Goal: Task Accomplishment & Management: Manage account settings

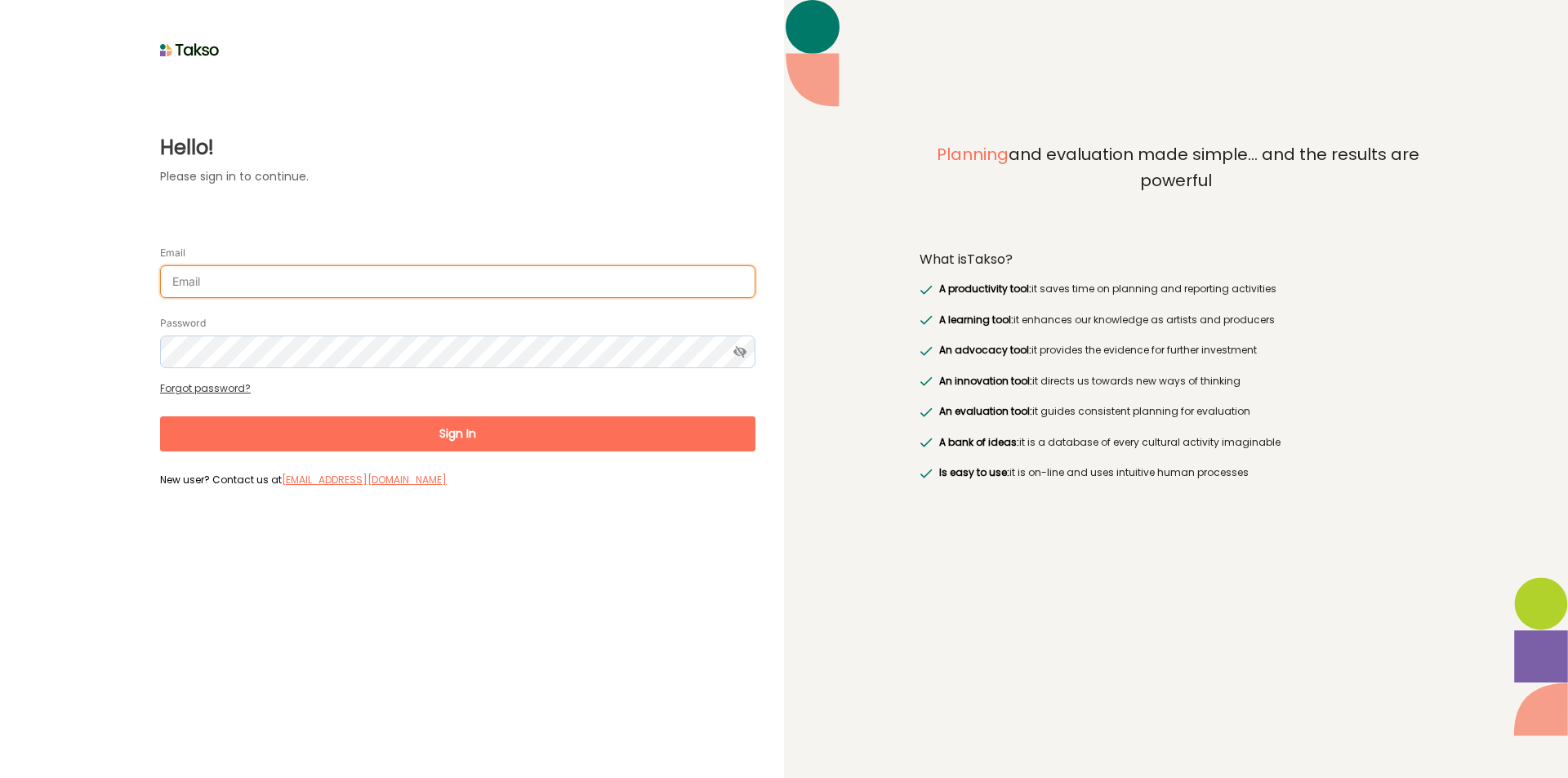
click at [418, 280] on input "Email" at bounding box center [457, 281] width 595 height 33
type input "[EMAIL_ADDRESS][PERSON_NAME][DOMAIN_NAME]"
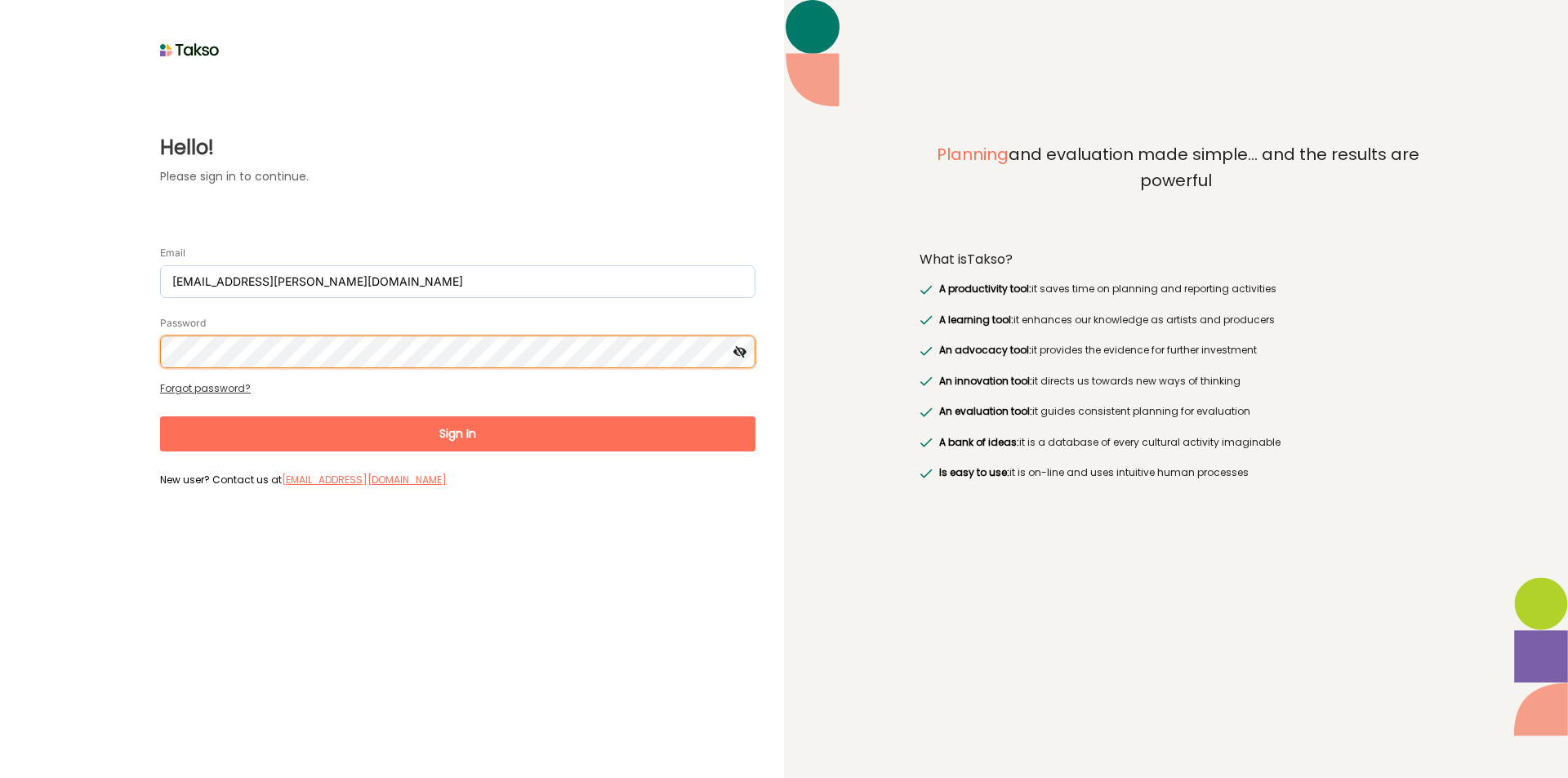
click at [160, 416] on button "Sign In" at bounding box center [457, 433] width 595 height 35
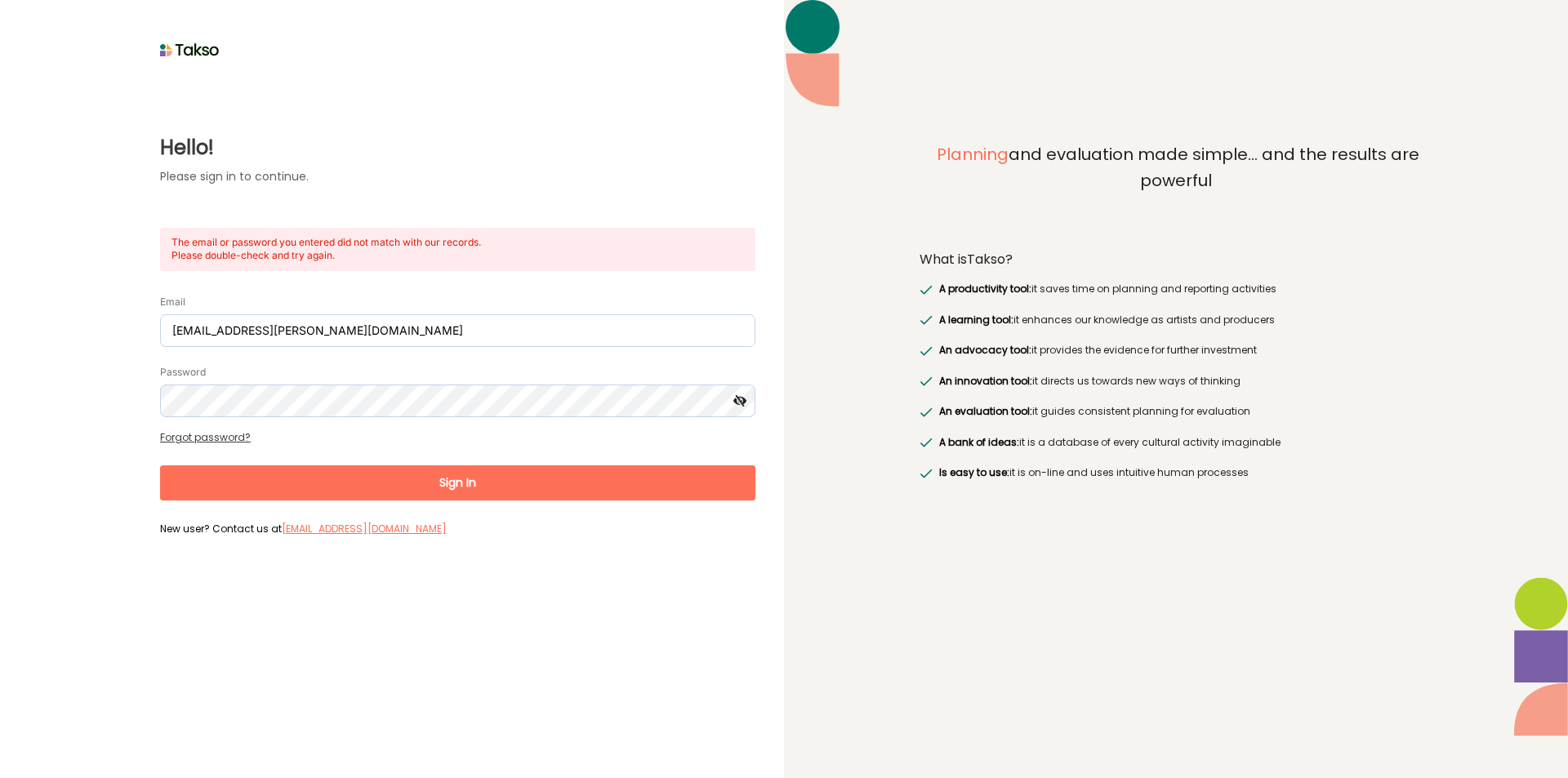
click at [735, 401] on icon at bounding box center [741, 400] width 30 height 33
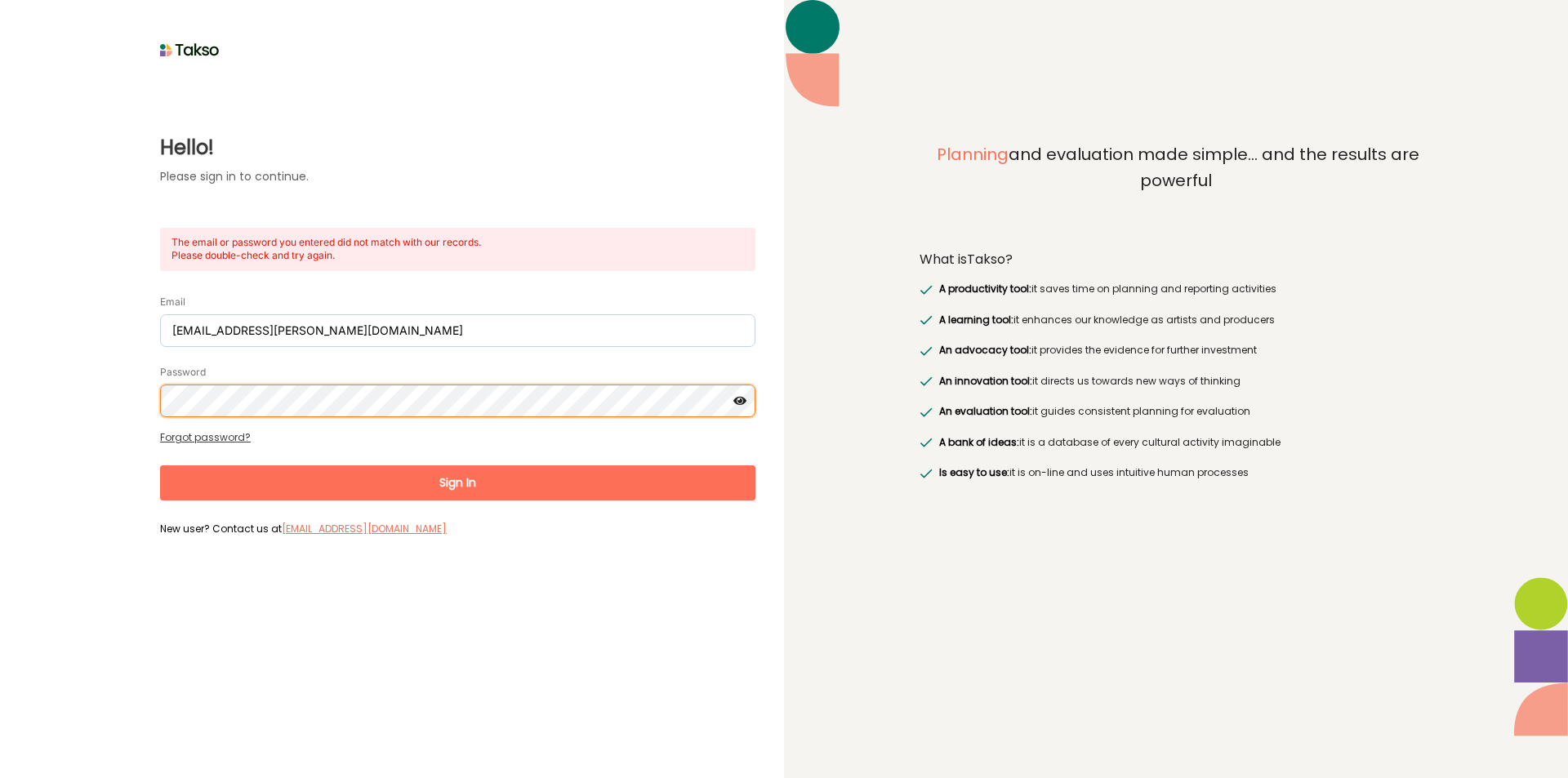
click at [86, 376] on div "Hello! Please sign in to continue. The email or password you entered did not ma…" at bounding box center [392, 302] width 727 height 480
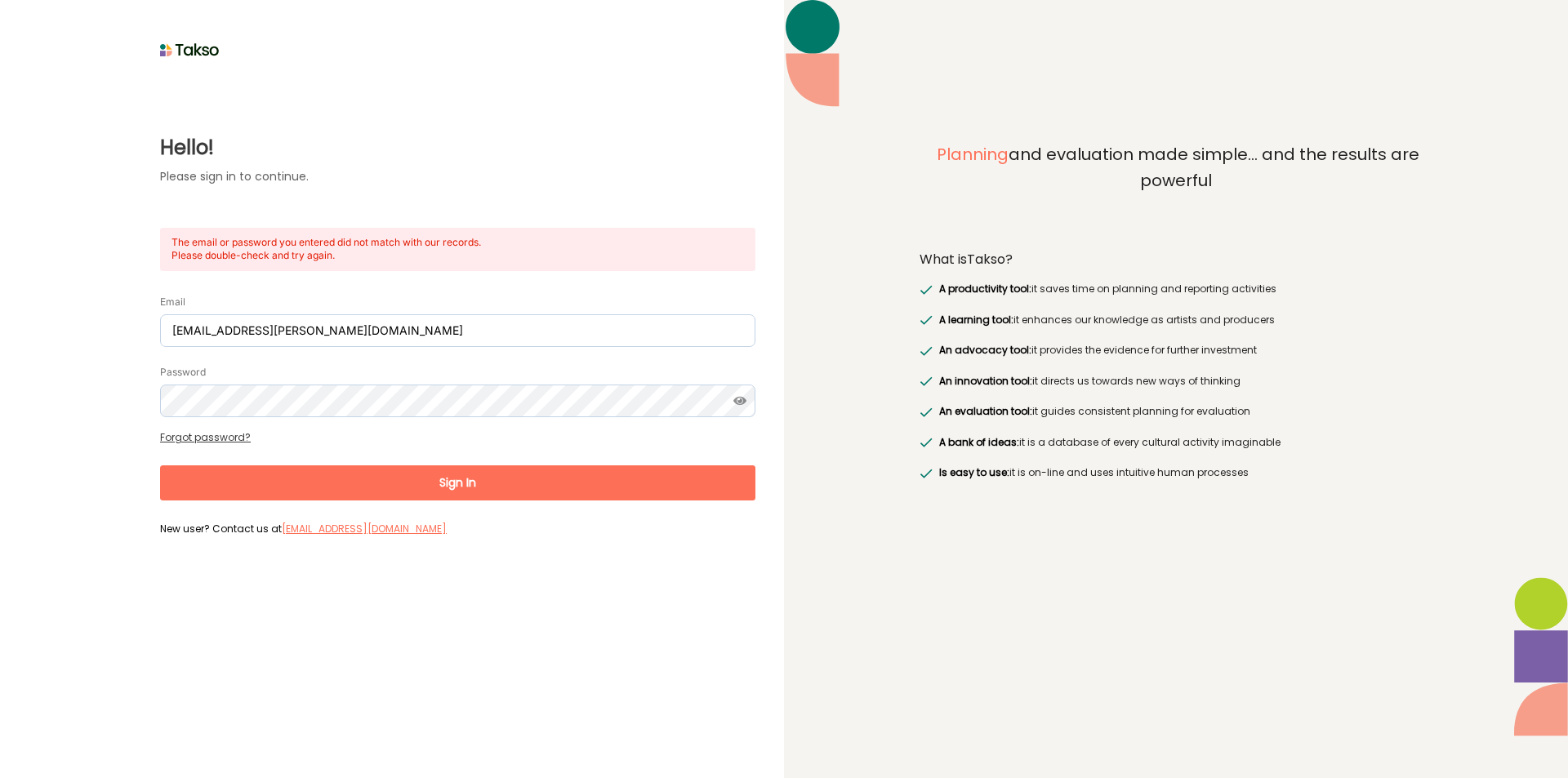
click at [341, 489] on button "Sign In" at bounding box center [457, 482] width 595 height 35
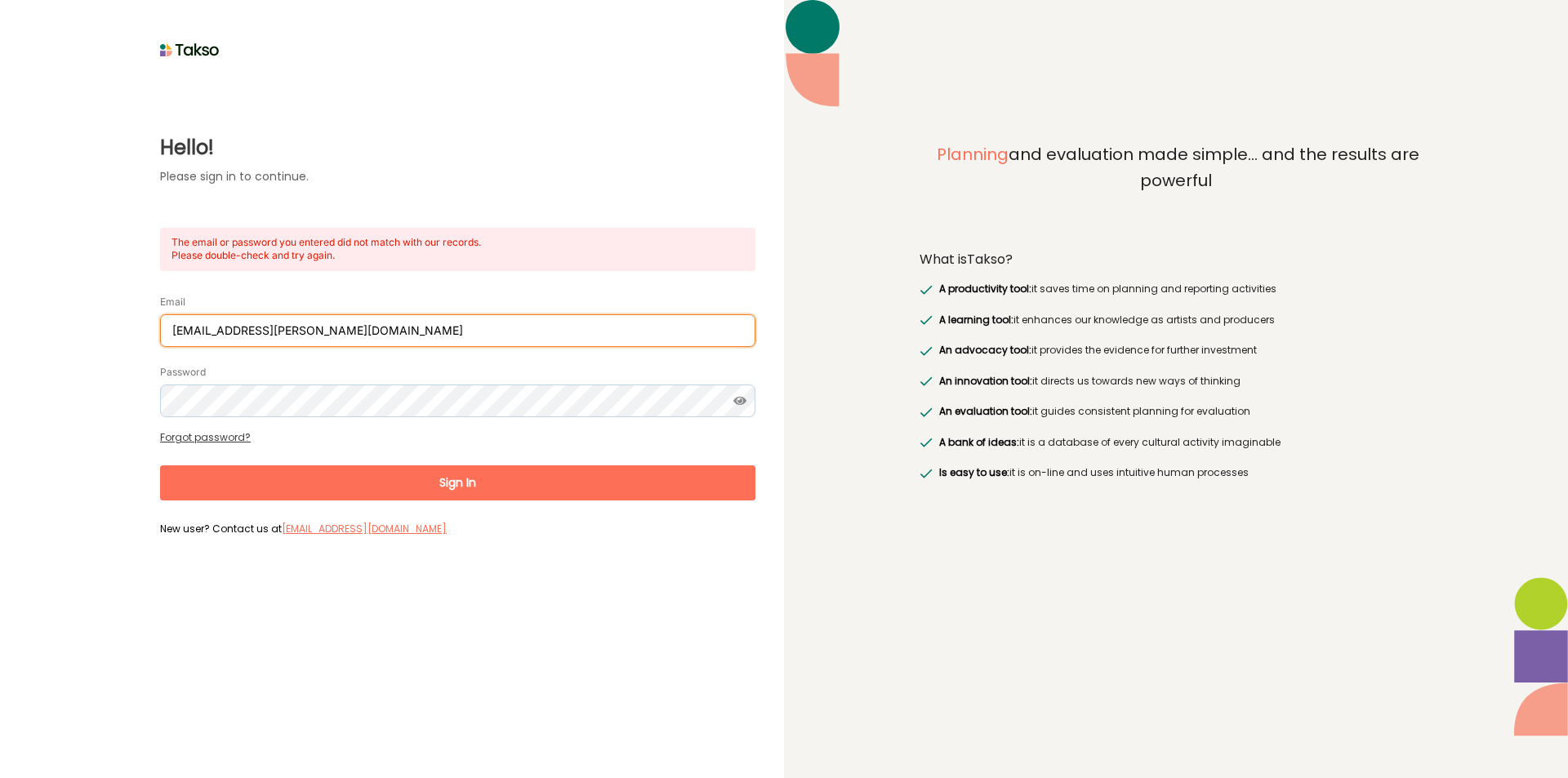
drag, startPoint x: 430, startPoint y: 321, endPoint x: 0, endPoint y: 326, distance: 430.0
click at [0, 317] on div "Hello! Please sign in to continue. The email or password you entered did not ma…" at bounding box center [392, 389] width 784 height 778
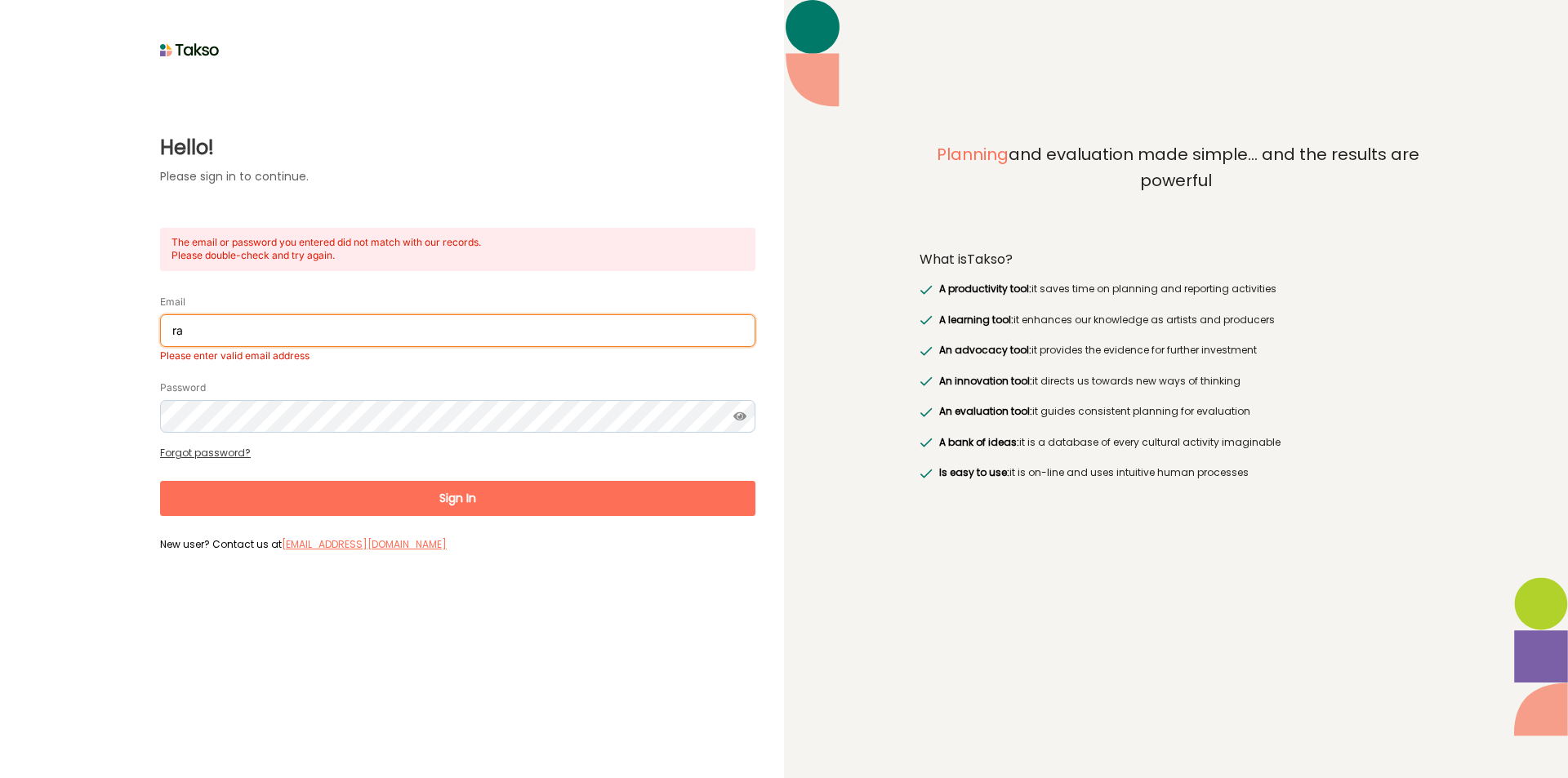
type input "r"
type input "[EMAIL_ADDRESS][DOMAIN_NAME]"
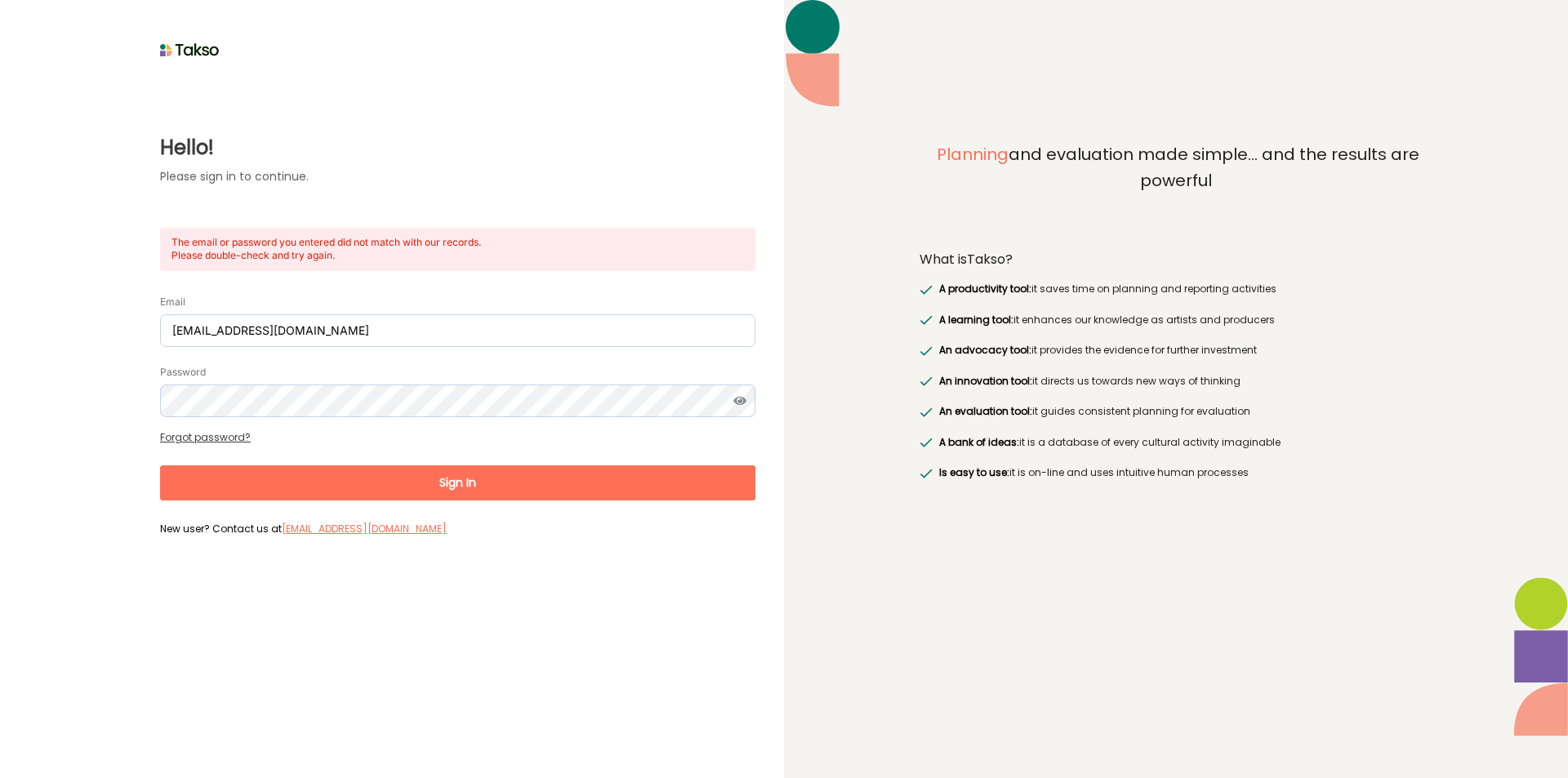
click at [439, 483] on button "Sign In" at bounding box center [457, 482] width 595 height 35
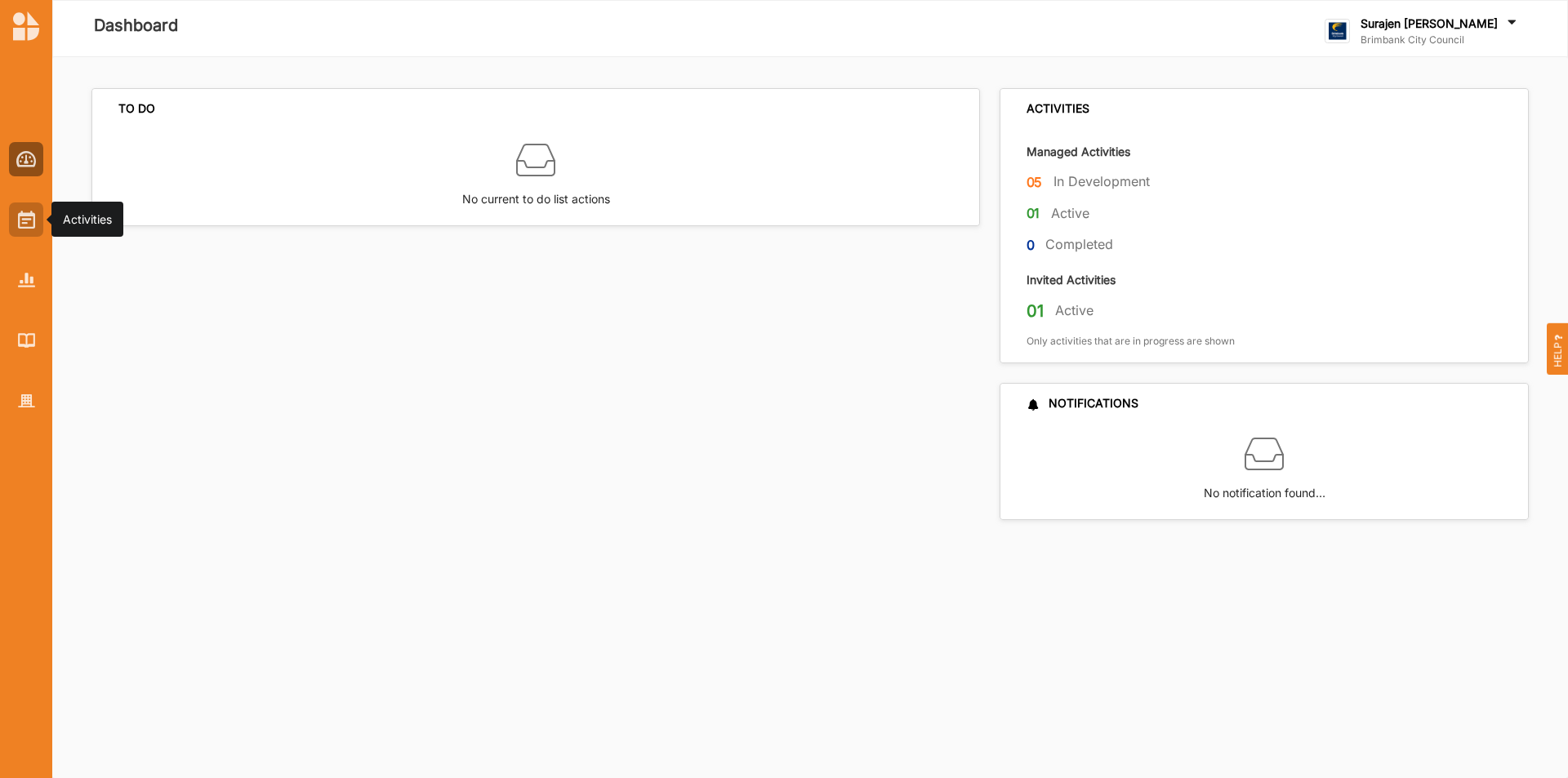
click at [19, 228] on img at bounding box center [26, 219] width 17 height 18
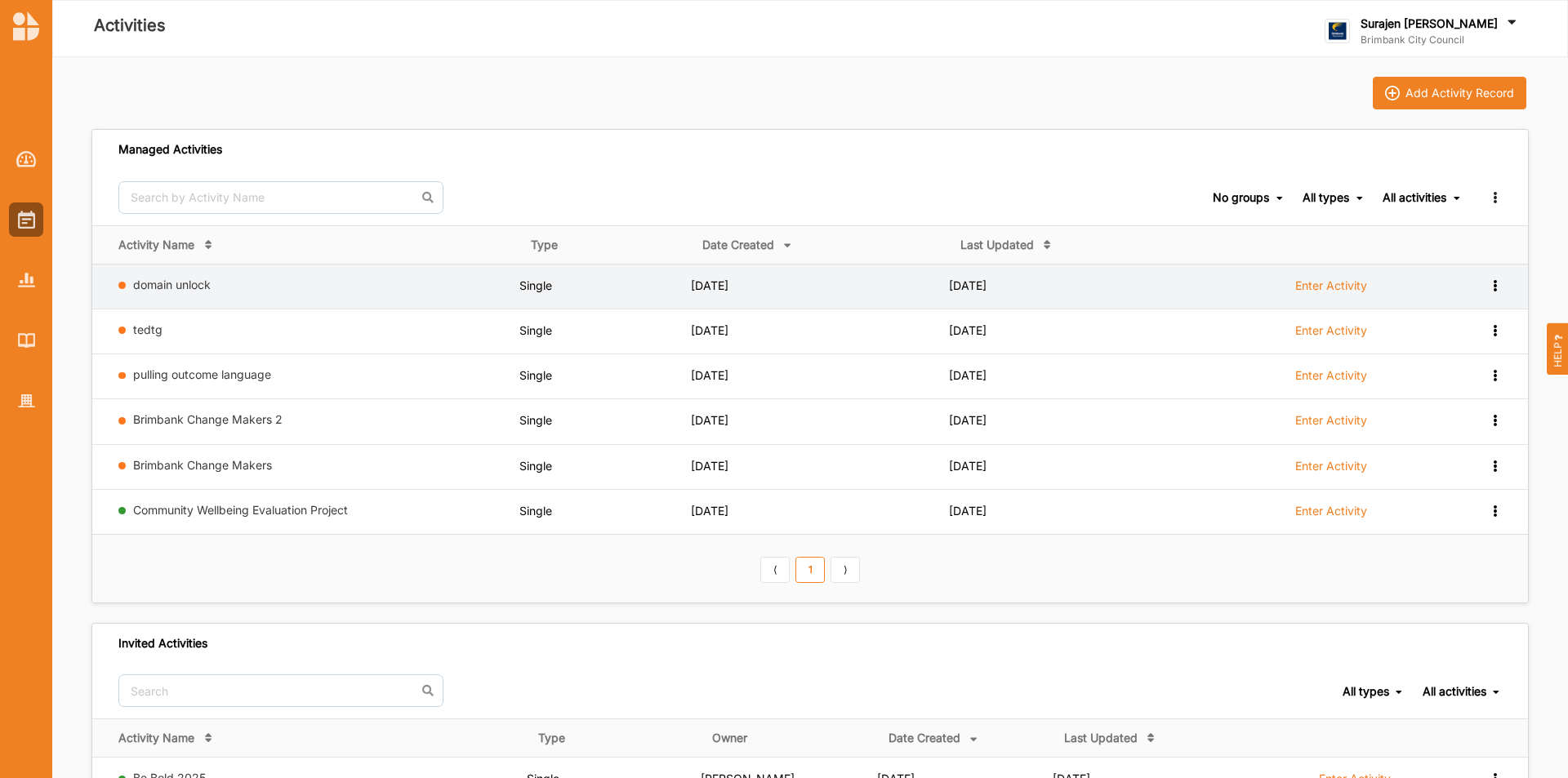
click at [1500, 288] on icon at bounding box center [1495, 284] width 14 height 11
click at [1450, 400] on div "Remove" at bounding box center [1453, 401] width 72 height 11
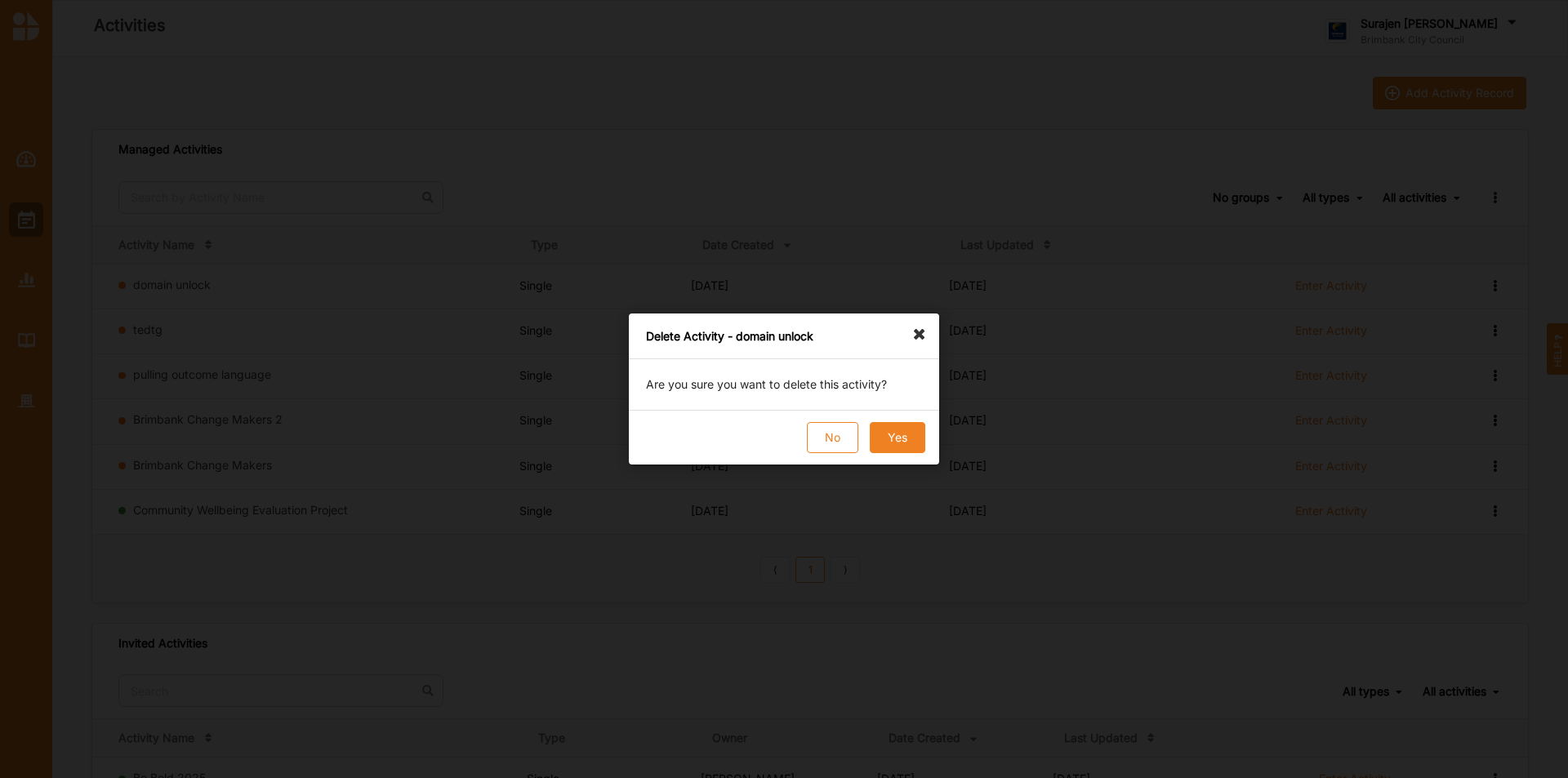
click at [895, 447] on button "Yes" at bounding box center [897, 437] width 56 height 31
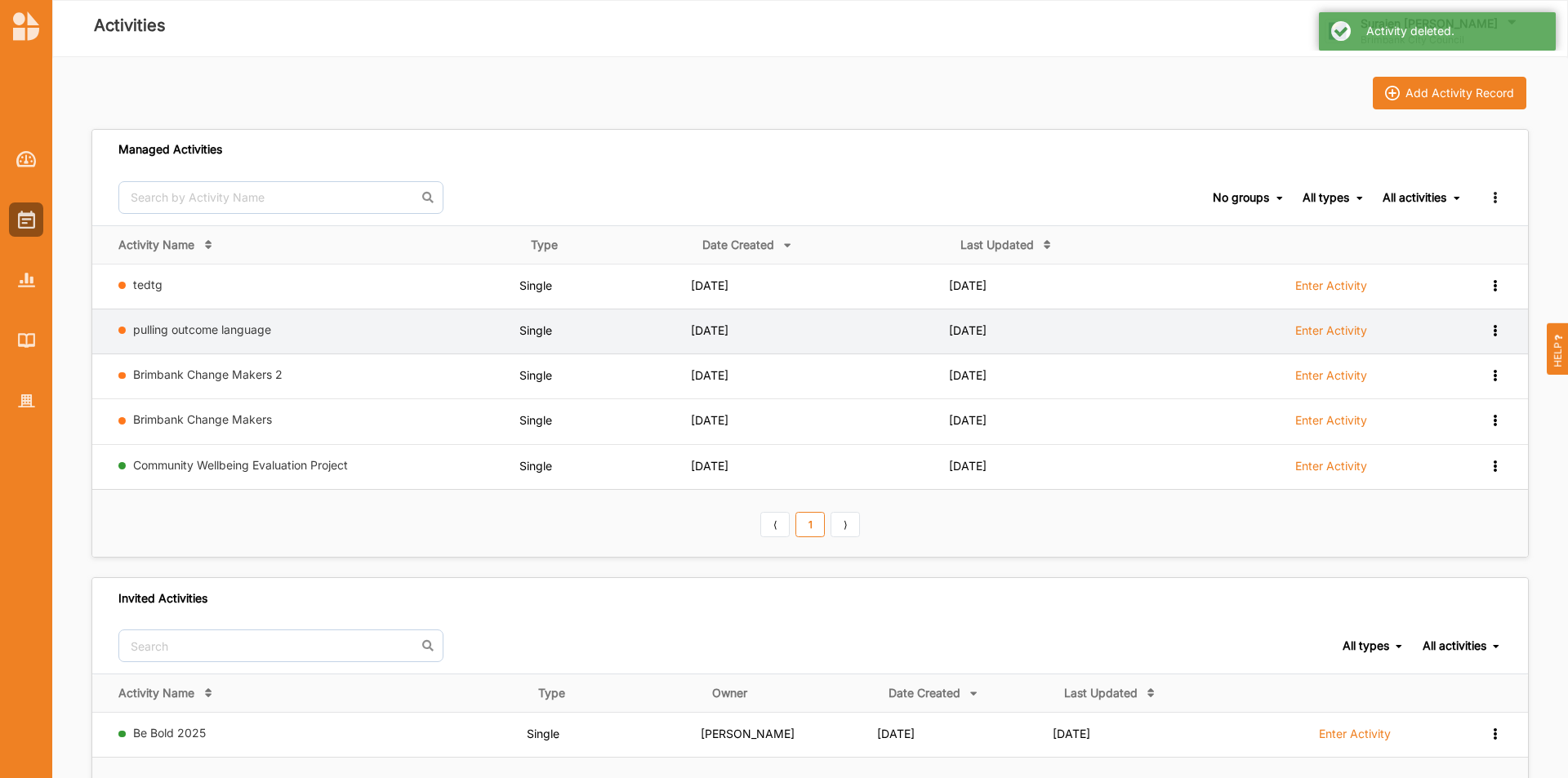
click at [351, 329] on label "pulling outcome language" at bounding box center [323, 330] width 381 height 15
click at [1357, 331] on label "Enter Activity" at bounding box center [1332, 330] width 72 height 15
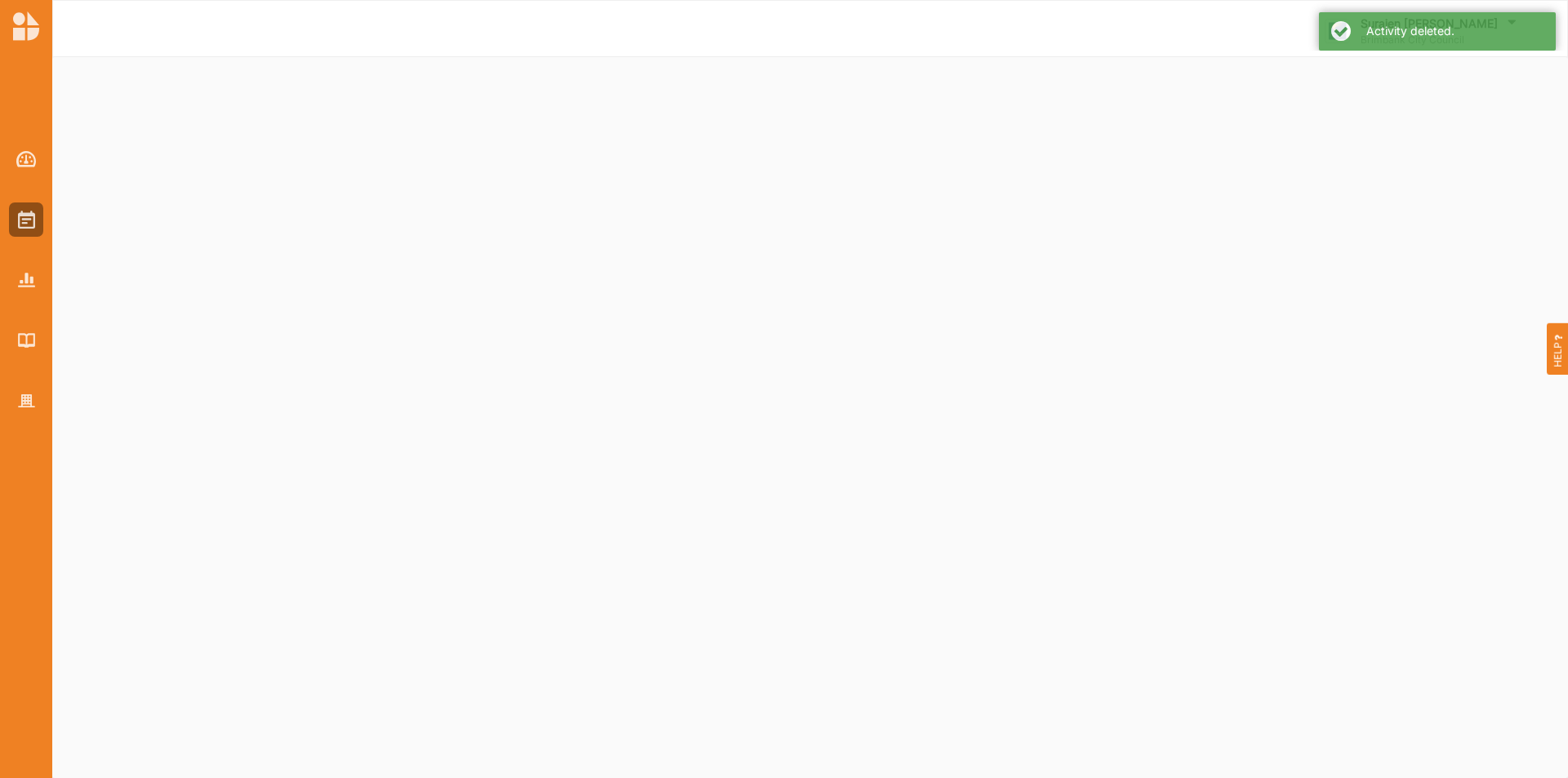
select select "2"
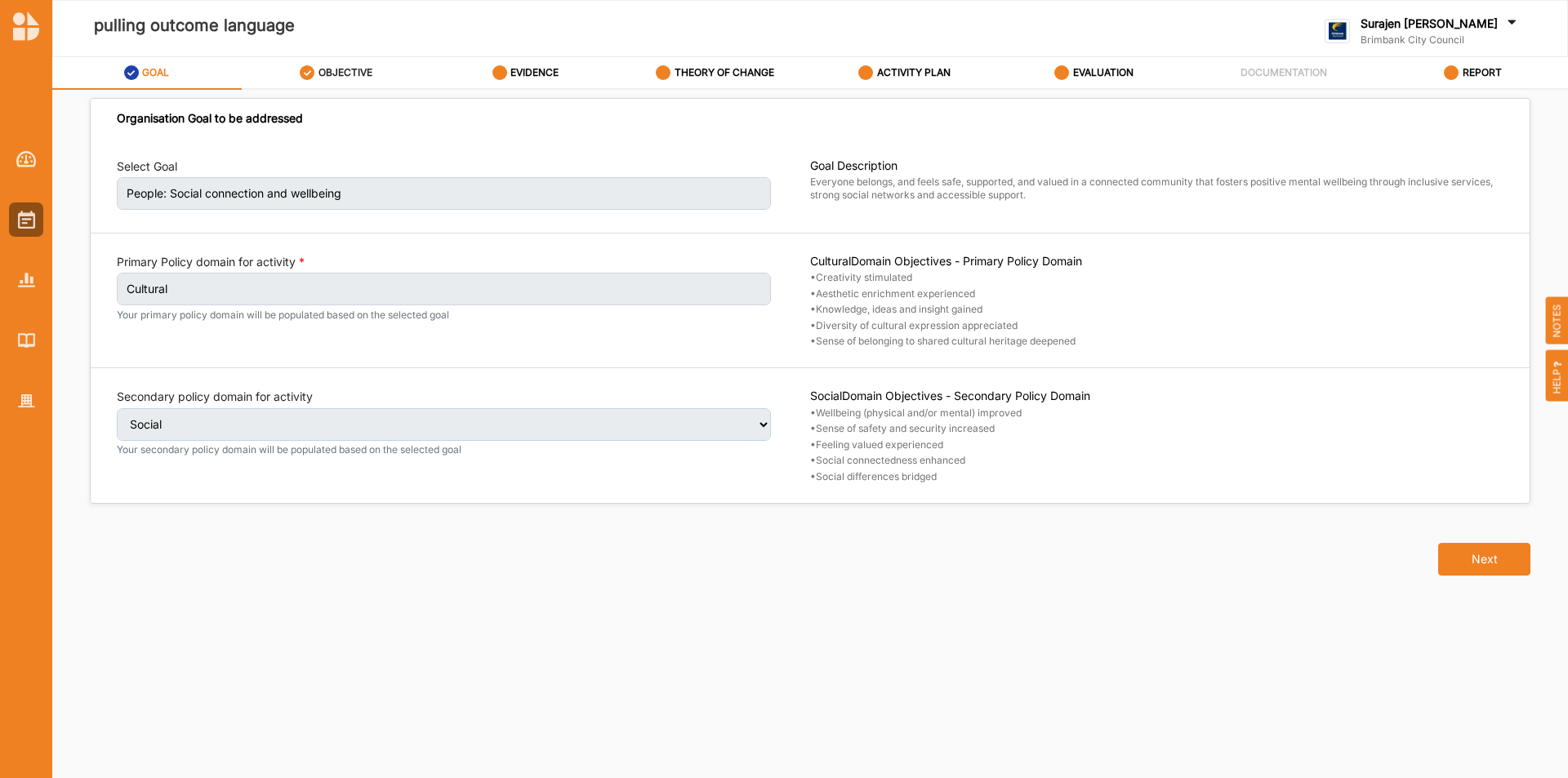
click at [334, 73] on label "OBJECTIVE" at bounding box center [345, 73] width 54 height 13
select select "2"
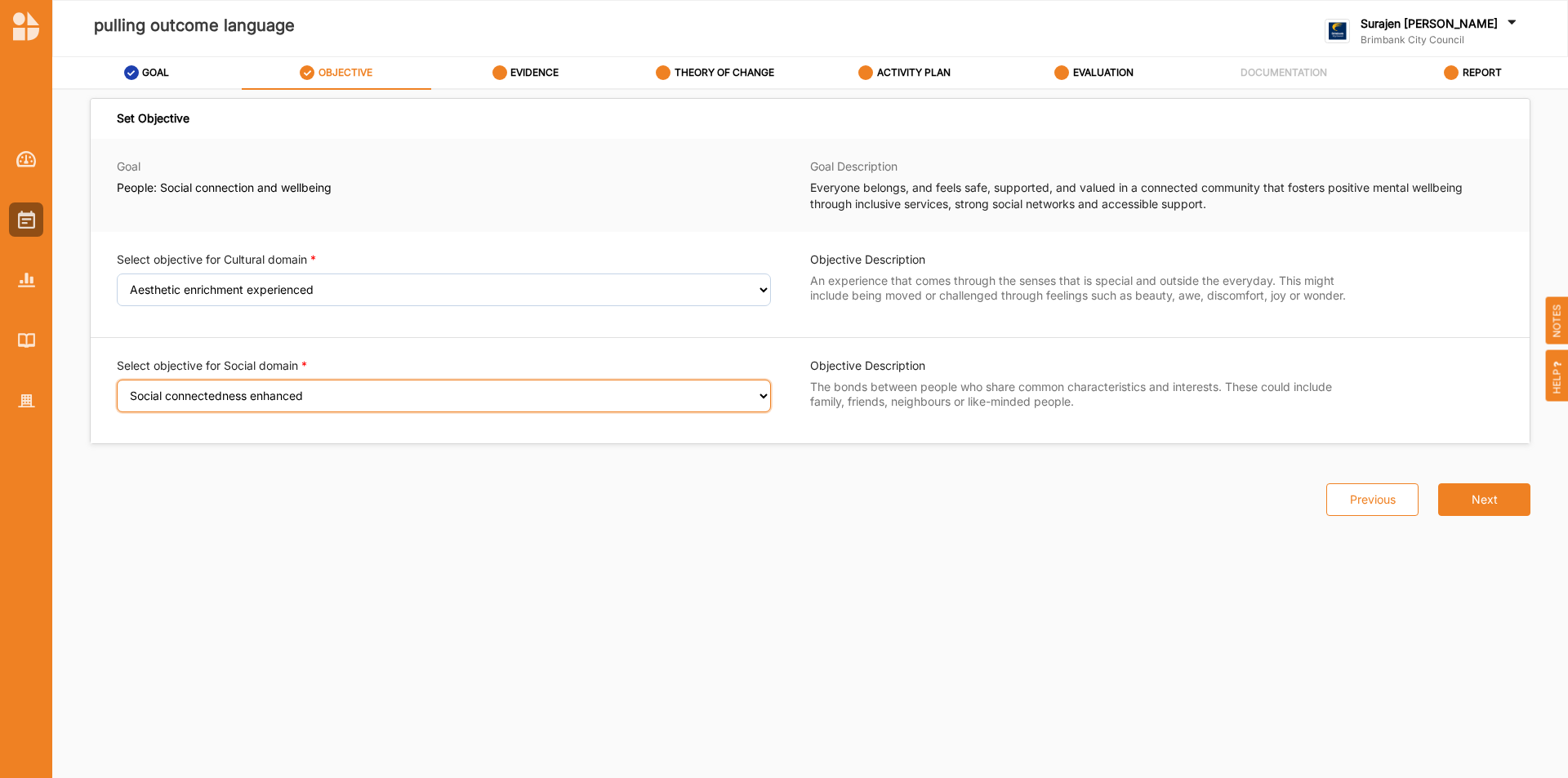
click at [209, 380] on select "Select an Objective Wellbeing (physical and/or mental) improved Sense of safety…" at bounding box center [444, 396] width 655 height 33
select select "26"
click at [117, 390] on select "Select an Objective Wellbeing (physical and/or mental) improved Sense of safety…" at bounding box center [444, 396] width 655 height 33
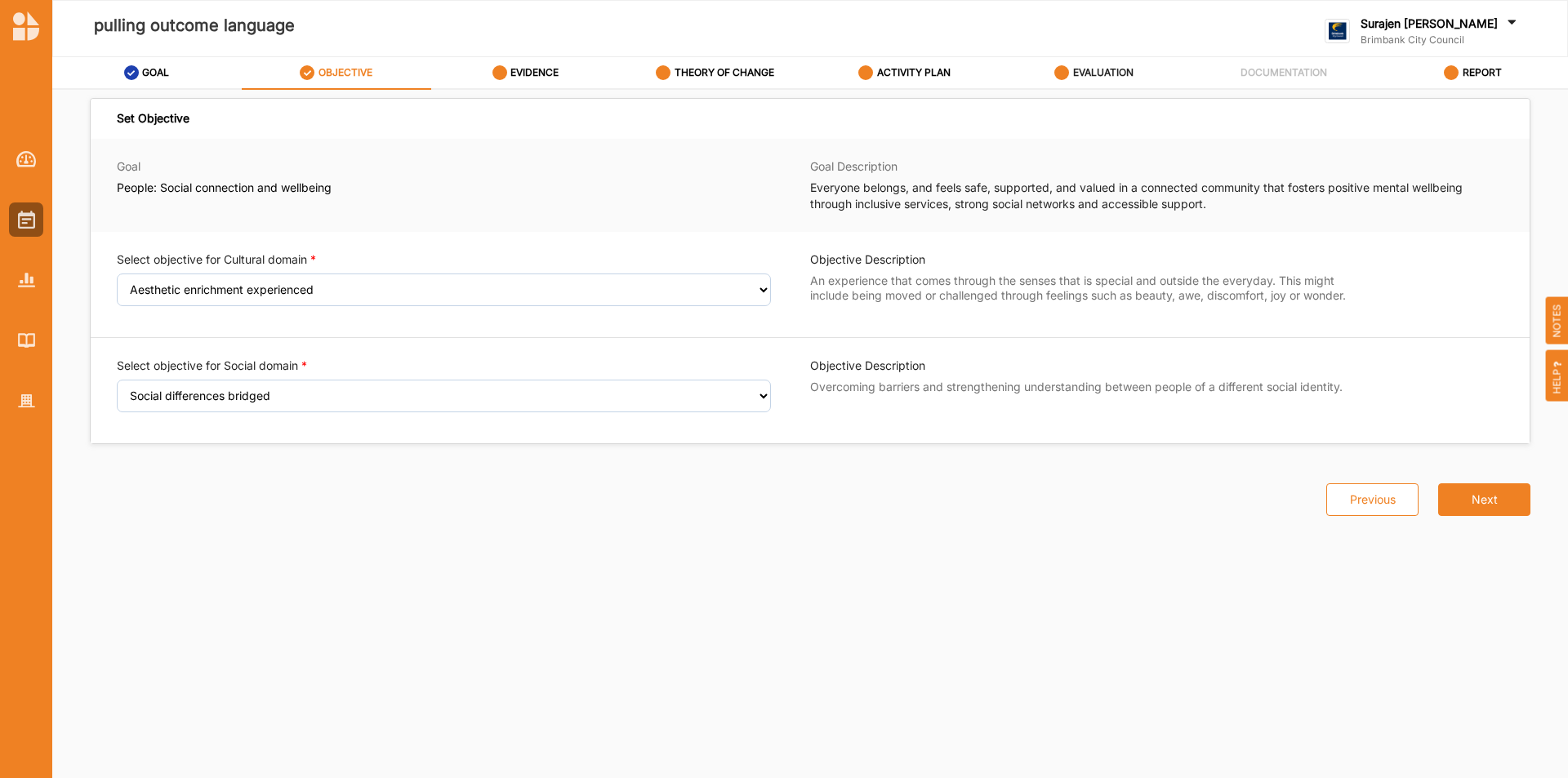
click at [1080, 78] on label "EVALUATION" at bounding box center [1103, 73] width 60 height 13
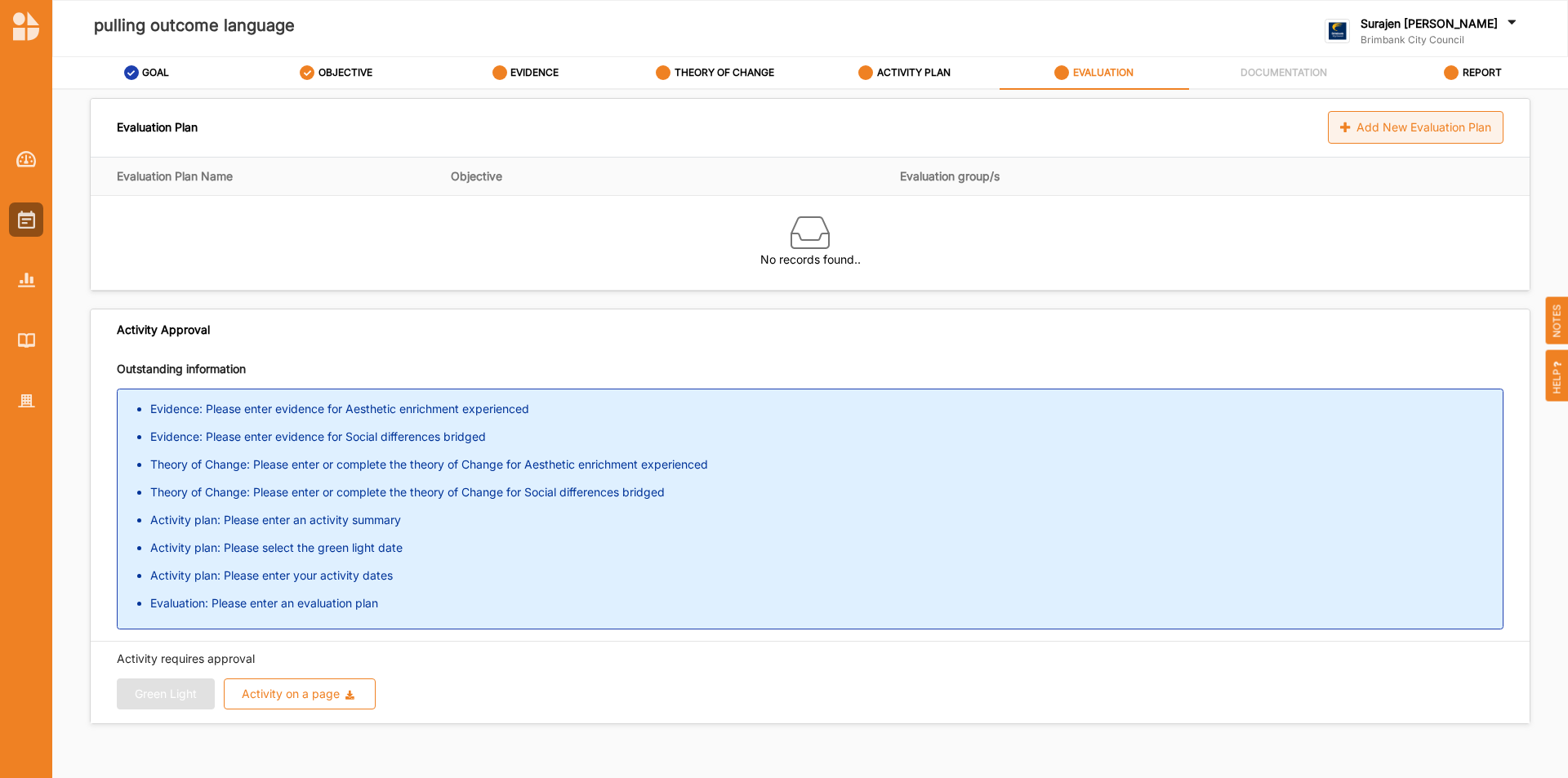
click at [1376, 121] on div "Add New Evaluation Plan" at bounding box center [1416, 127] width 176 height 33
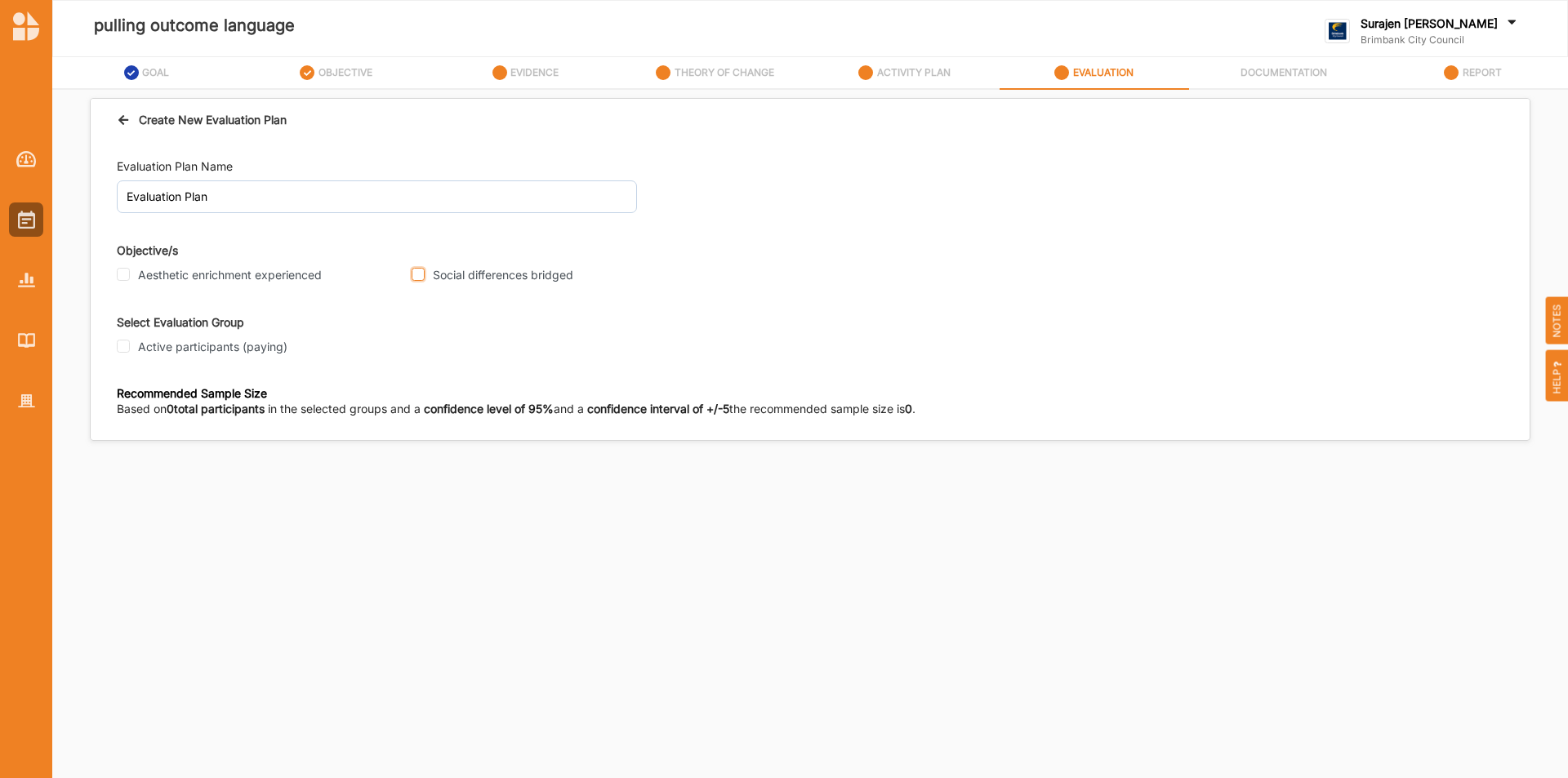
click at [418, 279] on input "Social differences bridged" at bounding box center [418, 275] width 13 height 13
checkbox input "true"
click at [124, 342] on input "Active participants (paying)" at bounding box center [124, 347] width 13 height 13
checkbox input "true"
click at [123, 495] on input "Participant" at bounding box center [124, 491] width 13 height 13
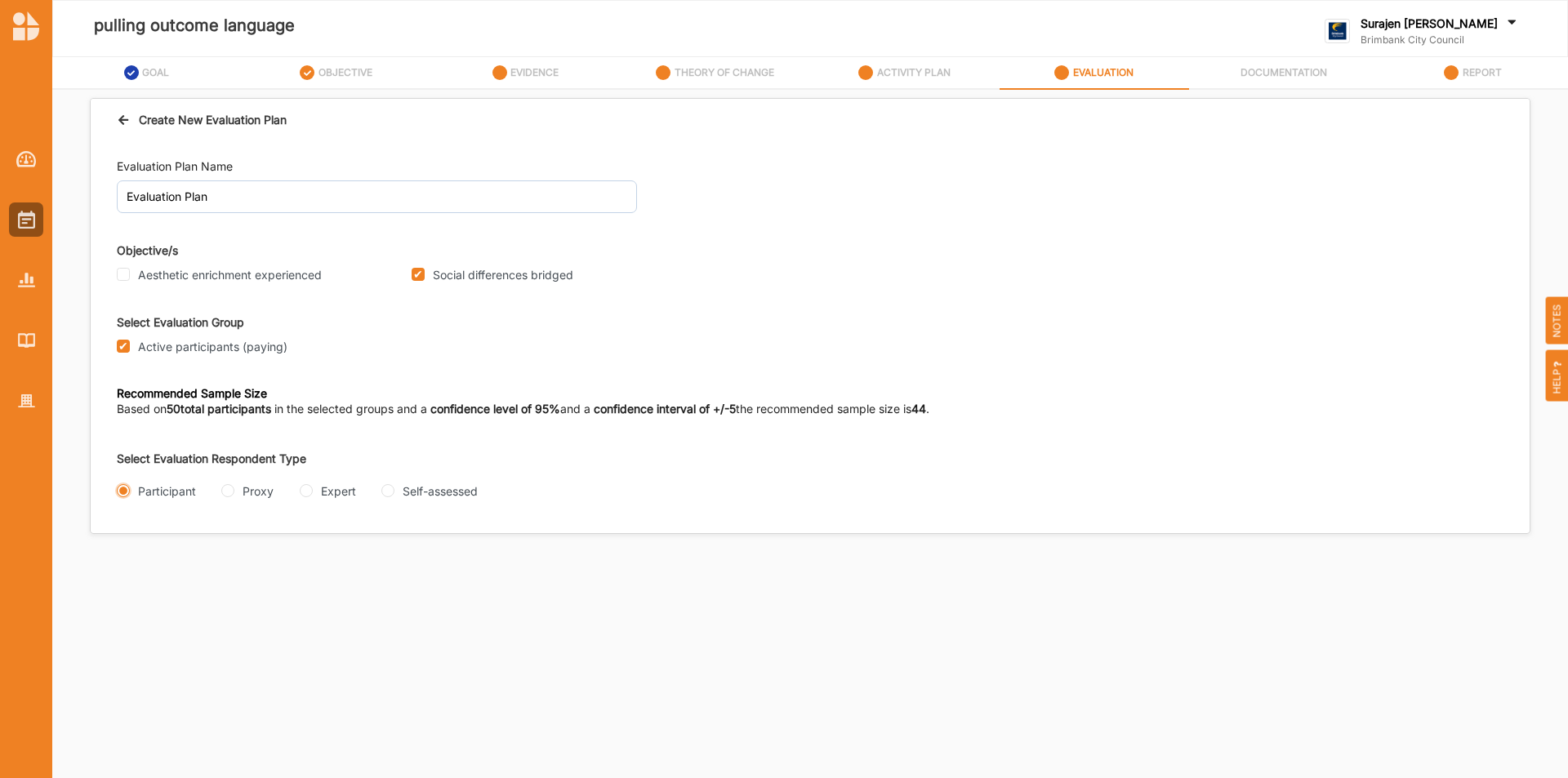
radio input "true"
click at [127, 557] on input "Interview" at bounding box center [124, 556] width 13 height 13
radio input "true"
click at [120, 620] on input "Takso Link" at bounding box center [124, 620] width 13 height 13
radio input "true"
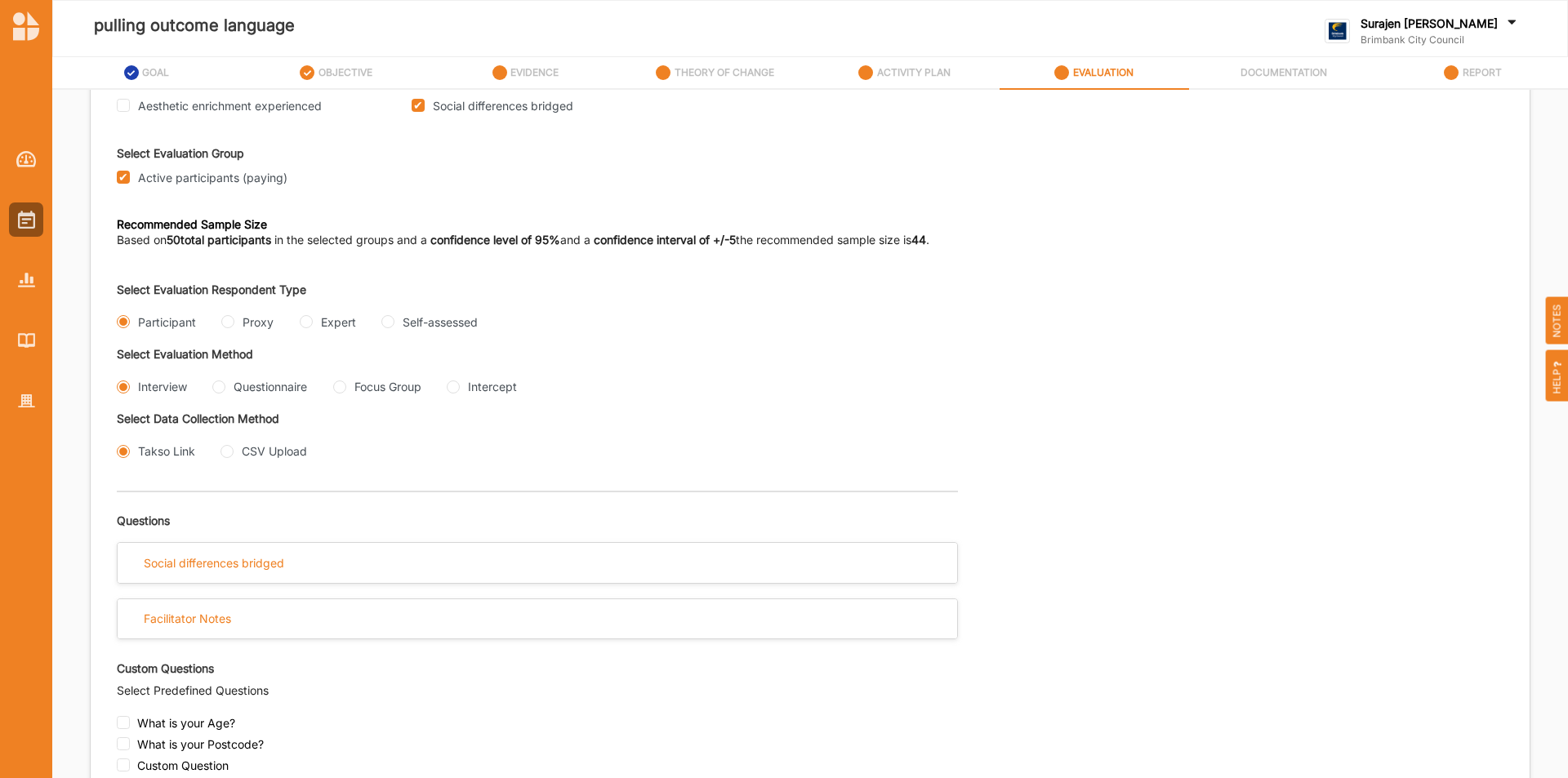
scroll to position [327, 0]
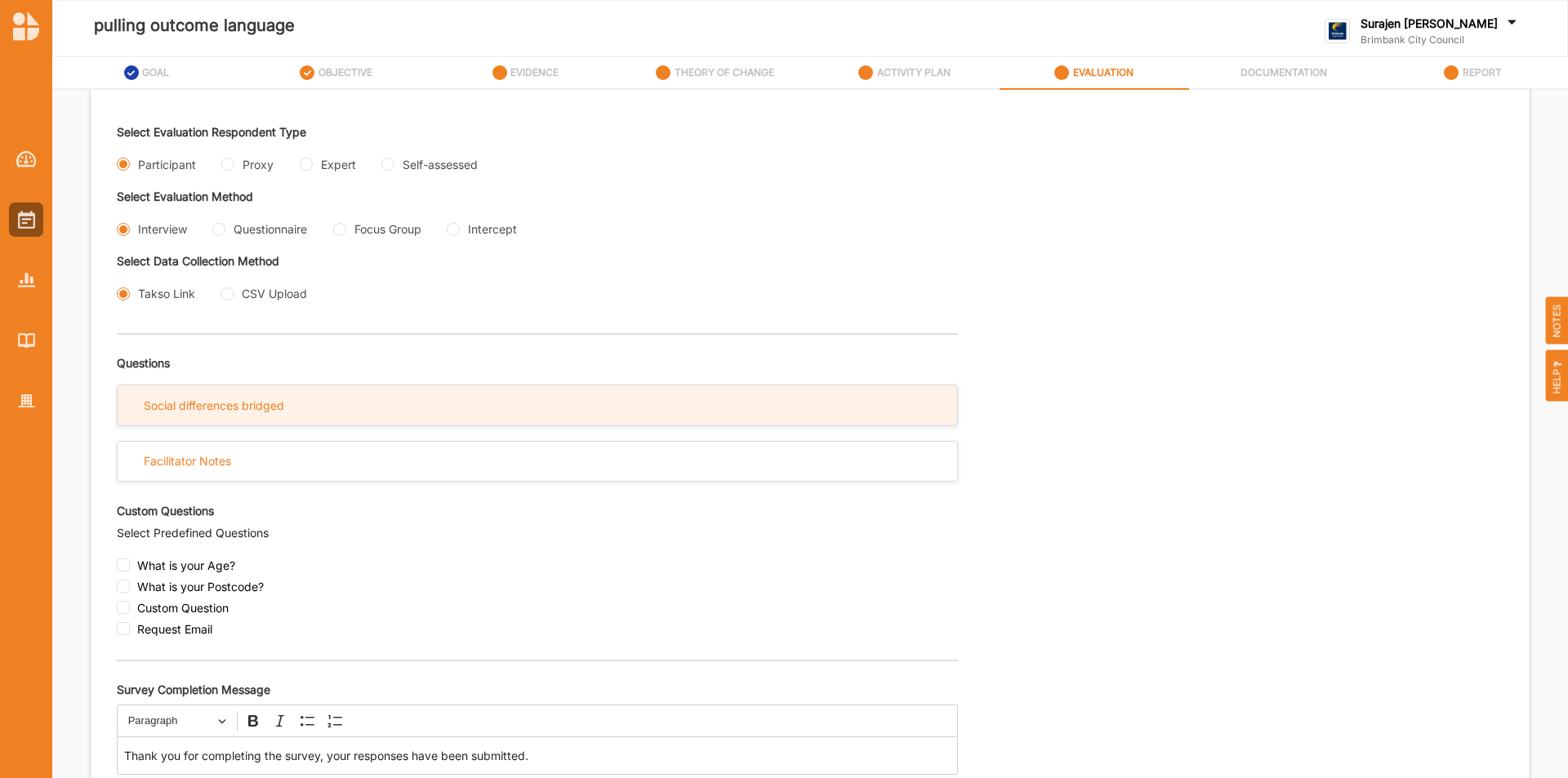
click at [239, 414] on div "Social differences bridged" at bounding box center [537, 405] width 840 height 40
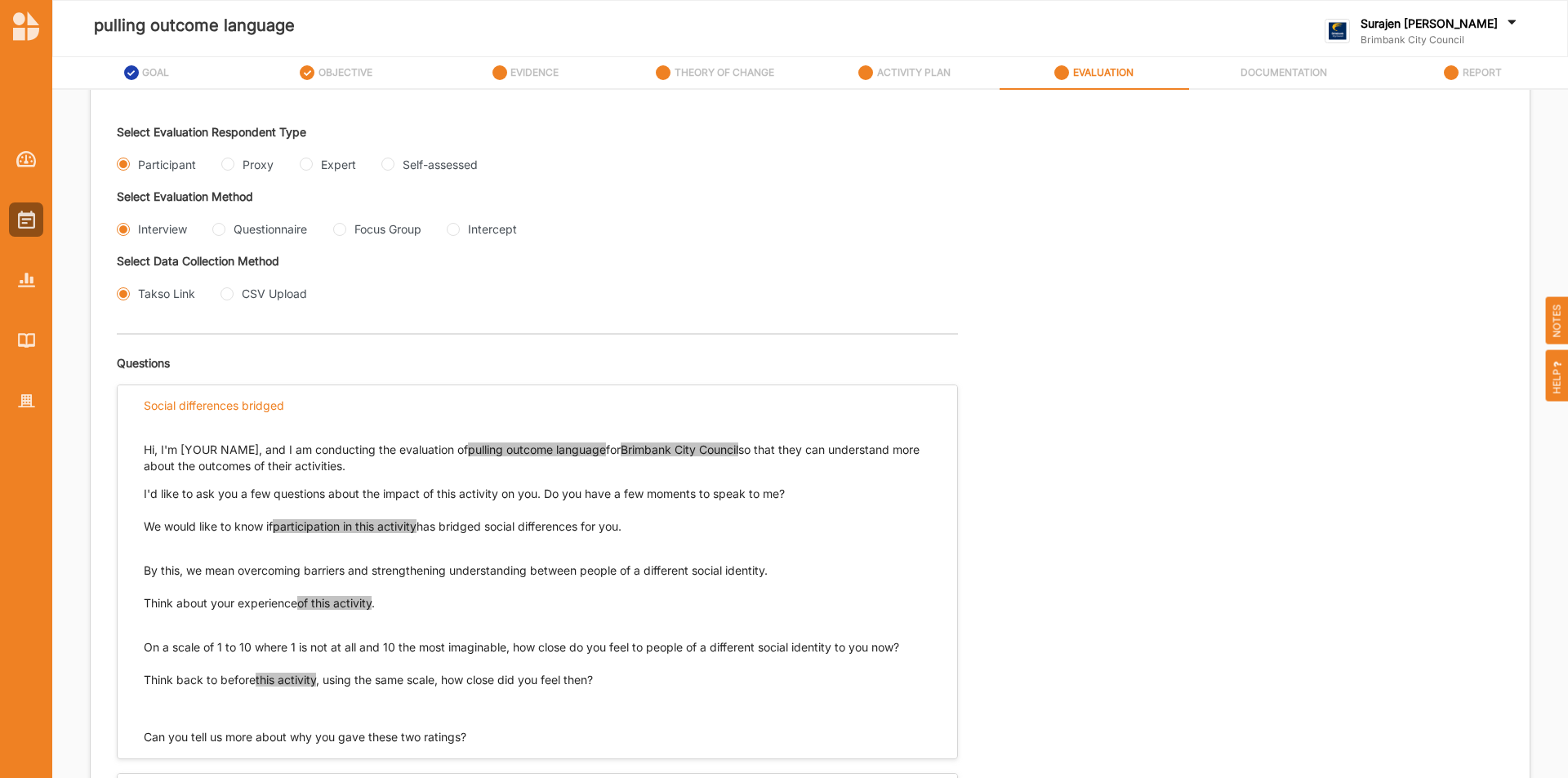
drag, startPoint x: 641, startPoint y: 528, endPoint x: 144, endPoint y: 526, distance: 497.0
click at [144, 526] on p "We would like to know if participation in this activity has bridged social diff…" at bounding box center [537, 526] width 788 height 16
drag, startPoint x: 144, startPoint y: 526, endPoint x: 637, endPoint y: 531, distance: 493.0
click at [637, 531] on p "We would like to know if participation in this activity has bridged social diff…" at bounding box center [537, 526] width 788 height 16
copy p "We would like to know if participation in this activity has bridged social diff…"
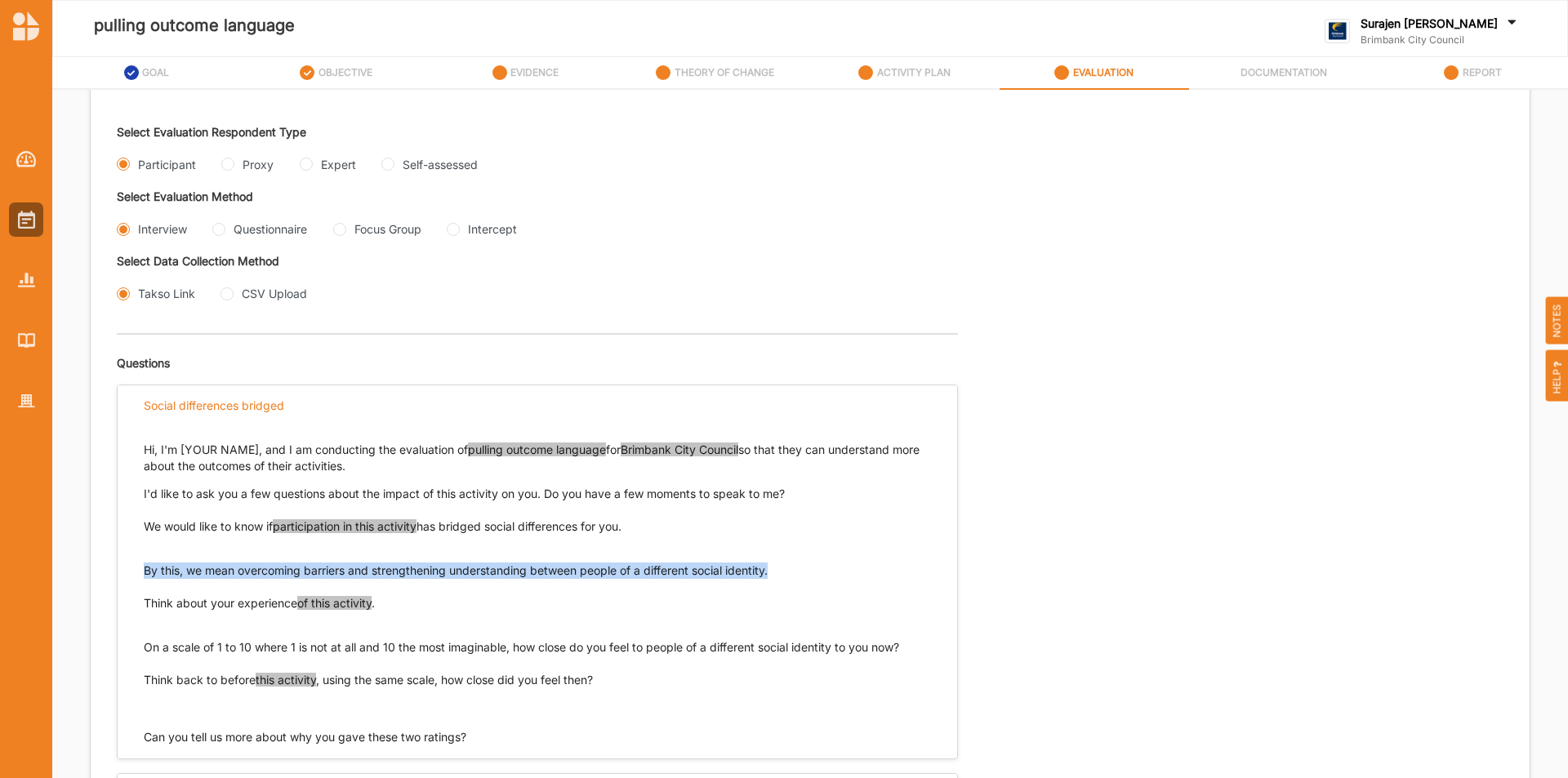
drag, startPoint x: 778, startPoint y: 570, endPoint x: 153, endPoint y: 574, distance: 625.0
click at [140, 574] on div "Hi, I'm [YOUR NAME], and I am conducting the evaluation of pulling outcome lang…" at bounding box center [537, 585] width 840 height 320
copy p "By this, we mean overcoming barriers and strengthening understanding between pe…"
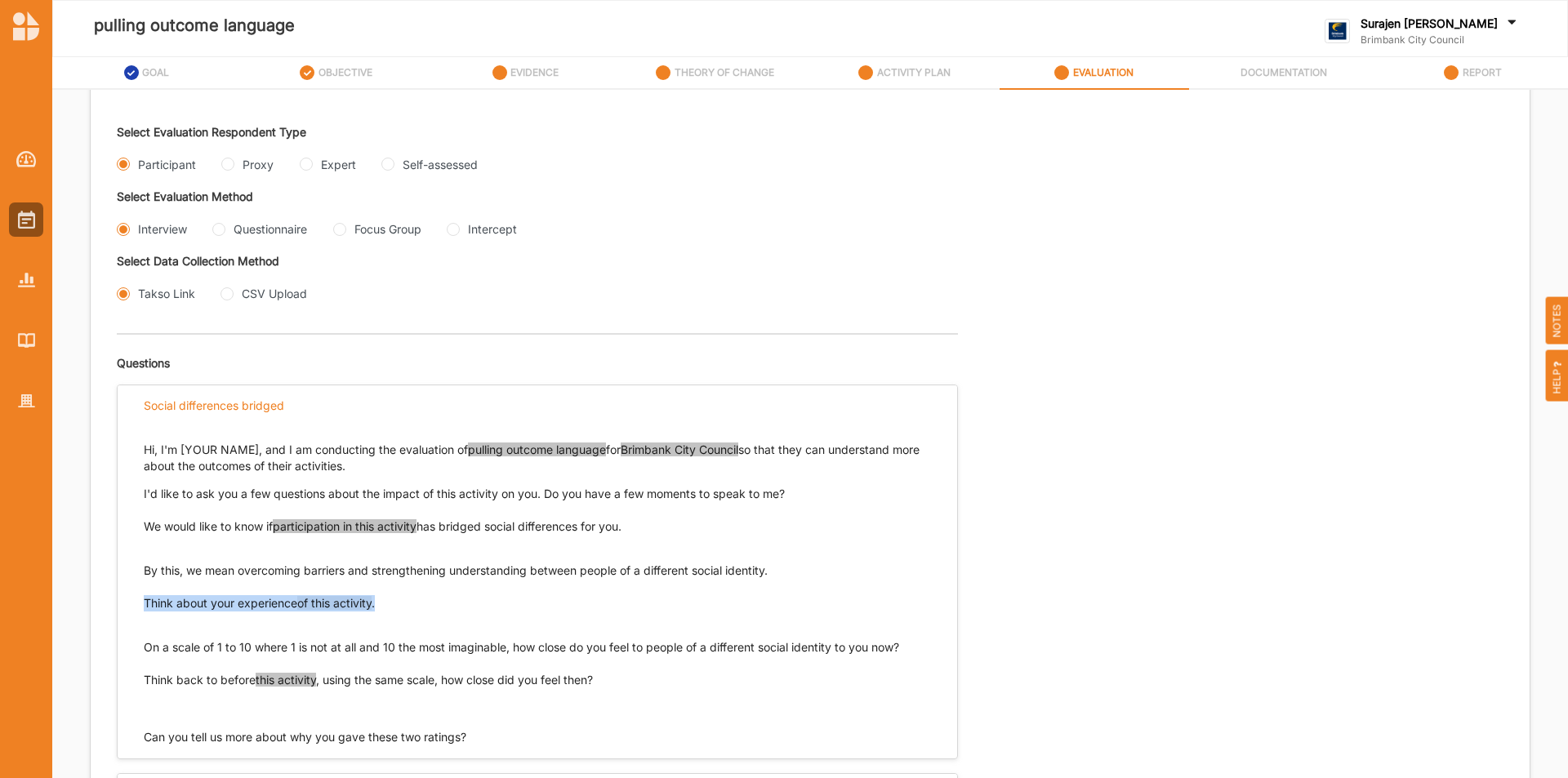
drag, startPoint x: 406, startPoint y: 608, endPoint x: 143, endPoint y: 607, distance: 263.0
click at [143, 607] on div "Hi, I'm [YOUR NAME], and I am conducting the evaluation of pulling outcome lang…" at bounding box center [537, 585] width 840 height 320
copy p "Think about your experience of this activity ."
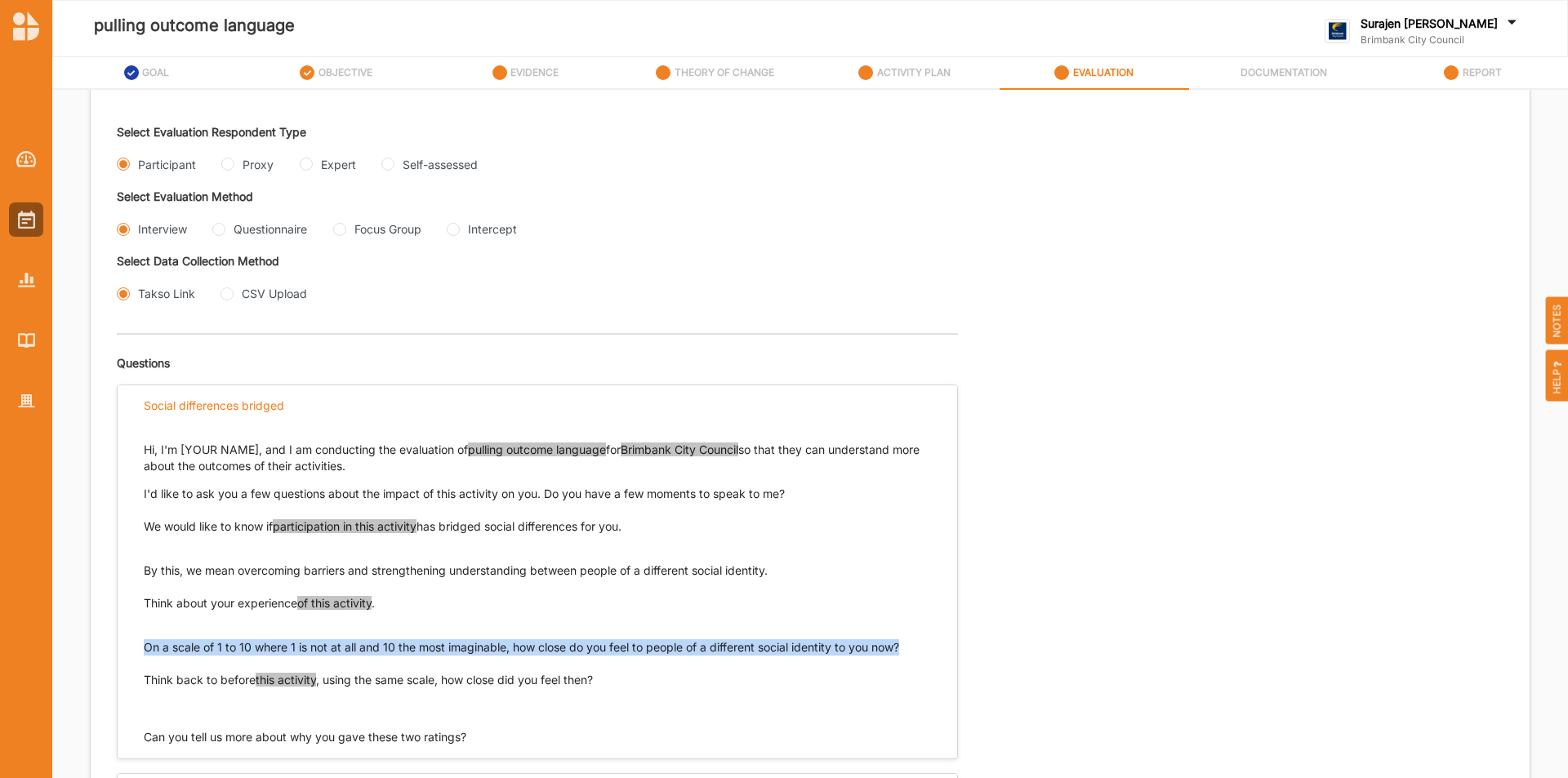
drag, startPoint x: 915, startPoint y: 643, endPoint x: 163, endPoint y: 672, distance: 752.6
click at [144, 651] on p "On a scale of 1 to 10 where 1 is not at all and 10 the most imaginable, how clo…" at bounding box center [537, 647] width 788 height 16
copy p "On a scale of 1 to 10 where 1 is not at all and 10 the most imaginable, how clo…"
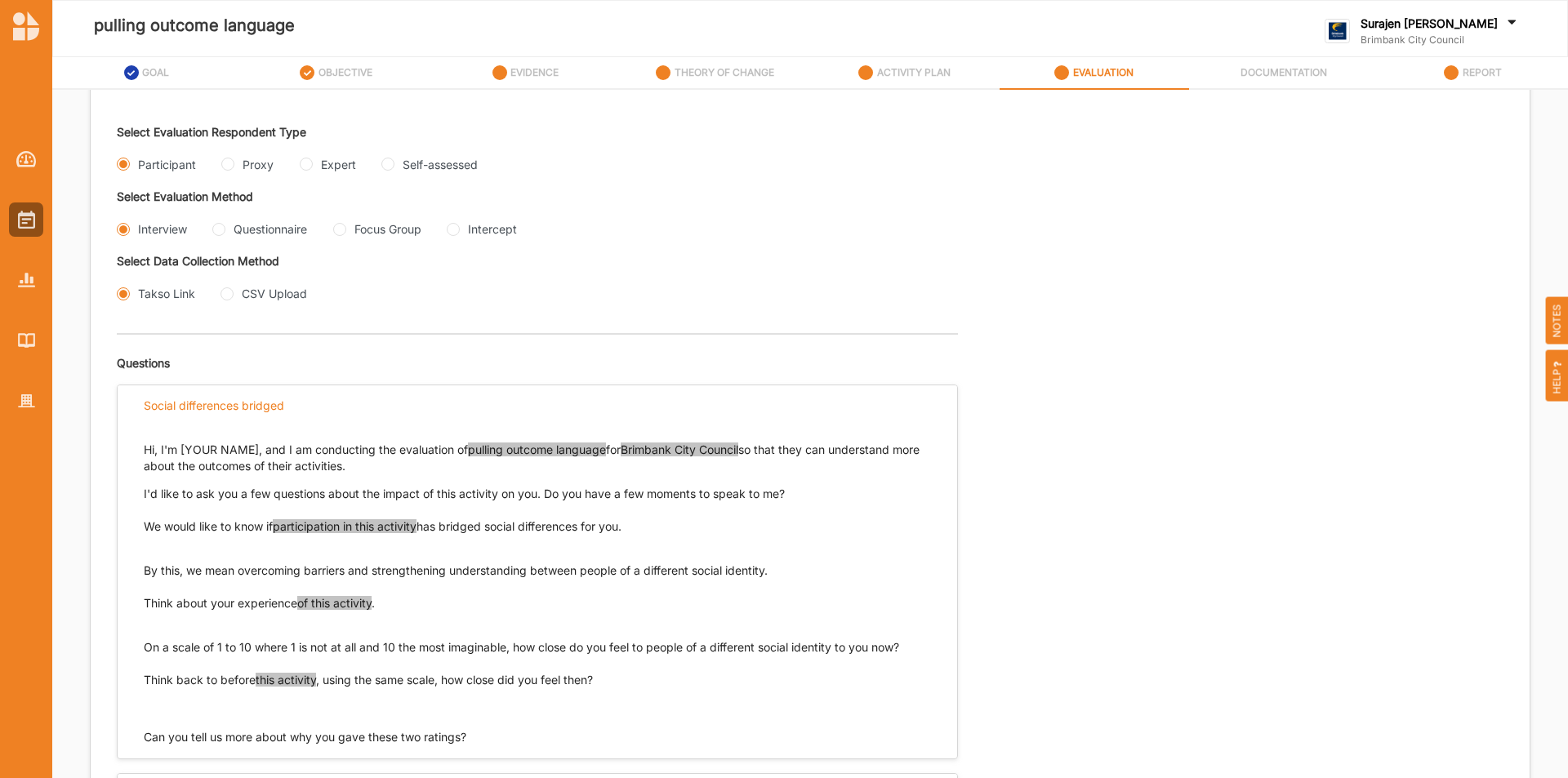
click at [605, 681] on p "Think back to before this activity , using the same scale, how close did you fe…" at bounding box center [537, 680] width 788 height 16
drag, startPoint x: 598, startPoint y: 680, endPoint x: 136, endPoint y: 675, distance: 462.0
click at [136, 675] on div "Hi, I'm [YOUR NAME], and I am conducting the evaluation of pulling outcome lang…" at bounding box center [537, 585] width 840 height 320
drag, startPoint x: 144, startPoint y: 682, endPoint x: 602, endPoint y: 683, distance: 458.0
click at [602, 683] on p "Think back to before this activity , using the same scale, how close did you fe…" at bounding box center [537, 680] width 788 height 16
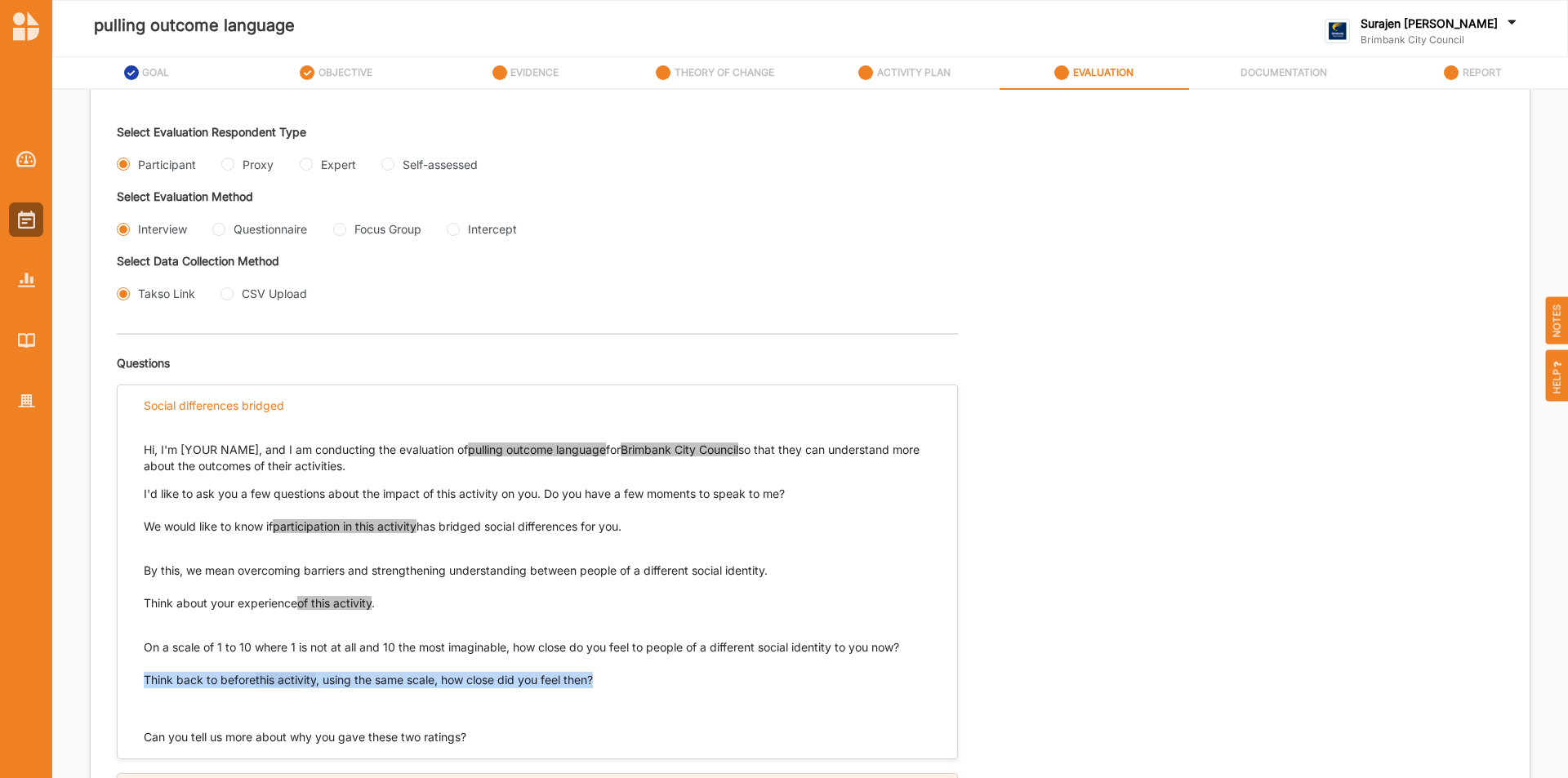
copy p "Think back to before this activity , using the same scale, how close did you fe…"
click at [220, 223] on input "Questionnaire" at bounding box center [219, 229] width 13 height 13
radio input "true"
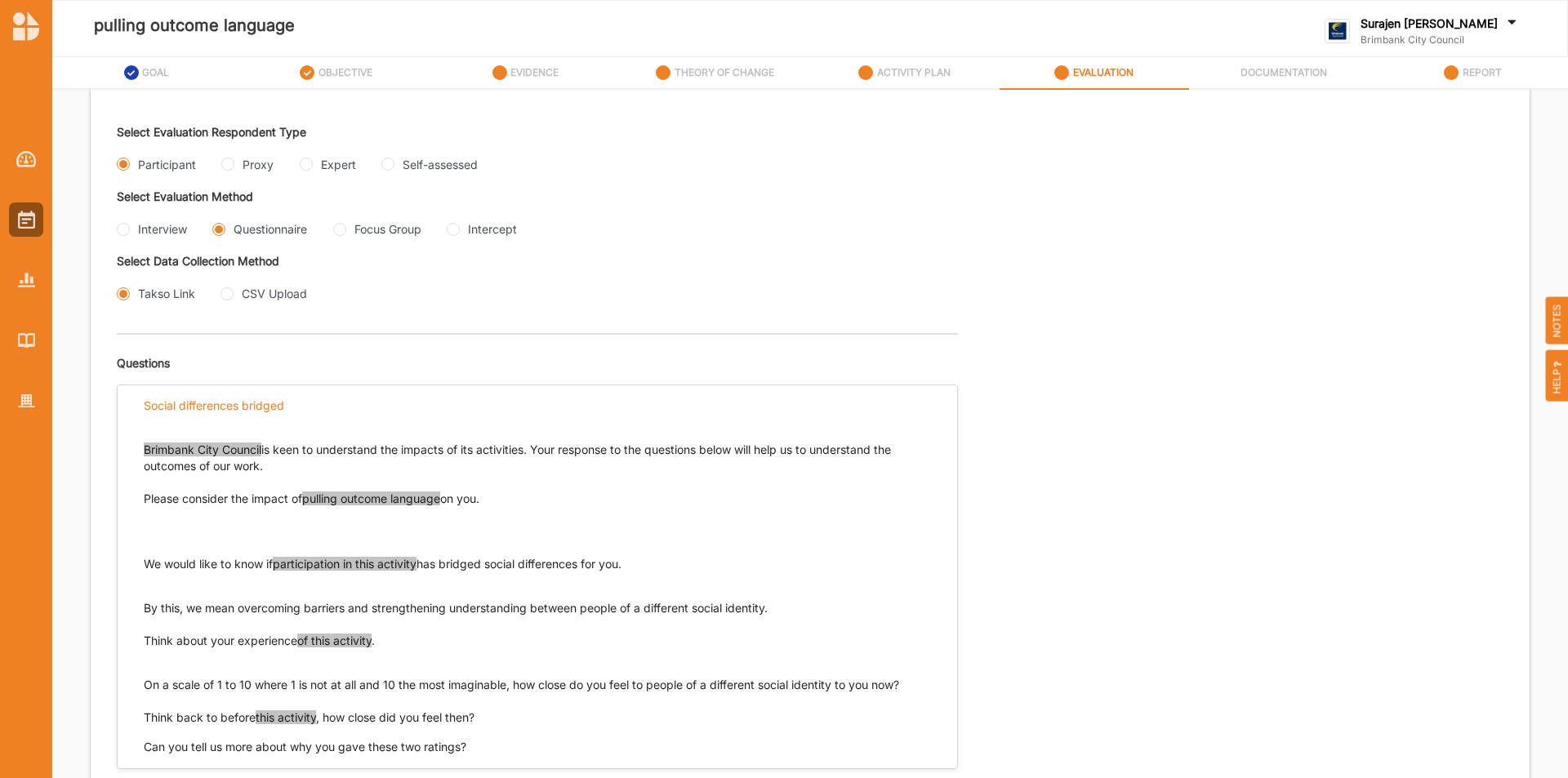
drag, startPoint x: 656, startPoint y: 561, endPoint x: 129, endPoint y: 567, distance: 527.0
click at [136, 570] on div "Brimbank City Council is keen to understand the impacts of its activities. Your…" at bounding box center [537, 590] width 840 height 330
copy p "We would like to know if participation in this activity has bridged social diff…"
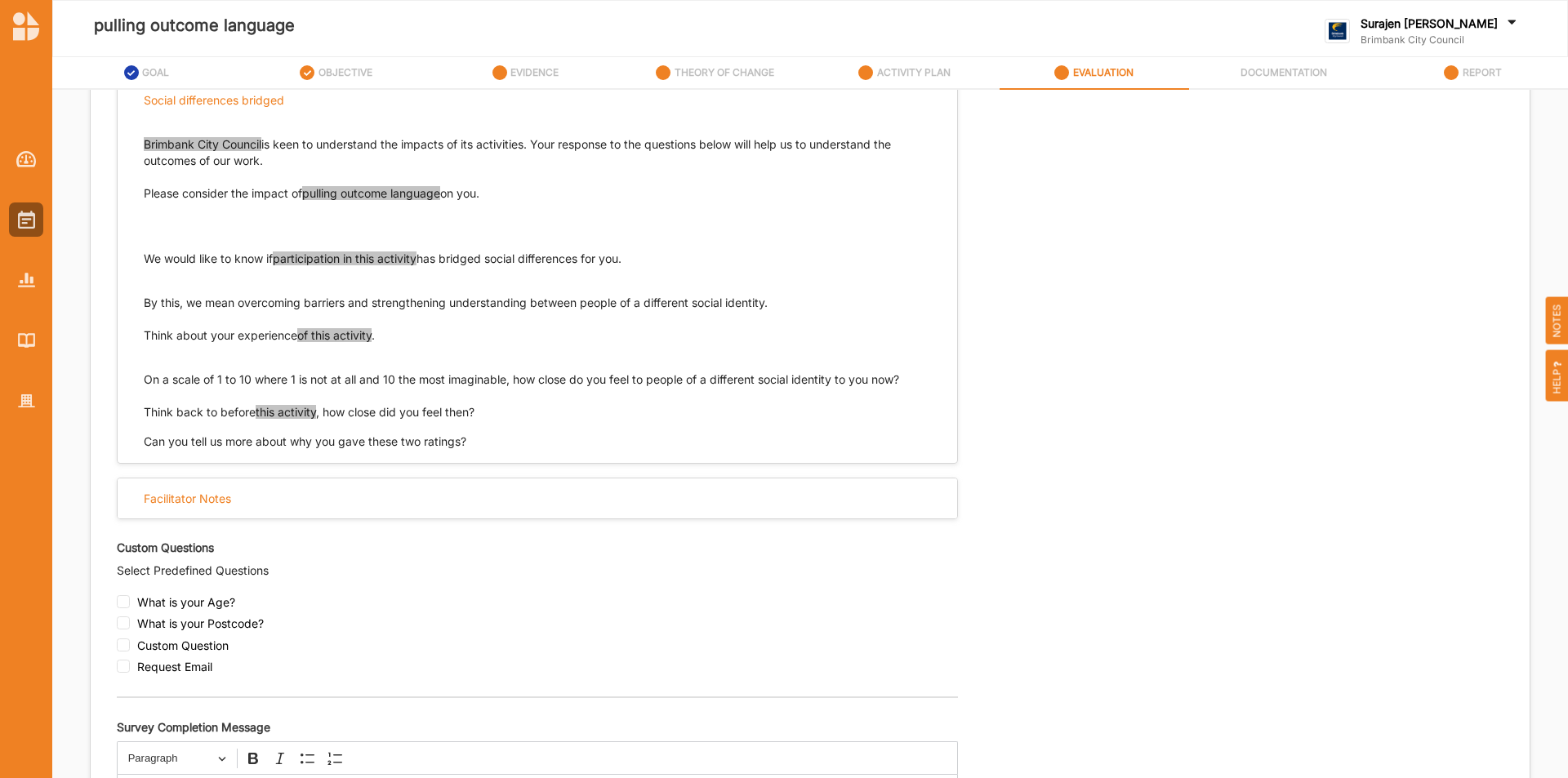
scroll to position [653, 0]
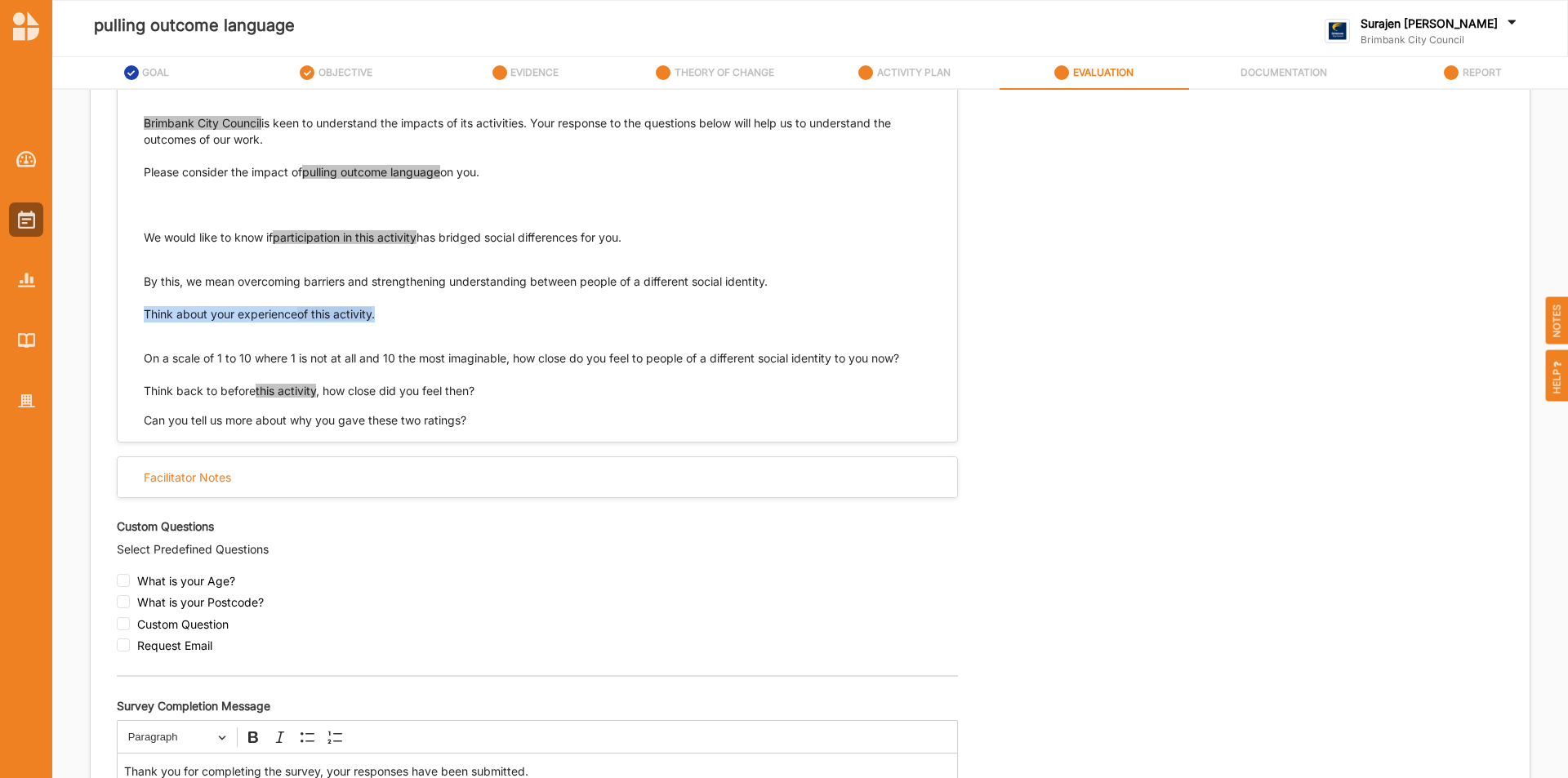
drag, startPoint x: 401, startPoint y: 314, endPoint x: 114, endPoint y: 314, distance: 287.0
click at [114, 314] on div "Evaluation Plan Name Evaluation Plan Objective/s Aesthetic enrichment experienc…" at bounding box center [810, 193] width 1440 height 1410
copy p "Think about your experience of this activity ."
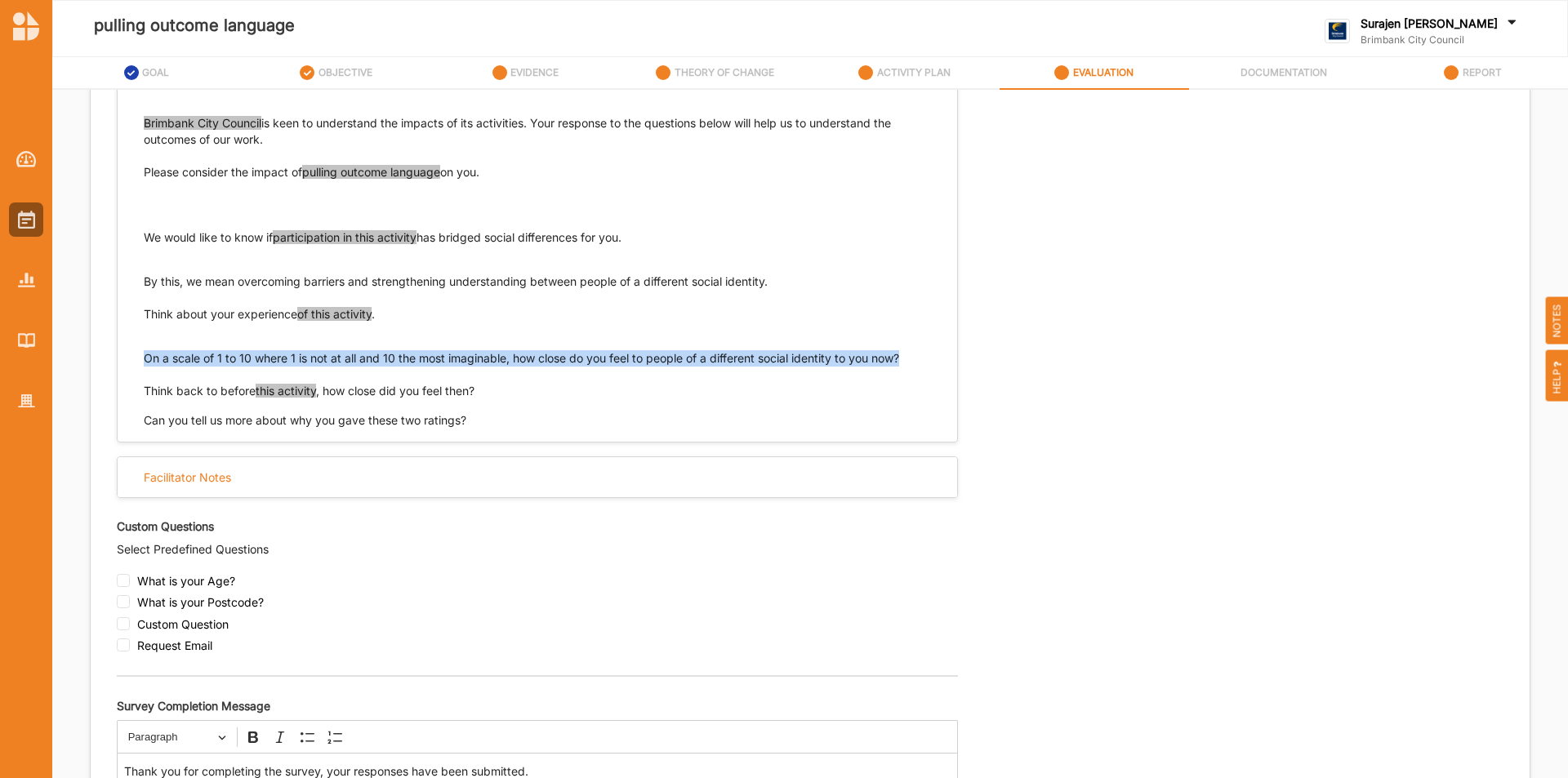
drag, startPoint x: 908, startPoint y: 356, endPoint x: 132, endPoint y: 378, distance: 776.3
click at [143, 359] on div "Brimbank City Council is keen to understand the impacts of its activities. Your…" at bounding box center [537, 263] width 840 height 330
copy p "On a scale of 1 to 10 where 1 is not at all and 10 the most imaginable, how clo…"
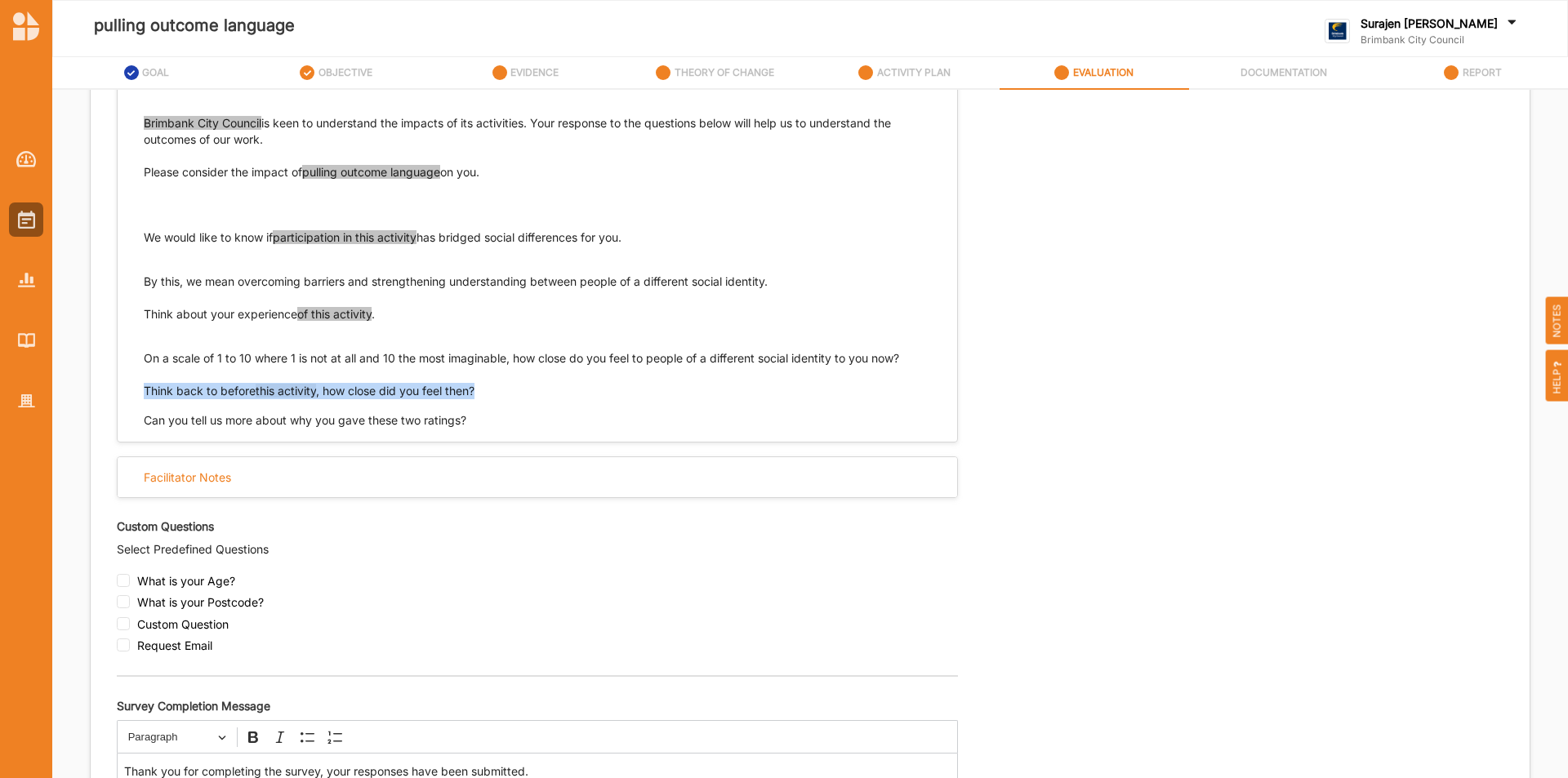
drag, startPoint x: 493, startPoint y: 396, endPoint x: 119, endPoint y: 394, distance: 374.0
click at [126, 385] on div "Brimbank City Council is keen to understand the impacts of its activities. Your…" at bounding box center [537, 263] width 840 height 330
copy p "Think back to before this activity , how close did you feel then?"
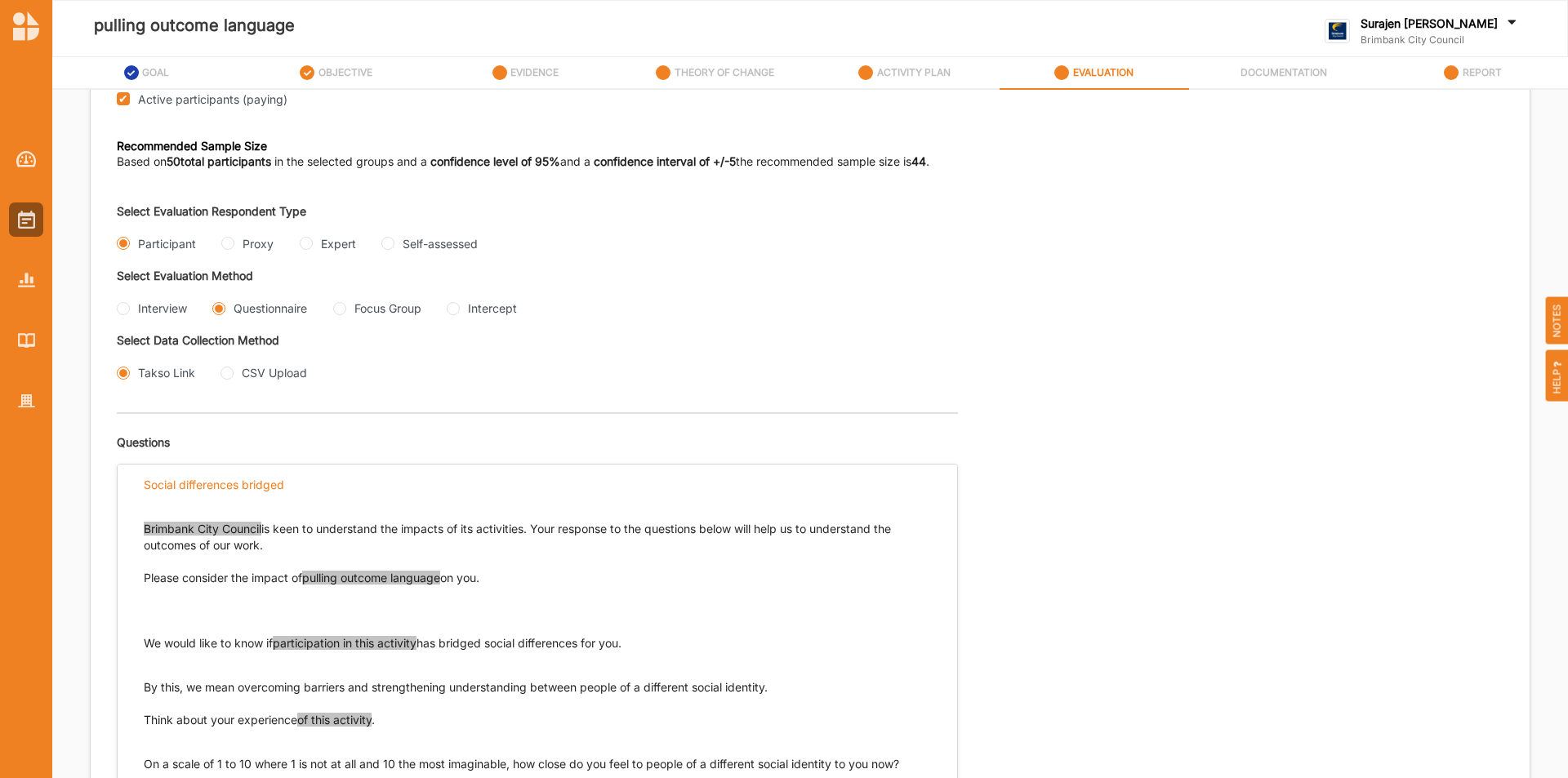
scroll to position [245, 0]
click at [348, 305] on div "Focus Group" at bounding box center [377, 311] width 88 height 17
click at [345, 320] on div "Interview Questionnaire Focus Group Intercept" at bounding box center [464, 312] width 693 height 20
drag, startPoint x: 338, startPoint y: 310, endPoint x: 347, endPoint y: 314, distance: 9.8
click at [340, 310] on Group "Focus Group" at bounding box center [340, 312] width 13 height 13
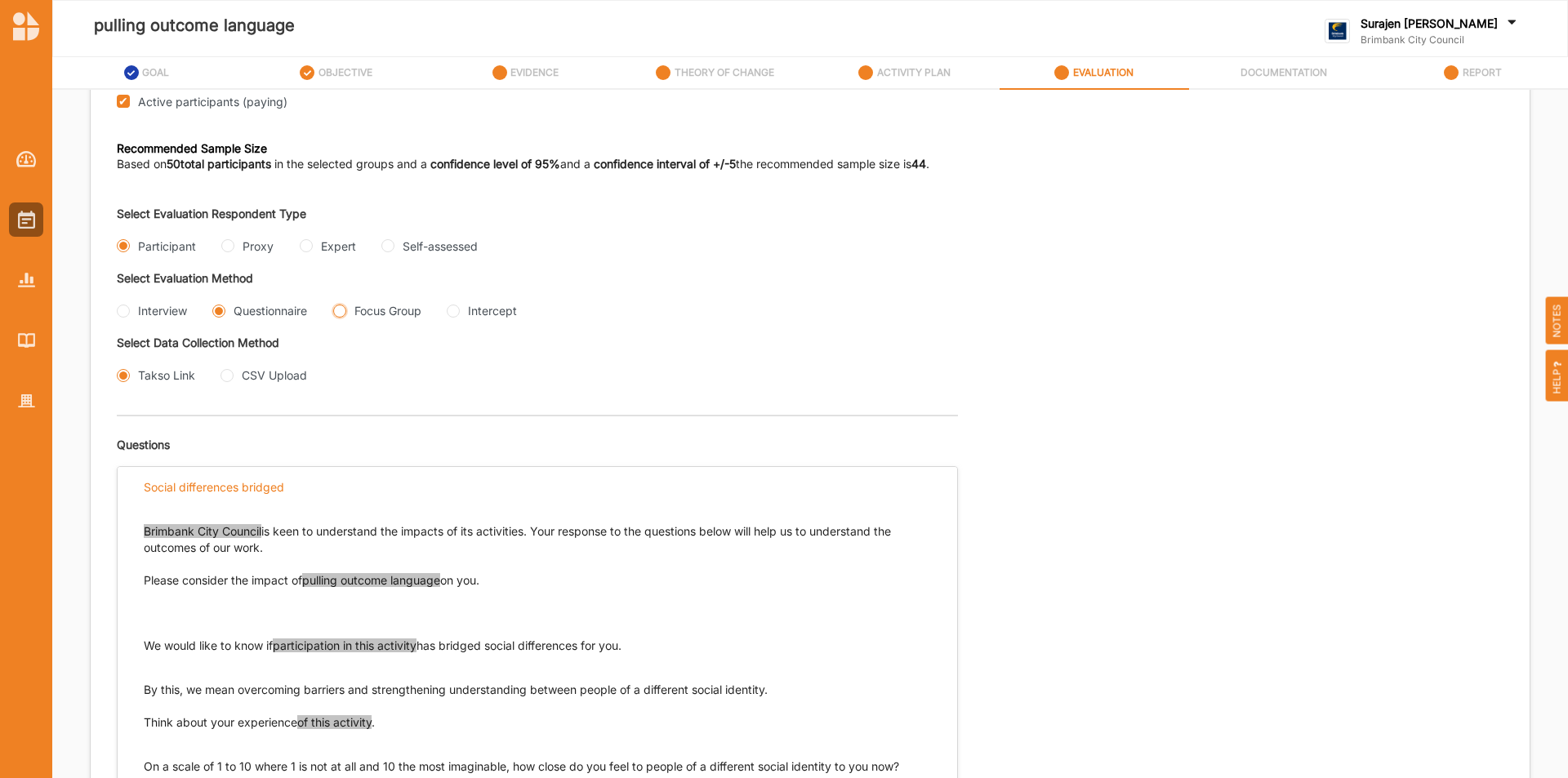
radio Group "true"
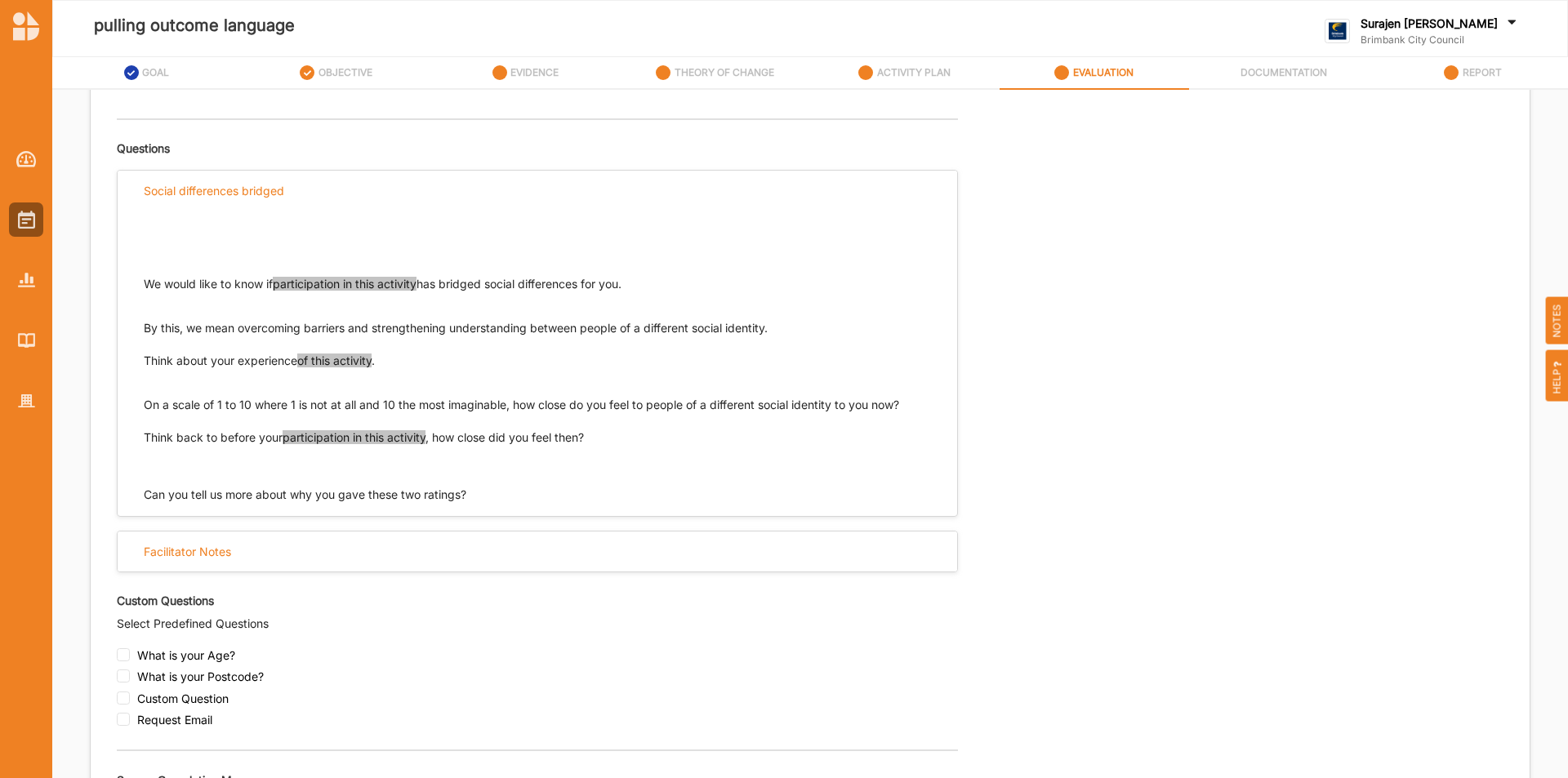
scroll to position [571, 0]
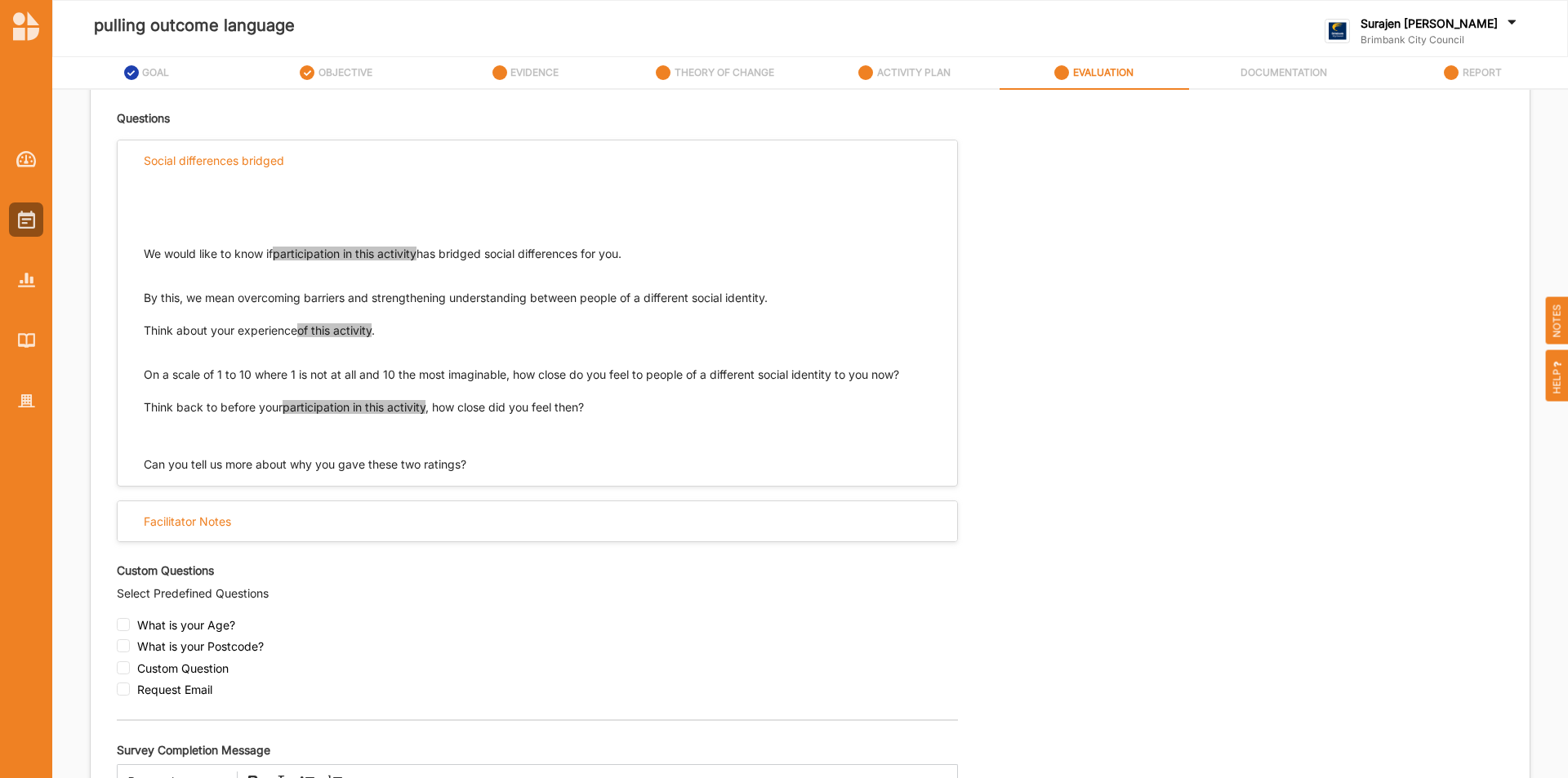
drag, startPoint x: 680, startPoint y: 259, endPoint x: 122, endPoint y: 250, distance: 558.1
click at [124, 250] on div "We would like to know if participation in this activity has bridged social diff…" at bounding box center [537, 327] width 840 height 293
copy p "We would like to know if participation in this activity has bridged social diff…"
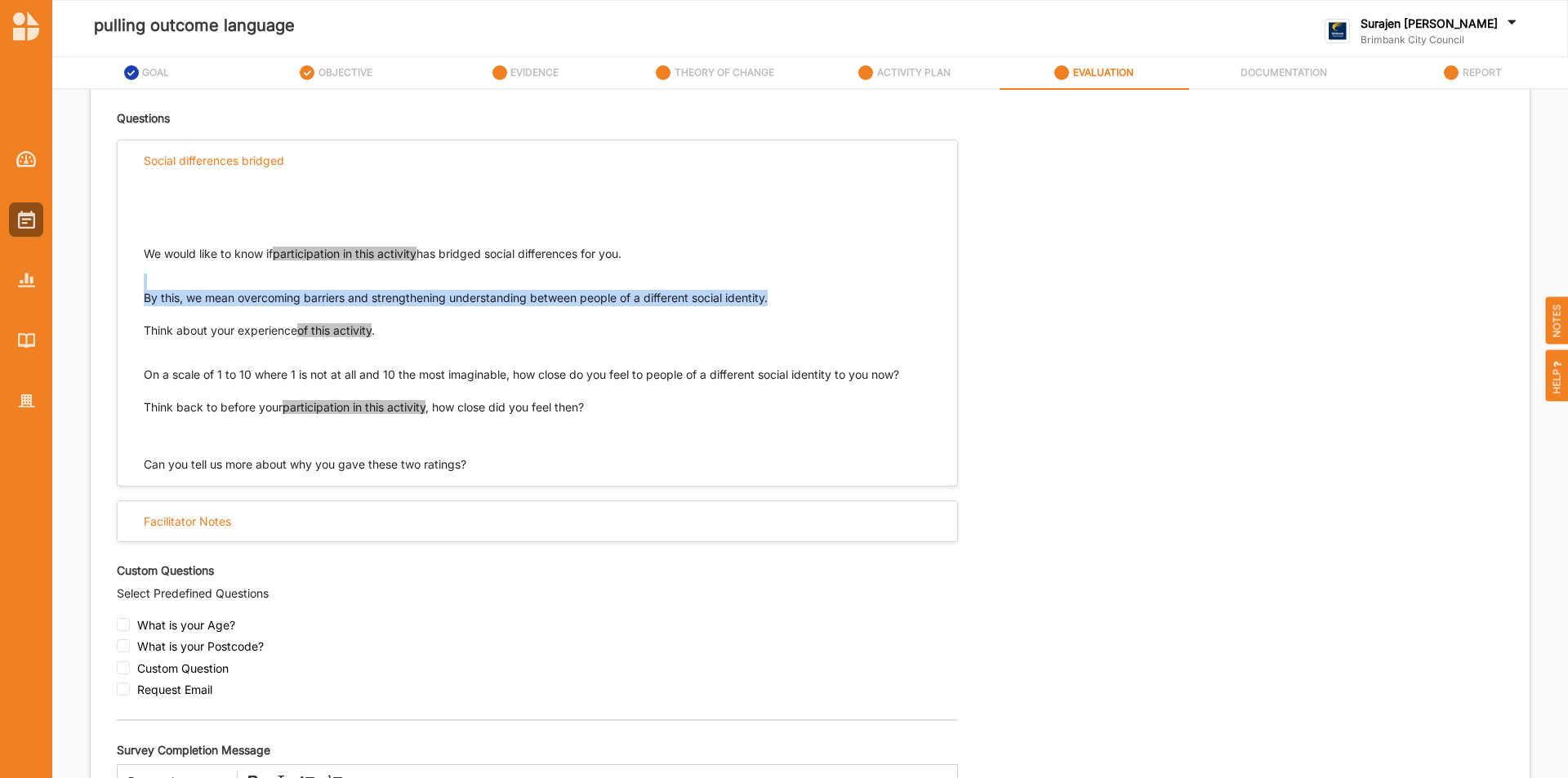
drag, startPoint x: 788, startPoint y: 293, endPoint x: 455, endPoint y: 272, distance: 333.7
click at [455, 272] on div "We would like to know if participation in this activity has bridged social diff…" at bounding box center [537, 276] width 788 height 60
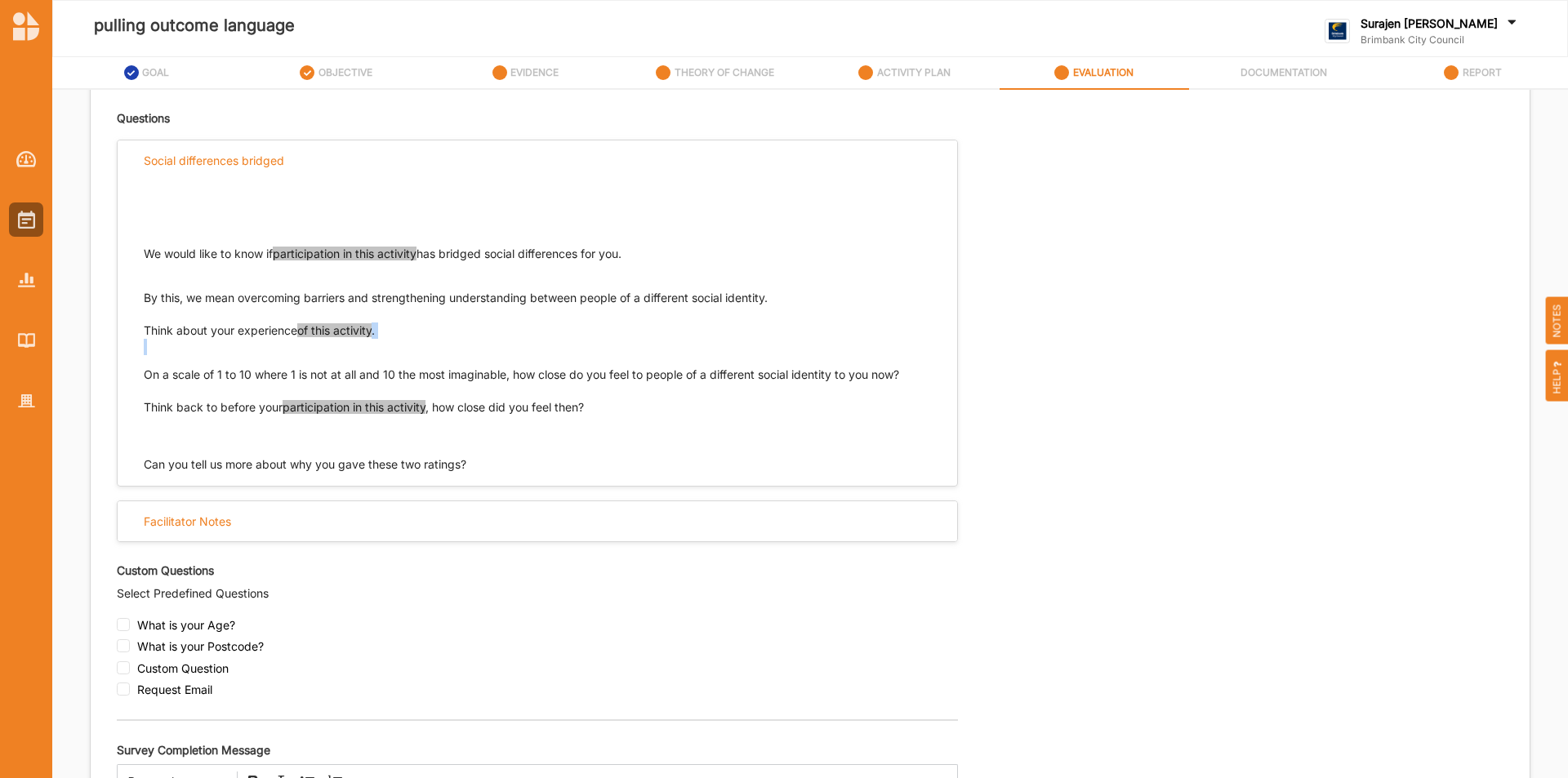
drag, startPoint x: 422, startPoint y: 336, endPoint x: 215, endPoint y: 360, distance: 208.4
click at [215, 360] on div "Think about your experience of this activity . On a scale of 1 to 10 where 1 is…" at bounding box center [537, 353] width 788 height 60
drag, startPoint x: 146, startPoint y: 327, endPoint x: 392, endPoint y: 337, distance: 246.2
click at [392, 337] on p "Think about your experience of this activity ." at bounding box center [537, 339] width 788 height 33
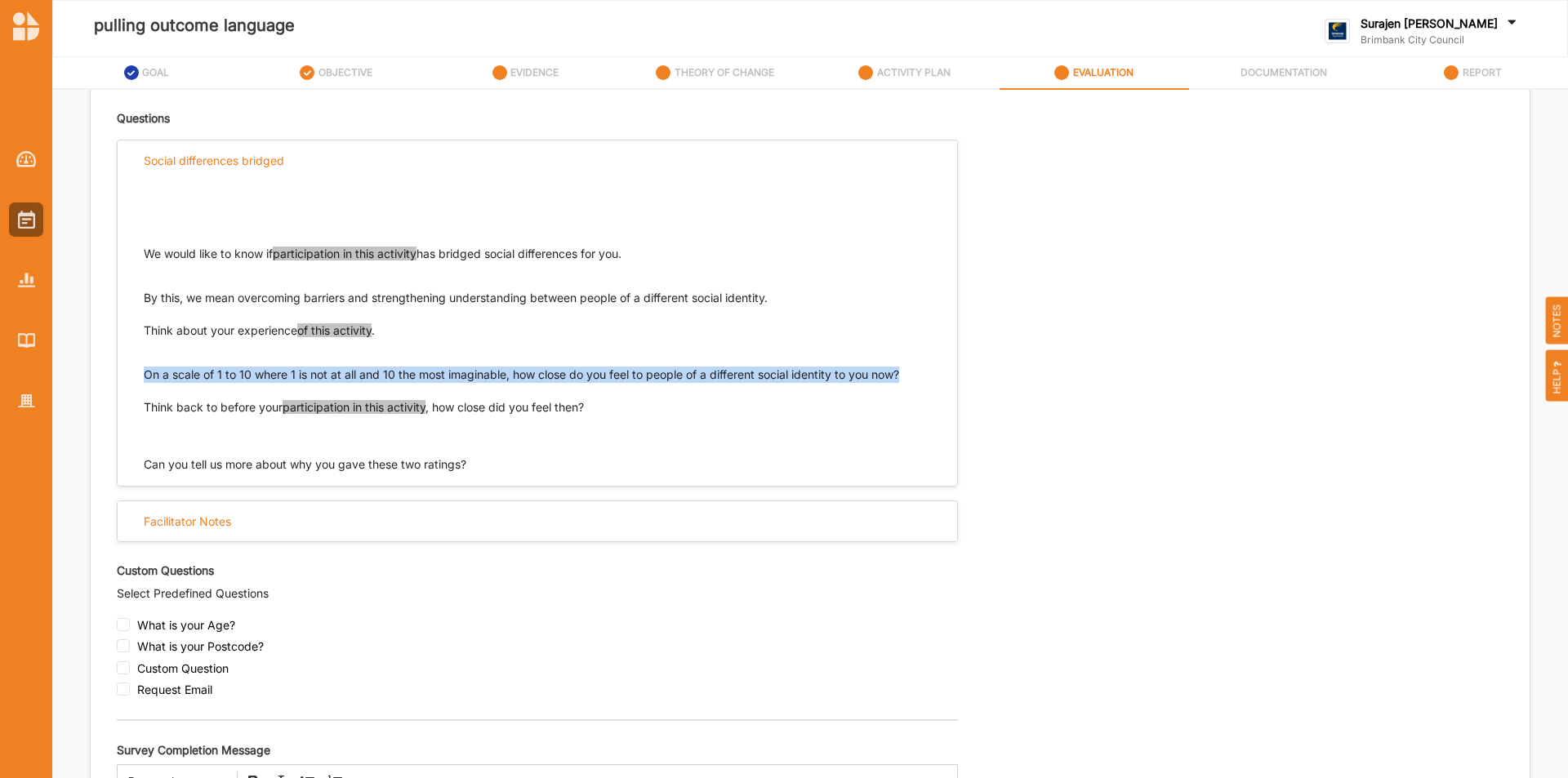
drag, startPoint x: 914, startPoint y: 371, endPoint x: 141, endPoint y: 371, distance: 773.0
click at [142, 371] on div "We would like to know if participation in this activity has bridged social diff…" at bounding box center [537, 327] width 840 height 293
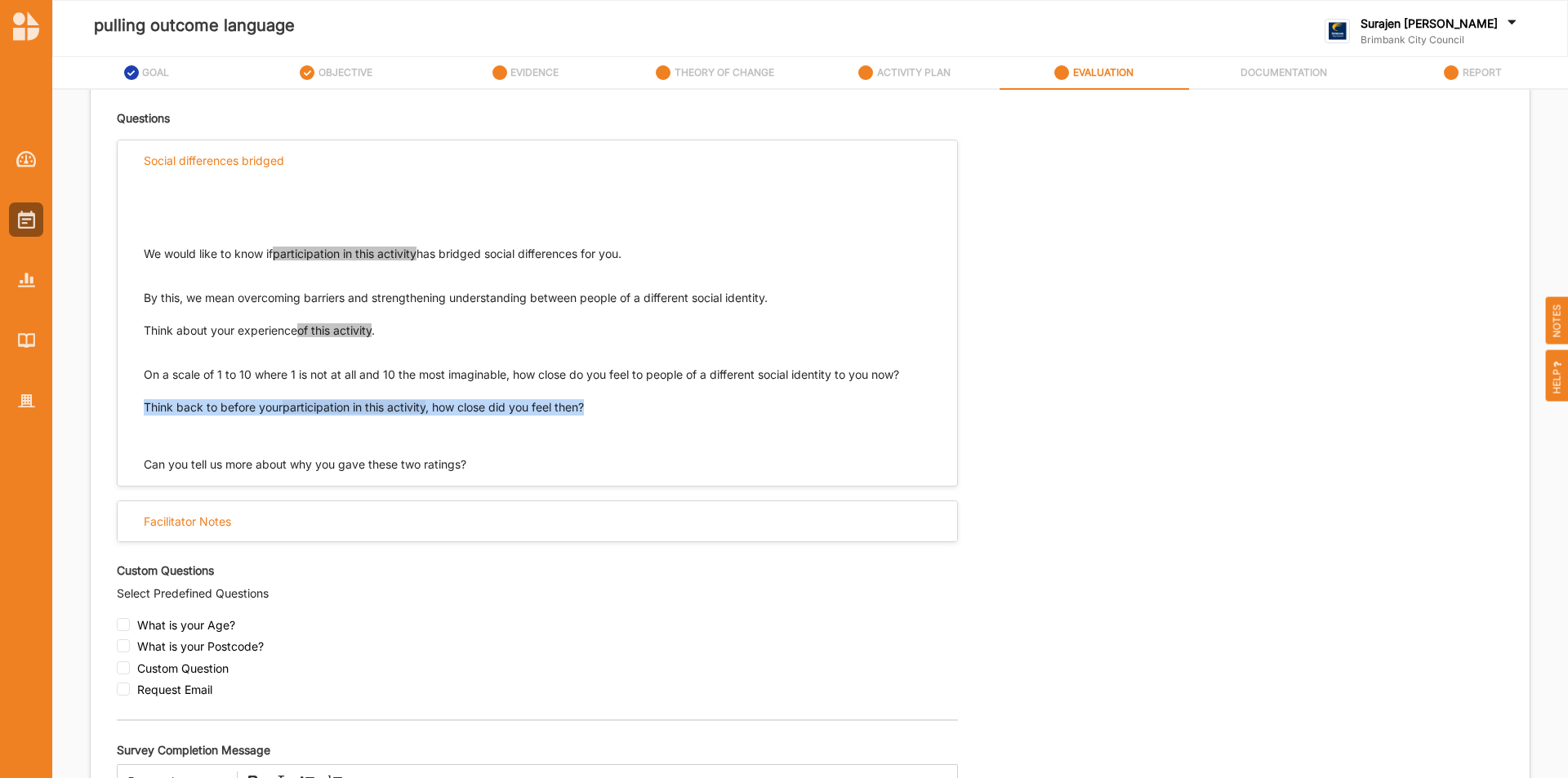
drag, startPoint x: 608, startPoint y: 408, endPoint x: 128, endPoint y: 419, distance: 480.1
click at [132, 416] on div "We would like to know if participation in this activity has bridged social diff…" at bounding box center [537, 327] width 840 height 293
drag, startPoint x: 144, startPoint y: 407, endPoint x: 595, endPoint y: 408, distance: 451.0
click at [595, 408] on p "Think back to before your participation in this activity , how close did you fe…" at bounding box center [537, 407] width 788 height 16
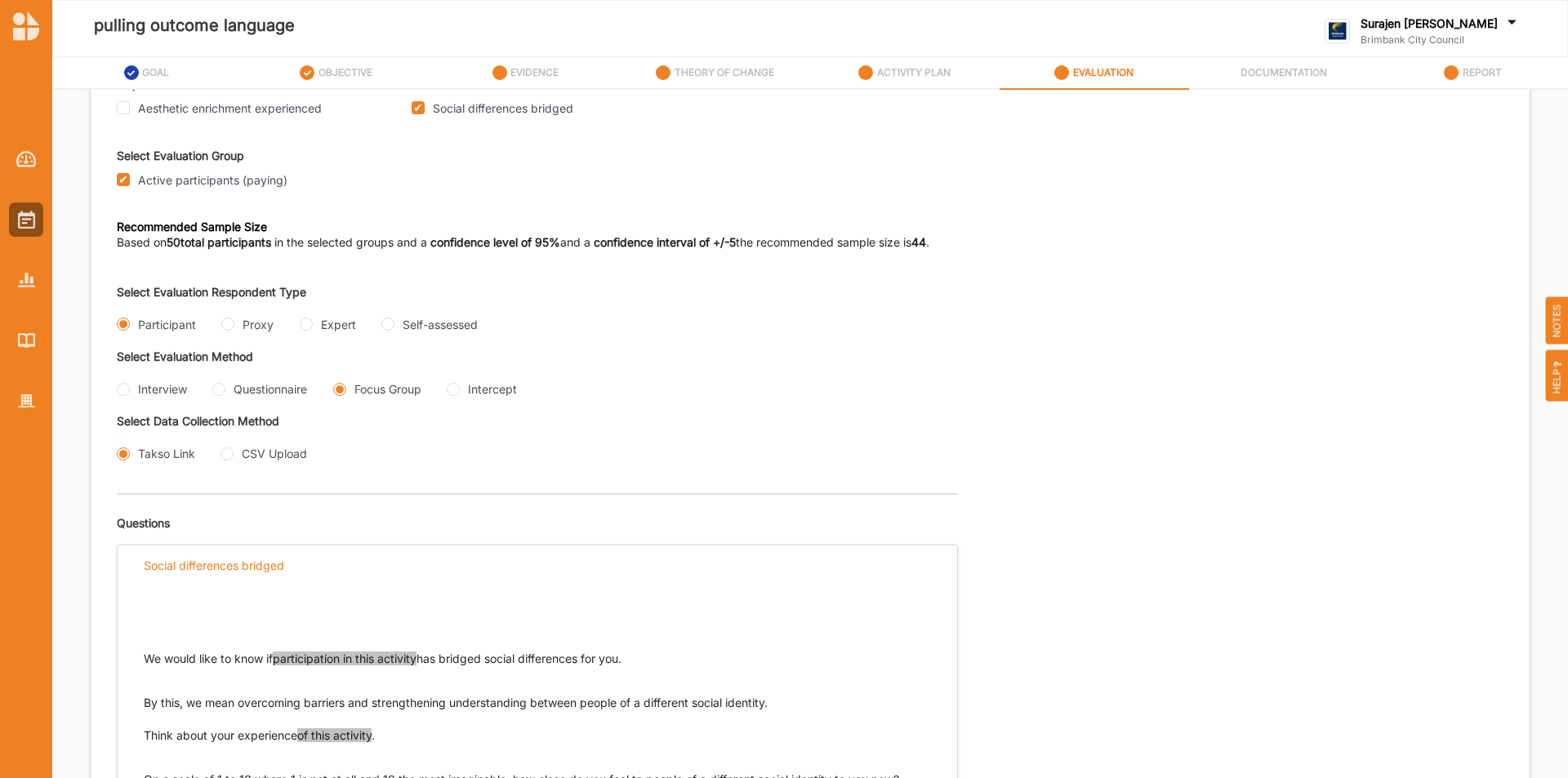
scroll to position [163, 0]
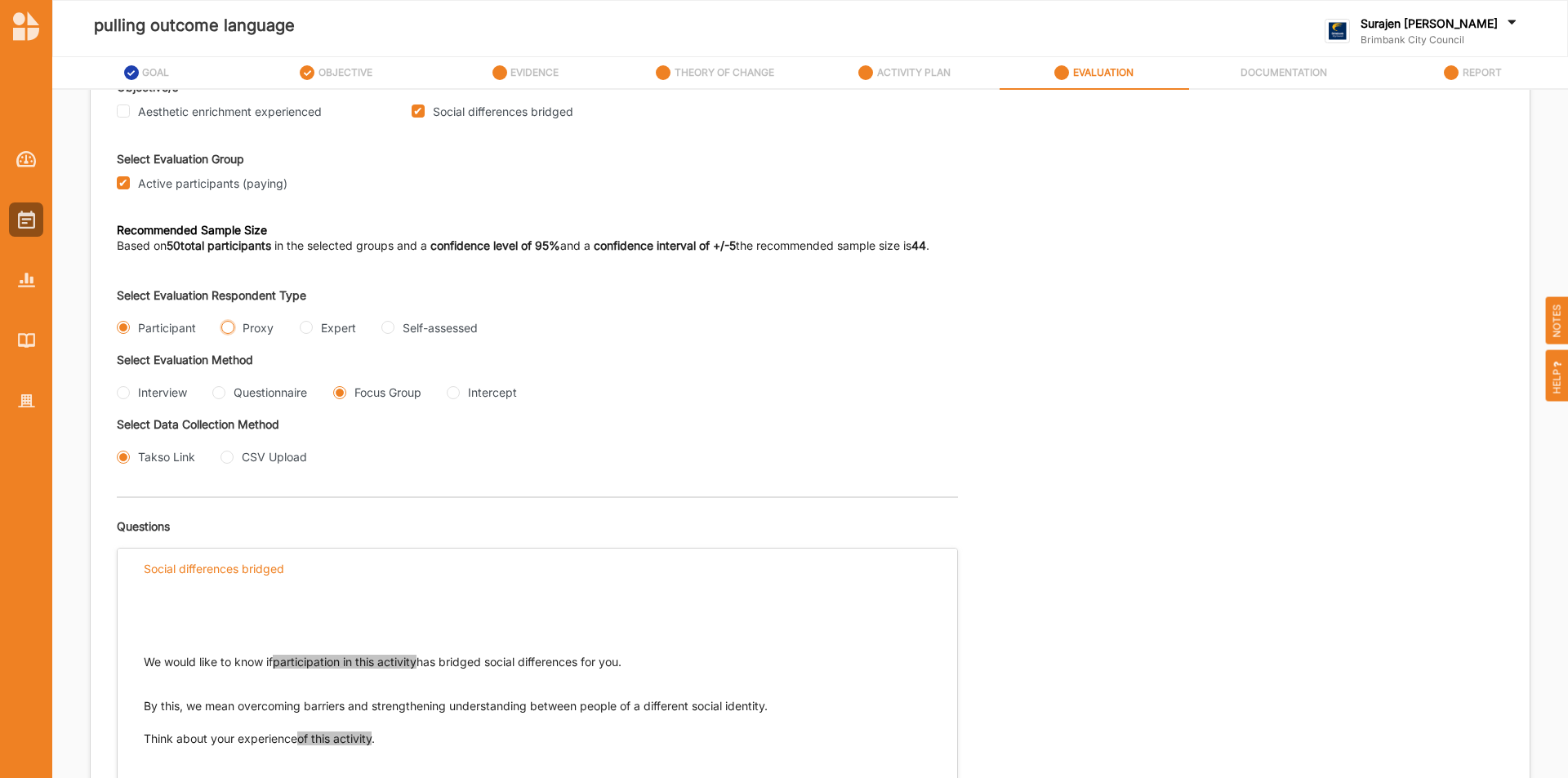
click at [231, 329] on input "Proxy" at bounding box center [228, 328] width 13 height 13
radio input "true"
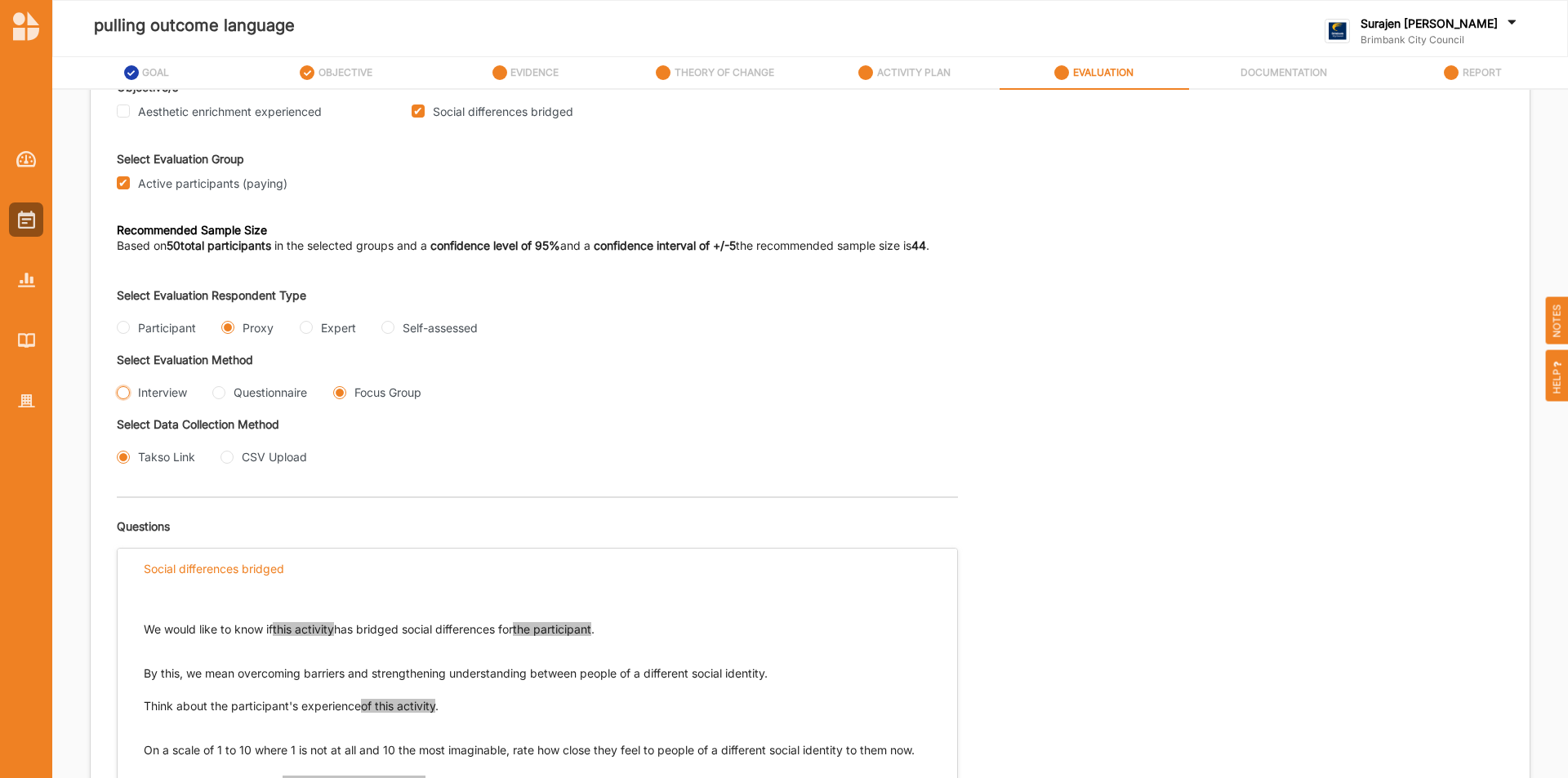
click at [124, 397] on input "Interview" at bounding box center [124, 393] width 13 height 13
radio input "true"
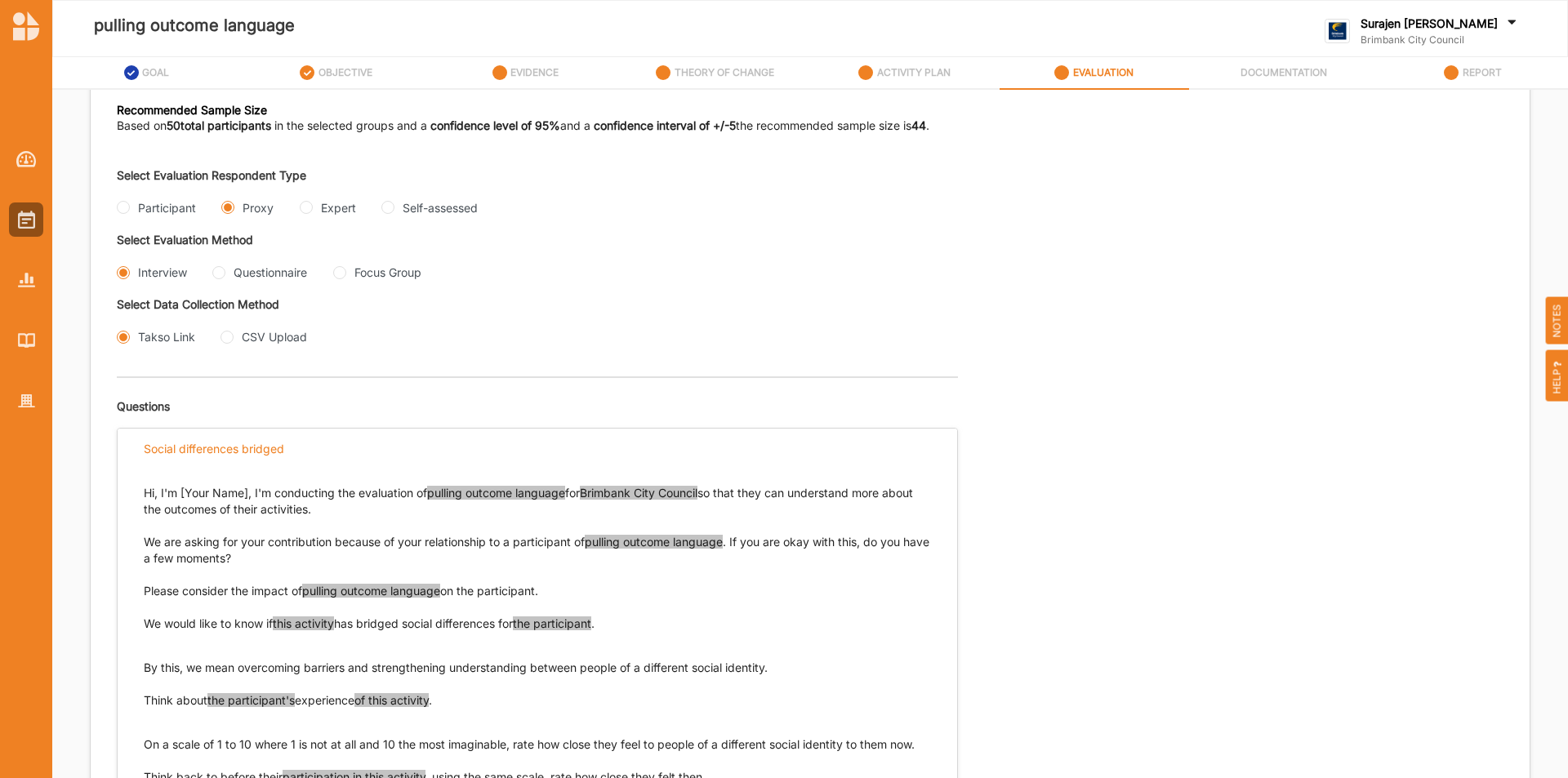
scroll to position [408, 0]
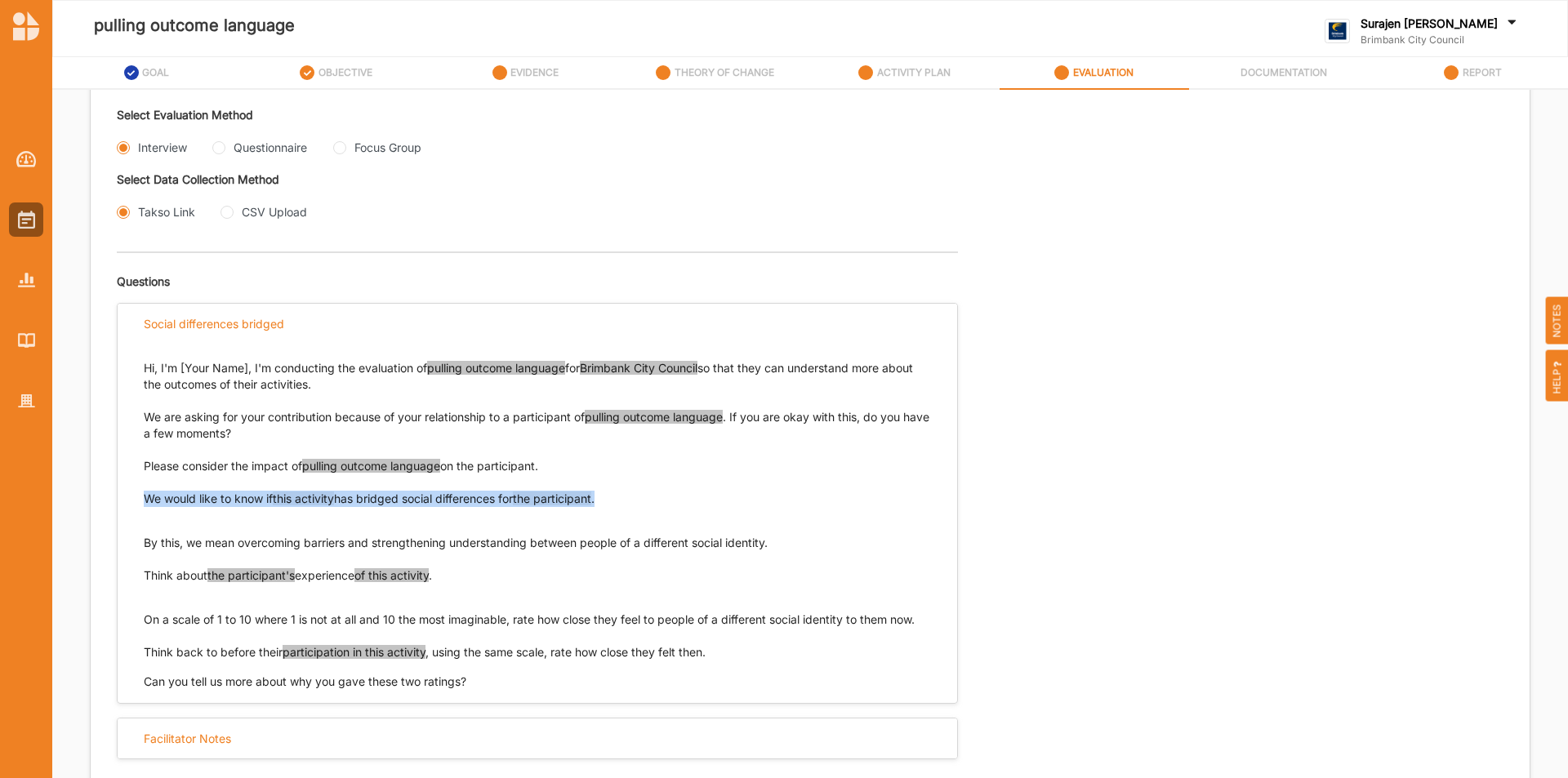
drag, startPoint x: 643, startPoint y: 496, endPoint x: 136, endPoint y: 507, distance: 507.1
click at [131, 506] on div "Hi, I'm [Your Name], I'm conducting the evaluation of pulling outcome language …" at bounding box center [537, 516] width 840 height 347
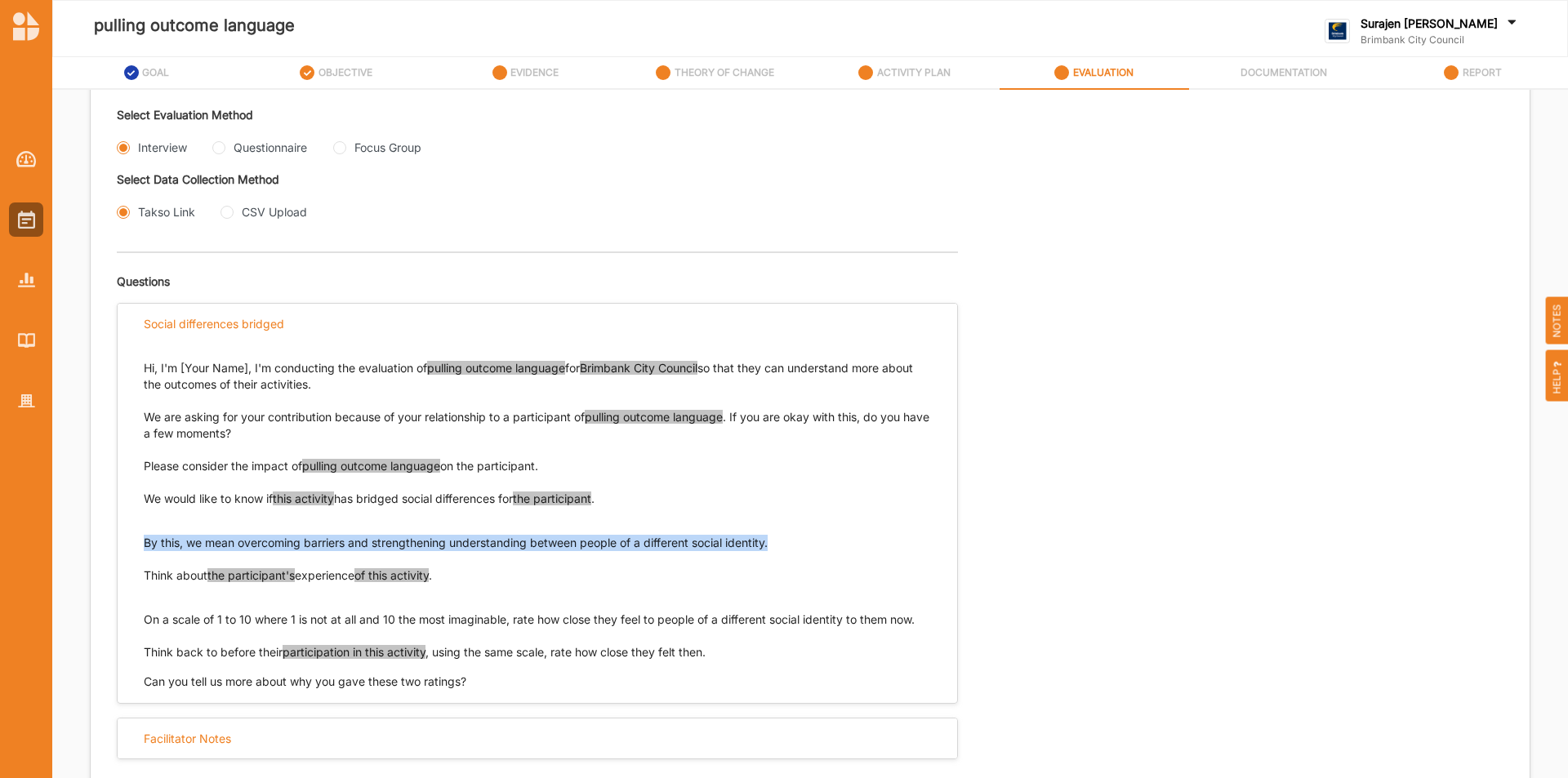
drag, startPoint x: 782, startPoint y: 548, endPoint x: 121, endPoint y: 548, distance: 661.0
click at [121, 548] on div "Hi, I'm [Your Name], I'm conducting the evaluation of pulling outcome language …" at bounding box center [537, 516] width 840 height 347
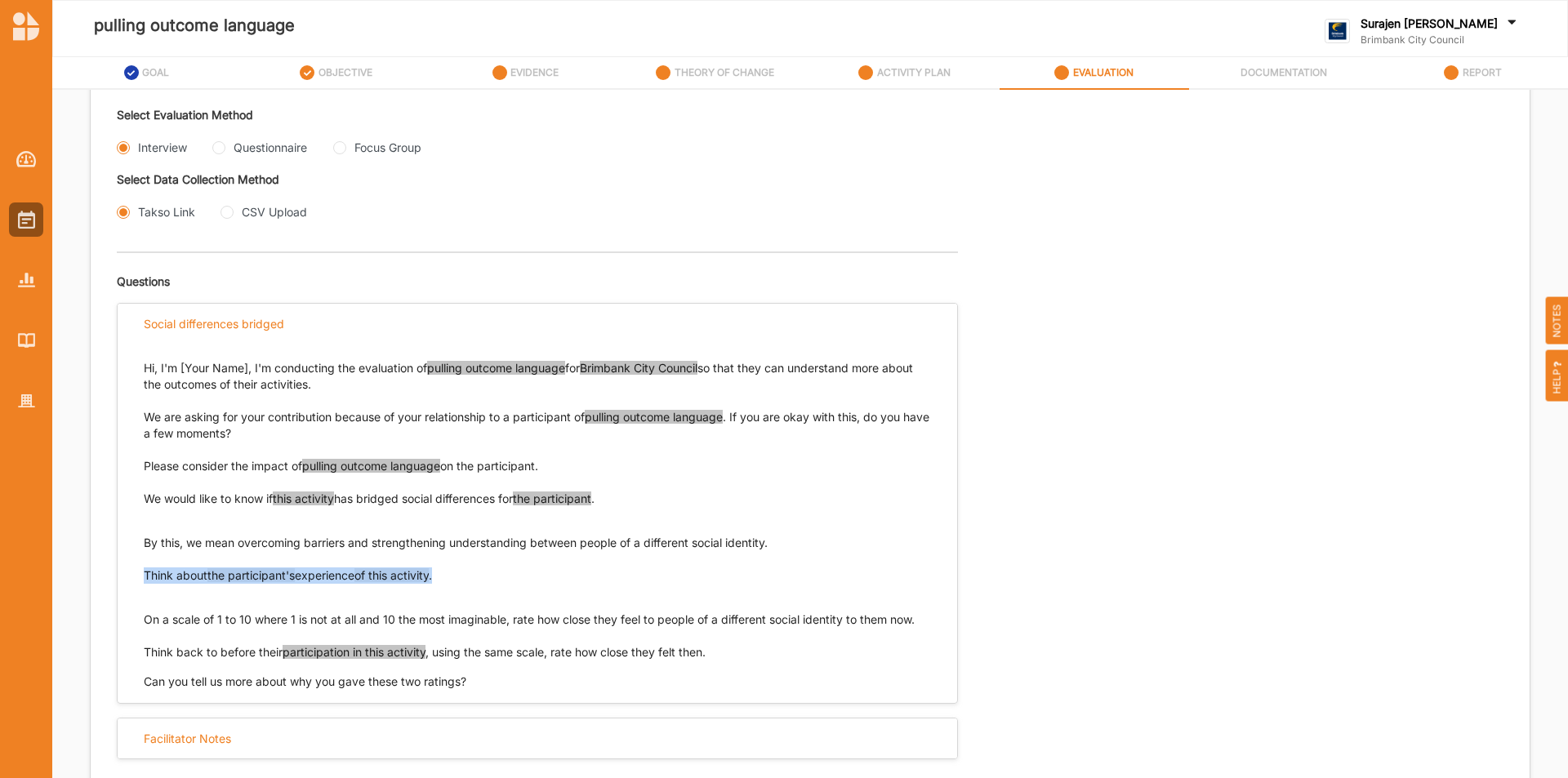
drag, startPoint x: 444, startPoint y: 576, endPoint x: 179, endPoint y: 593, distance: 265.5
click at [145, 583] on p "Think about the participant's experience of this activity ." at bounding box center [537, 584] width 788 height 33
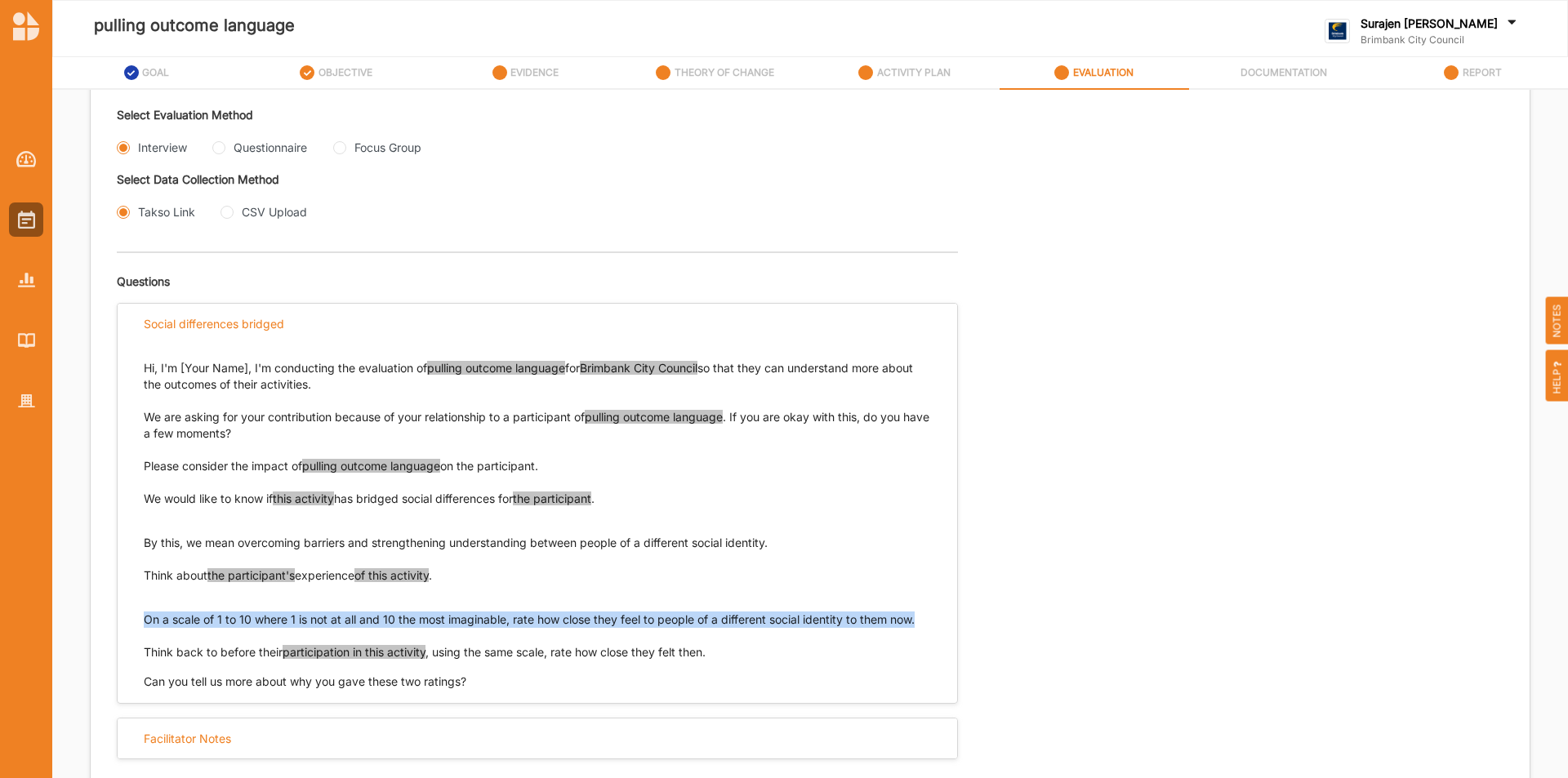
drag, startPoint x: 933, startPoint y: 618, endPoint x: 117, endPoint y: 606, distance: 816.1
click at [131, 616] on div "Hi, I'm [Your Name], I'm conducting the evaluation of pulling outcome language …" at bounding box center [537, 516] width 840 height 347
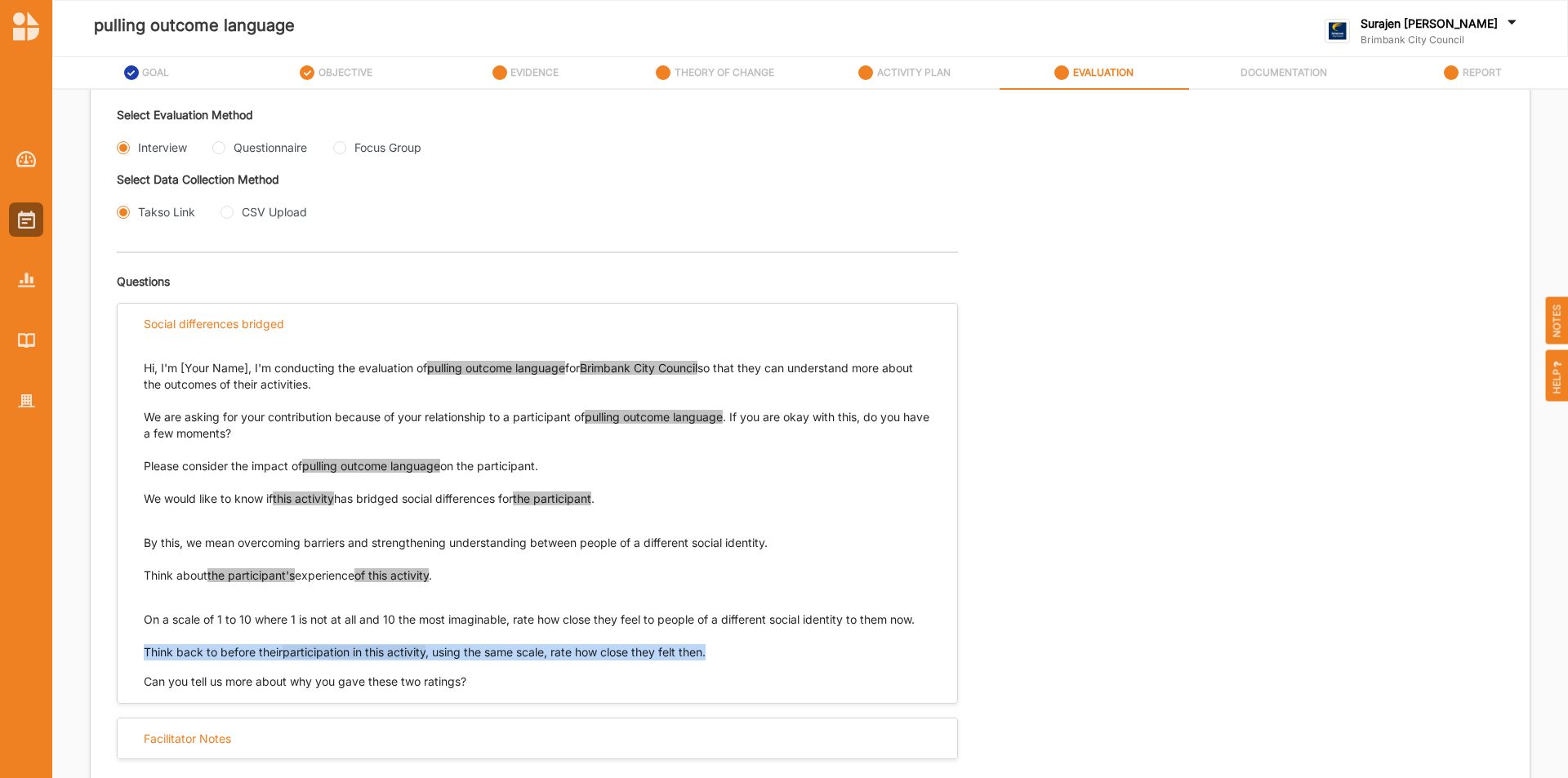
drag, startPoint x: 731, startPoint y: 660, endPoint x: 145, endPoint y: 655, distance: 586.0
click at [140, 651] on div "Hi, I'm [Your Name], I'm conducting the evaluation of pulling outcome language …" at bounding box center [537, 516] width 840 height 347
click at [214, 148] on input "Questionnaire" at bounding box center [219, 148] width 13 height 13
radio input "true"
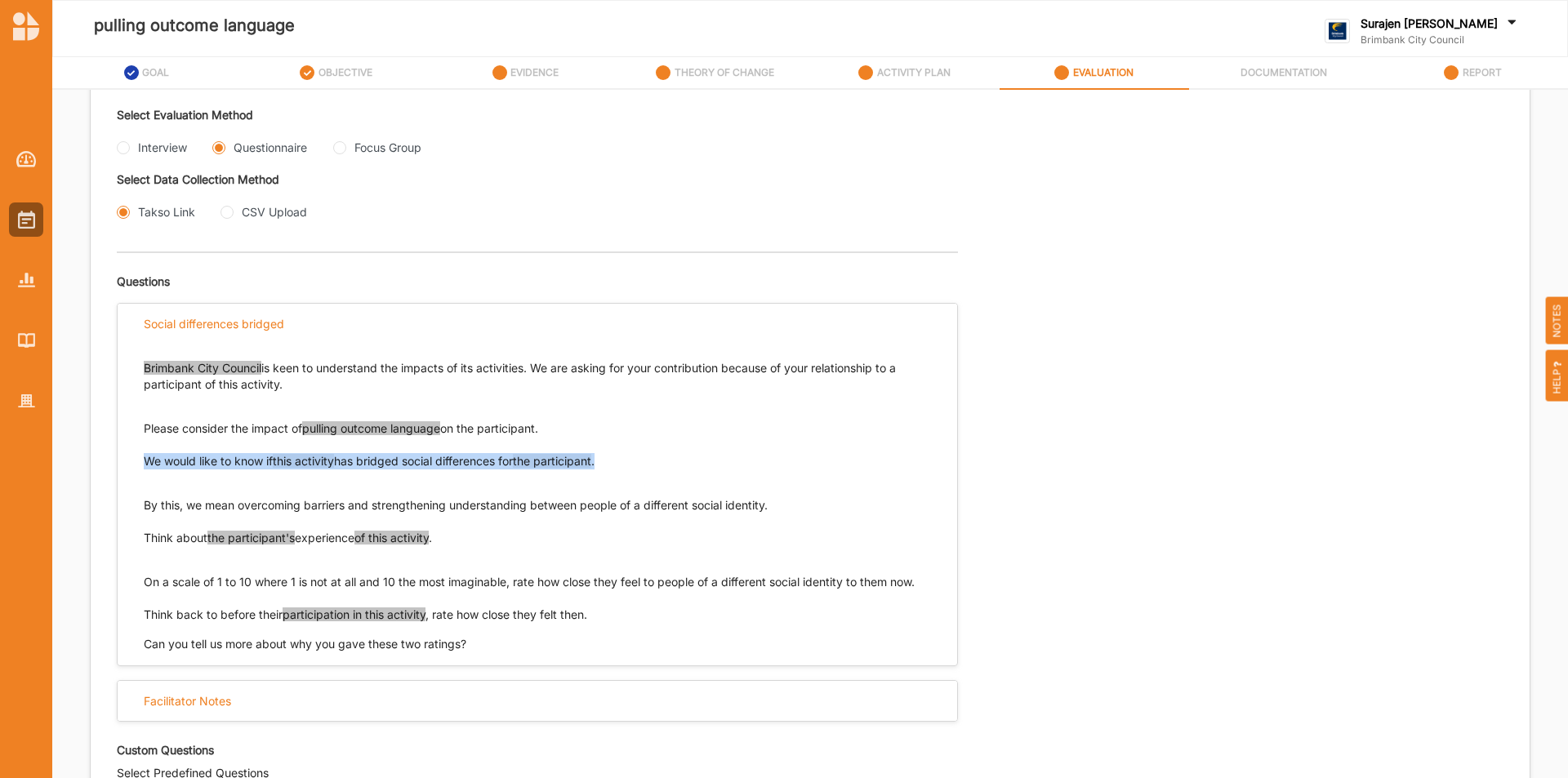
drag, startPoint x: 623, startPoint y: 453, endPoint x: 142, endPoint y: 465, distance: 481.1
click at [142, 465] on div "Brimbank City Council is keen to understand the impacts of its activities. We a…" at bounding box center [537, 498] width 840 height 309
click at [347, 148] on Group "Focus Group" at bounding box center [340, 148] width 13 height 13
radio Group "true"
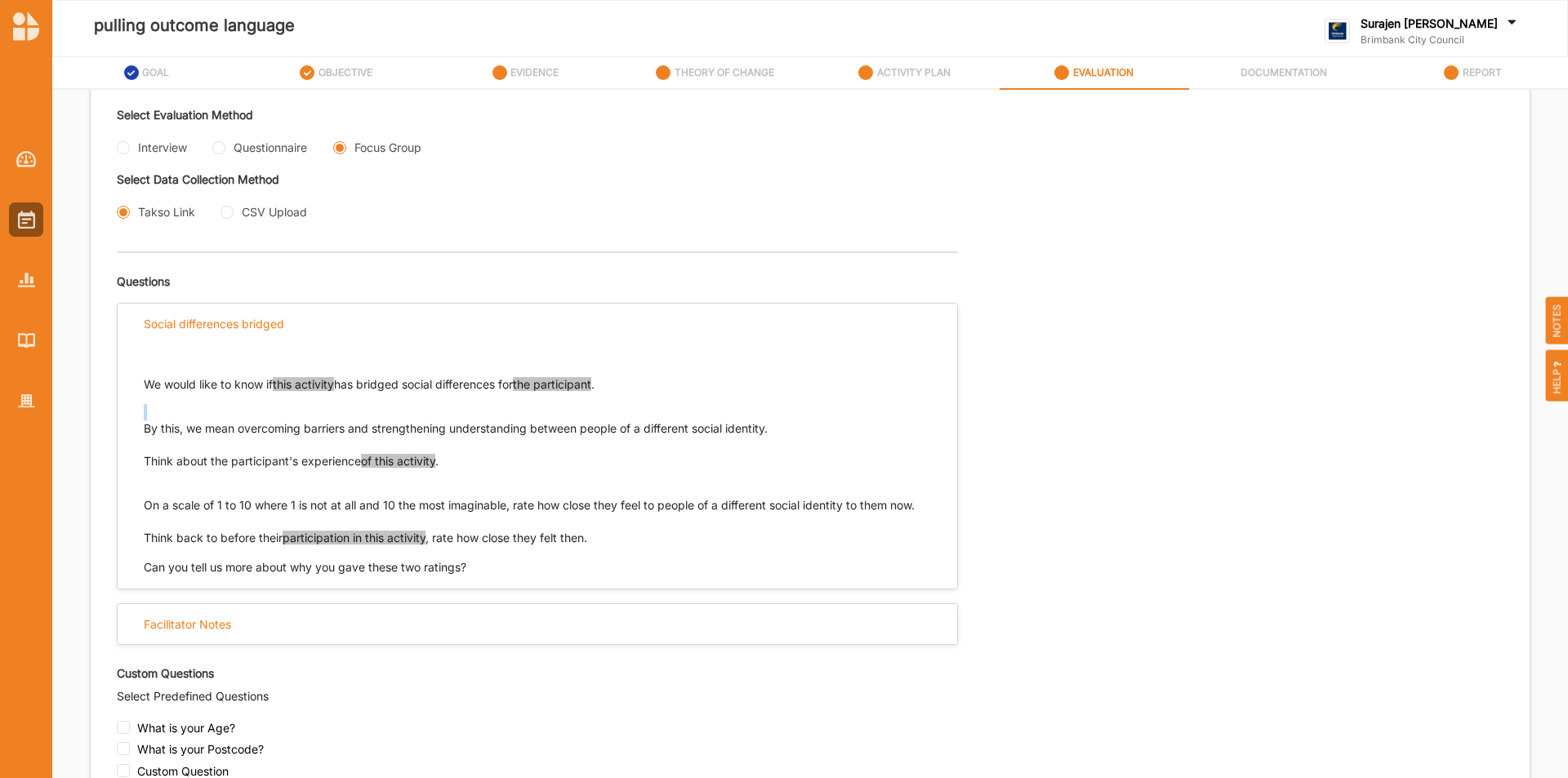
drag, startPoint x: 628, startPoint y: 383, endPoint x: 133, endPoint y: 383, distance: 495.0
click at [135, 384] on div "We would like to know if this activity has bridged social differences for the p…" at bounding box center [537, 460] width 840 height 232
drag, startPoint x: 145, startPoint y: 381, endPoint x: 624, endPoint y: 387, distance: 479.0
click at [624, 387] on p "We would like to know if this activity has bridged social differences for the p…" at bounding box center [537, 384] width 788 height 16
drag, startPoint x: 618, startPoint y: 541, endPoint x: 146, endPoint y: 546, distance: 472.0
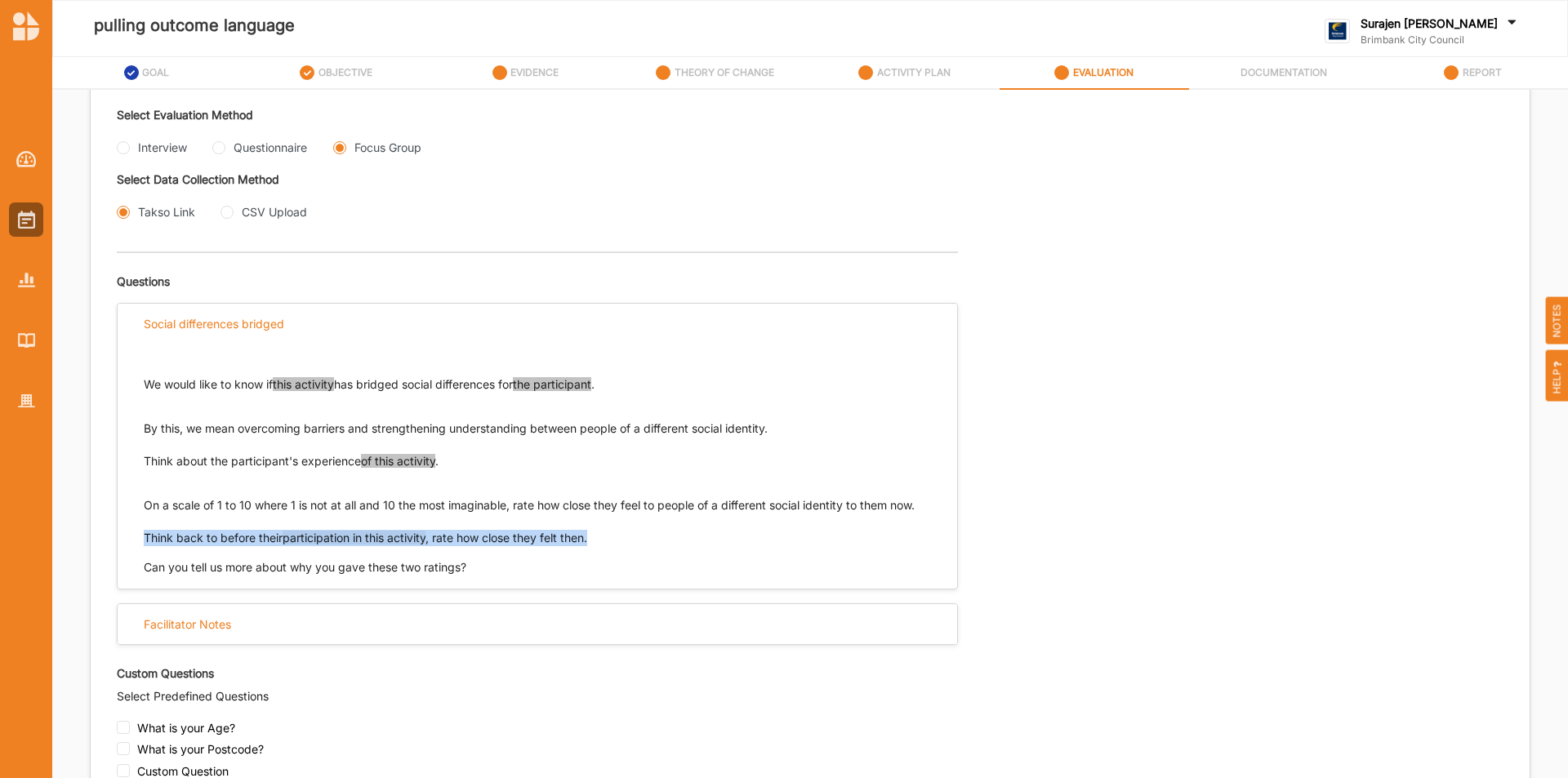
click at [146, 546] on p "Think back to before their participation in this activity , rate how close they…" at bounding box center [537, 537] width 788 height 16
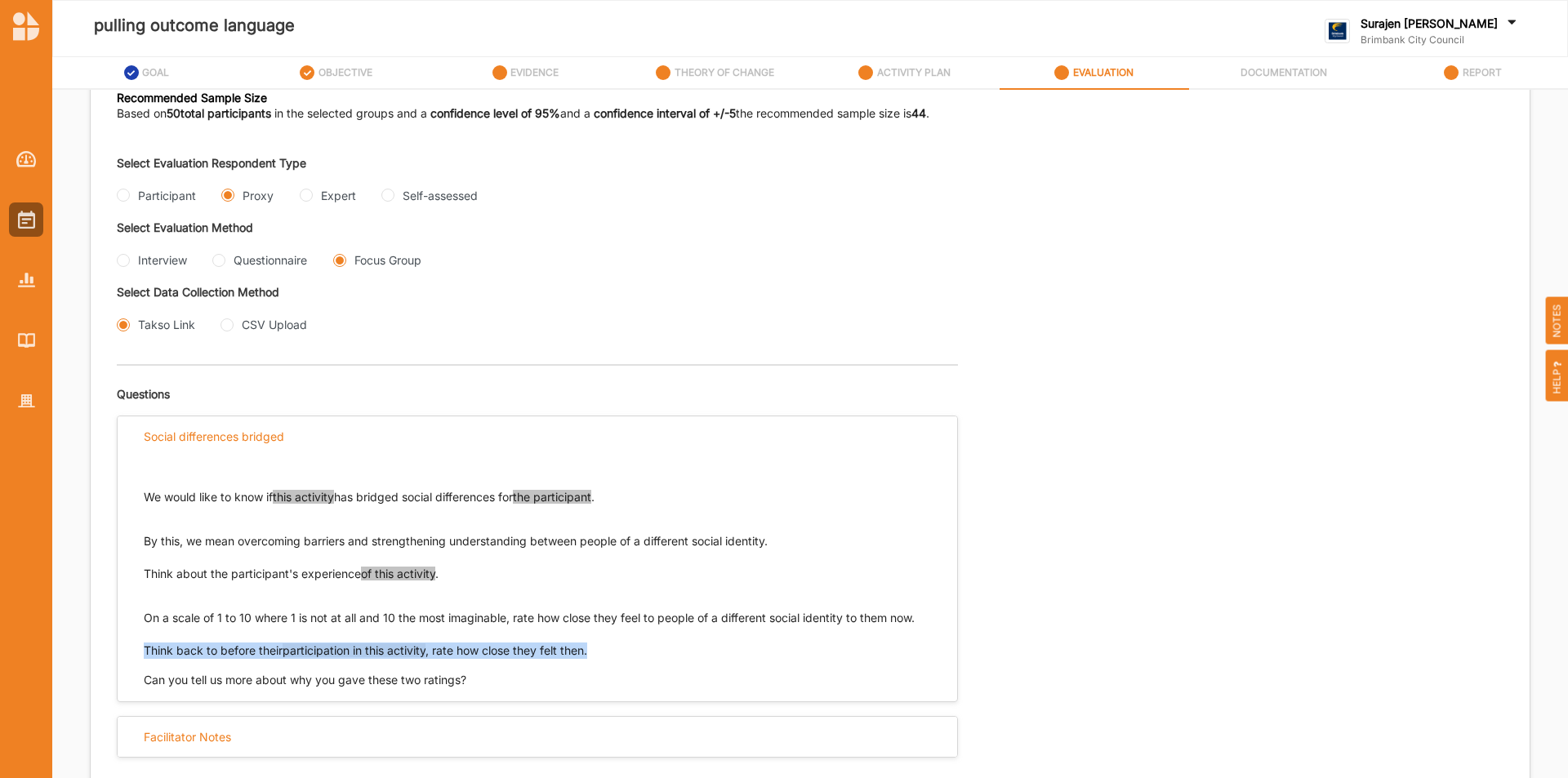
scroll to position [163, 0]
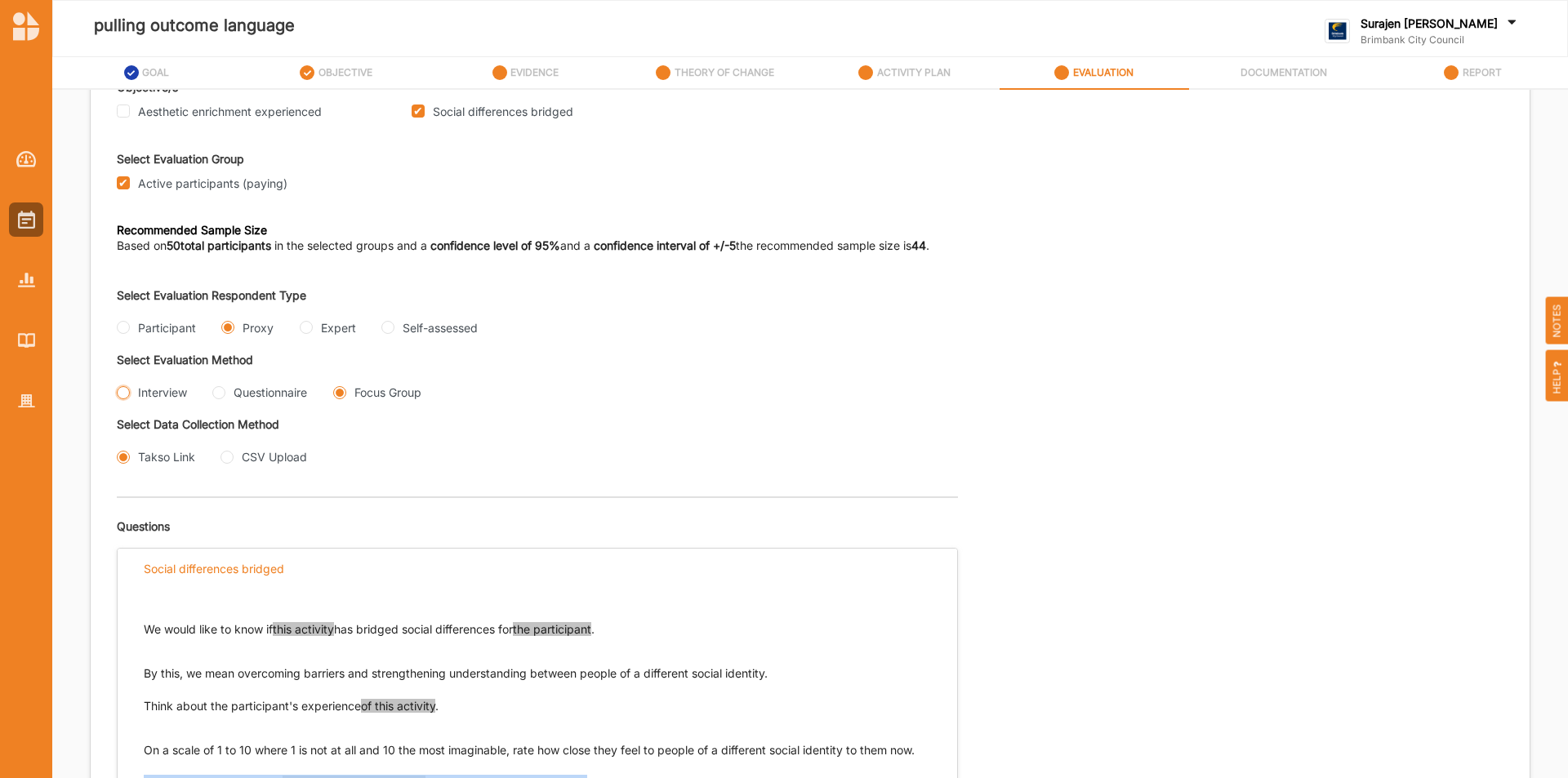
click at [123, 395] on input "Interview" at bounding box center [124, 393] width 13 height 13
radio input "true"
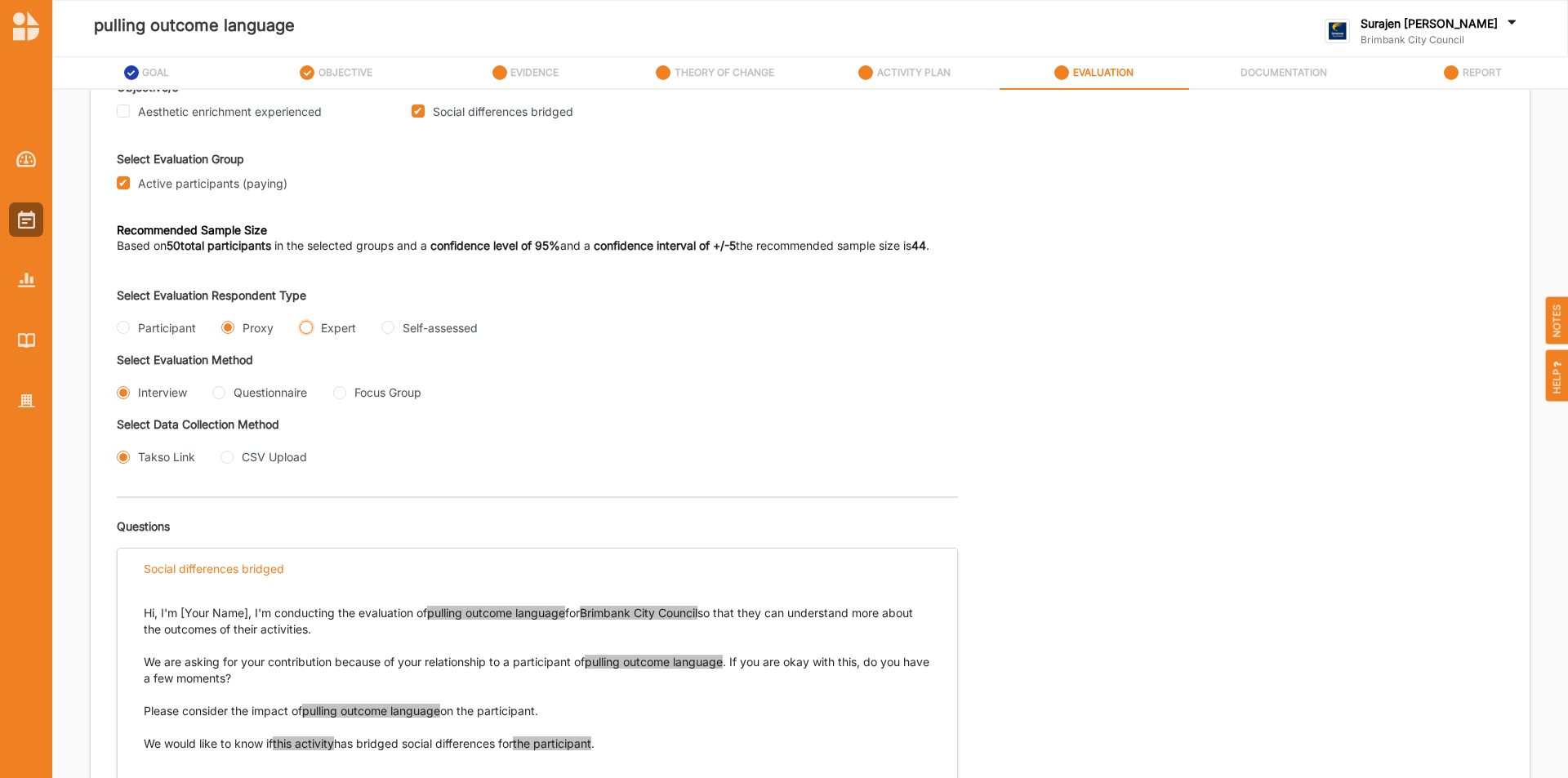
click at [307, 324] on input "Expert" at bounding box center [306, 328] width 13 height 13
radio input "true"
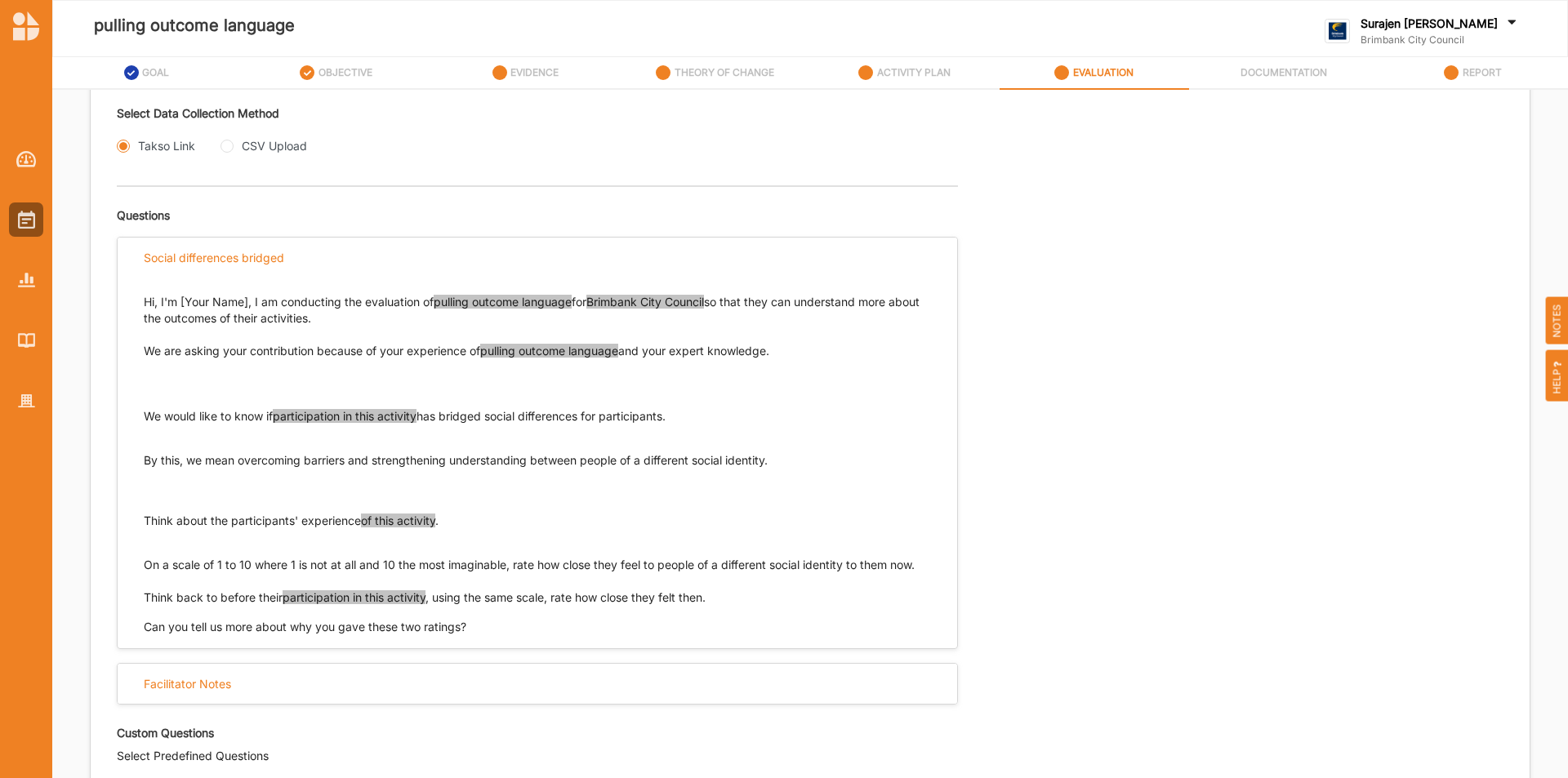
scroll to position [490, 0]
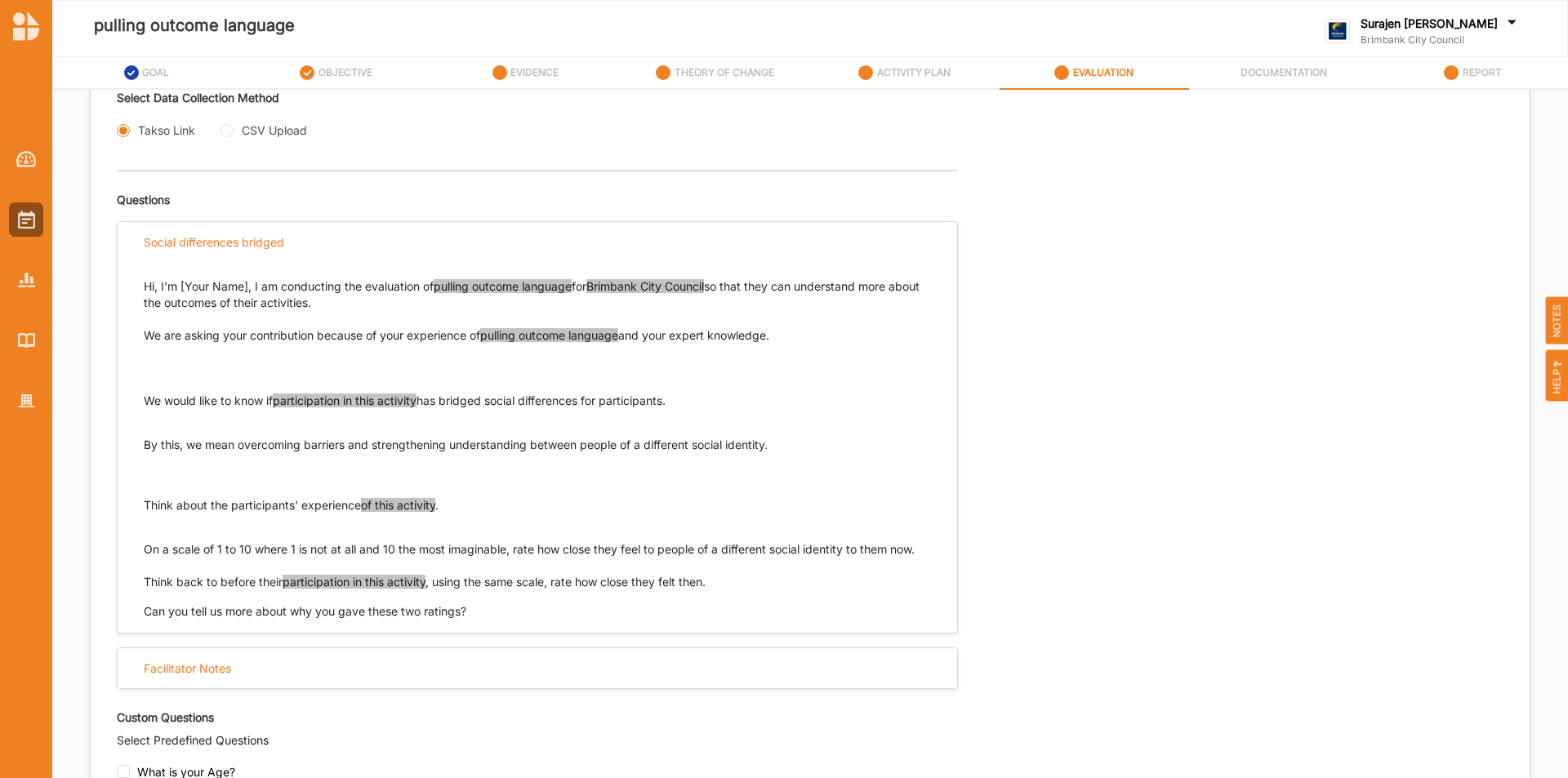
drag, startPoint x: 695, startPoint y: 401, endPoint x: 136, endPoint y: 396, distance: 559.0
click at [136, 396] on div "Hi, I'm [Your Name], I am conducting the evaluation of pulling outcome language…" at bounding box center [537, 441] width 840 height 358
drag, startPoint x: 788, startPoint y: 443, endPoint x: 279, endPoint y: 449, distance: 509.0
click at [281, 455] on div "We would like to know if participation in this activity has bridged social diff…" at bounding box center [537, 436] width 788 height 88
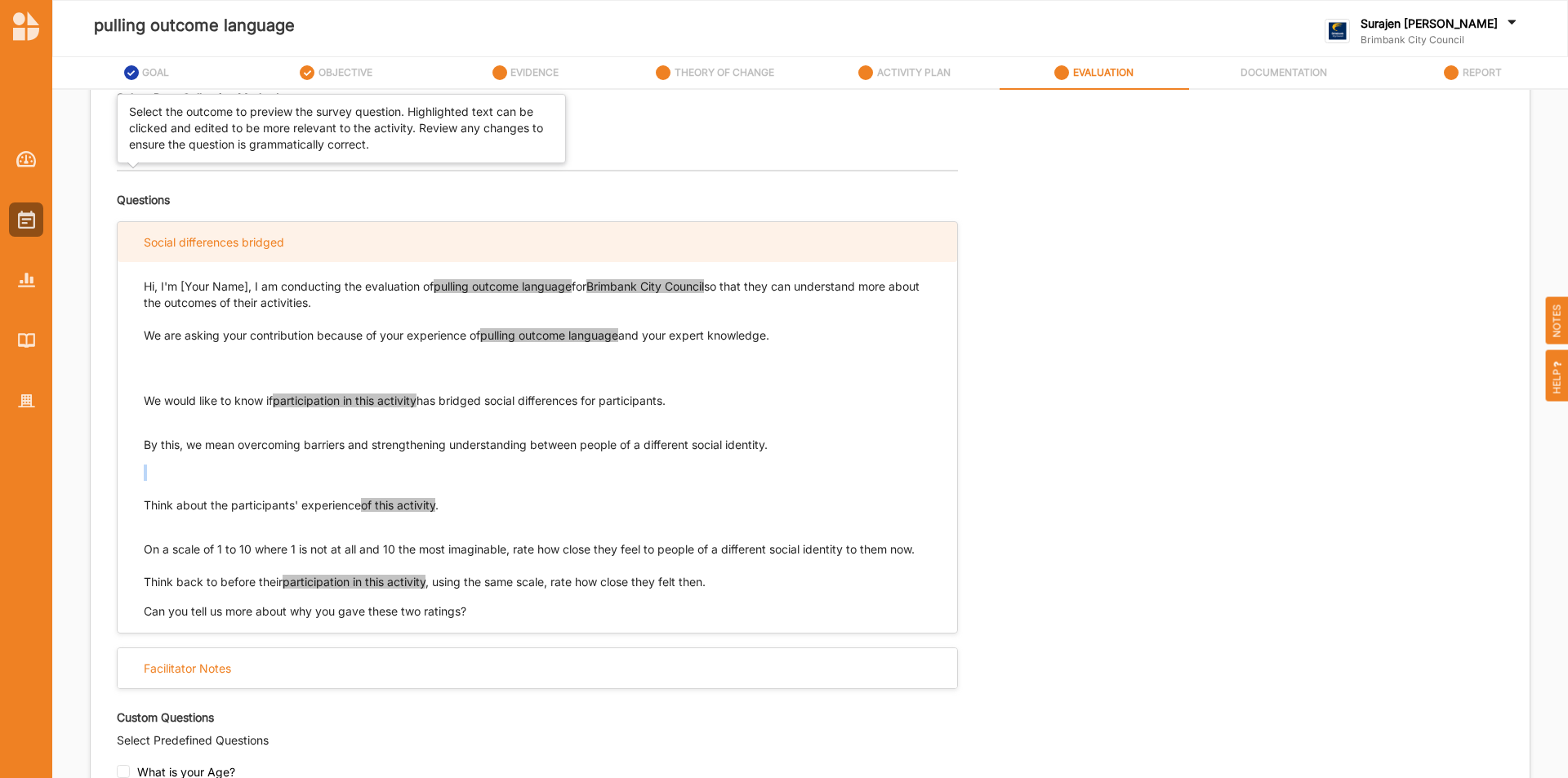
scroll to position [408, 0]
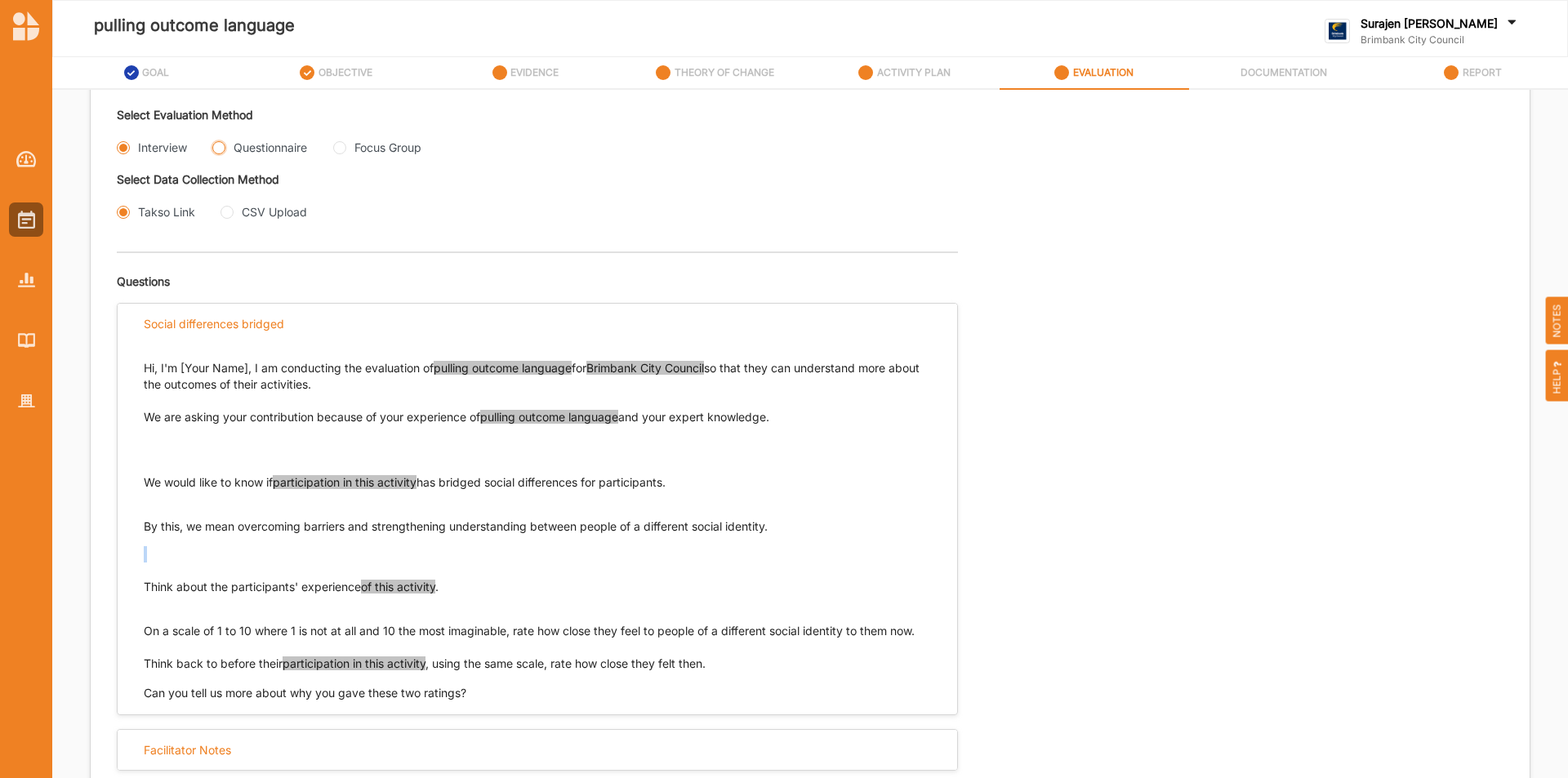
click at [226, 149] on input "Questionnaire" at bounding box center [219, 148] width 13 height 13
radio input "true"
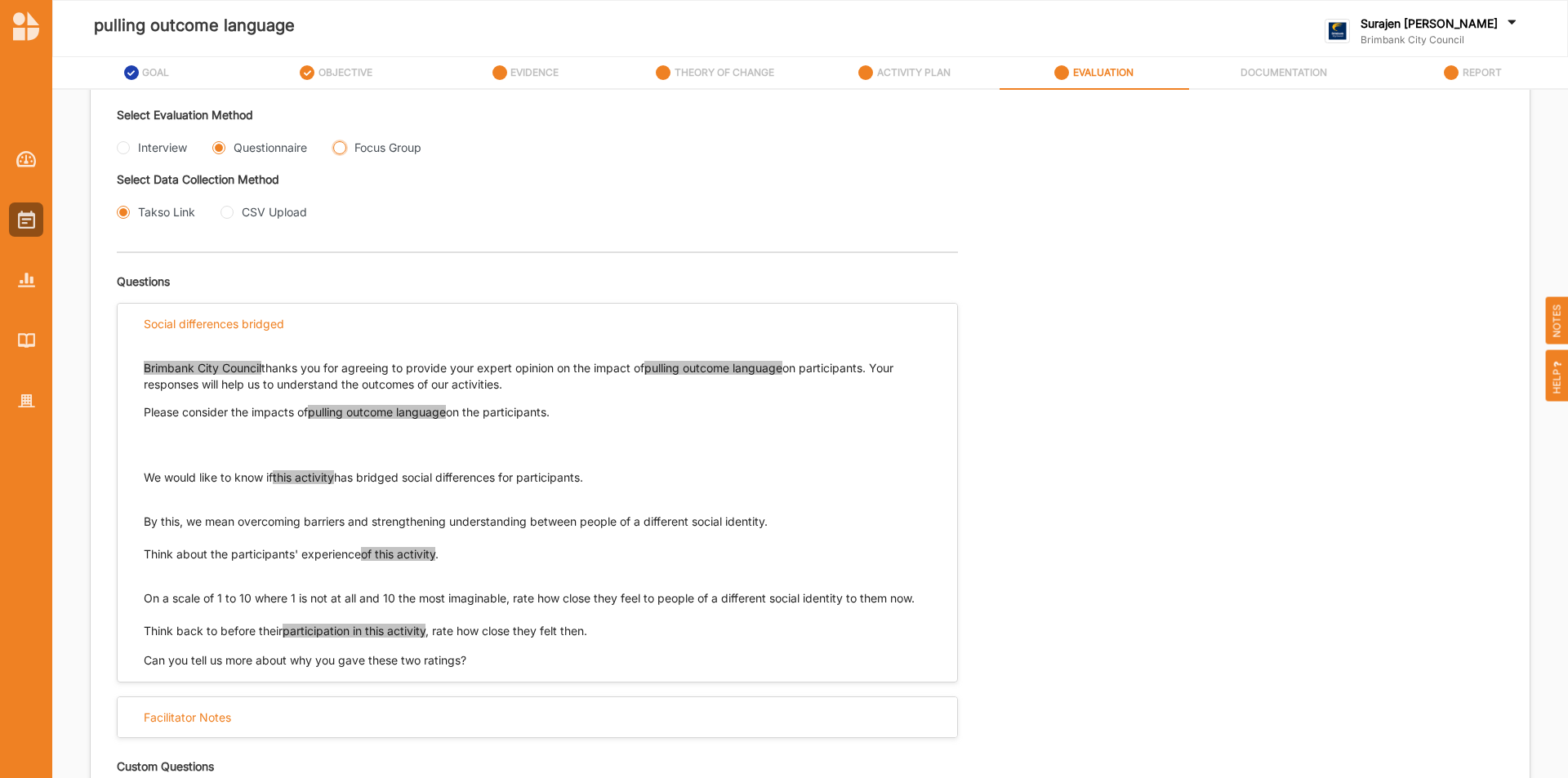
click at [344, 147] on Group "Focus Group" at bounding box center [340, 148] width 13 height 13
radio Group "true"
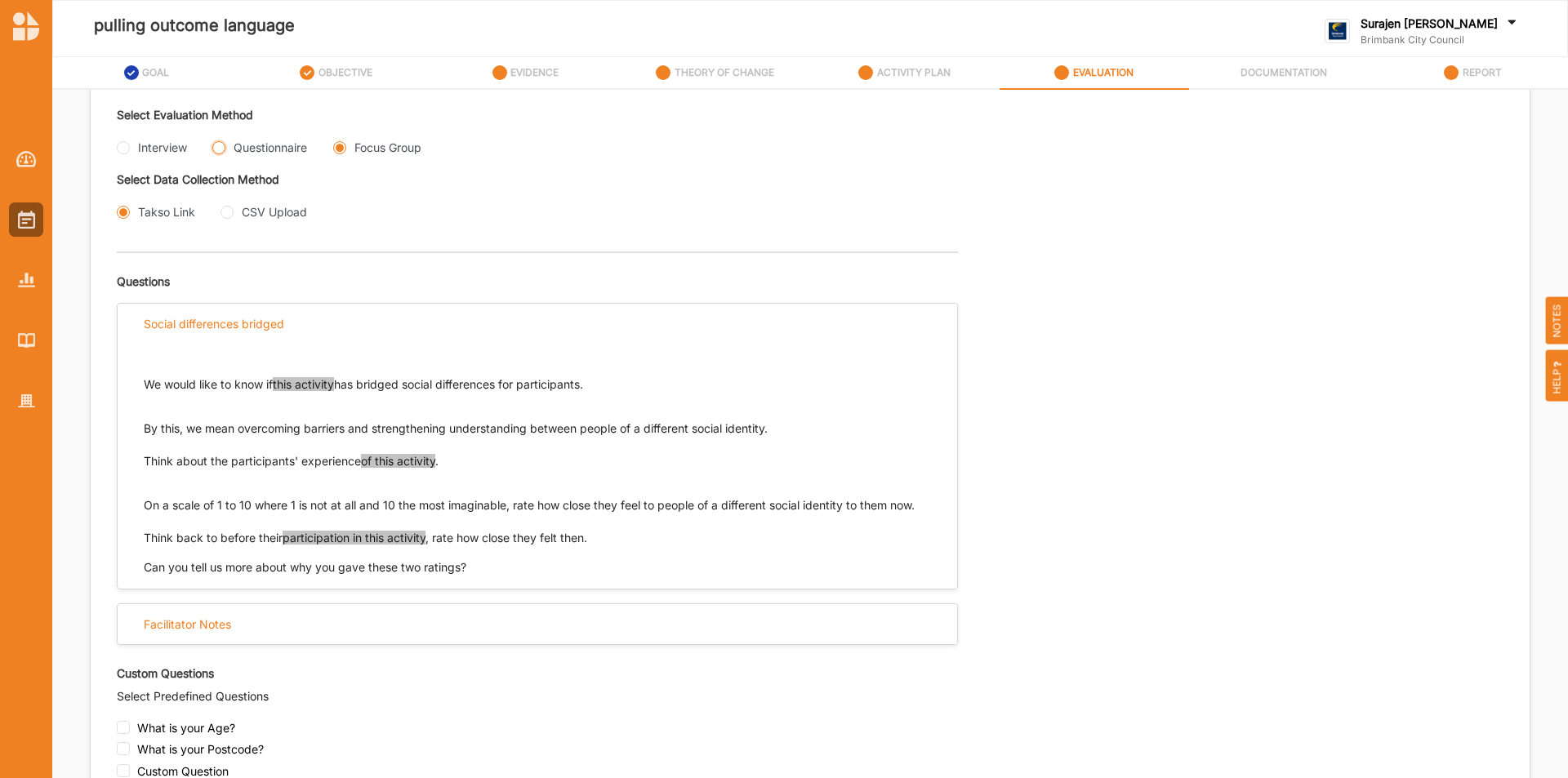
click at [221, 144] on input "Questionnaire" at bounding box center [219, 148] width 13 height 13
radio input "true"
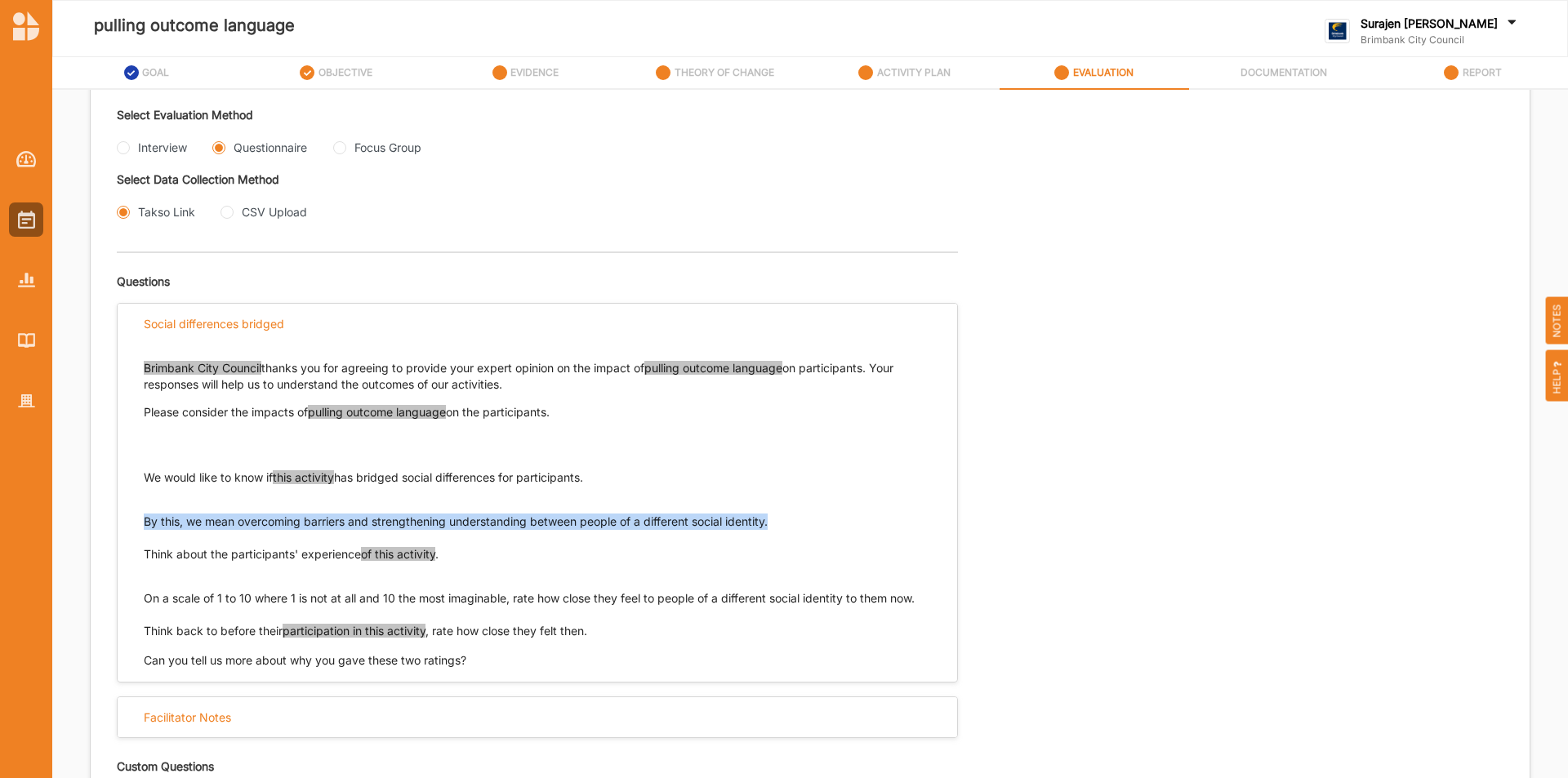
drag, startPoint x: 790, startPoint y: 526, endPoint x: 130, endPoint y: 516, distance: 660.1
click at [130, 516] on div "Brimbank City Council thanks you for agreeing to provide your expert opinion on…" at bounding box center [537, 506] width 840 height 325
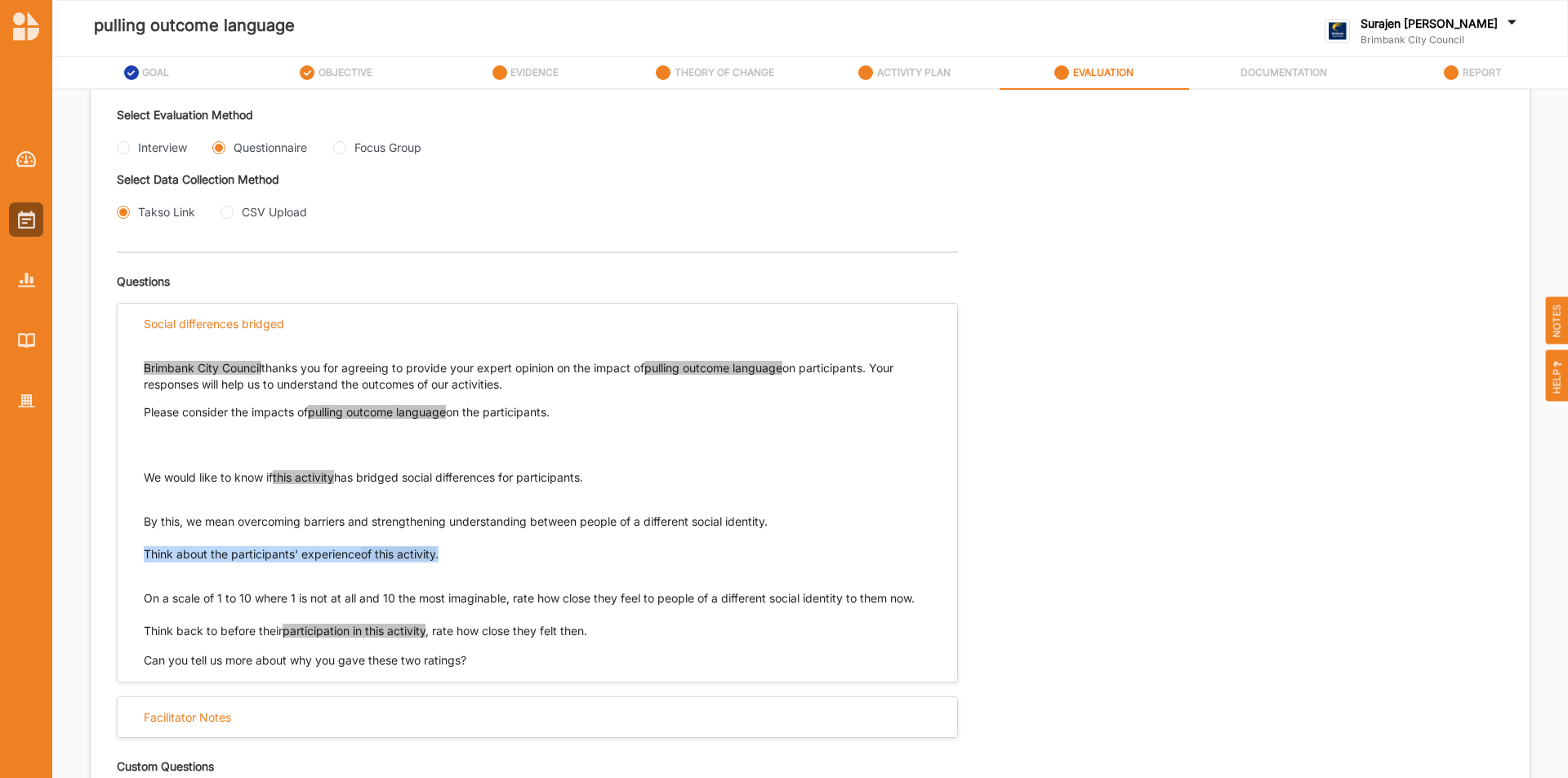
drag, startPoint x: 455, startPoint y: 557, endPoint x: 136, endPoint y: 550, distance: 319.1
click at [136, 550] on div "Brimbank City Council thanks you for agreeing to provide your expert opinion on…" at bounding box center [537, 506] width 840 height 325
click at [127, 145] on input "Interview" at bounding box center [124, 148] width 13 height 13
radio input "true"
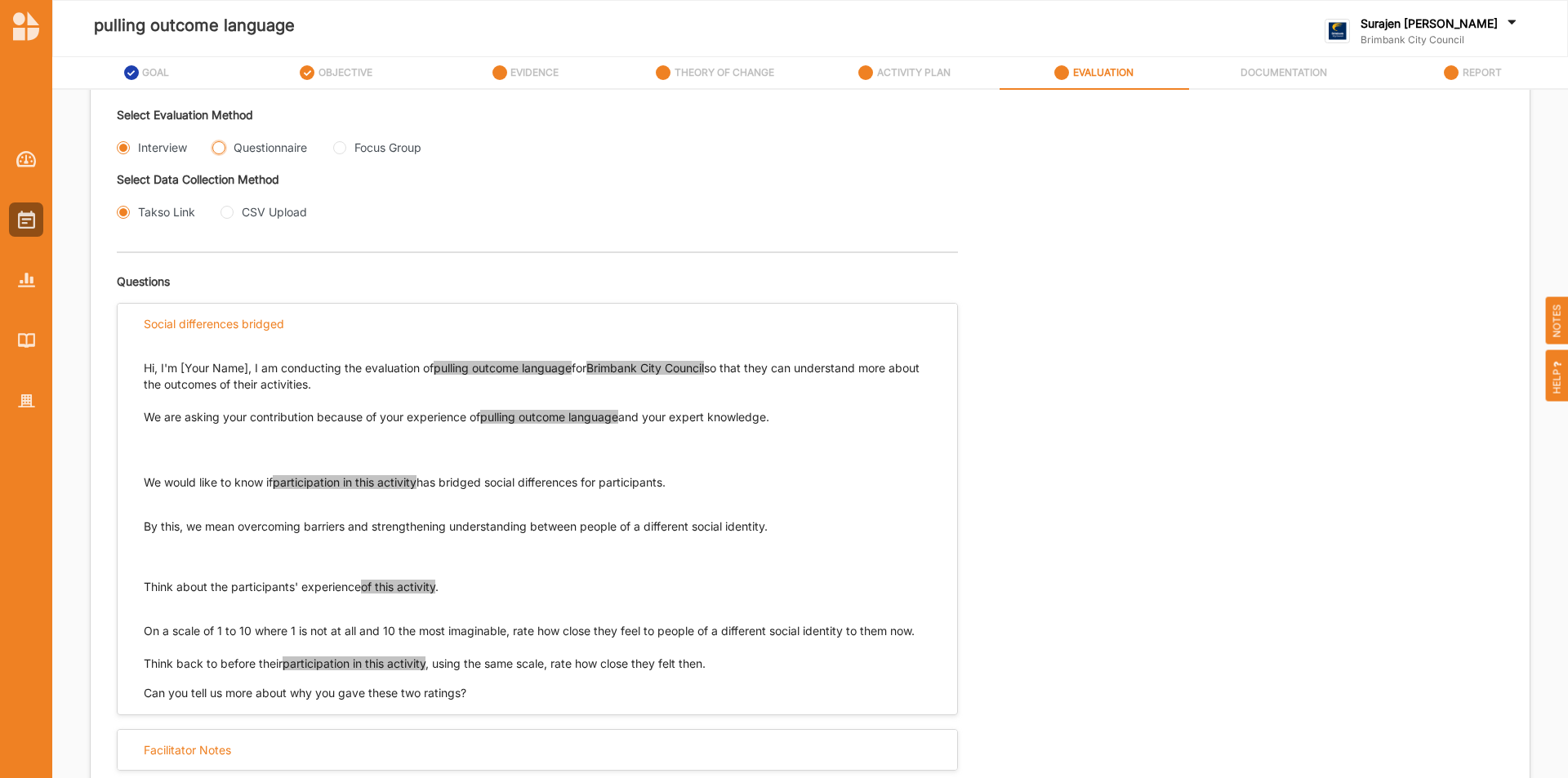
click at [214, 148] on input "Questionnaire" at bounding box center [219, 148] width 13 height 13
radio input "true"
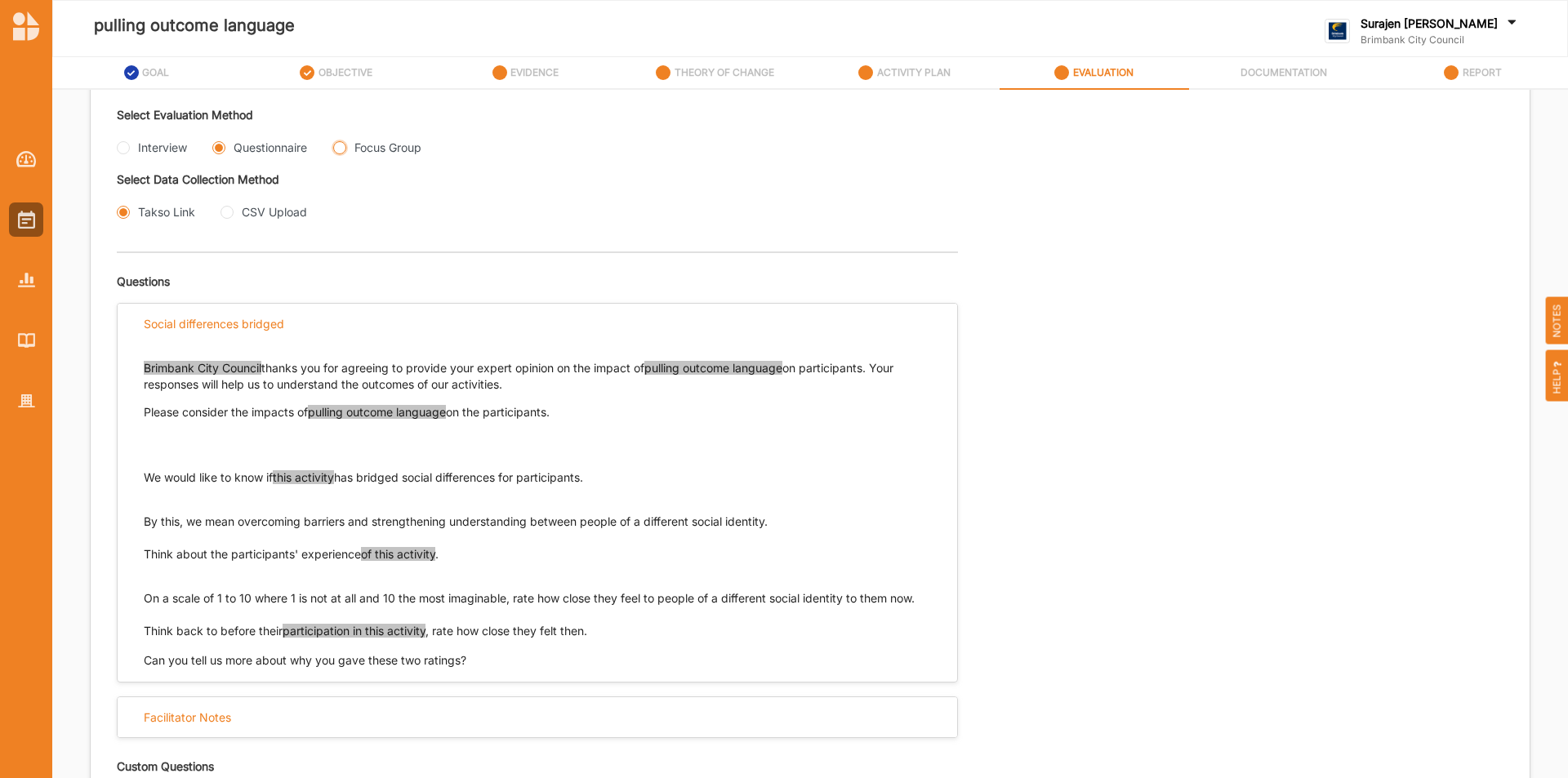
click at [344, 148] on Group "Focus Group" at bounding box center [340, 148] width 13 height 13
radio Group "true"
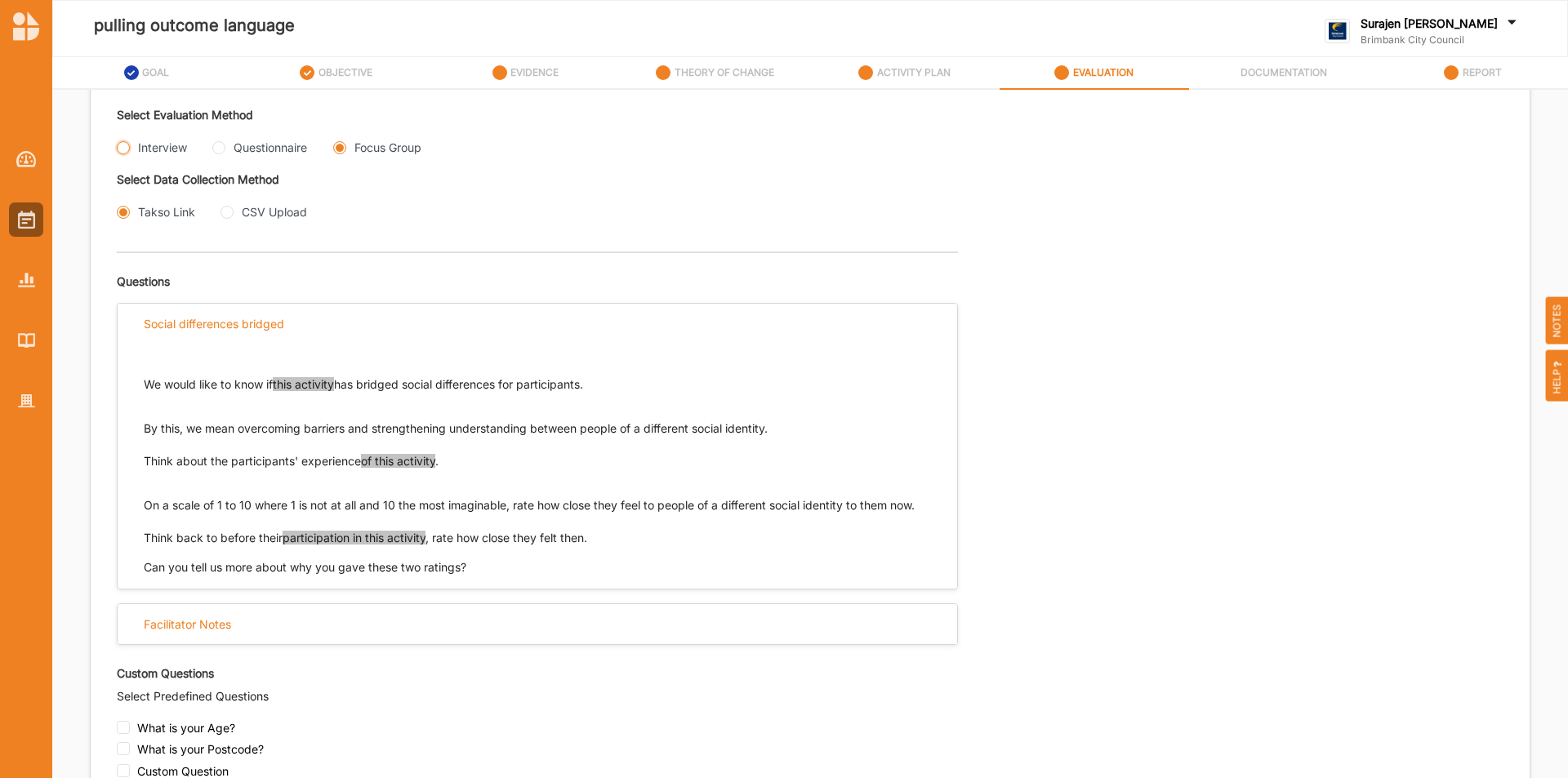
click at [129, 148] on input "Interview" at bounding box center [124, 148] width 13 height 13
radio input "true"
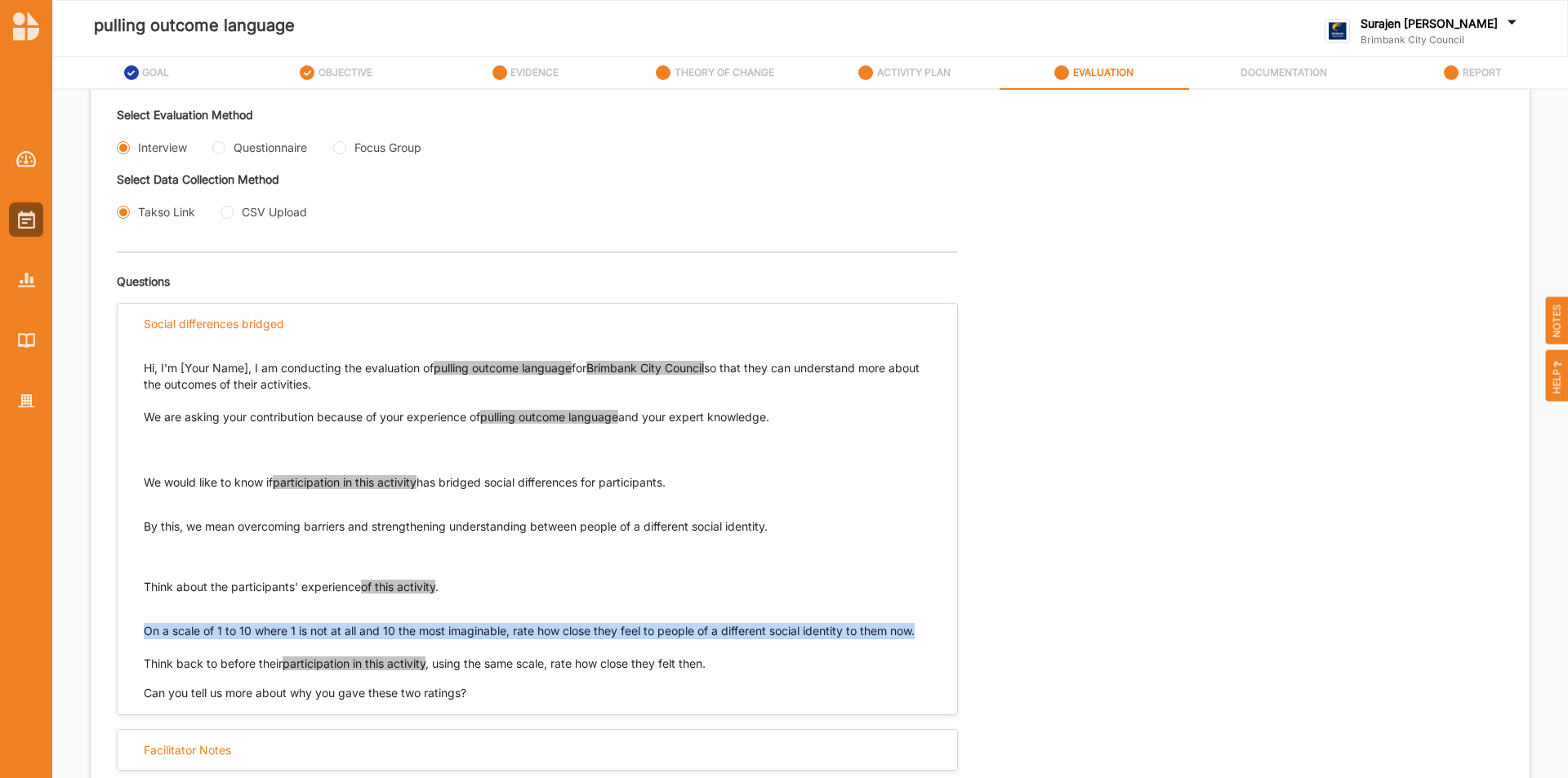
drag, startPoint x: 933, startPoint y: 629, endPoint x: 136, endPoint y: 619, distance: 797.1
click at [136, 619] on div "Hi, I'm [Your Name], I am conducting the evaluation of pulling outcome language…" at bounding box center [537, 522] width 840 height 358
click at [220, 150] on input "Questionnaire" at bounding box center [219, 148] width 13 height 13
radio input "true"
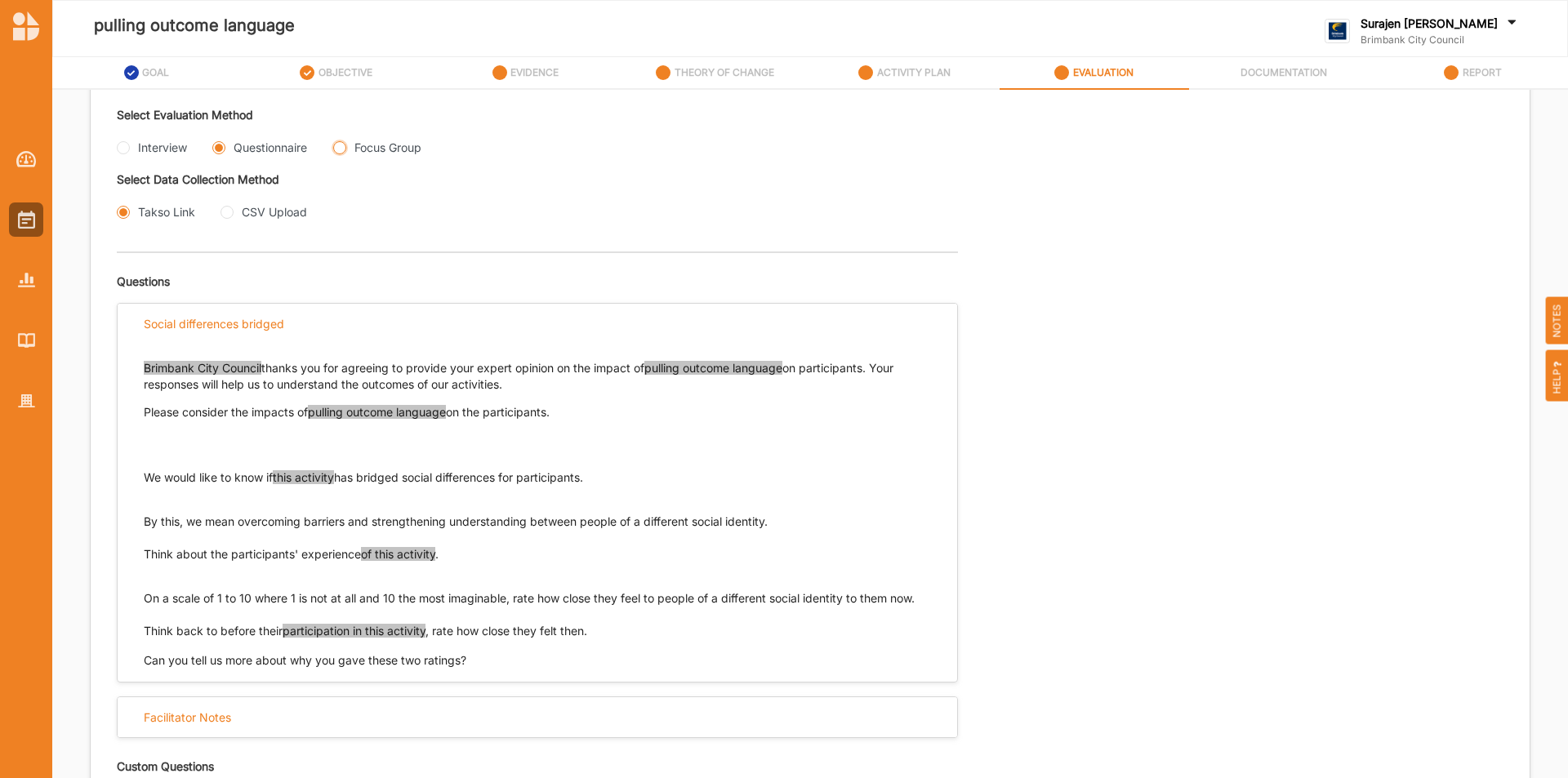
click at [343, 152] on Group "Focus Group" at bounding box center [340, 148] width 13 height 13
radio Group "true"
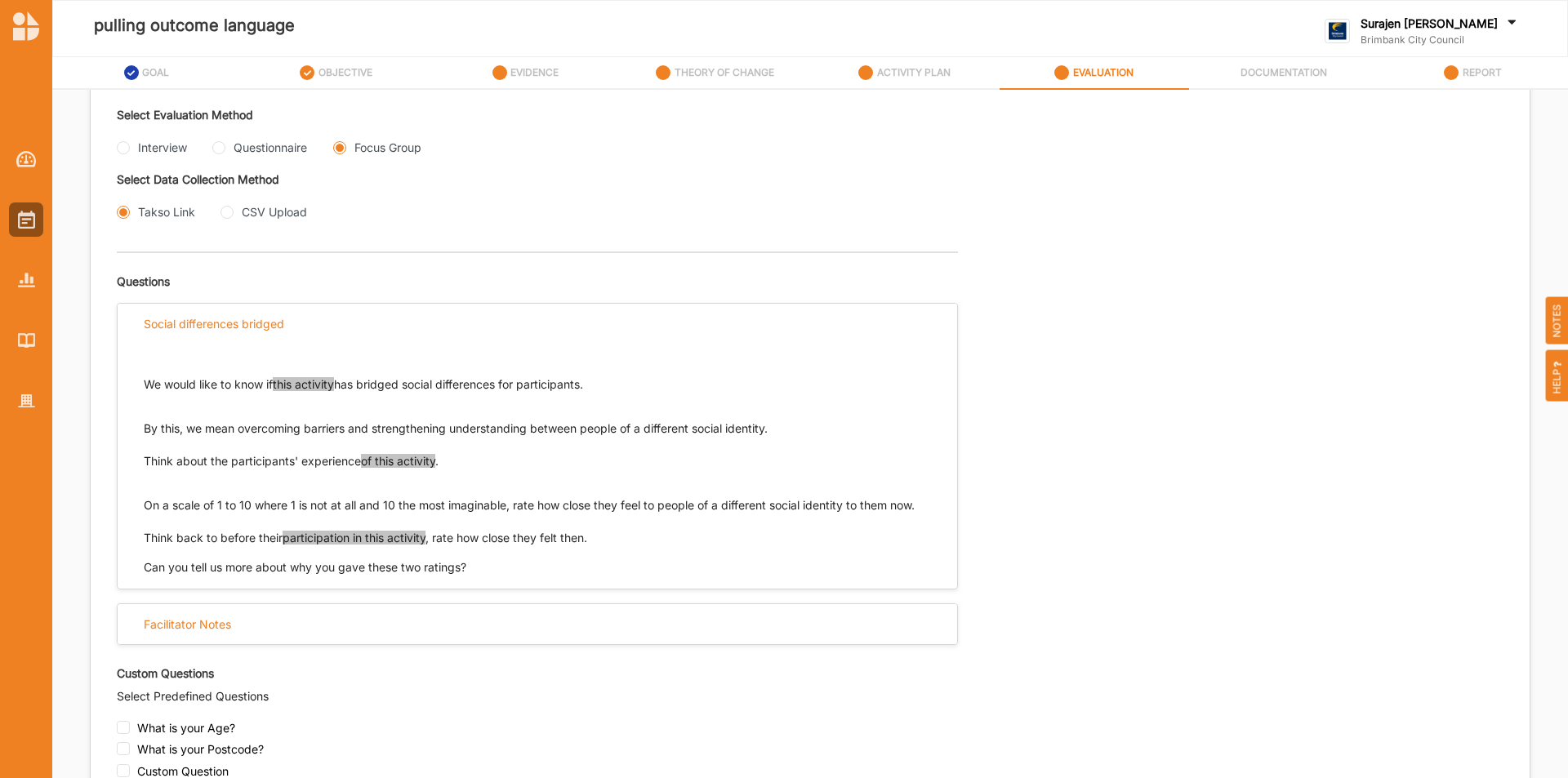
click at [113, 147] on div "Evaluation Plan Name Evaluation Plan Objective/s Aesthetic enrichment experienc…" at bounding box center [810, 389] width 1440 height 1312
click at [127, 148] on input "Interview" at bounding box center [124, 148] width 13 height 13
radio input "true"
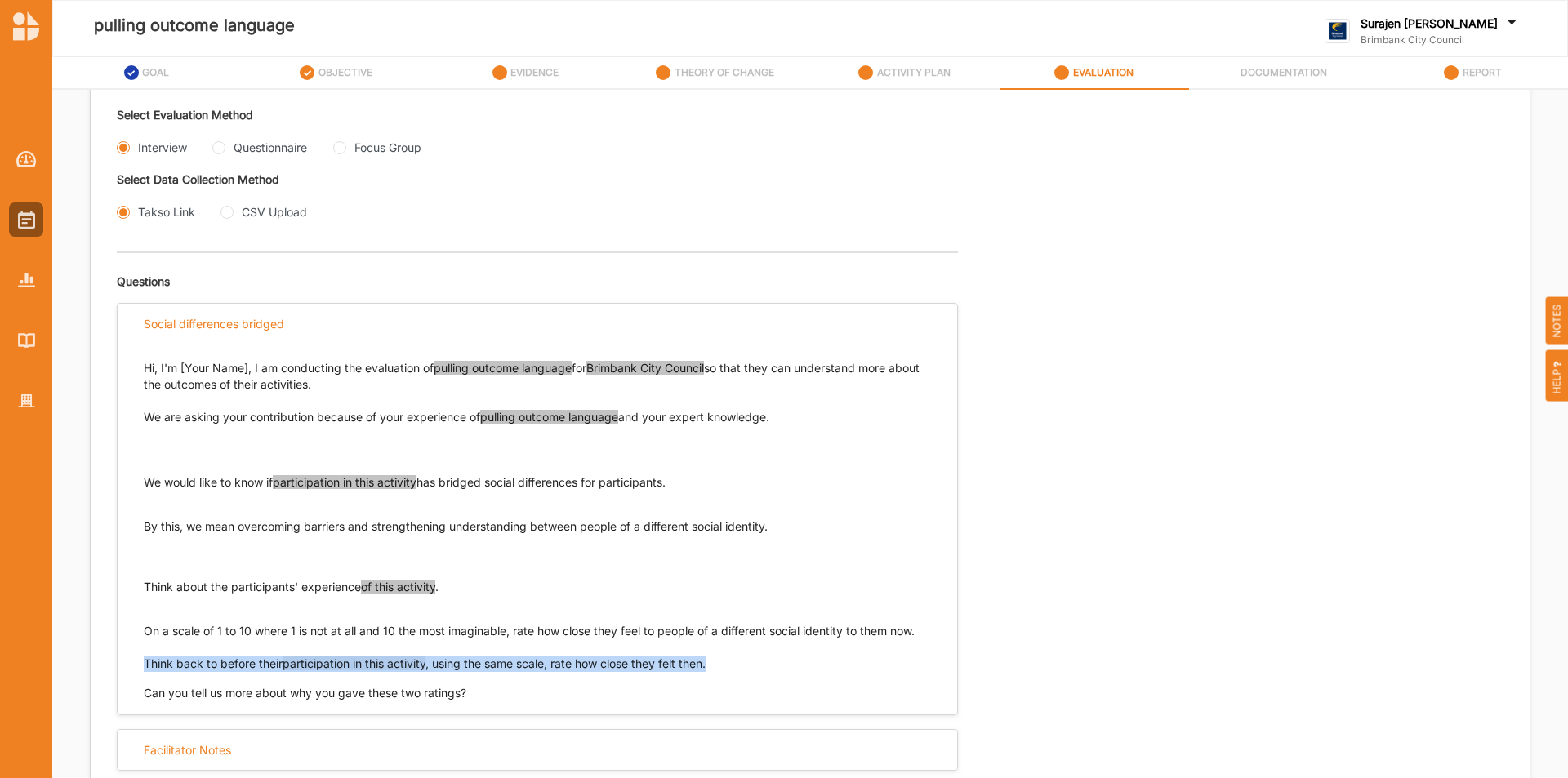
drag, startPoint x: 723, startPoint y: 659, endPoint x: 134, endPoint y: 661, distance: 589.0
click at [134, 661] on div "Hi, I'm [Your Name], I am conducting the evaluation of pulling outcome language…" at bounding box center [537, 522] width 840 height 358
click at [215, 148] on input "Questionnaire" at bounding box center [219, 148] width 13 height 13
radio input "true"
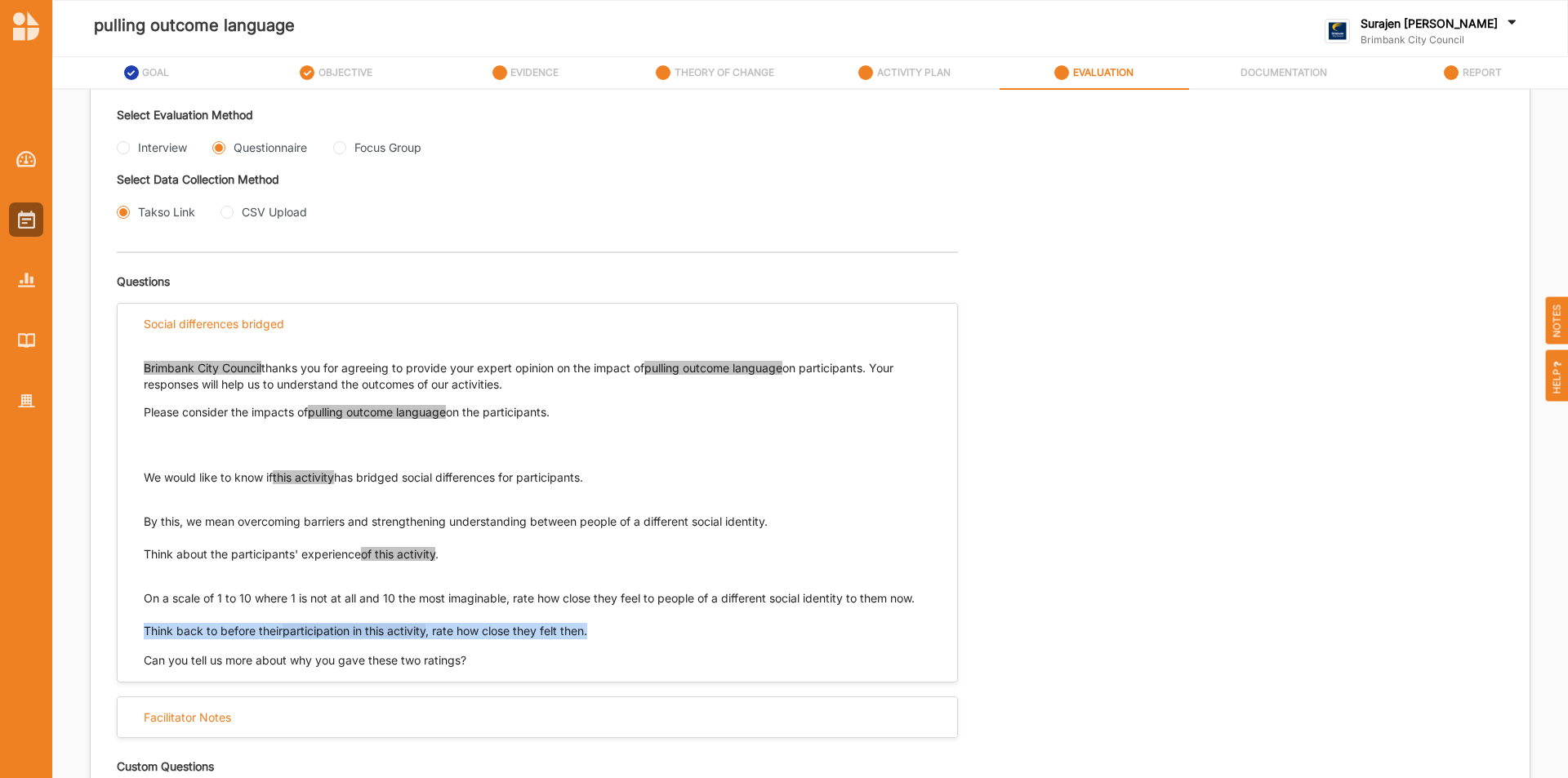
drag, startPoint x: 600, startPoint y: 632, endPoint x: 139, endPoint y: 632, distance: 461.0
click at [139, 632] on div "Brimbank City Council thanks you for agreeing to provide your expert opinion on…" at bounding box center [537, 506] width 840 height 325
click at [347, 146] on Group "Focus Group" at bounding box center [340, 148] width 13 height 13
radio Group "true"
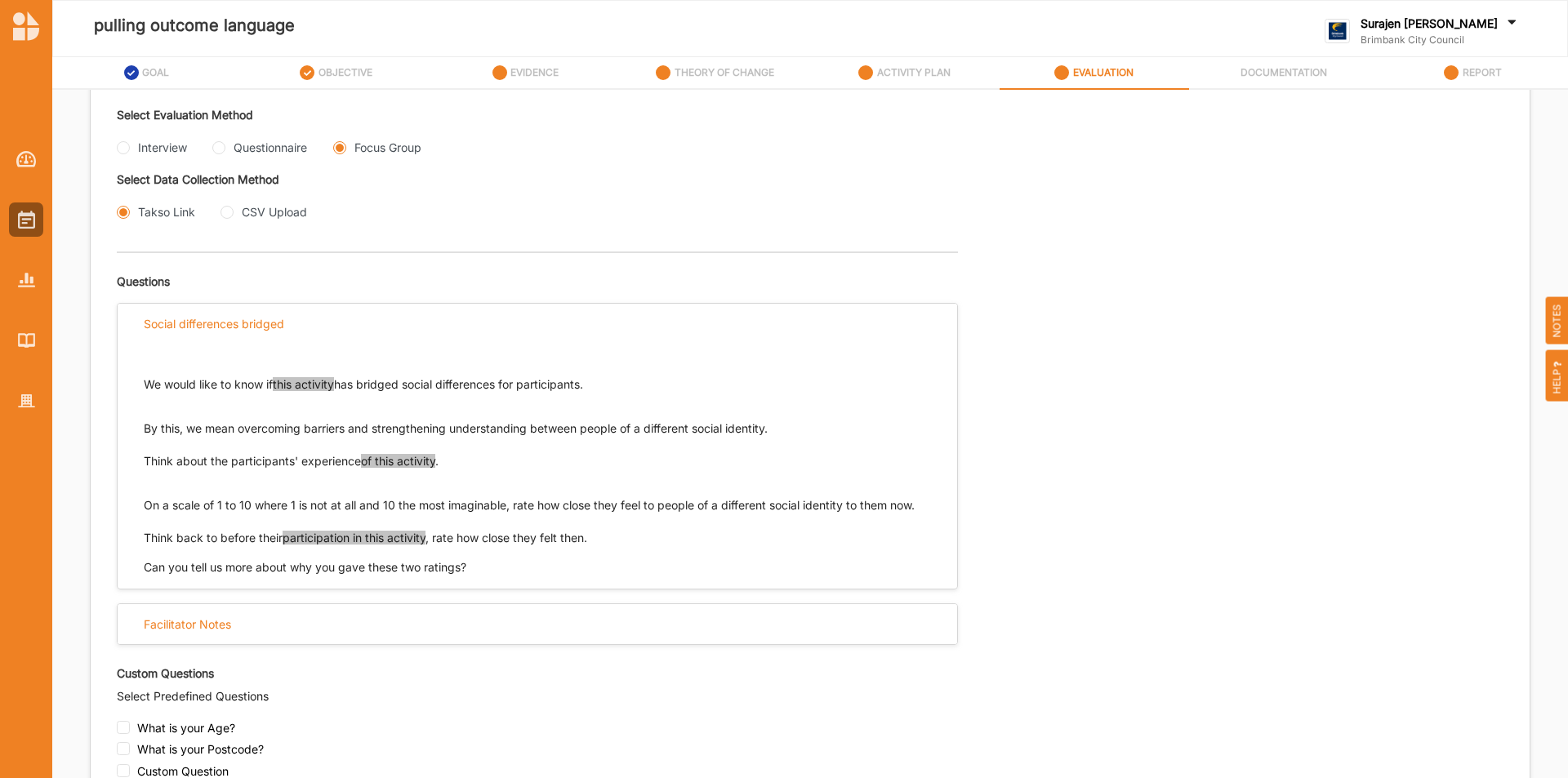
drag, startPoint x: 605, startPoint y: 384, endPoint x: 136, endPoint y: 390, distance: 469.0
click at [136, 390] on div "We would like to know if this activity has bridged social differences for parti…" at bounding box center [537, 460] width 840 height 232
click at [220, 144] on input "Questionnaire" at bounding box center [219, 148] width 13 height 13
radio input "true"
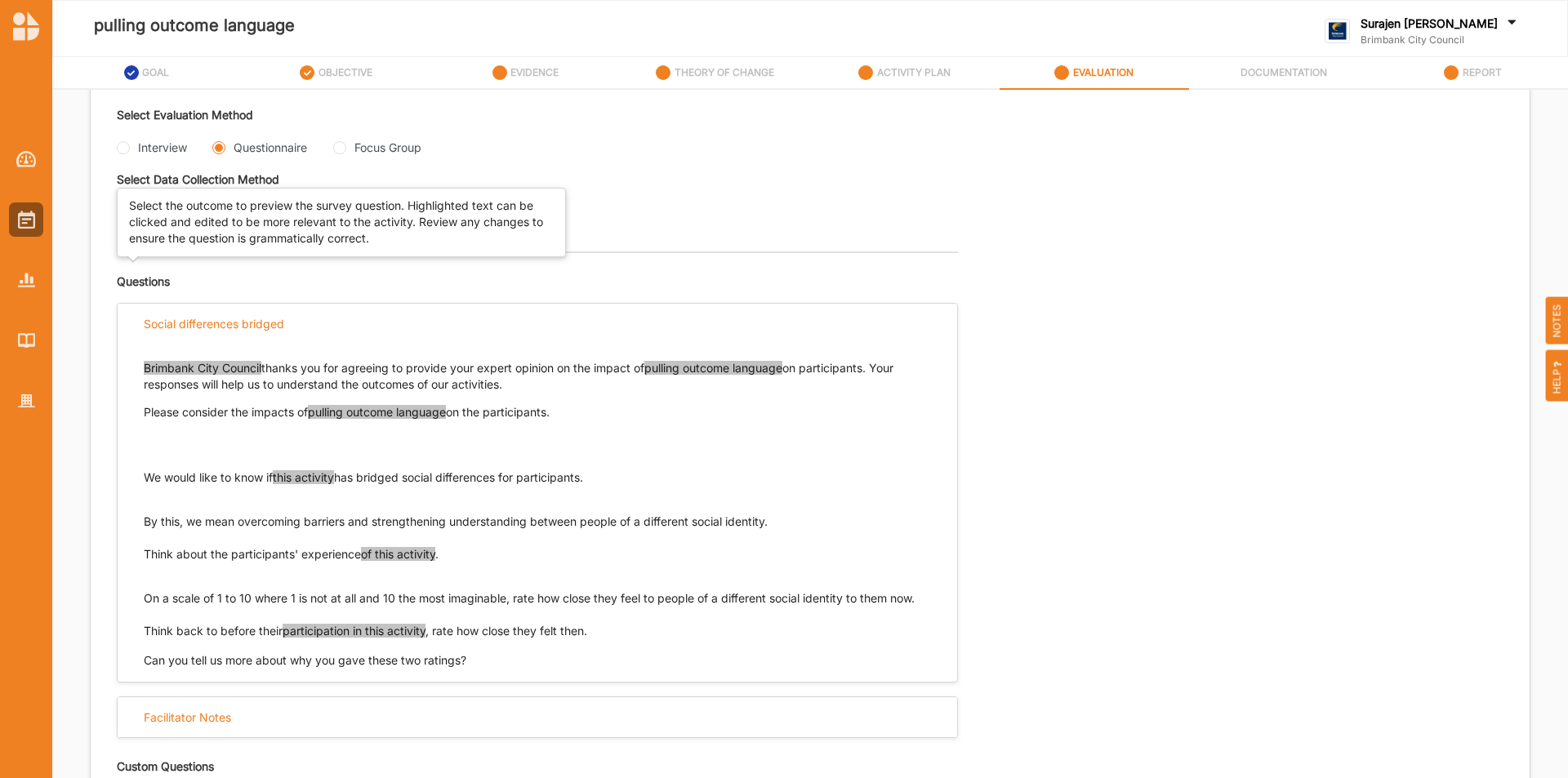
scroll to position [0, 0]
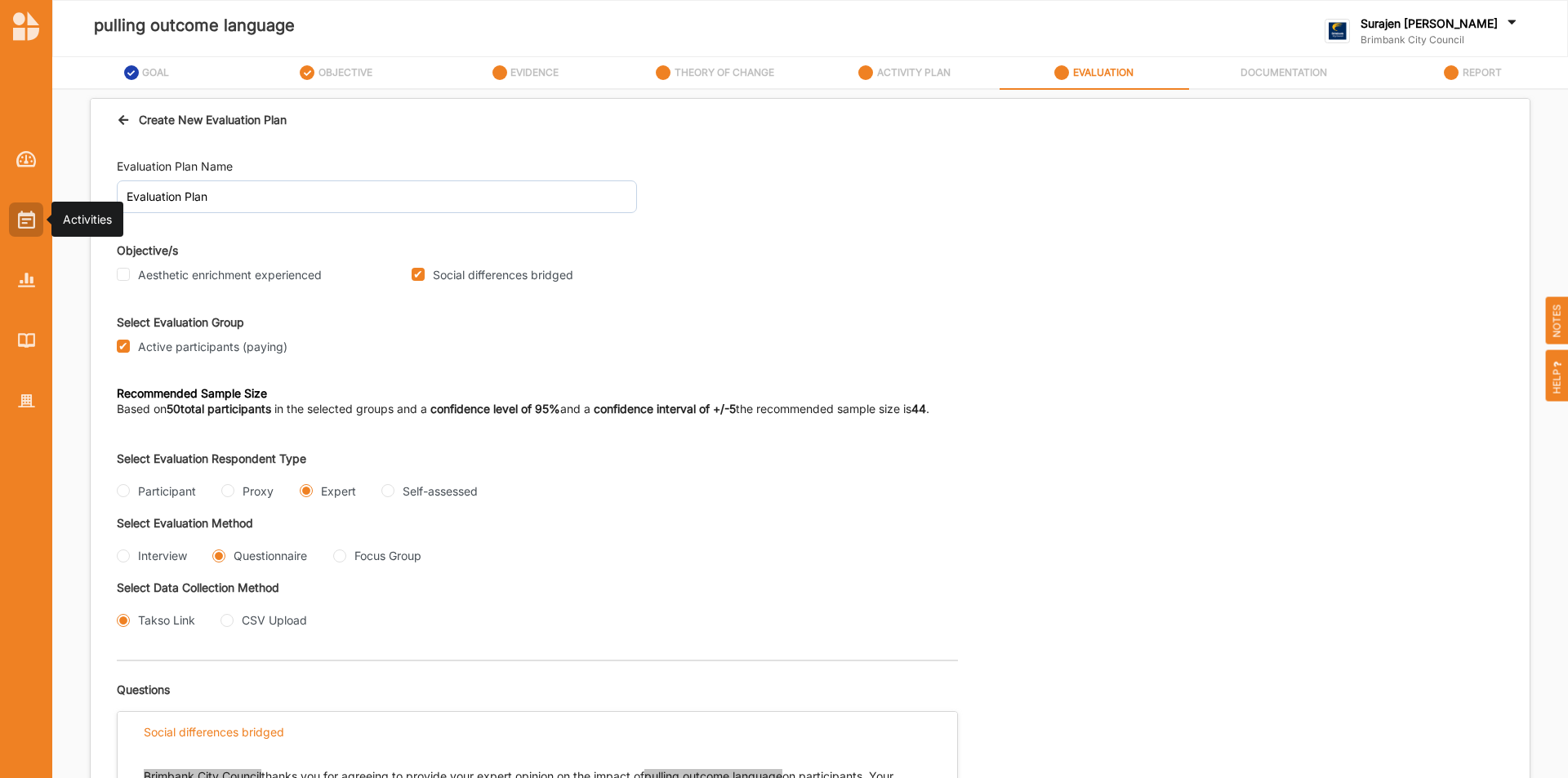
click at [34, 224] on img at bounding box center [26, 219] width 17 height 18
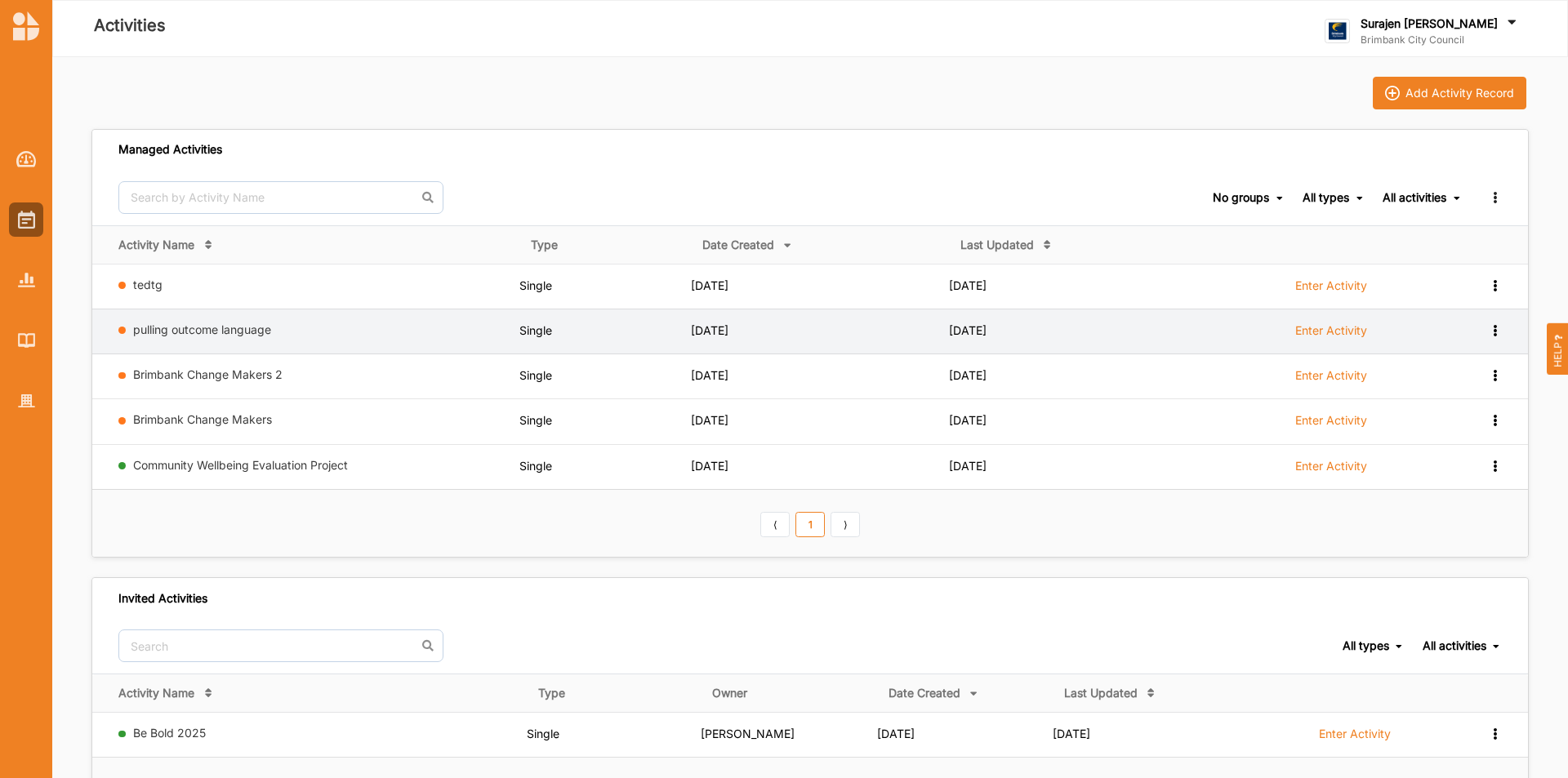
click at [1497, 334] on icon at bounding box center [1495, 329] width 14 height 11
click at [1474, 453] on div "Remove" at bounding box center [1453, 447] width 96 height 30
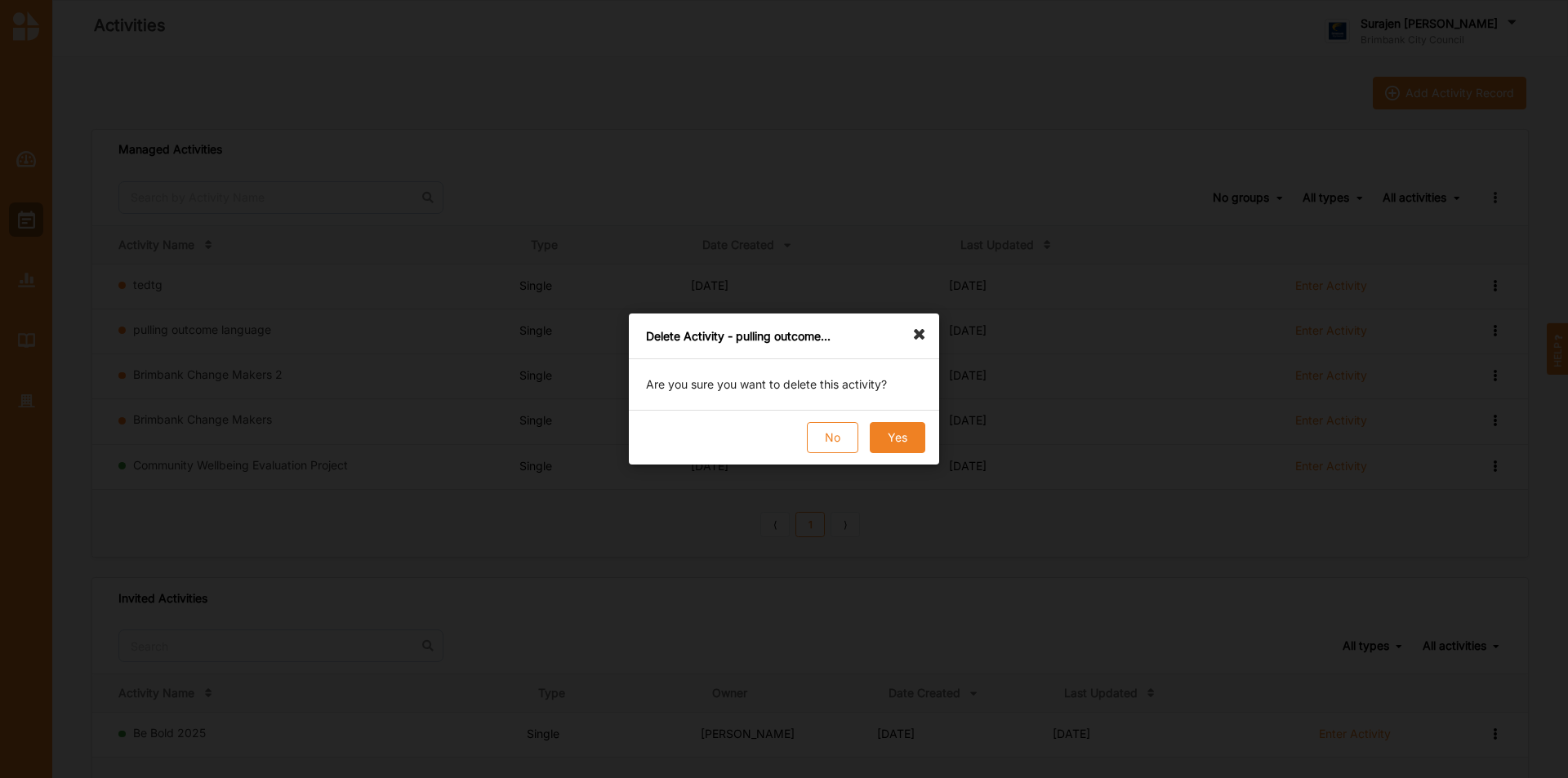
click at [892, 442] on button "Yes" at bounding box center [897, 437] width 56 height 31
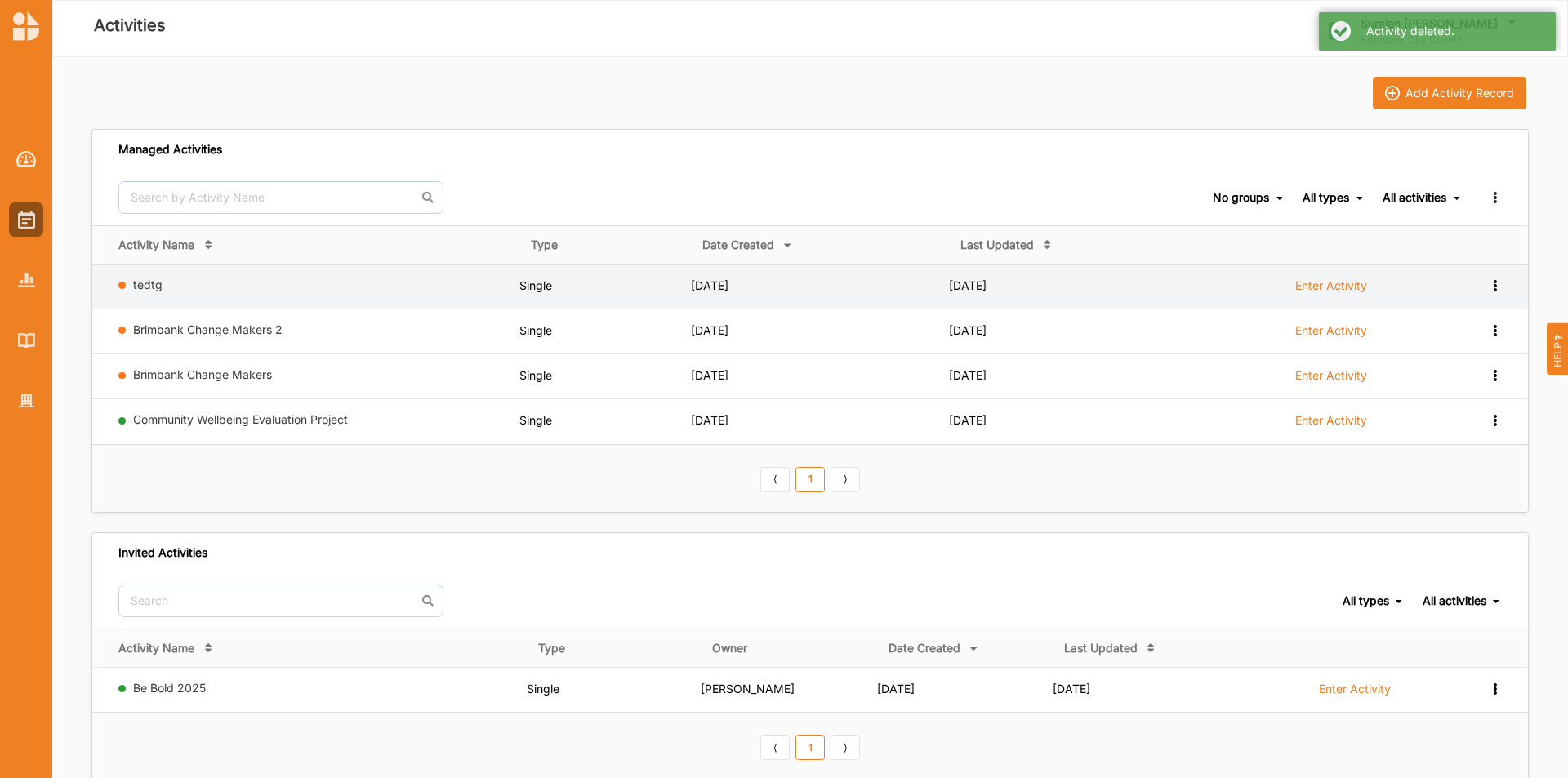
click at [1313, 290] on label "Enter Activity" at bounding box center [1332, 286] width 72 height 15
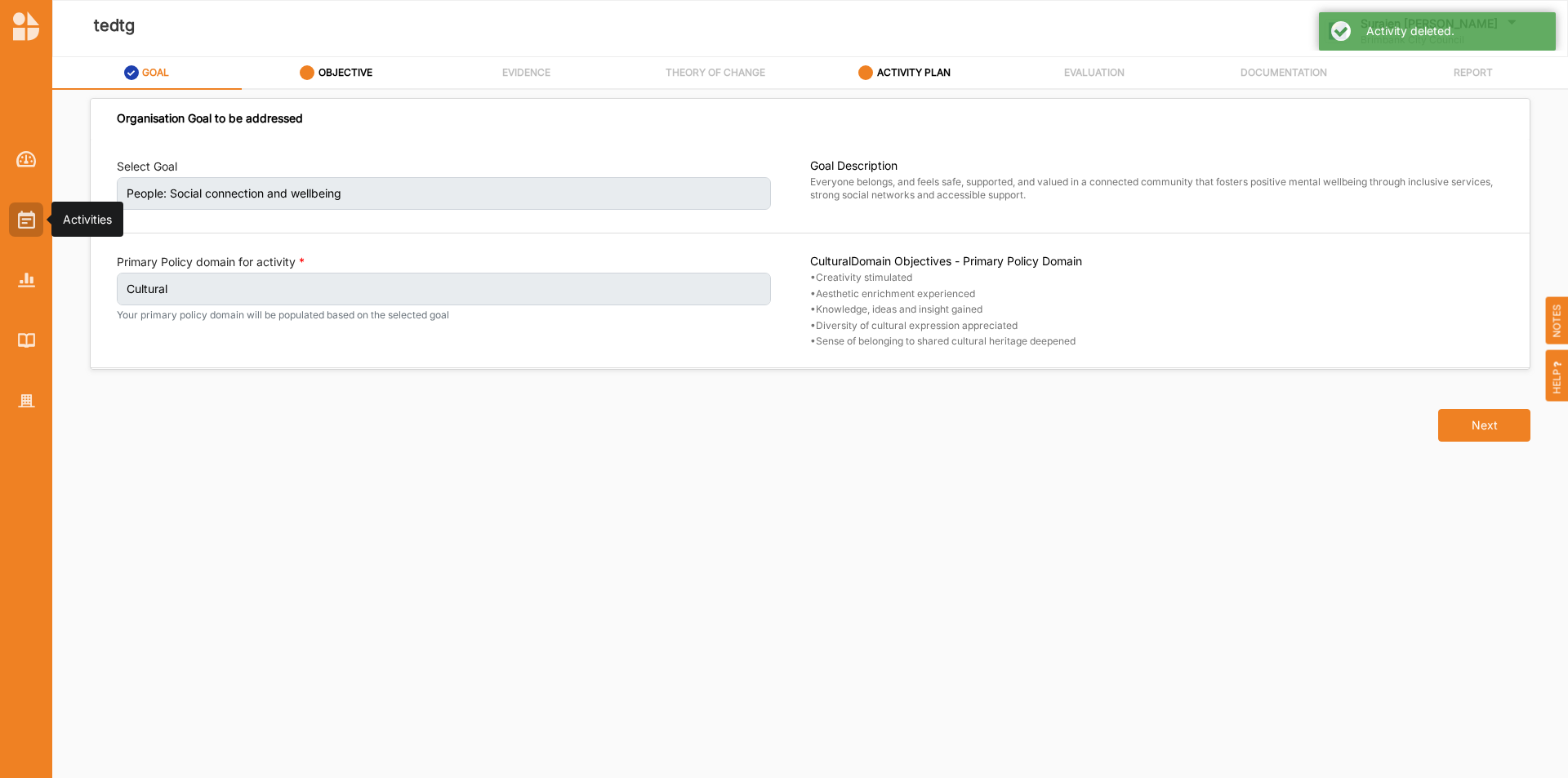
click at [12, 217] on div at bounding box center [26, 219] width 34 height 34
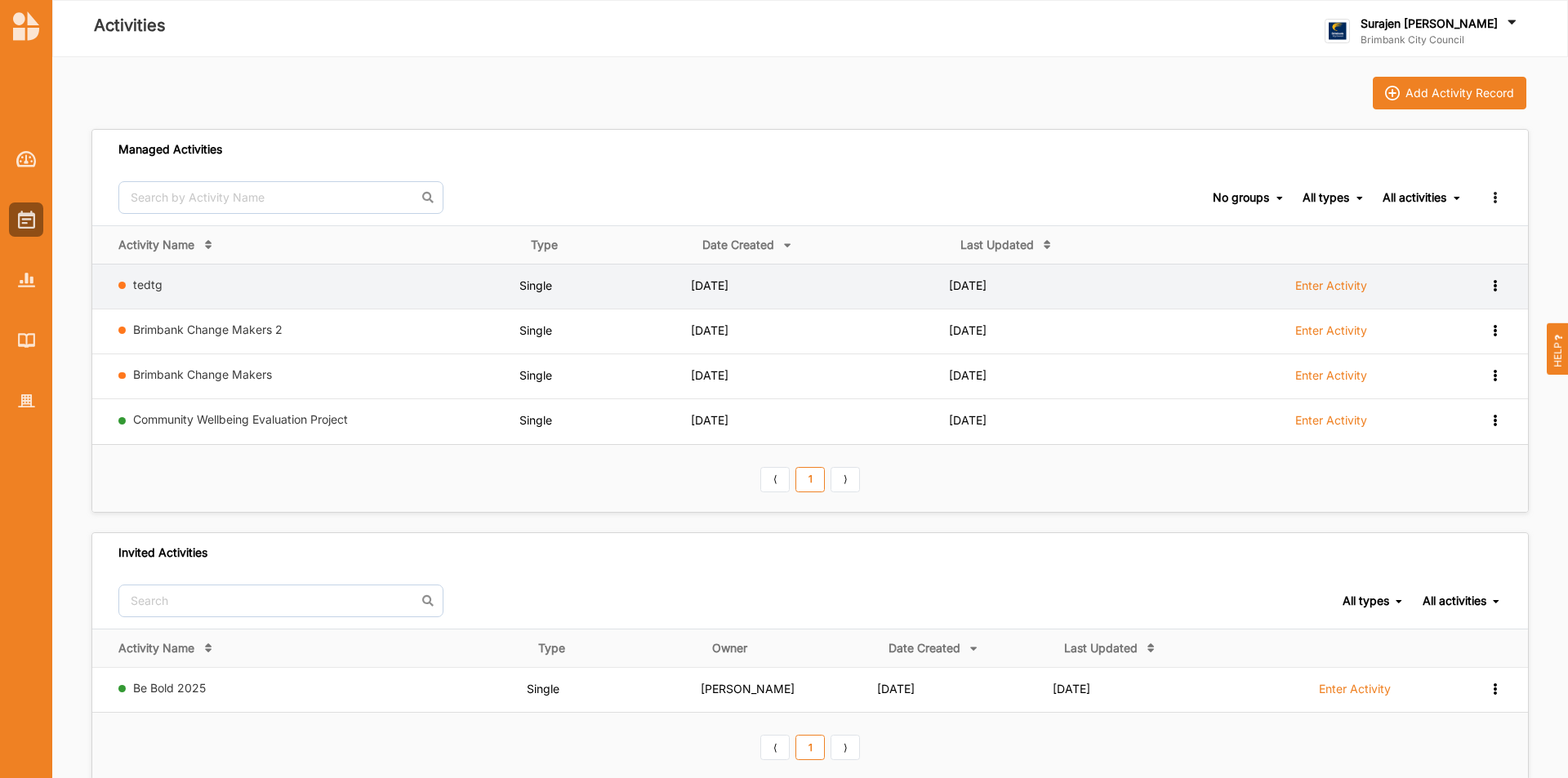
click at [1496, 287] on icon at bounding box center [1495, 284] width 14 height 11
click at [1440, 408] on div "Remove" at bounding box center [1453, 401] width 72 height 11
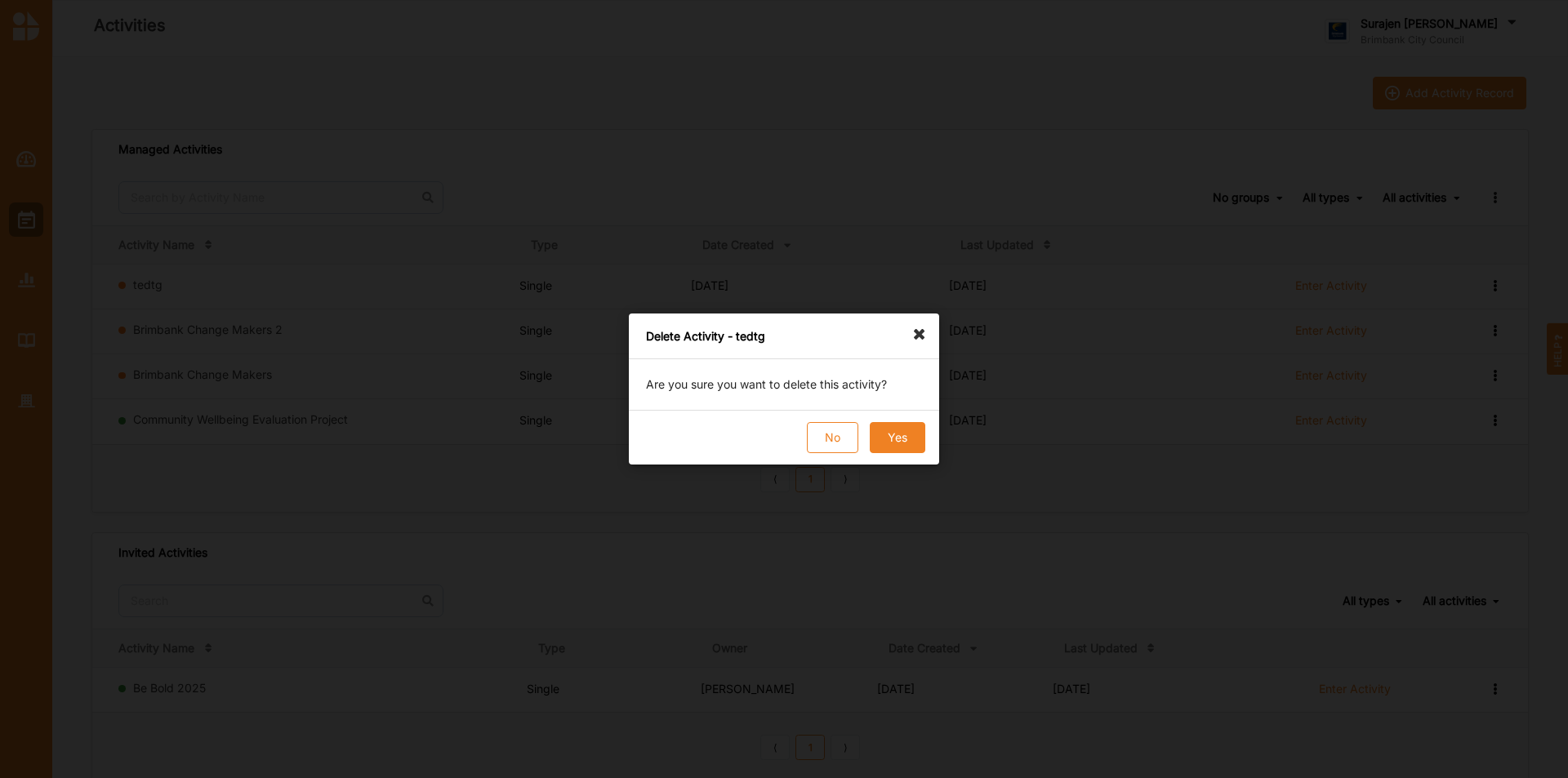
click at [885, 428] on button "Yes" at bounding box center [897, 437] width 56 height 31
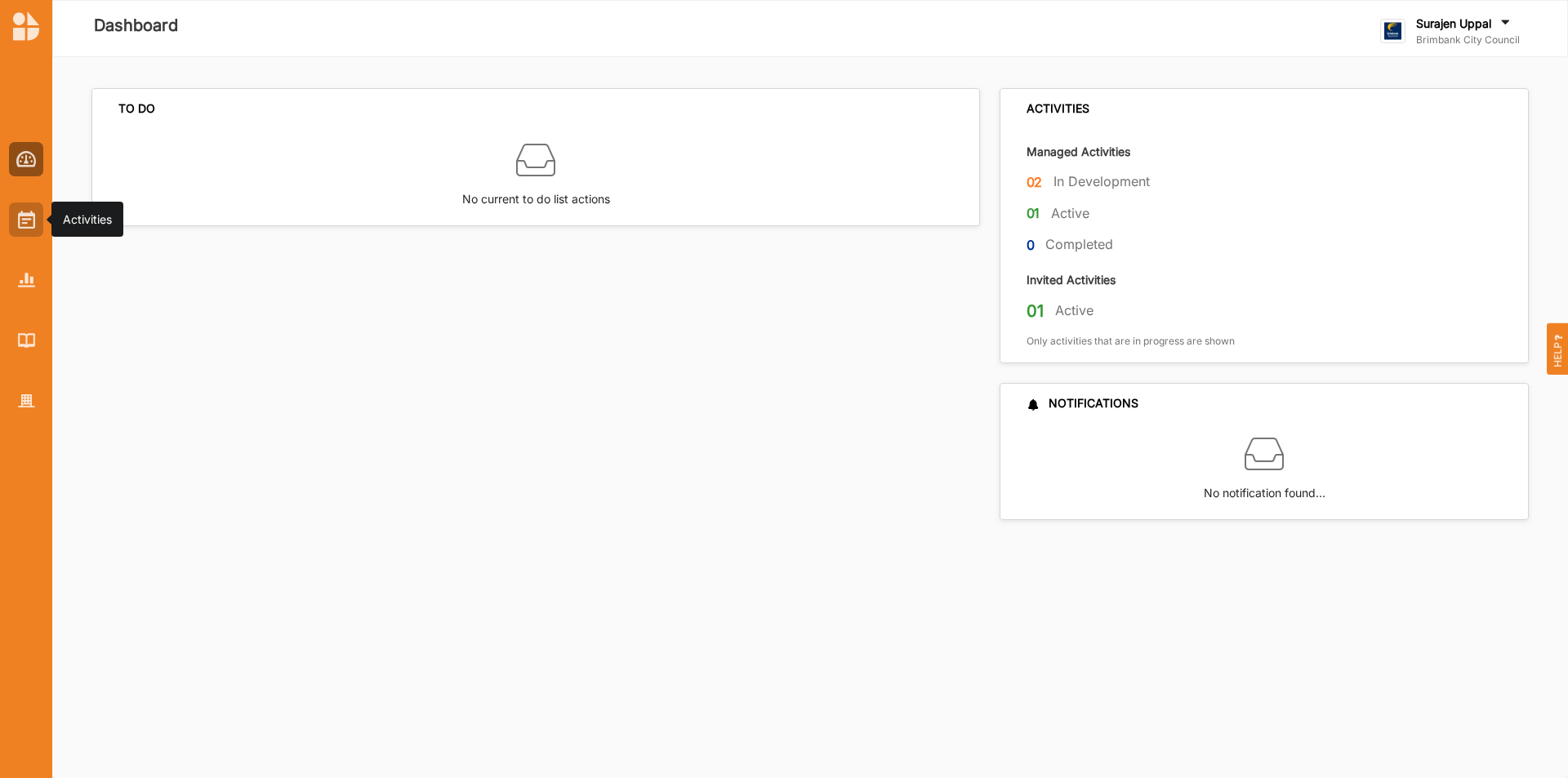
click at [32, 211] on img at bounding box center [26, 219] width 17 height 18
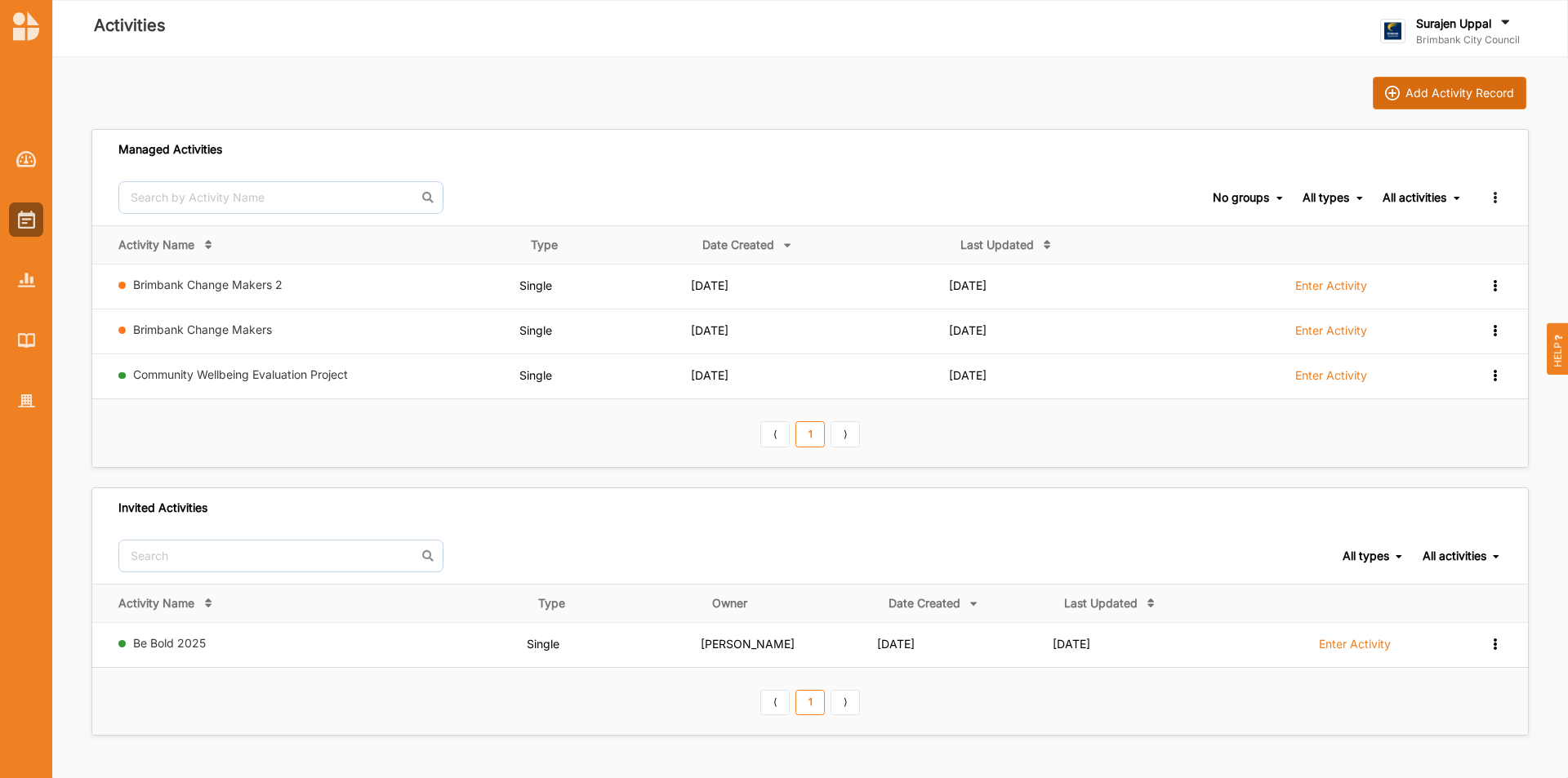
click at [1464, 77] on button "Add Activity Record" at bounding box center [1450, 93] width 154 height 33
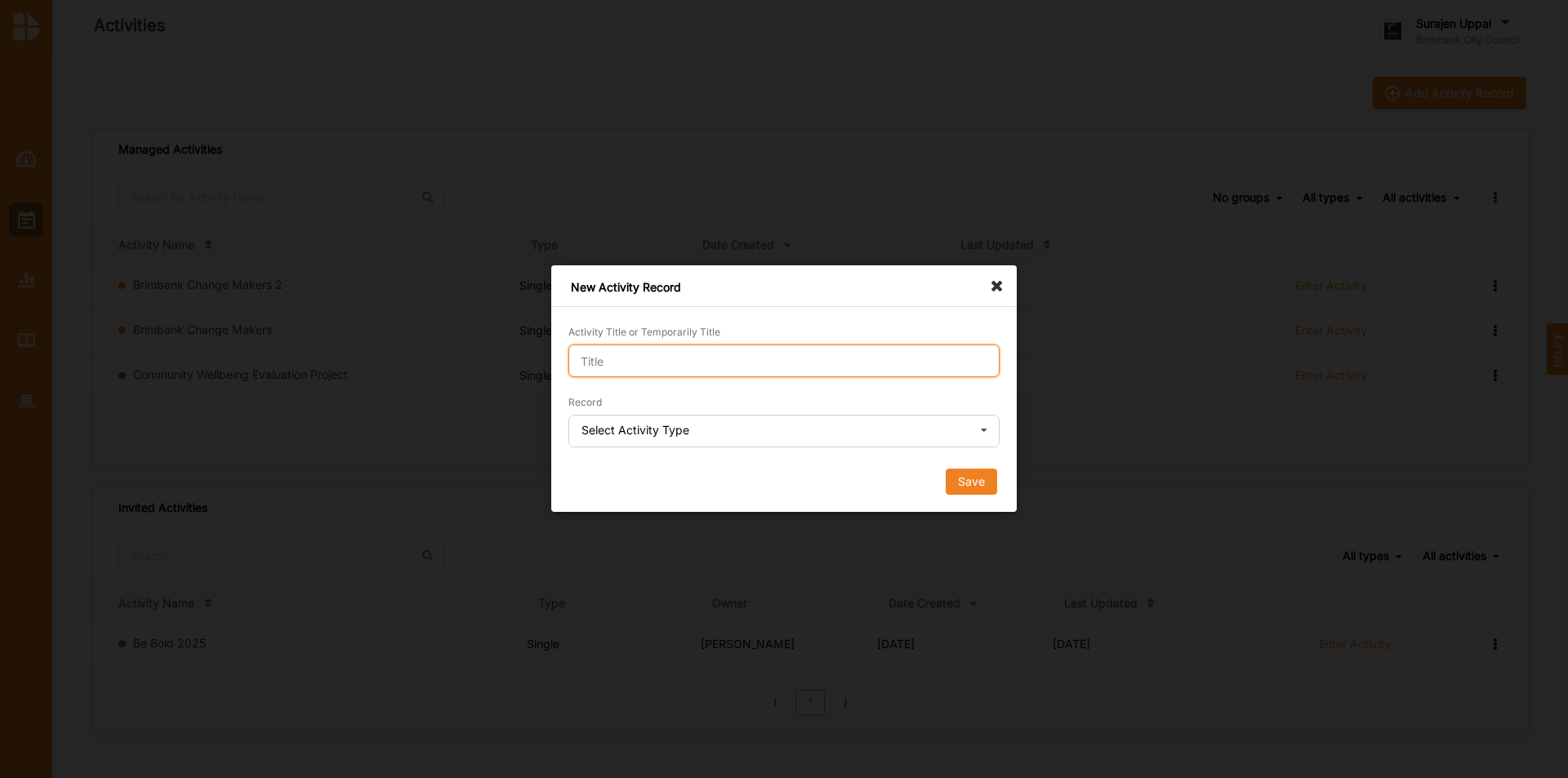
click at [655, 346] on input "Activity Title or Temporarily Title" at bounding box center [784, 361] width 432 height 33
type input "Pulling outocmes"
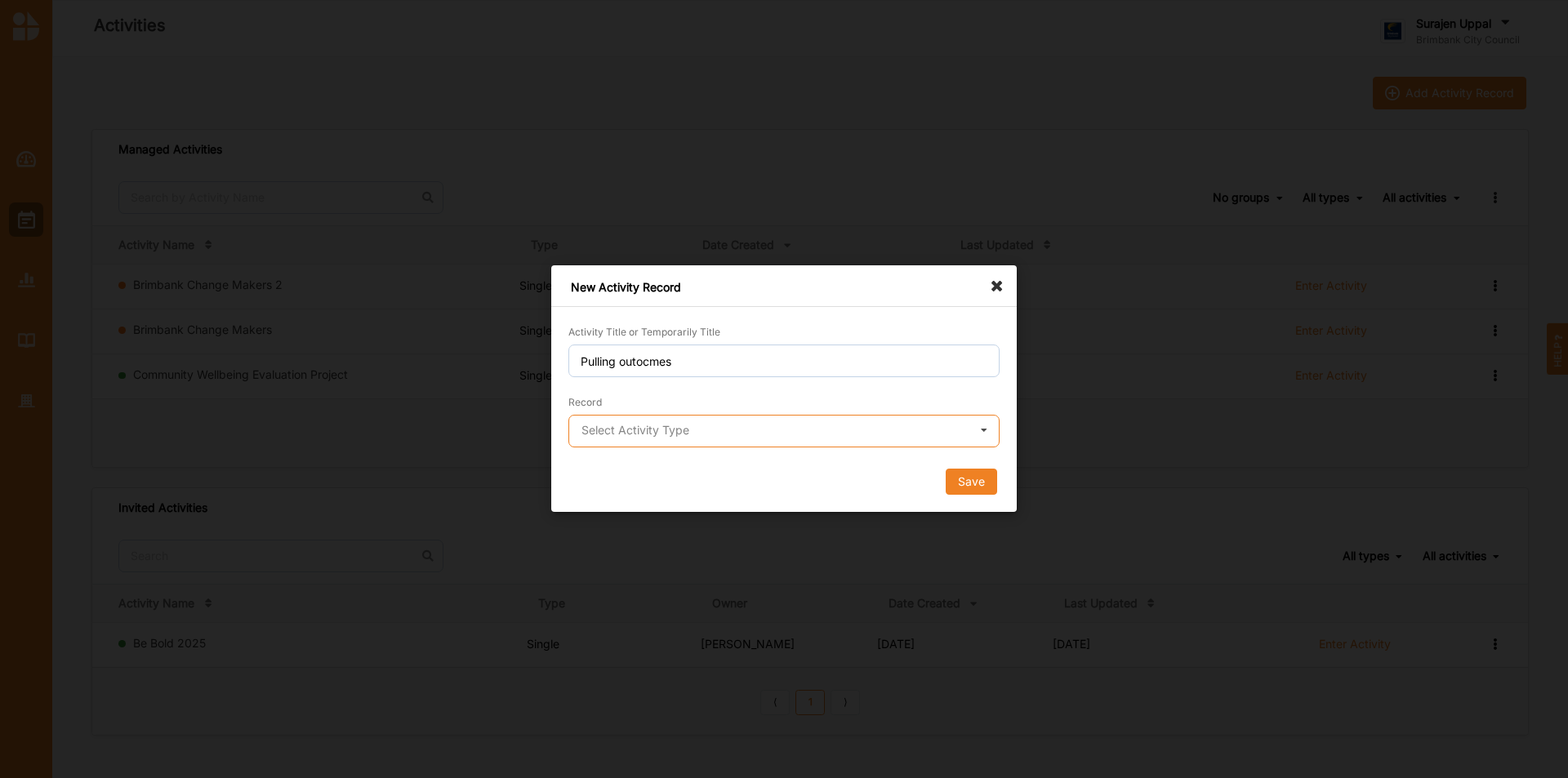
click at [894, 428] on input "text" at bounding box center [785, 431] width 430 height 33
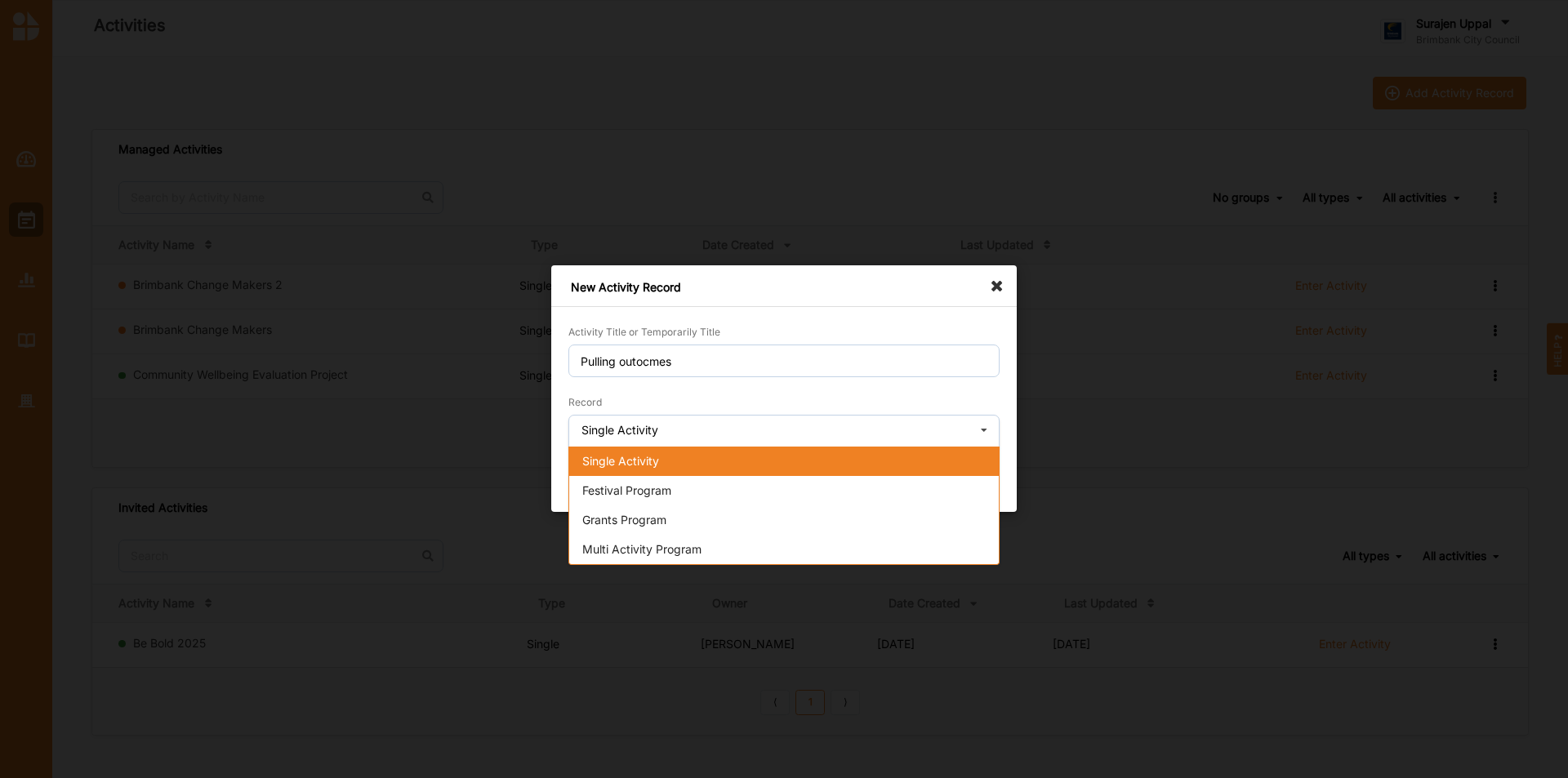
click at [809, 465] on div "Single Activity" at bounding box center [784, 461] width 430 height 29
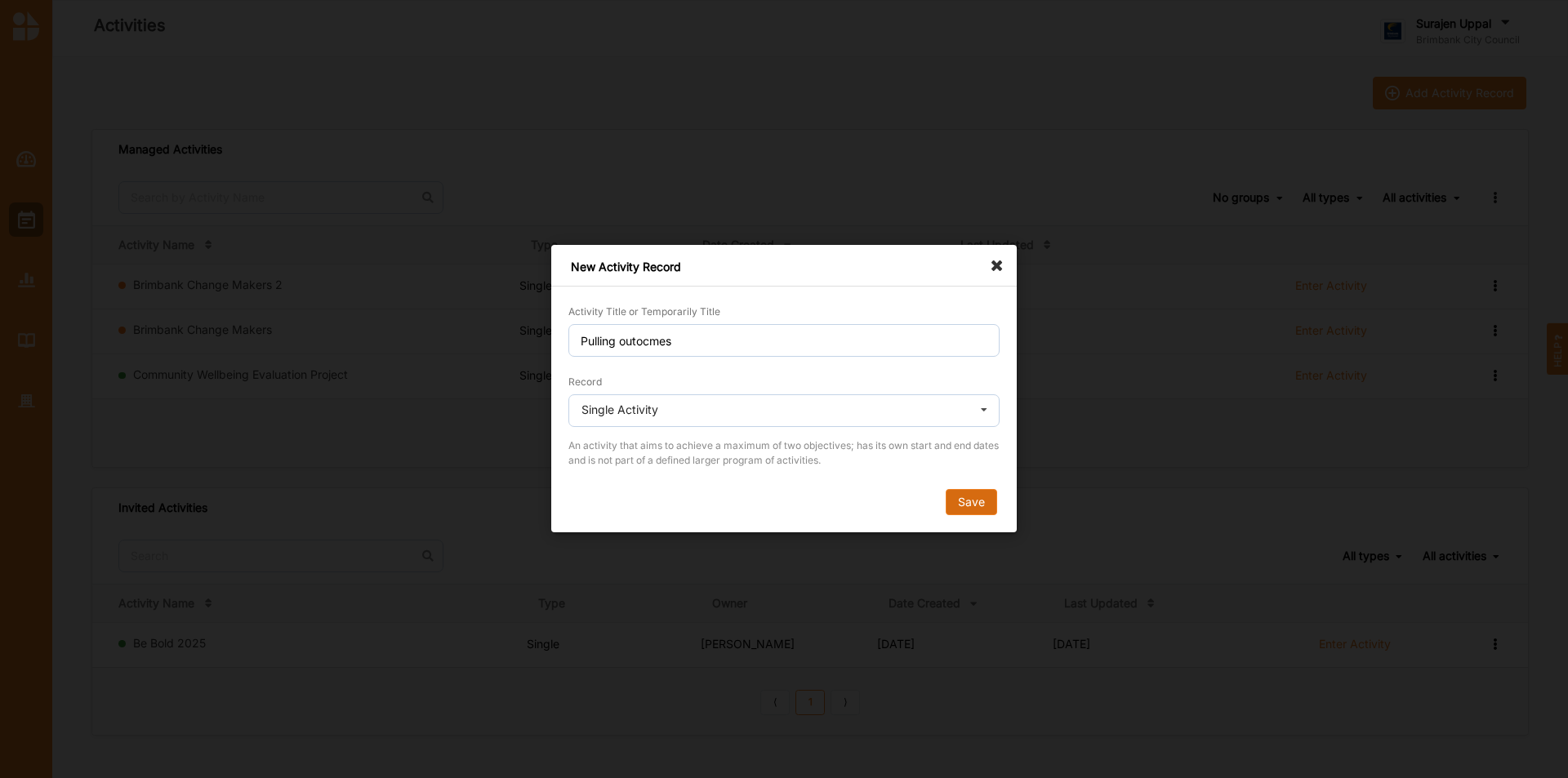
click at [973, 503] on button "Save" at bounding box center [971, 503] width 51 height 26
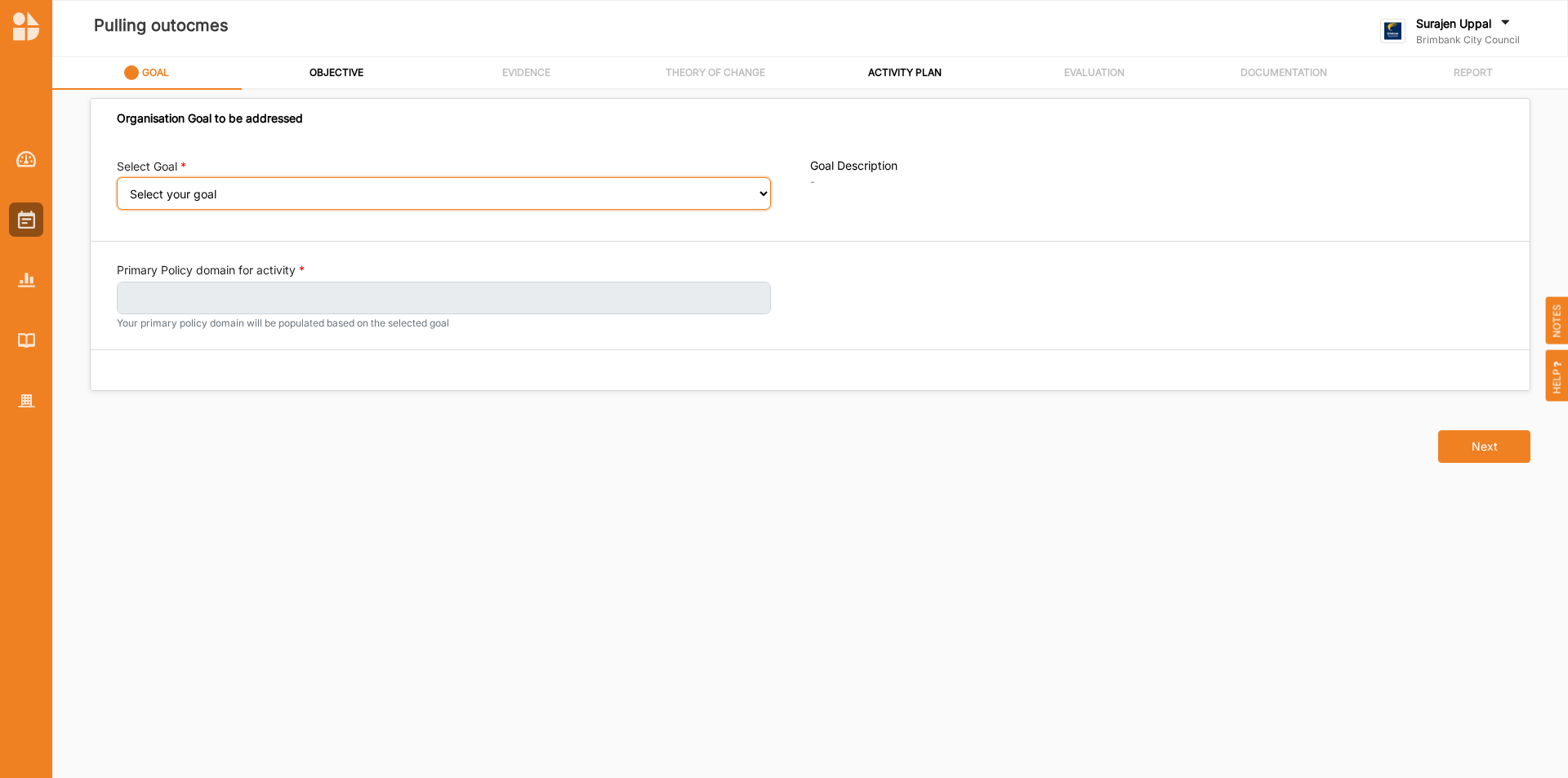
click at [234, 195] on select "Select your goal People: Social connection and wellbeing People: Healthy active…" at bounding box center [444, 194] width 655 height 33
select select "389"
click at [117, 189] on select "Select your goal People: Social connection and wellbeing People: Healthy active…" at bounding box center [444, 194] width 655 height 33
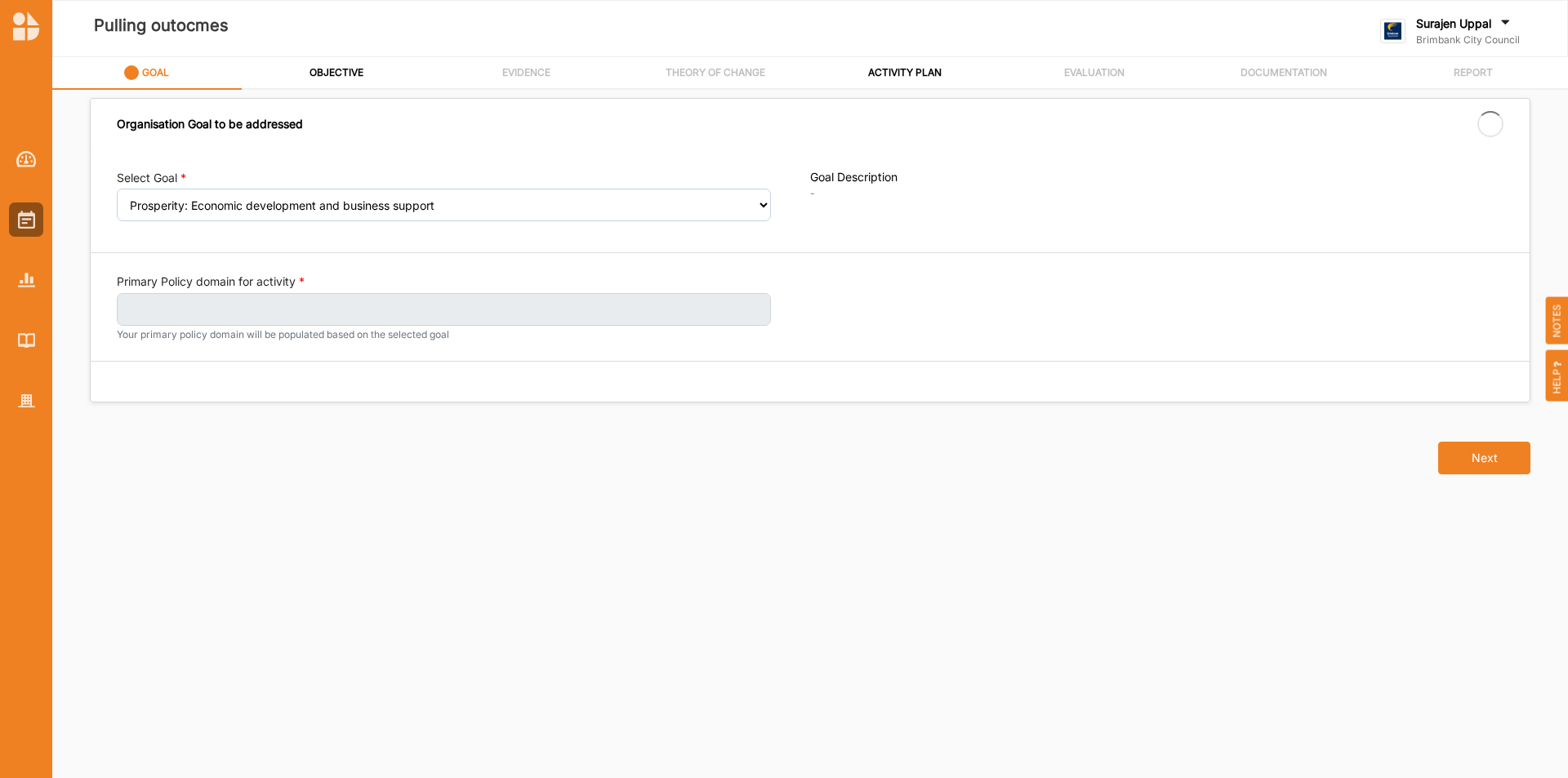
select select "389"
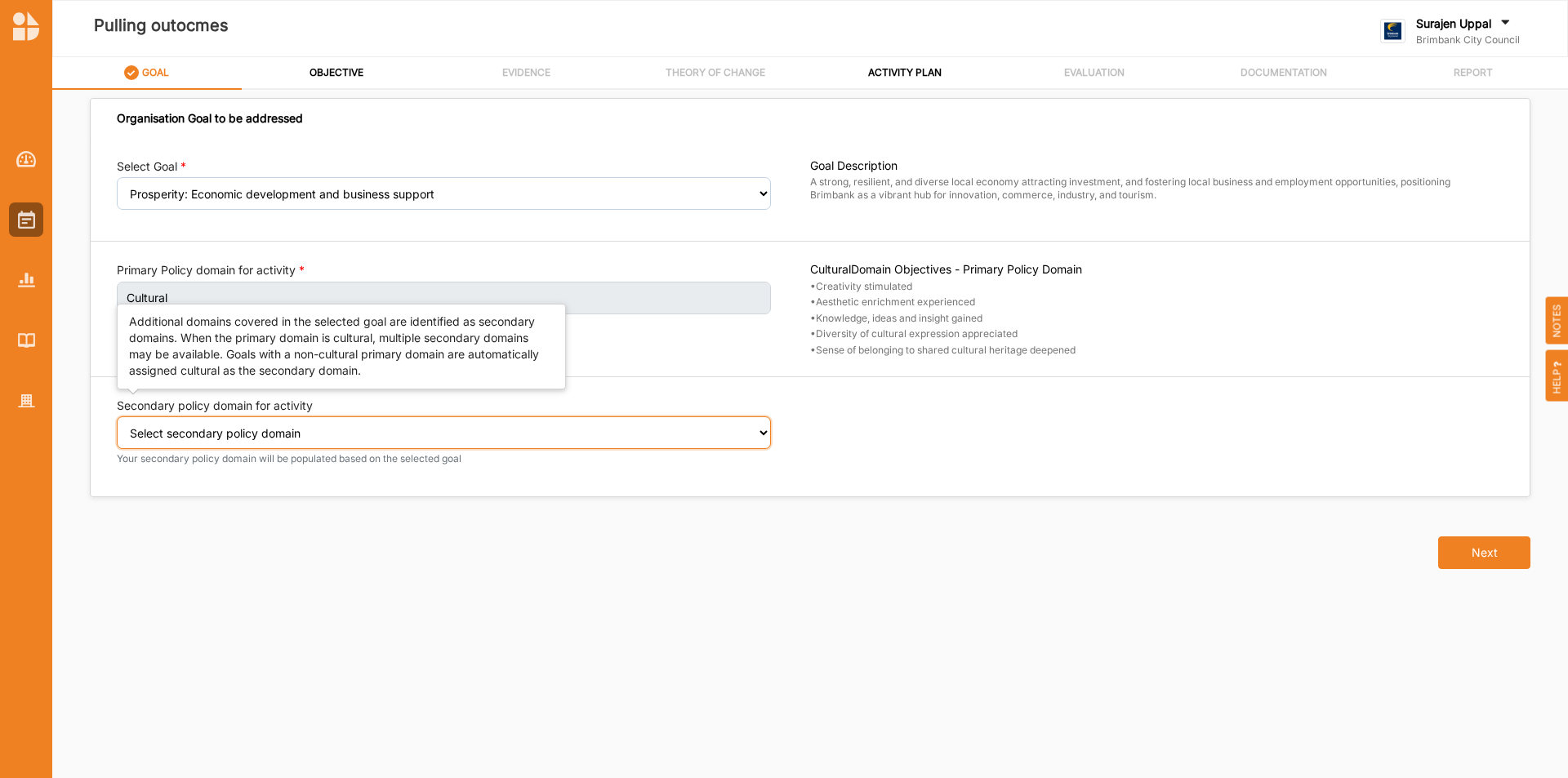
click at [241, 439] on select "Select secondary policy domain No second domain for this activity Cultural Soci…" at bounding box center [444, 432] width 655 height 33
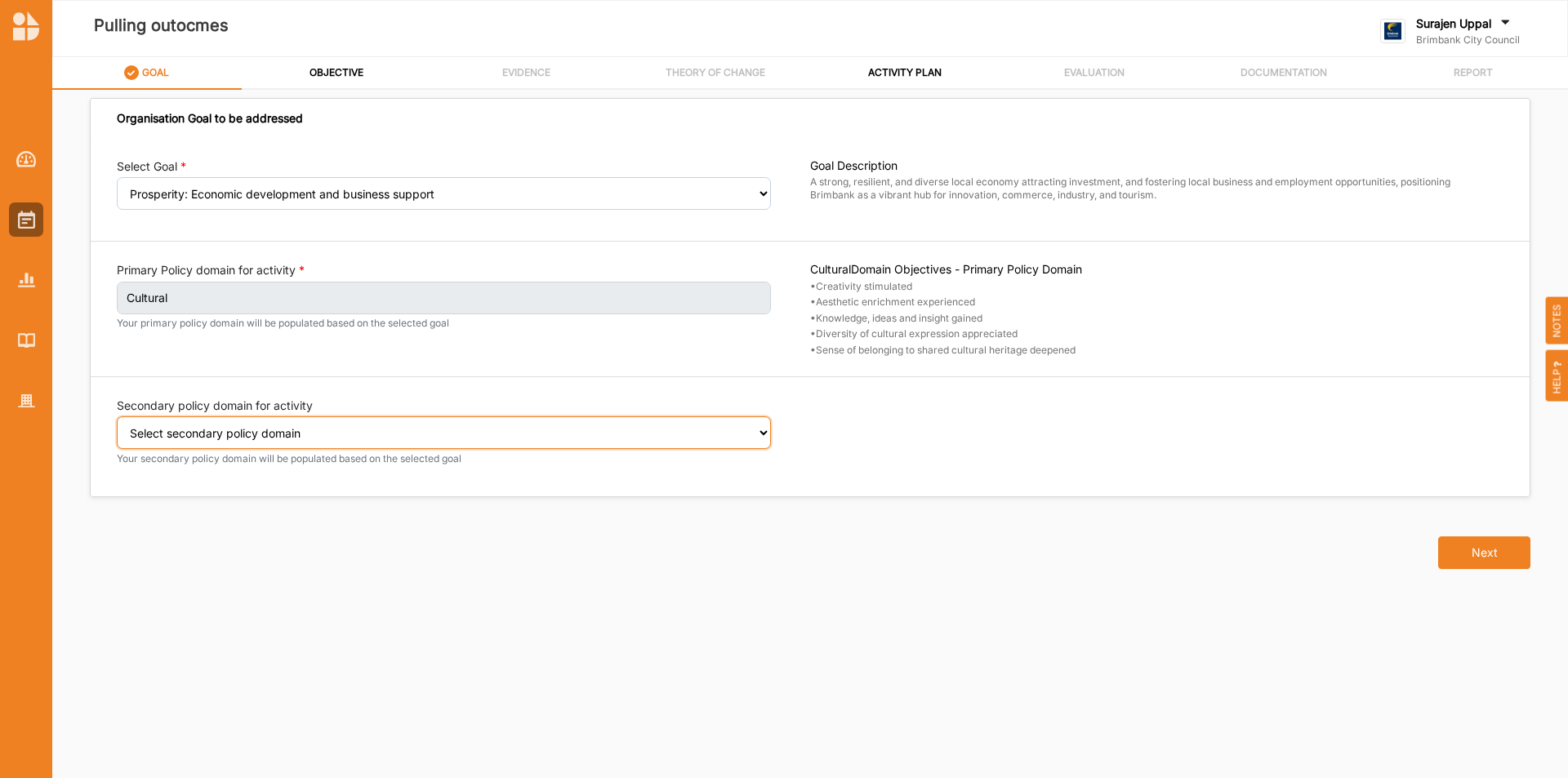
select select "3"
click at [117, 428] on select "Select secondary policy domain No second domain for this activity Cultural Soci…" at bounding box center [444, 432] width 655 height 33
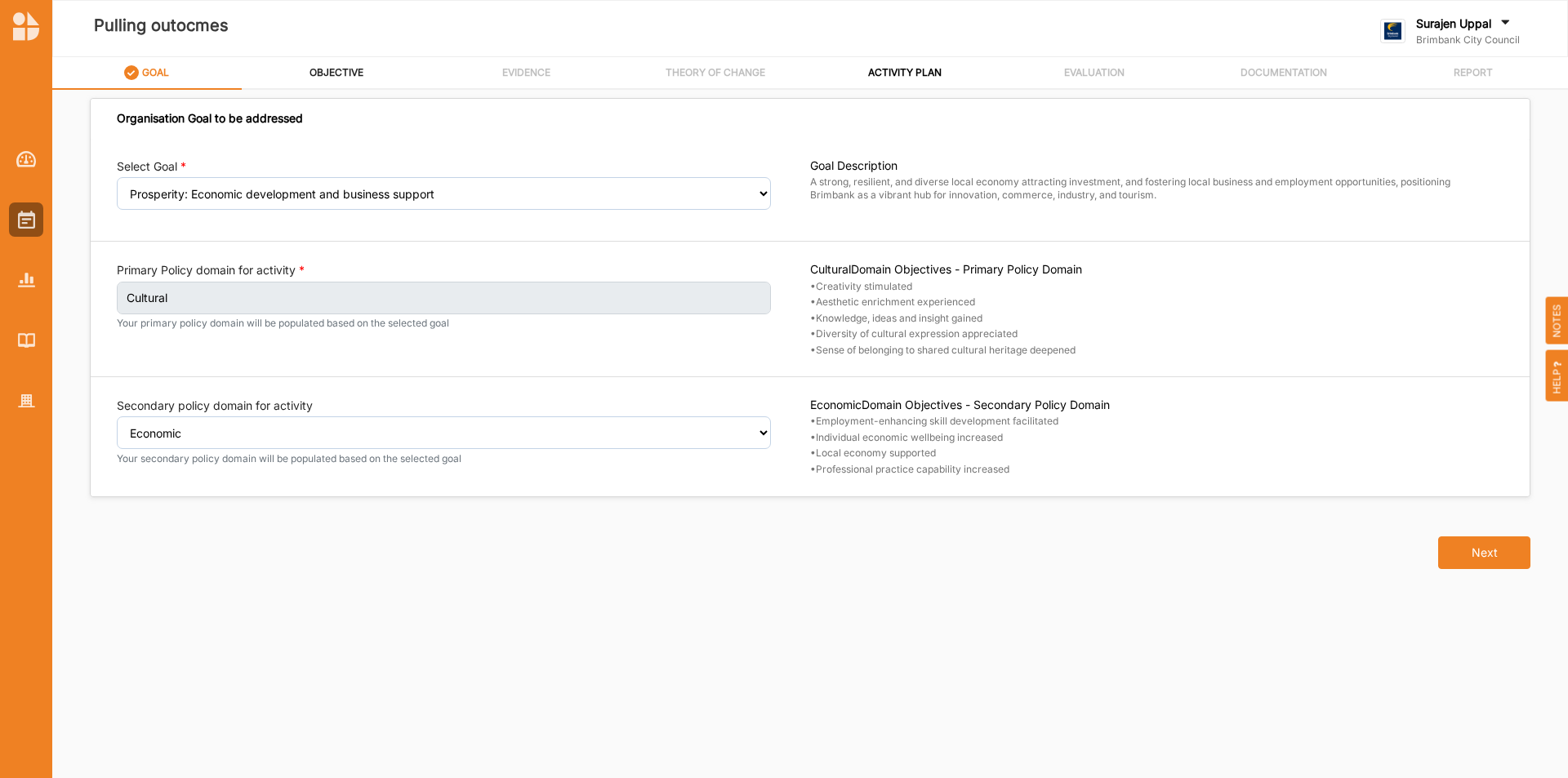
click at [316, 68] on label "OBJECTIVE" at bounding box center [336, 73] width 54 height 13
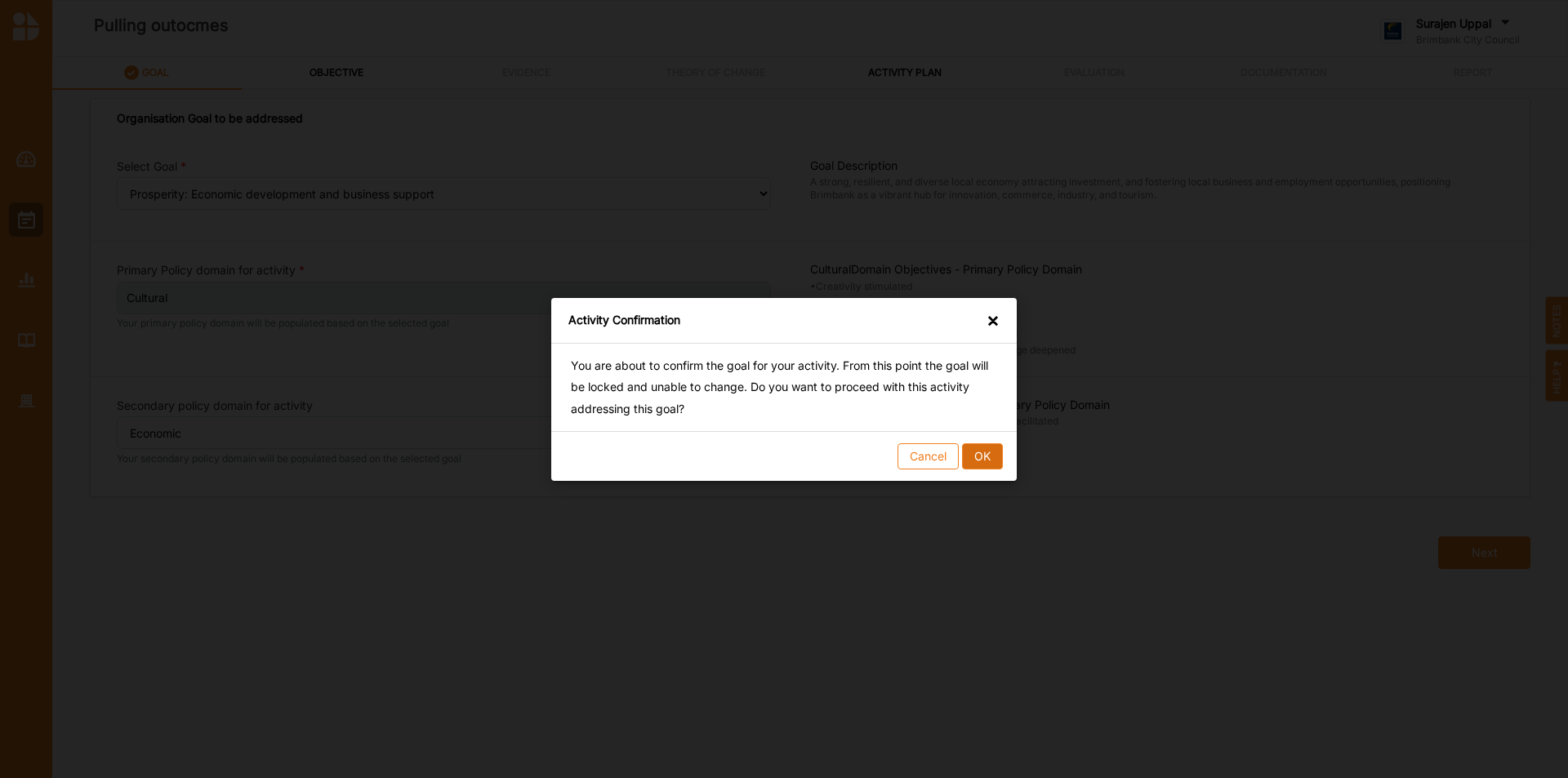
click at [995, 460] on button "OK" at bounding box center [982, 456] width 41 height 26
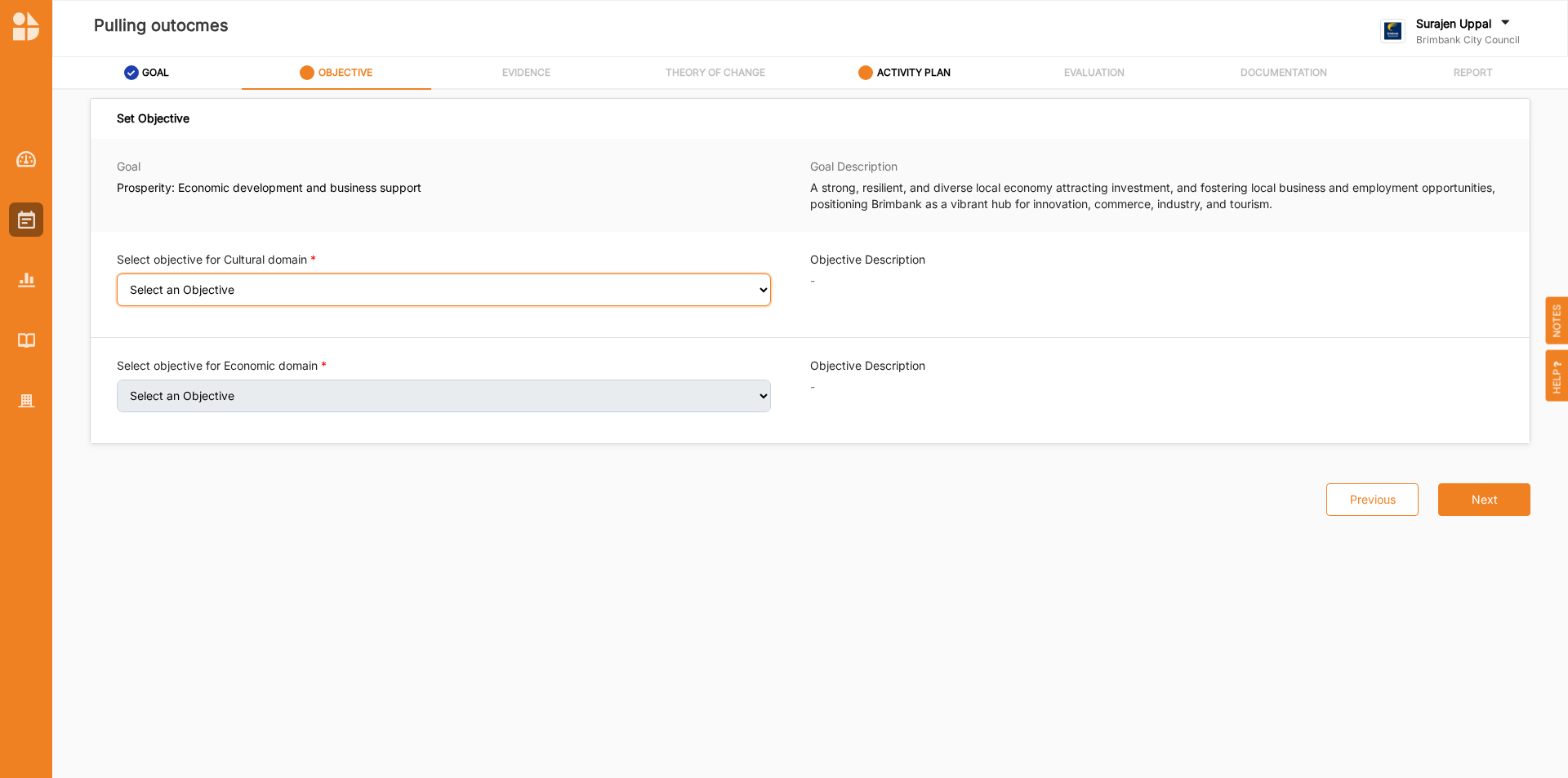
click at [304, 299] on select "Select an Objective Creativity stimulated Aesthetic enrichment experienced Know…" at bounding box center [444, 290] width 655 height 33
select select "1"
click at [117, 284] on select "Select an Objective Creativity stimulated Aesthetic enrichment experienced Know…" at bounding box center [444, 290] width 655 height 33
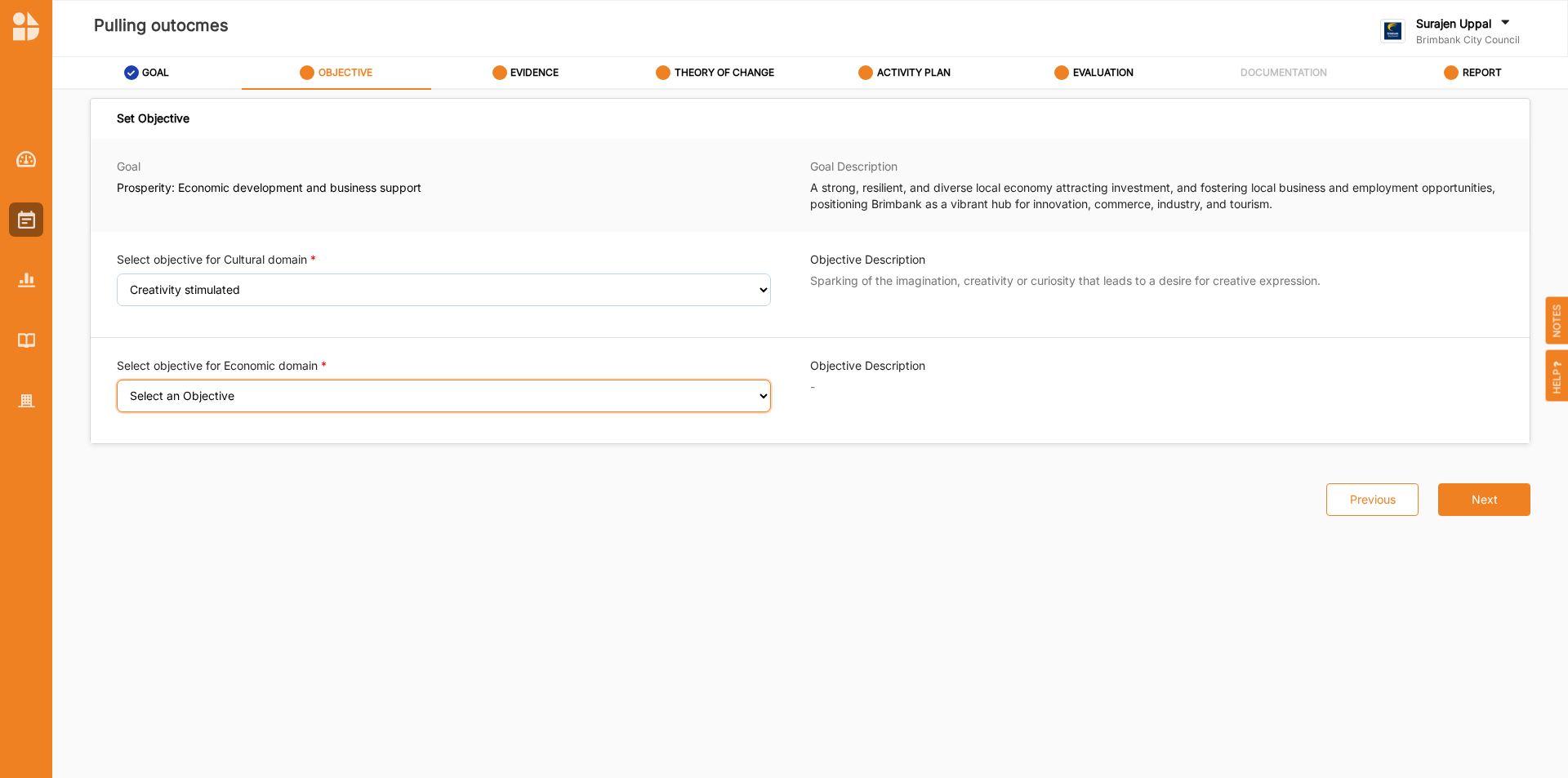
click at [296, 411] on select "Select an Objective Employment-enhancing skill development facilitated Individu…" at bounding box center [444, 396] width 655 height 33
select select "10"
click at [117, 390] on select "Select an Objective Employment-enhancing skill development facilitated Individu…" at bounding box center [444, 396] width 655 height 33
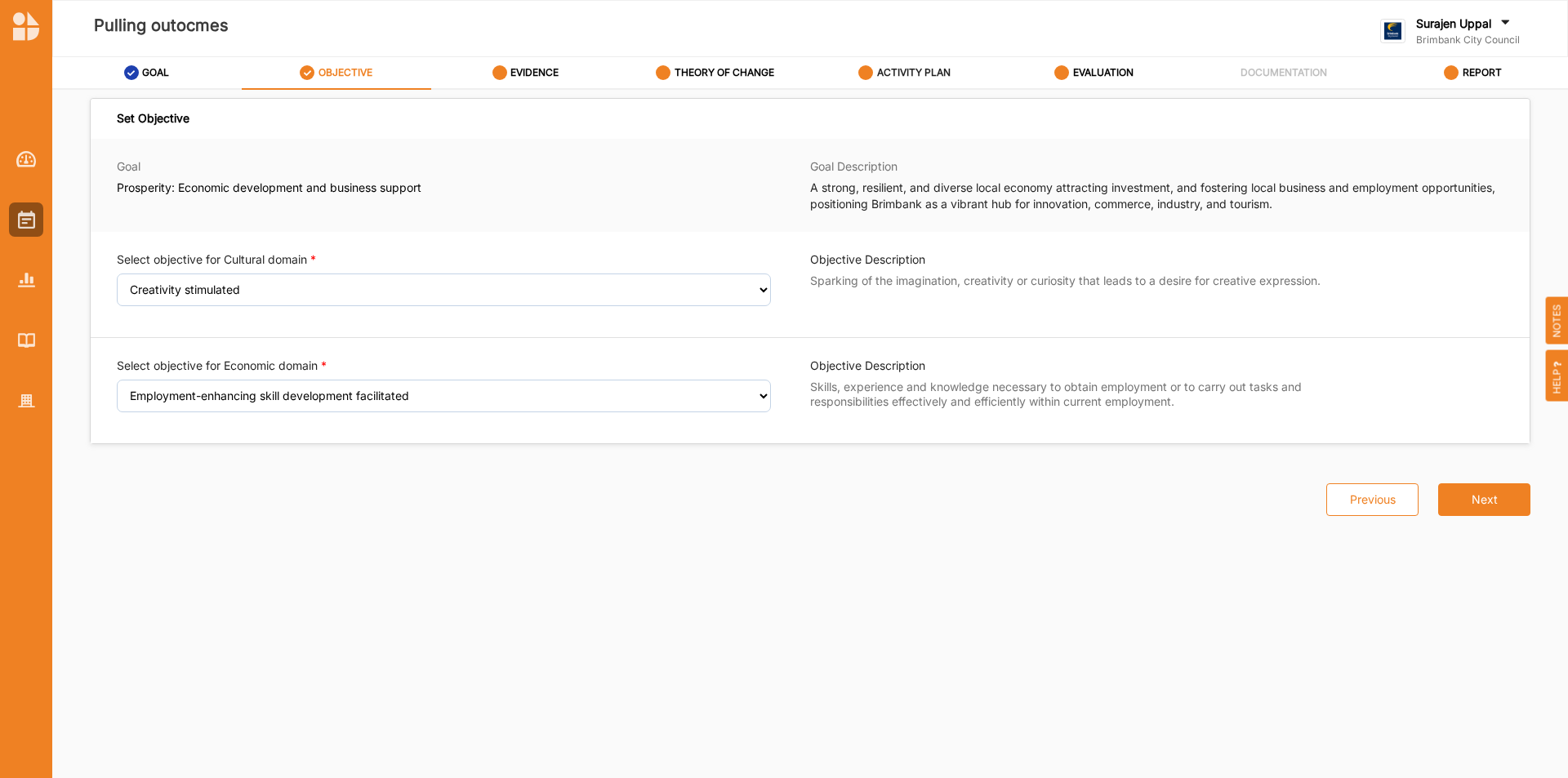
click at [921, 68] on label "ACTIVITY PLAN" at bounding box center [914, 73] width 74 height 13
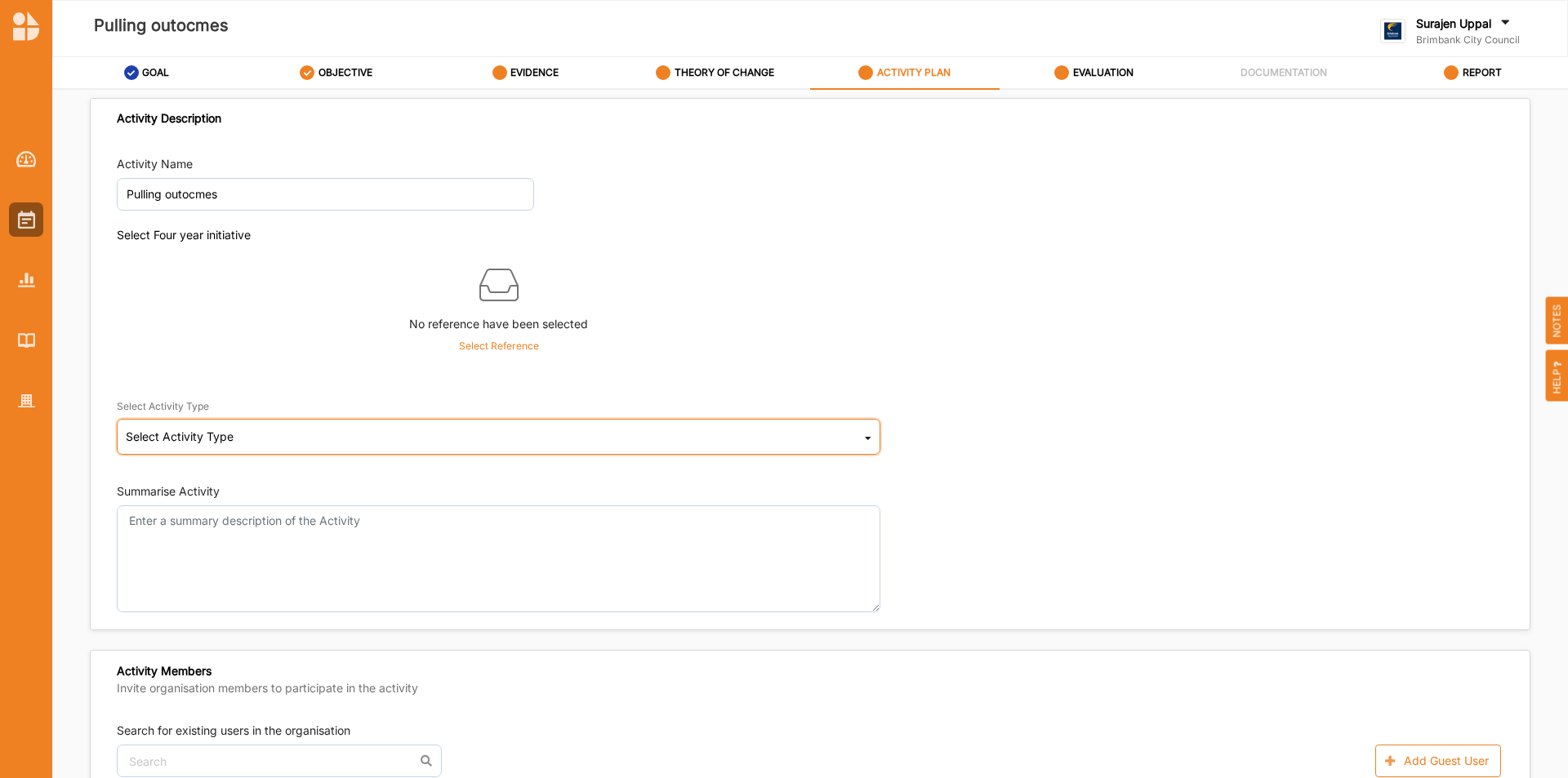
click at [215, 431] on div "Select Activity Type" at bounding box center [179, 437] width 108 height 11
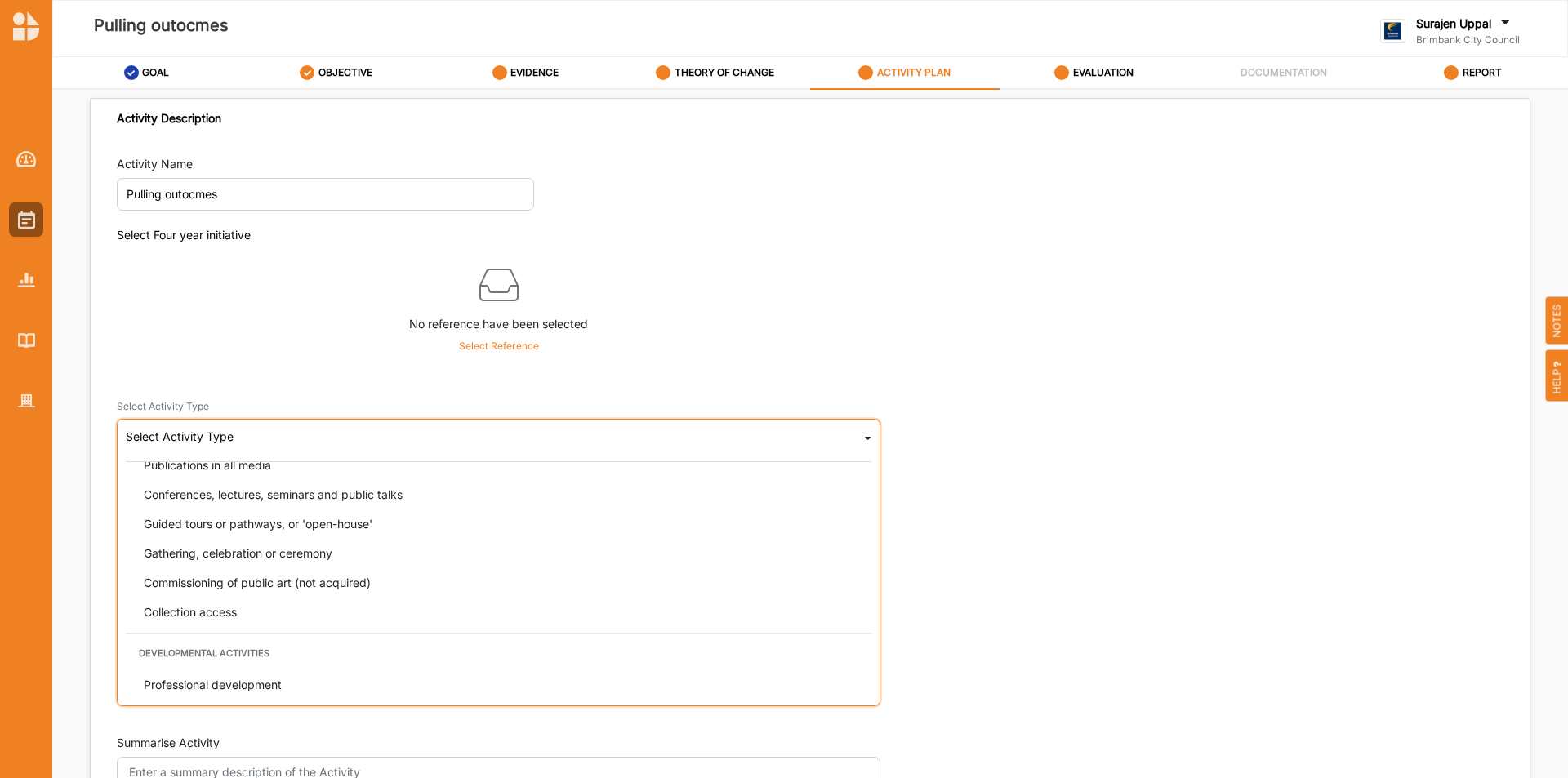
scroll to position [408, 0]
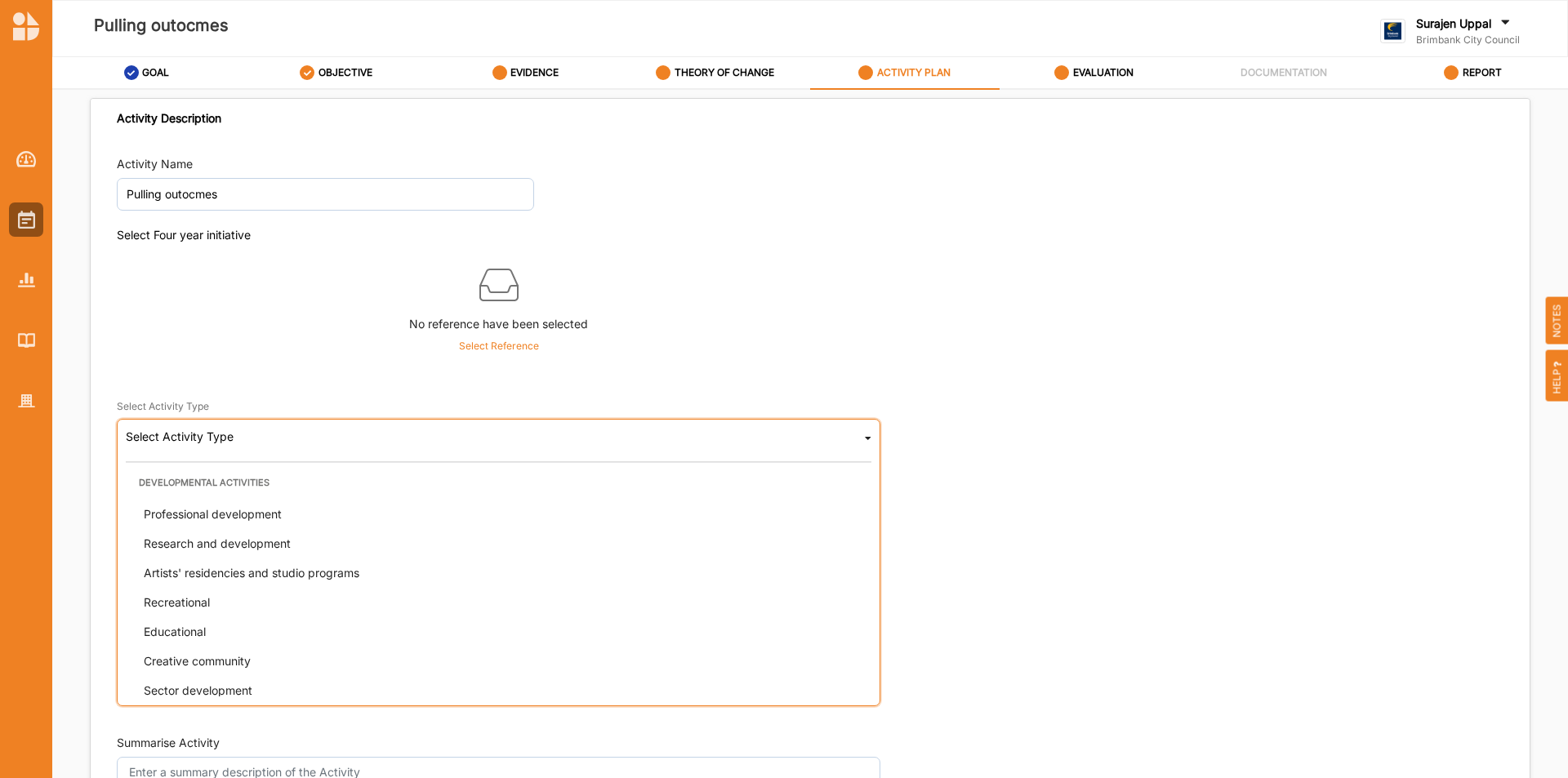
drag, startPoint x: 270, startPoint y: 645, endPoint x: 281, endPoint y: 627, distance: 21.1
click at [271, 644] on div "Educational" at bounding box center [503, 632] width 746 height 29
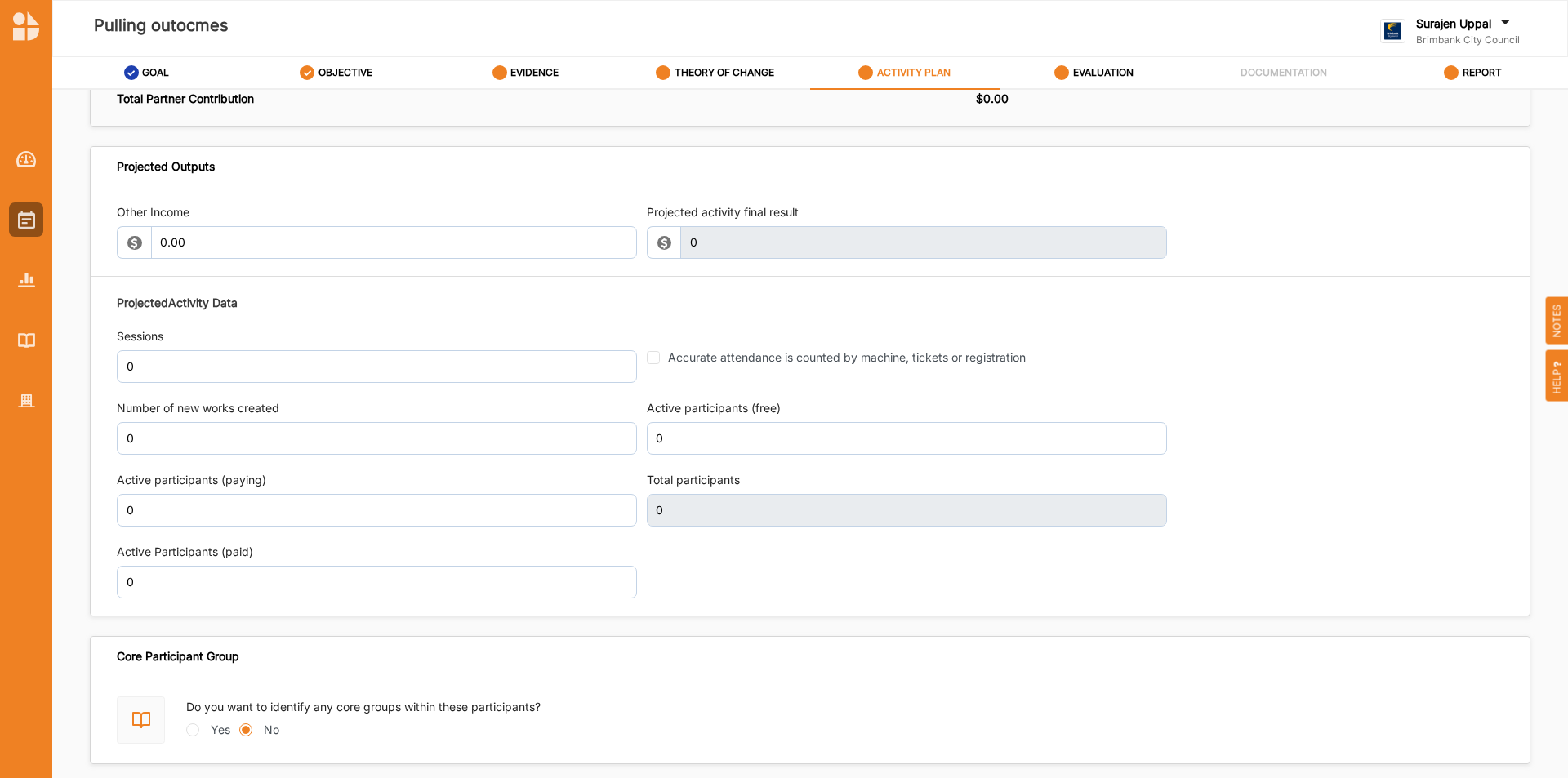
scroll to position [1857, 0]
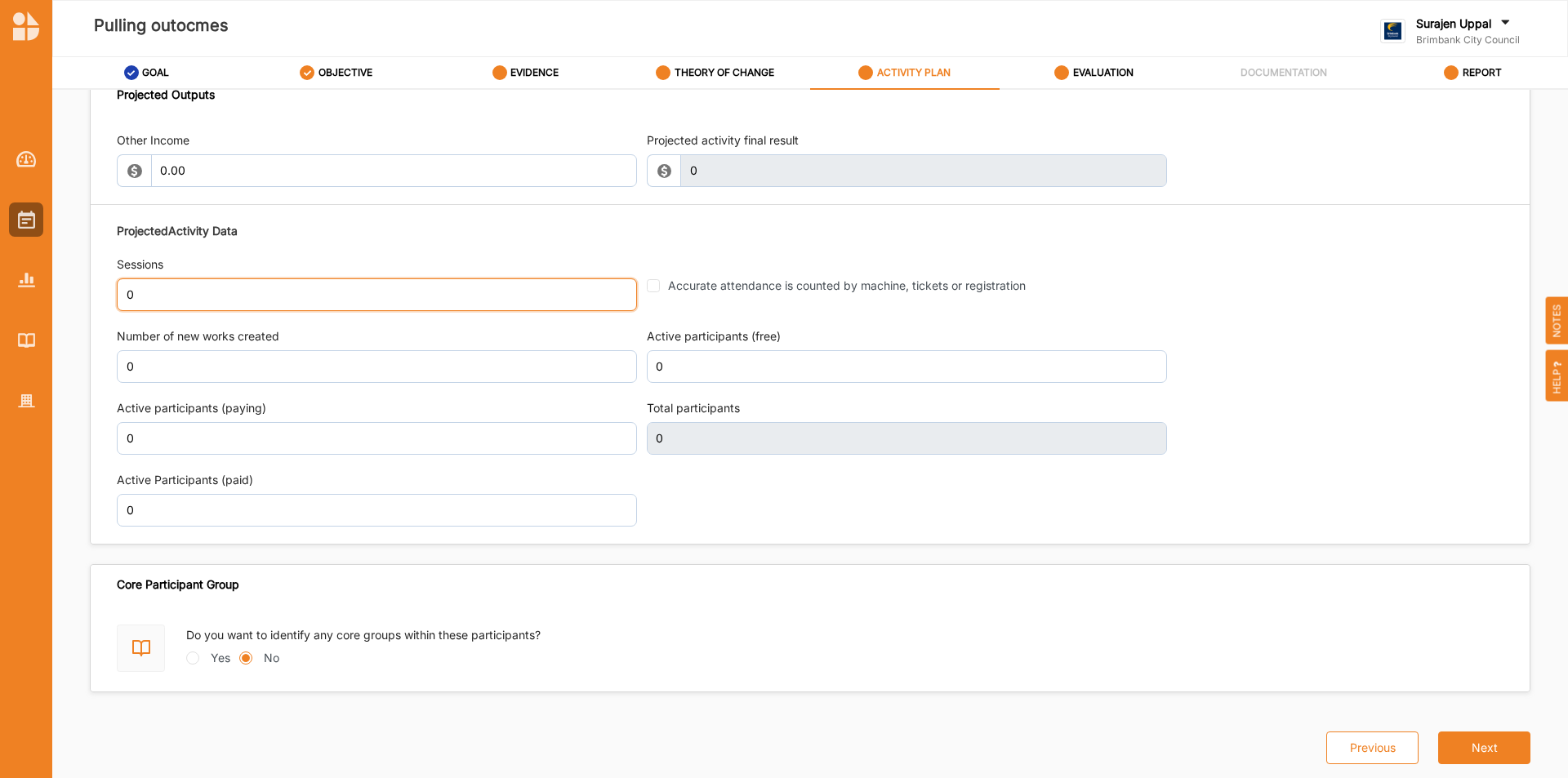
drag, startPoint x: 222, startPoint y: 299, endPoint x: 278, endPoint y: 299, distance: 56.0
click at [226, 299] on input "0" at bounding box center [377, 295] width 520 height 33
click at [486, 434] on input "0" at bounding box center [377, 438] width 520 height 33
type input "50"
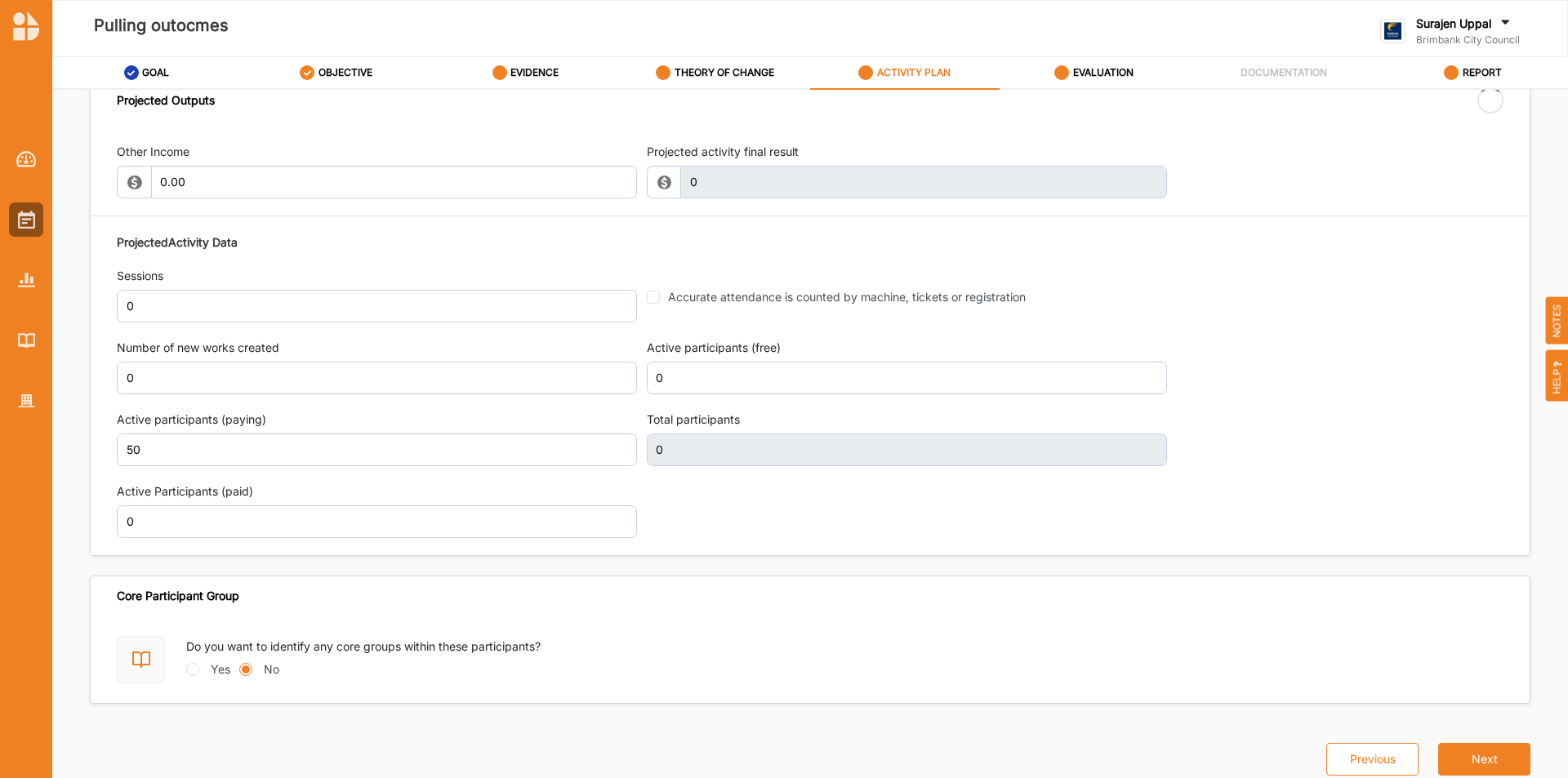
drag, startPoint x: 1298, startPoint y: 216, endPoint x: 1110, endPoint y: 110, distance: 215.8
click at [1298, 215] on div "Other Income 0.00 Projected activity final result 0 This field is invalid Proje…" at bounding box center [810, 341] width 1440 height 429
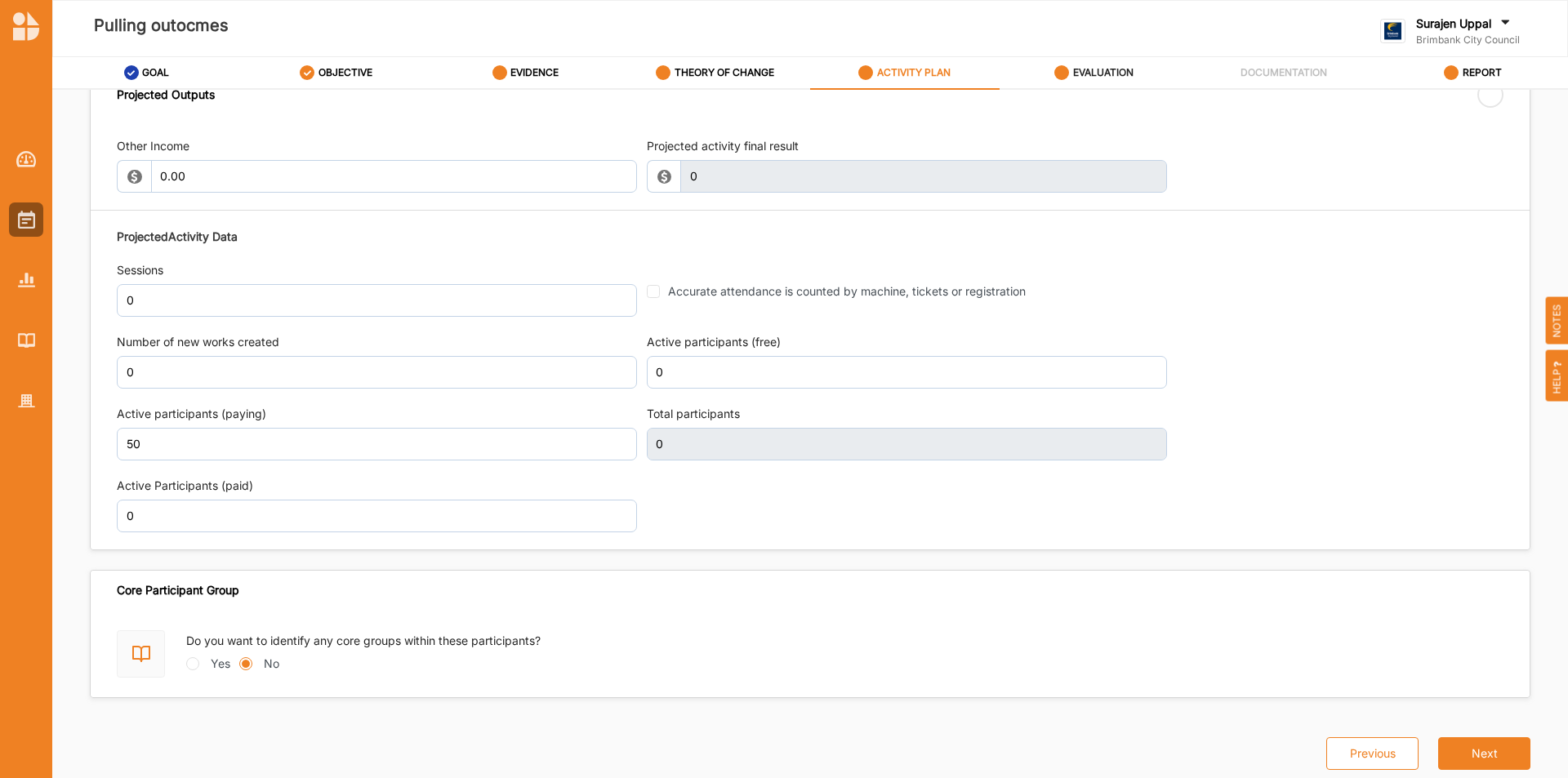
click at [1093, 64] on div "EVALUATION" at bounding box center [1094, 72] width 79 height 29
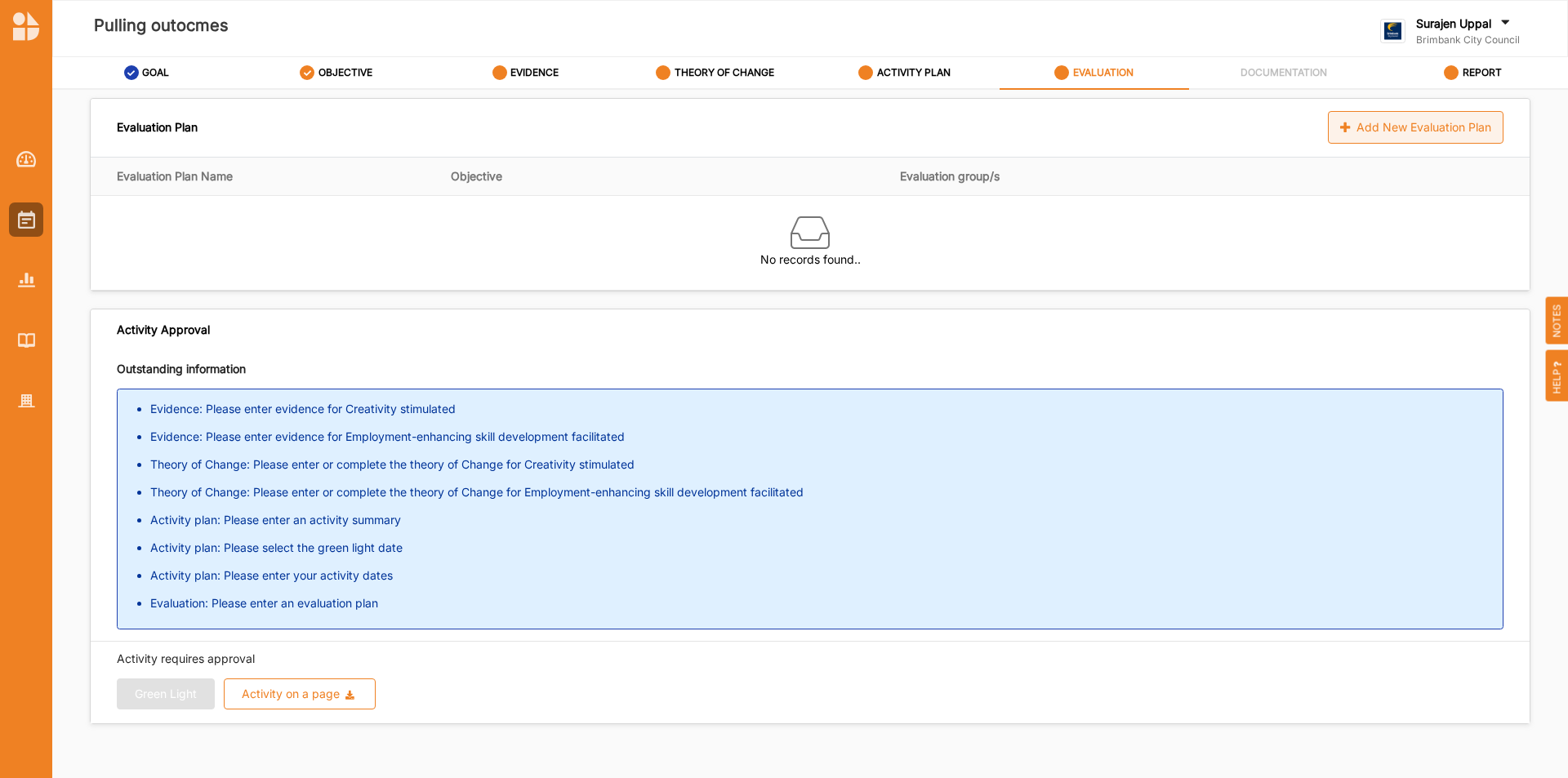
click at [1364, 115] on div "Add New Evaluation Plan" at bounding box center [1416, 127] width 176 height 33
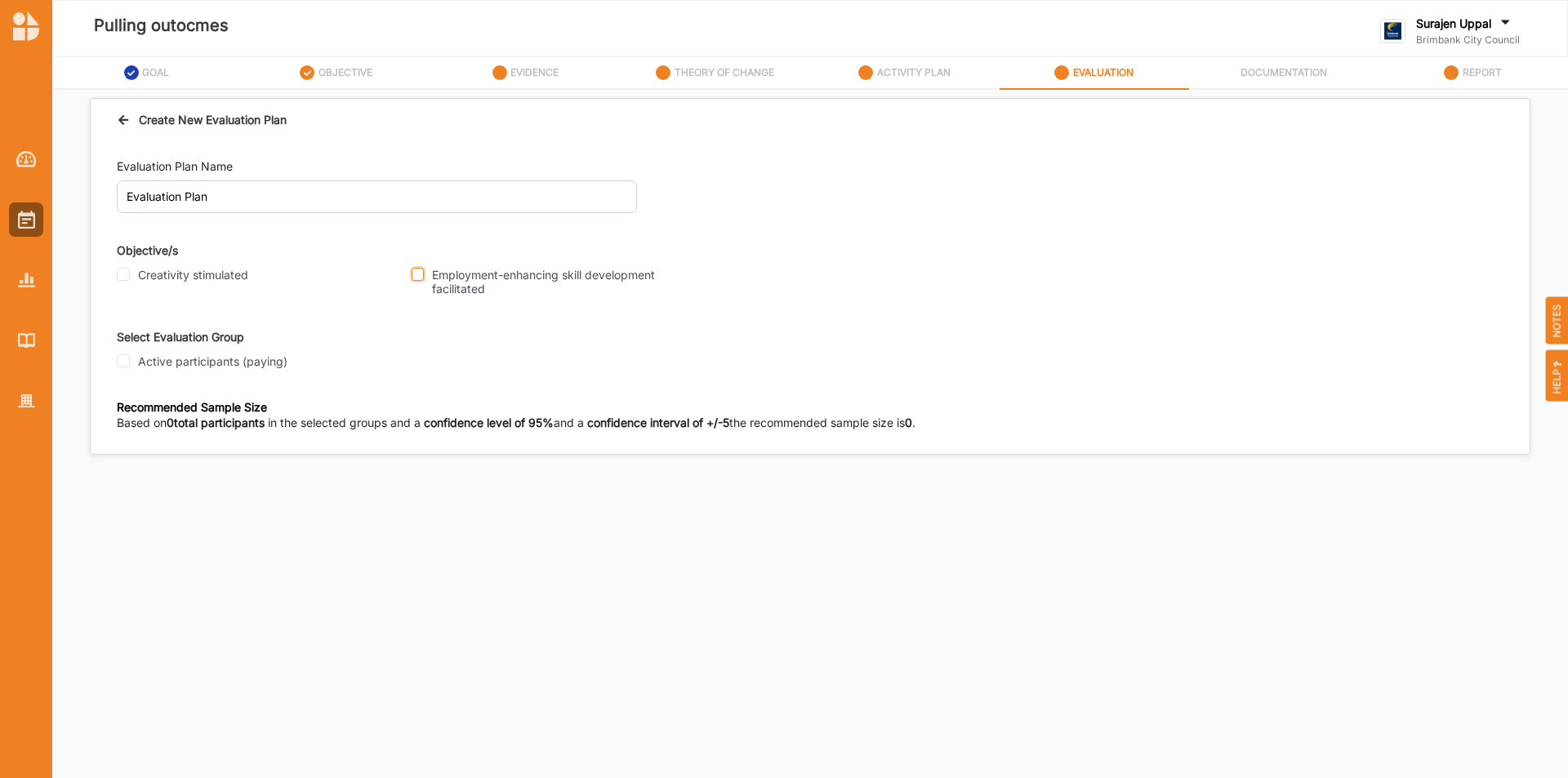
click at [419, 278] on input "Employment-enhancing skill development facilitated" at bounding box center [418, 275] width 12 height 13
checkbox input "true"
click at [117, 365] on input "Active participants (paying)" at bounding box center [124, 361] width 13 height 13
checkbox input "true"
click at [123, 503] on input "Participant" at bounding box center [124, 505] width 13 height 13
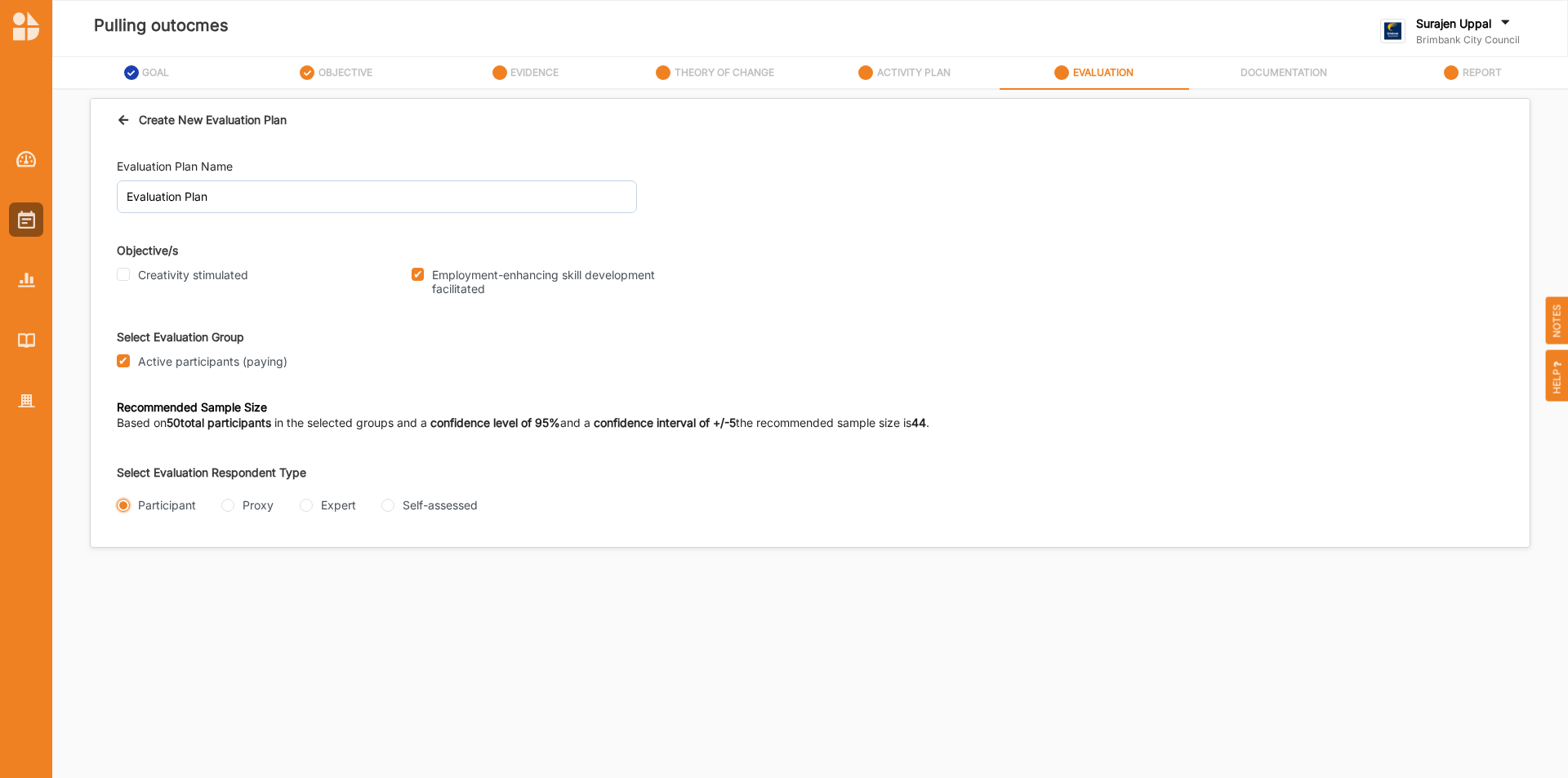
radio input "true"
drag, startPoint x: 122, startPoint y: 572, endPoint x: 137, endPoint y: 593, distance: 25.8
click at [124, 577] on input "Interview" at bounding box center [124, 570] width 13 height 13
radio input "true"
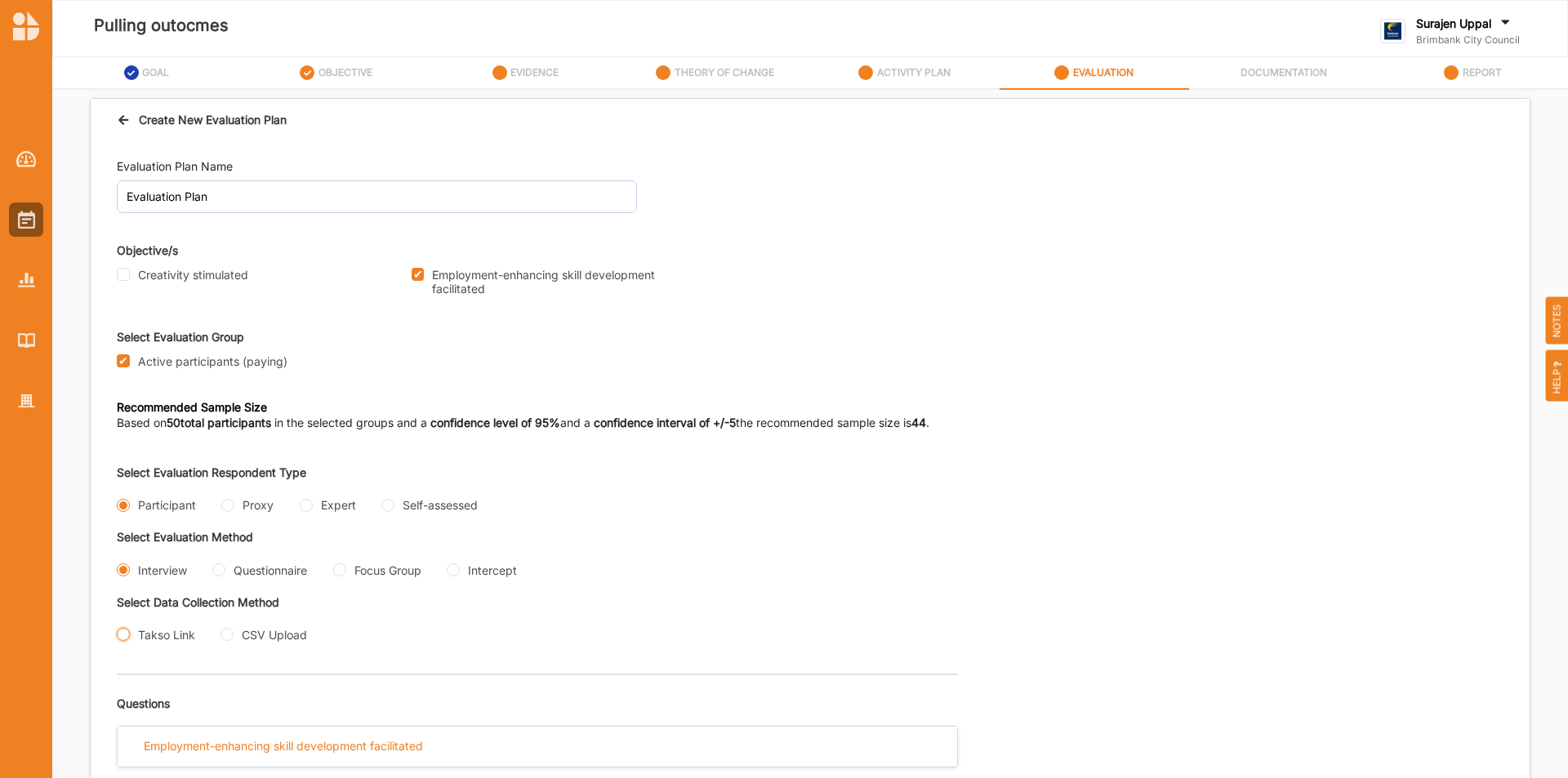
click at [124, 634] on input "Takso Link" at bounding box center [124, 634] width 13 height 13
radio input "true"
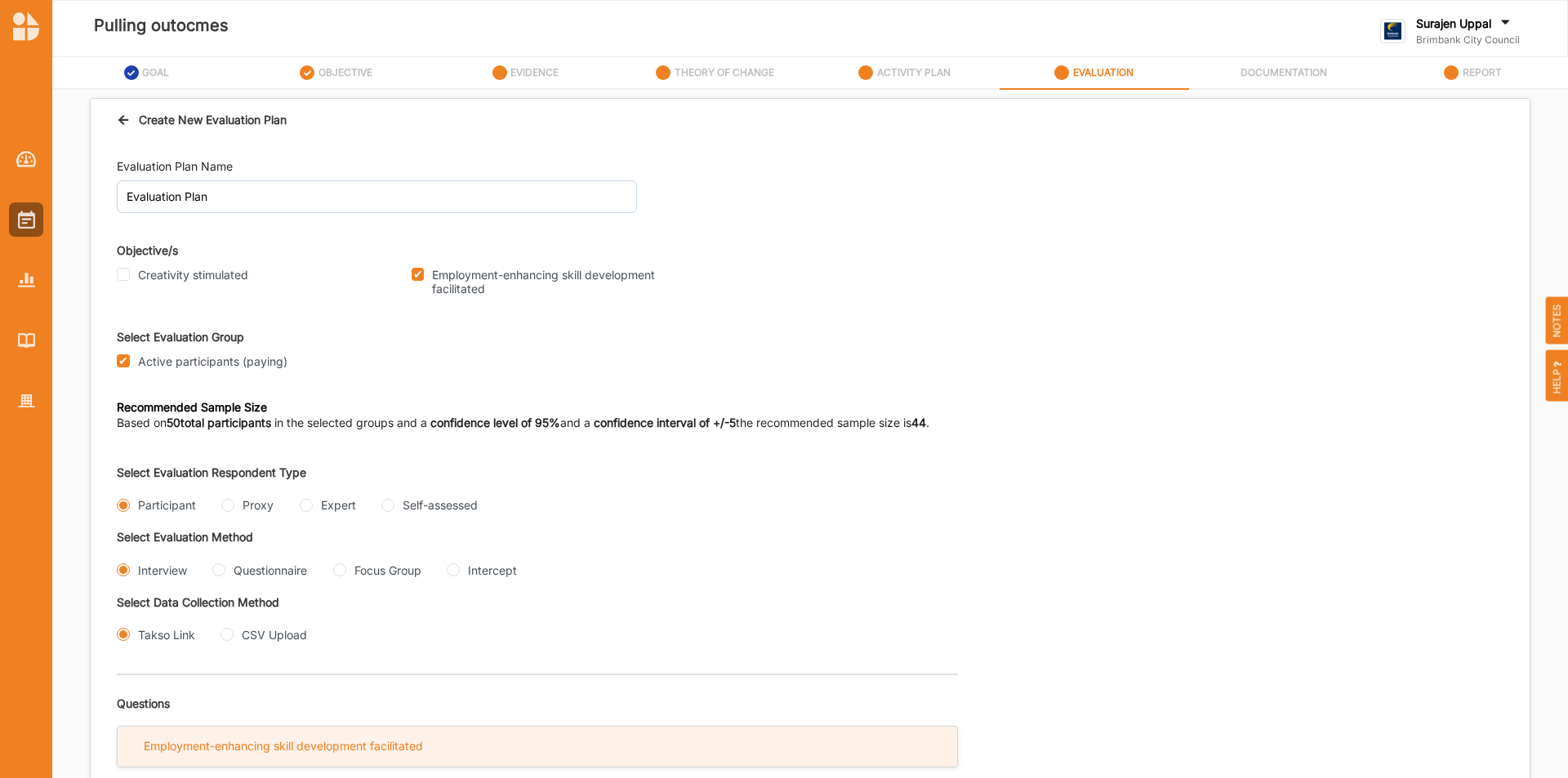
drag, startPoint x: 295, startPoint y: 744, endPoint x: 326, endPoint y: 727, distance: 35.4
click at [296, 743] on div "Employment-enhancing skill development facilitated" at bounding box center [283, 747] width 280 height 15
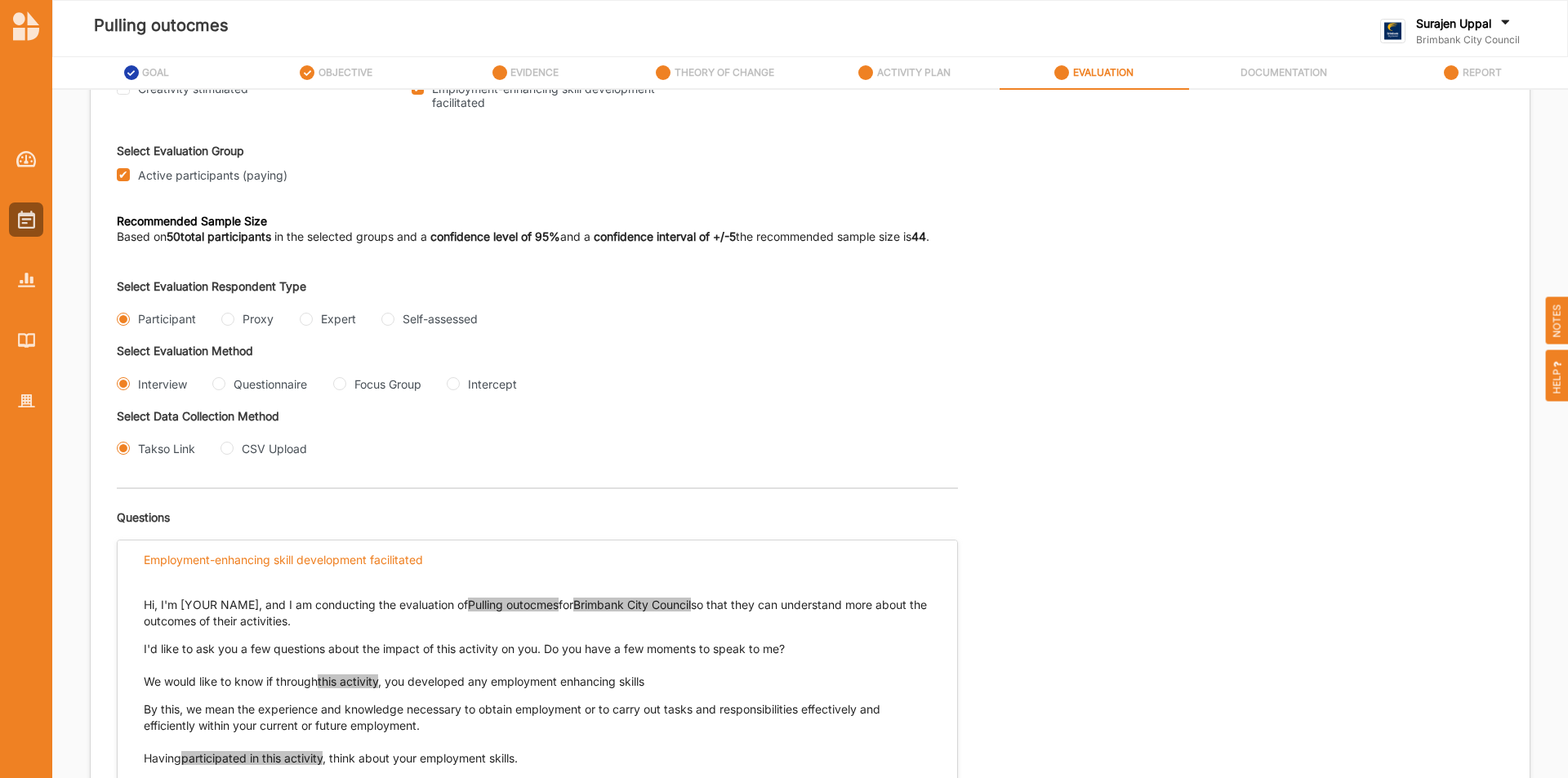
scroll to position [408, 0]
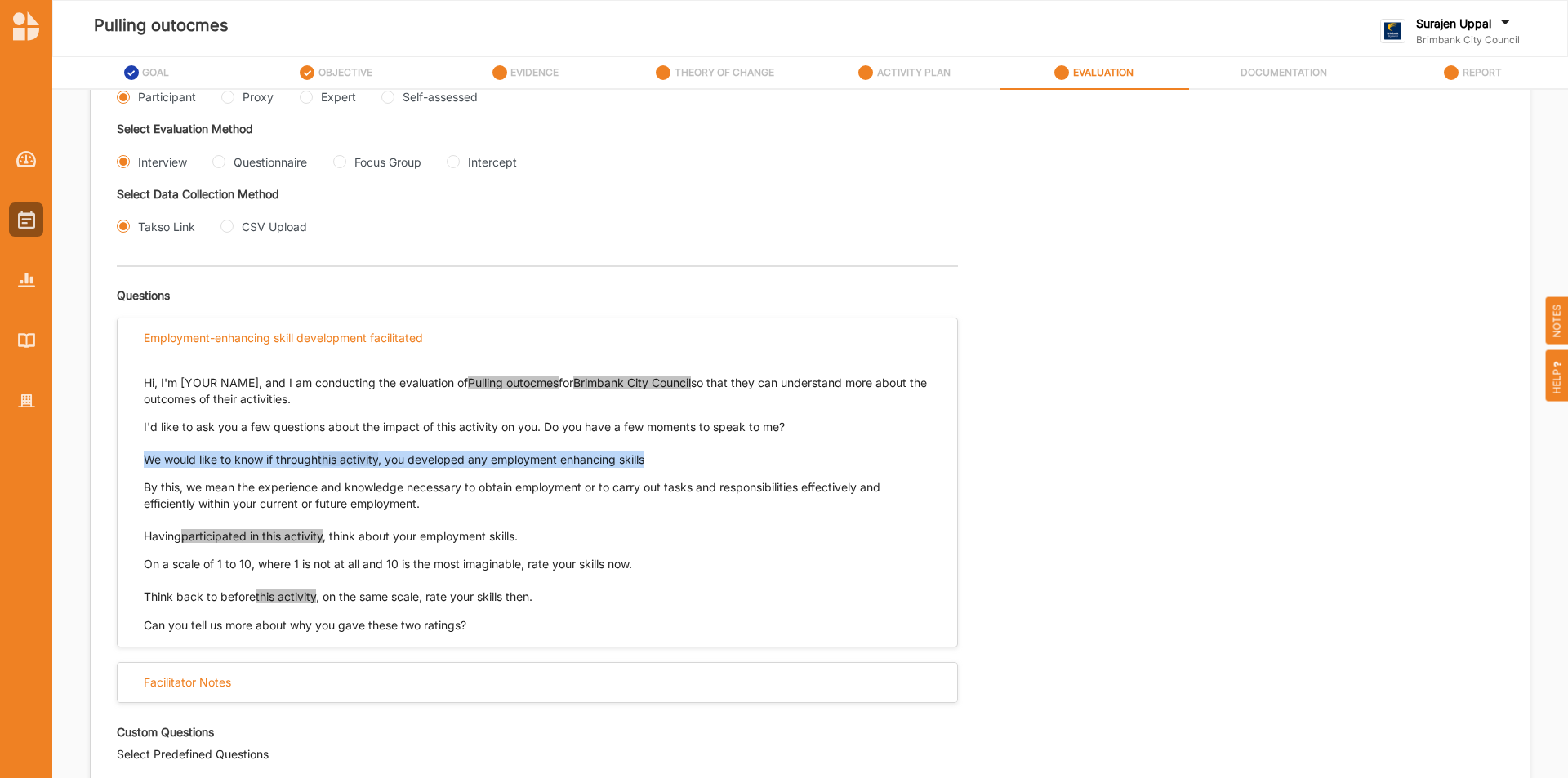
drag, startPoint x: 652, startPoint y: 460, endPoint x: 126, endPoint y: 458, distance: 526.0
click at [126, 458] on div "Hi, I'm [YOUR NAME], and I am conducting the evaluation of Pulling outocmes for…" at bounding box center [537, 497] width 840 height 276
copy p "We would like to know if through this activity , you developed any employment e…"
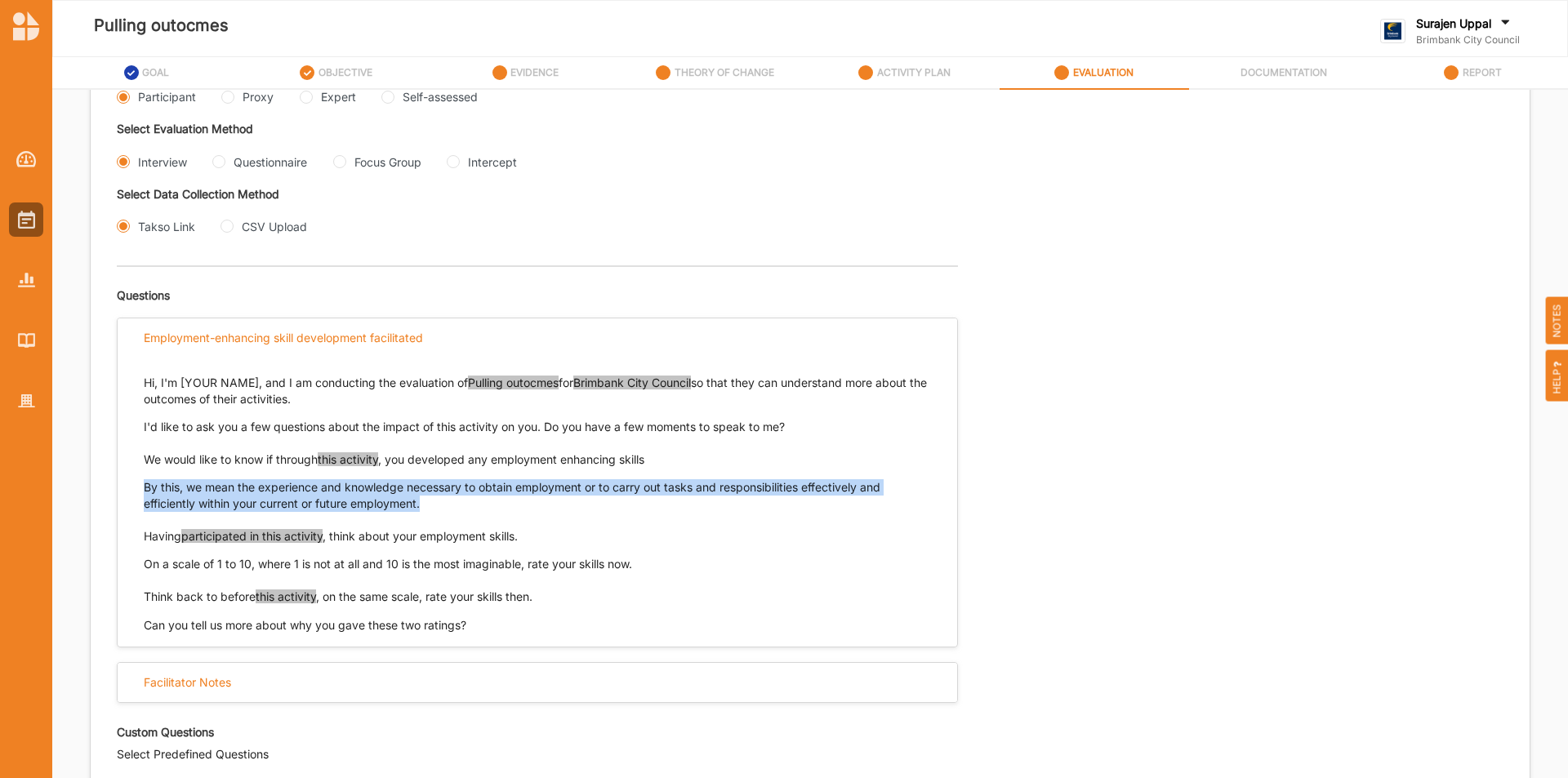
drag, startPoint x: 434, startPoint y: 506, endPoint x: 140, endPoint y: 489, distance: 294.5
click at [140, 489] on div "Hi, I'm [YOUR NAME], and I am conducting the evaluation of Pulling outocmes for…" at bounding box center [537, 497] width 840 height 276
copy p "By this, we mean the experience and knowledge necessary to obtain employment or…"
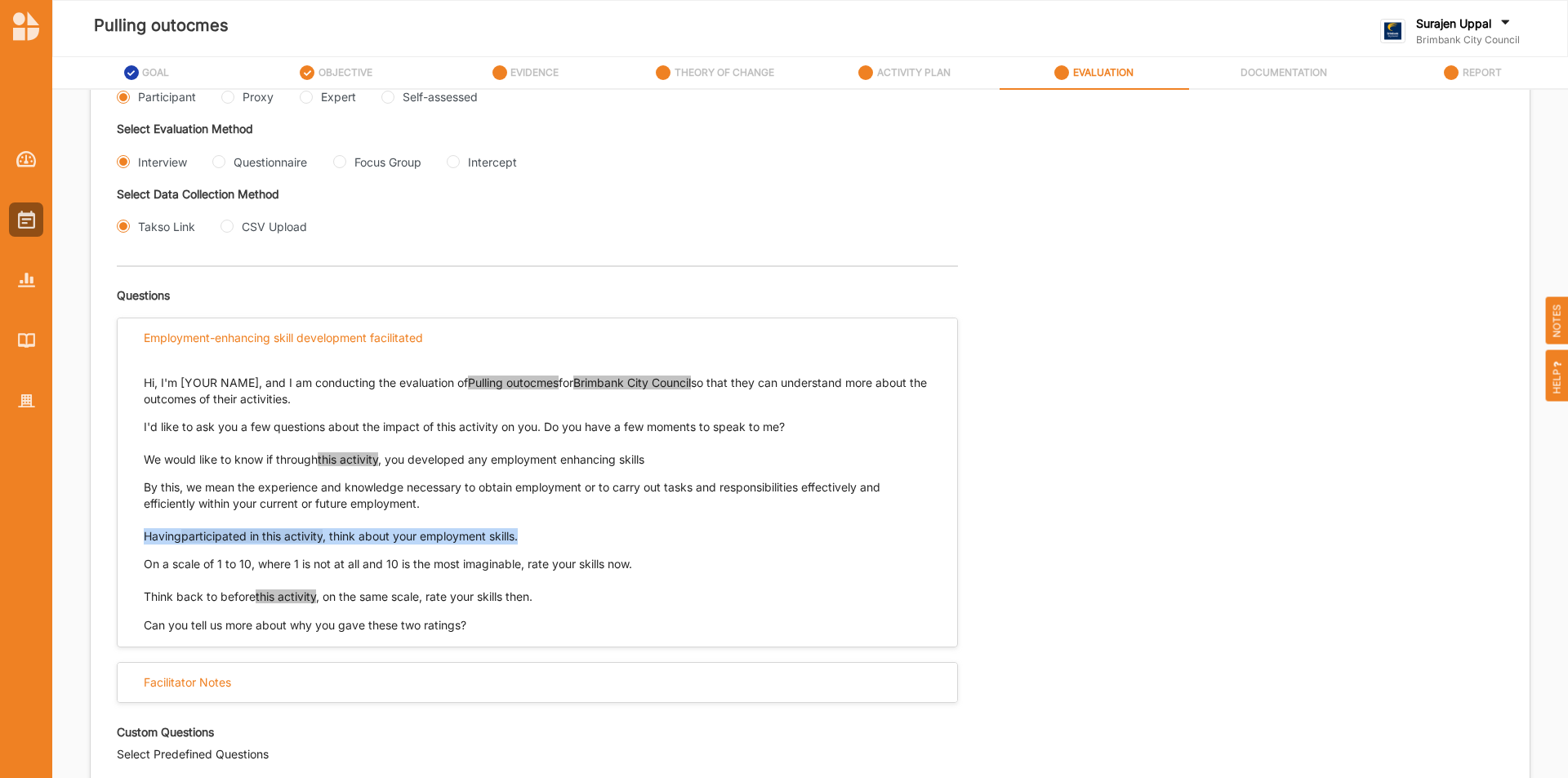
drag, startPoint x: 529, startPoint y: 534, endPoint x: 138, endPoint y: 529, distance: 391.0
click at [138, 529] on div "Hi, I'm [YOUR NAME], and I am conducting the evaluation of Pulling outocmes for…" at bounding box center [537, 497] width 840 height 276
copy p "Having participated in this activity , think about your employment skills."
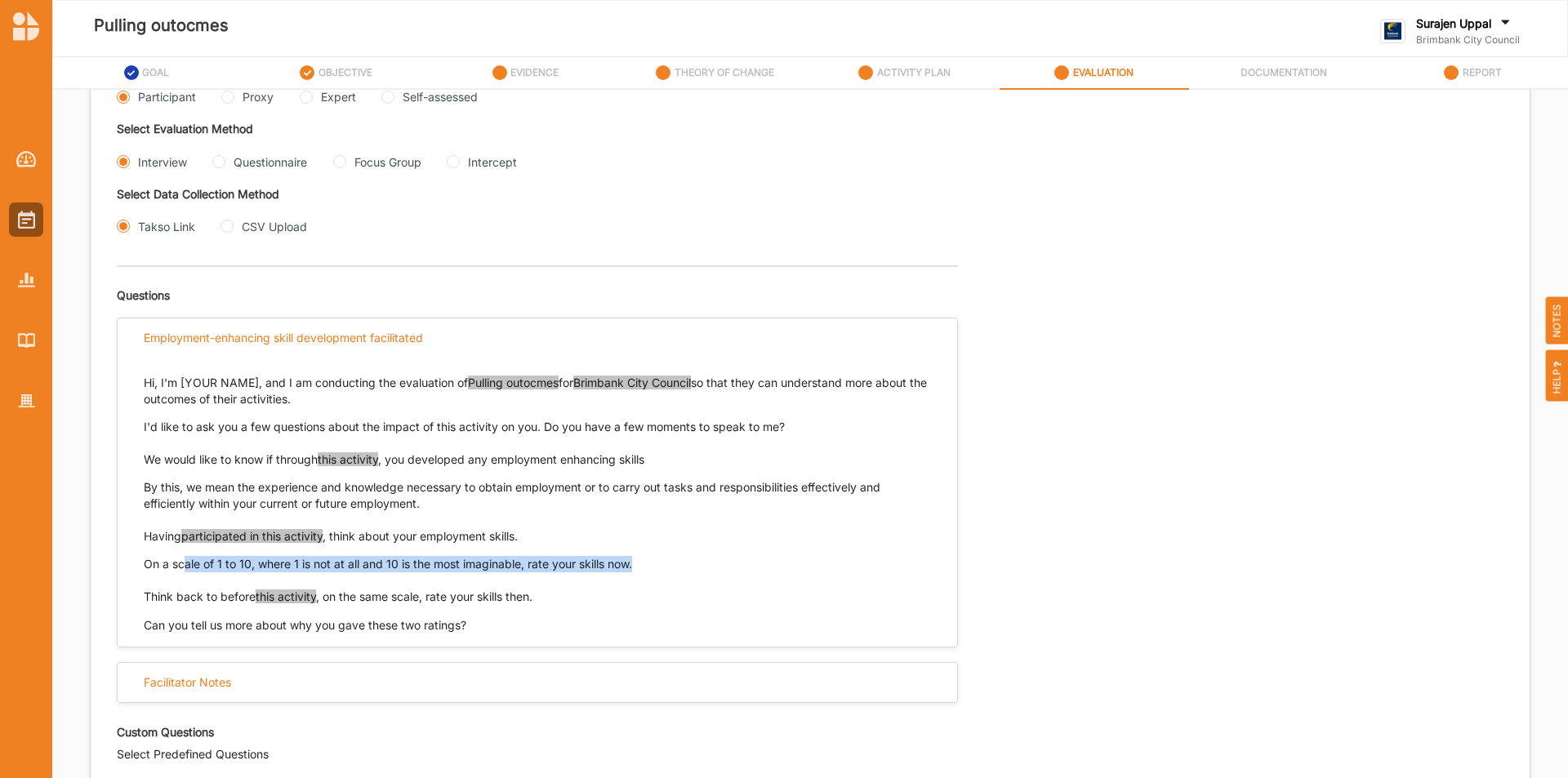
drag, startPoint x: 644, startPoint y: 560, endPoint x: 162, endPoint y: 556, distance: 482.0
click at [162, 556] on p "On a scale of 1 to 10, where 1 is not at all and 10 is the most imaginable, rat…" at bounding box center [537, 564] width 788 height 16
click at [138, 564] on div "Hi, I'm [YOUR NAME], and I am conducting the evaluation of Pulling outocmes for…" at bounding box center [537, 497] width 840 height 276
drag, startPoint x: 145, startPoint y: 564, endPoint x: 643, endPoint y: 566, distance: 498.0
click at [643, 566] on p "On a scale of 1 to 10, where 1 is not at all and 10 is the most imaginable, rat…" at bounding box center [537, 564] width 788 height 16
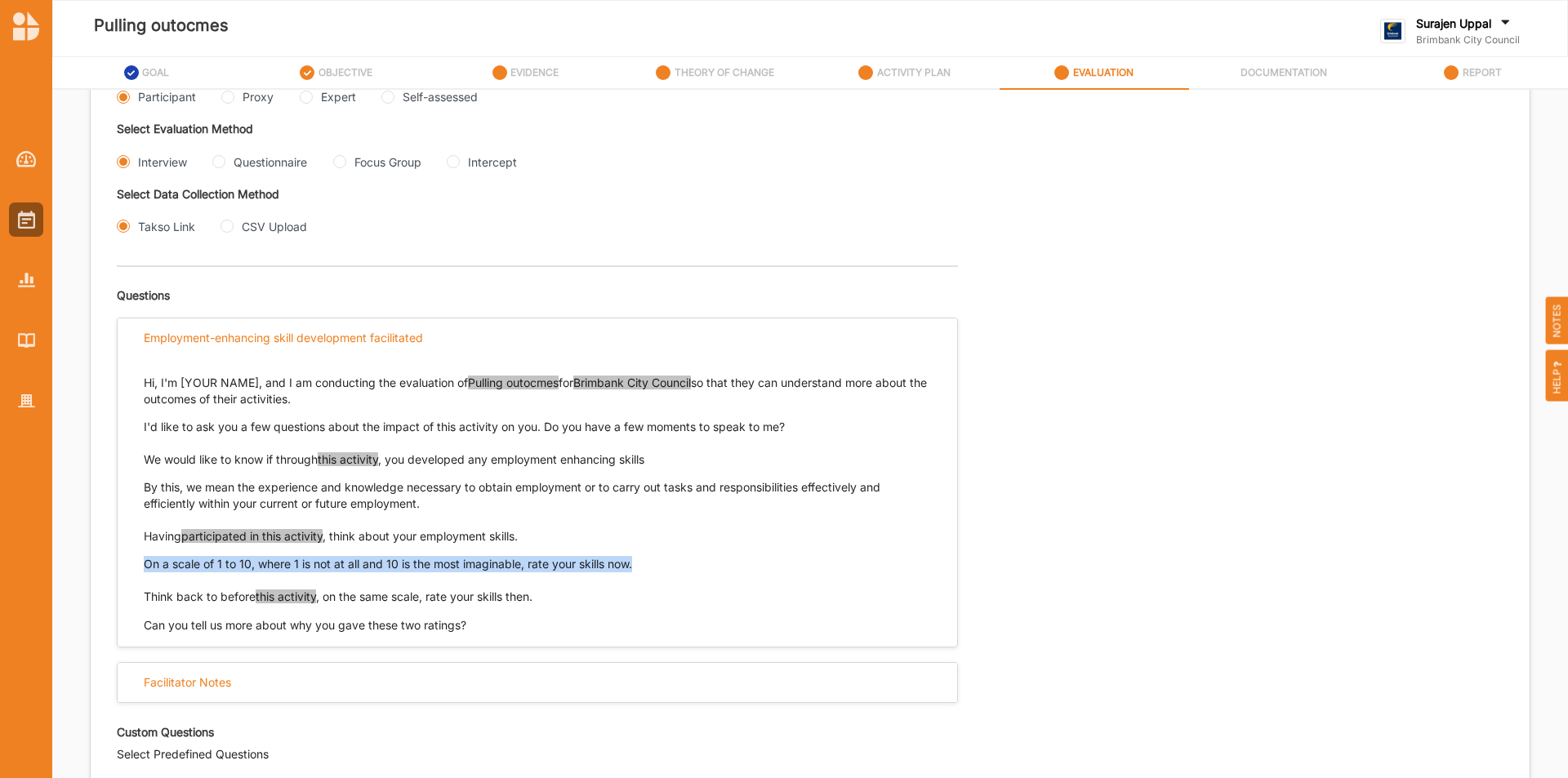
copy p "On a scale of 1 to 10, where 1 is not at all and 10 is the most imaginable, rat…"
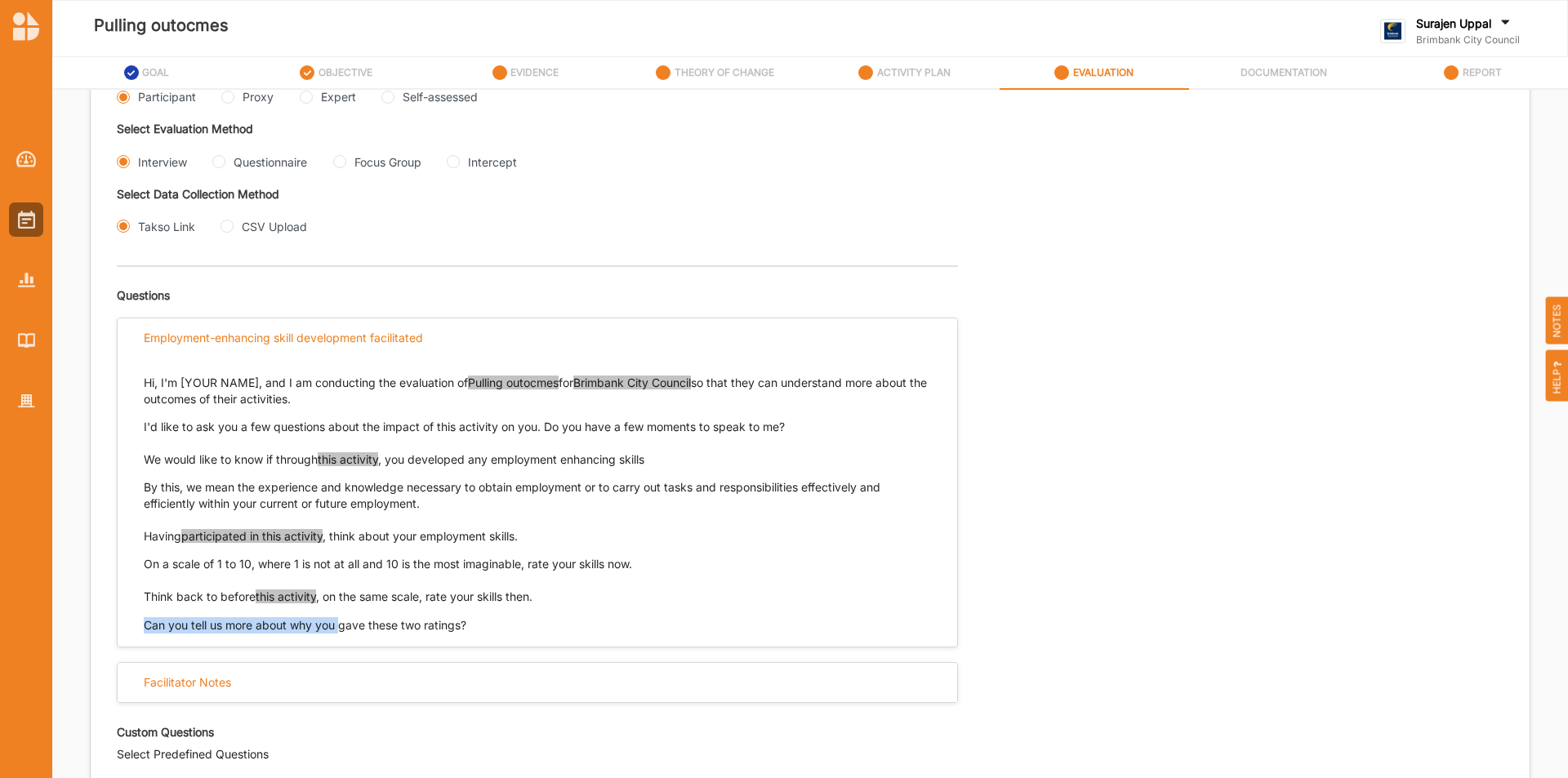
drag, startPoint x: 548, startPoint y: 602, endPoint x: 343, endPoint y: 606, distance: 205.0
click at [343, 606] on div "Hi, I'm [YOUR NAME], and I am conducting the evaluation of Pulling outocmes for…" at bounding box center [537, 497] width 840 height 276
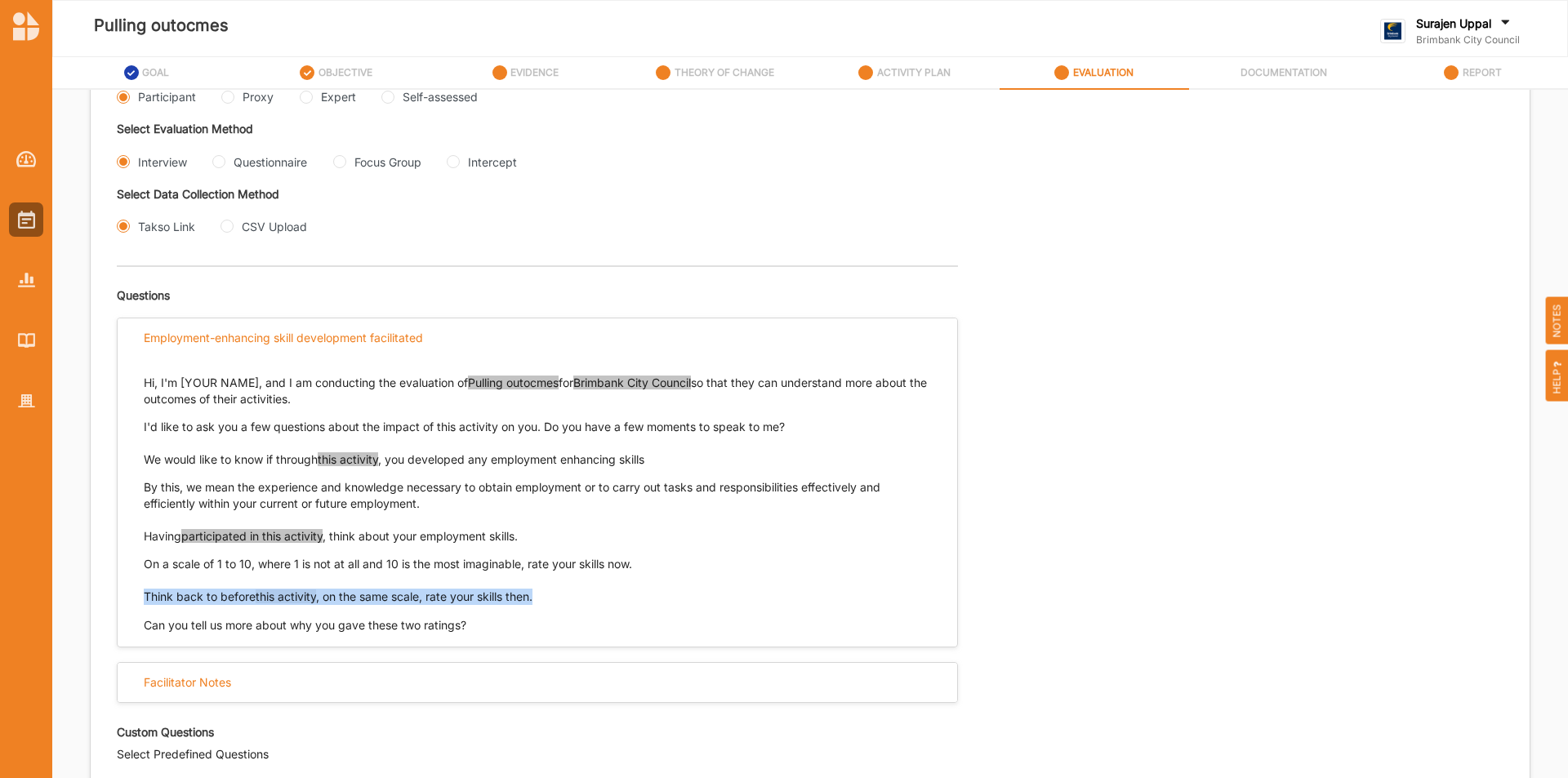
drag, startPoint x: 145, startPoint y: 595, endPoint x: 544, endPoint y: 592, distance: 399.0
click at [544, 592] on p "Think back to before this activity , on the same scale, rate your skills then." at bounding box center [537, 596] width 788 height 16
copy p "Think back to before this activity , on the same scale, rate your skills then."
click at [222, 158] on input "Questionnaire" at bounding box center [219, 161] width 13 height 13
radio input "true"
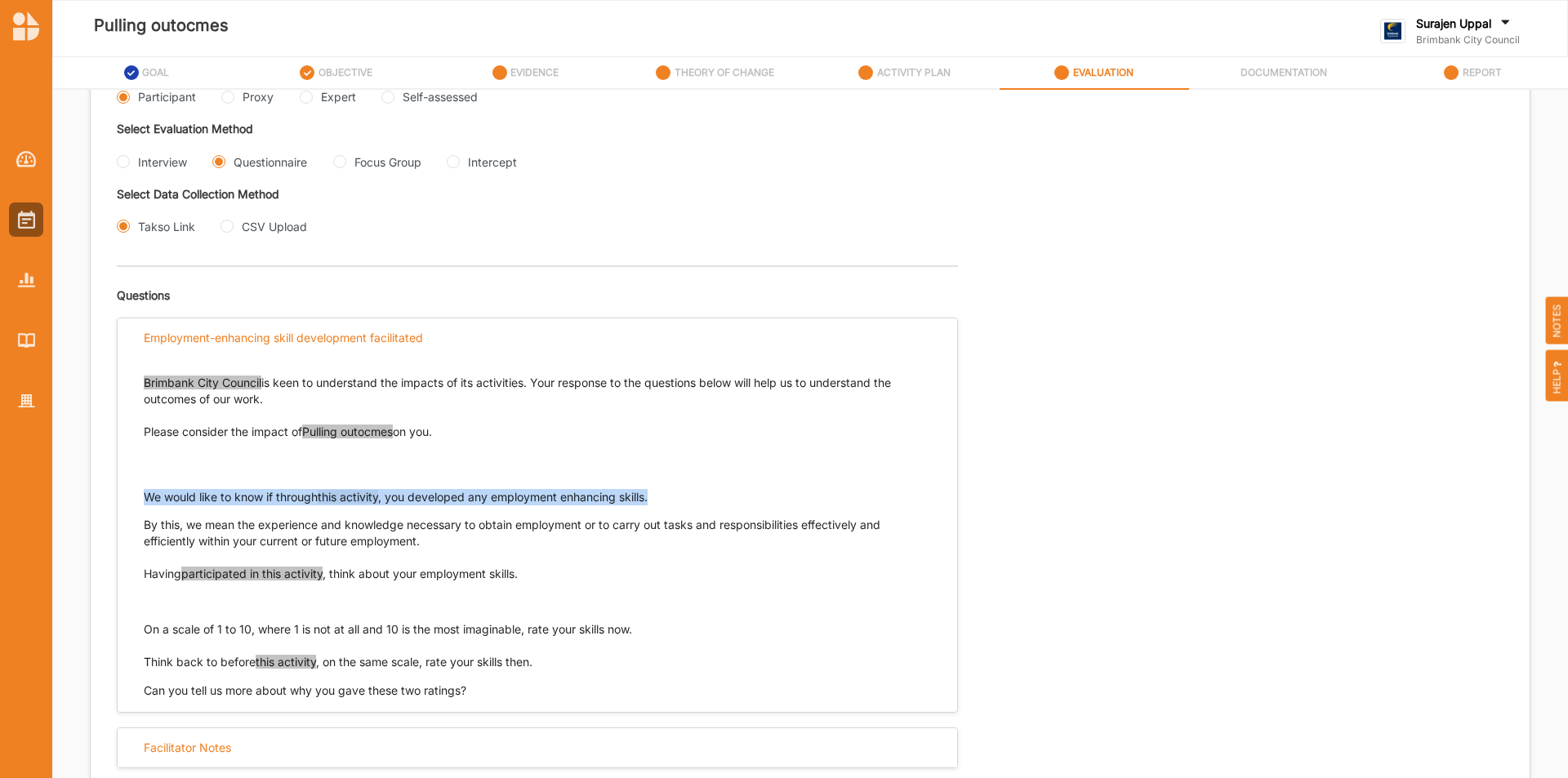
drag, startPoint x: 683, startPoint y: 499, endPoint x: 142, endPoint y: 499, distance: 541.0
click at [142, 499] on div "Brimbank City Council is keen to understand the impacts of its activities. Your…" at bounding box center [537, 529] width 840 height 341
copy p "We would like to know if through this activity , you developed any employment e…"
click at [341, 162] on Group "Focus Group" at bounding box center [340, 161] width 13 height 13
radio Group "true"
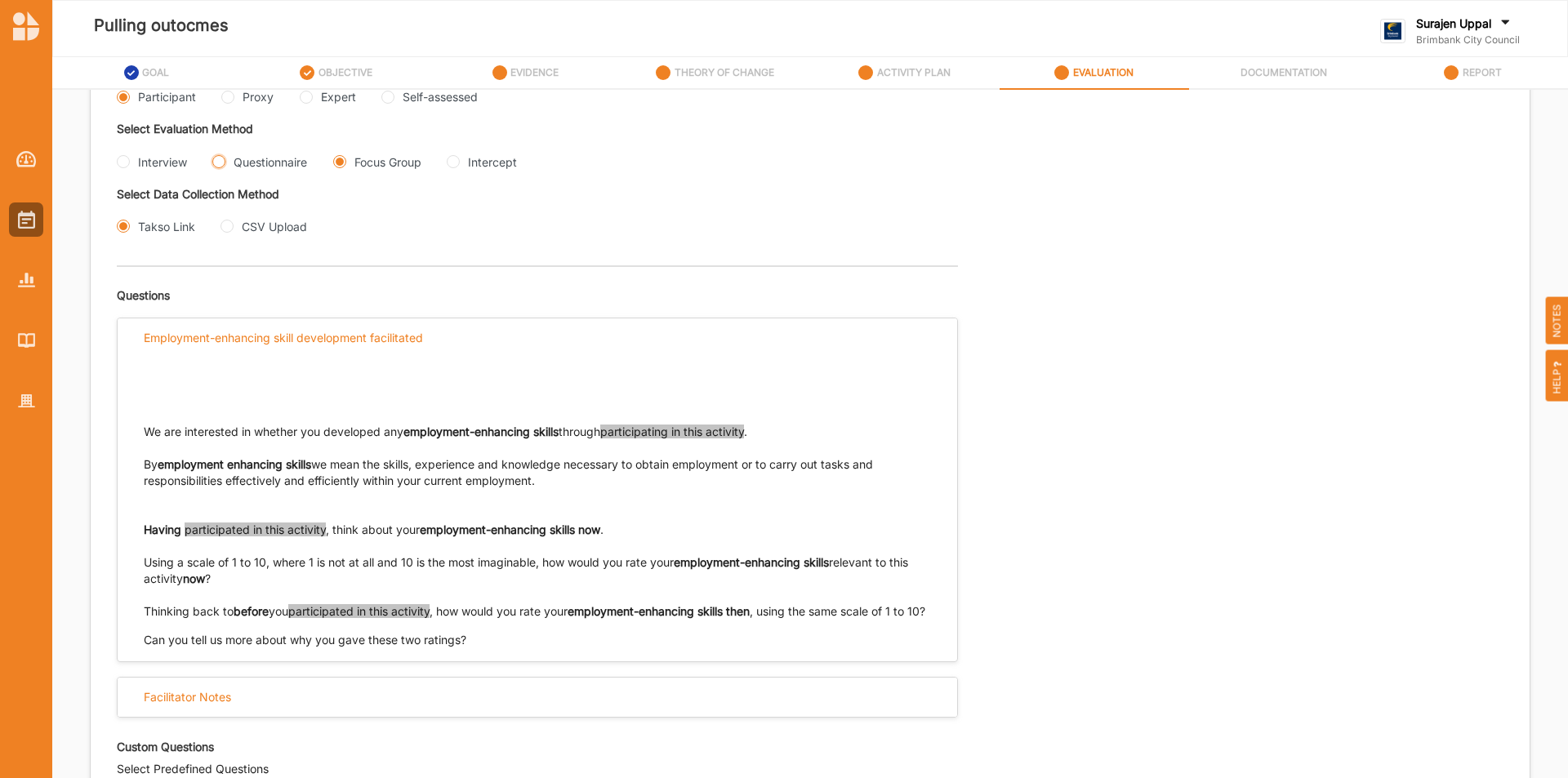
click at [220, 161] on input "Questionnaire" at bounding box center [219, 161] width 13 height 13
radio input "true"
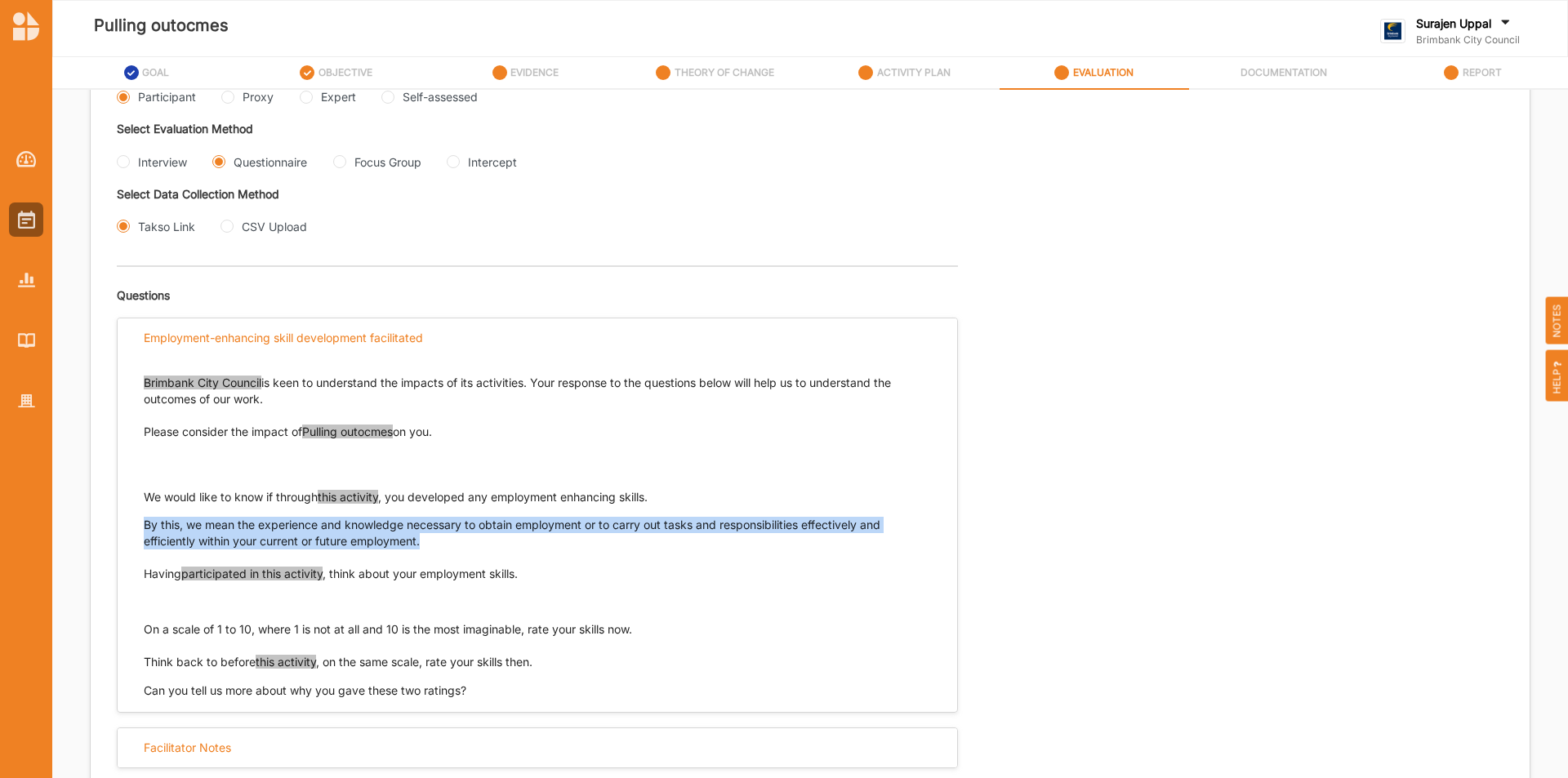
drag, startPoint x: 427, startPoint y: 538, endPoint x: 145, endPoint y: 530, distance: 282.1
click at [145, 530] on p "By this, we mean the experience and knowledge necessary to obtain employment or…" at bounding box center [537, 533] width 788 height 33
copy p "By this, we mean the experience and knowledge necessary to obtain employment or…"
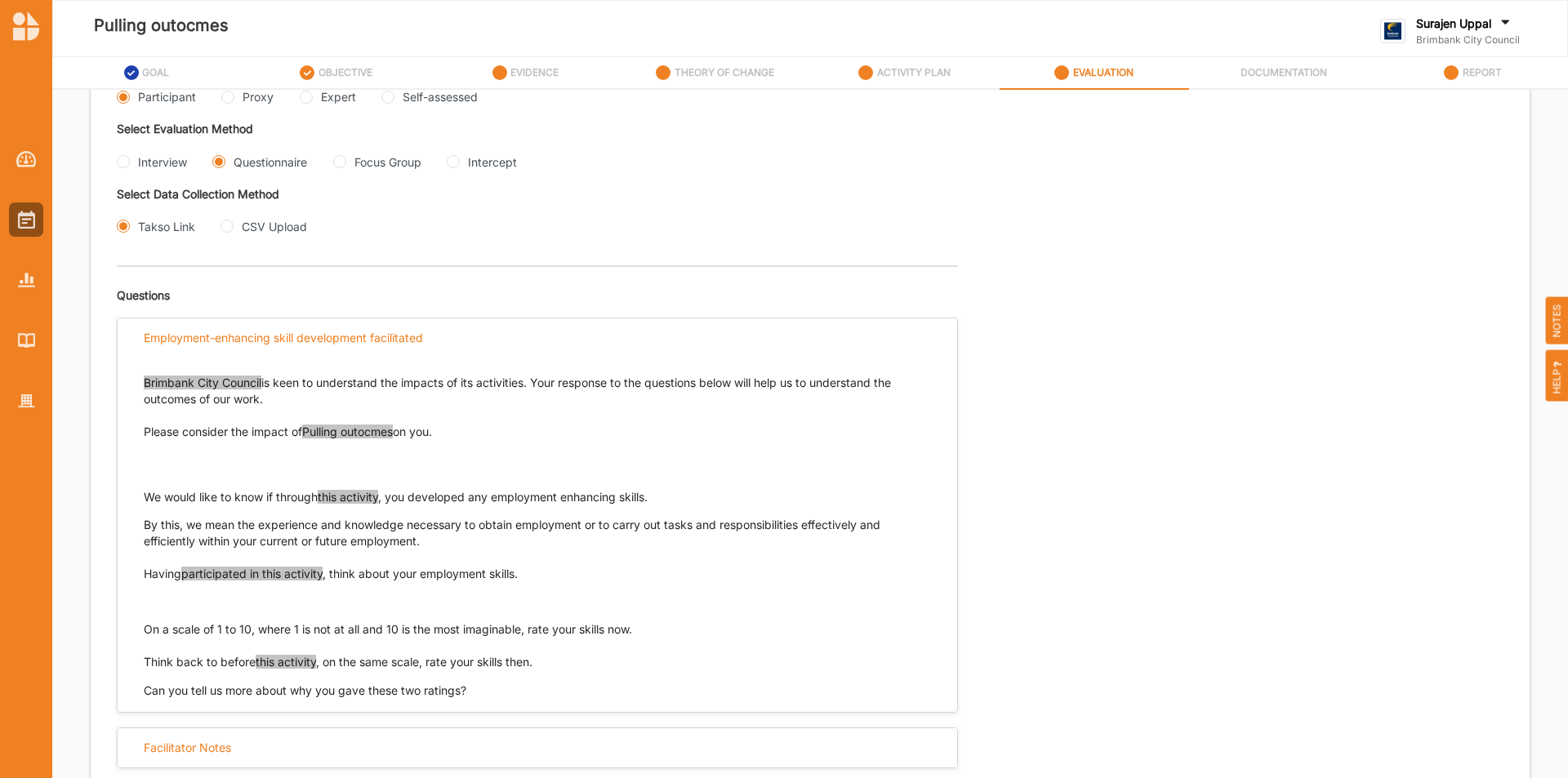
click at [537, 576] on p "Having participated in this activity , think about your employment skills." at bounding box center [537, 573] width 788 height 16
drag, startPoint x: 517, startPoint y: 569, endPoint x: 131, endPoint y: 575, distance: 386.0
click at [129, 570] on div "Brimbank City Council is keen to understand the impacts of its activities. Your…" at bounding box center [537, 529] width 840 height 341
copy p "Having participated in this activity , think about your employment skills."
drag, startPoint x: 667, startPoint y: 635, endPoint x: 142, endPoint y: 619, distance: 525.2
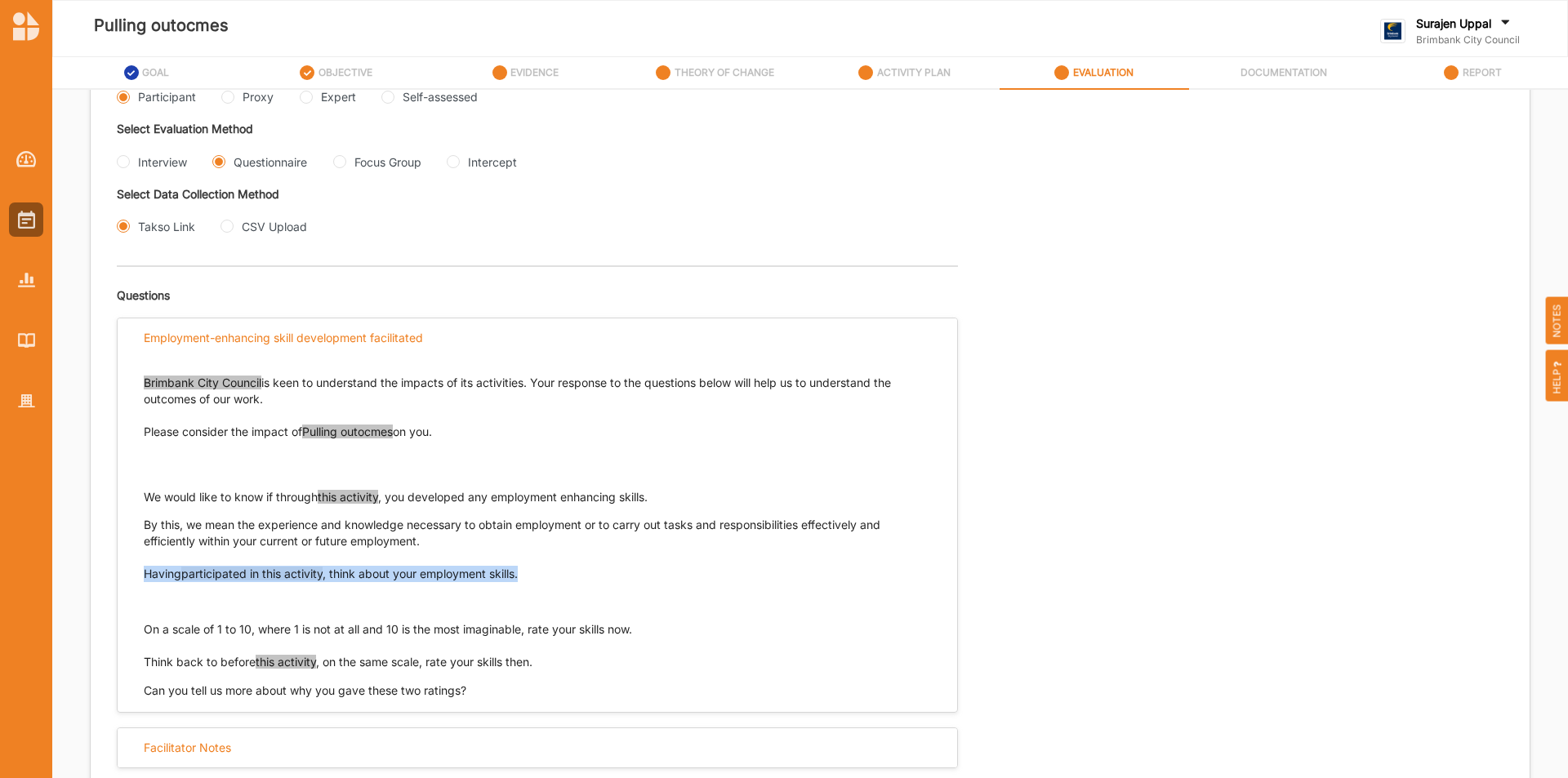
click at [142, 619] on div "Brimbank City Council is keen to understand the impacts of its activities. Your…" at bounding box center [537, 529] width 840 height 341
copy p "On a scale of 1 to 10, where 1 is not at all and 10 is the most imaginable, rat…"
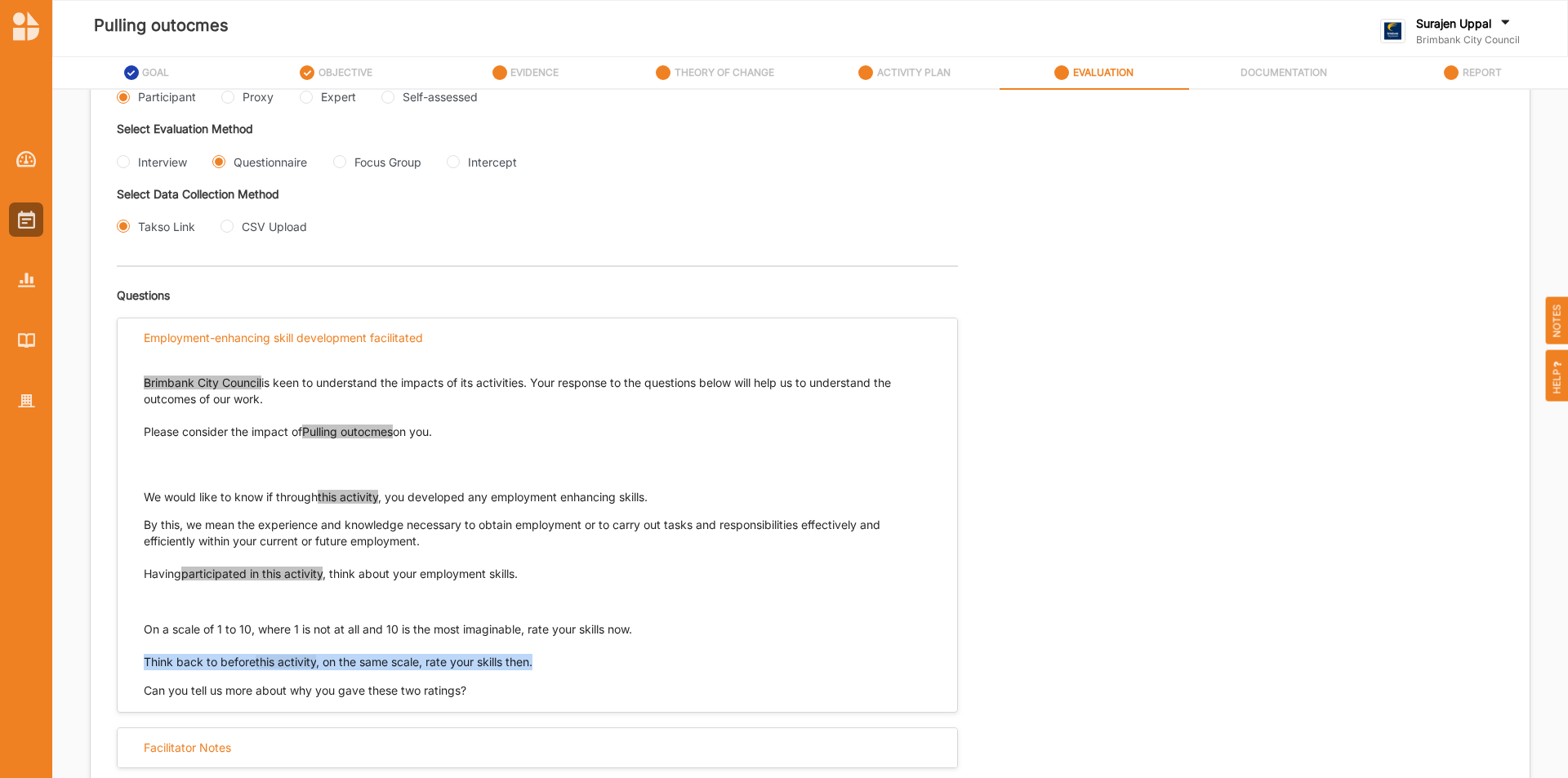
drag, startPoint x: 559, startPoint y: 661, endPoint x: 145, endPoint y: 669, distance: 414.1
click at [145, 669] on p "Think back to before this activity , on the same scale, rate your skills then." at bounding box center [537, 662] width 788 height 16
copy p "Think back to before this activity , on the same scale, rate your skills then."
drag, startPoint x: 335, startPoint y: 163, endPoint x: 378, endPoint y: 196, distance: 54.2
click at [339, 164] on Group "Focus Group" at bounding box center [340, 161] width 13 height 13
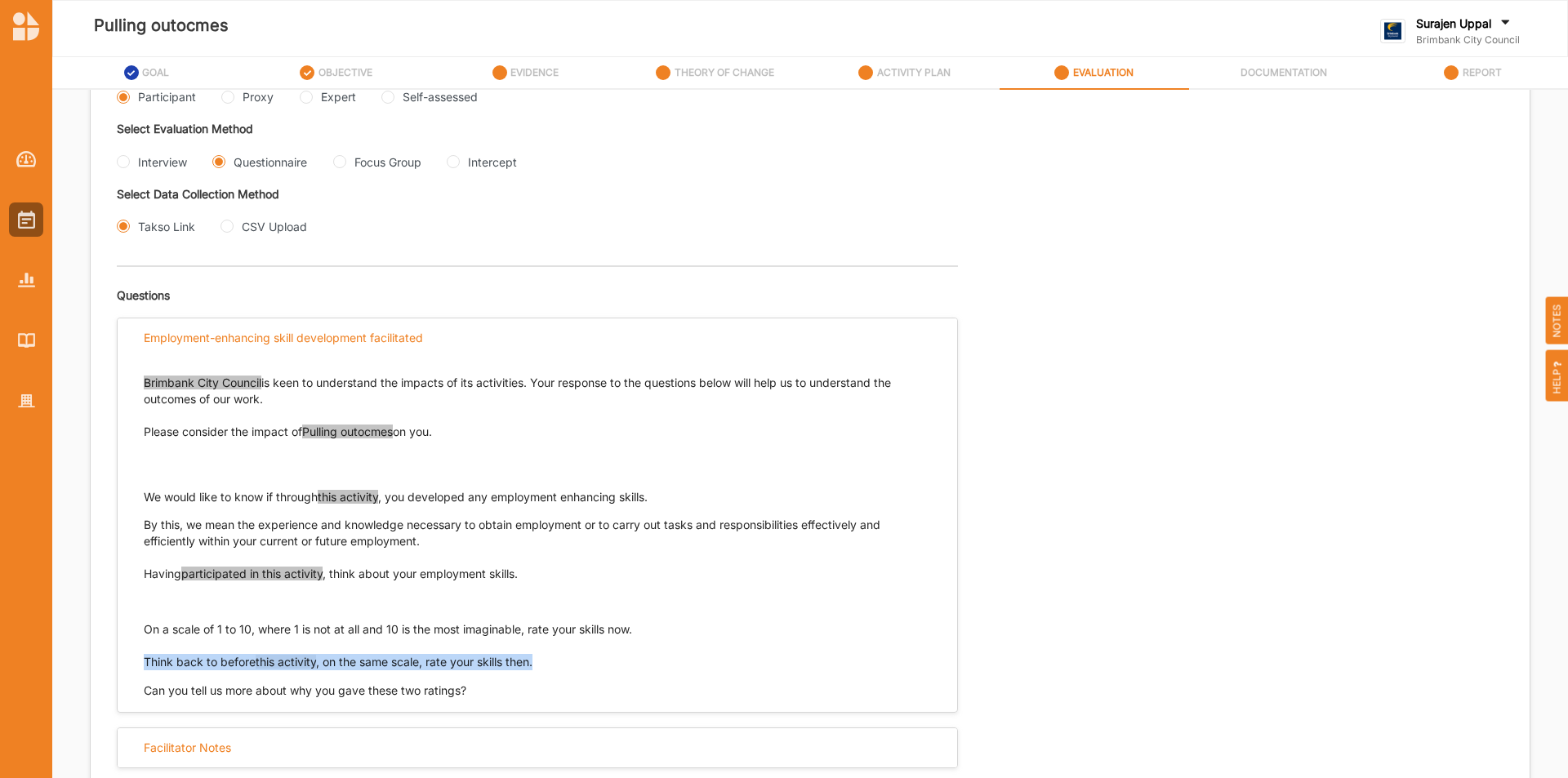
radio Group "true"
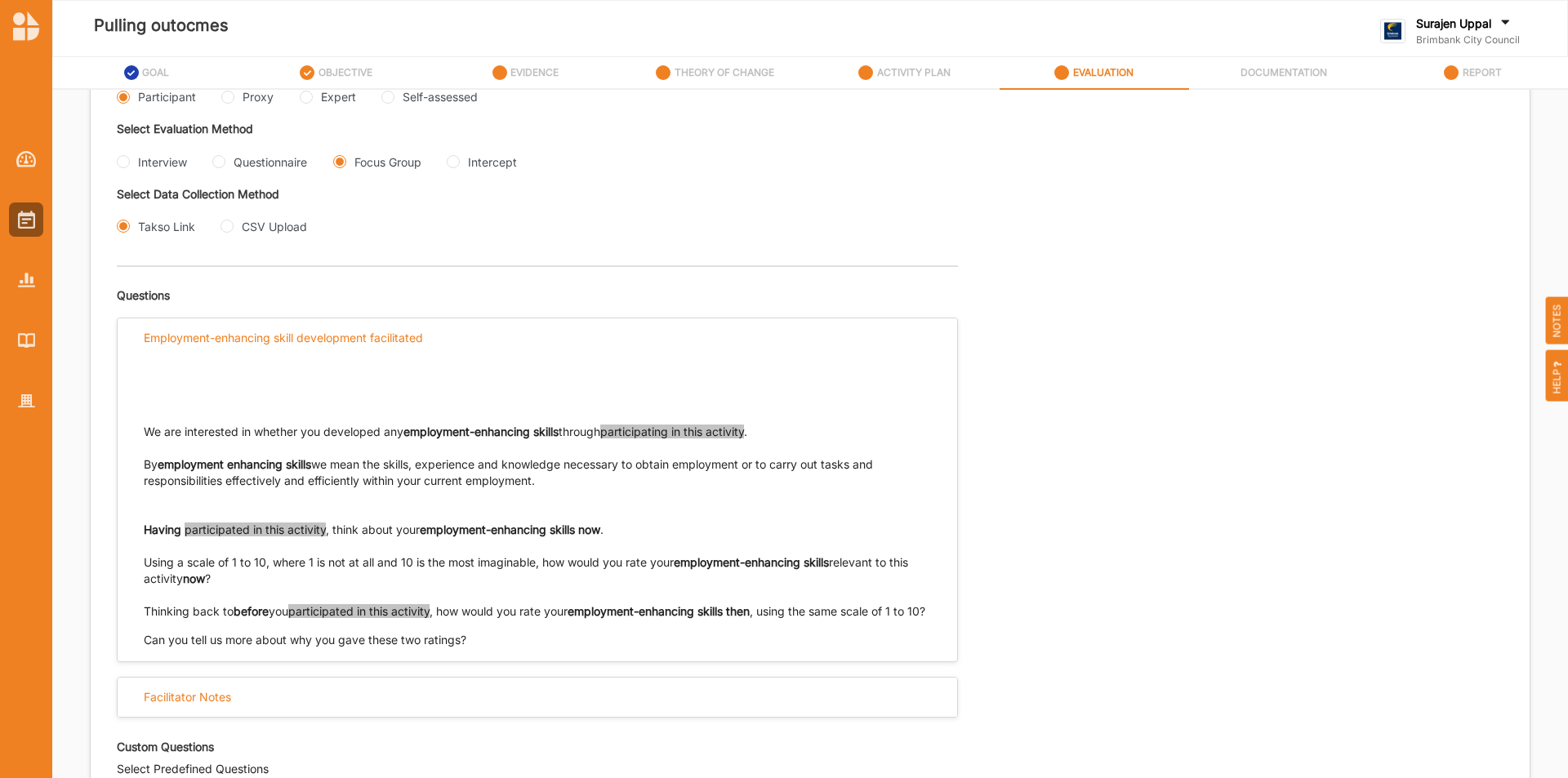
click at [808, 417] on div "We are interested in whether you developed any employment-enhancing skills thro…" at bounding box center [537, 489] width 788 height 262
drag, startPoint x: 783, startPoint y: 430, endPoint x: 136, endPoint y: 449, distance: 647.3
click at [136, 449] on div "We are interested in whether you developed any employment-enhancing skills thro…" at bounding box center [537, 504] width 840 height 291
click at [143, 431] on div "We are interested in whether you developed any employment-enhancing skills thro…" at bounding box center [537, 504] width 840 height 291
drag, startPoint x: 144, startPoint y: 429, endPoint x: 763, endPoint y: 437, distance: 619.1
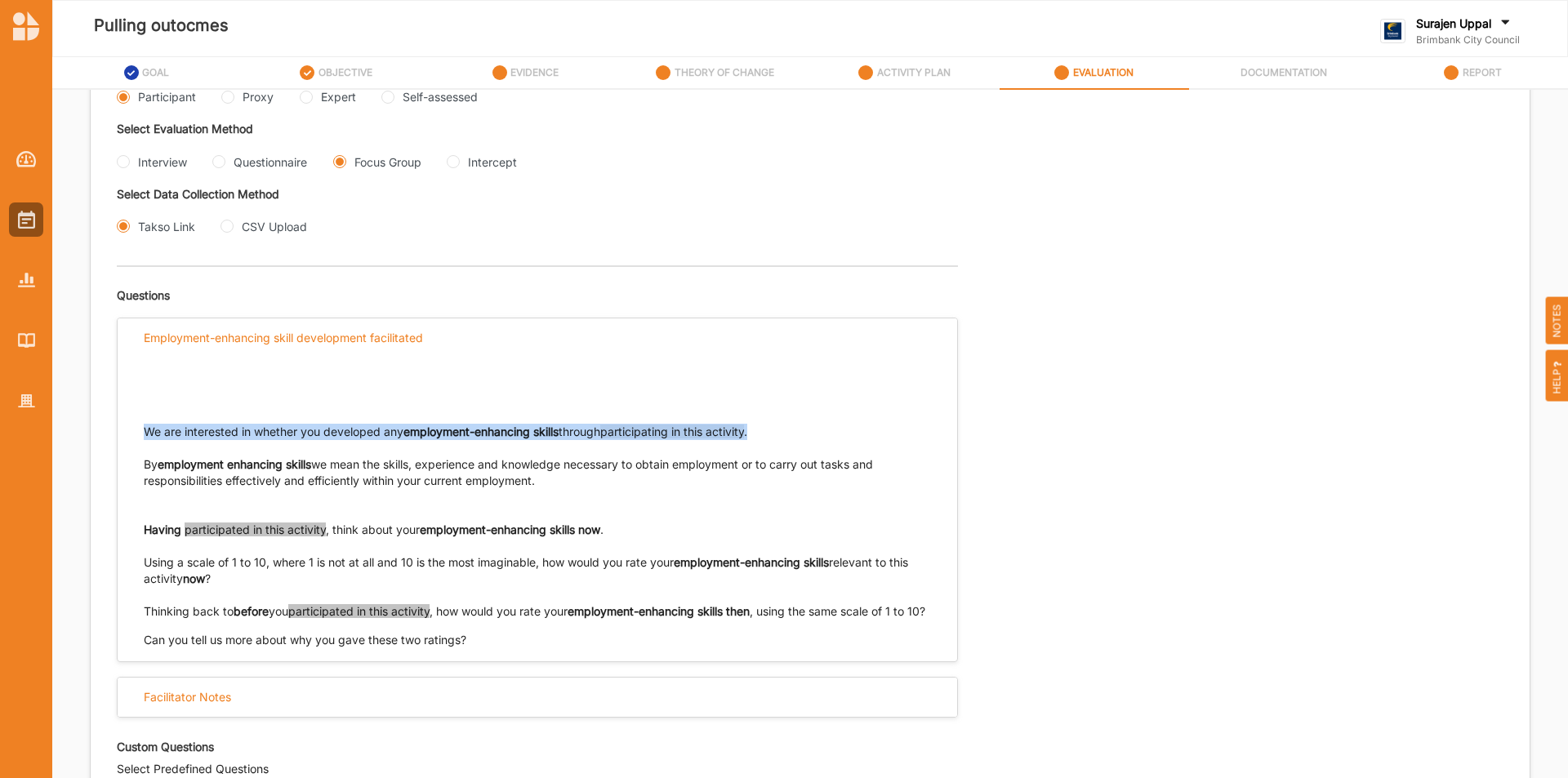
click at [763, 437] on div "We are interested in whether you developed any employment-enhancing skills thro…" at bounding box center [537, 431] width 788 height 16
drag, startPoint x: 548, startPoint y: 482, endPoint x: 152, endPoint y: 482, distance: 396.0
click at [141, 470] on div "We are interested in whether you developed any employment-enhancing skills thro…" at bounding box center [537, 504] width 840 height 291
drag, startPoint x: 623, startPoint y: 527, endPoint x: 142, endPoint y: 533, distance: 481.0
click at [142, 533] on div "We are interested in whether you developed any employment-enhancing skills thro…" at bounding box center [537, 504] width 840 height 291
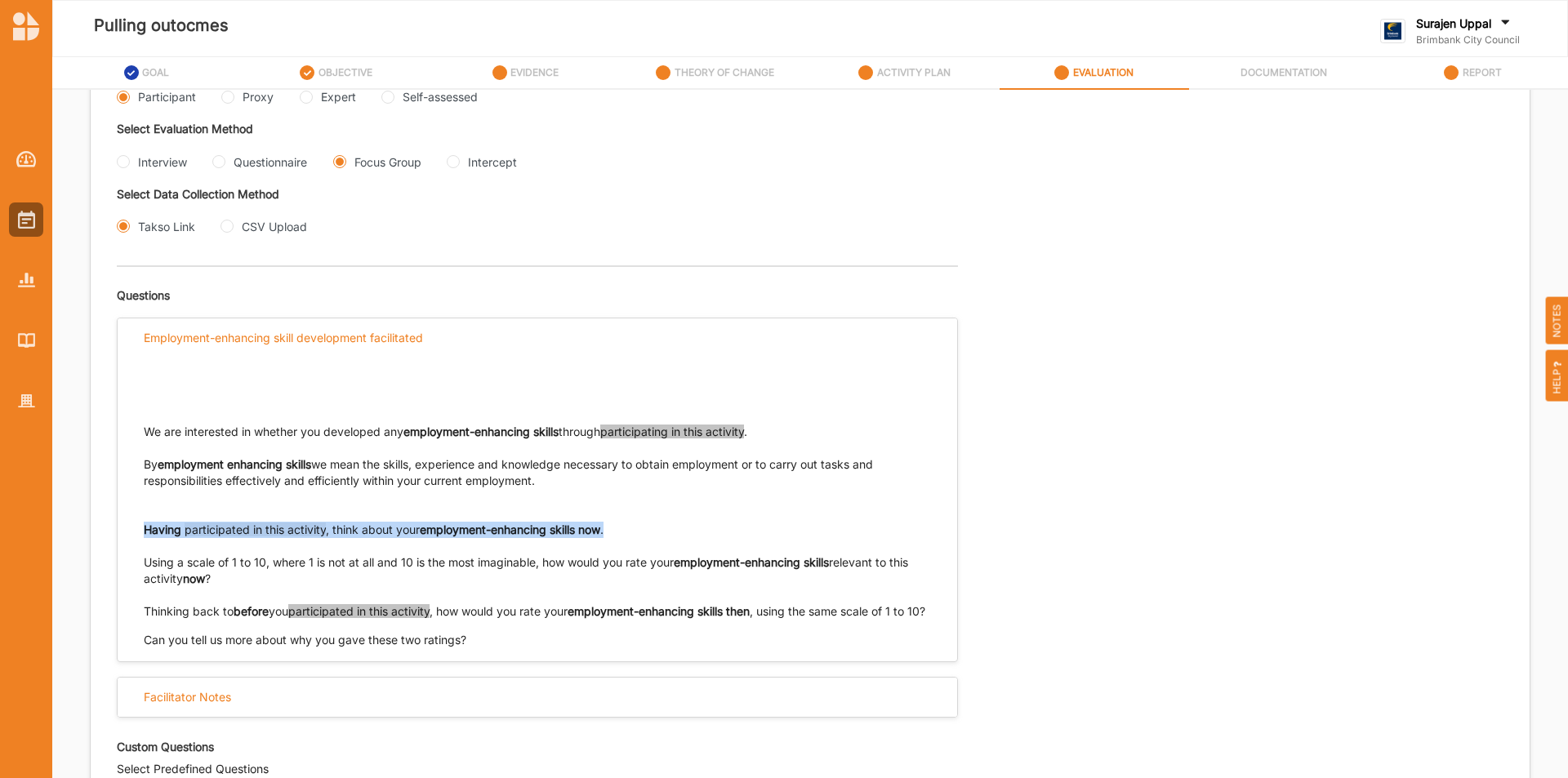
drag, startPoint x: 145, startPoint y: 529, endPoint x: 631, endPoint y: 557, distance: 486.8
click at [618, 533] on div "Having participated in this activity , think about your employment-enhancing sk…" at bounding box center [537, 530] width 788 height 16
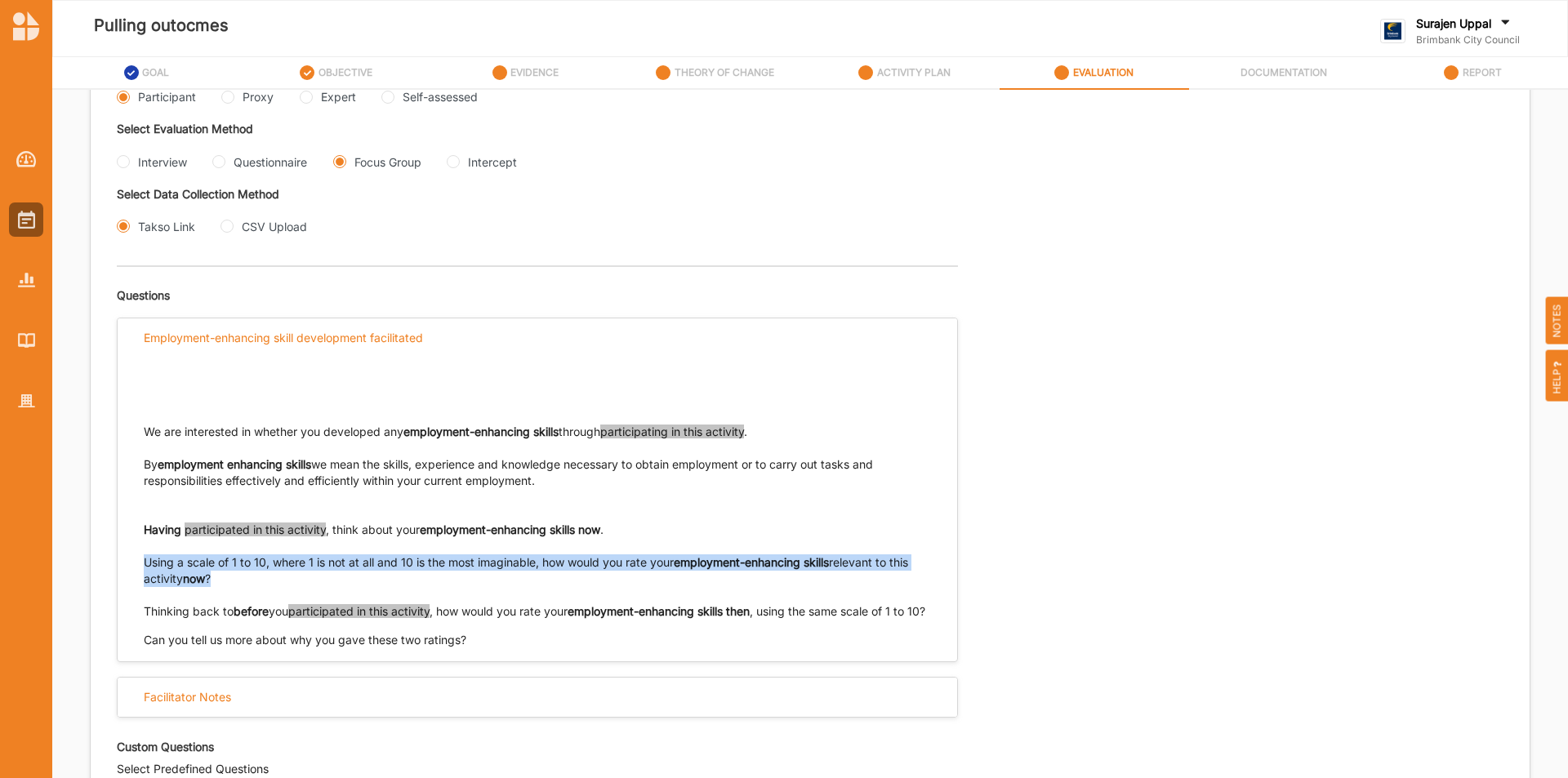
drag, startPoint x: 214, startPoint y: 577, endPoint x: 132, endPoint y: 565, distance: 82.9
click at [132, 565] on div "We are interested in whether you developed any employment-enhancing skills thro…" at bounding box center [537, 504] width 840 height 291
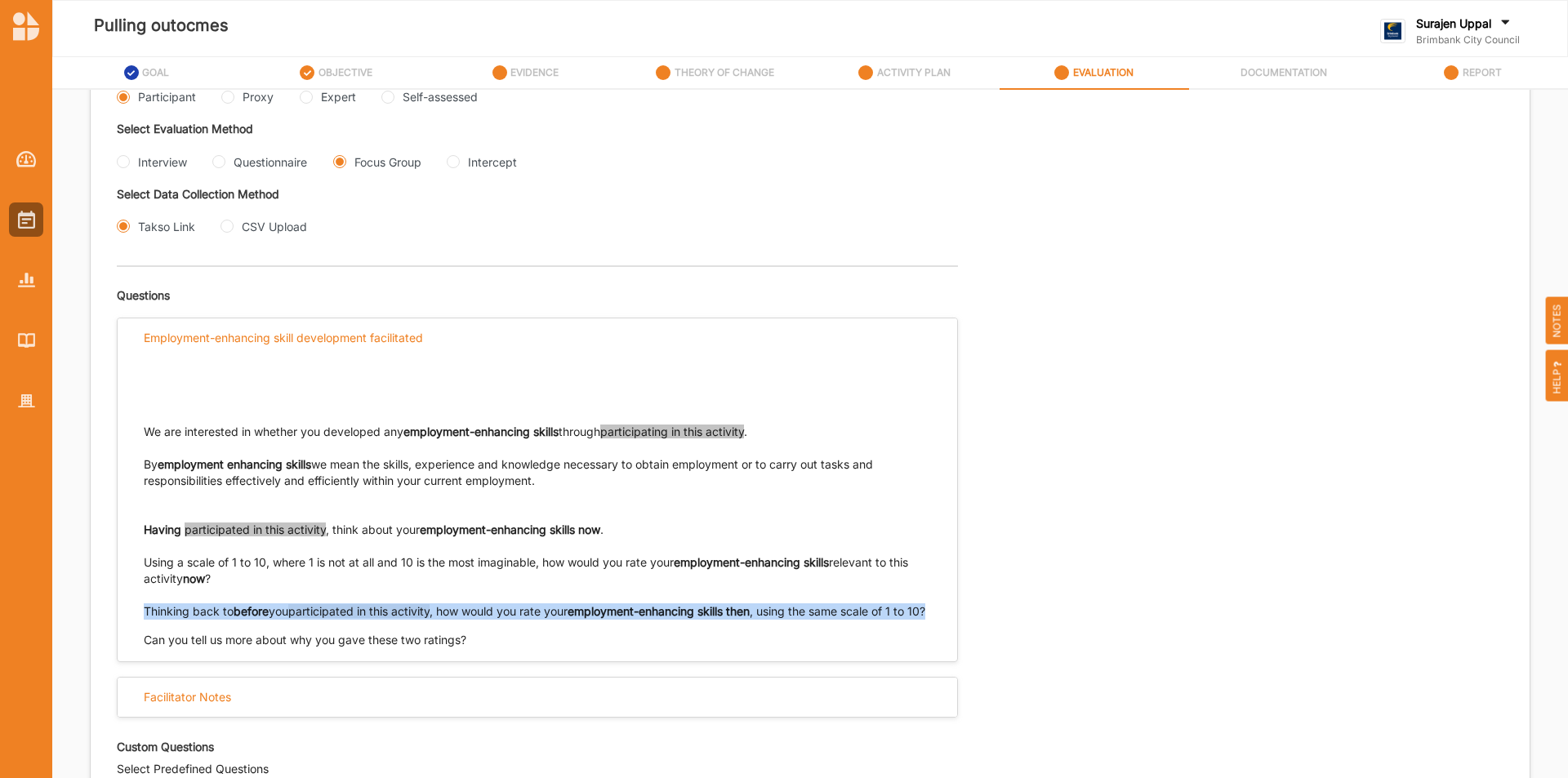
drag, startPoint x: 161, startPoint y: 627, endPoint x: 152, endPoint y: 625, distance: 9.2
click at [135, 611] on div "We are interested in whether you developed any employment-enhancing skills thro…" at bounding box center [537, 504] width 840 height 291
click at [117, 161] on input "Interview" at bounding box center [124, 161] width 13 height 13
radio input "true"
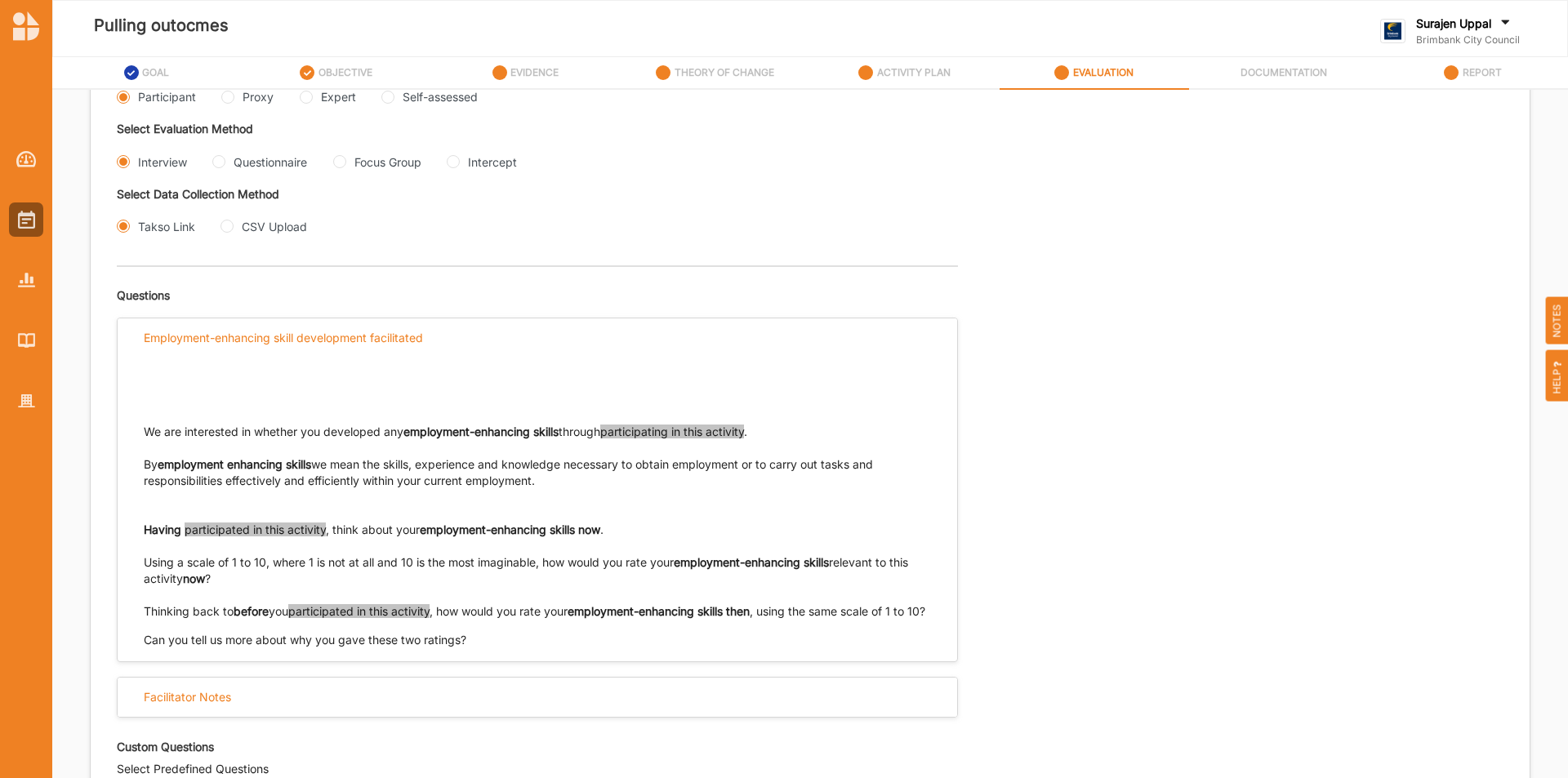
drag, startPoint x: 240, startPoint y: 94, endPoint x: 224, endPoint y: 94, distance: 16.0
click at [230, 94] on div "Select Evaluation Respondent Type Participant Proxy Expert Self-assessed" at bounding box center [464, 90] width 693 height 64
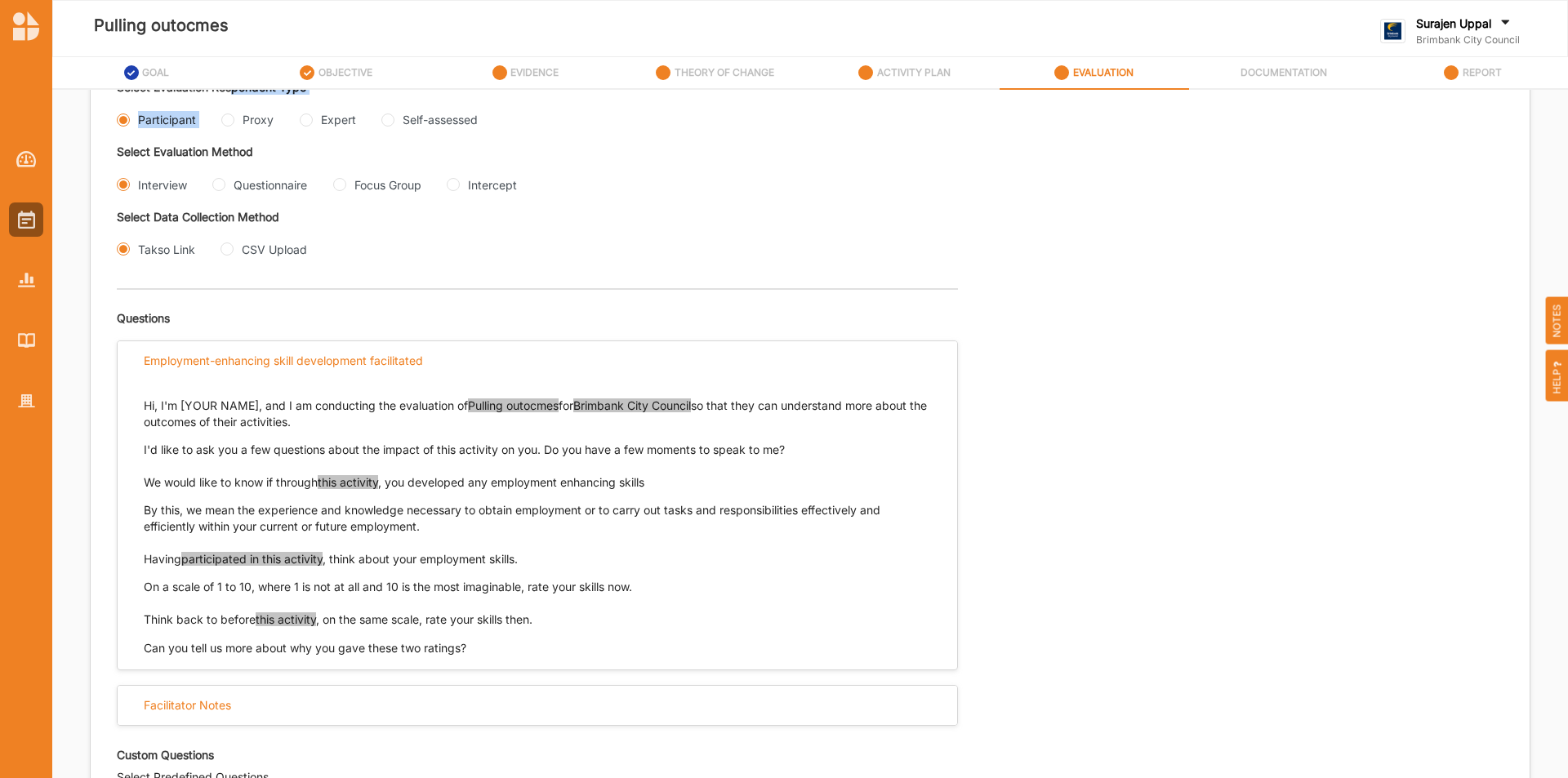
drag, startPoint x: 224, startPoint y: 118, endPoint x: 366, endPoint y: 194, distance: 161.1
click at [226, 118] on input "Proxy" at bounding box center [228, 120] width 13 height 13
radio input "true"
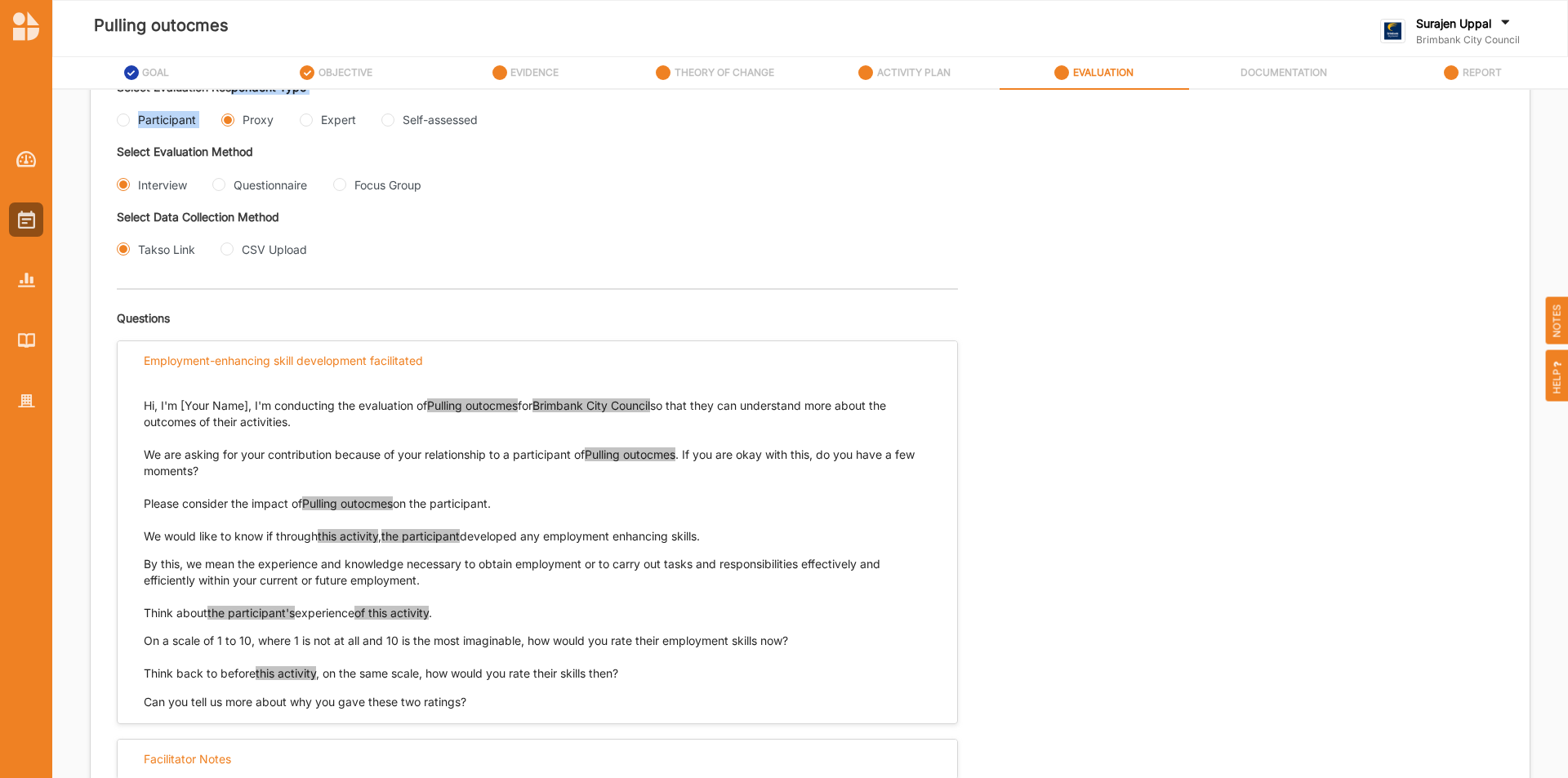
drag, startPoint x: 723, startPoint y: 534, endPoint x: 145, endPoint y: 537, distance: 578.0
click at [136, 540] on div "Hi, I'm [Your Name], I'm conducting the evaluation of Pulling outocmes for Brim…" at bounding box center [537, 546] width 840 height 330
click at [221, 190] on input "Questionnaire" at bounding box center [219, 185] width 13 height 13
radio input "true"
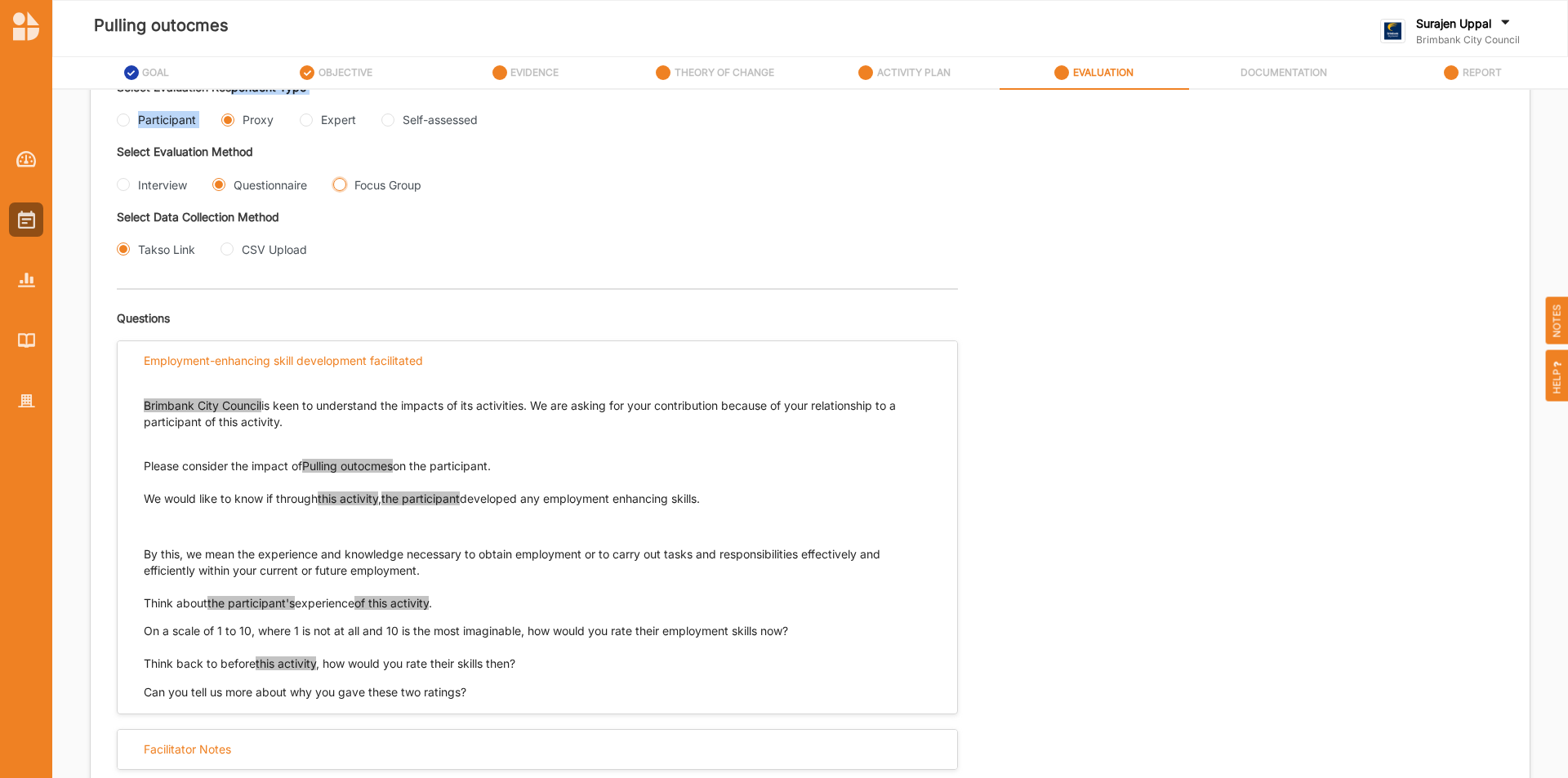
click at [344, 181] on Group "Focus Group" at bounding box center [340, 185] width 13 height 13
radio Group "true"
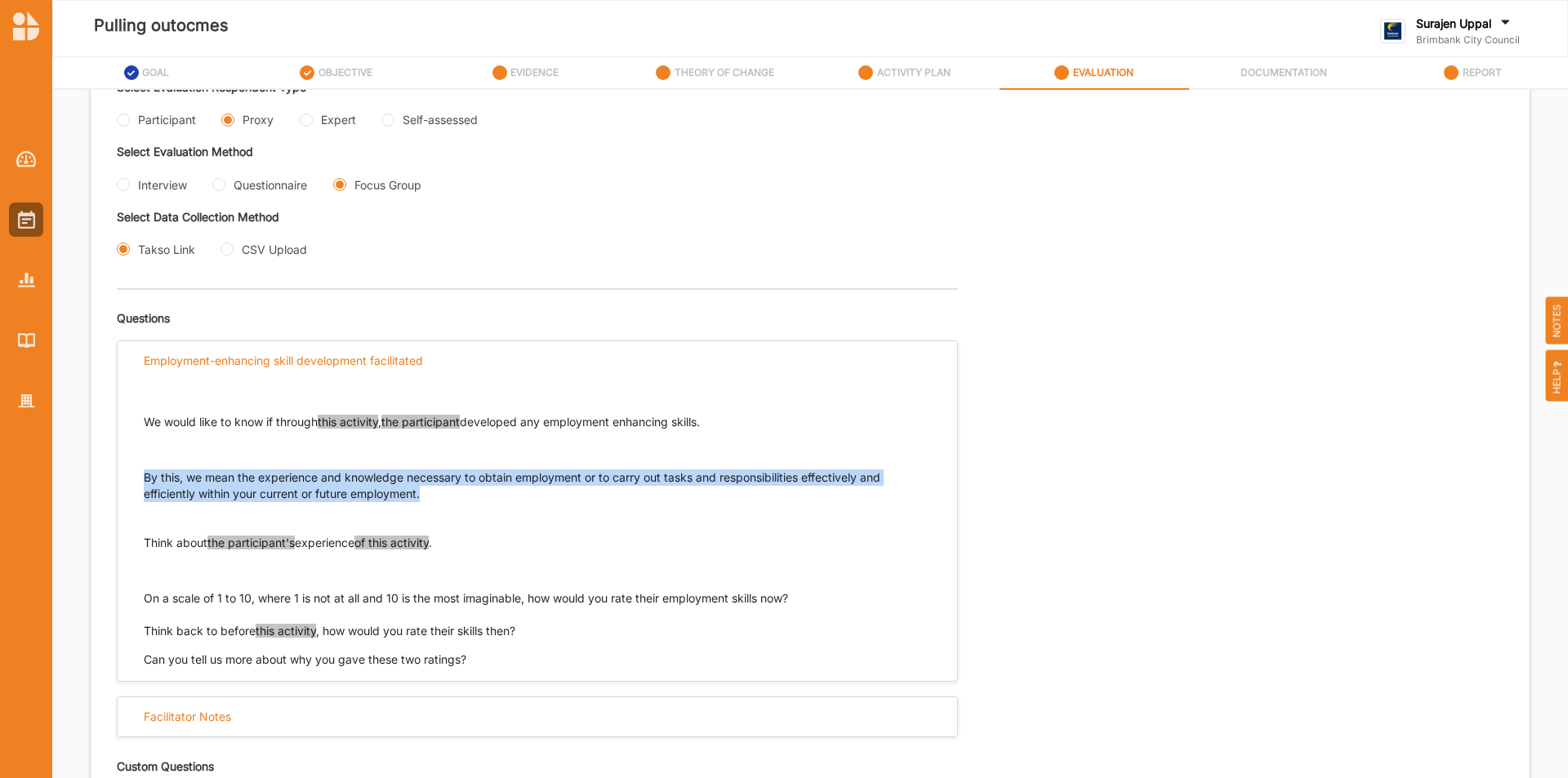
drag, startPoint x: 426, startPoint y: 493, endPoint x: 134, endPoint y: 482, distance: 292.2
click at [134, 482] on div "We would like to know if through this activity , the participant developed any …" at bounding box center [537, 525] width 840 height 287
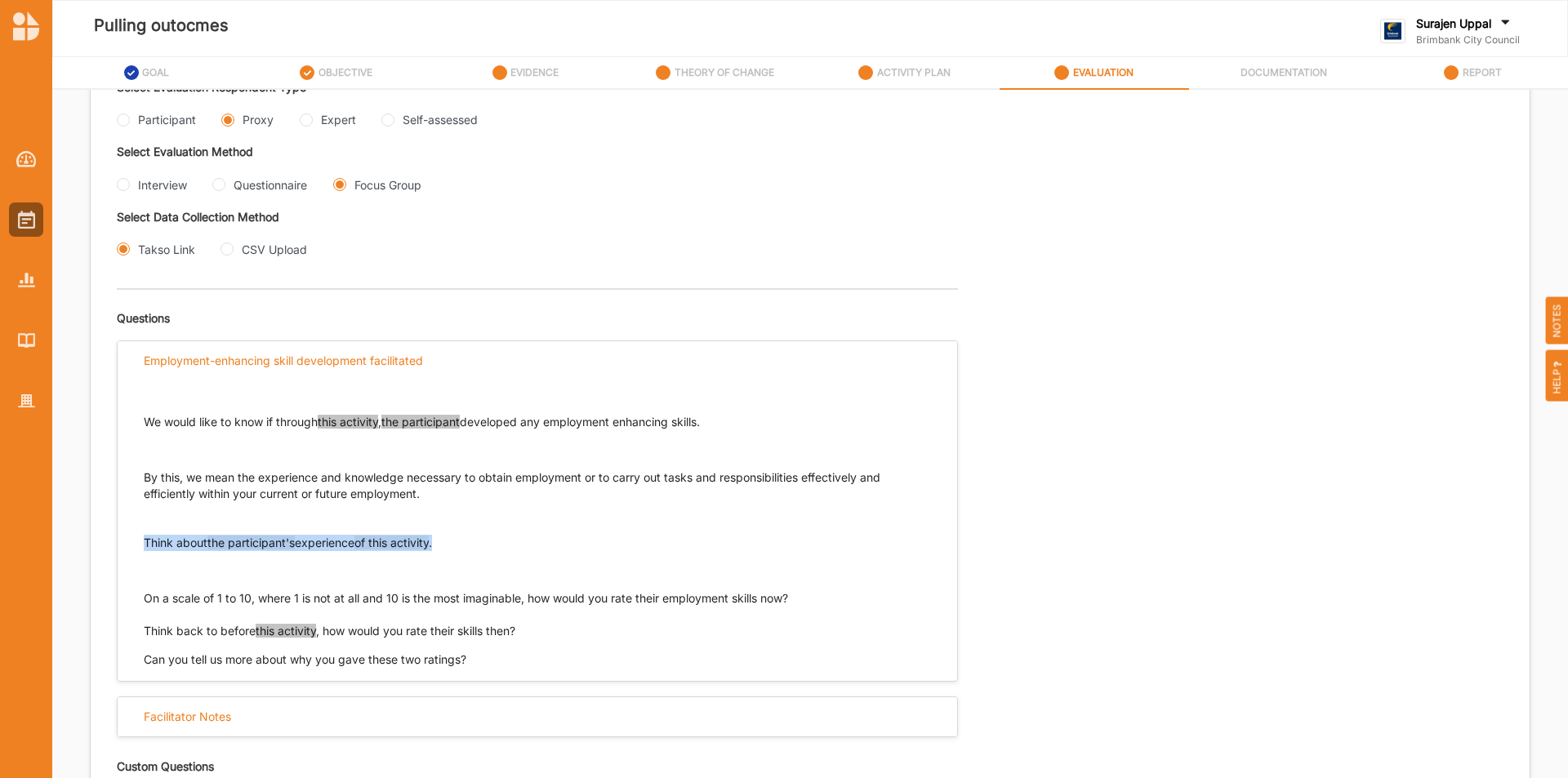
drag, startPoint x: 460, startPoint y: 549, endPoint x: 142, endPoint y: 540, distance: 318.1
click at [142, 540] on div "We would like to know if through this activity , the participant developed any …" at bounding box center [537, 525] width 840 height 287
click at [259, 189] on div "Questionnaire" at bounding box center [270, 185] width 74 height 17
click at [226, 189] on input "Questionnaire" at bounding box center [219, 185] width 13 height 13
radio input "true"
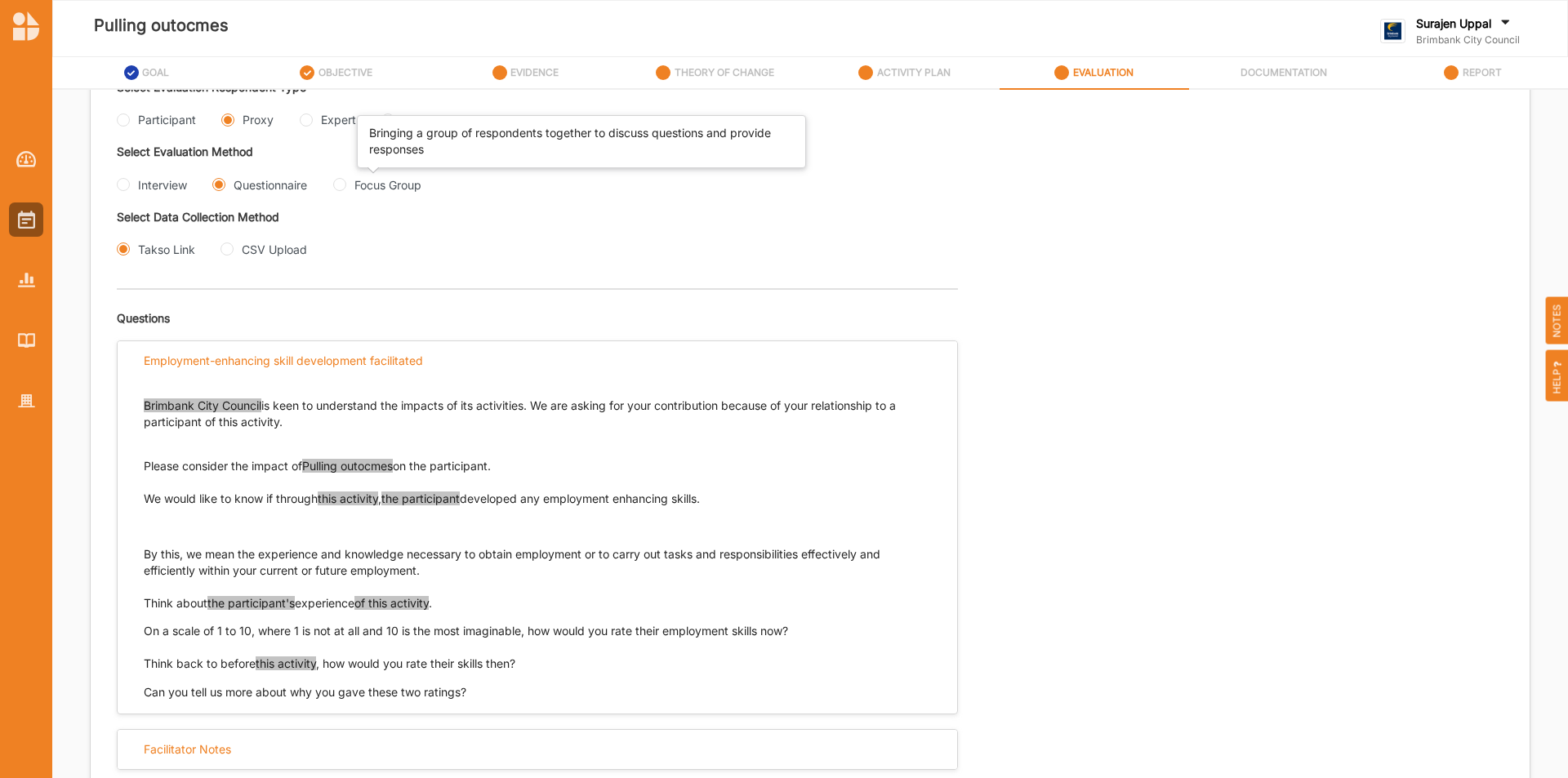
click at [358, 184] on div "Focus Group" at bounding box center [387, 185] width 67 height 17
click at [347, 184] on Group "Focus Group" at bounding box center [340, 185] width 13 height 13
radio Group "true"
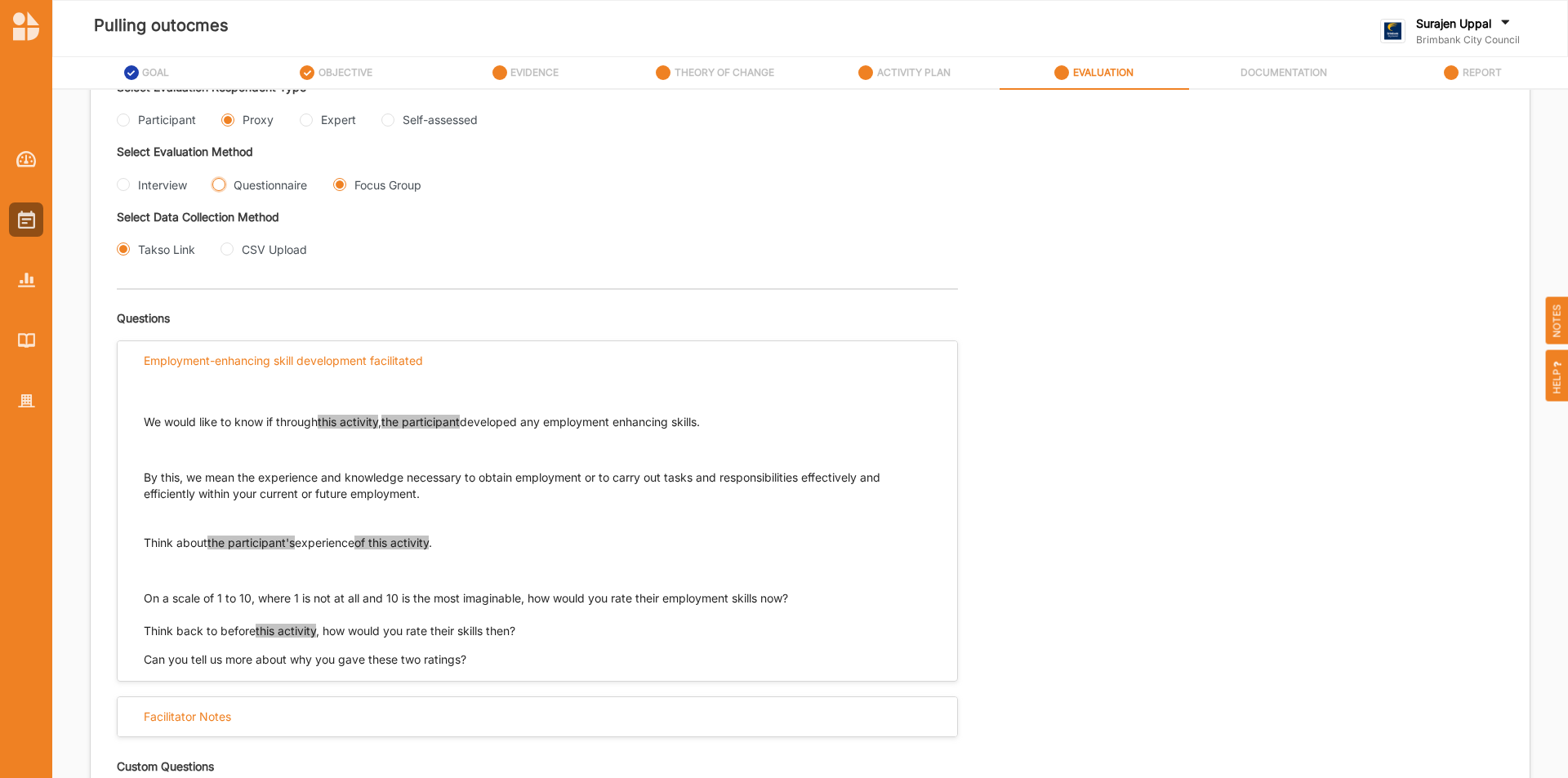
click at [219, 184] on input "Questionnaire" at bounding box center [219, 185] width 13 height 13
radio input "true"
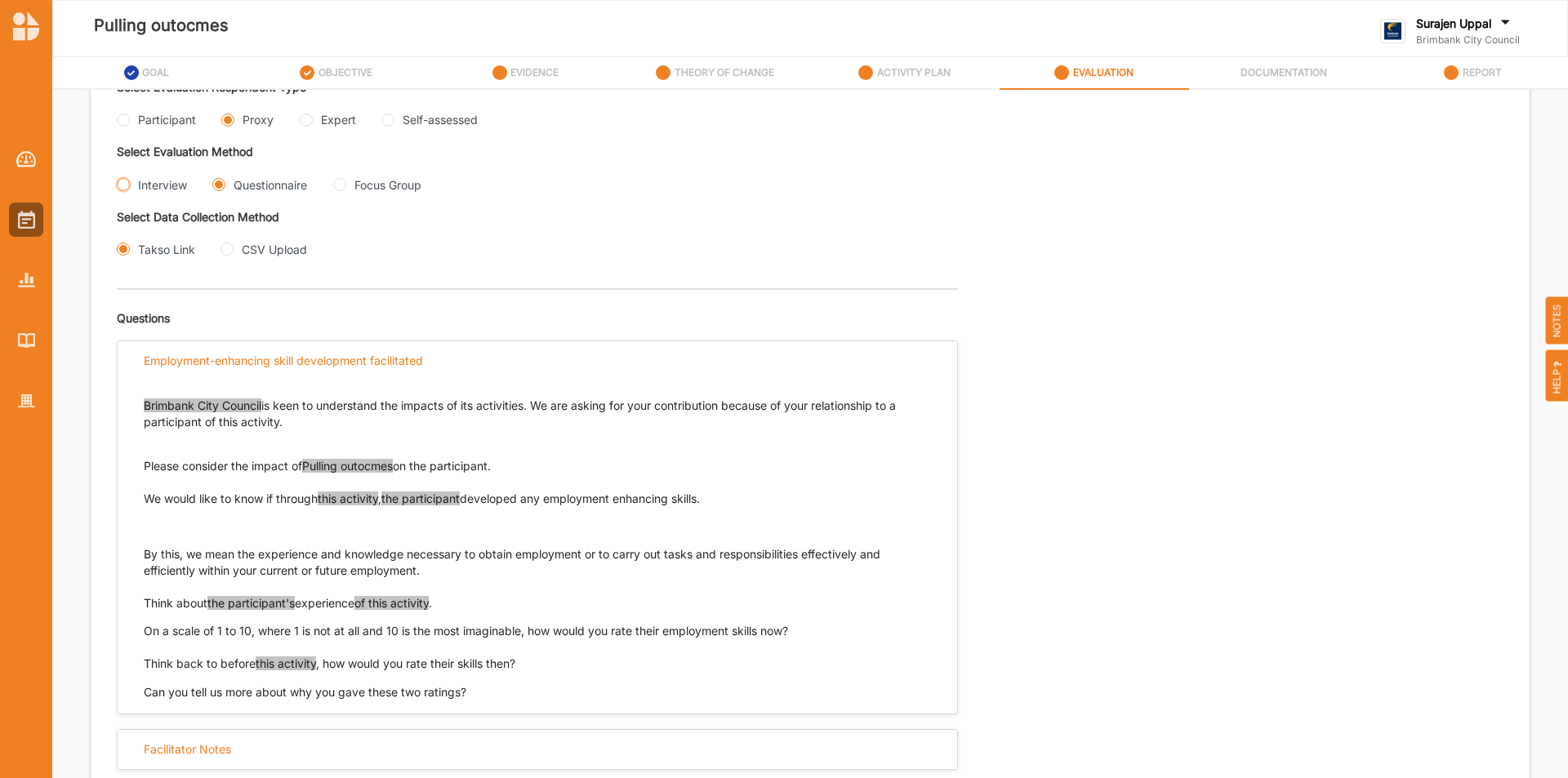
click at [124, 184] on input "Interview" at bounding box center [124, 185] width 13 height 13
radio input "true"
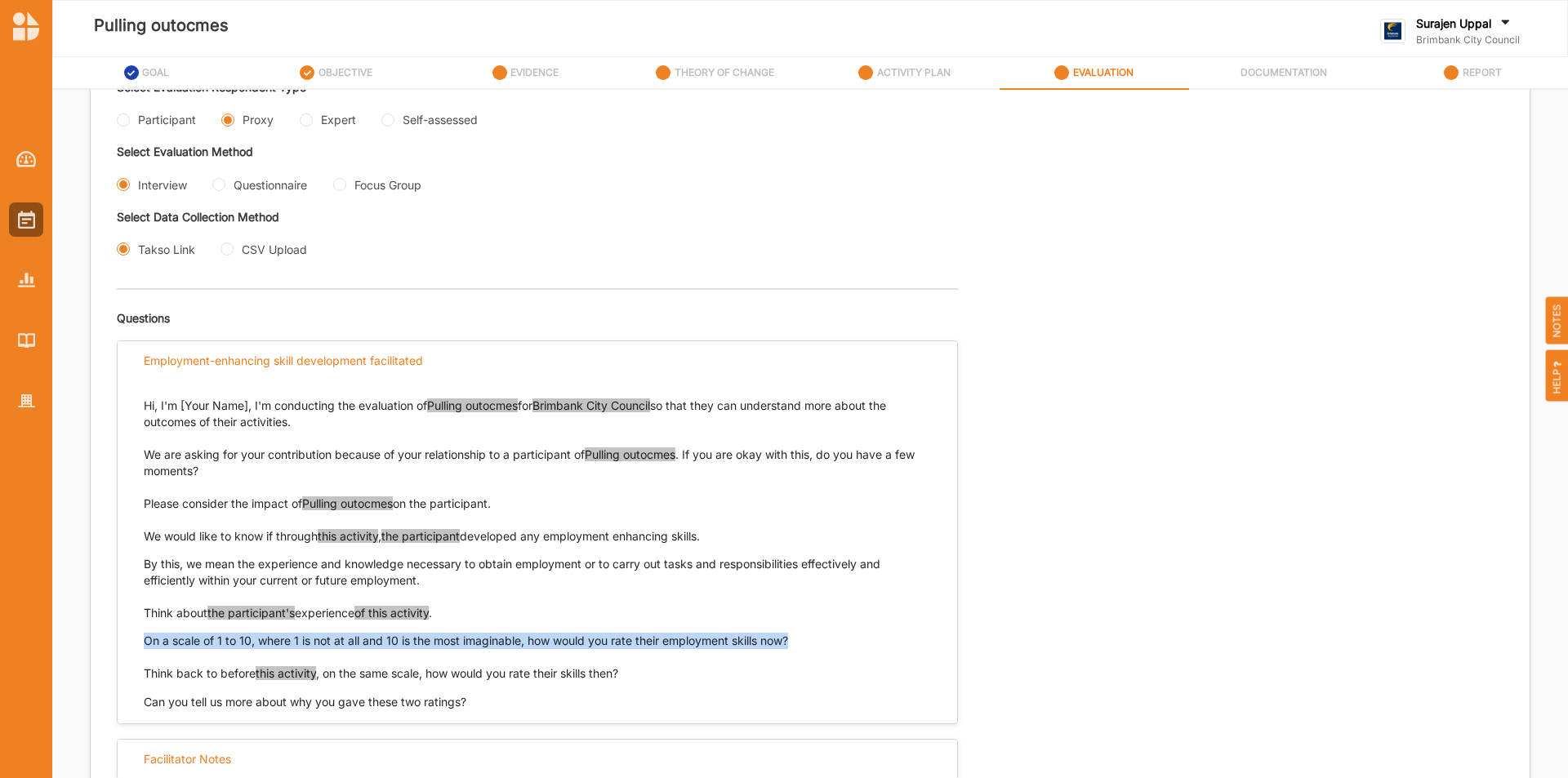
drag, startPoint x: 801, startPoint y: 646, endPoint x: 142, endPoint y: 648, distance: 659.0
click at [142, 648] on div "Hi, I'm [Your Name], I'm conducting the evaluation of Pulling outocmes for Brim…" at bounding box center [537, 546] width 840 height 330
click at [225, 186] on input "Questionnaire" at bounding box center [219, 185] width 13 height 13
radio input "true"
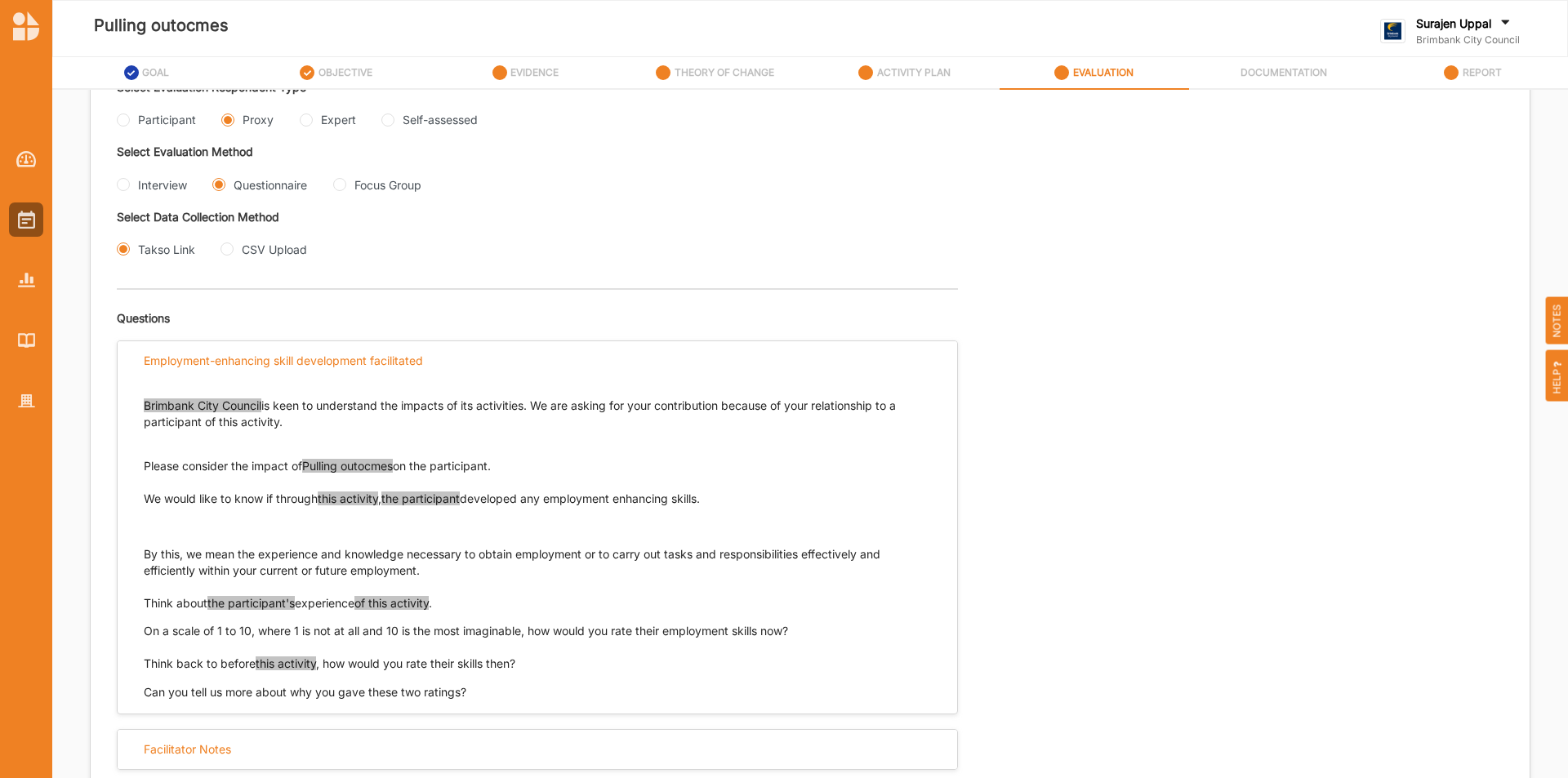
click at [349, 184] on div "Focus Group" at bounding box center [377, 185] width 88 height 17
click at [345, 184] on Group "Focus Group" at bounding box center [340, 185] width 13 height 13
radio Group "true"
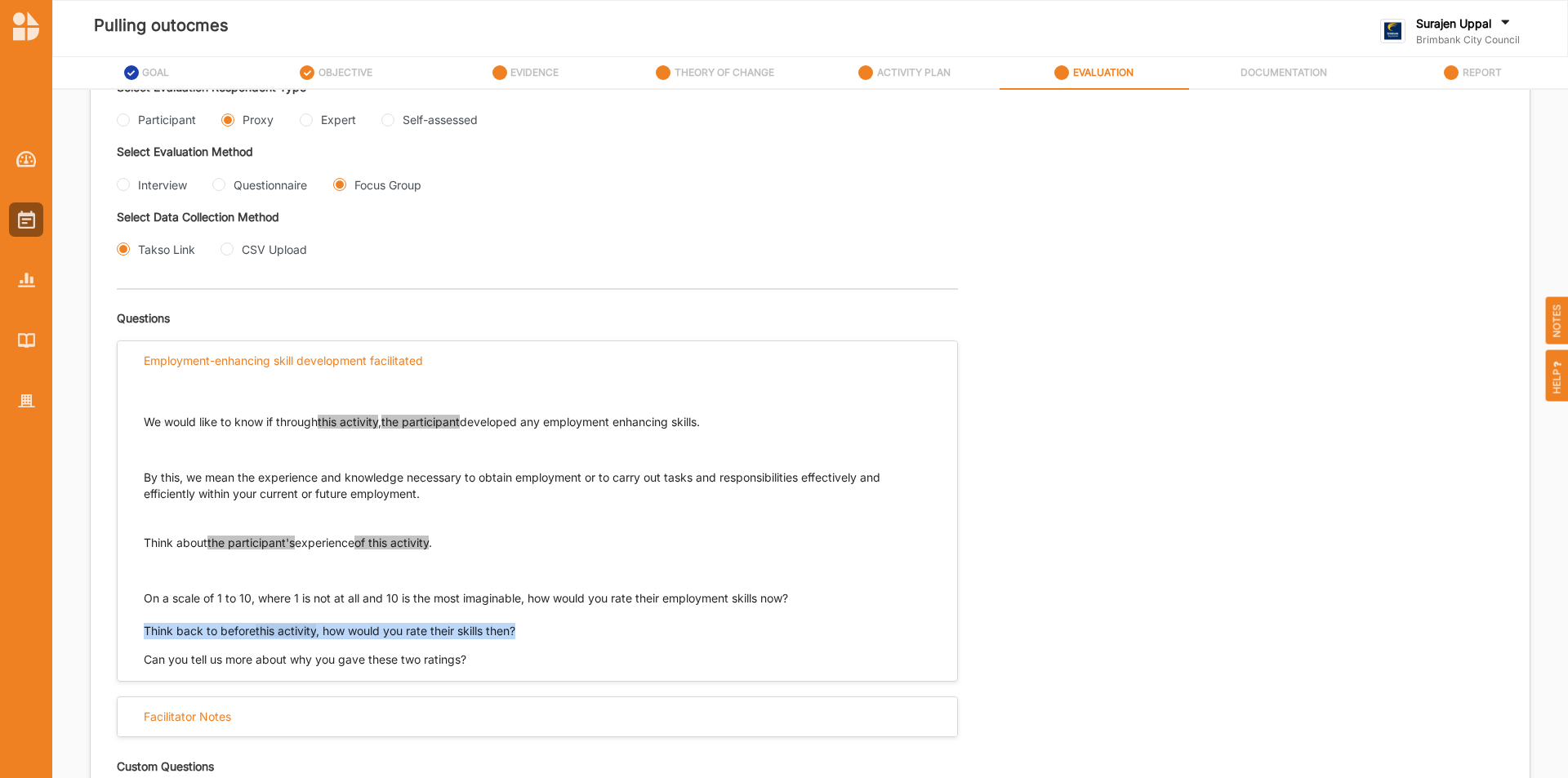
drag, startPoint x: 529, startPoint y: 630, endPoint x: 133, endPoint y: 634, distance: 396.0
click at [133, 634] on div "We would like to know if through this activity , the participant developed any …" at bounding box center [537, 525] width 840 height 287
click at [128, 190] on div "Interview" at bounding box center [152, 185] width 70 height 17
click at [124, 190] on input "Interview" at bounding box center [124, 185] width 13 height 13
radio input "true"
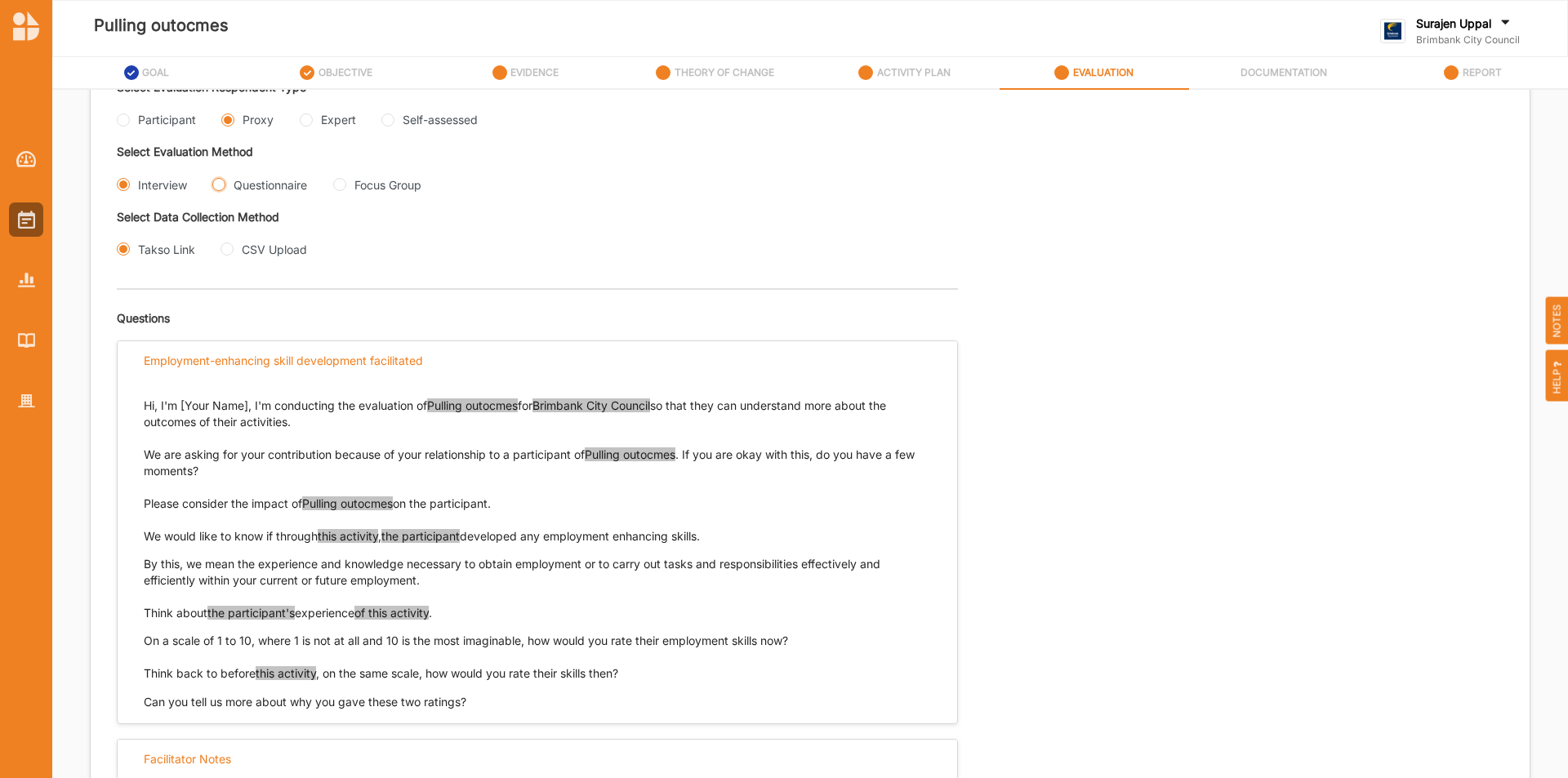
click at [215, 187] on input "Questionnaire" at bounding box center [219, 185] width 13 height 13
radio input "true"
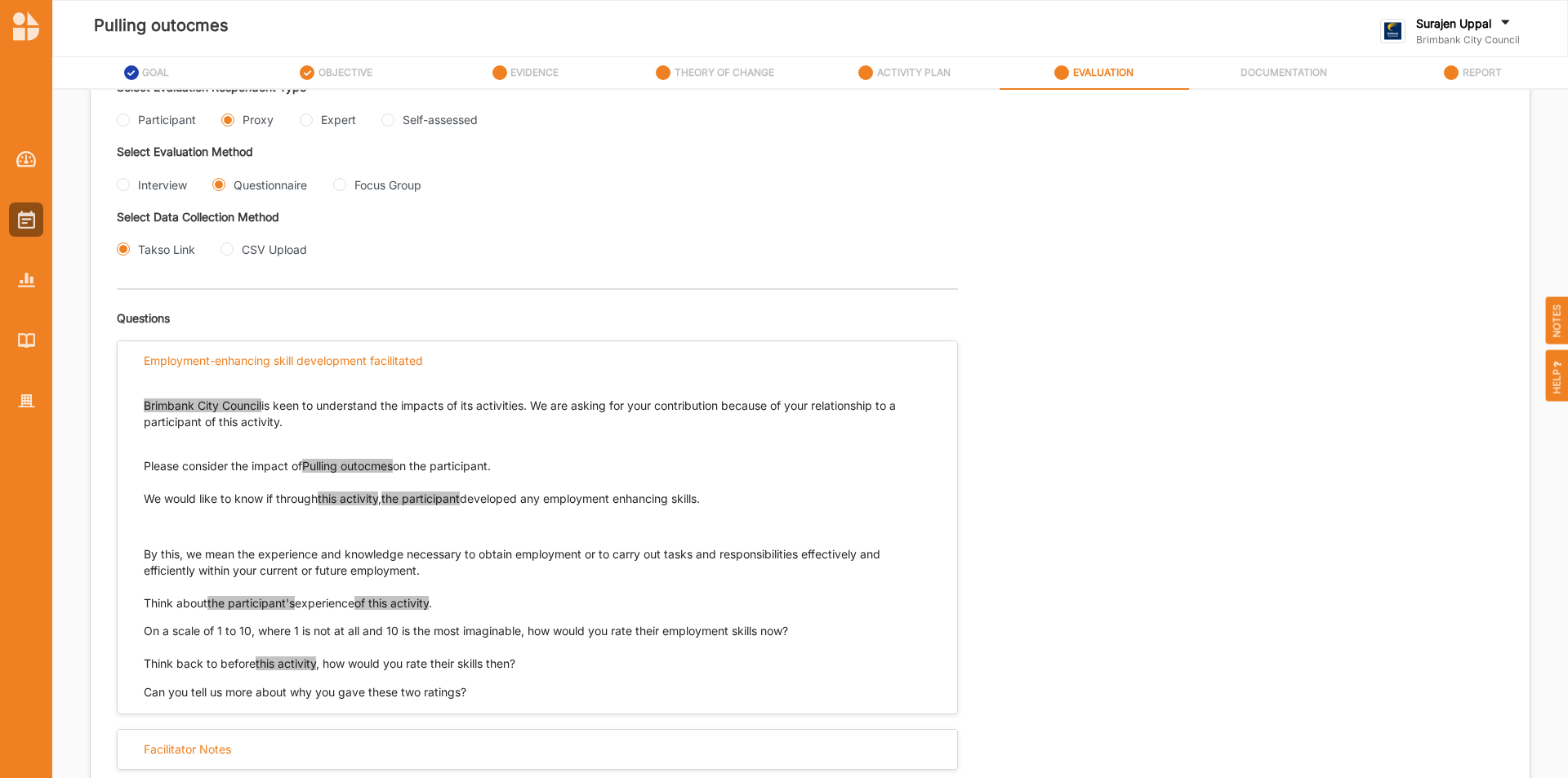
click at [123, 193] on div "Interview" at bounding box center [152, 185] width 70 height 17
click at [123, 186] on input "Interview" at bounding box center [124, 185] width 13 height 13
radio input "true"
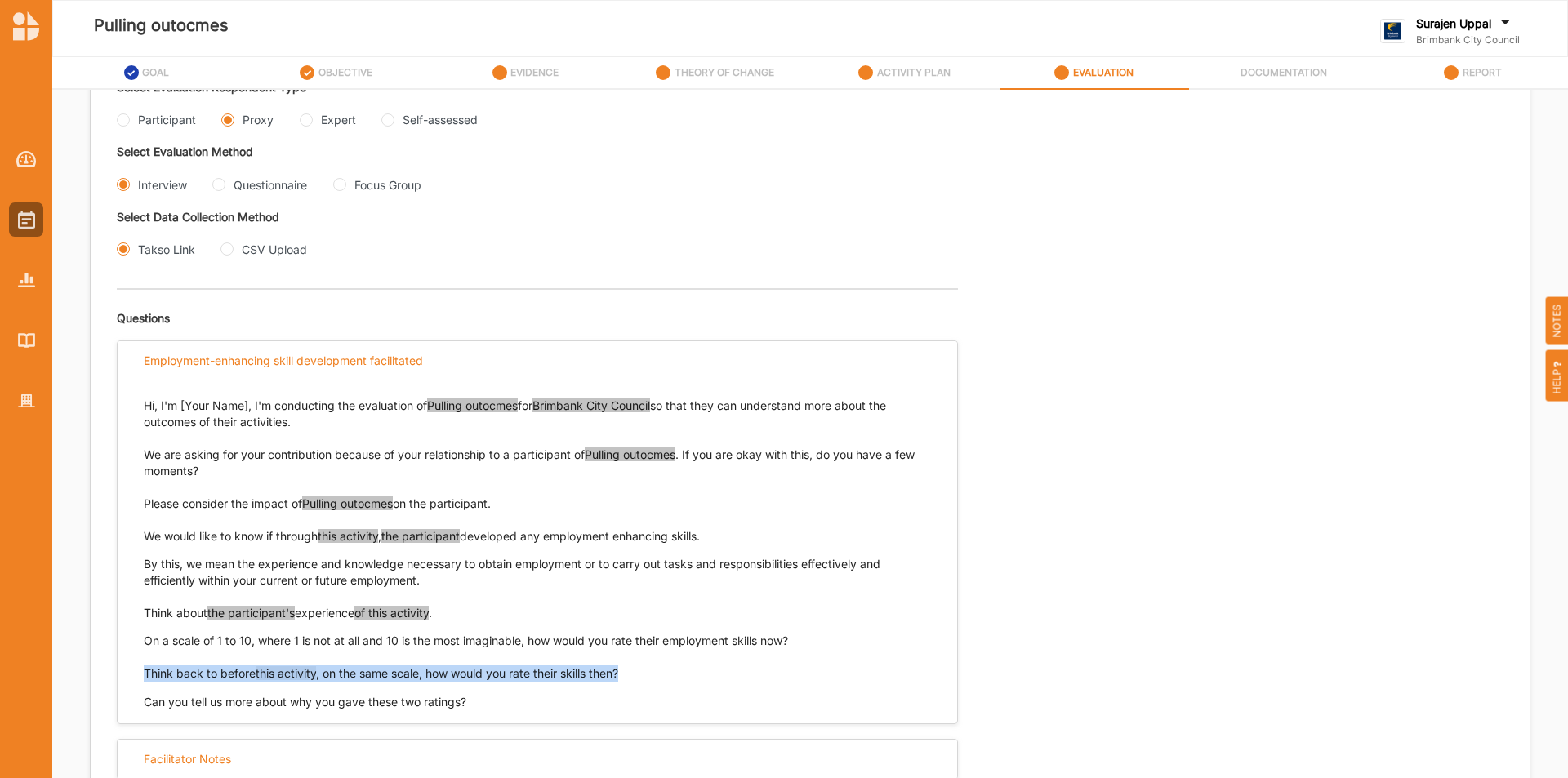
drag, startPoint x: 648, startPoint y: 678, endPoint x: 136, endPoint y: 670, distance: 512.1
click at [136, 670] on div "Hi, I'm [Your Name], I'm conducting the evaluation of Pulling outocmes for Brim…" at bounding box center [537, 546] width 840 height 330
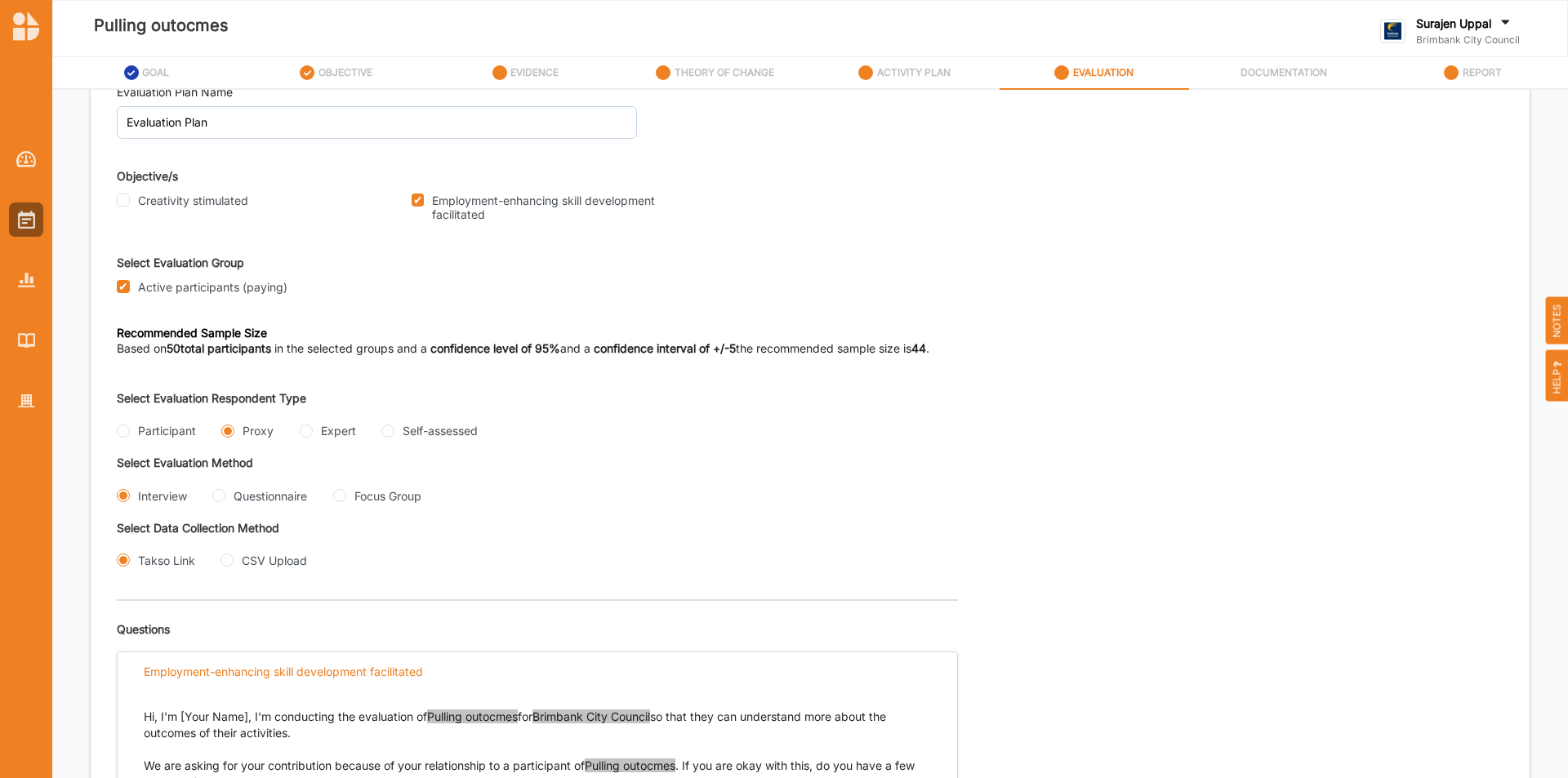
scroll to position [59, 0]
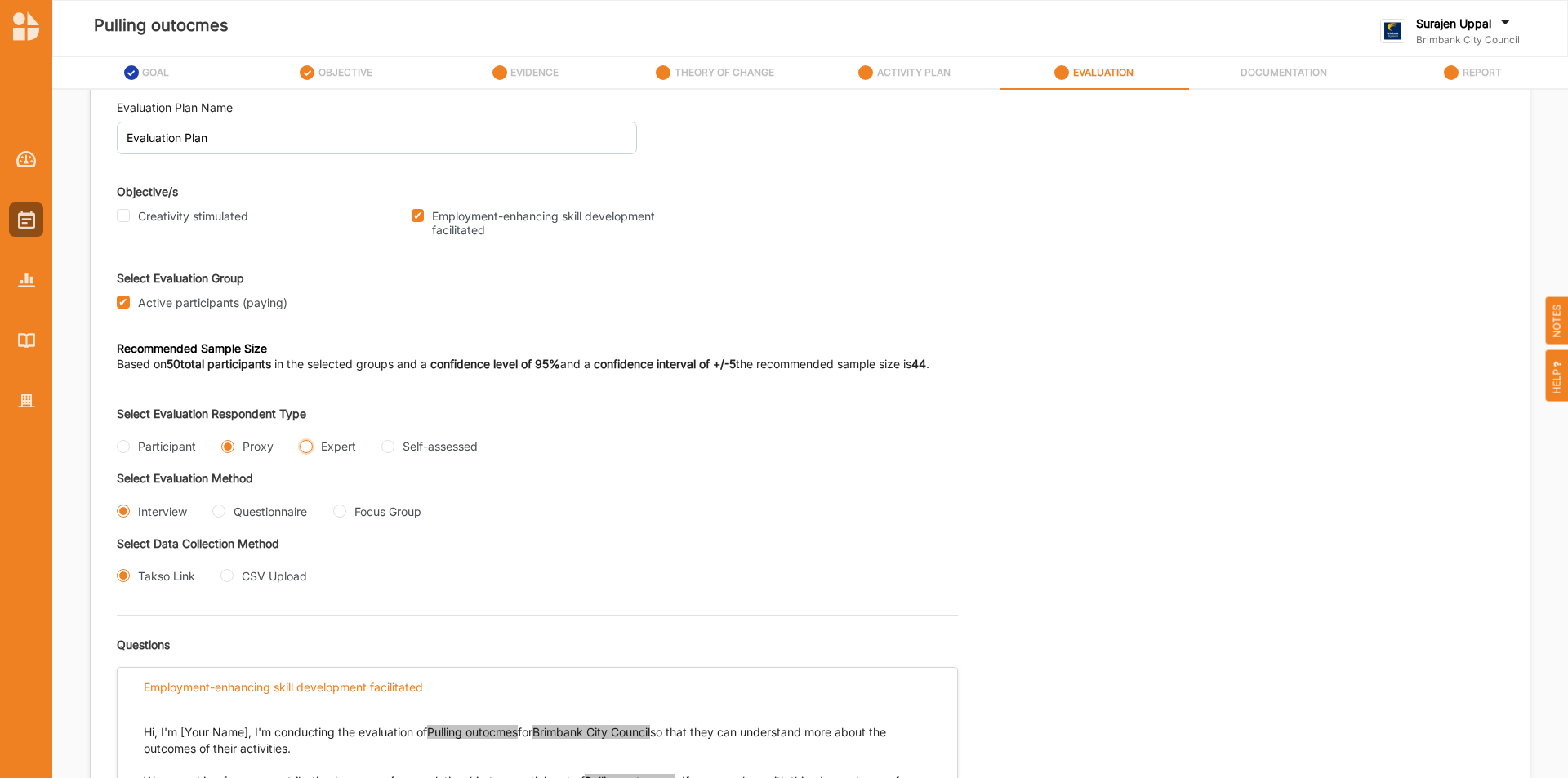
click at [310, 445] on input "Expert" at bounding box center [306, 447] width 13 height 13
radio input "true"
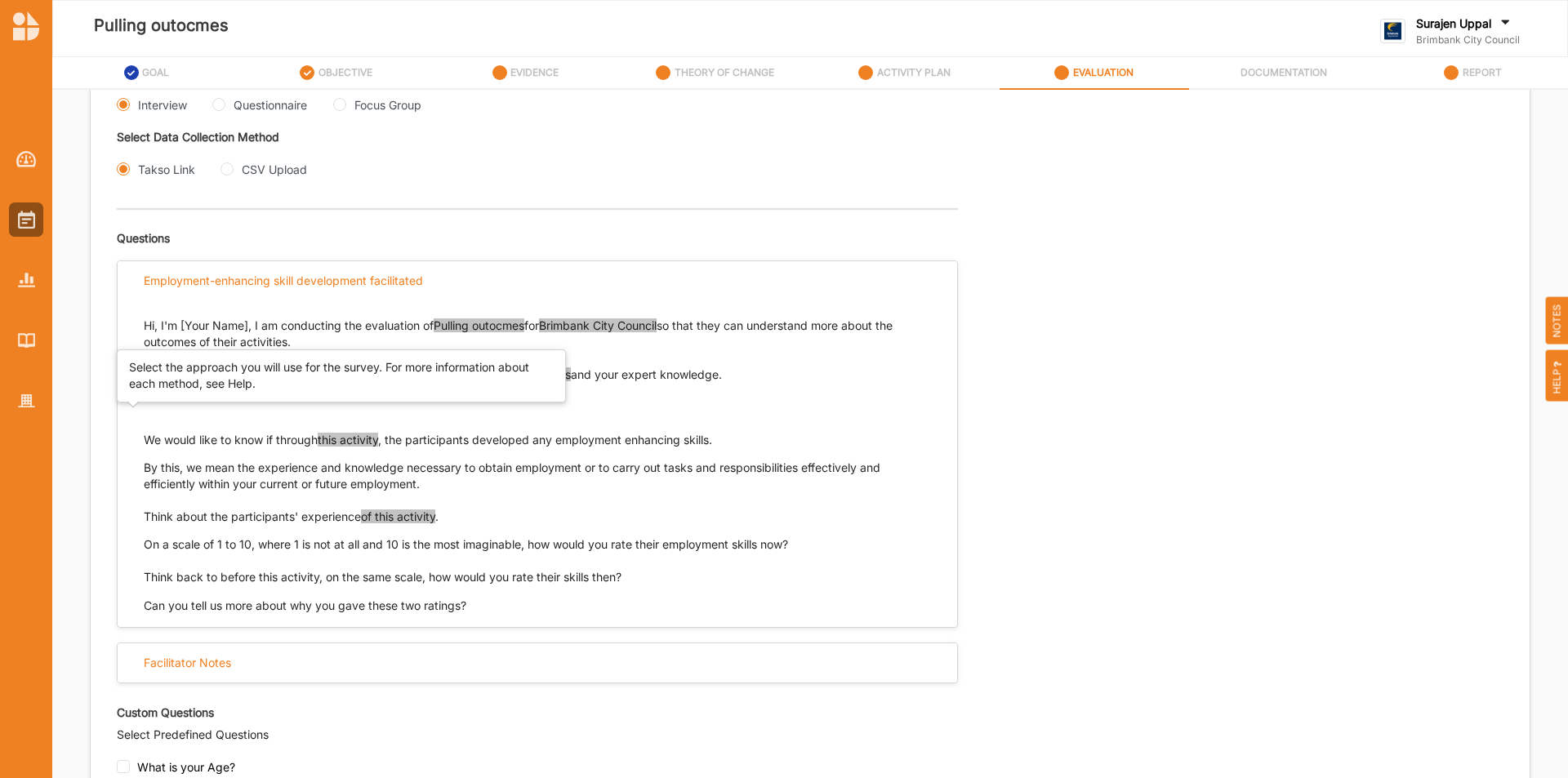
scroll to position [467, 0]
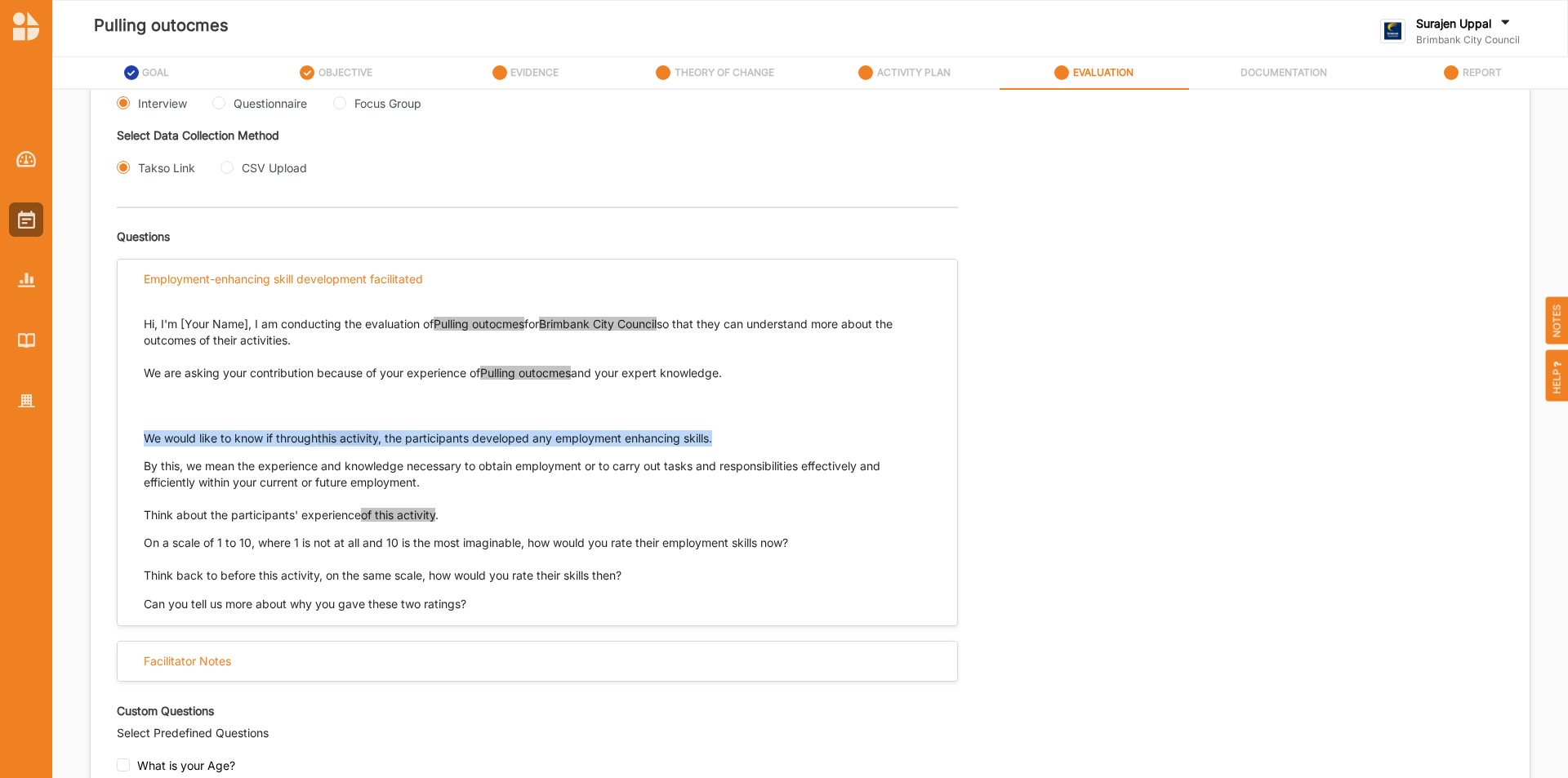
drag, startPoint x: 736, startPoint y: 433, endPoint x: 96, endPoint y: 438, distance: 640.0
click at [96, 438] on div "Evaluation Plan Name Evaluation Plan Objective/s Creativity stimulated Employme…" at bounding box center [810, 379] width 1440 height 1409
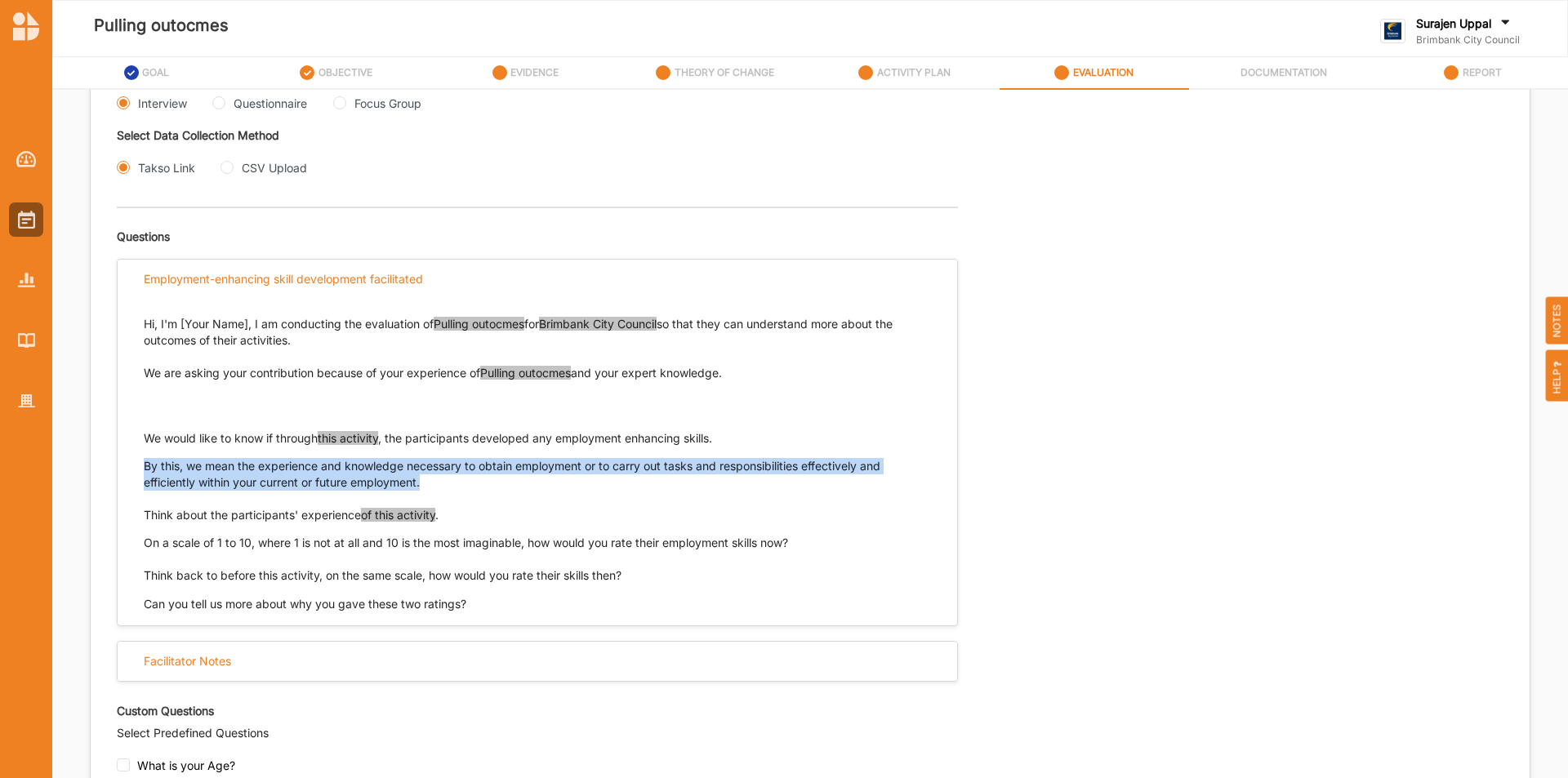
drag, startPoint x: 424, startPoint y: 481, endPoint x: 135, endPoint y: 468, distance: 289.3
click at [135, 468] on div "Hi, I'm [Your Name], I am conducting the evaluation of Pulling outocmes for Bri…" at bounding box center [537, 456] width 840 height 313
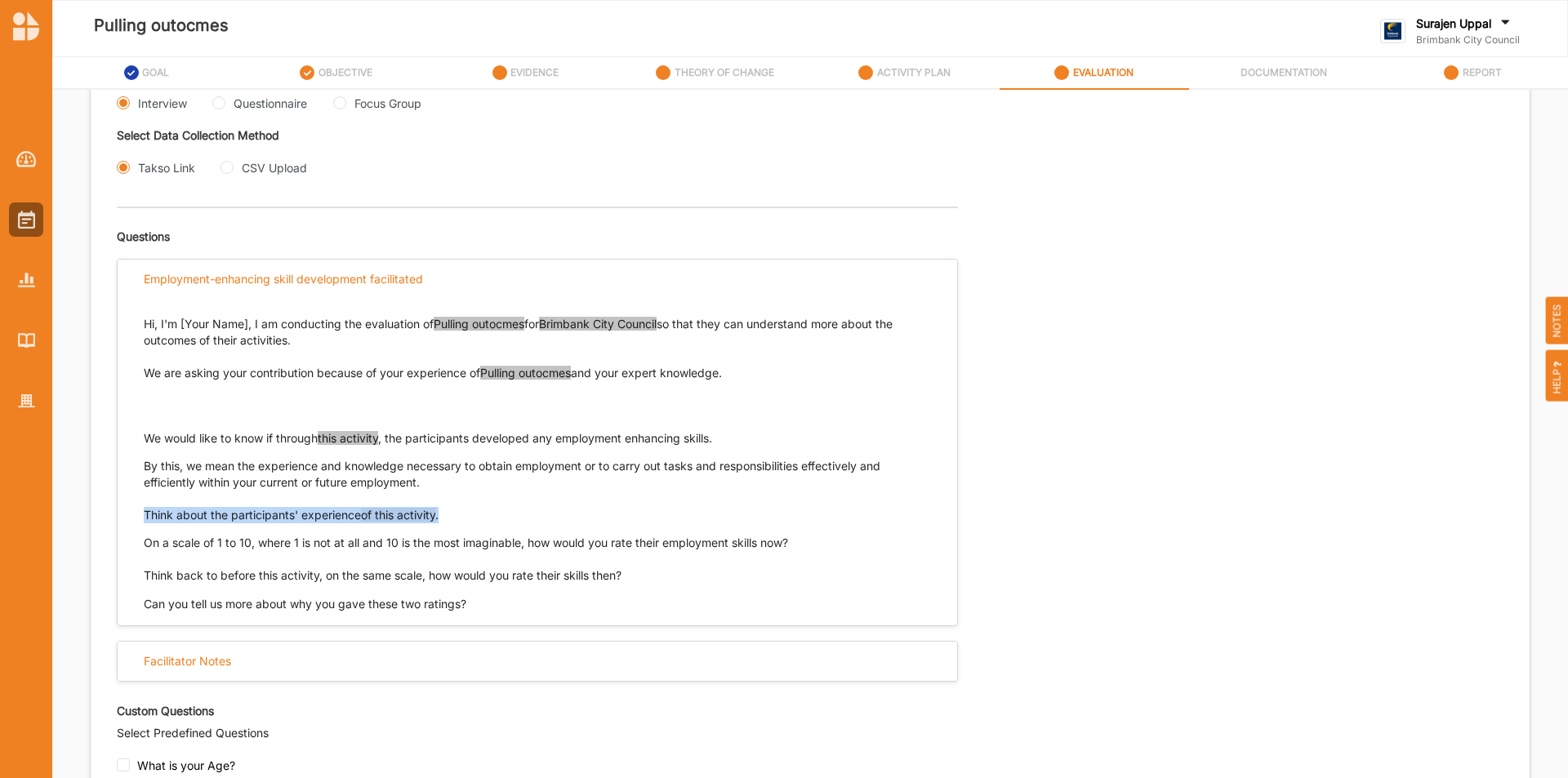
drag, startPoint x: 479, startPoint y: 516, endPoint x: 131, endPoint y: 513, distance: 348.0
click at [131, 511] on div "Hi, I'm [Your Name], I am conducting the evaluation of Pulling outocmes for Bri…" at bounding box center [537, 456] width 840 height 313
click at [221, 103] on input "Questionnaire" at bounding box center [219, 103] width 13 height 13
radio input "true"
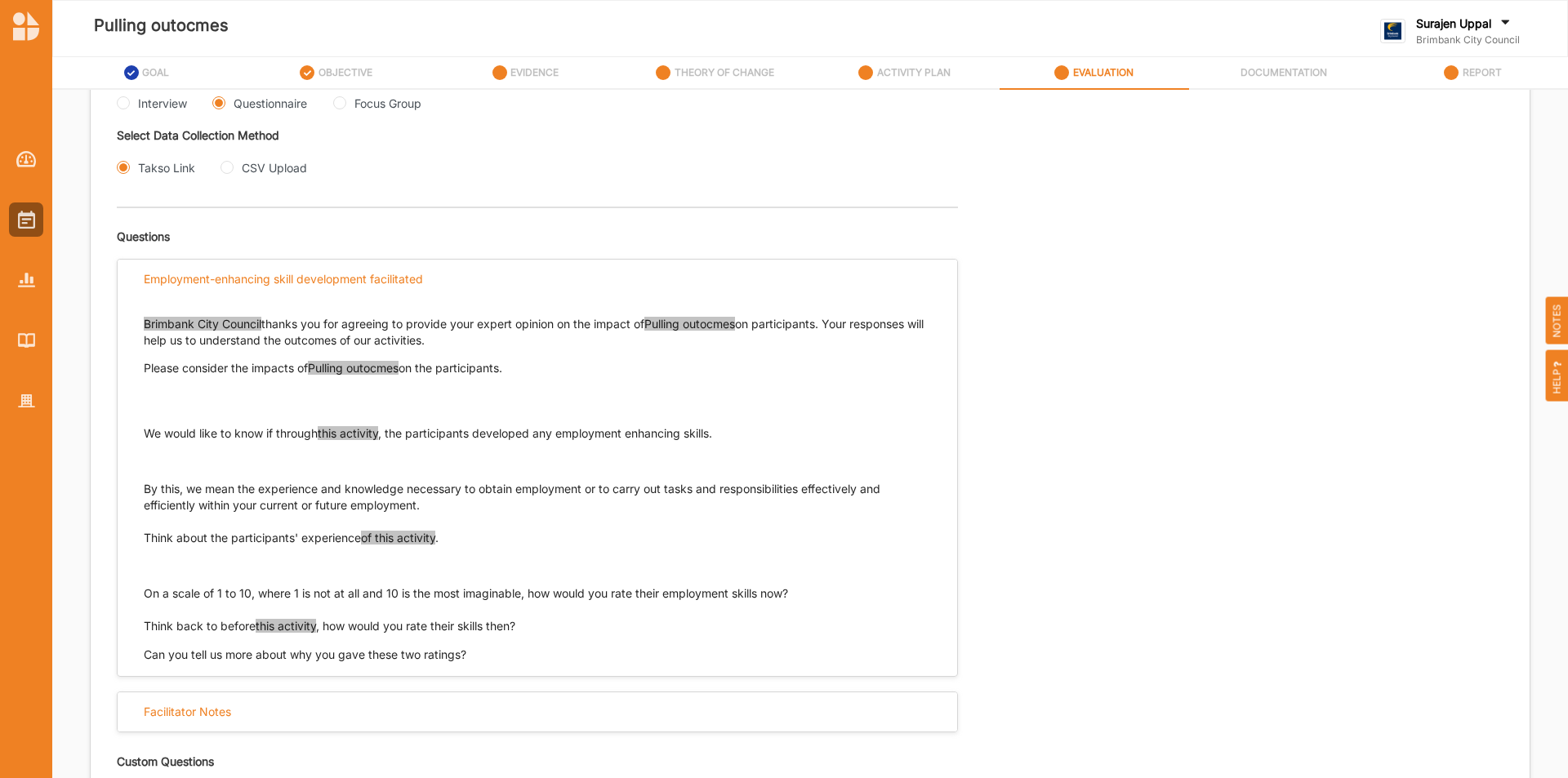
click at [349, 102] on div "Focus Group" at bounding box center [377, 103] width 88 height 17
click at [344, 102] on Group "Focus Group" at bounding box center [340, 103] width 13 height 13
radio Group "true"
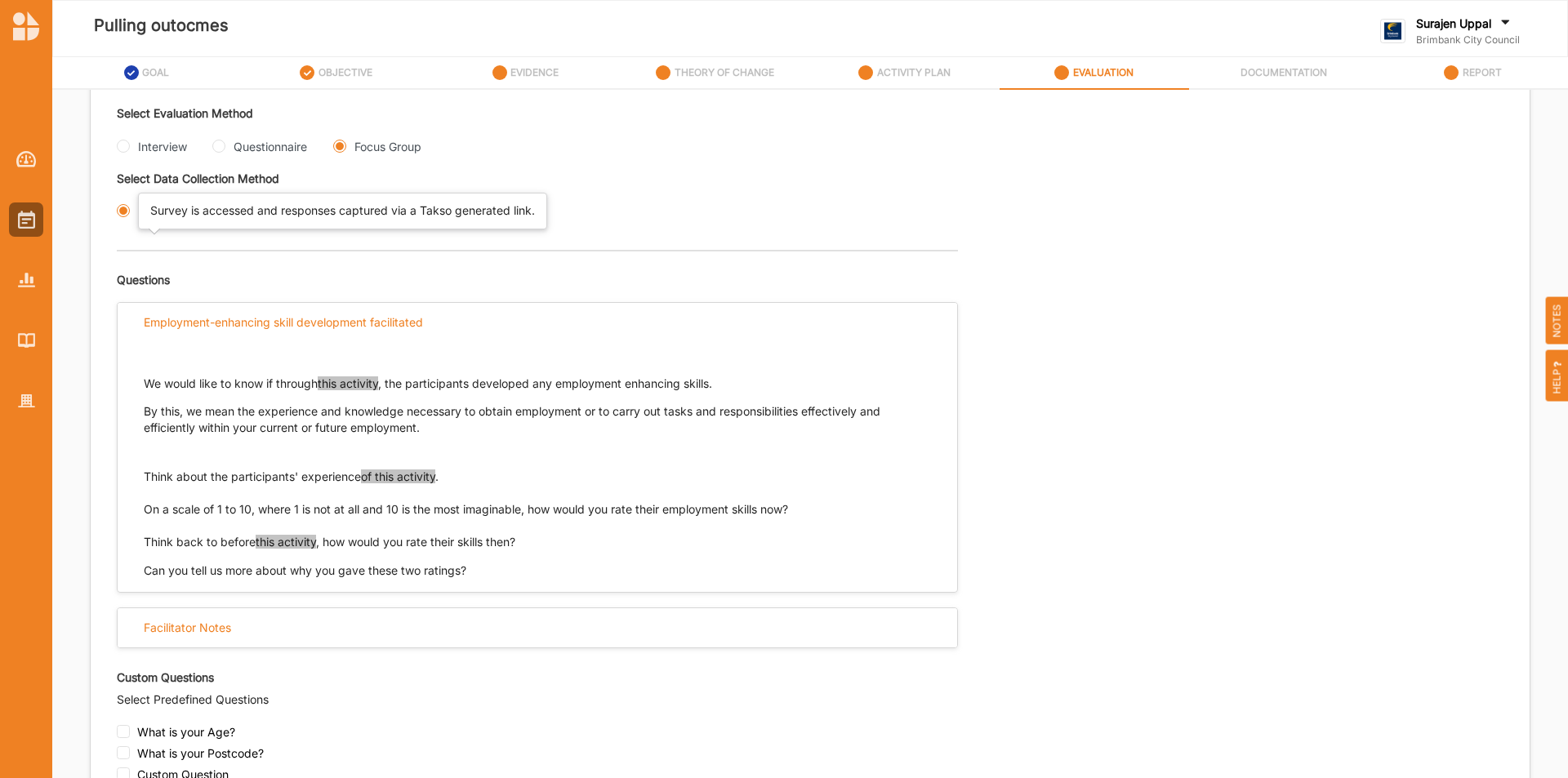
scroll to position [385, 0]
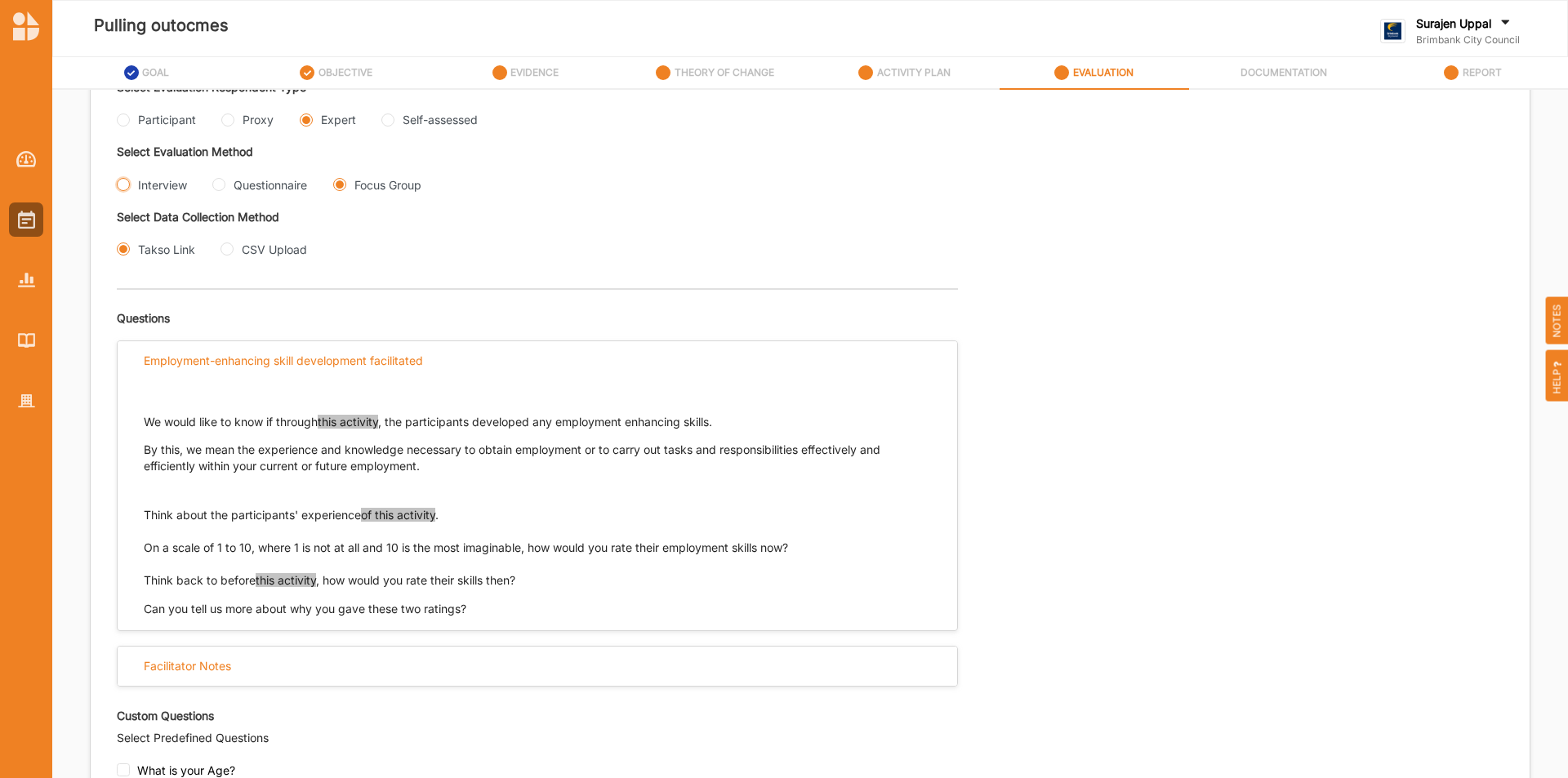
click at [126, 189] on input "Interview" at bounding box center [124, 185] width 13 height 13
radio input "true"
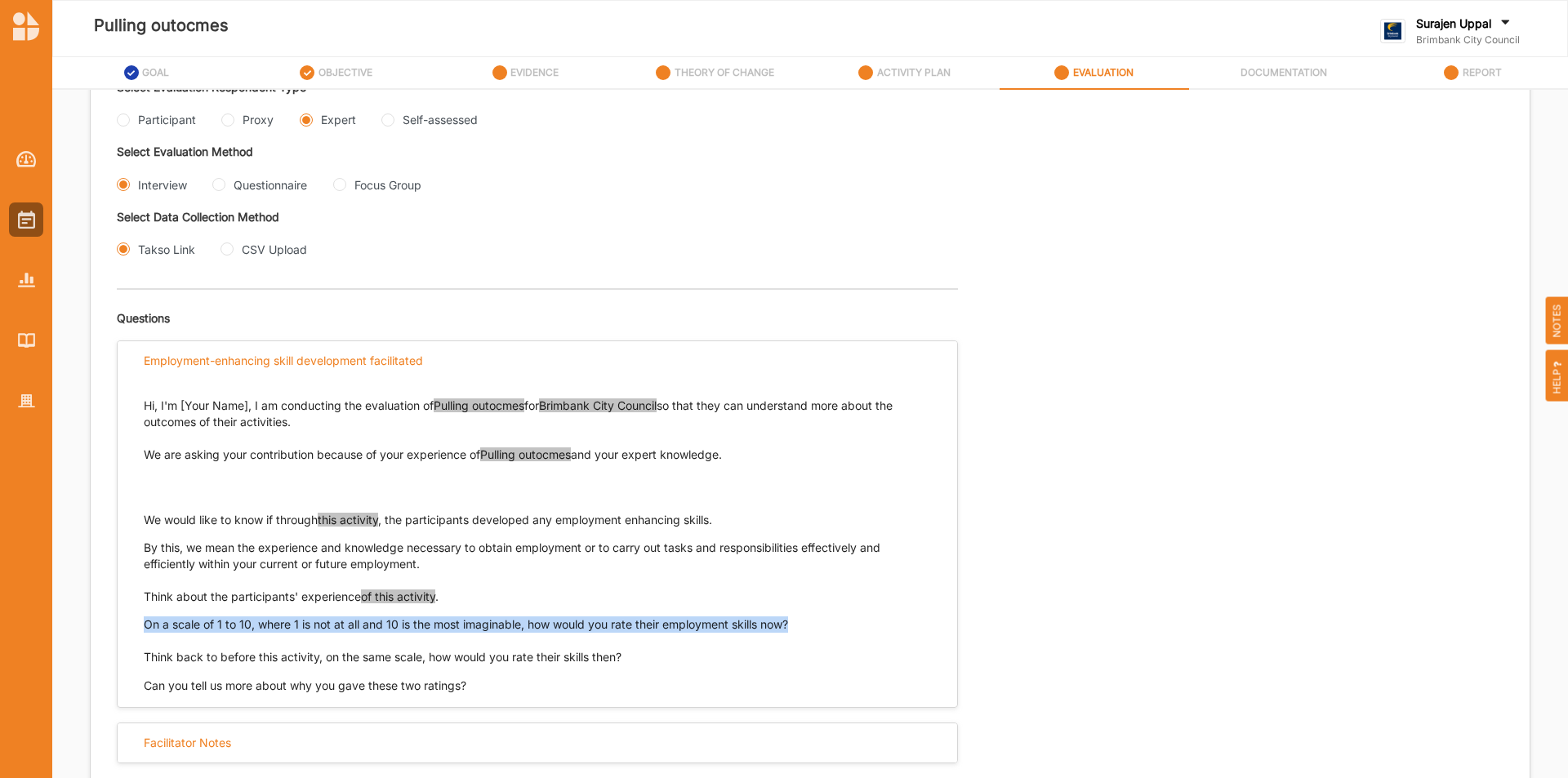
drag, startPoint x: 825, startPoint y: 625, endPoint x: 121, endPoint y: 612, distance: 704.1
click at [120, 612] on div "Hi, I'm [Your Name], I am conducting the evaluation of Pulling outocmes for Bri…" at bounding box center [537, 538] width 840 height 313
click at [220, 186] on input "Questionnaire" at bounding box center [219, 185] width 13 height 13
radio input "true"
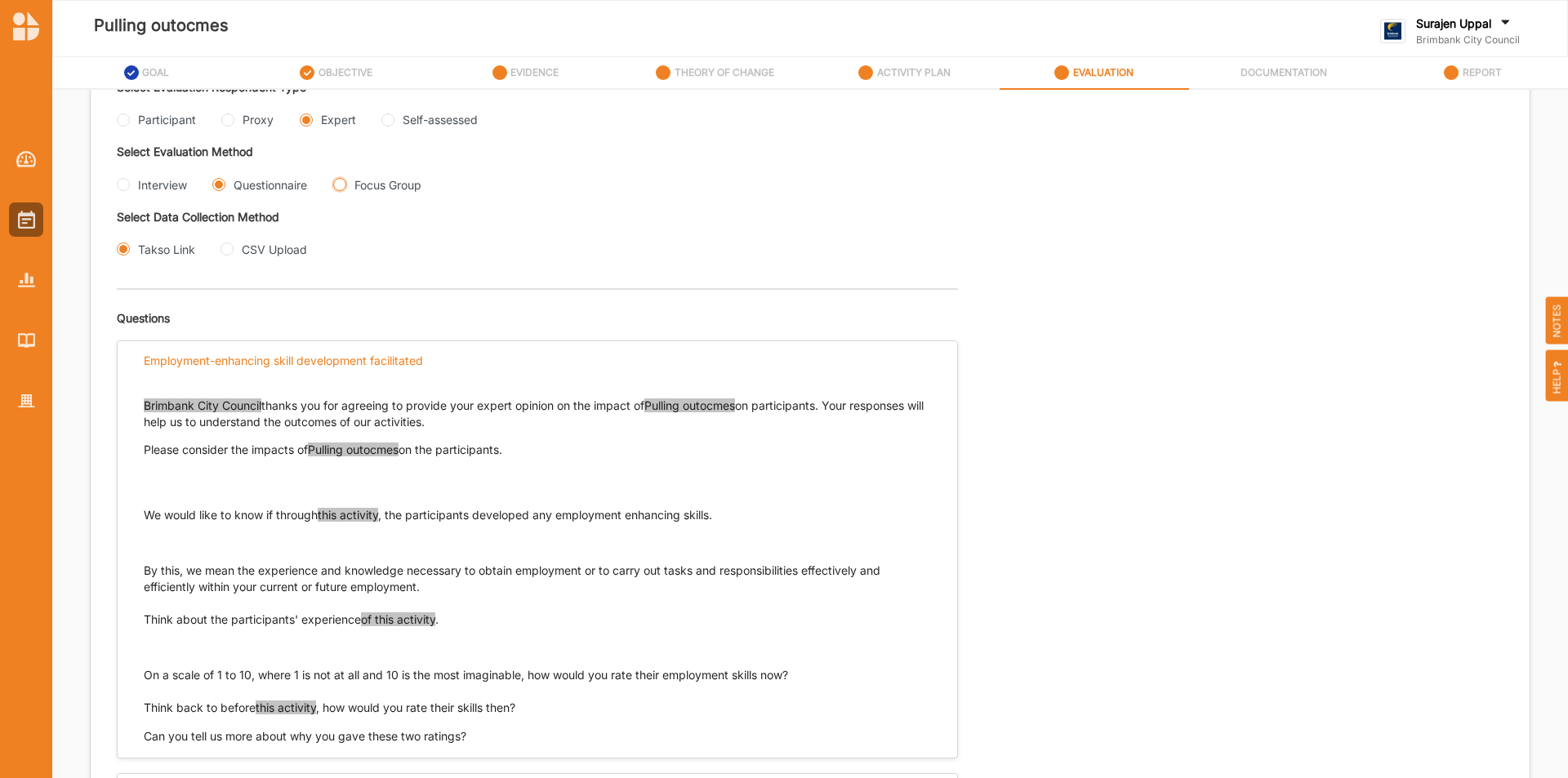
click at [343, 184] on Group "Focus Group" at bounding box center [340, 185] width 13 height 13
radio Group "true"
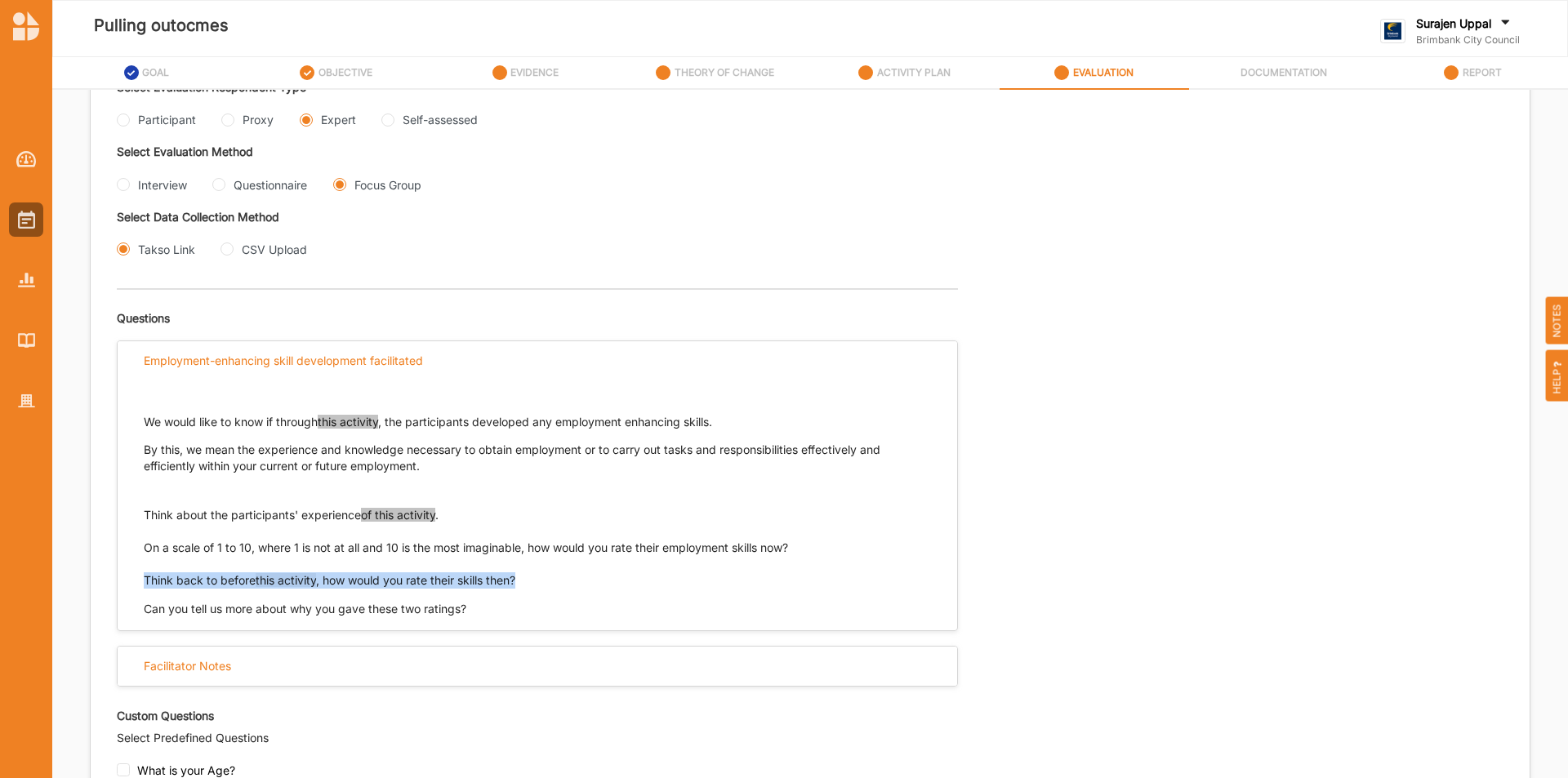
drag, startPoint x: 545, startPoint y: 582, endPoint x: 139, endPoint y: 583, distance: 406.0
click at [139, 583] on div "We would like to know if through this activity , the participants developed any…" at bounding box center [537, 499] width 840 height 237
click at [218, 184] on input "Questionnaire" at bounding box center [219, 185] width 13 height 13
radio input "true"
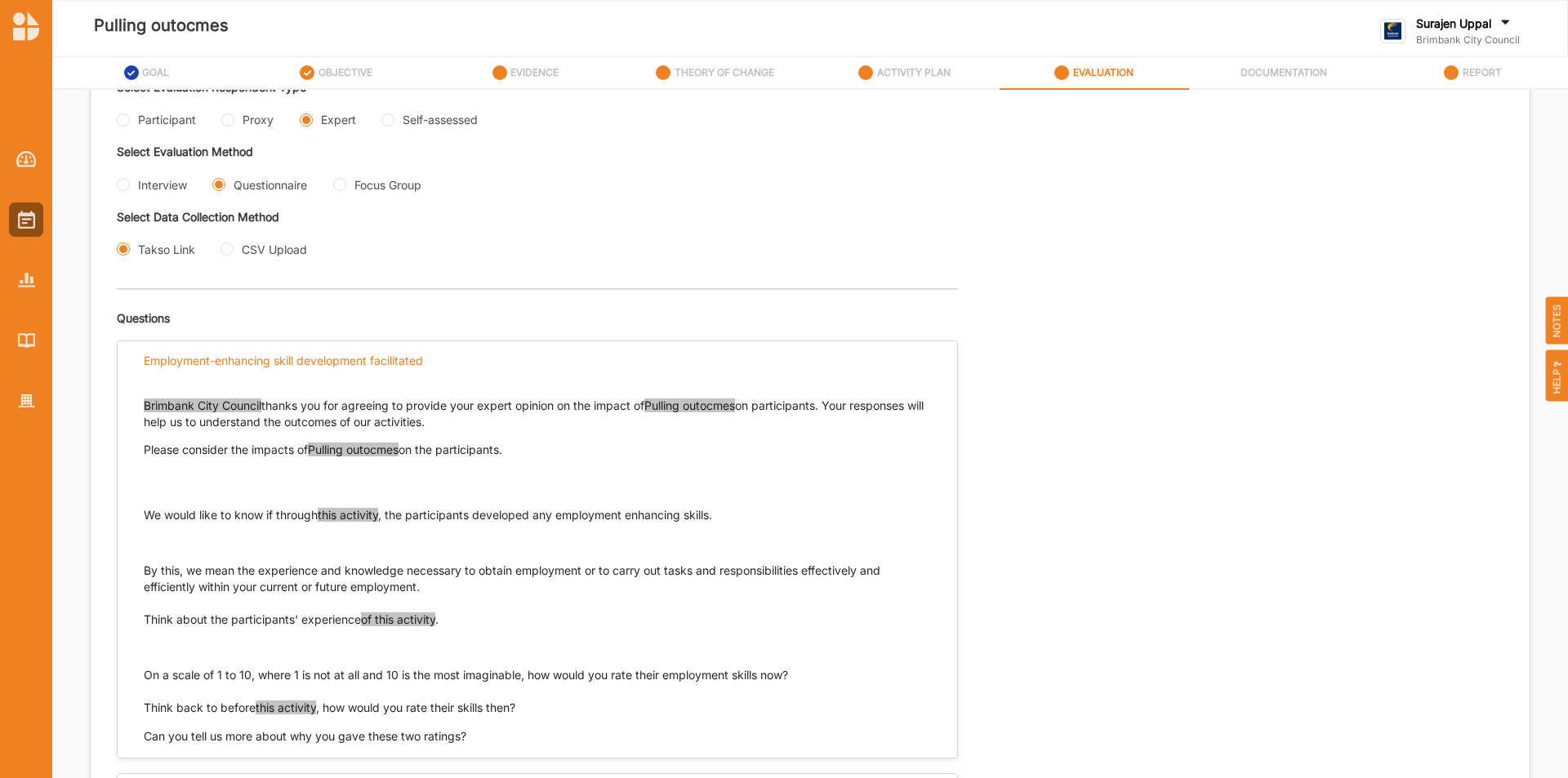
click at [129, 188] on div "Interview" at bounding box center [152, 185] width 70 height 17
click at [121, 187] on input "Interview" at bounding box center [124, 185] width 13 height 13
radio input "true"
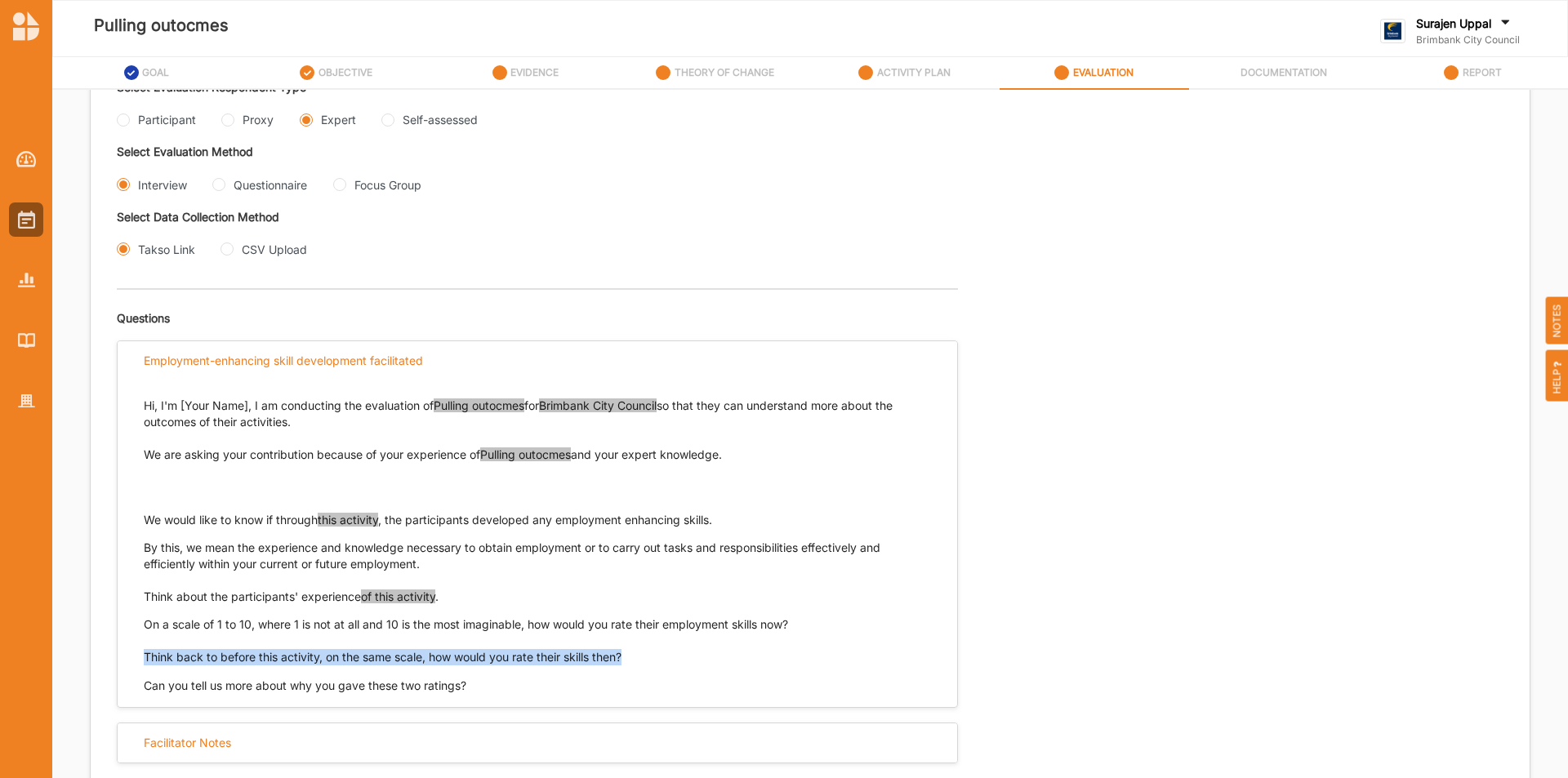
drag, startPoint x: 679, startPoint y: 653, endPoint x: 139, endPoint y: 655, distance: 540.0
click at [139, 655] on div "Hi, I'm [Your Name], I am conducting the evaluation of Pulling outocmes for Bri…" at bounding box center [537, 538] width 840 height 313
click at [221, 182] on input "Questionnaire" at bounding box center [219, 185] width 13 height 13
radio input "true"
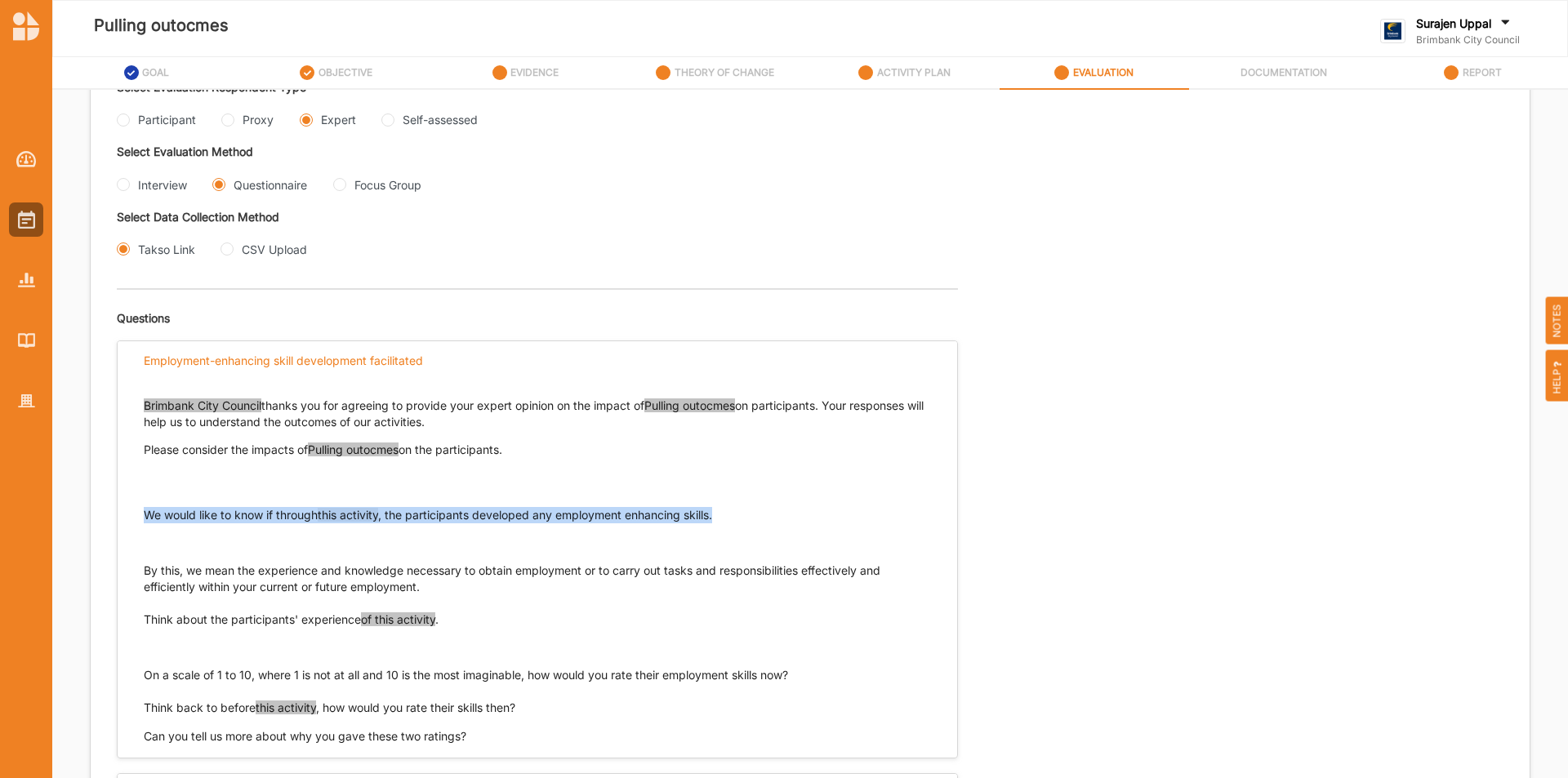
drag, startPoint x: 785, startPoint y: 521, endPoint x: 143, endPoint y: 515, distance: 642.0
click at [143, 515] on div "Brimbank City Council thanks you for agreeing to provide your expert opinion on…" at bounding box center [537, 564] width 840 height 364
click at [341, 186] on Group "Focus Group" at bounding box center [340, 185] width 13 height 13
radio Group "true"
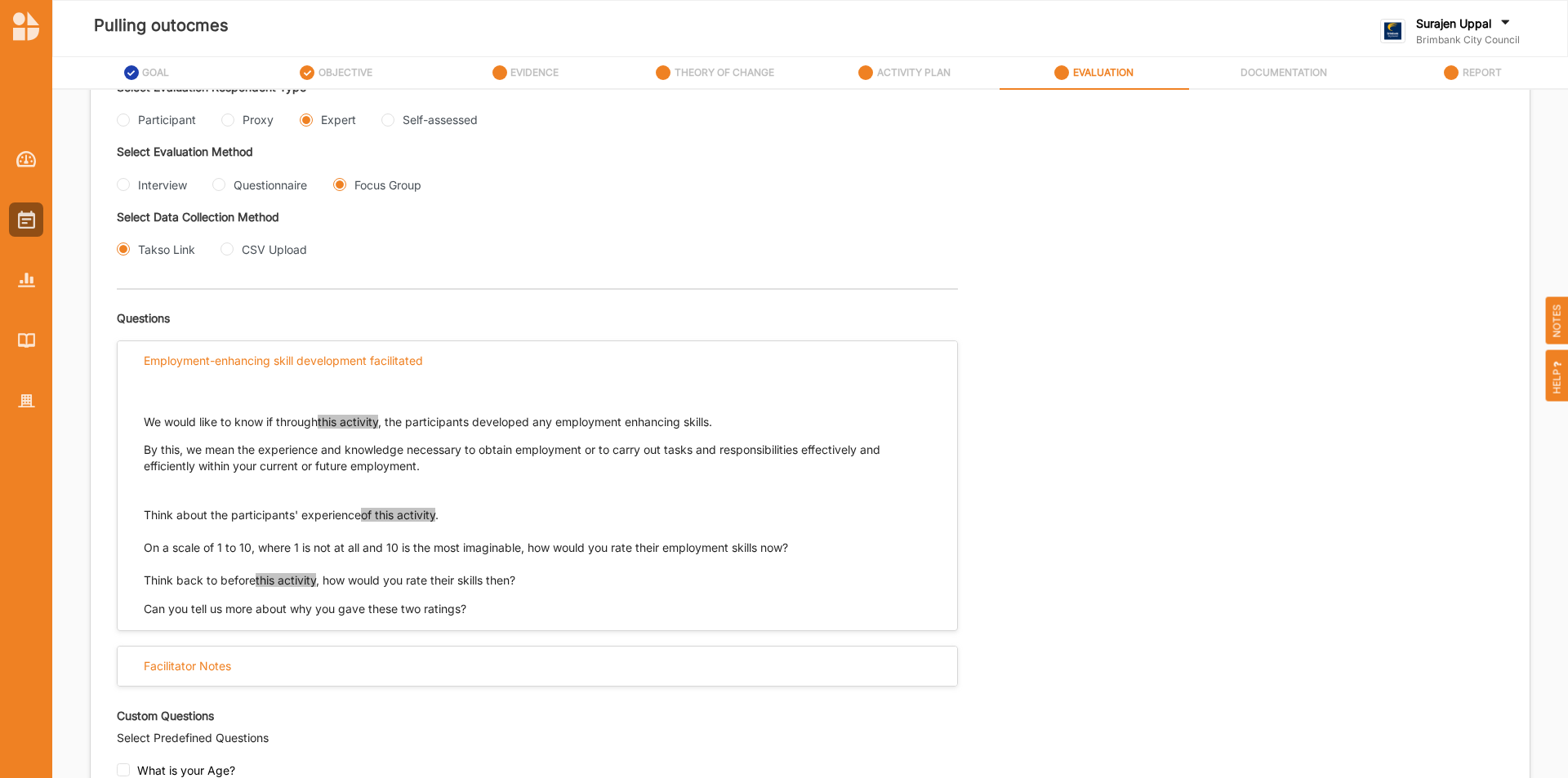
click at [317, 70] on div "OBJECTIVE" at bounding box center [335, 72] width 73 height 29
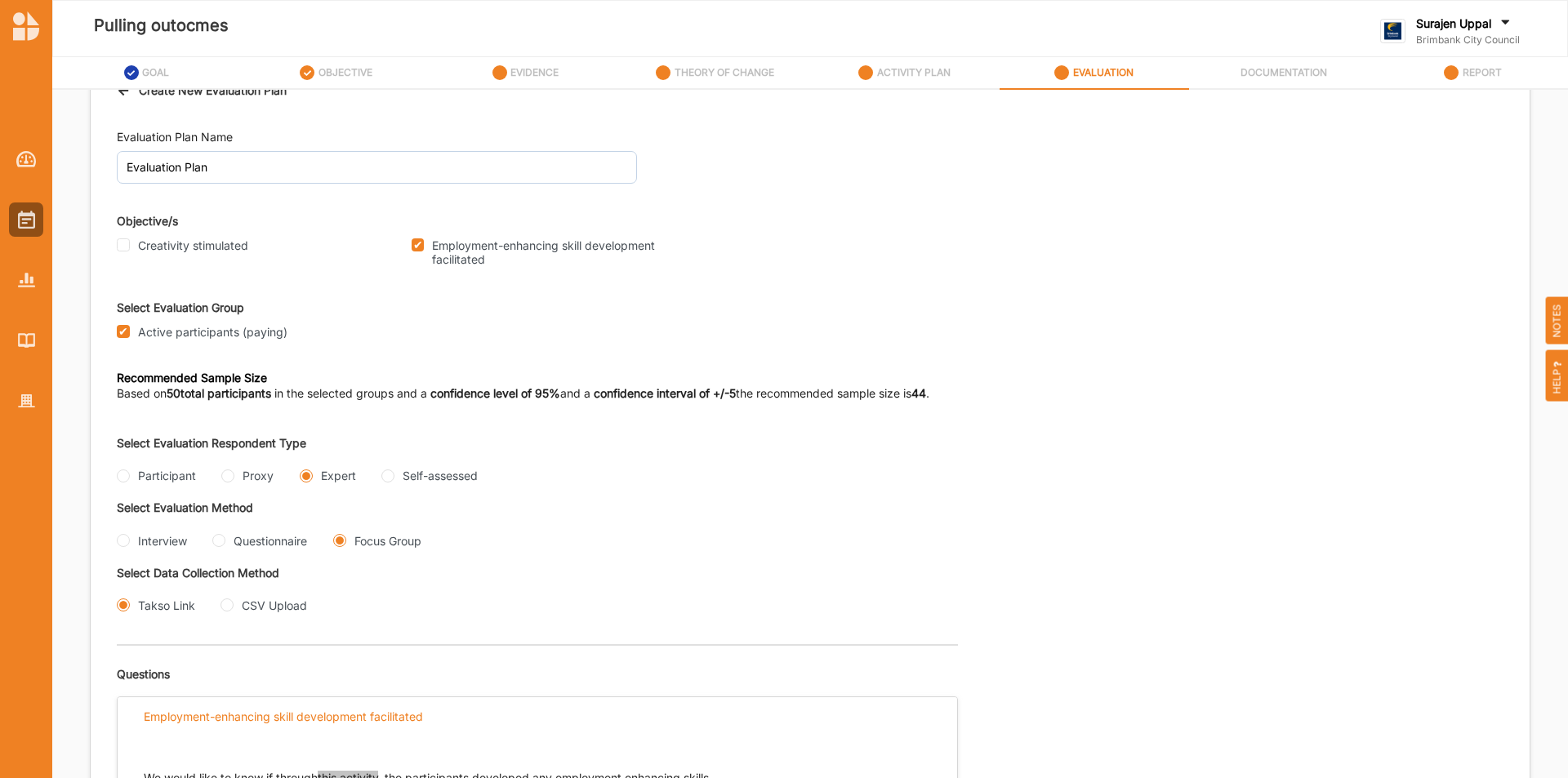
scroll to position [0, 0]
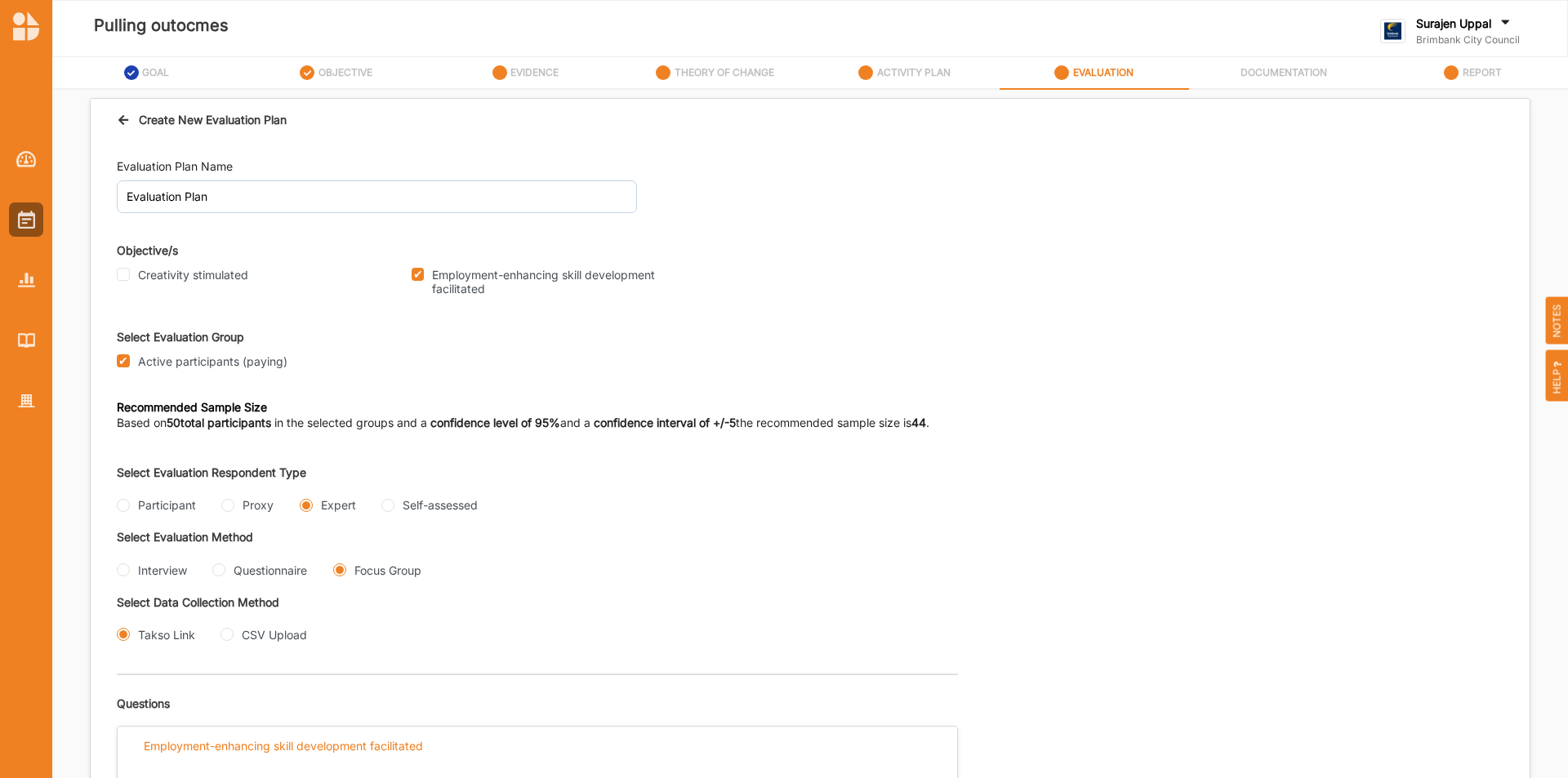
click at [123, 122] on icon at bounding box center [124, 117] width 14 height 11
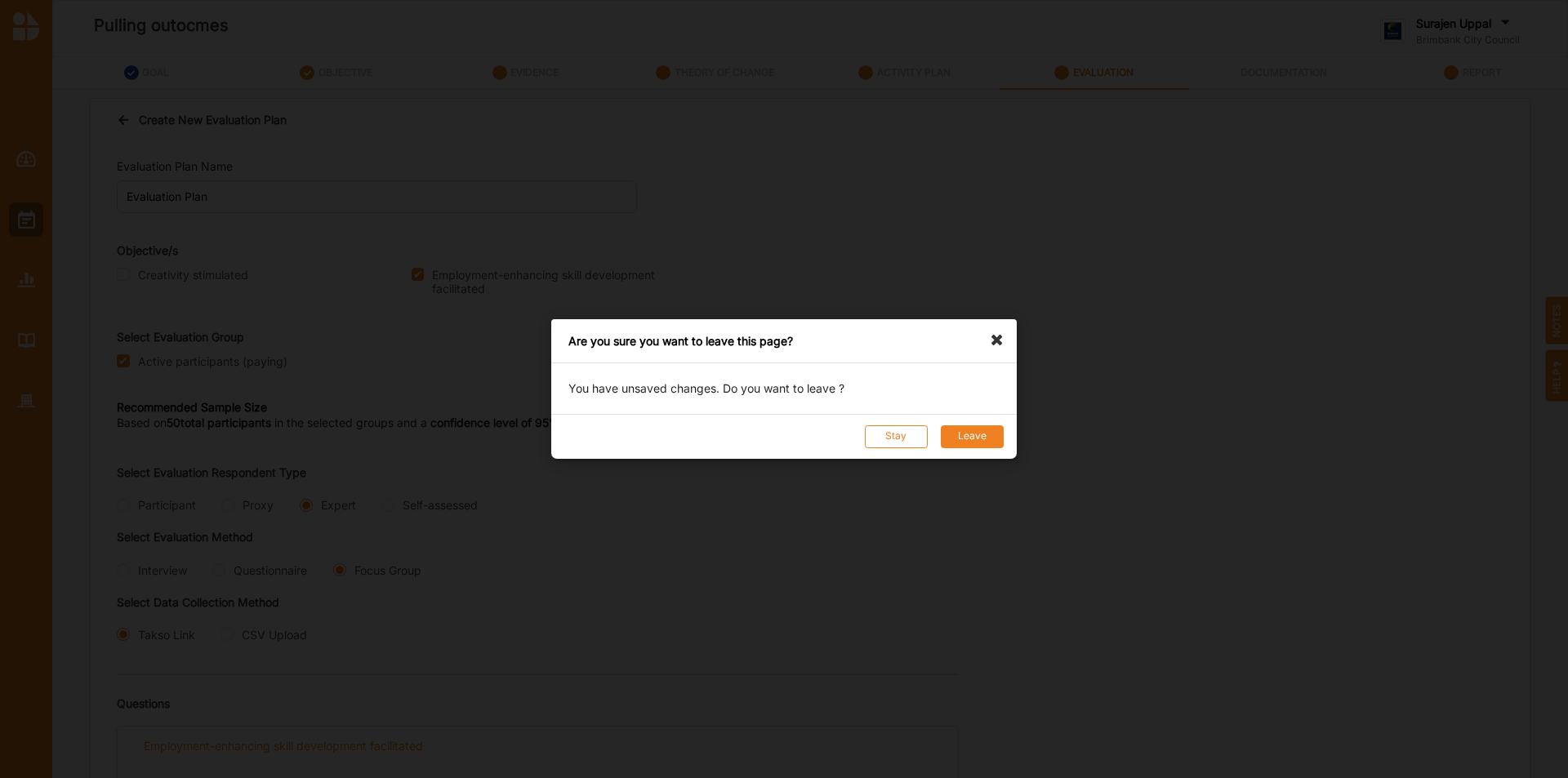
click at [1001, 444] on button "Leave" at bounding box center [972, 437] width 63 height 23
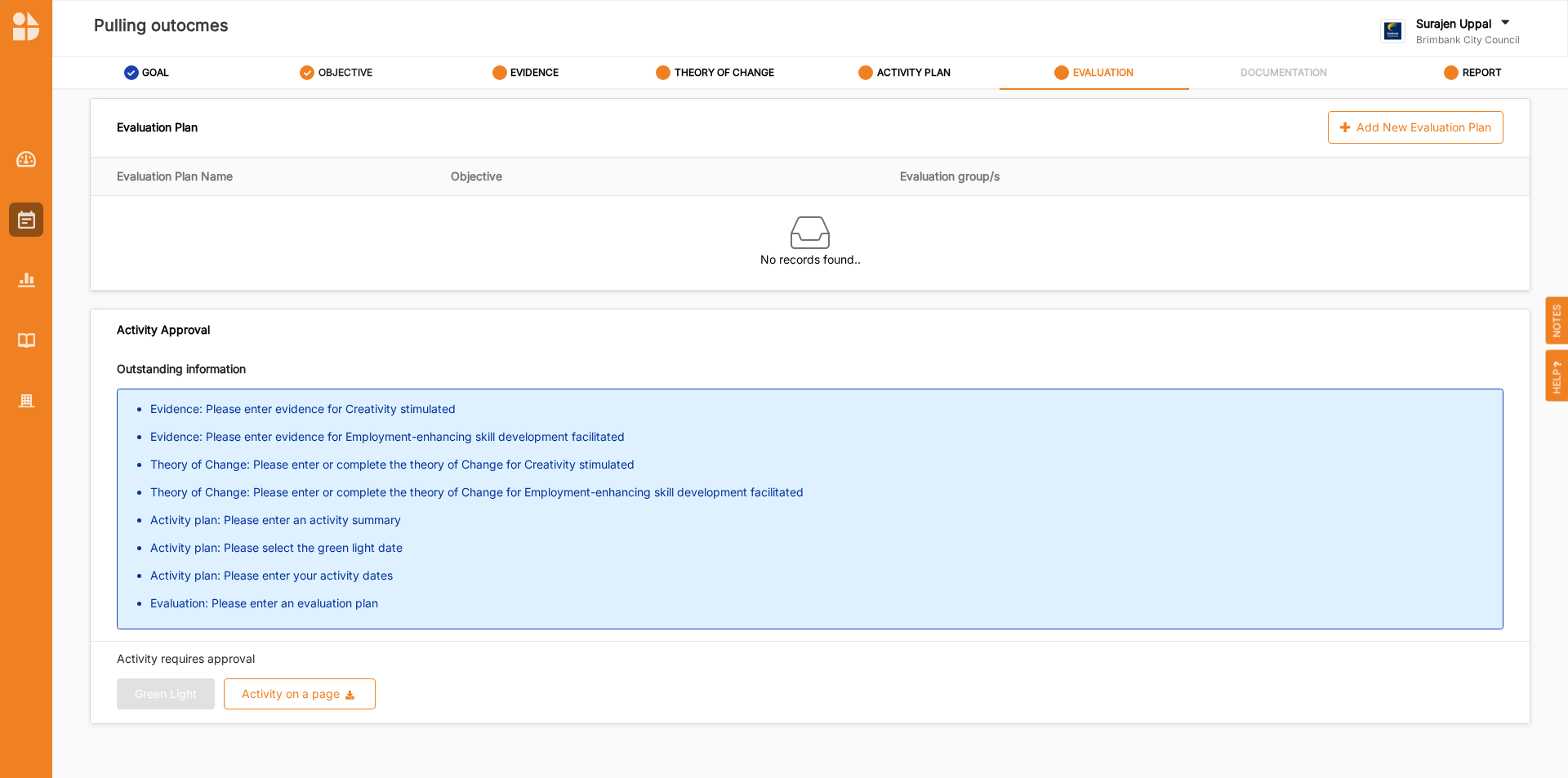
click at [359, 76] on label "OBJECTIVE" at bounding box center [345, 73] width 54 height 13
select select "1"
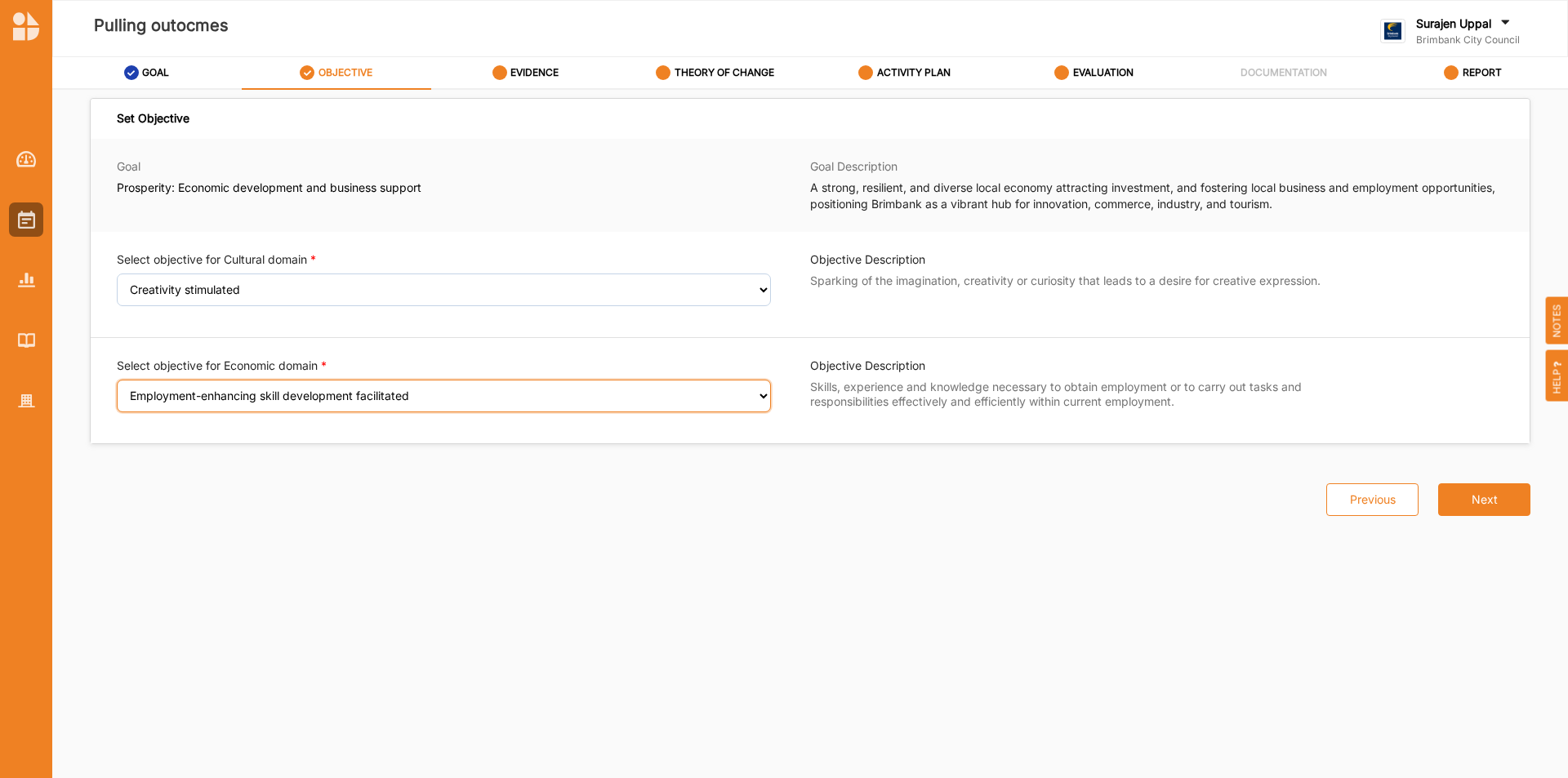
click at [230, 402] on select "Select an Objective Employment-enhancing skill development facilitated Individu…" at bounding box center [444, 396] width 655 height 33
select select "11"
click at [117, 390] on select "Select an Objective Employment-enhancing skill development facilitated Individu…" at bounding box center [444, 396] width 655 height 33
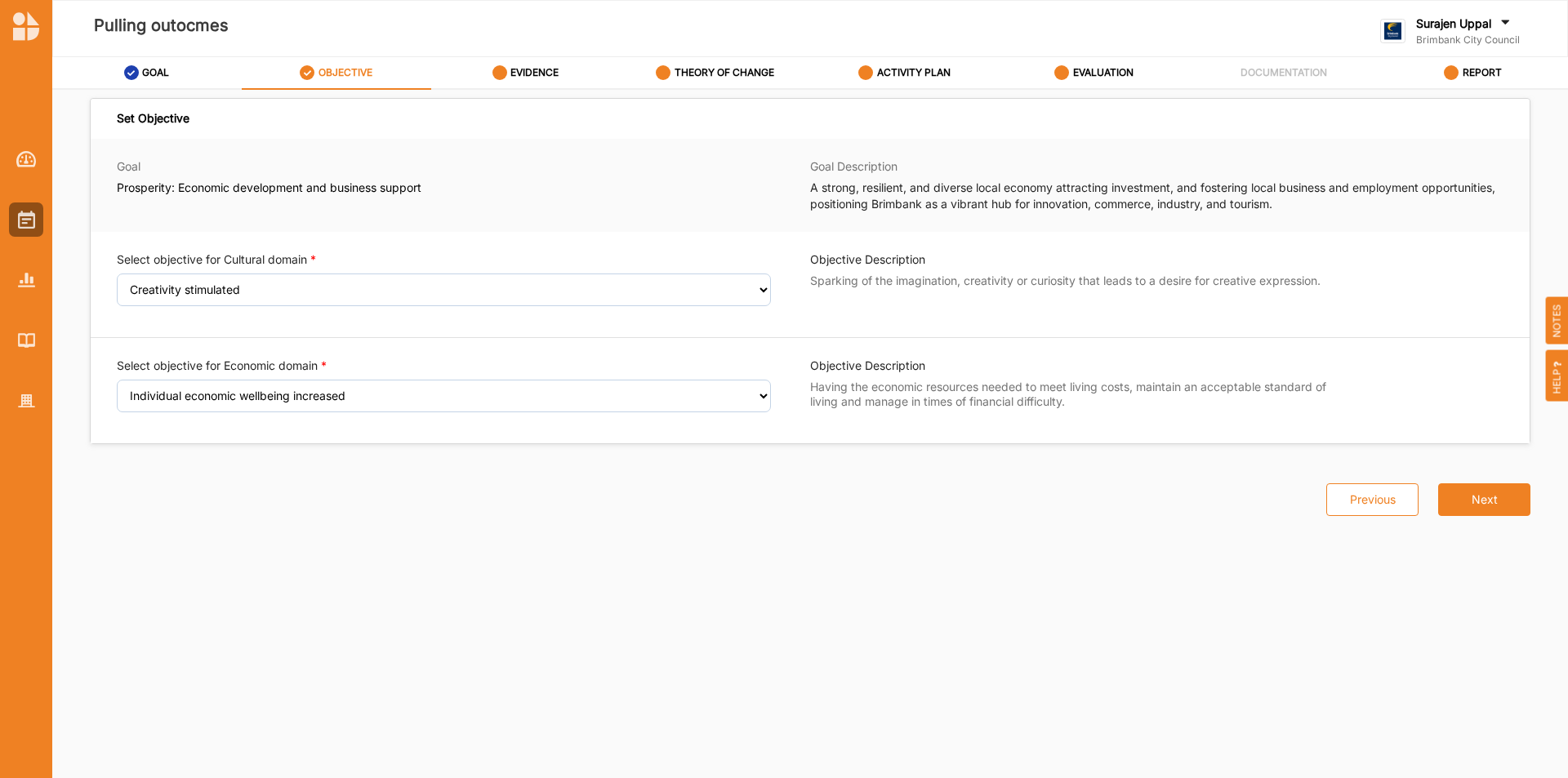
click at [1451, 22] on label "Surajen Uppal" at bounding box center [1455, 24] width 76 height 15
click at [1424, 203] on div "Log Out" at bounding box center [1465, 203] width 142 height 15
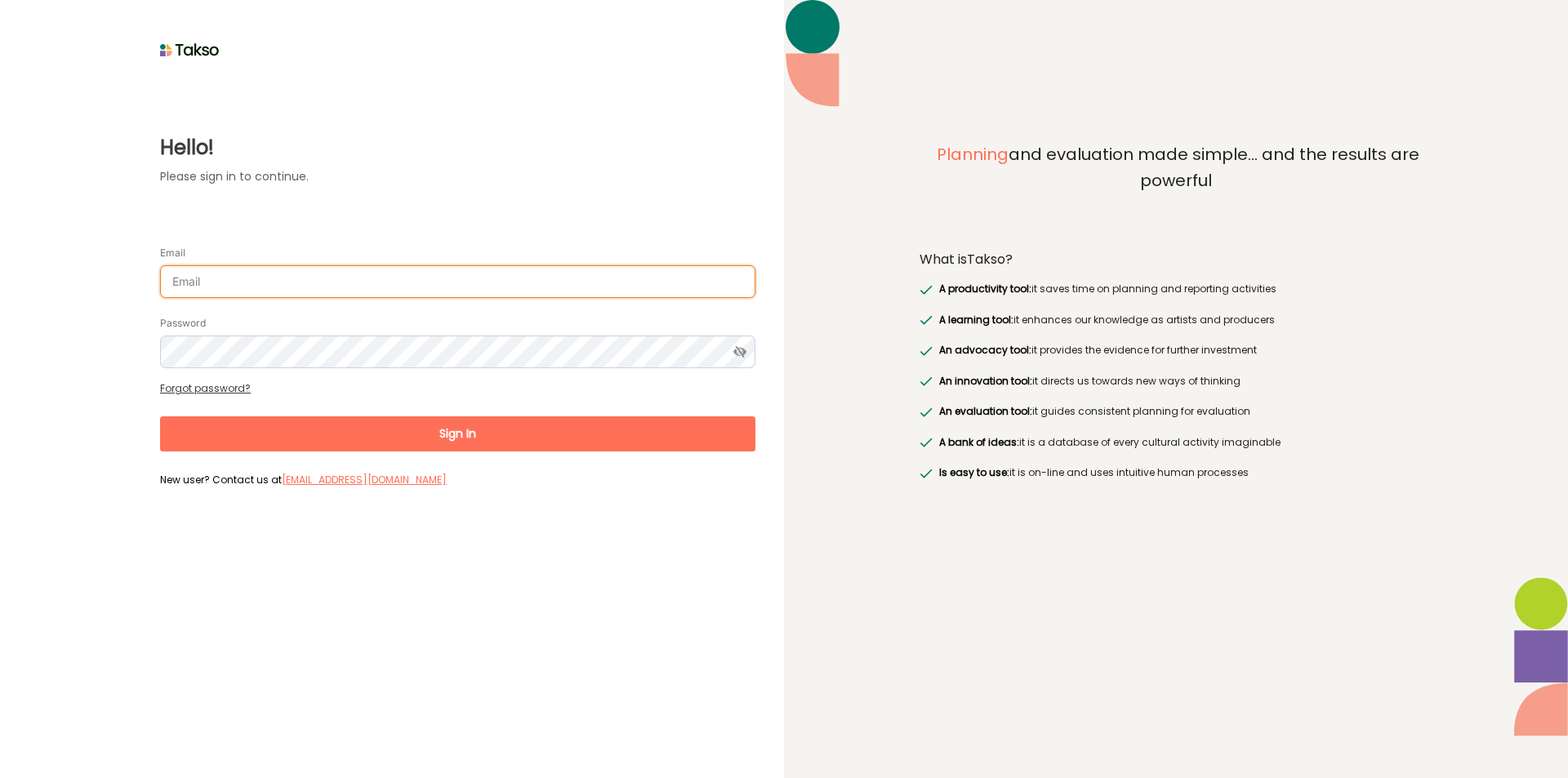
click at [399, 278] on input "Email" at bounding box center [457, 281] width 595 height 33
type input "raji.uppal@culturaldevelopment.net.au"
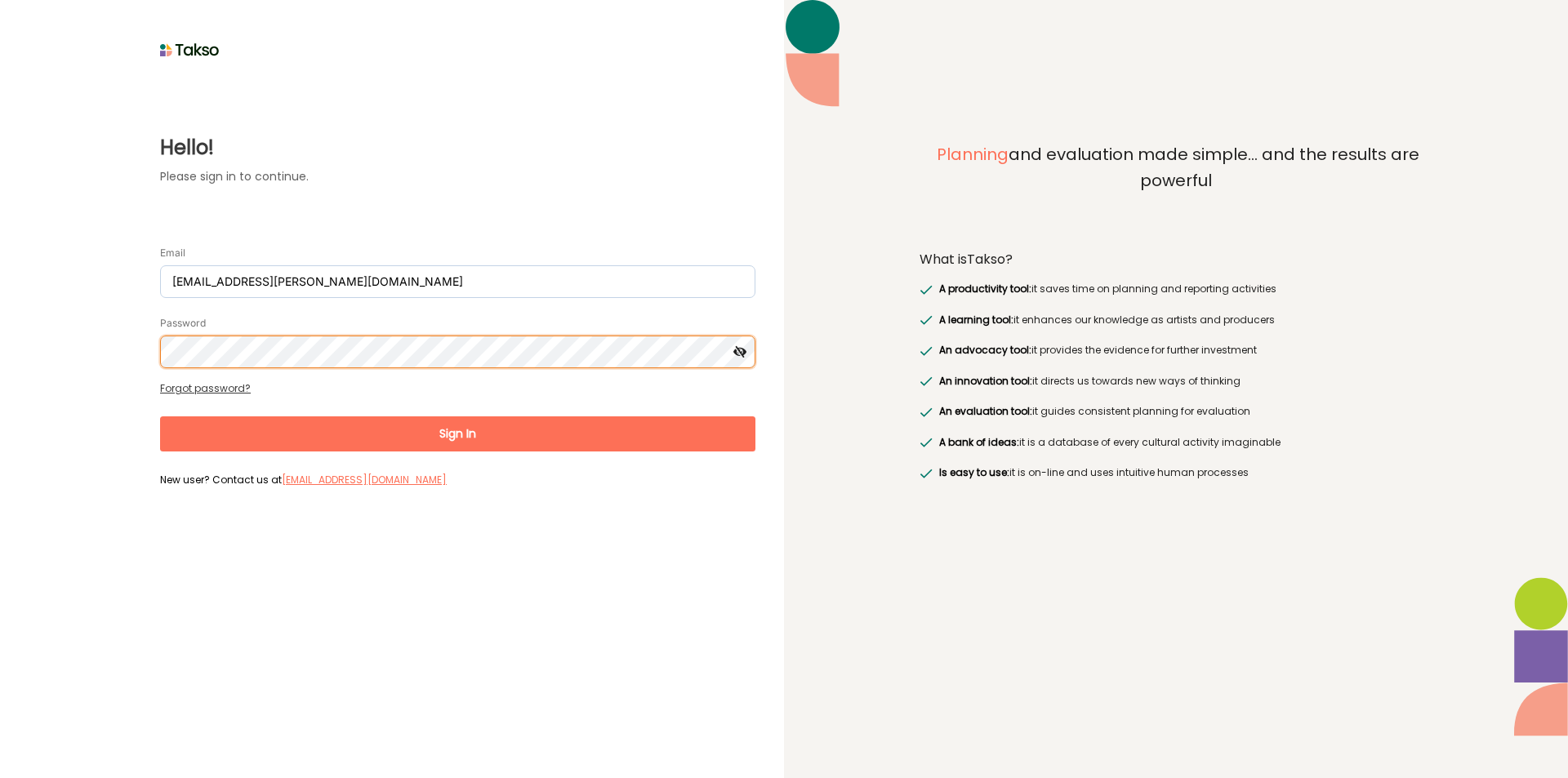
click at [160, 416] on button "Sign In" at bounding box center [457, 433] width 595 height 35
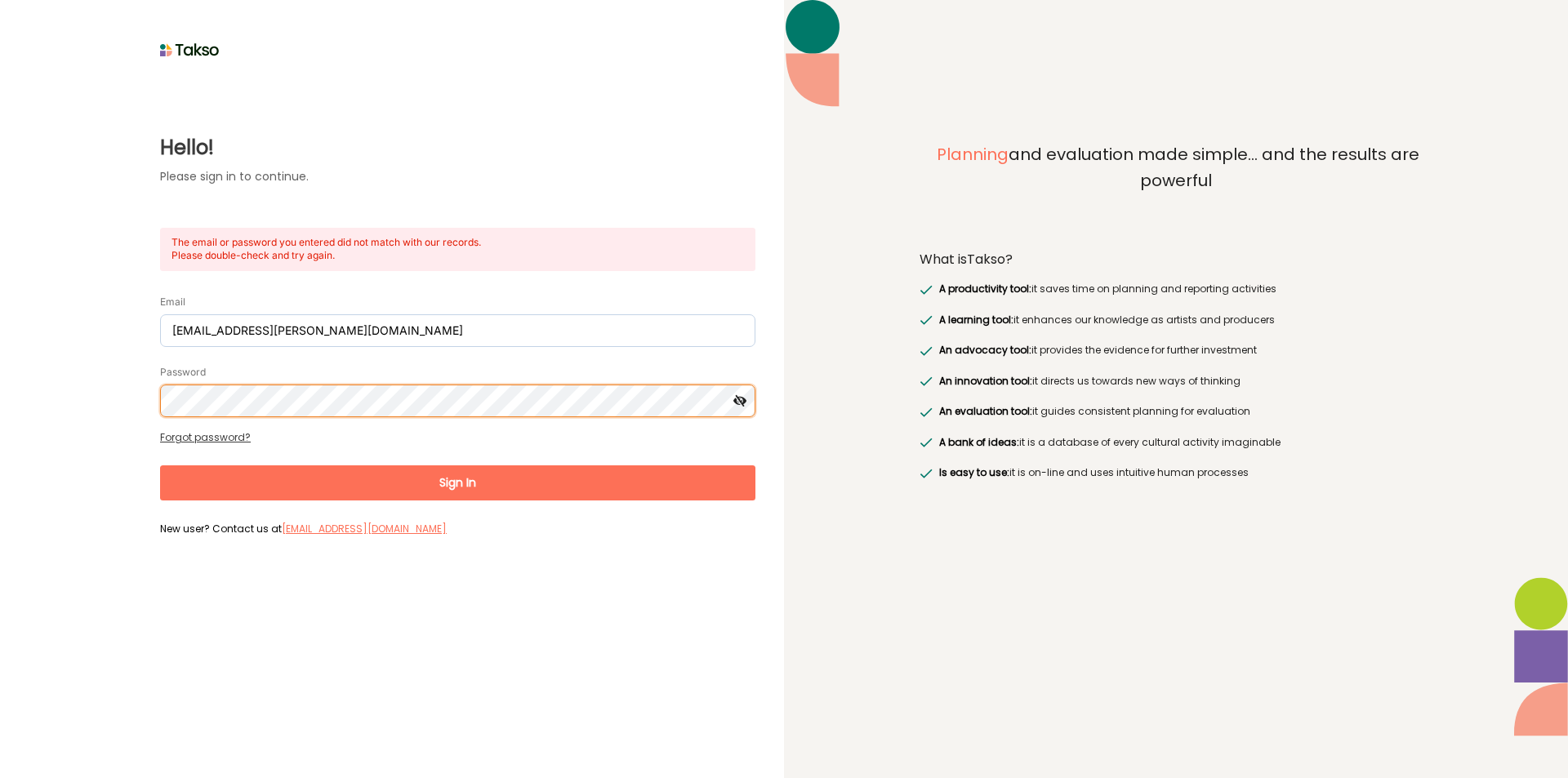
click at [160, 465] on button "Sign In" at bounding box center [457, 482] width 595 height 35
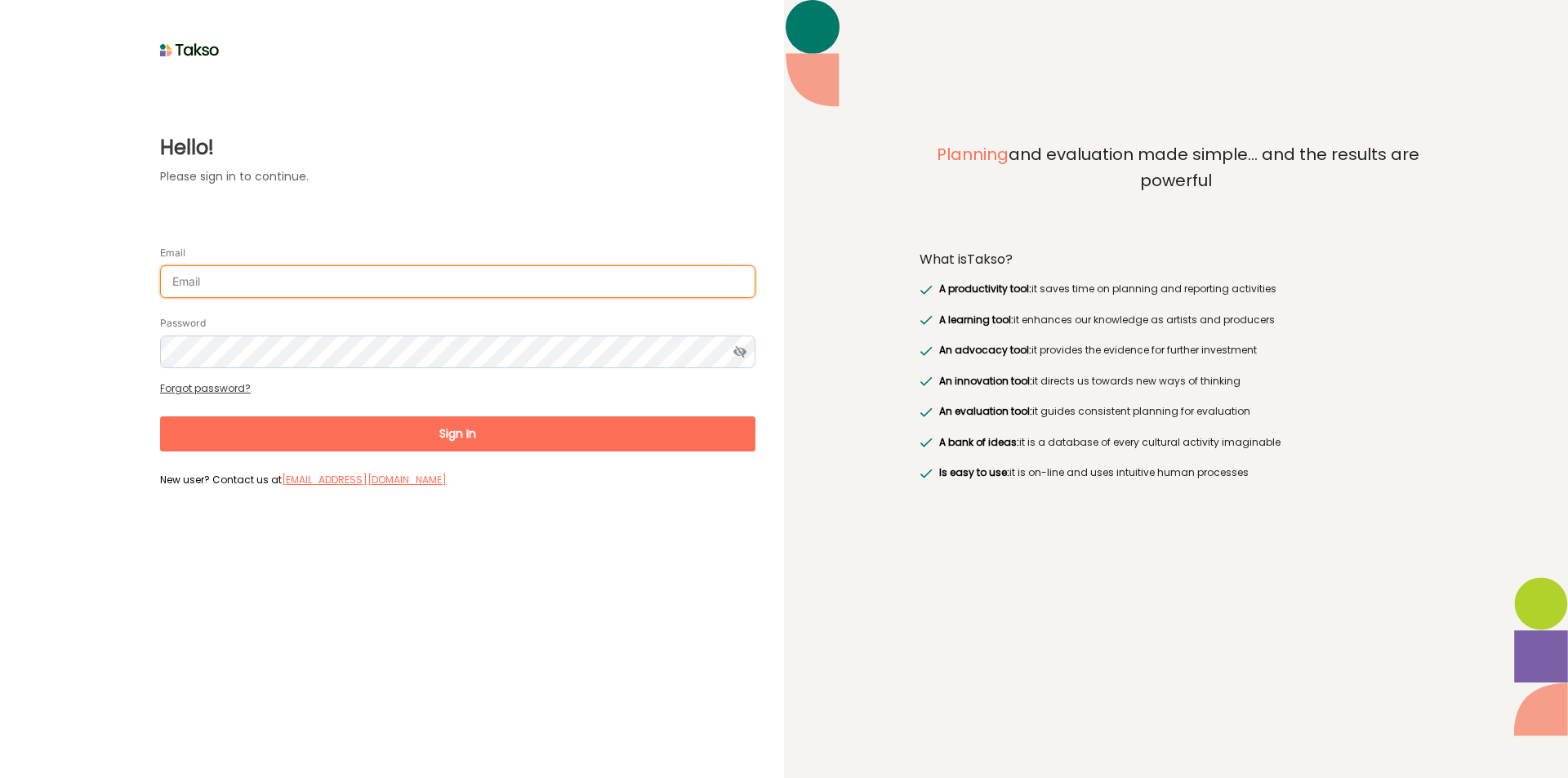
click at [308, 287] on input "Email" at bounding box center [457, 281] width 595 height 33
type input "[EMAIL_ADDRESS][DOMAIN_NAME]"
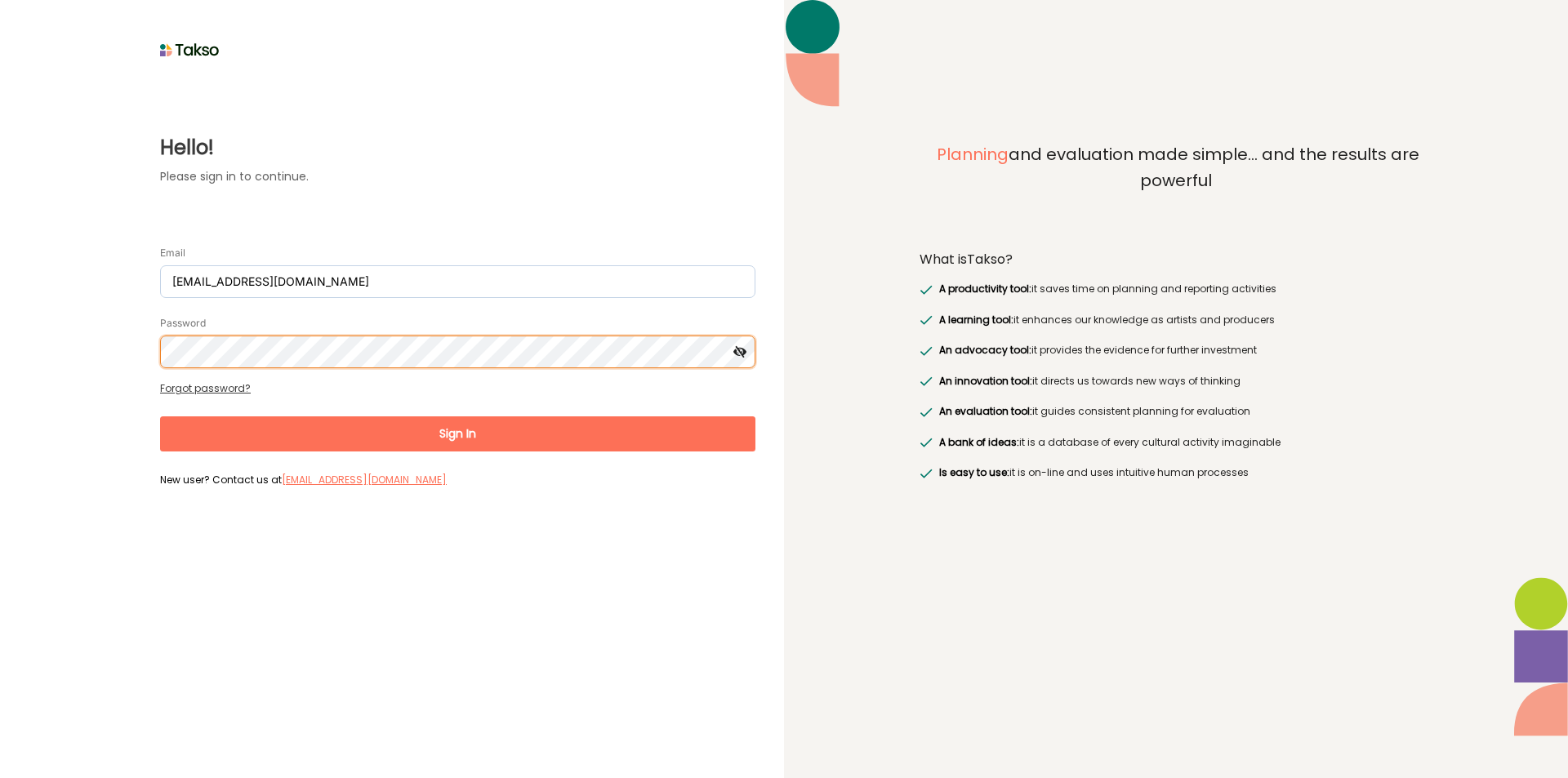
click at [160, 416] on button "Sign In" at bounding box center [457, 433] width 595 height 35
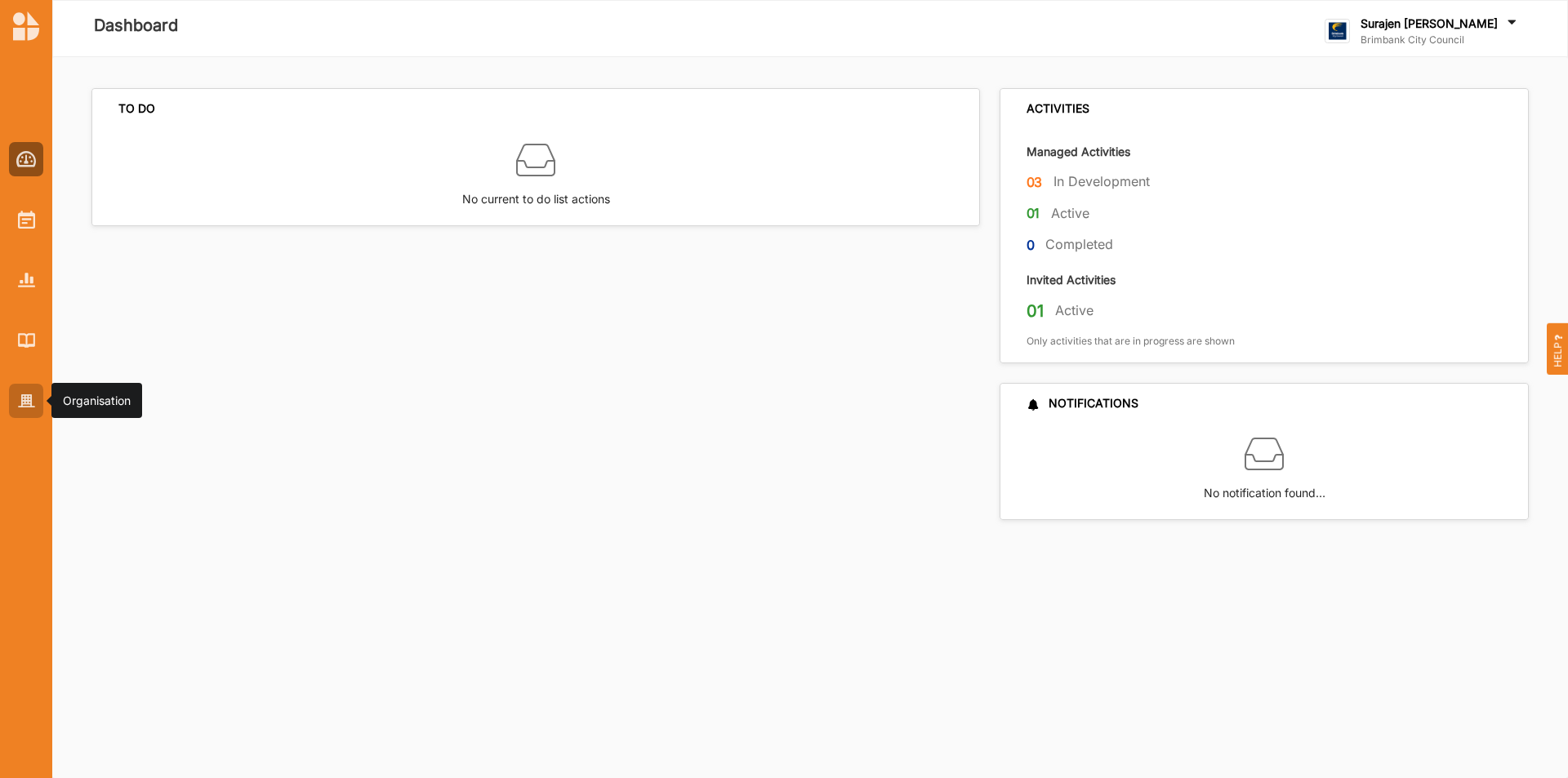
click at [16, 408] on div at bounding box center [26, 400] width 34 height 34
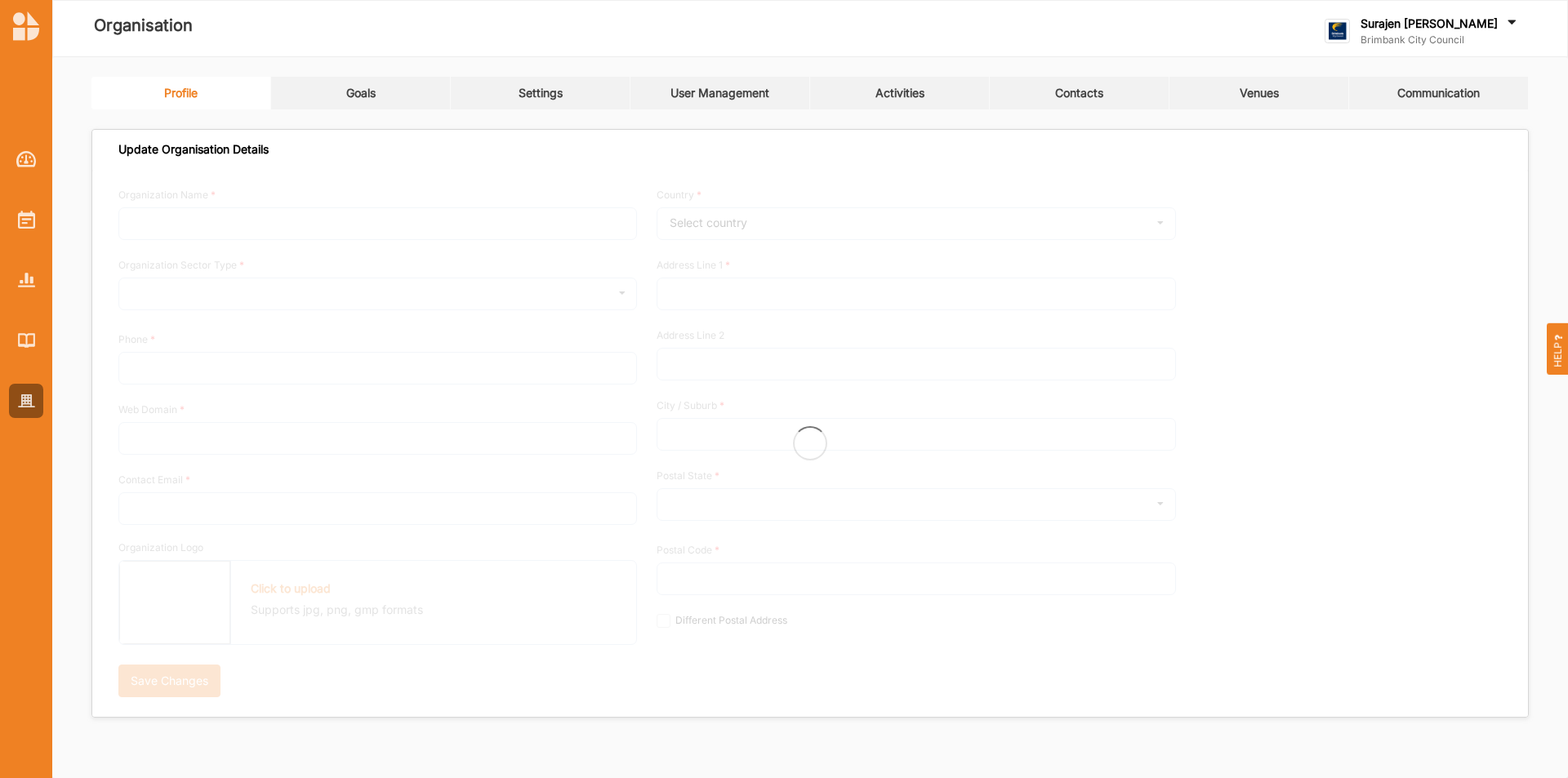
type input "Brimbank City Council"
type input "[PHONE_NUMBER]"
type input "[DOMAIN_NAME]"
type input "[EMAIL_ADDRESS][DOMAIN_NAME]"
type input "[STREET_ADDRESS]"
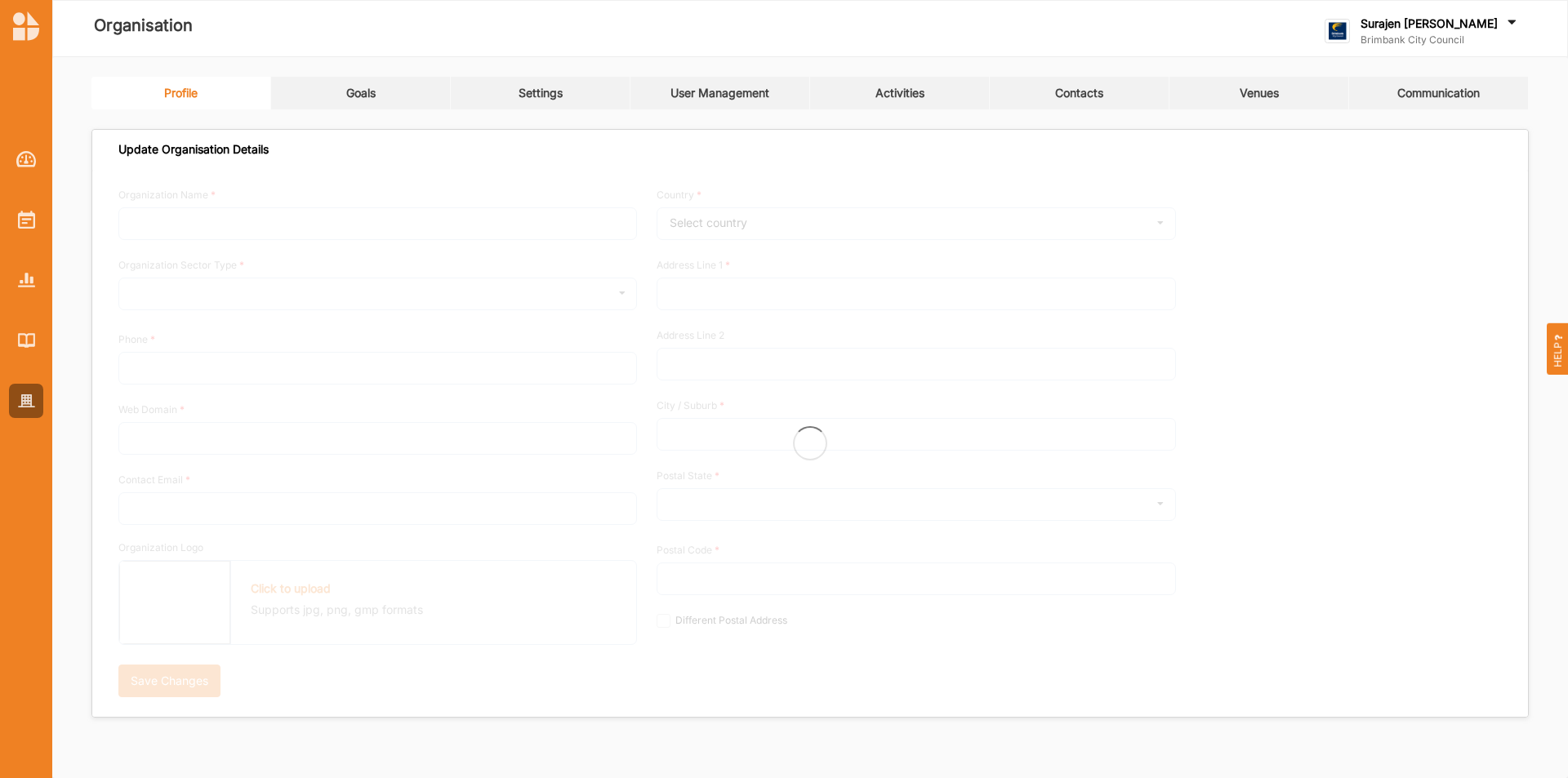
type input "Sunshine"
type input "3020"
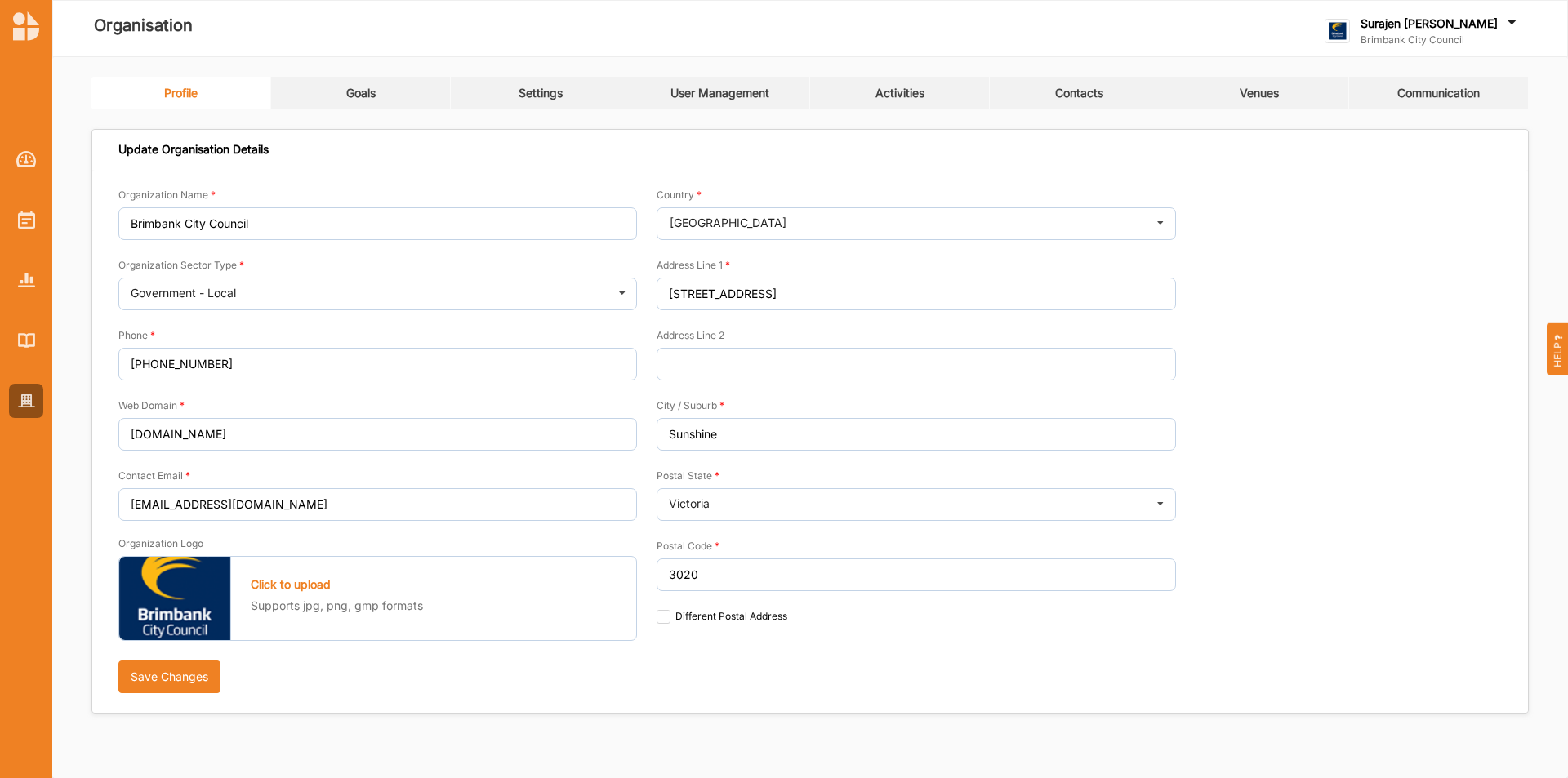
click at [897, 111] on div "Profile Goals Settings User Management Activities Contacts Venues Communication…" at bounding box center [810, 395] width 1438 height 637
click at [896, 90] on div "Activities" at bounding box center [900, 93] width 49 height 15
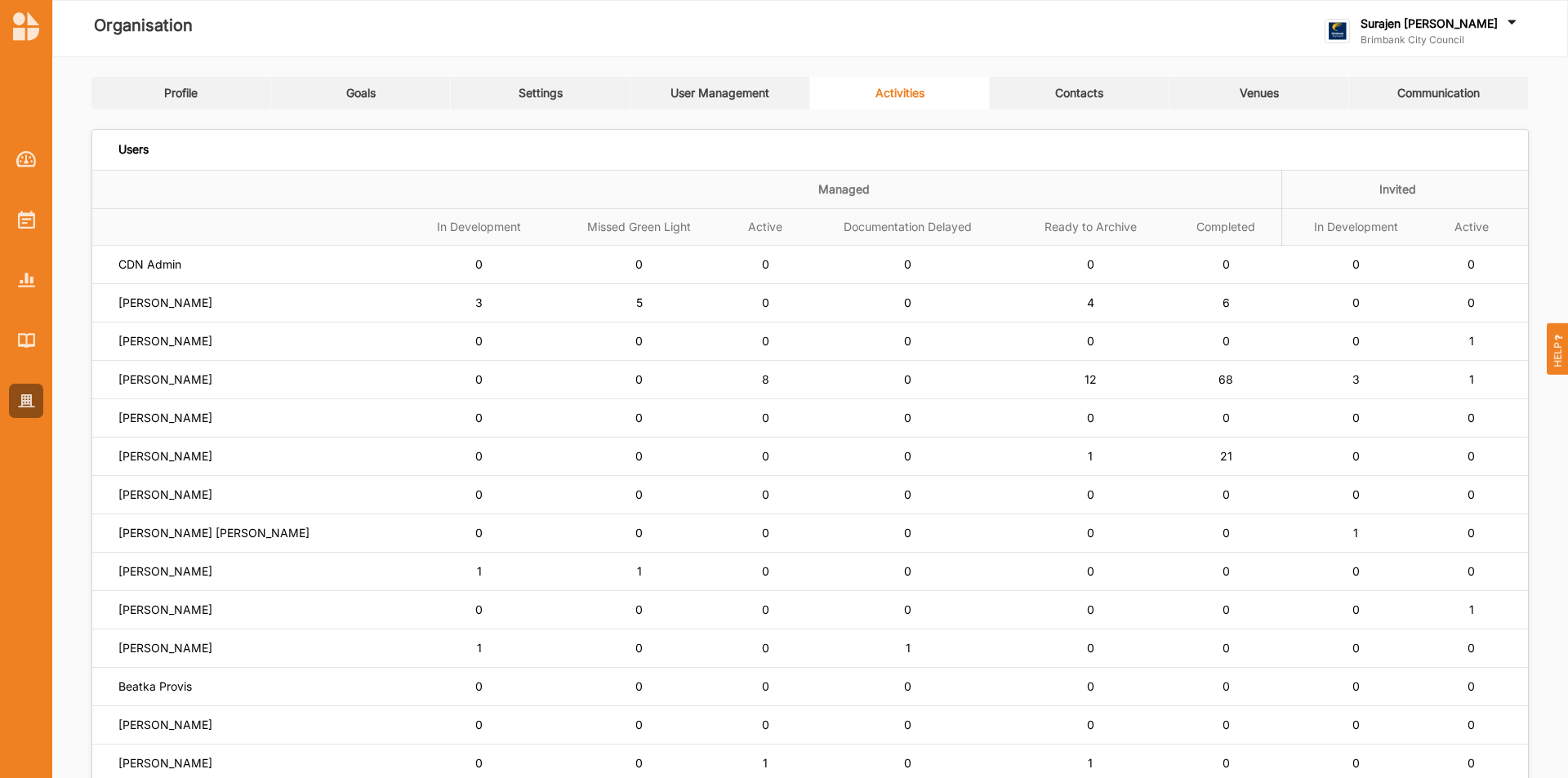
click at [1109, 81] on link "Contacts" at bounding box center [1080, 93] width 179 height 33
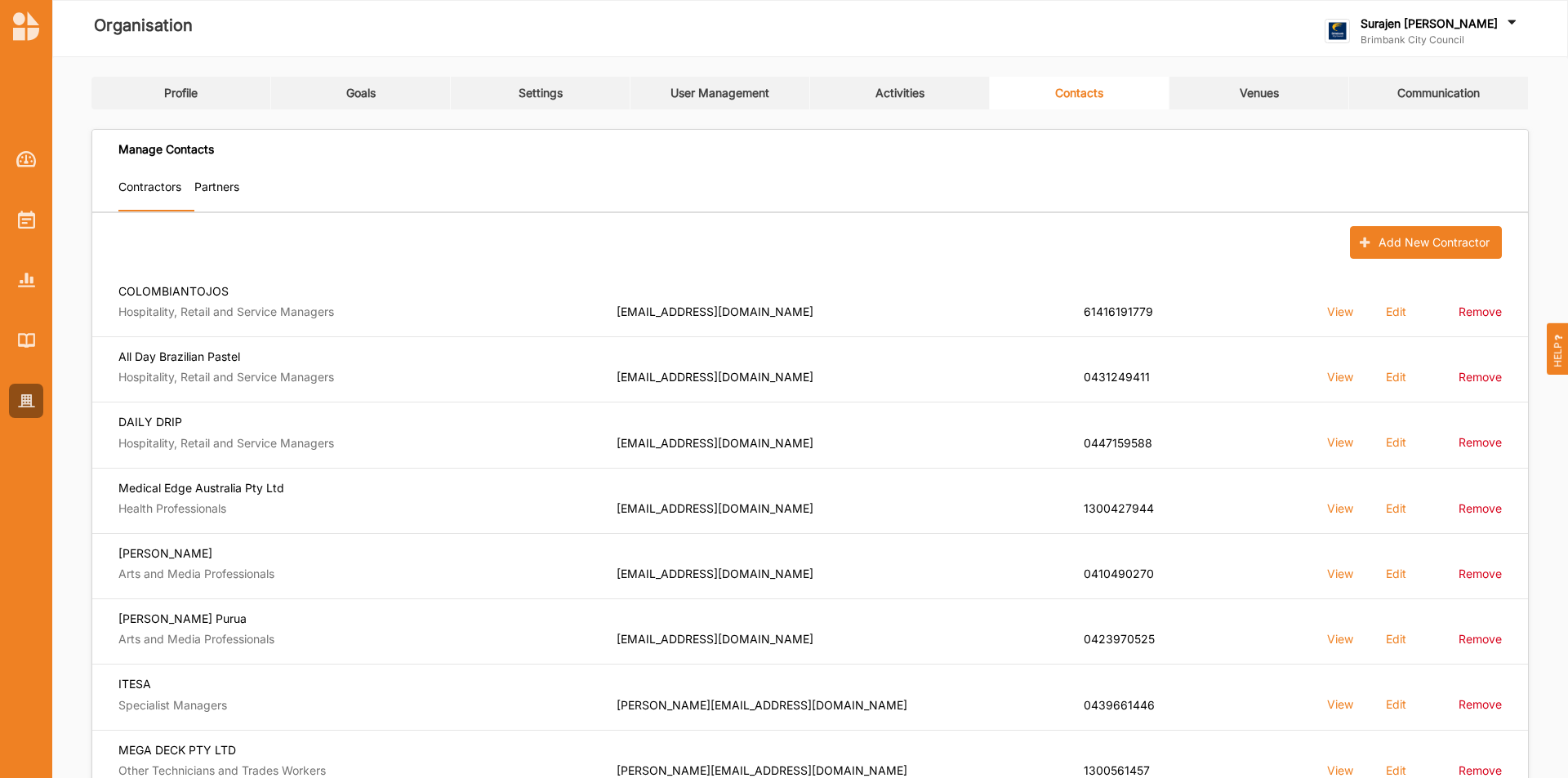
click at [868, 105] on link "Activities" at bounding box center [900, 93] width 179 height 33
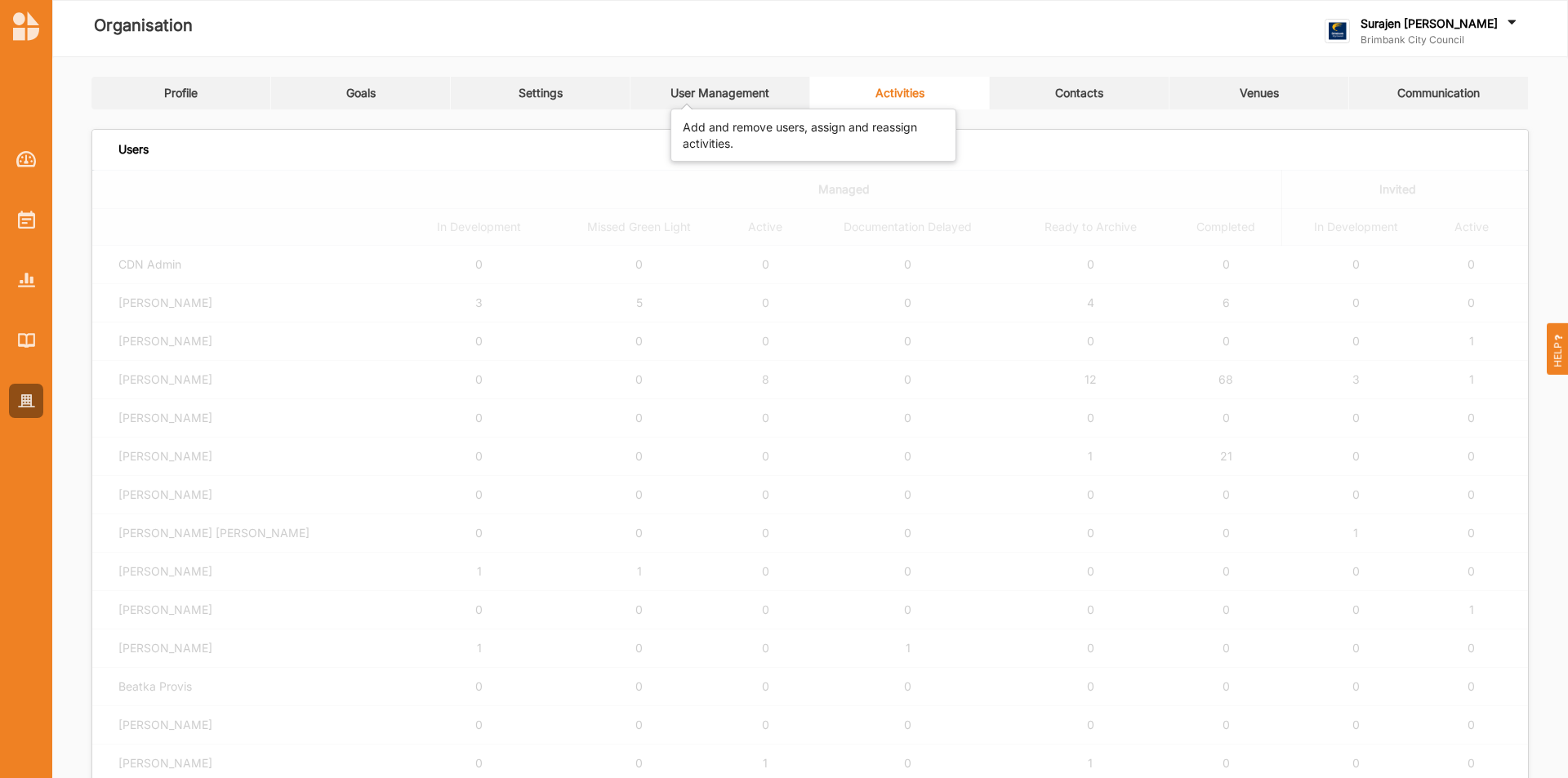
click at [728, 91] on div "User Management" at bounding box center [720, 93] width 99 height 15
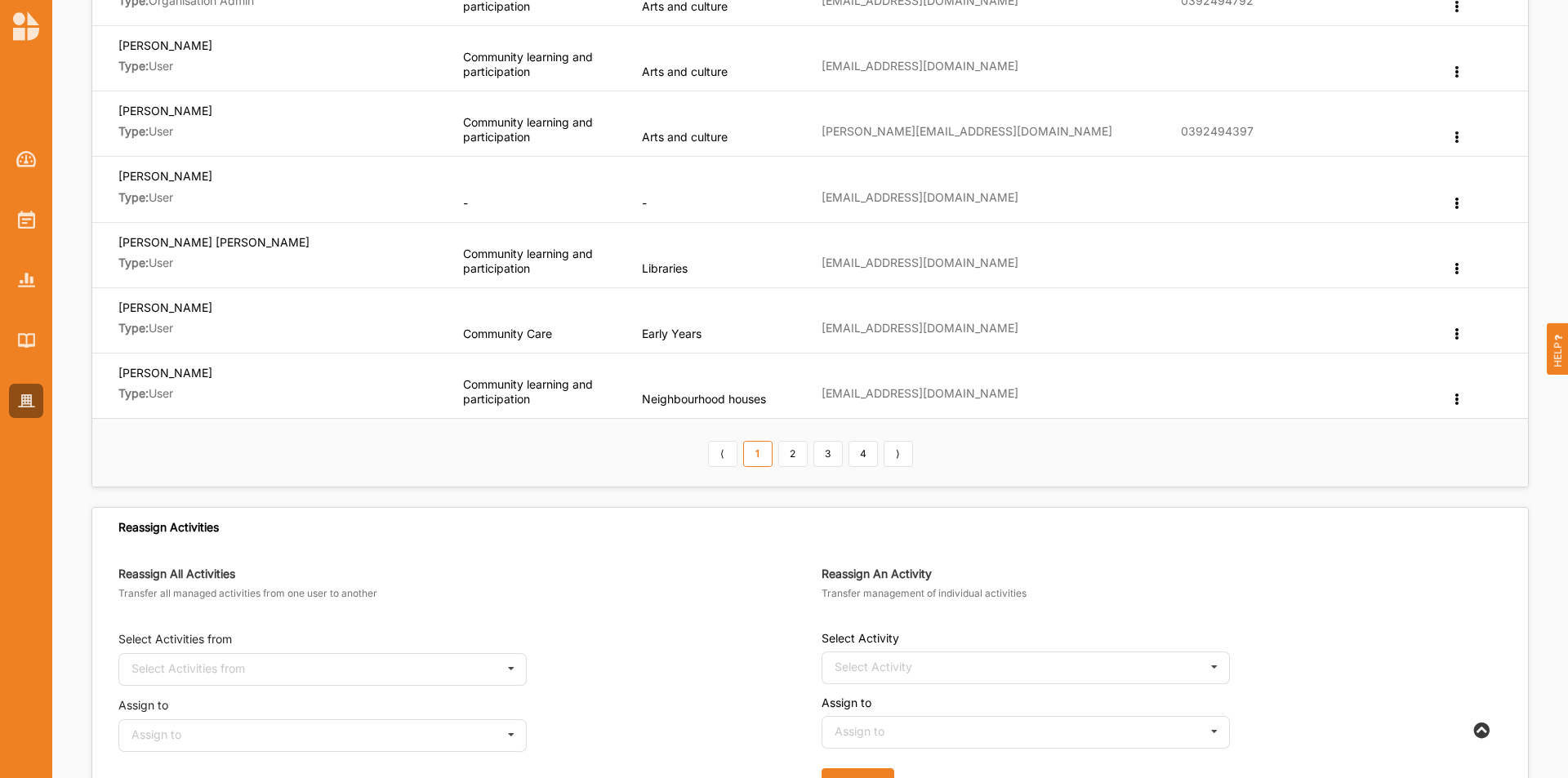
scroll to position [571, 0]
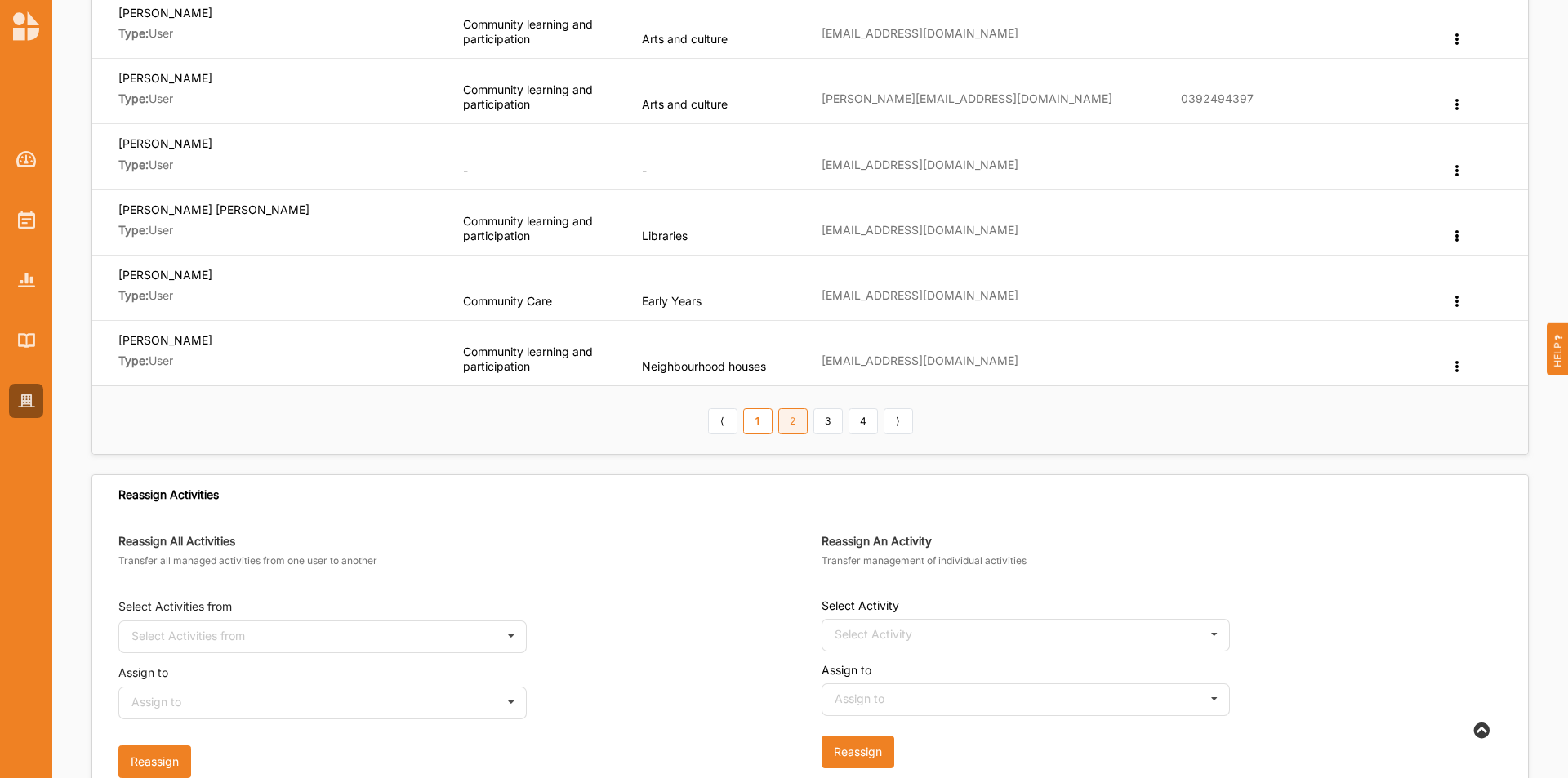
click at [791, 421] on link "2" at bounding box center [793, 421] width 29 height 26
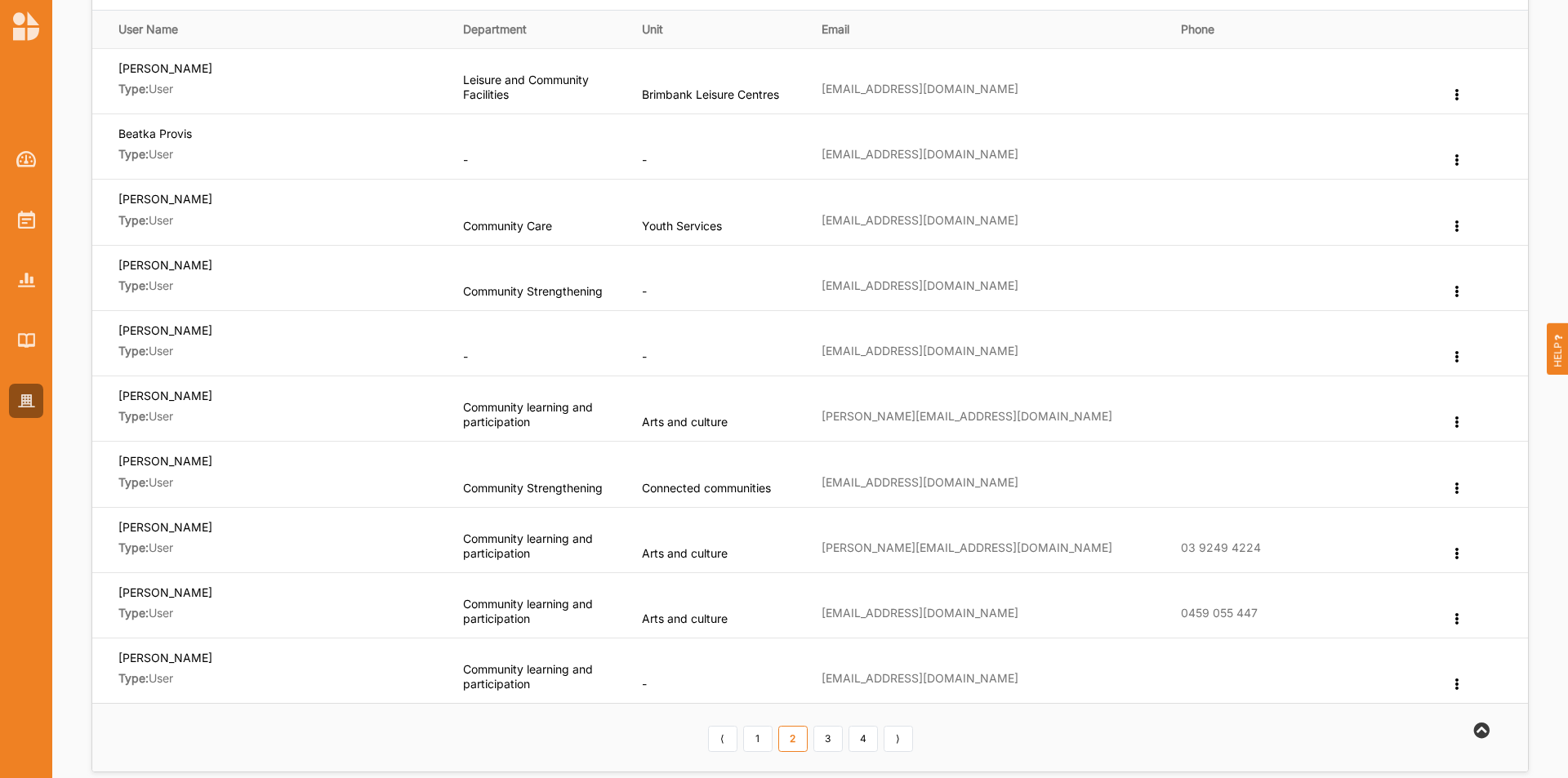
scroll to position [245, 0]
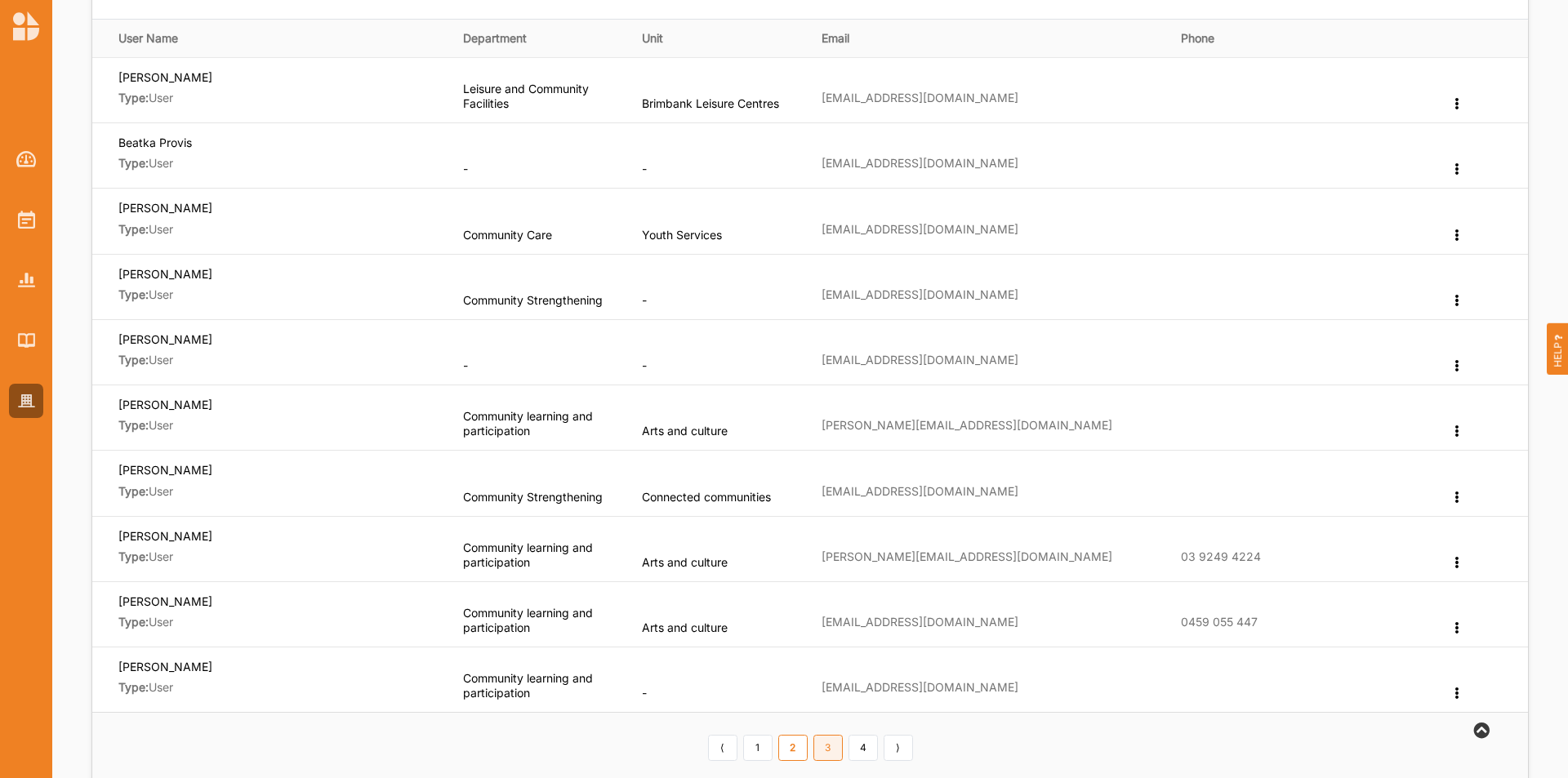
click at [832, 751] on link "3" at bounding box center [827, 748] width 29 height 26
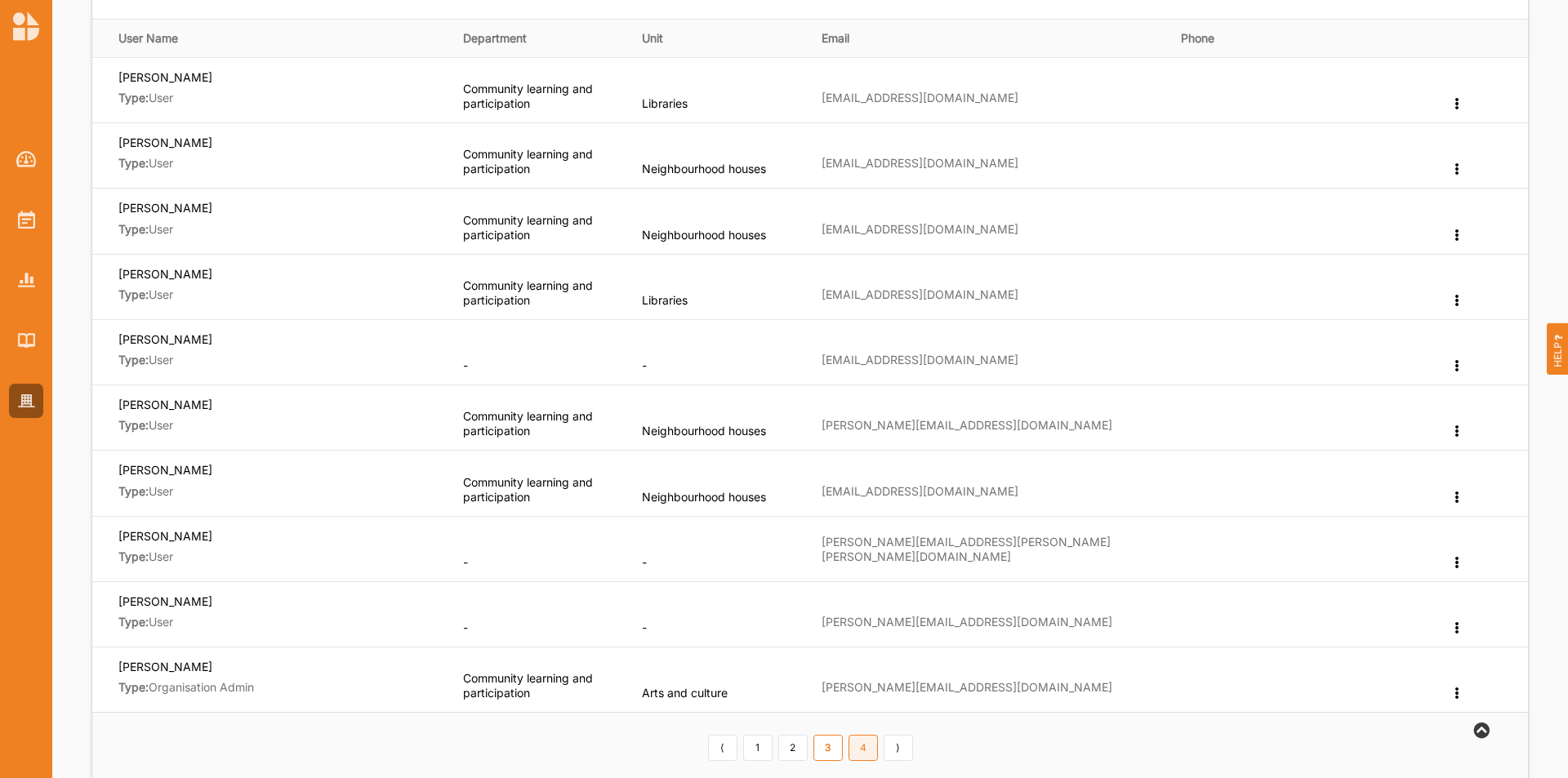
click at [867, 757] on link "4" at bounding box center [862, 748] width 29 height 26
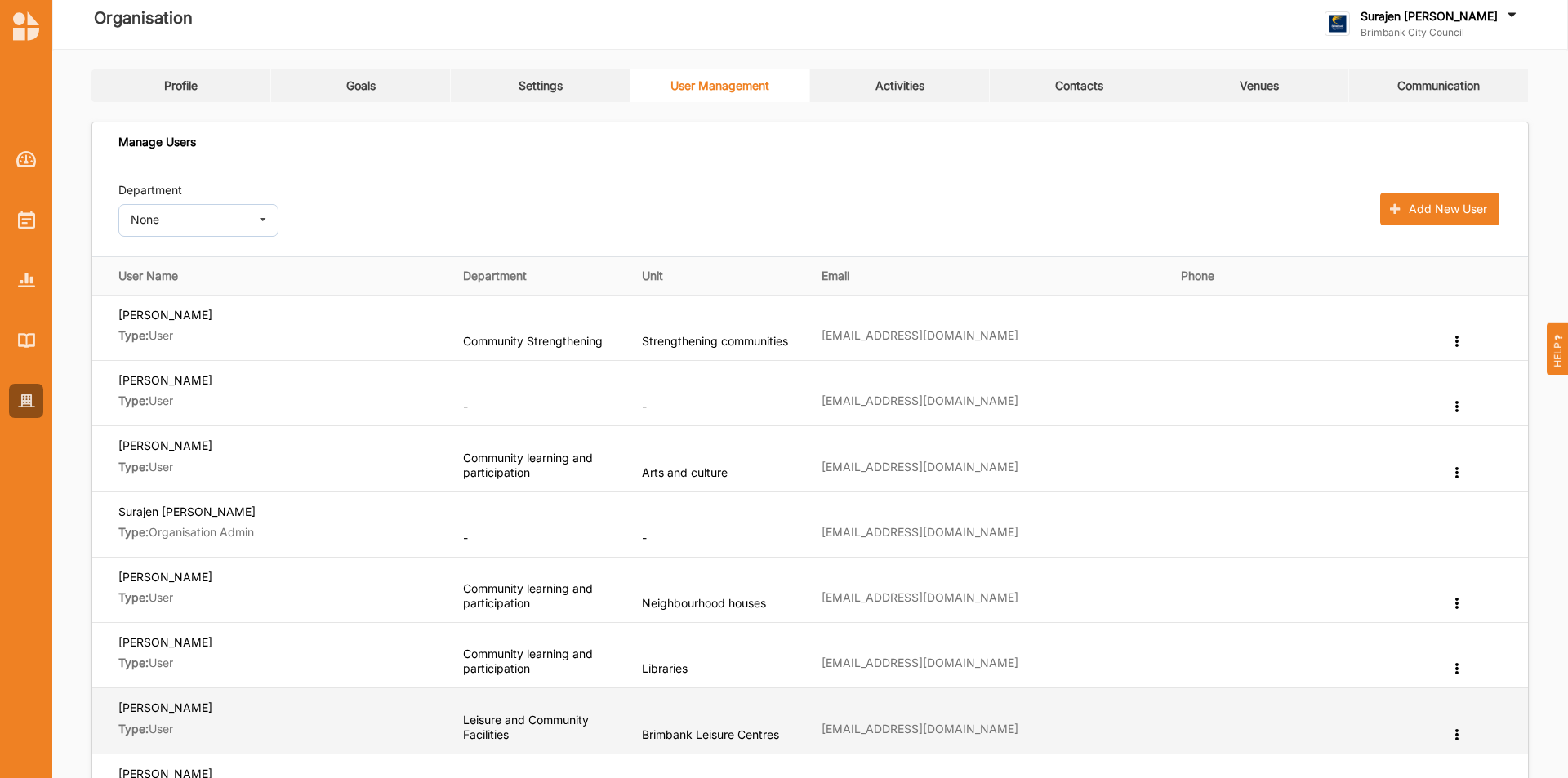
scroll to position [0, 0]
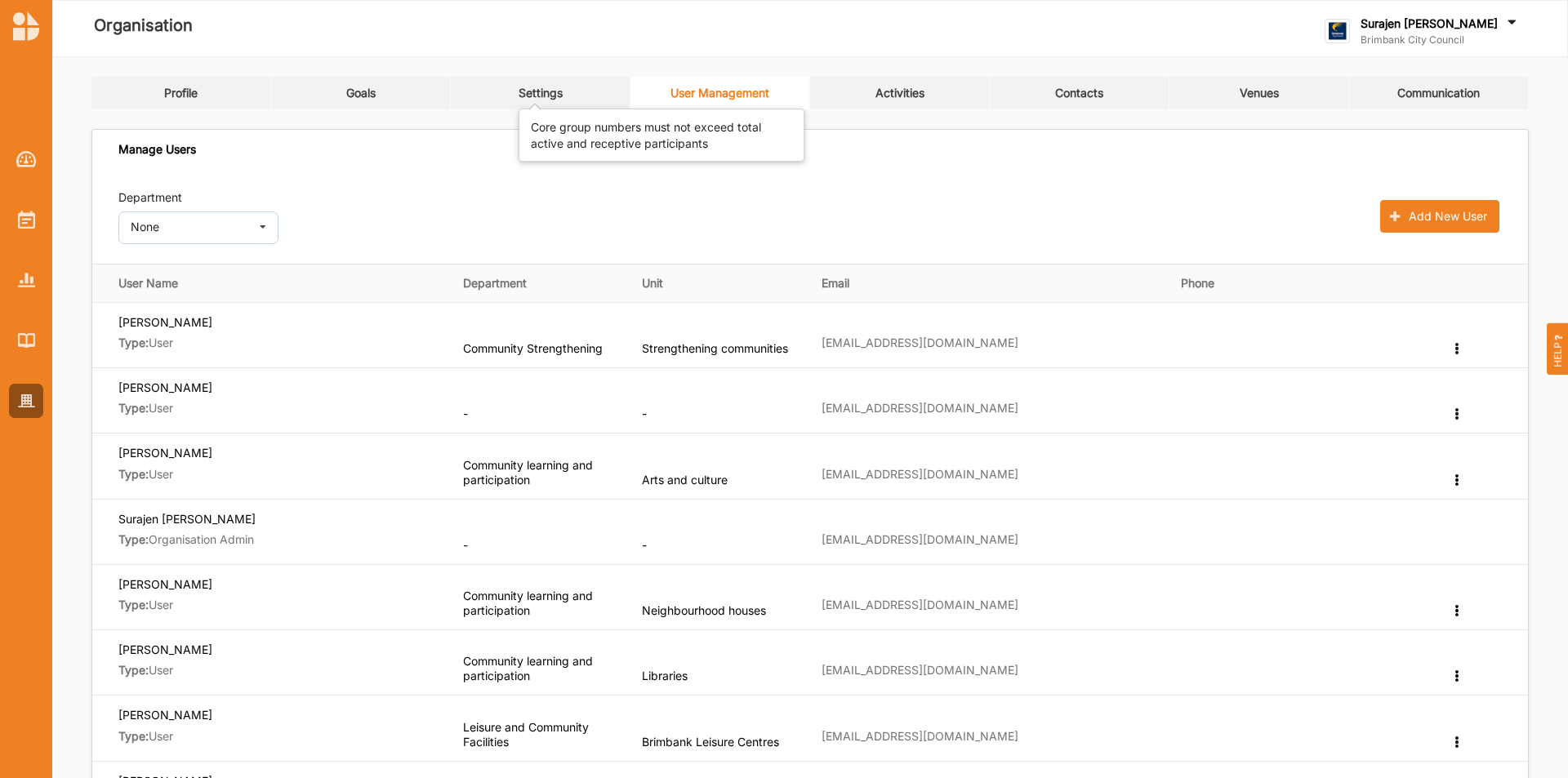
click at [556, 99] on div "Settings" at bounding box center [540, 93] width 44 height 15
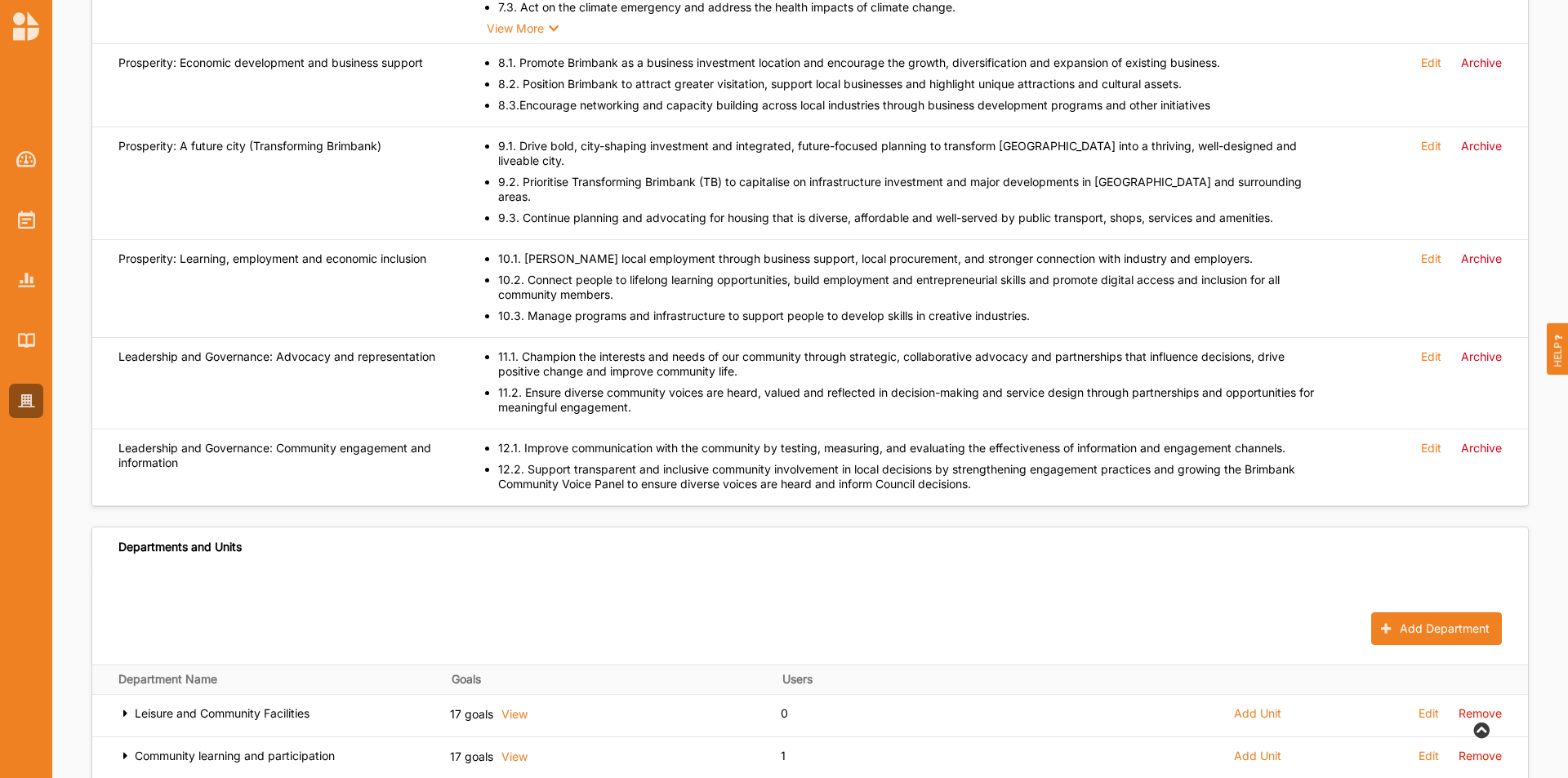
scroll to position [1715, 0]
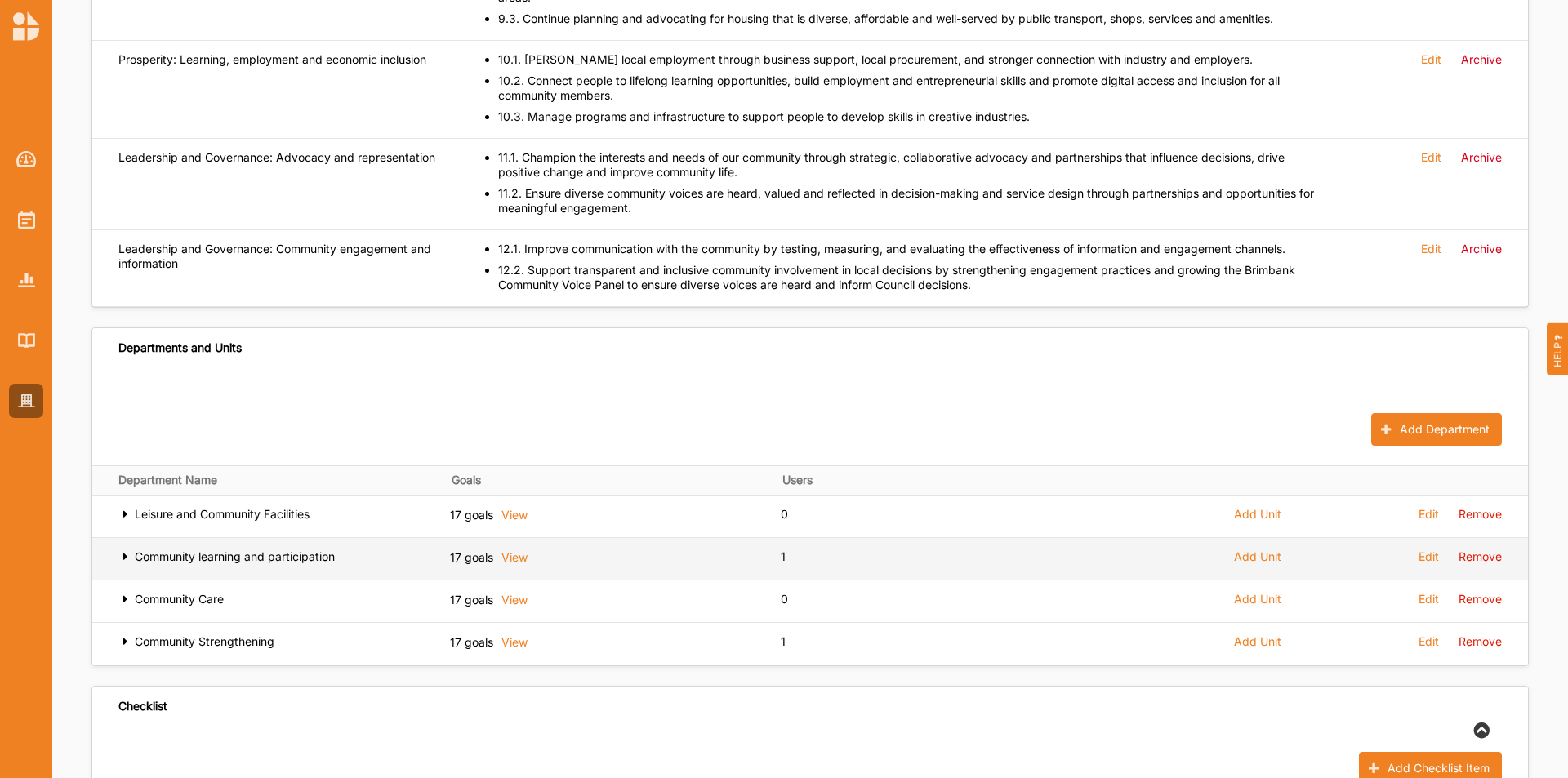
click at [123, 550] on icon at bounding box center [125, 555] width 14 height 11
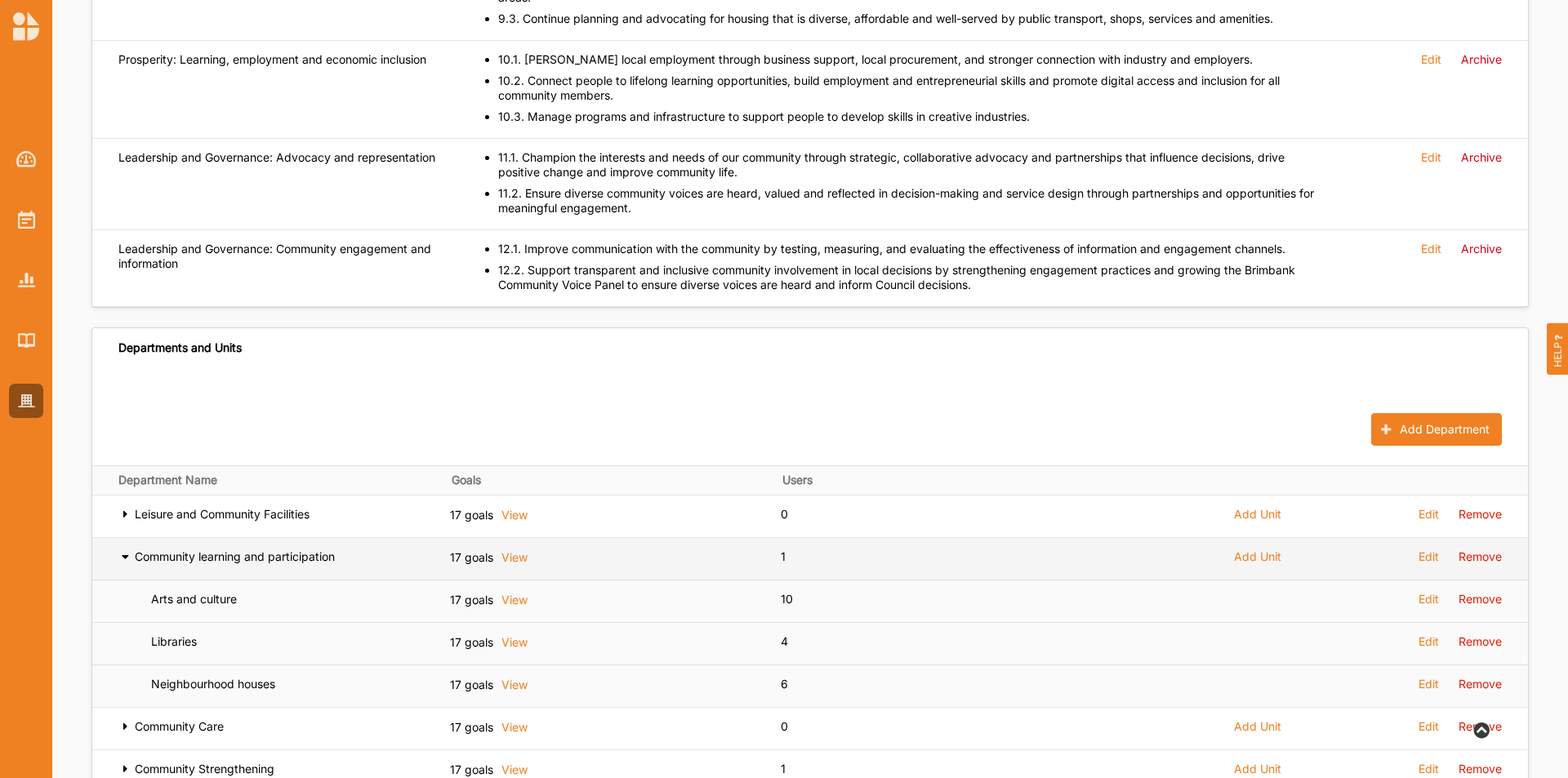
click at [123, 550] on icon at bounding box center [125, 555] width 14 height 11
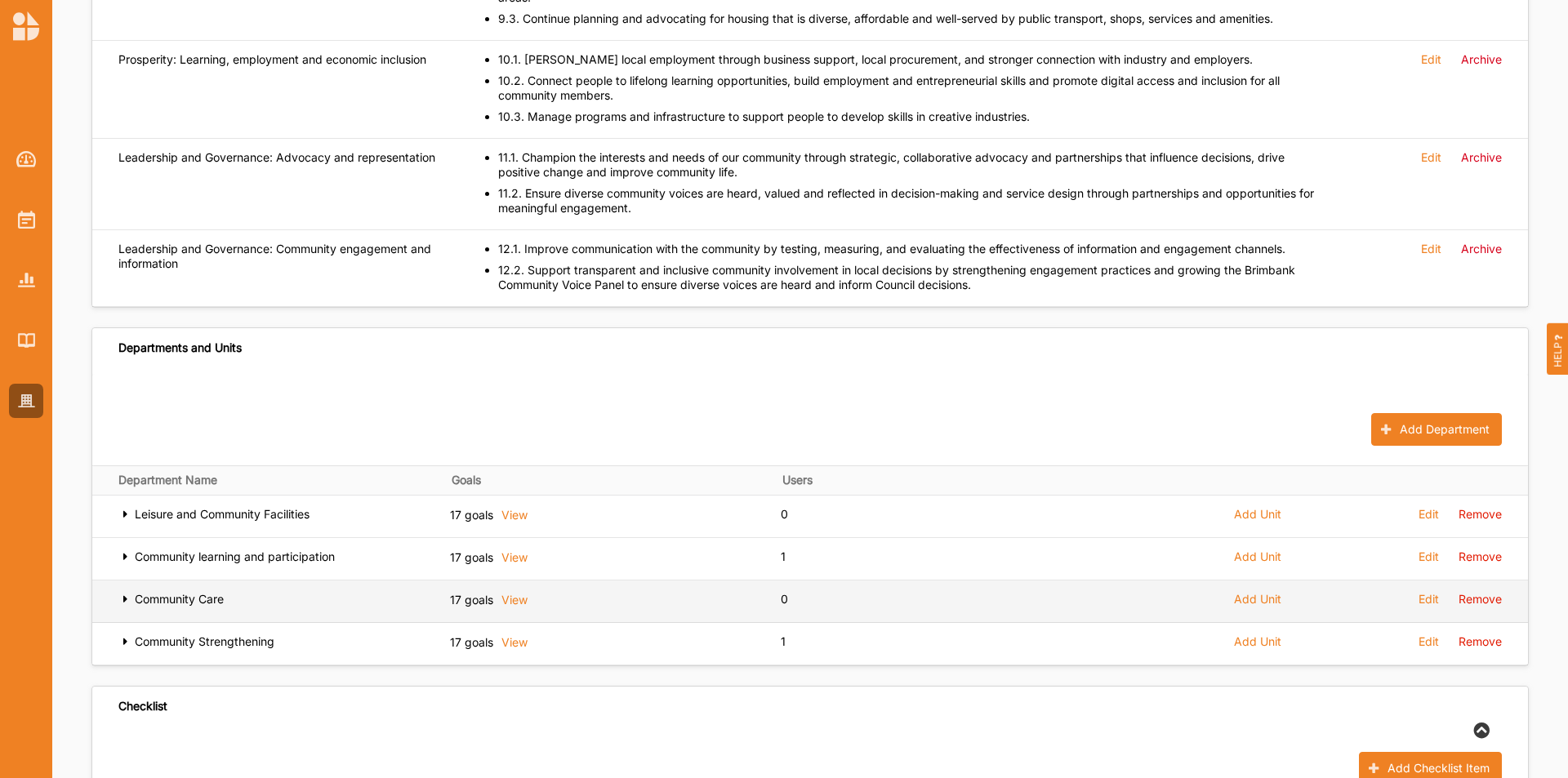
click at [118, 581] on td "Community Care" at bounding box center [258, 601] width 332 height 42
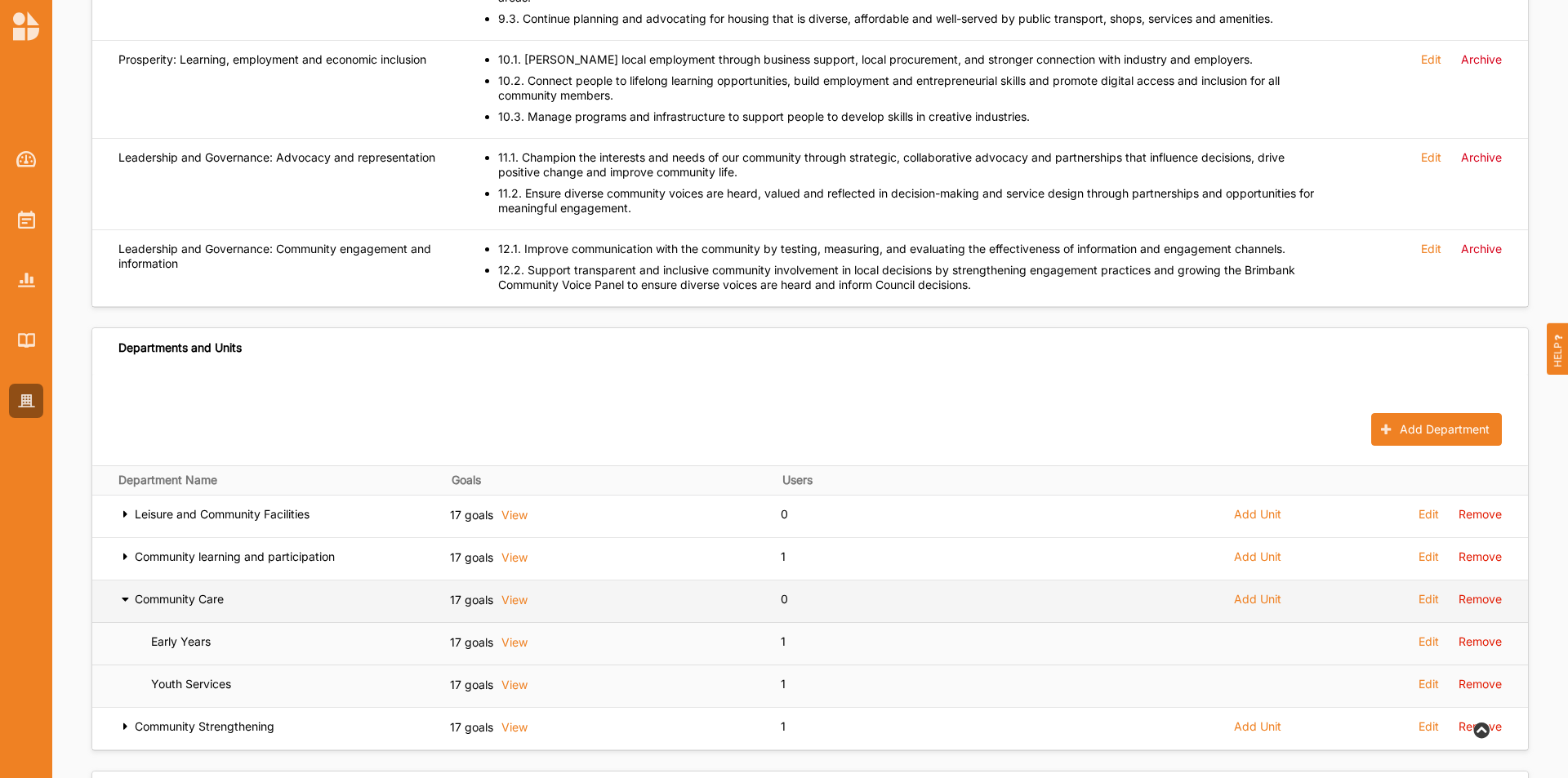
click at [118, 581] on td "Community Care" at bounding box center [258, 601] width 332 height 42
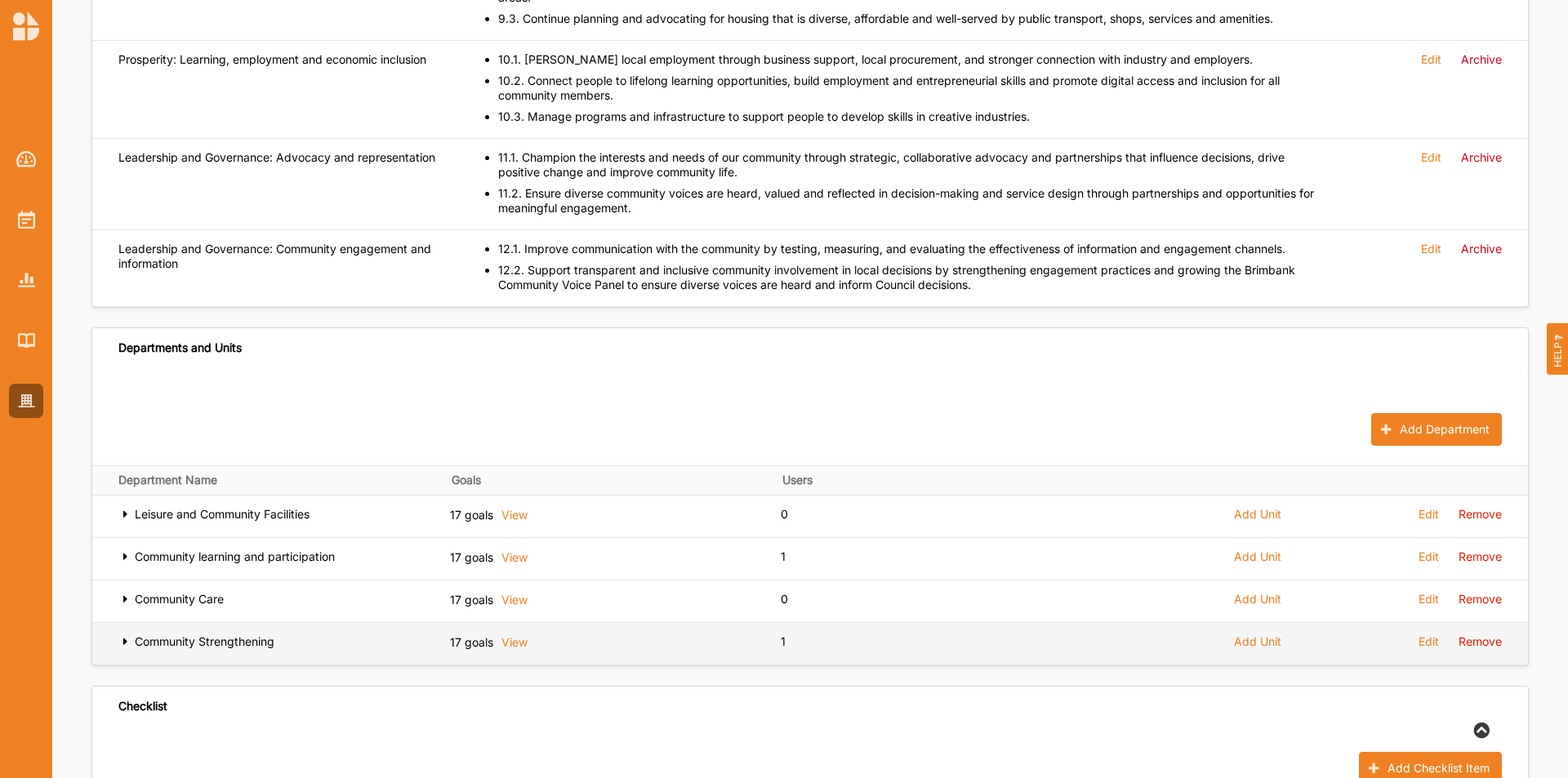
click at [123, 634] on icon at bounding box center [125, 640] width 14 height 11
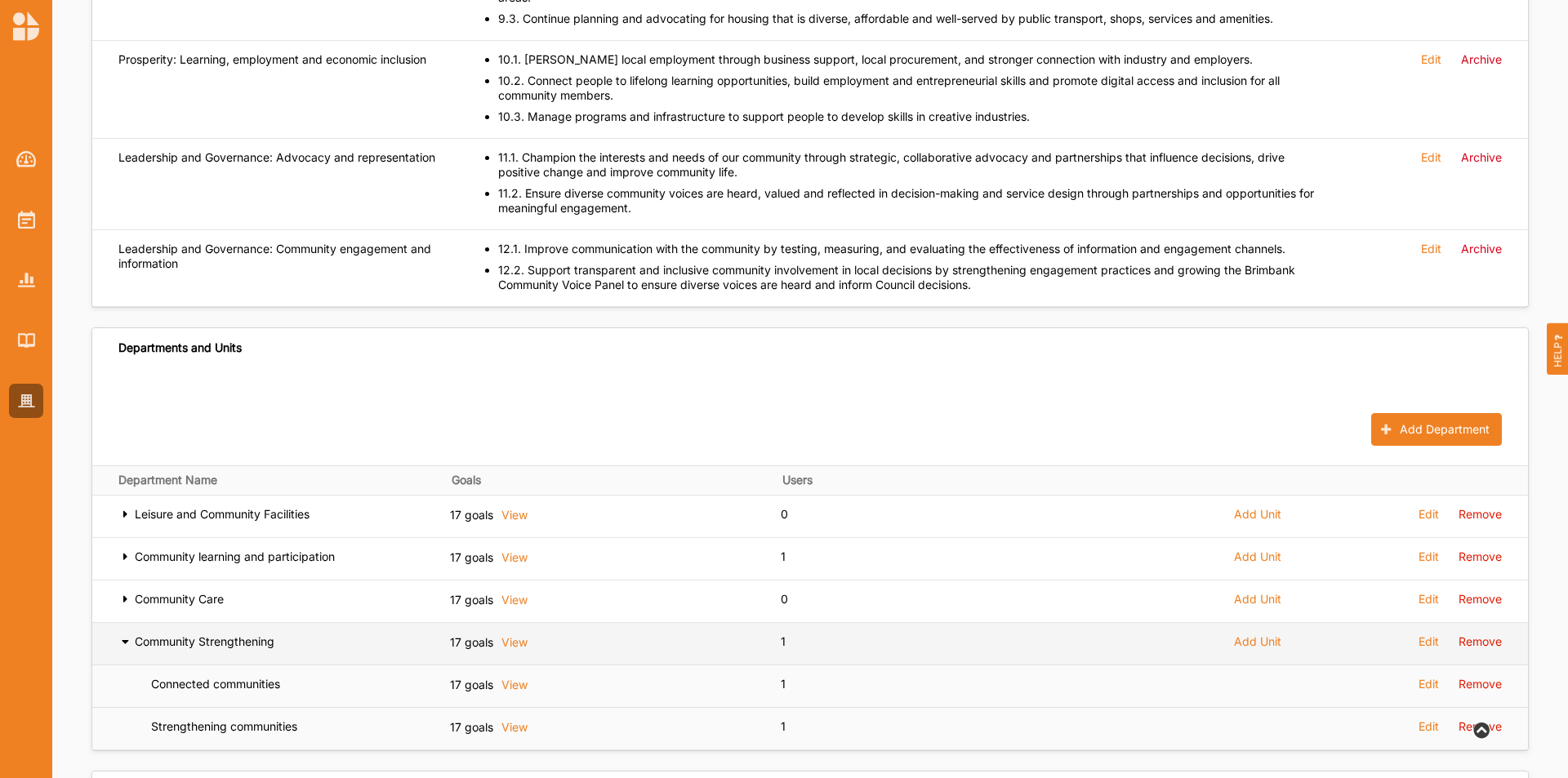
click at [123, 634] on icon at bounding box center [125, 640] width 14 height 11
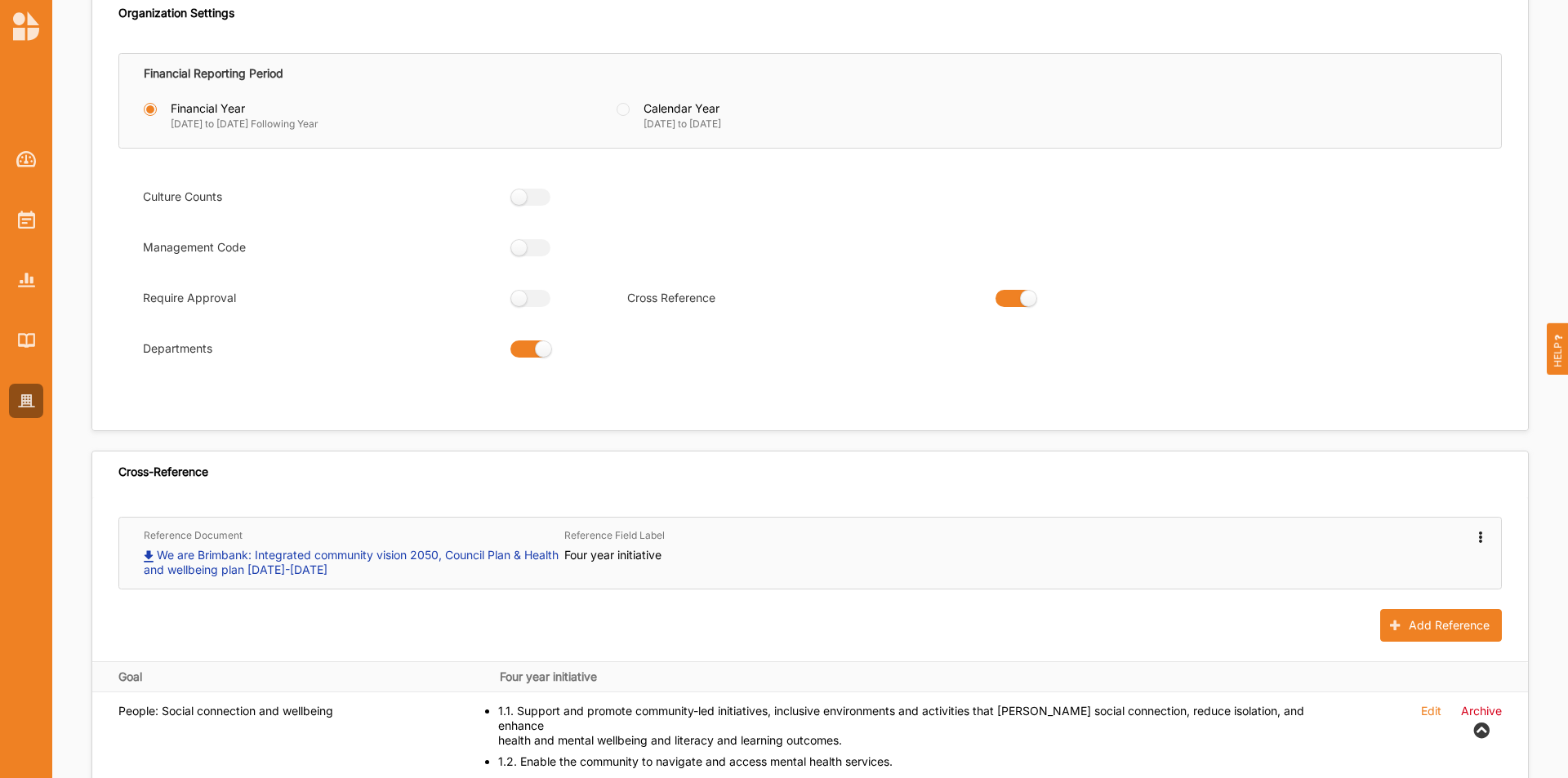
scroll to position [0, 0]
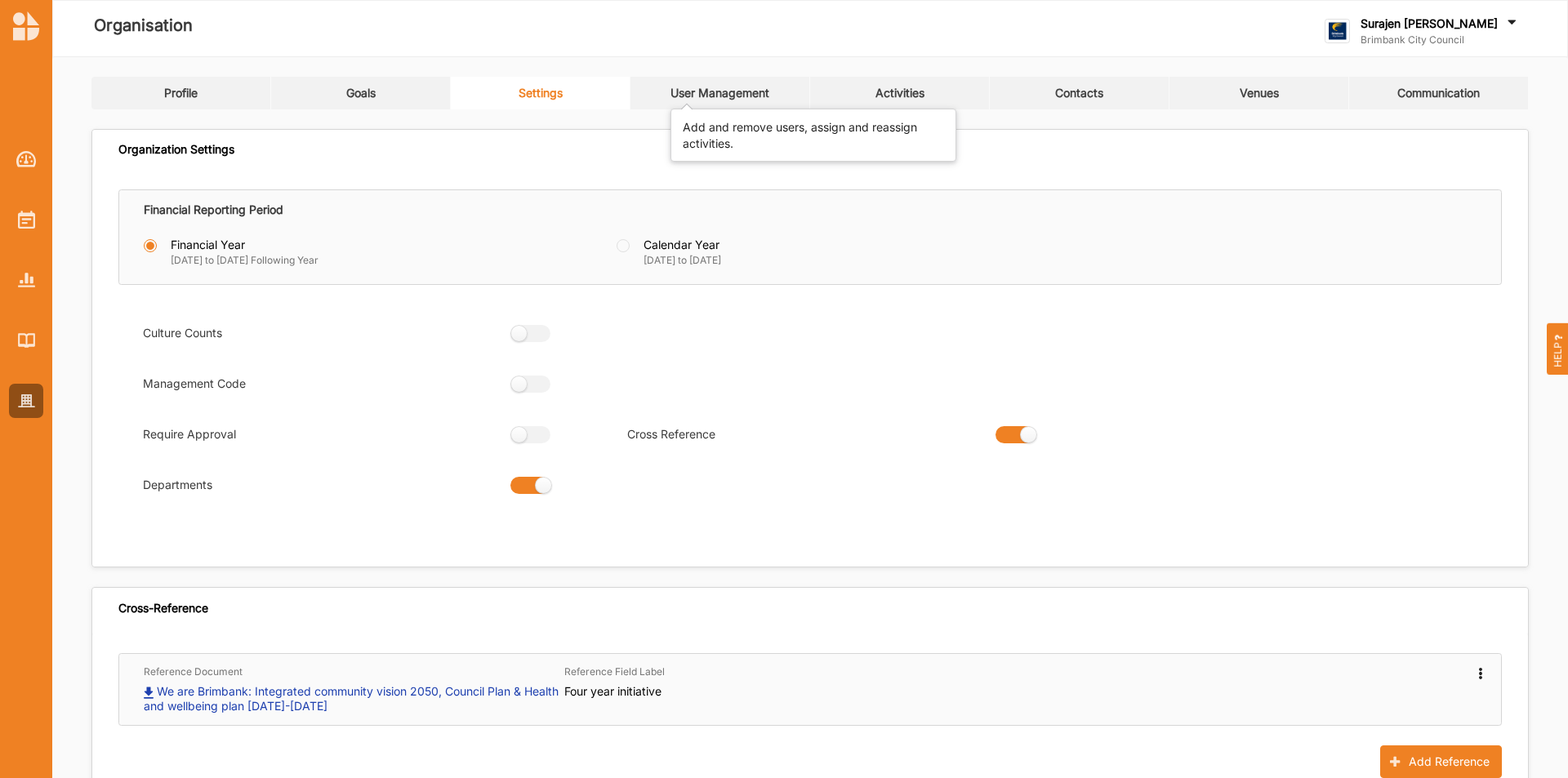
click at [691, 93] on div "User Management" at bounding box center [720, 93] width 99 height 15
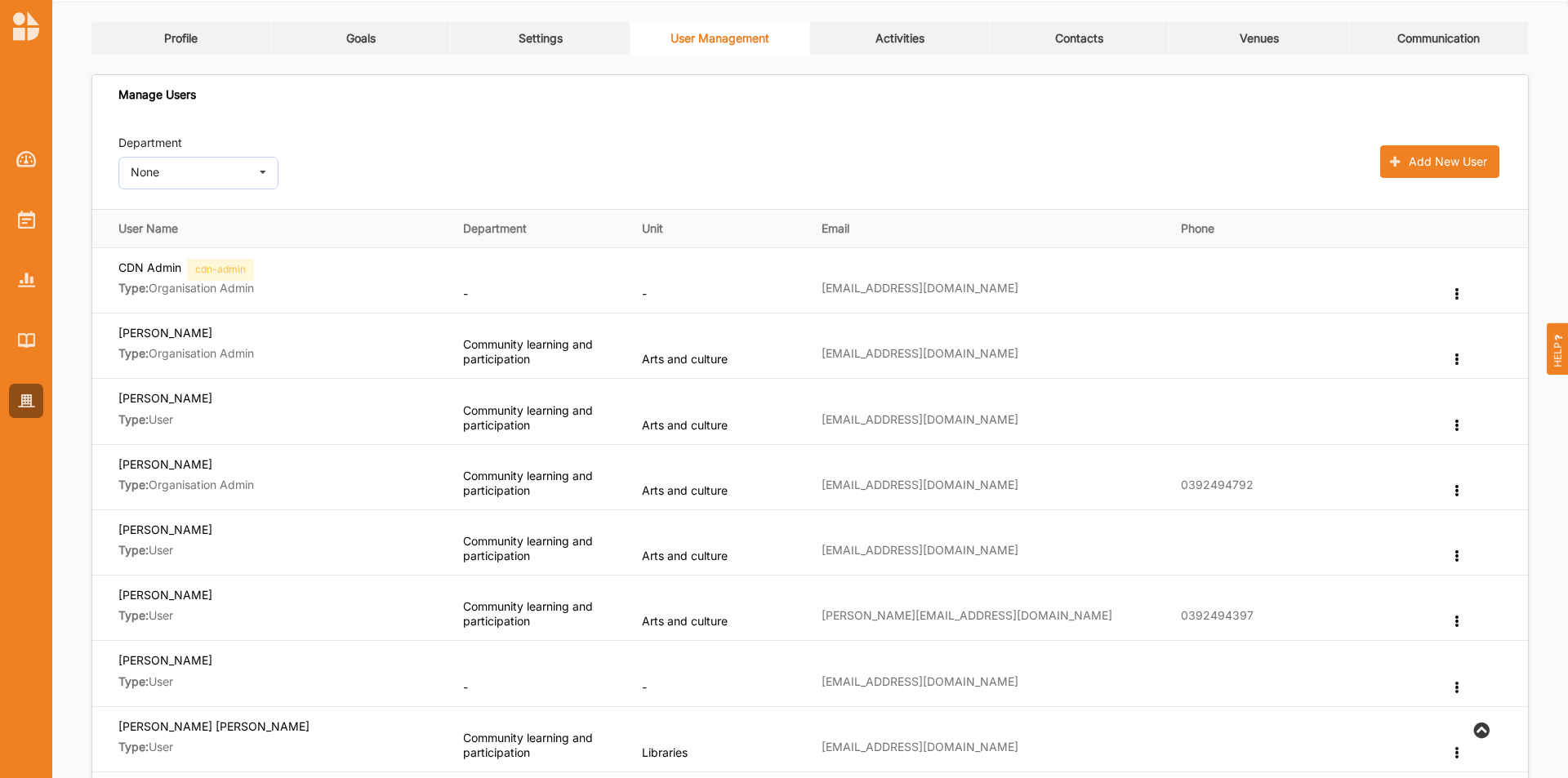
scroll to position [408, 0]
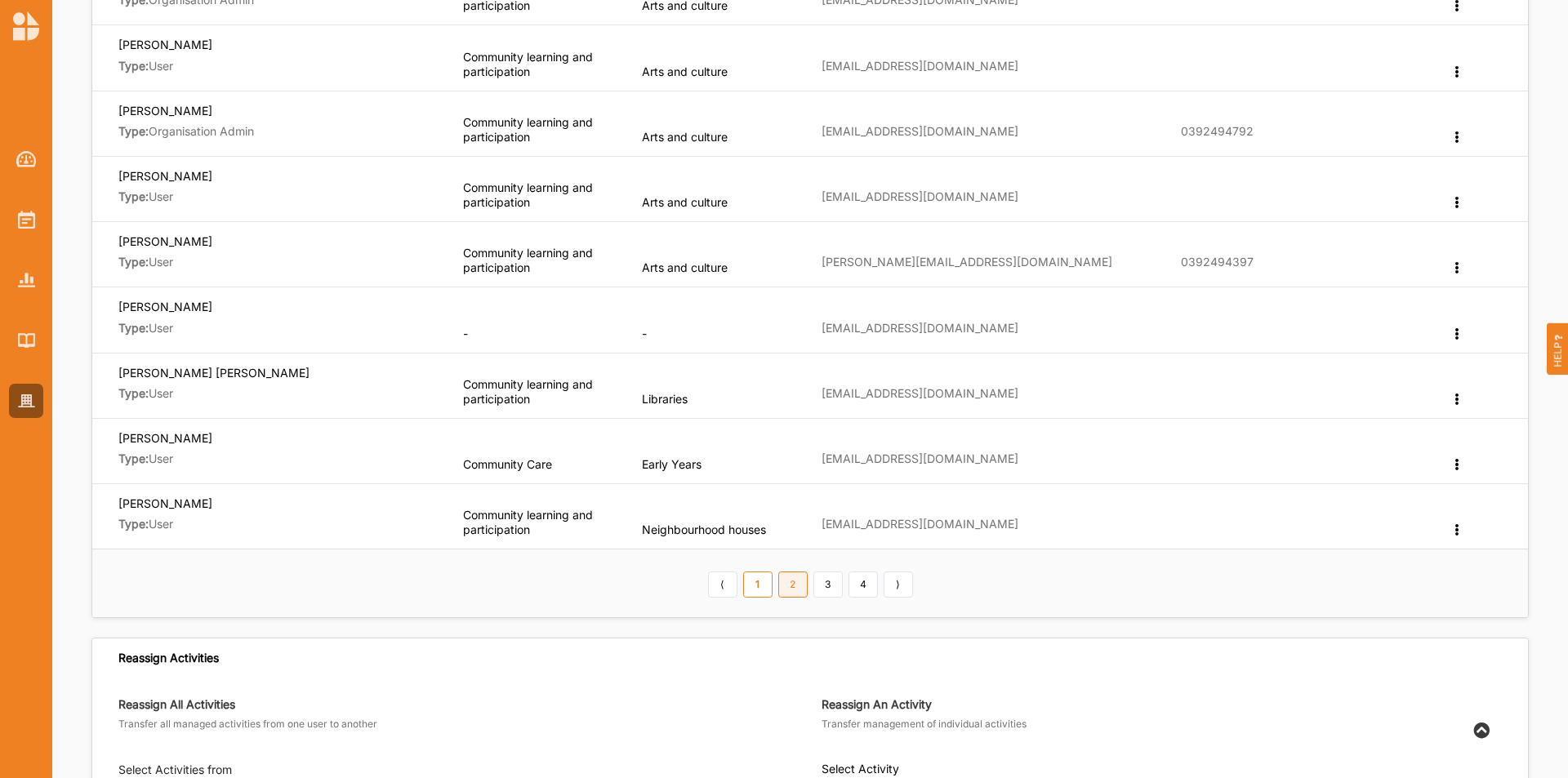
click at [794, 588] on link "2" at bounding box center [793, 584] width 29 height 26
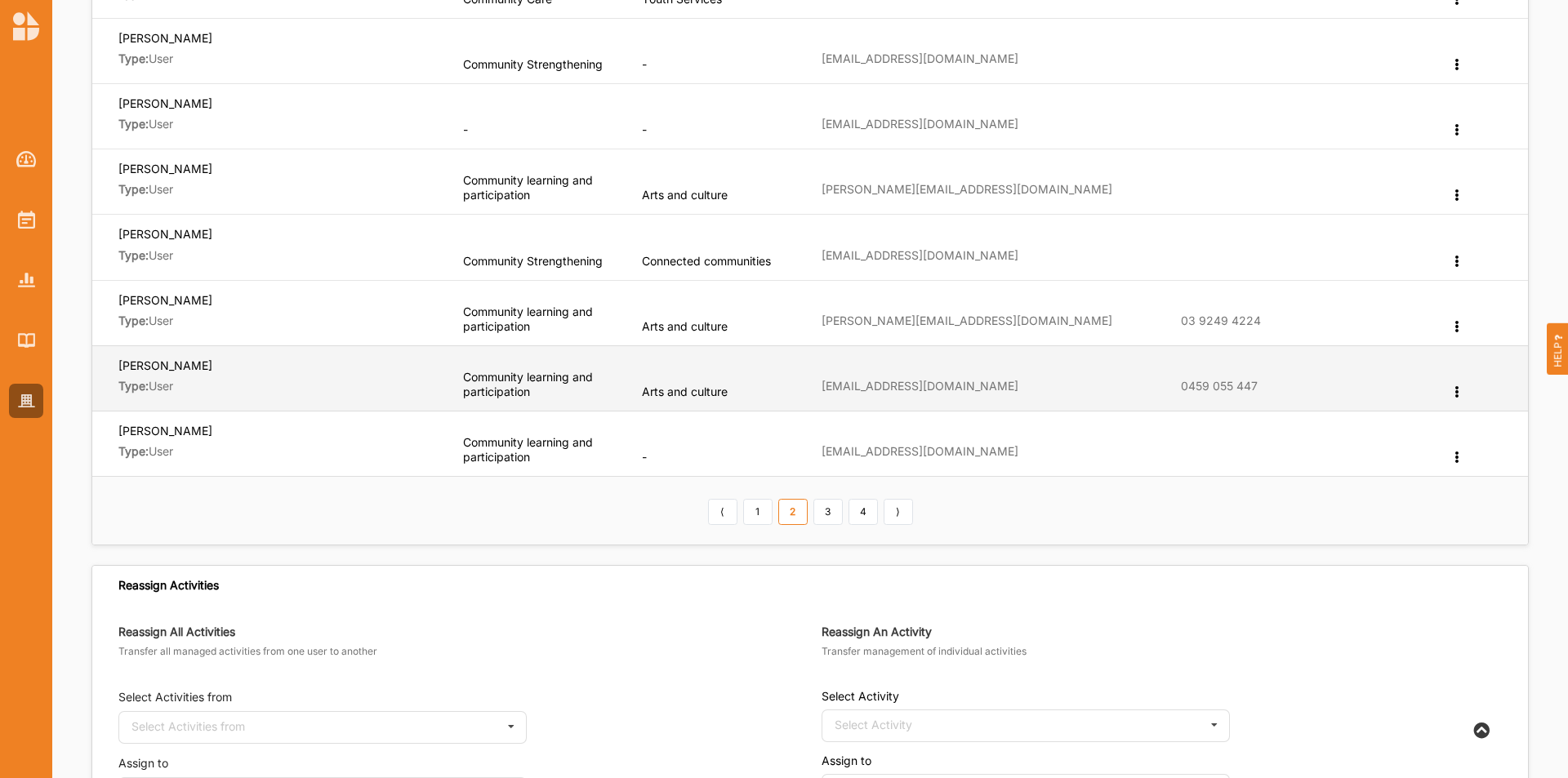
scroll to position [490, 0]
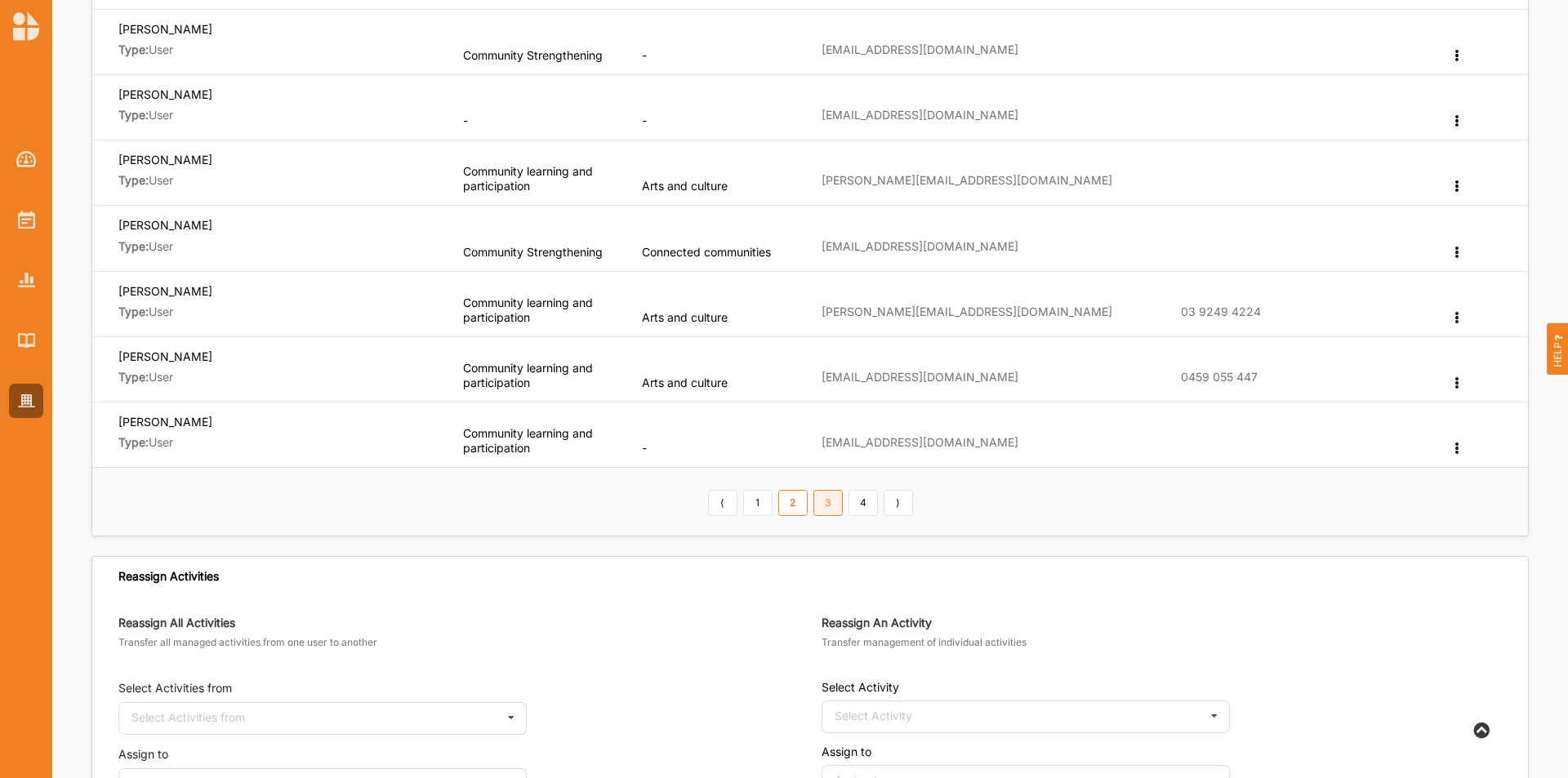
click at [828, 507] on link "3" at bounding box center [827, 503] width 29 height 26
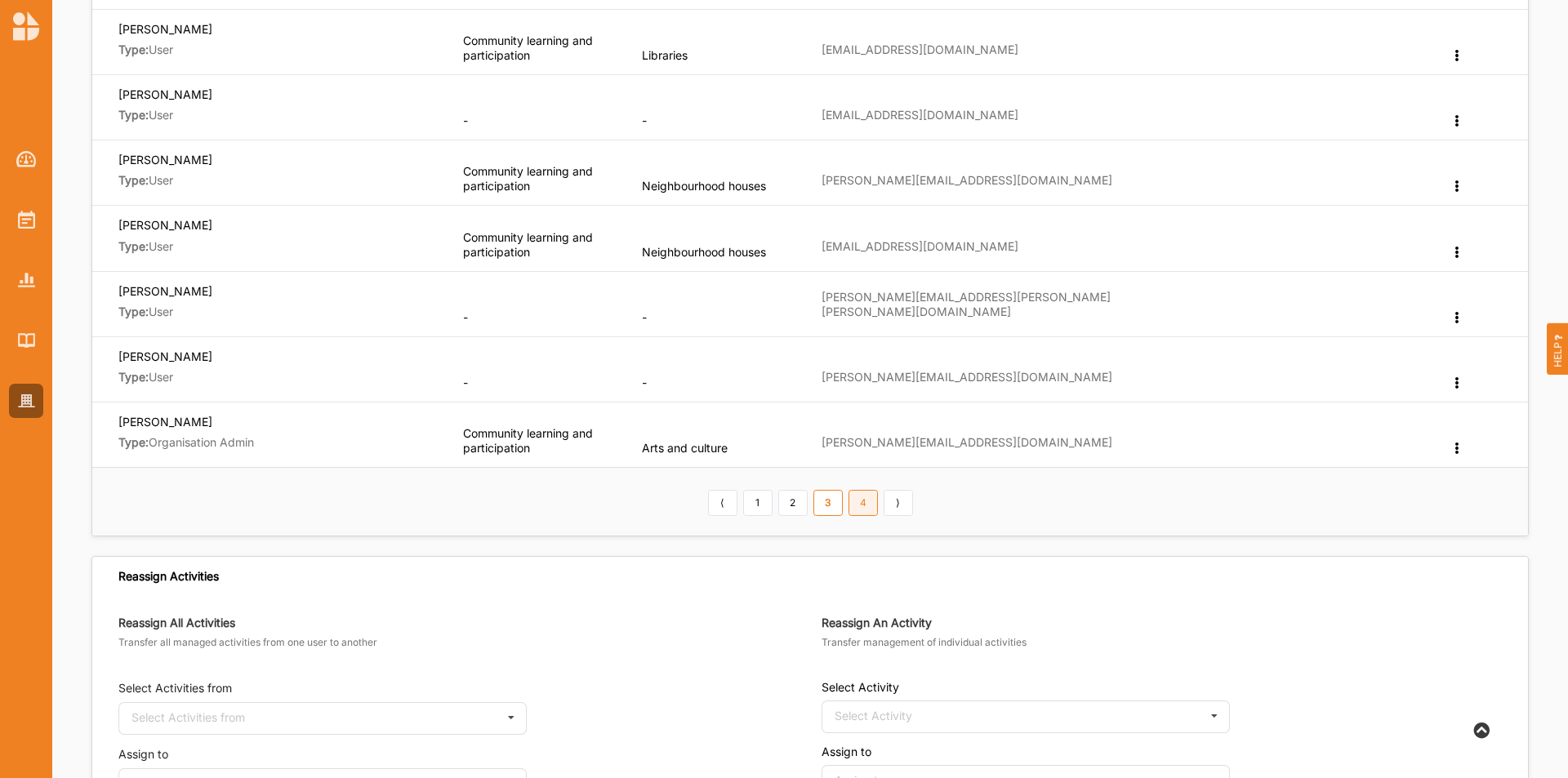
click at [868, 500] on link "4" at bounding box center [862, 503] width 29 height 26
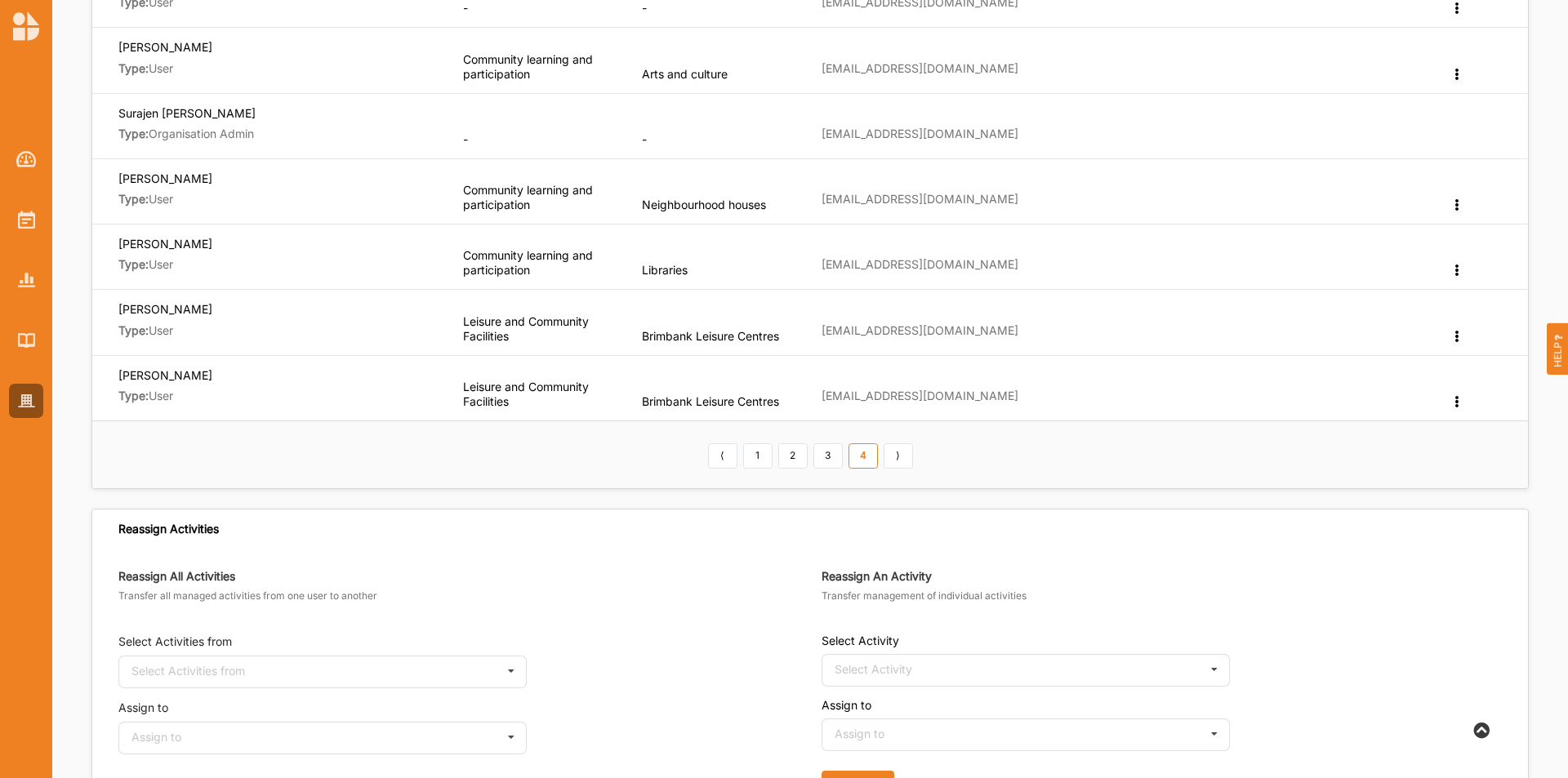
scroll to position [245, 0]
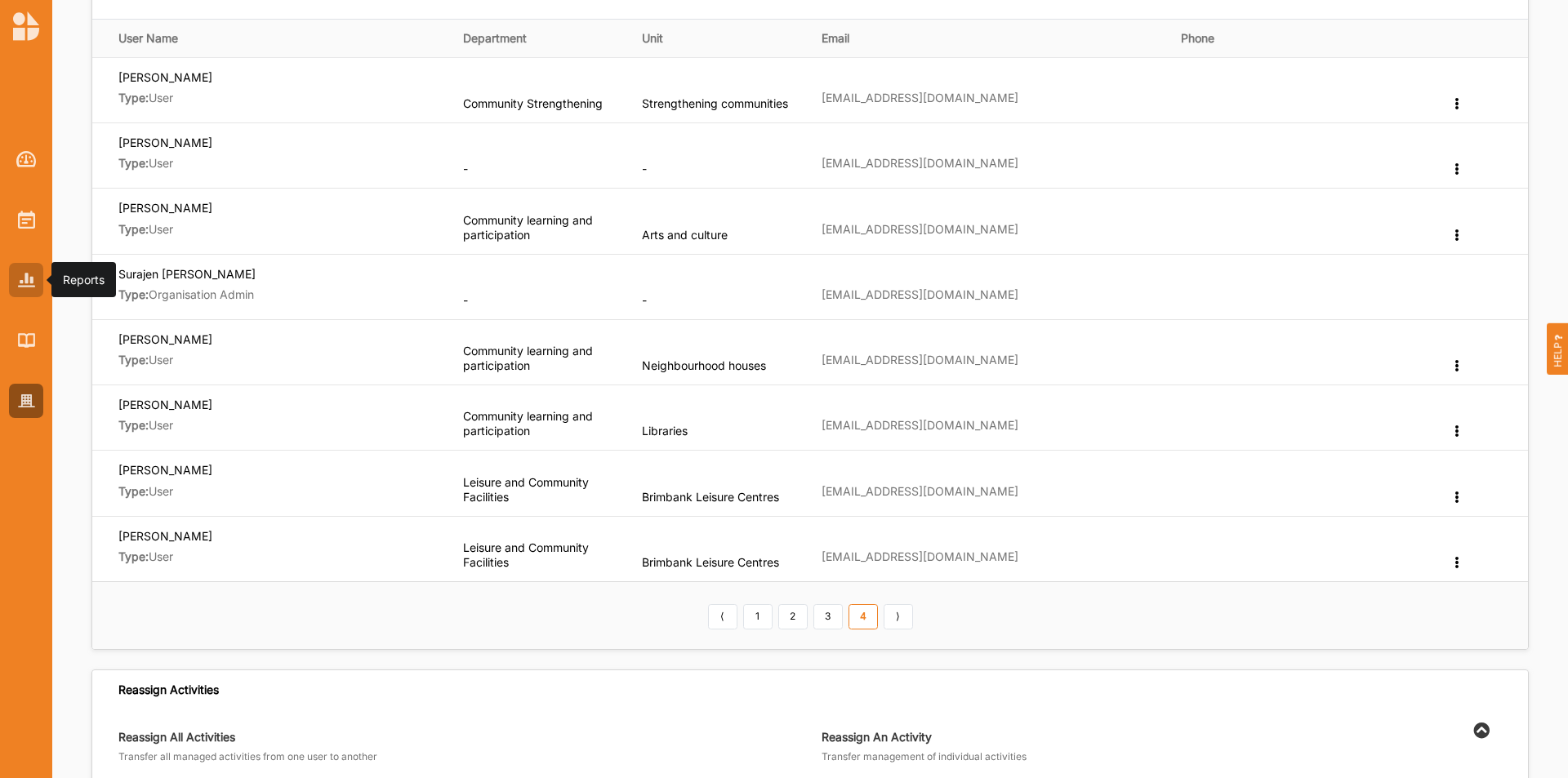
click at [30, 283] on img at bounding box center [26, 279] width 17 height 14
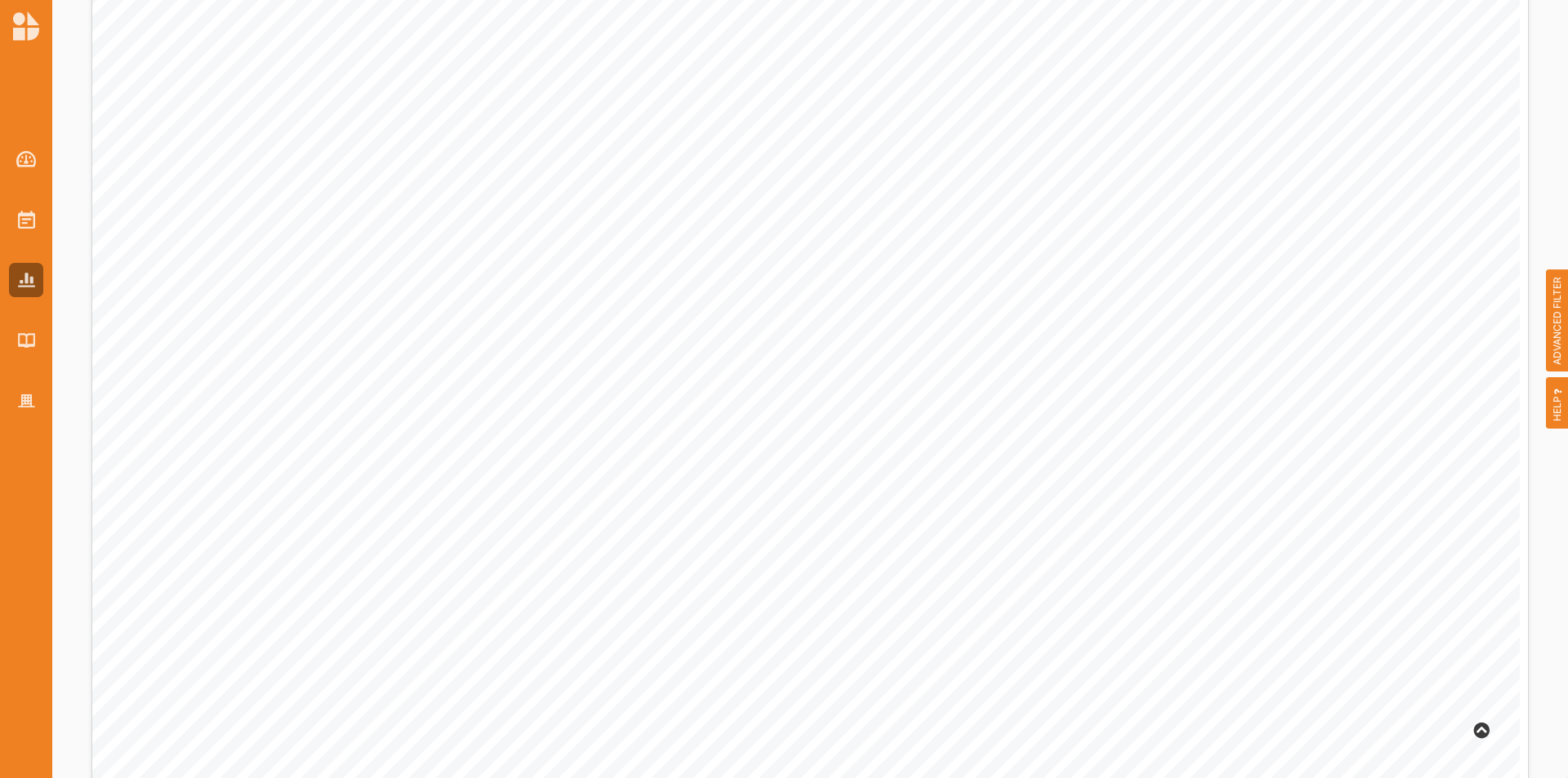
scroll to position [571, 0]
click at [1551, 311] on span "ADVANCED FILTER" at bounding box center [1558, 320] width 23 height 103
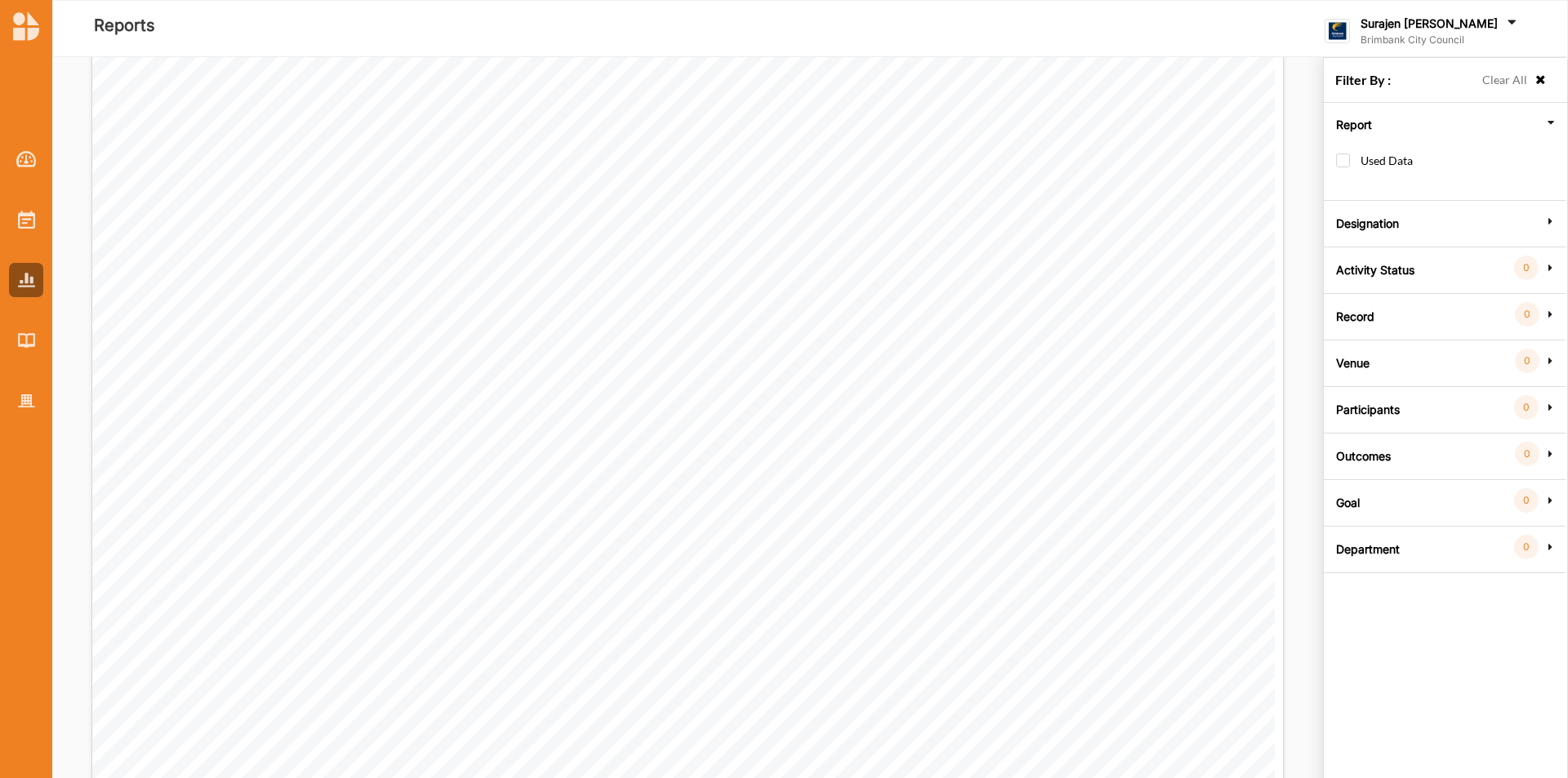
click at [1370, 512] on div "Goal 0" at bounding box center [1444, 497] width 232 height 33
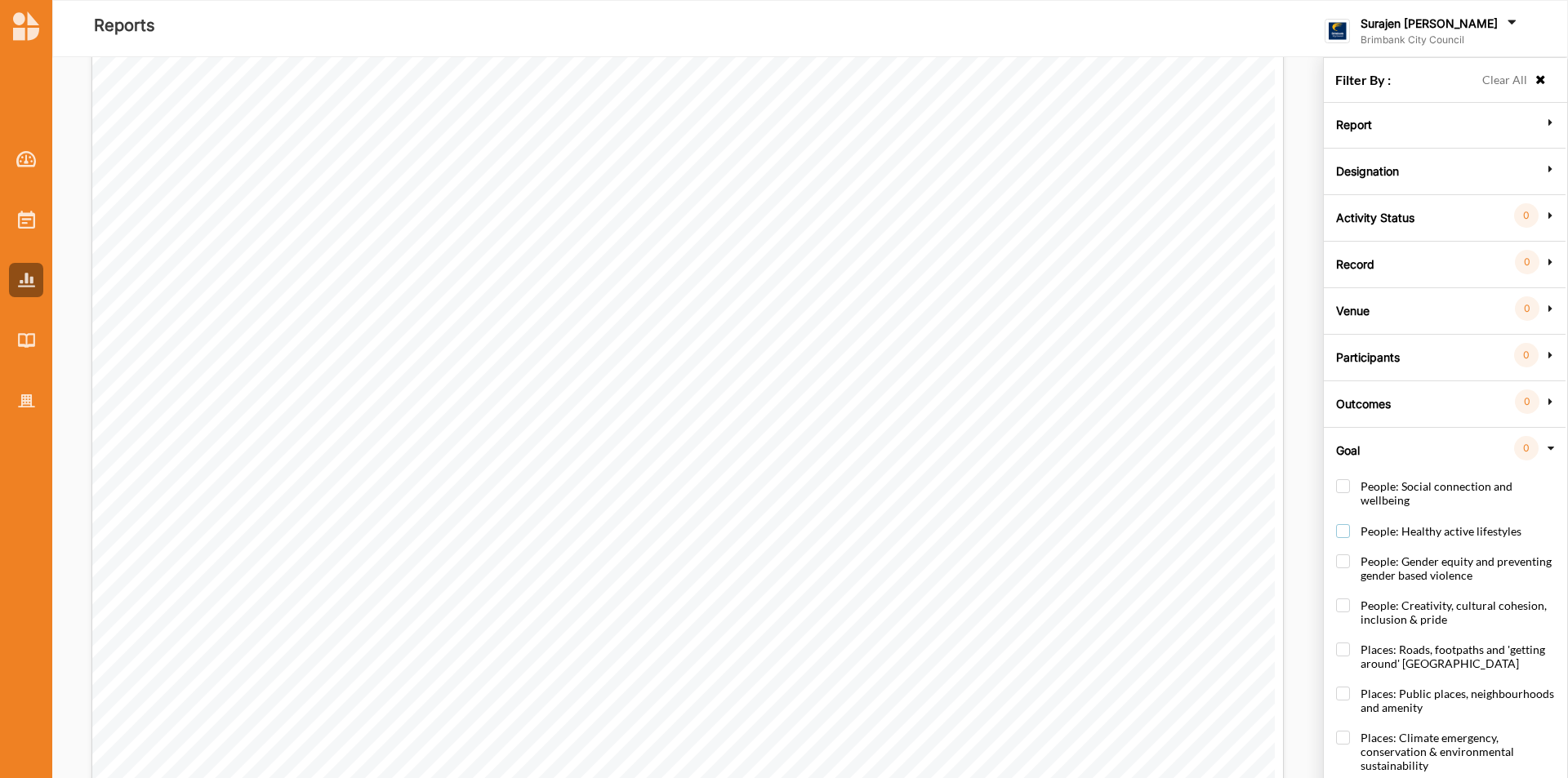
click at [1348, 524] on label "People: Healthy active lifestyles" at bounding box center [1429, 539] width 185 height 30
checkbox input "true"
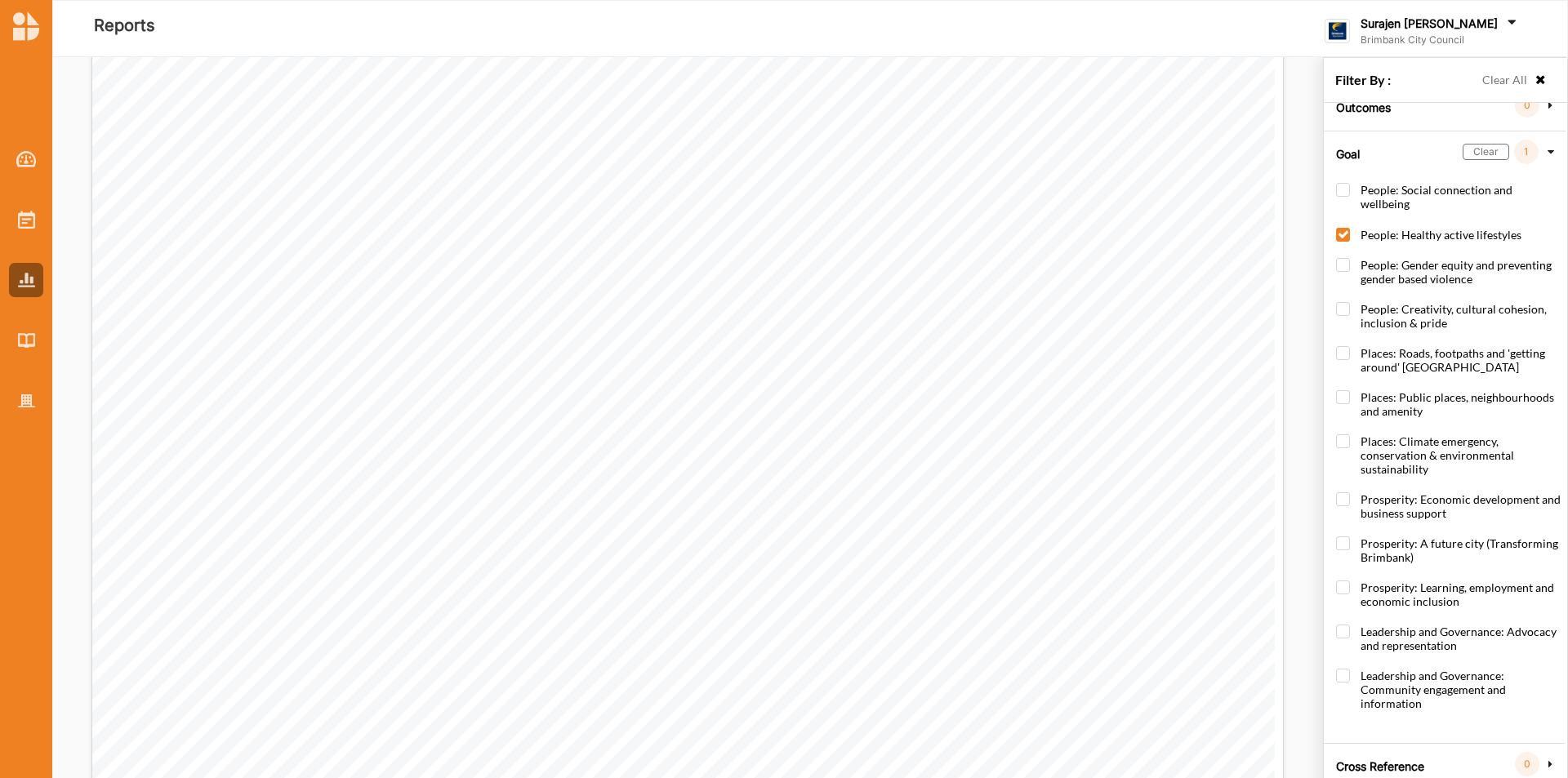
scroll to position [58, 0]
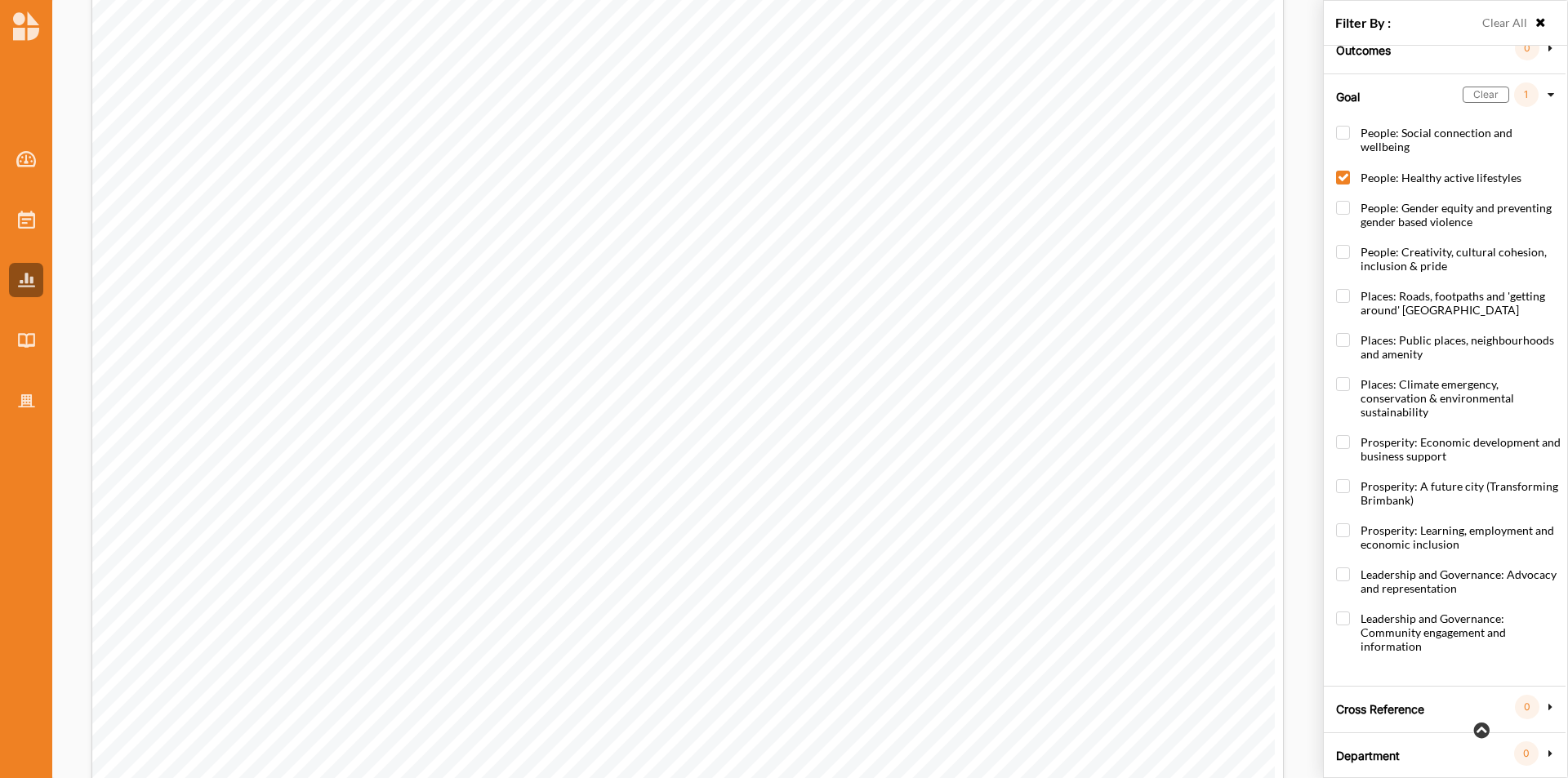
click at [1387, 693] on label "Cross Reference" at bounding box center [1380, 707] width 88 height 49
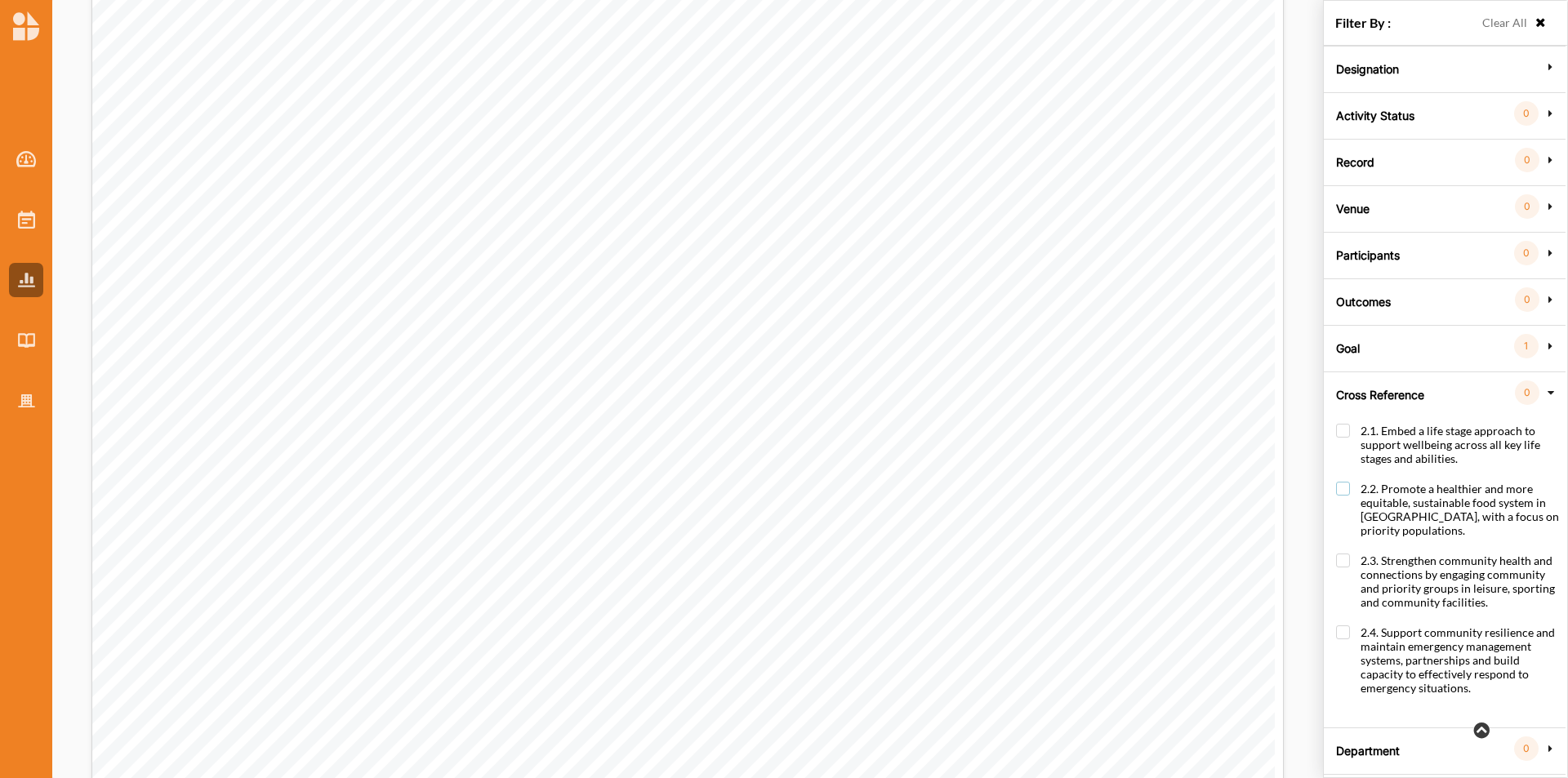
click at [1341, 482] on label "2.2. Promote a healthier and more equitable, sustainable food system in Brimban…" at bounding box center [1449, 517] width 225 height 72
checkbox input "true"
click at [1370, 736] on label "Department" at bounding box center [1368, 749] width 63 height 49
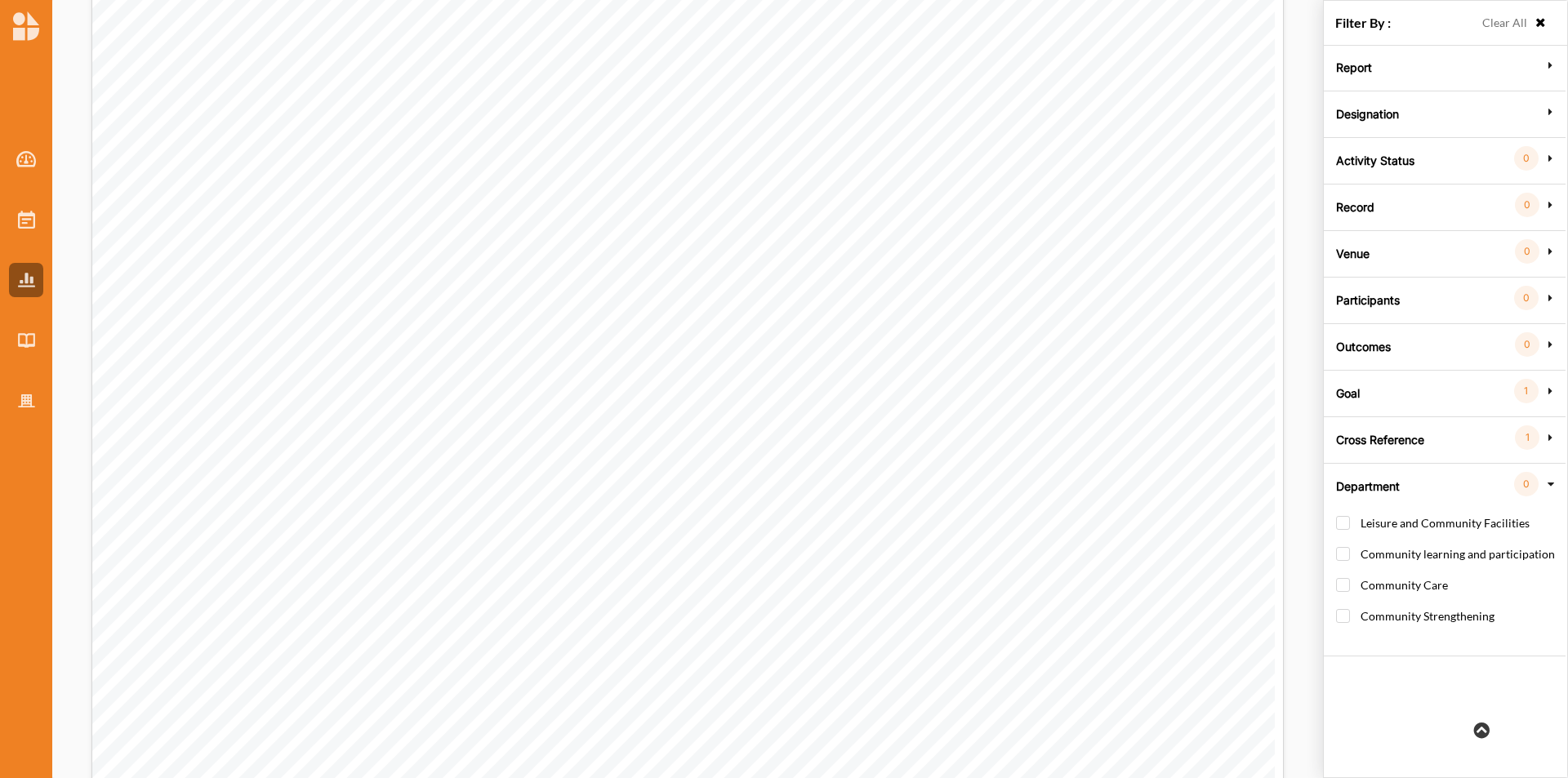
scroll to position [0, 0]
click at [1338, 522] on label "Leisure and Community Facilities" at bounding box center [1433, 532] width 194 height 30
checkbox input "true"
click at [1355, 707] on label "Brimbank Leisure Centres" at bounding box center [1422, 713] width 156 height 30
checkbox input "true"
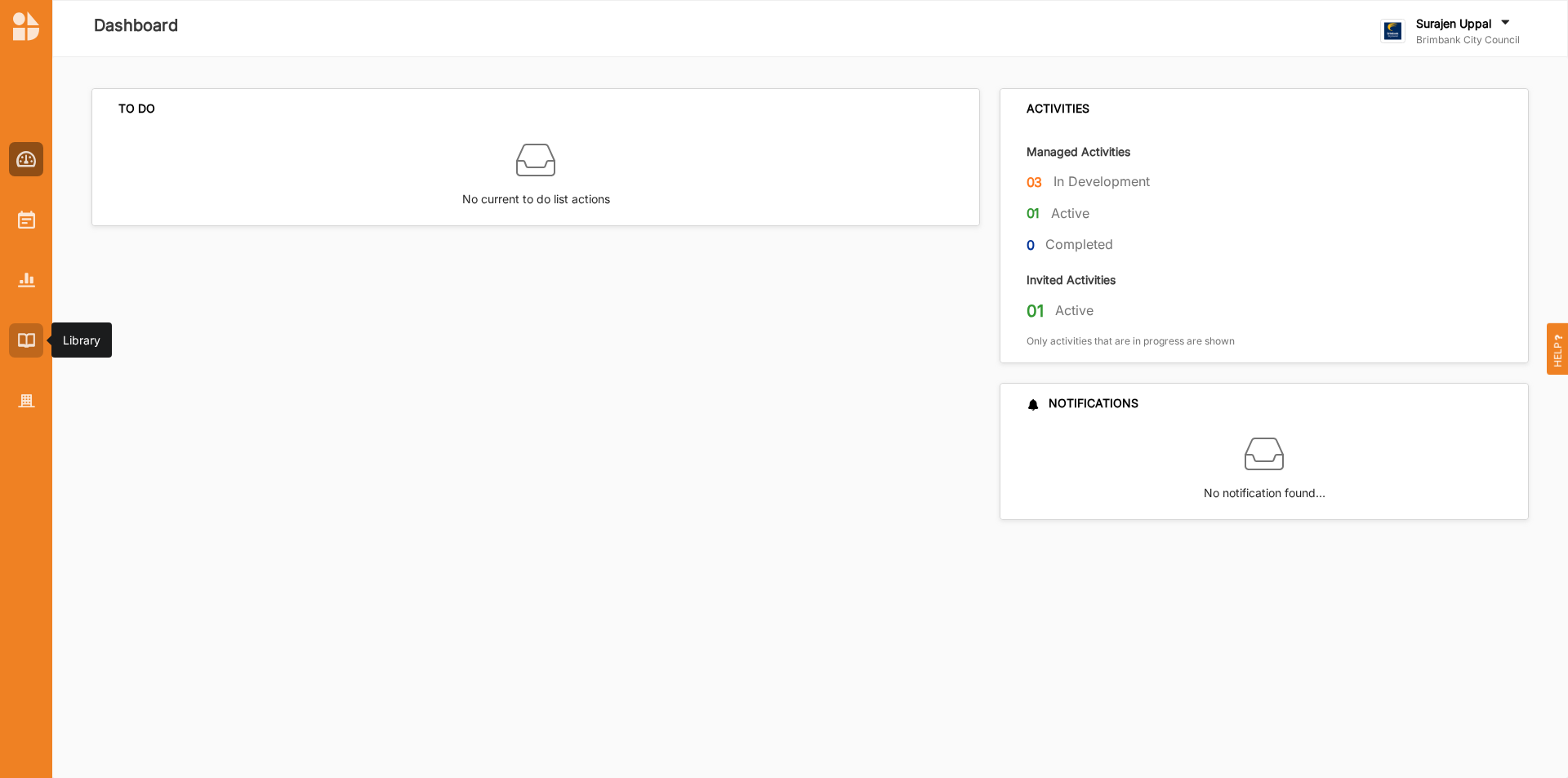
click at [38, 341] on div at bounding box center [26, 340] width 34 height 34
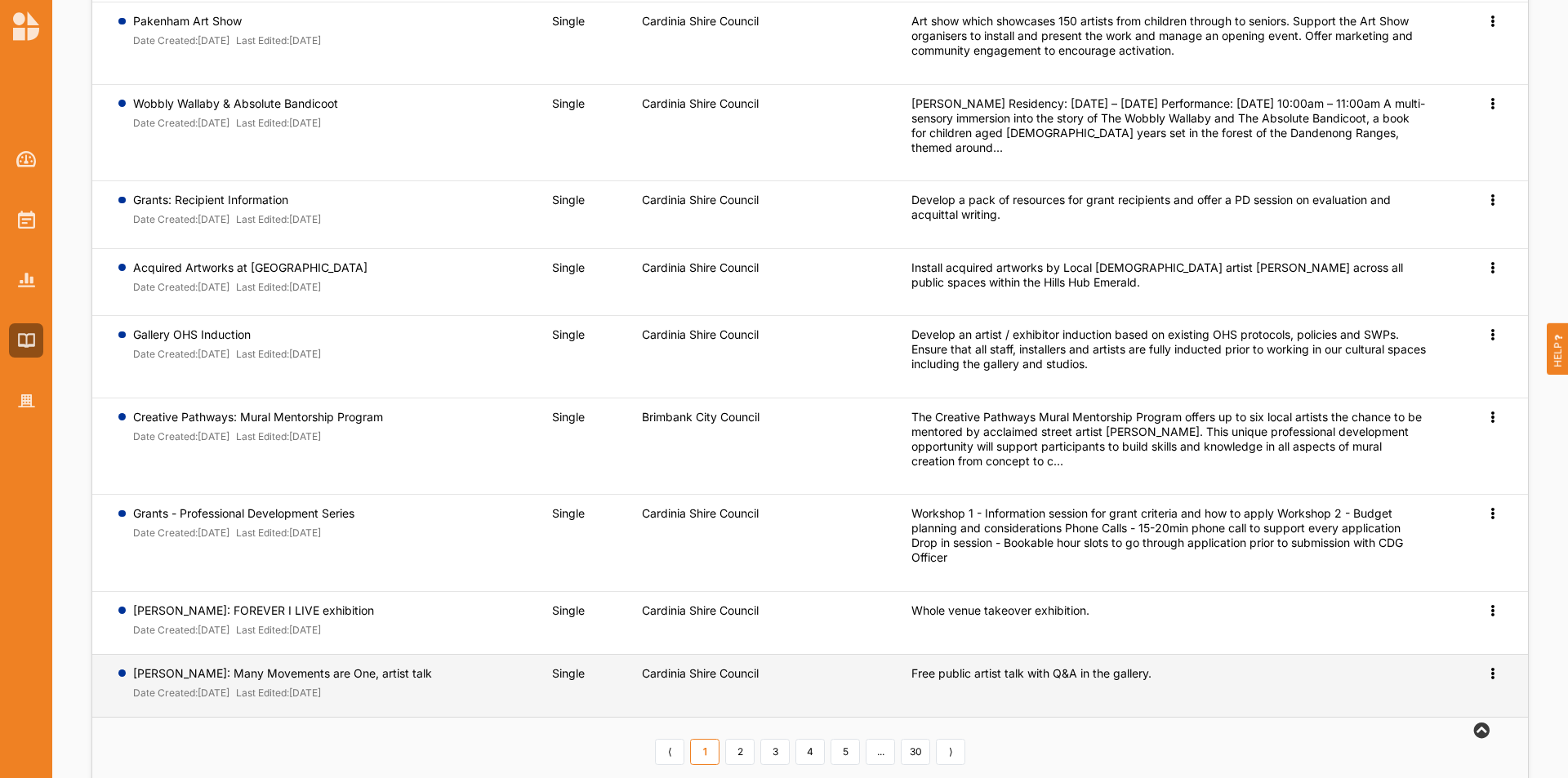
scroll to position [284, 0]
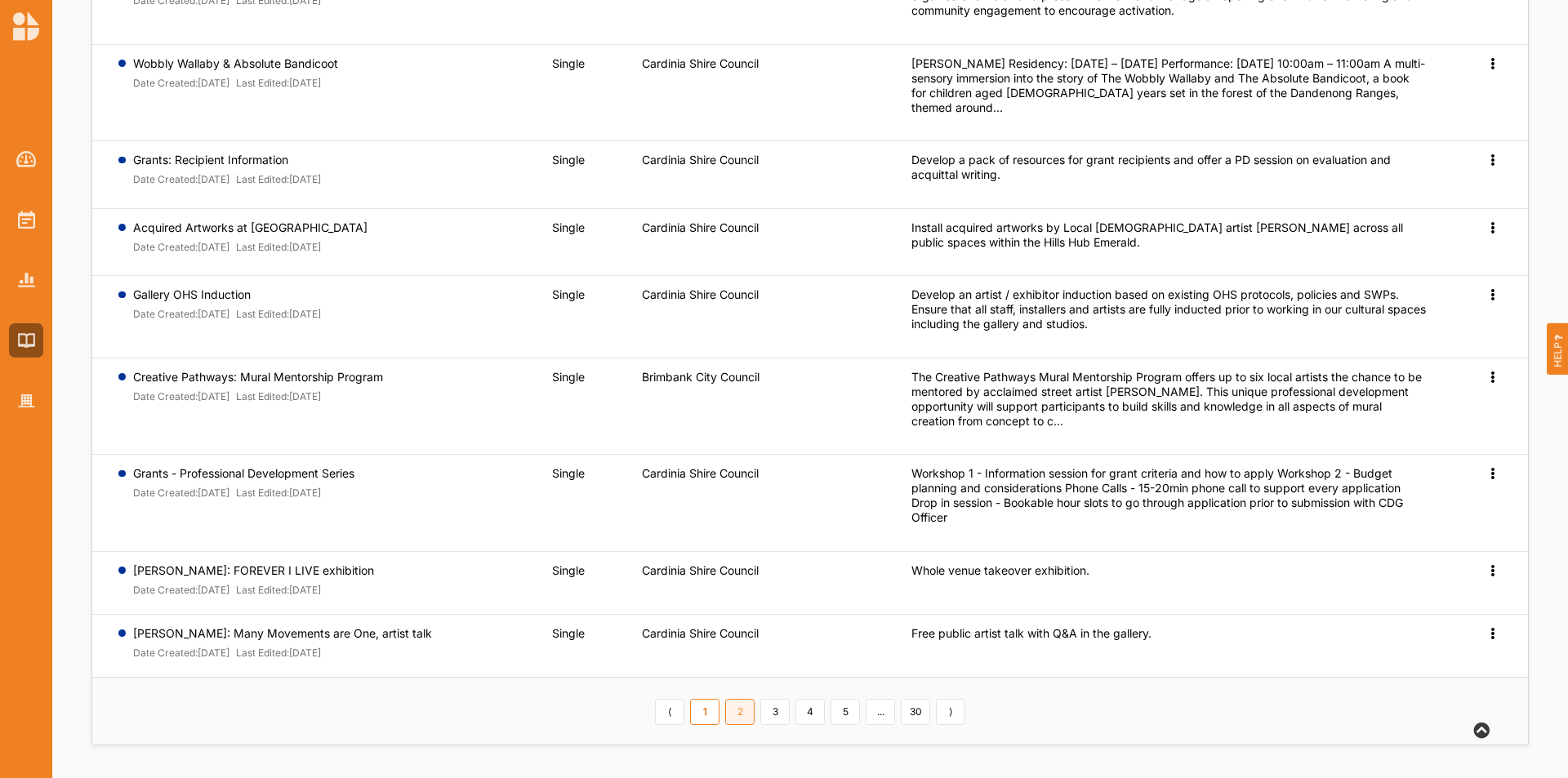
click at [735, 713] on link "2" at bounding box center [740, 712] width 29 height 26
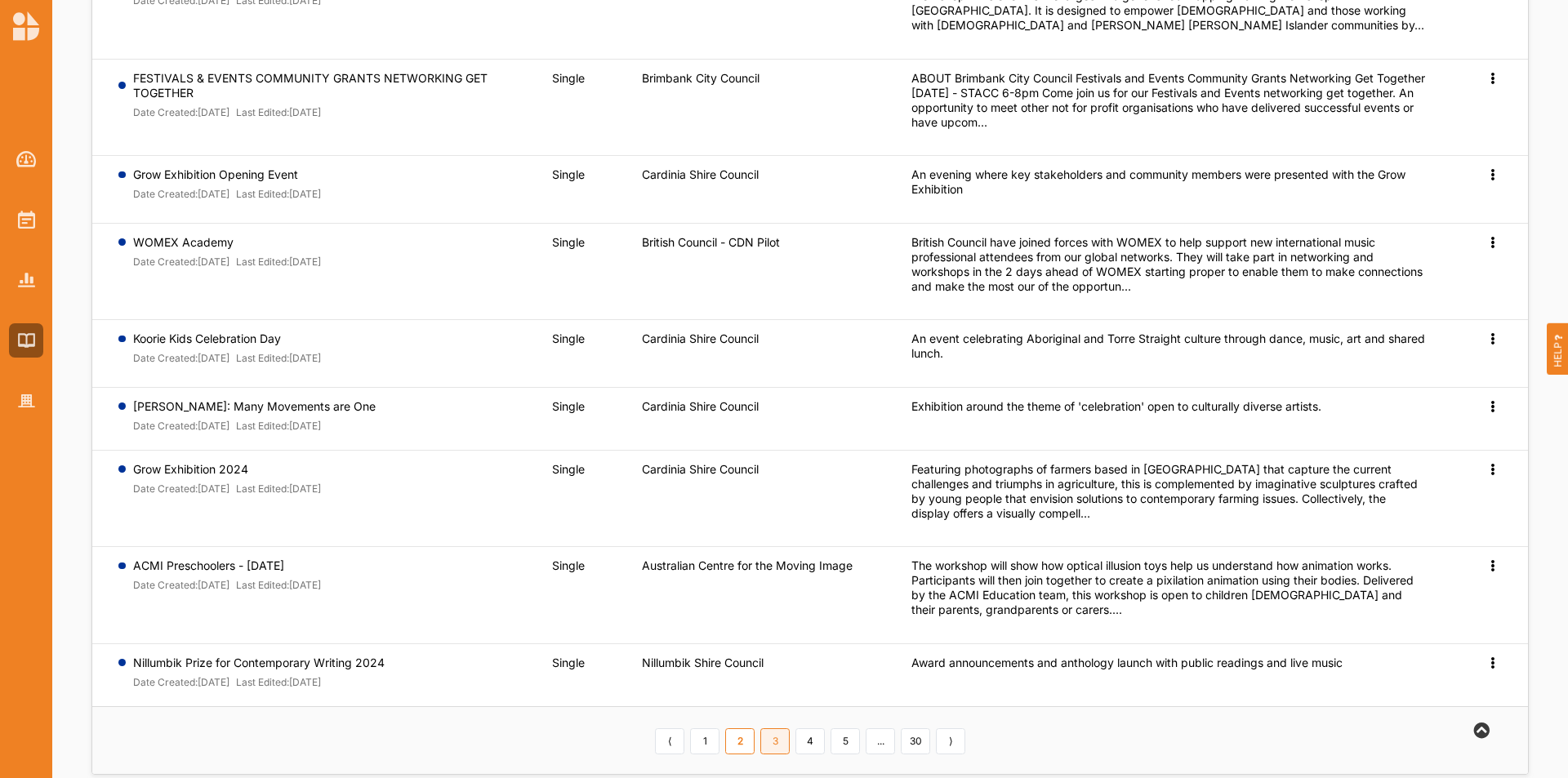
click at [769, 734] on link "3" at bounding box center [775, 741] width 29 height 26
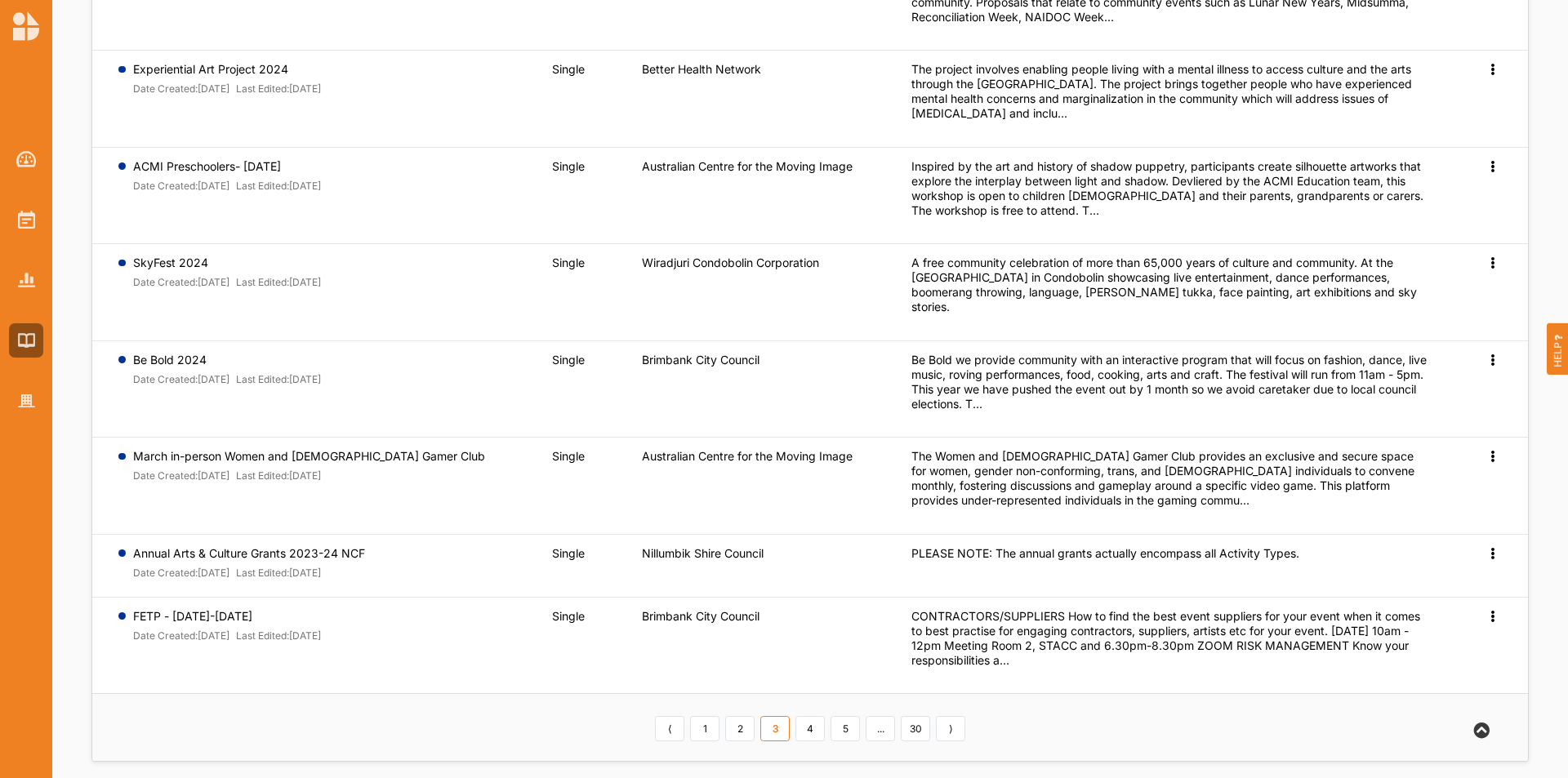
scroll to position [420, 0]
click at [22, 402] on img at bounding box center [26, 401] width 17 height 14
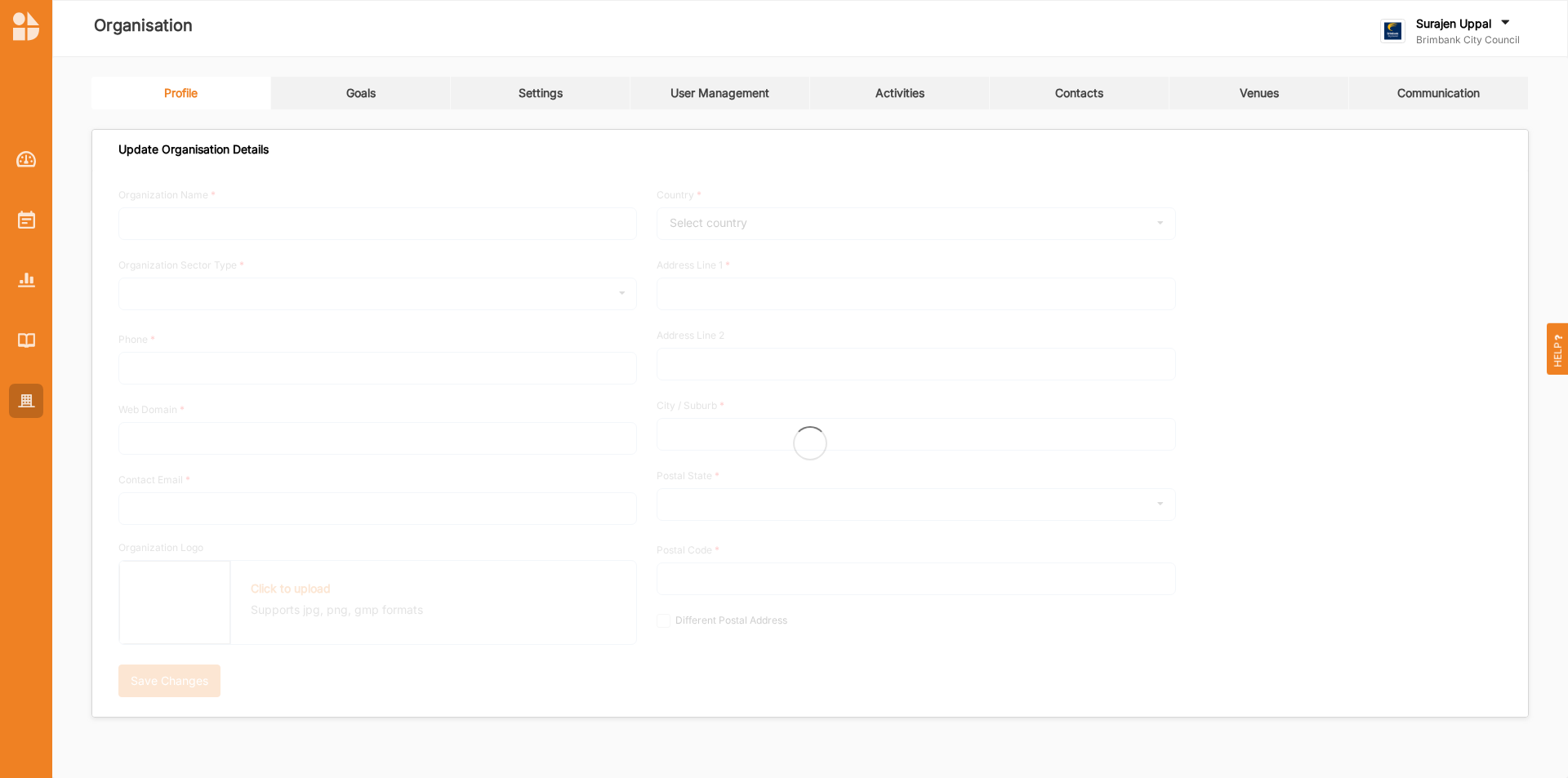
type input "Brimbank City Council"
type input "[PHONE_NUMBER]"
type input "[DOMAIN_NAME]"
type input "[EMAIL_ADDRESS][DOMAIN_NAME]"
type input "[STREET_ADDRESS]"
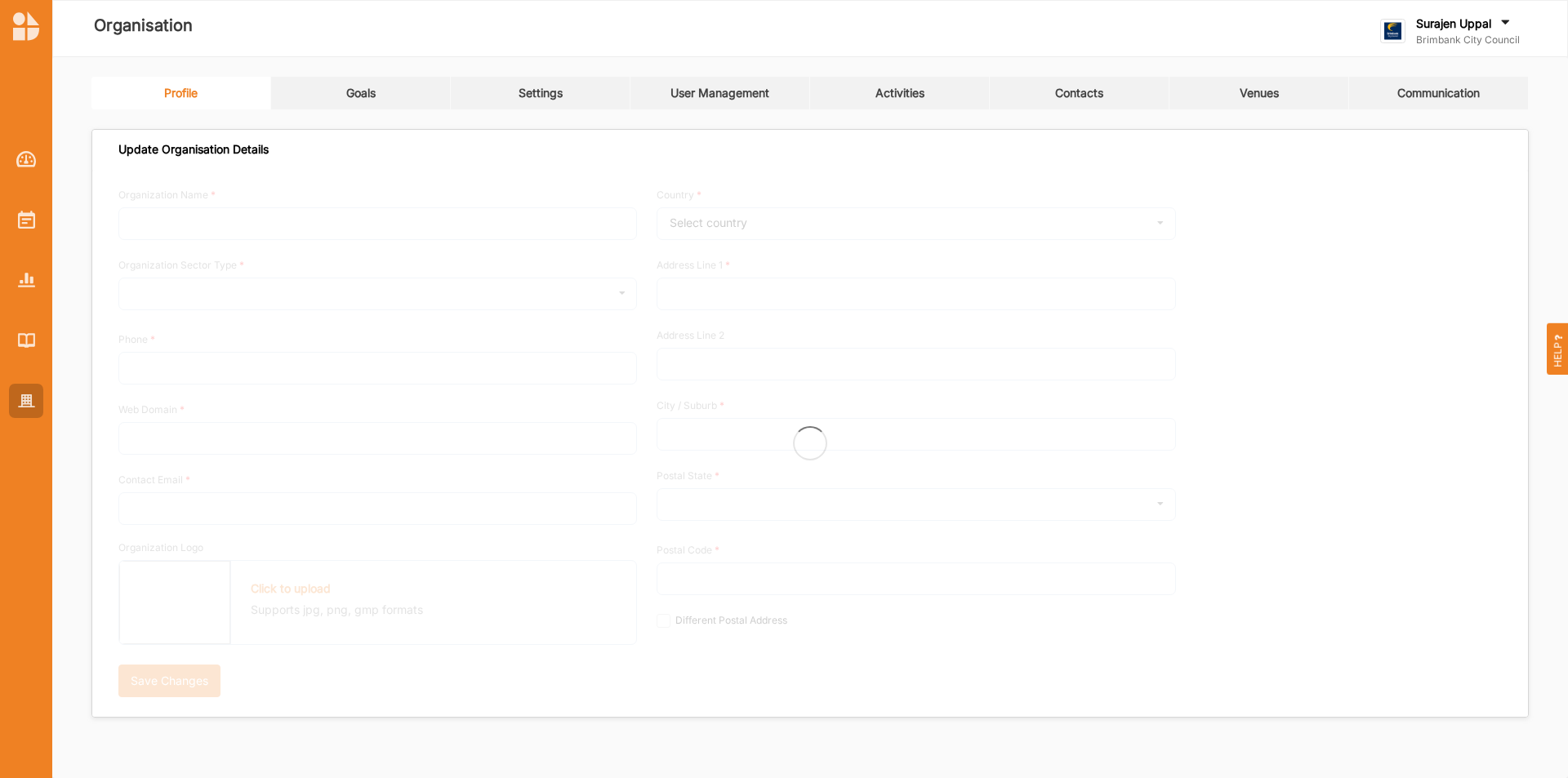
type input "Sunshine"
type input "3020"
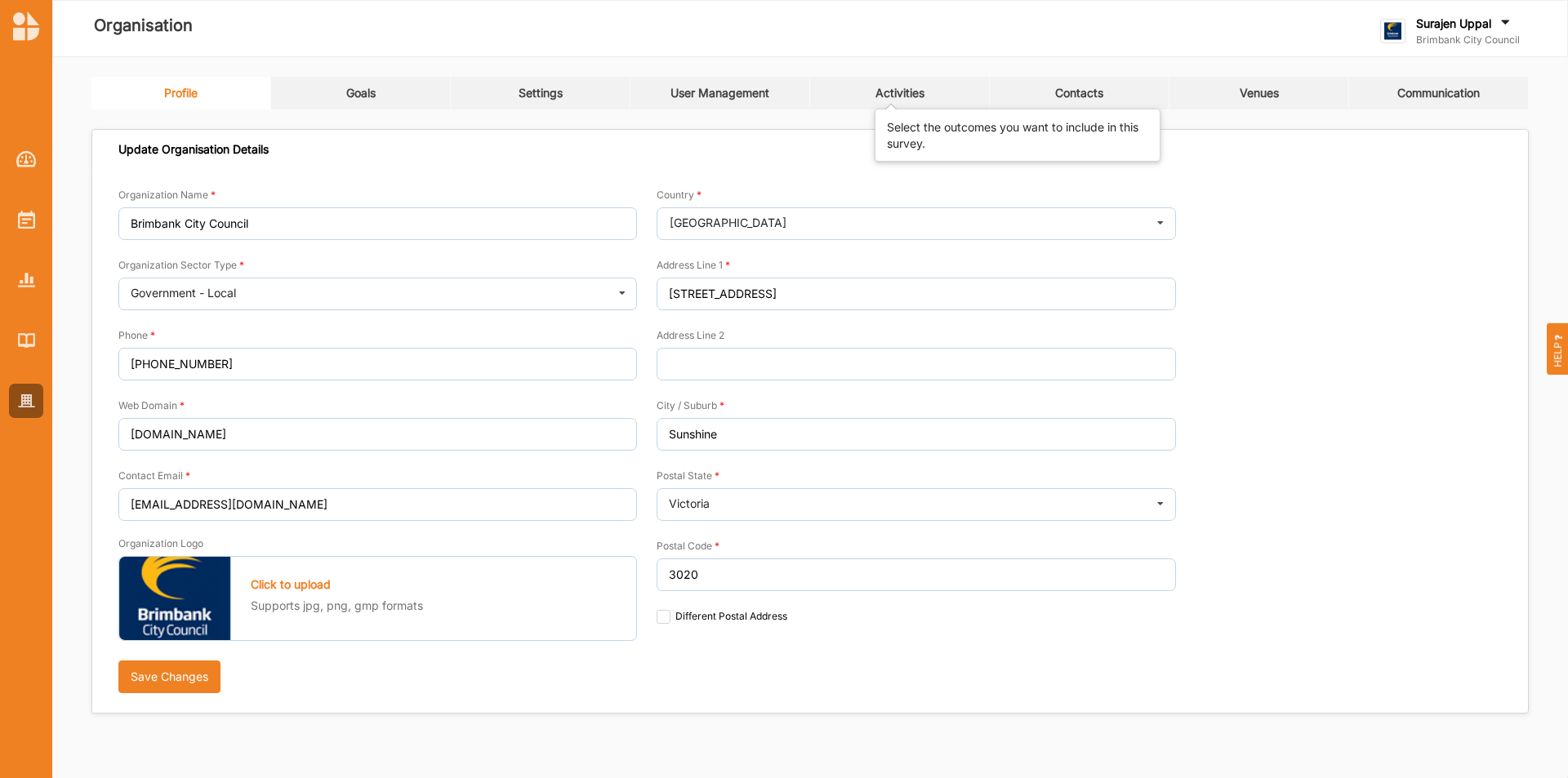
click at [892, 87] on div "Activities" at bounding box center [900, 93] width 49 height 15
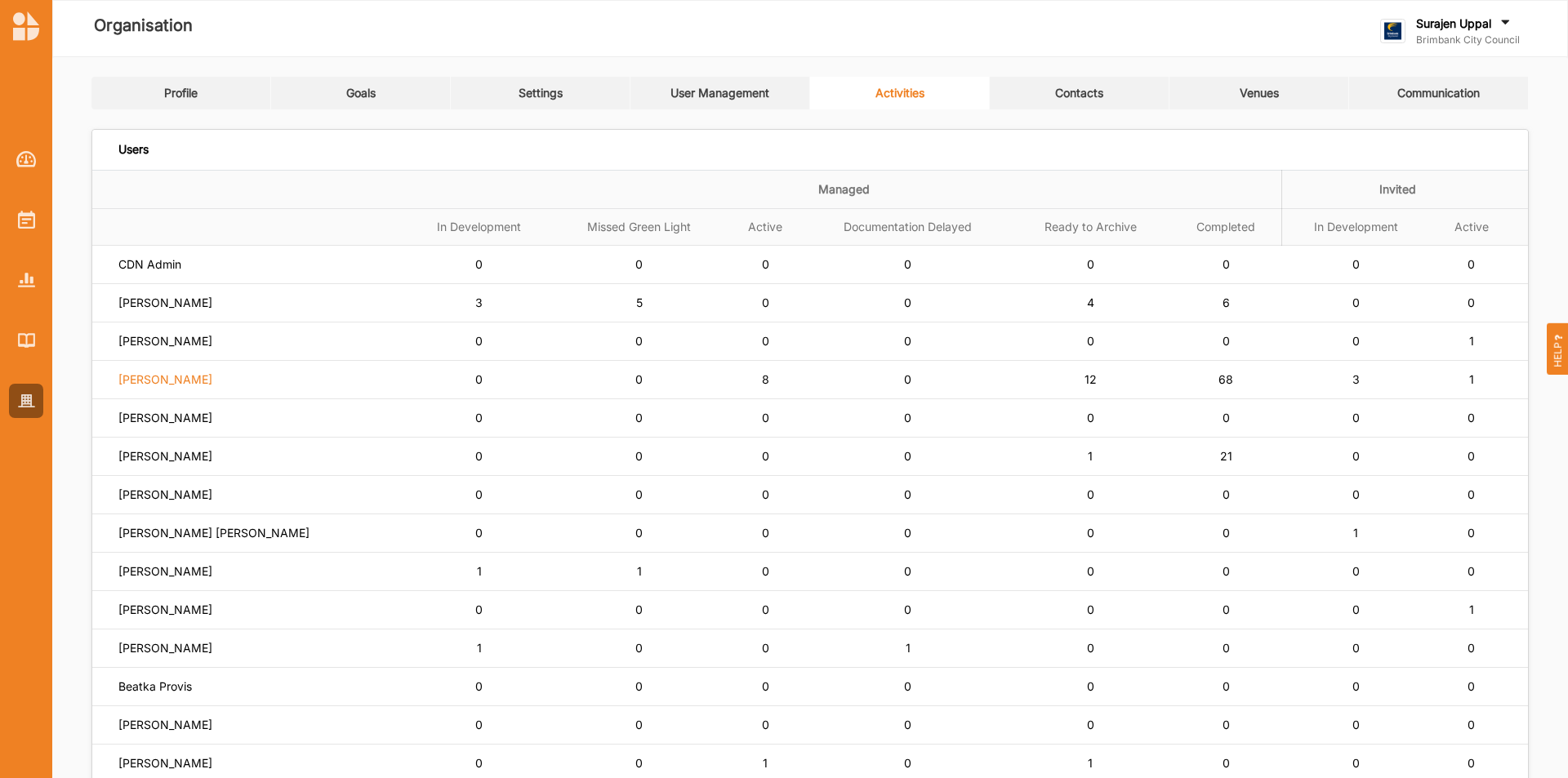
click at [136, 383] on label "[PERSON_NAME]" at bounding box center [164, 380] width 94 height 15
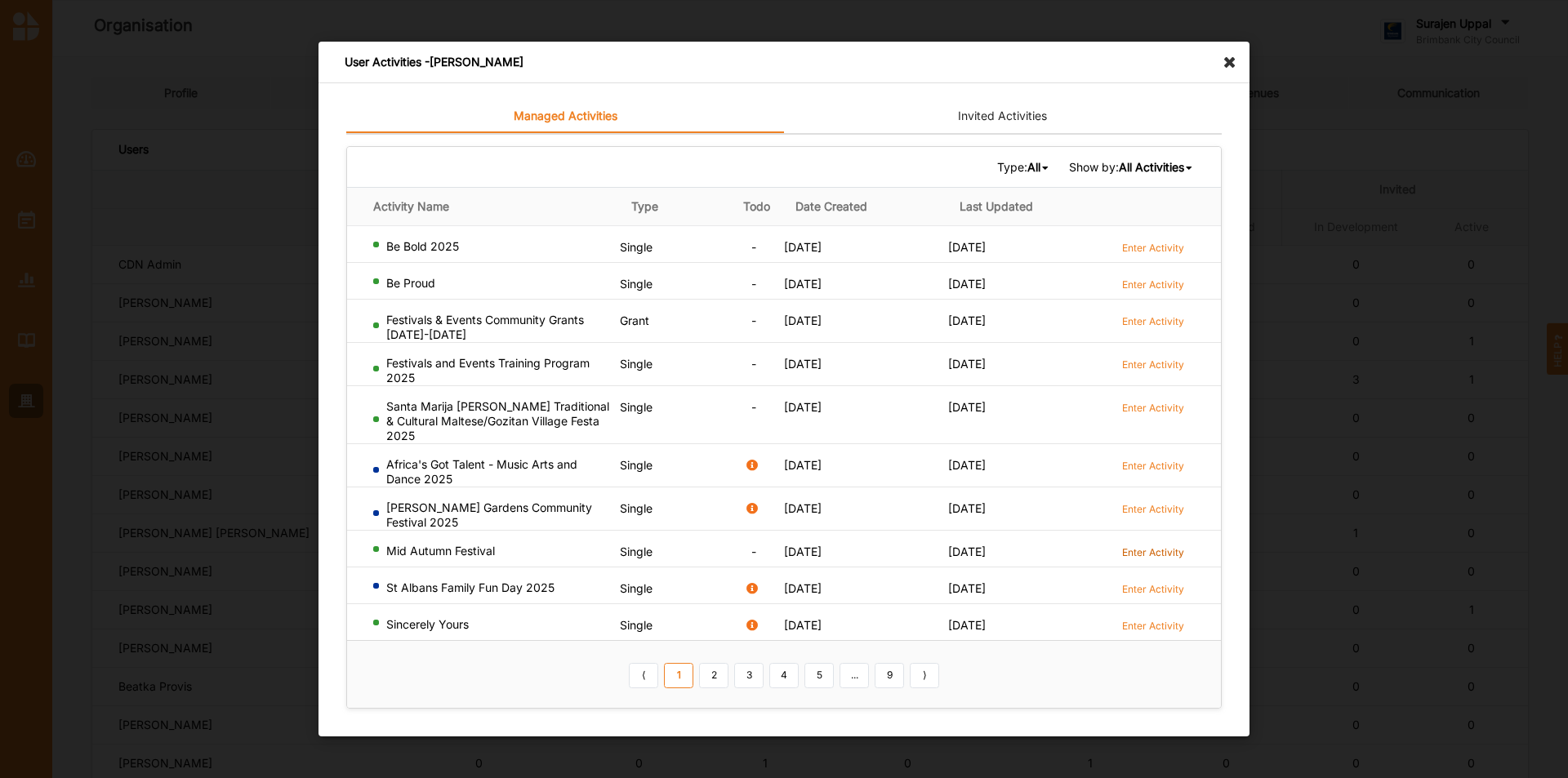
click at [1135, 546] on label "Enter Activity" at bounding box center [1153, 552] width 62 height 14
click at [962, 121] on link "Invited Activities" at bounding box center [1003, 116] width 438 height 33
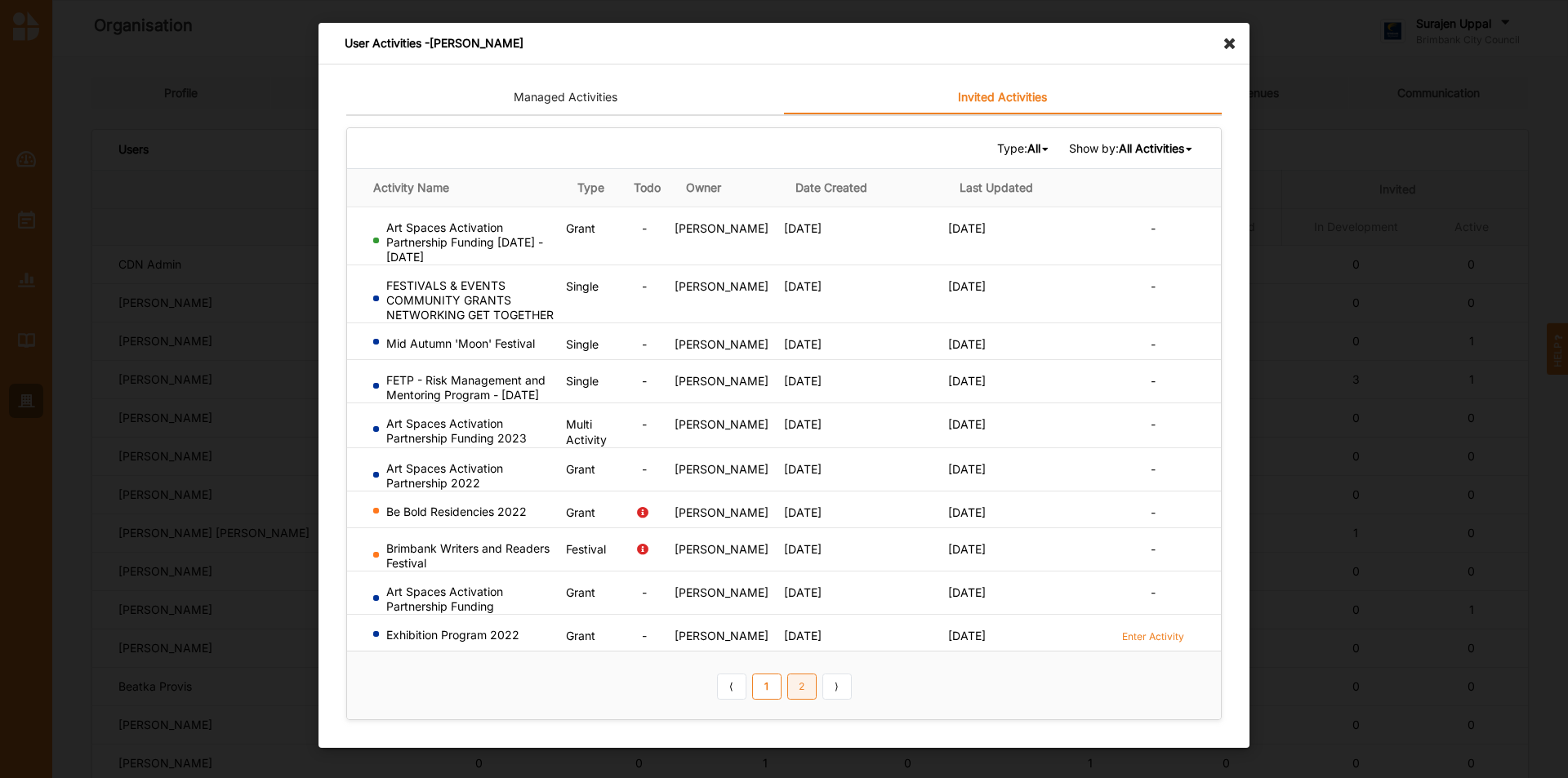
click at [798, 693] on link "2" at bounding box center [802, 686] width 29 height 26
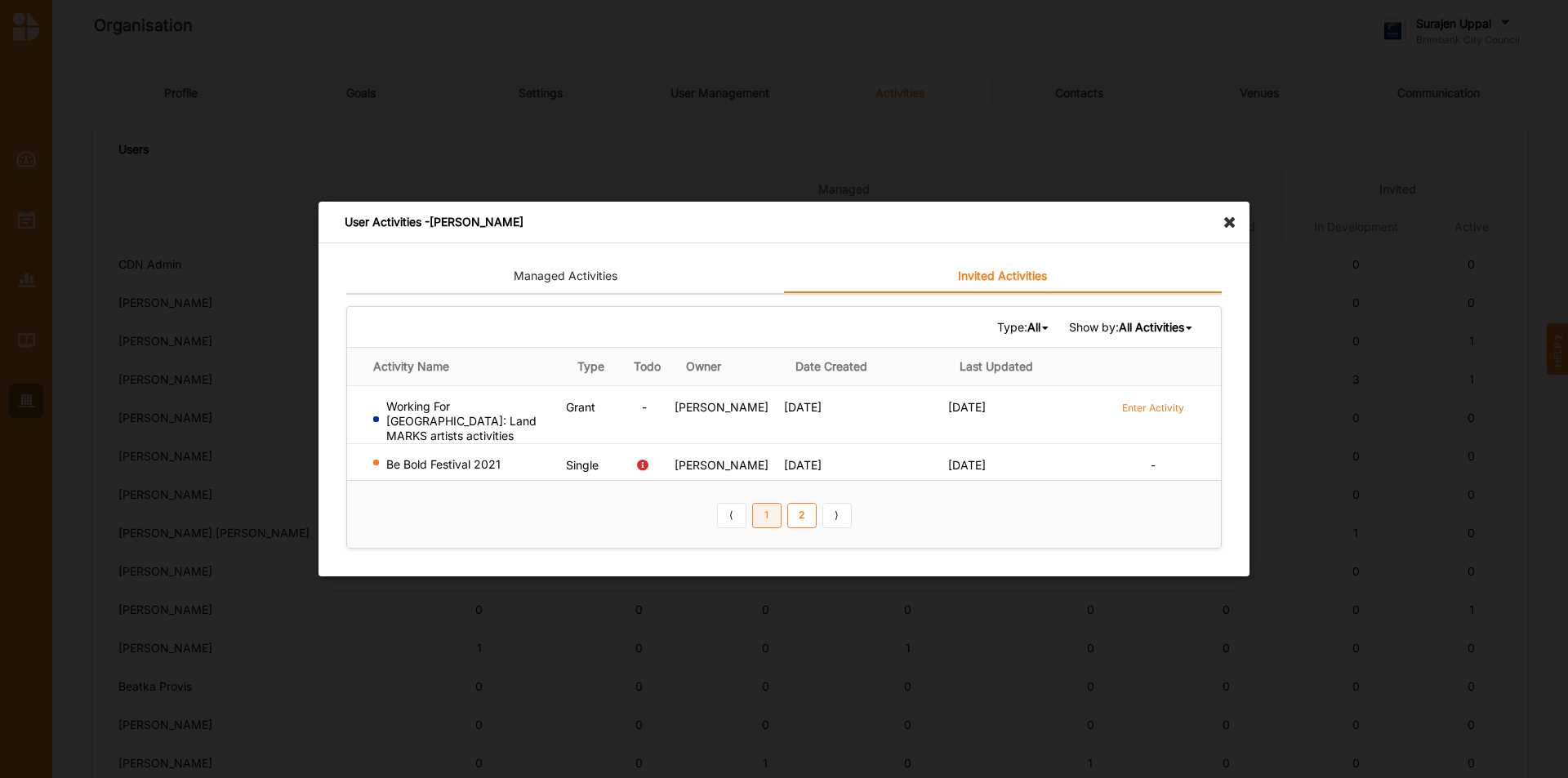
click at [769, 517] on link "1" at bounding box center [766, 516] width 29 height 26
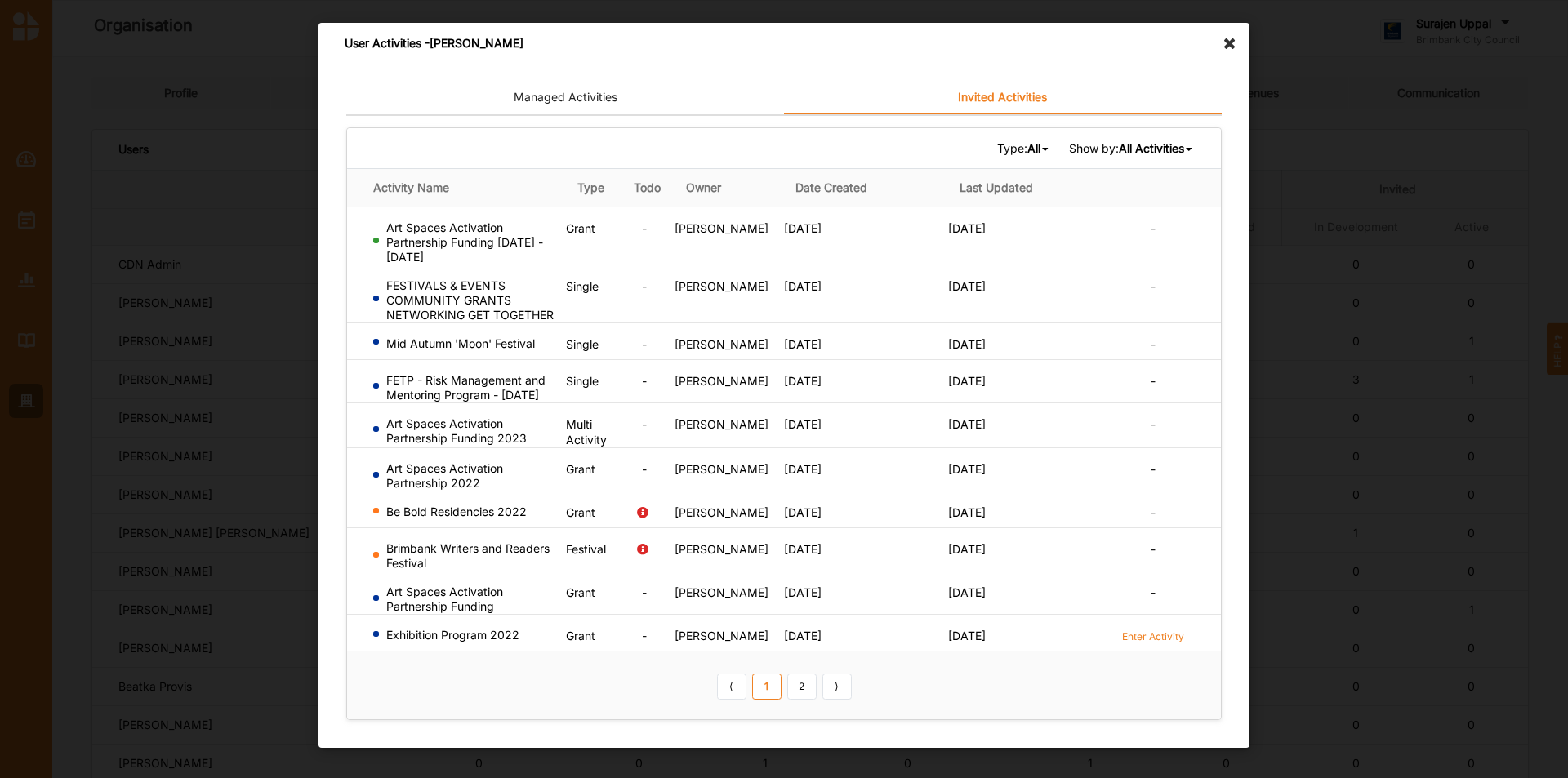
click at [593, 109] on link "Managed Activities" at bounding box center [566, 97] width 438 height 33
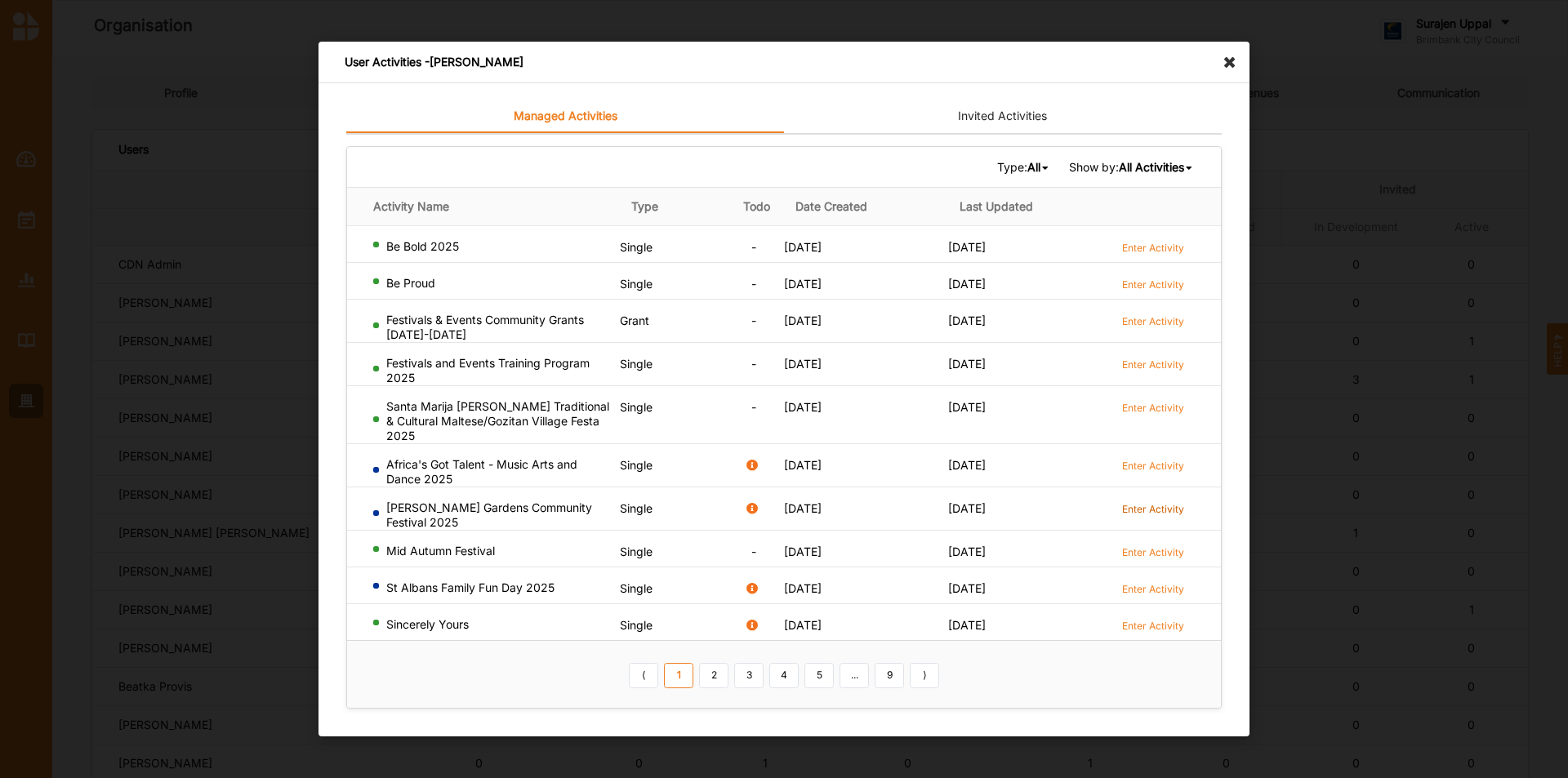
click at [1148, 516] on label "Enter Activity" at bounding box center [1153, 509] width 62 height 14
click at [1164, 413] on label "Enter Activity" at bounding box center [1153, 408] width 62 height 14
click at [1158, 623] on label "Enter Activity" at bounding box center [1153, 625] width 62 height 14
click at [715, 672] on link "2" at bounding box center [713, 675] width 29 height 26
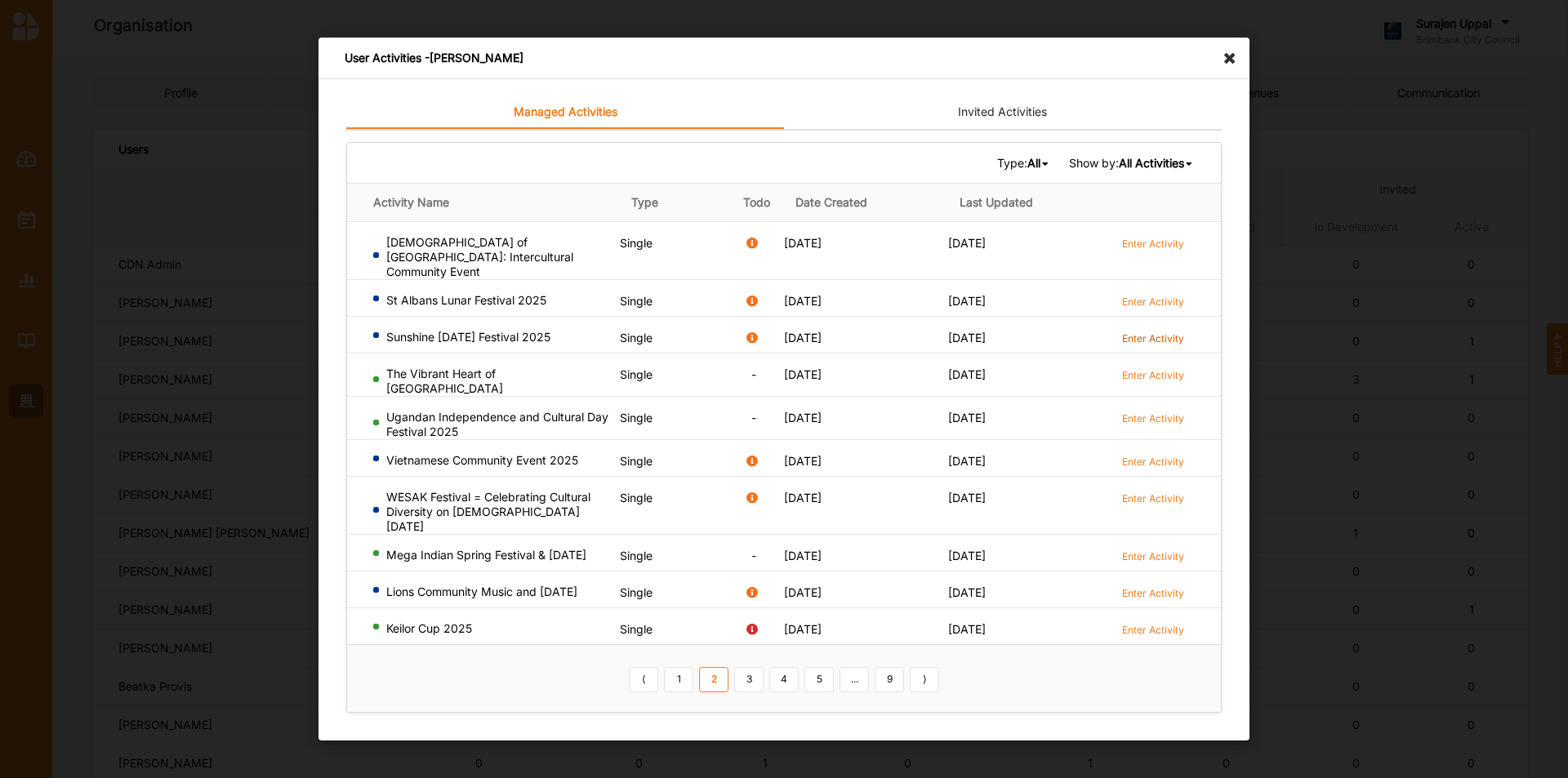
click at [1175, 336] on label "Enter Activity" at bounding box center [1153, 338] width 62 height 14
click at [1162, 492] on label "Enter Activity" at bounding box center [1153, 499] width 62 height 14
click at [1177, 623] on label "Enter Activity" at bounding box center [1153, 630] width 62 height 14
click at [1147, 548] on link "Enter Activity" at bounding box center [1153, 555] width 62 height 15
click at [1168, 250] on label "Enter Activity" at bounding box center [1153, 244] width 62 height 14
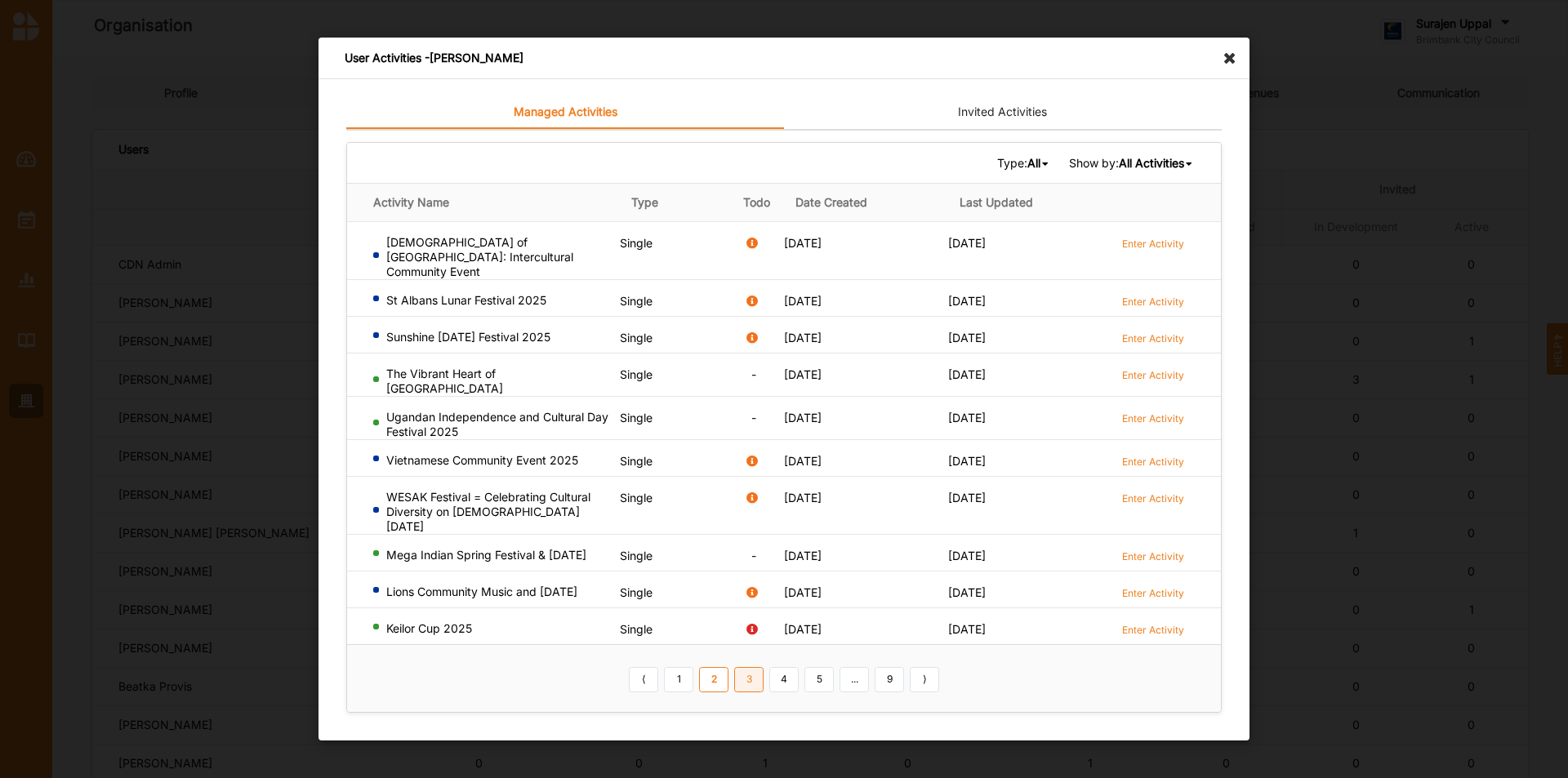
click at [757, 678] on link "3" at bounding box center [748, 680] width 29 height 26
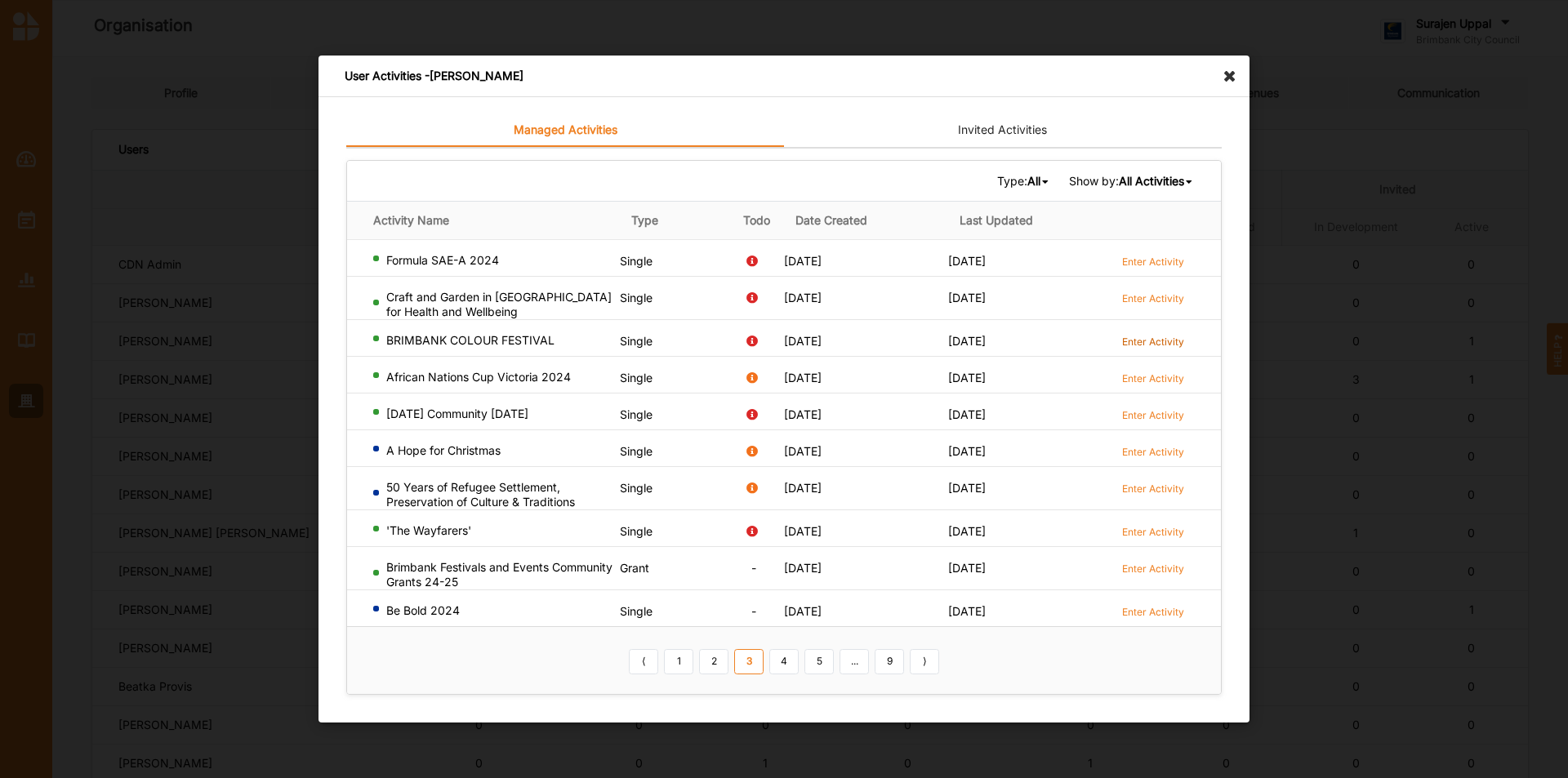
click at [1142, 340] on label "Enter Activity" at bounding box center [1153, 342] width 62 height 14
click at [1139, 259] on label "Enter Activity" at bounding box center [1153, 262] width 62 height 14
click at [1236, 75] on icon at bounding box center [1235, 69] width 26 height 26
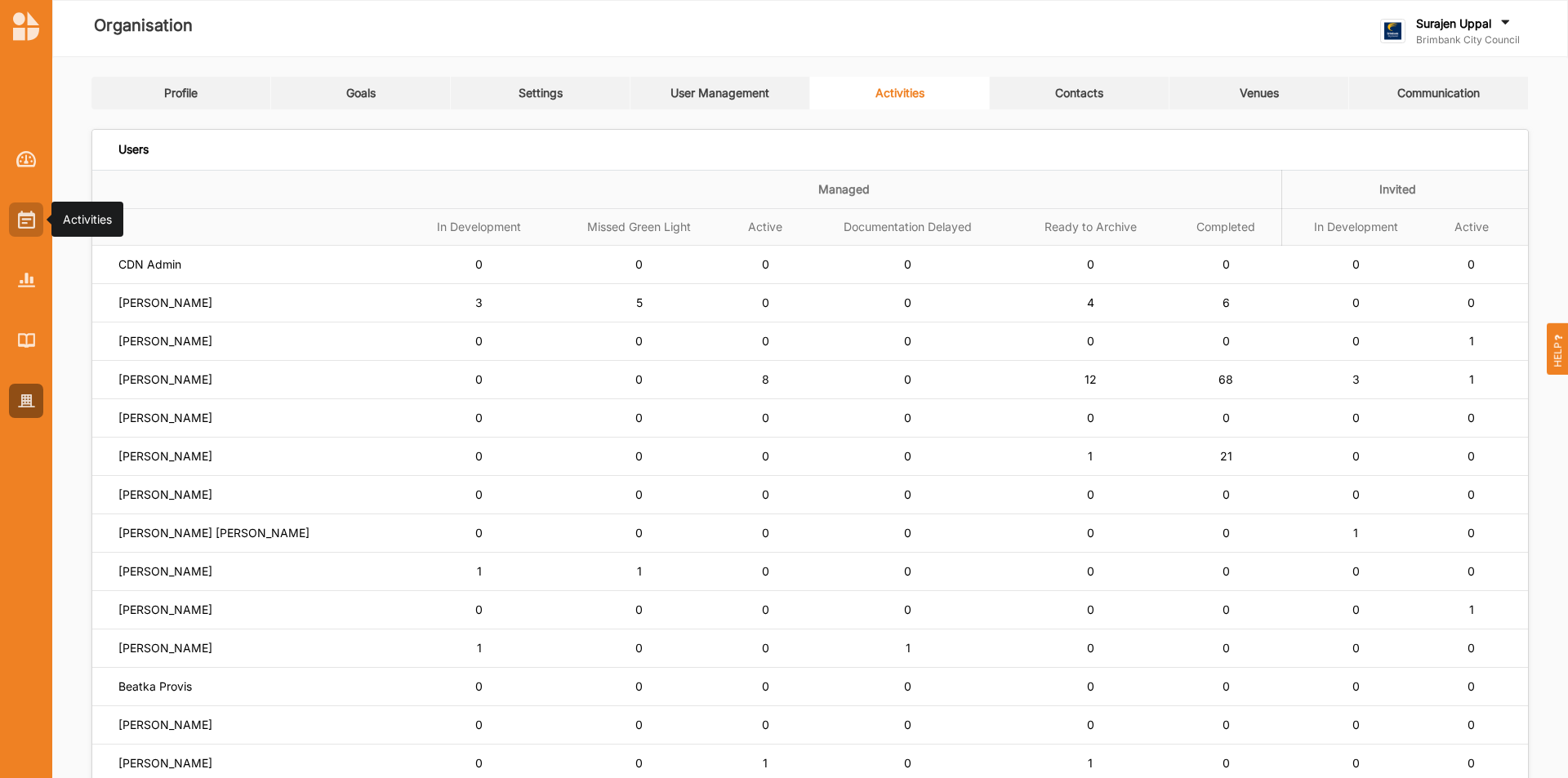
click at [39, 211] on div at bounding box center [26, 219] width 34 height 34
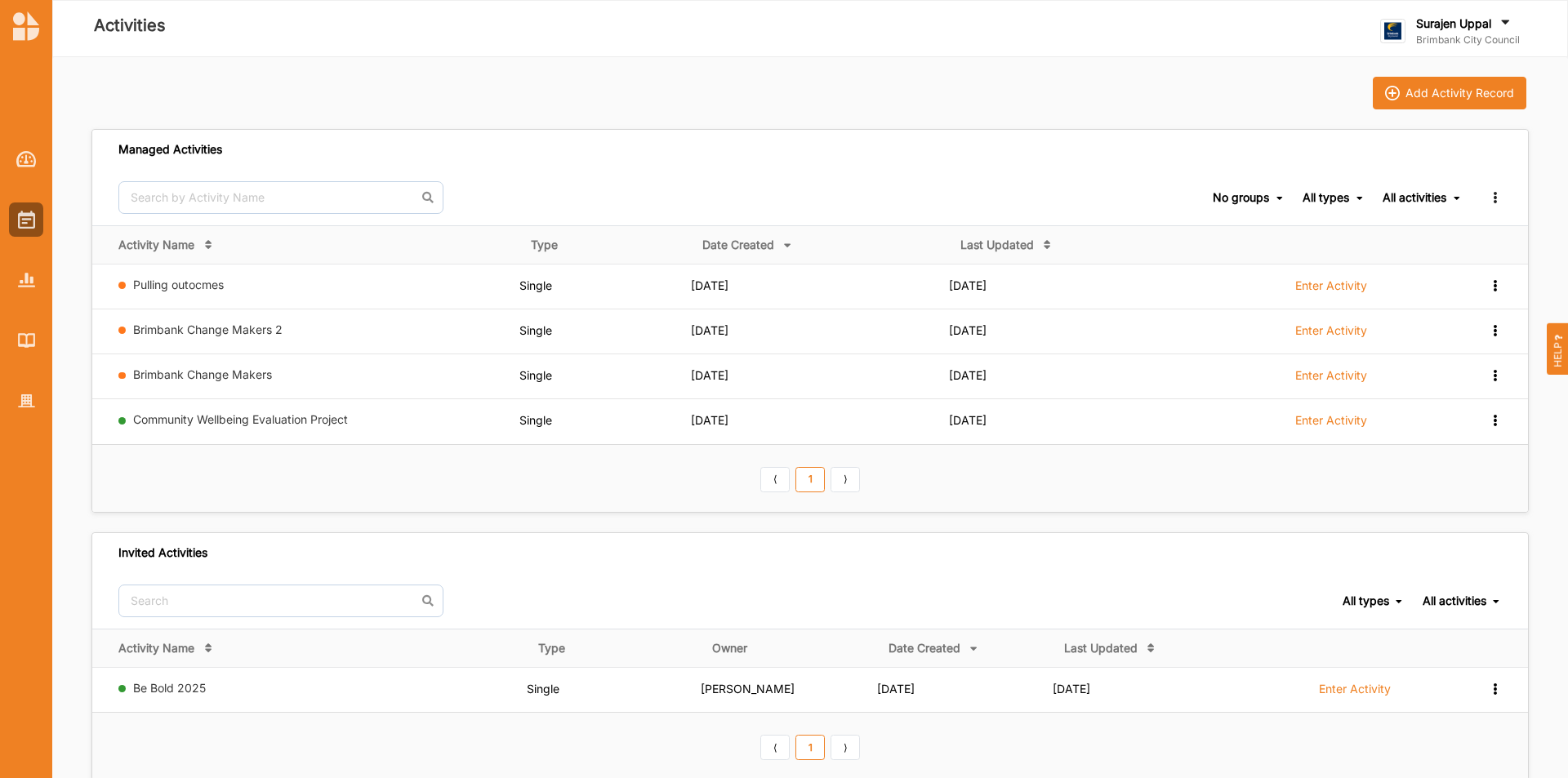
click at [144, 278] on link "Pulling outocmes" at bounding box center [179, 284] width 91 height 14
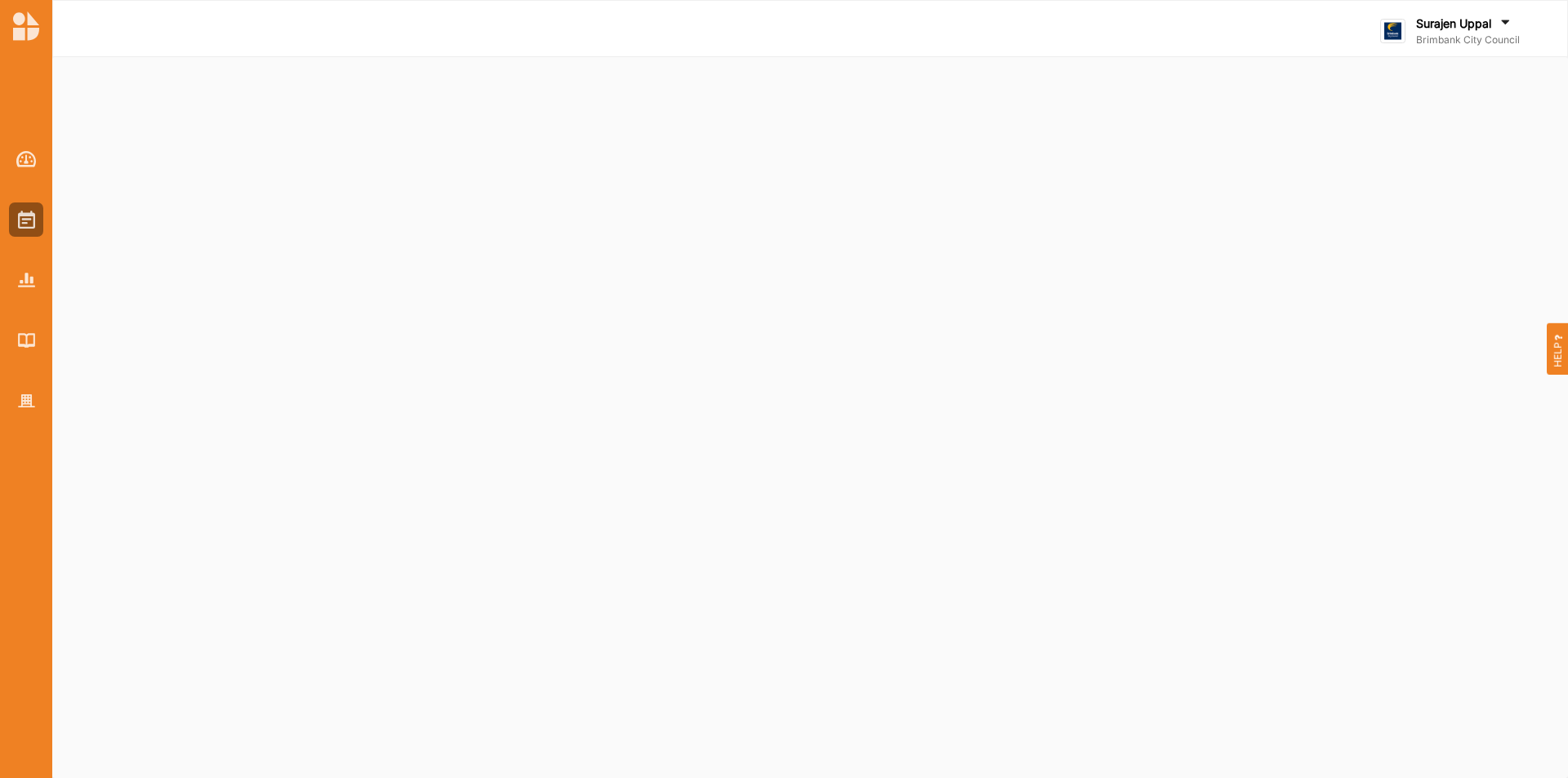
select select "3"
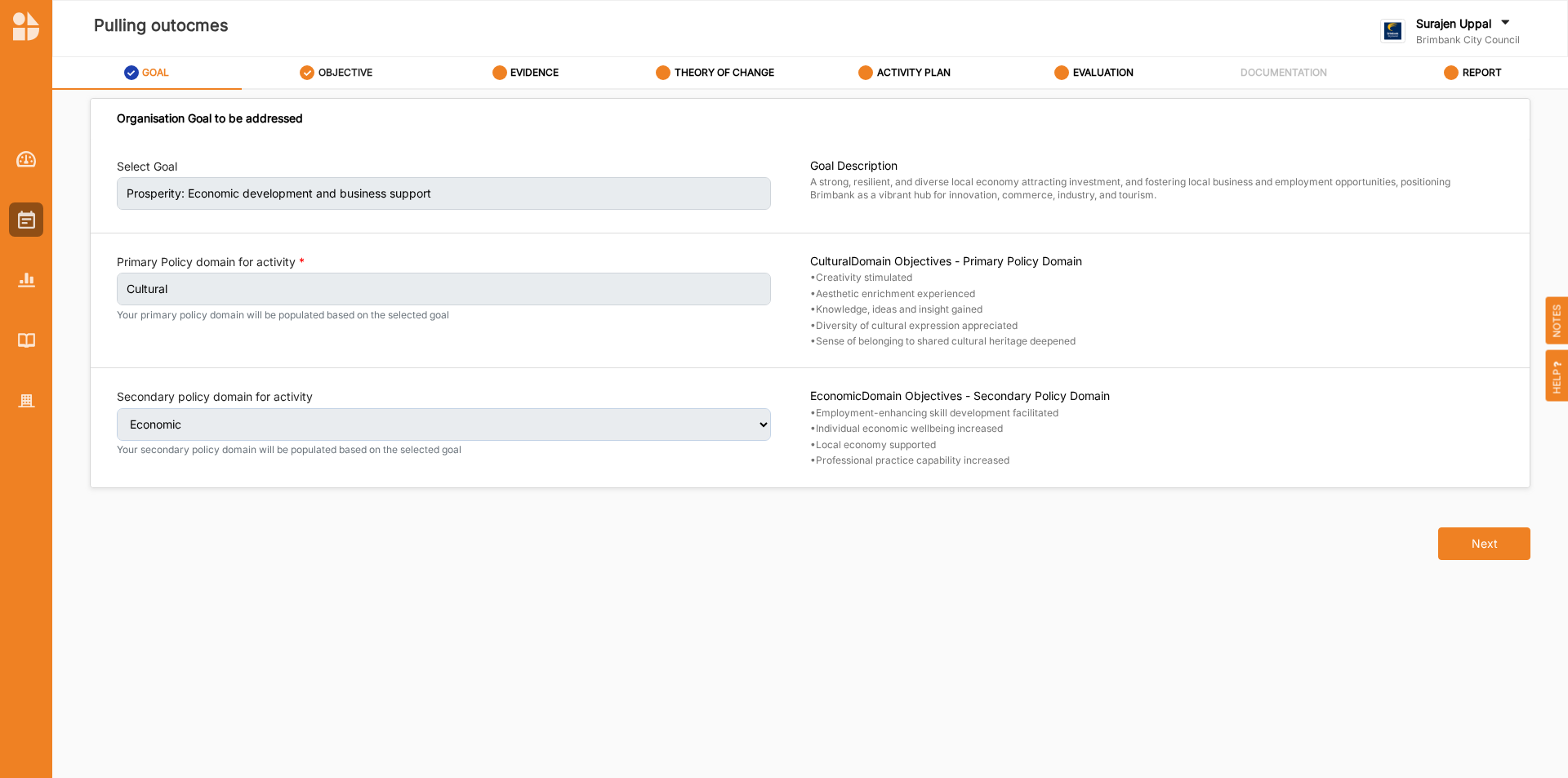
click at [359, 74] on label "OBJECTIVE" at bounding box center [345, 73] width 54 height 13
select select "1"
select select "11"
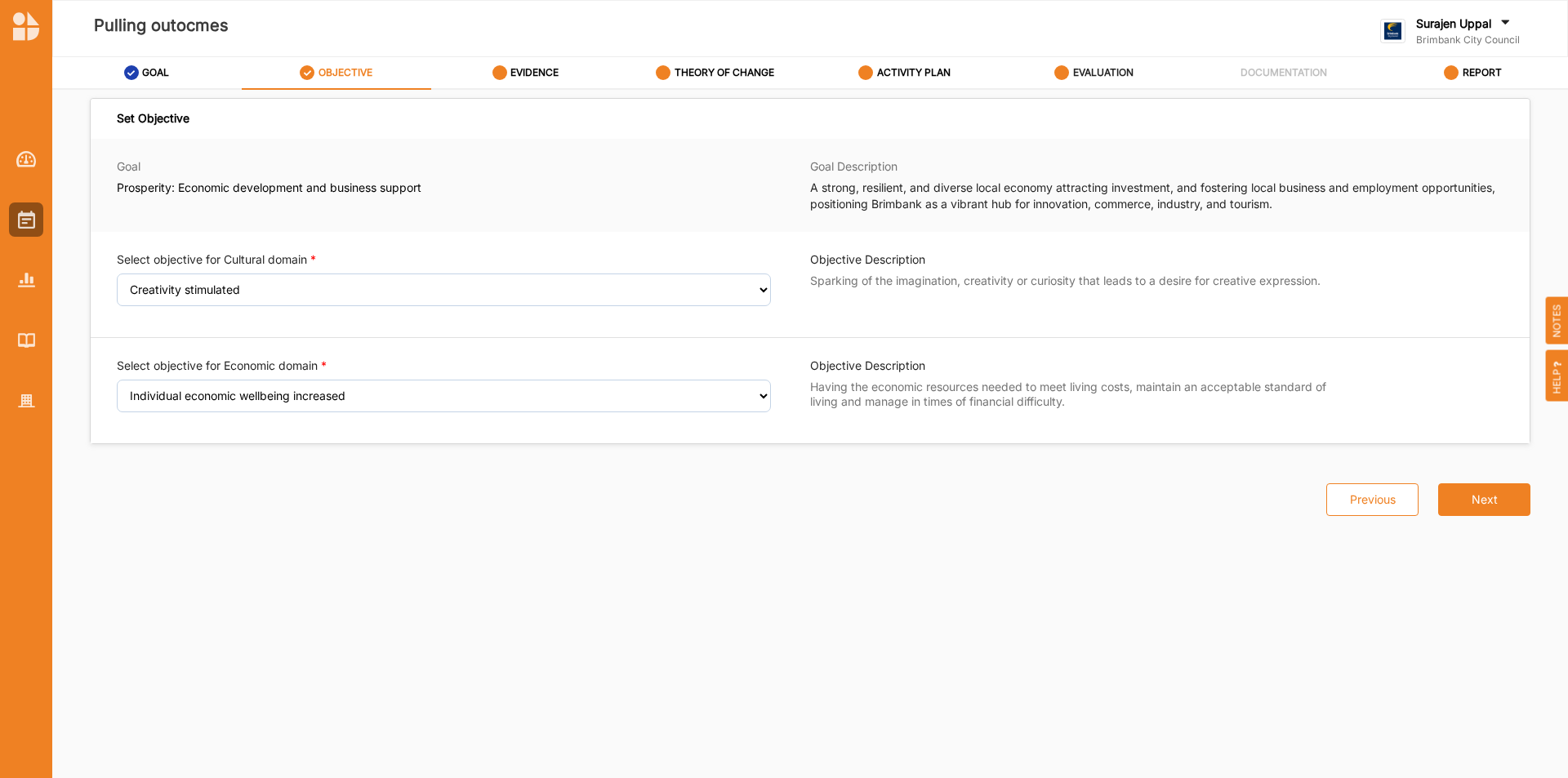
click at [1127, 71] on label "EVALUATION" at bounding box center [1103, 73] width 60 height 13
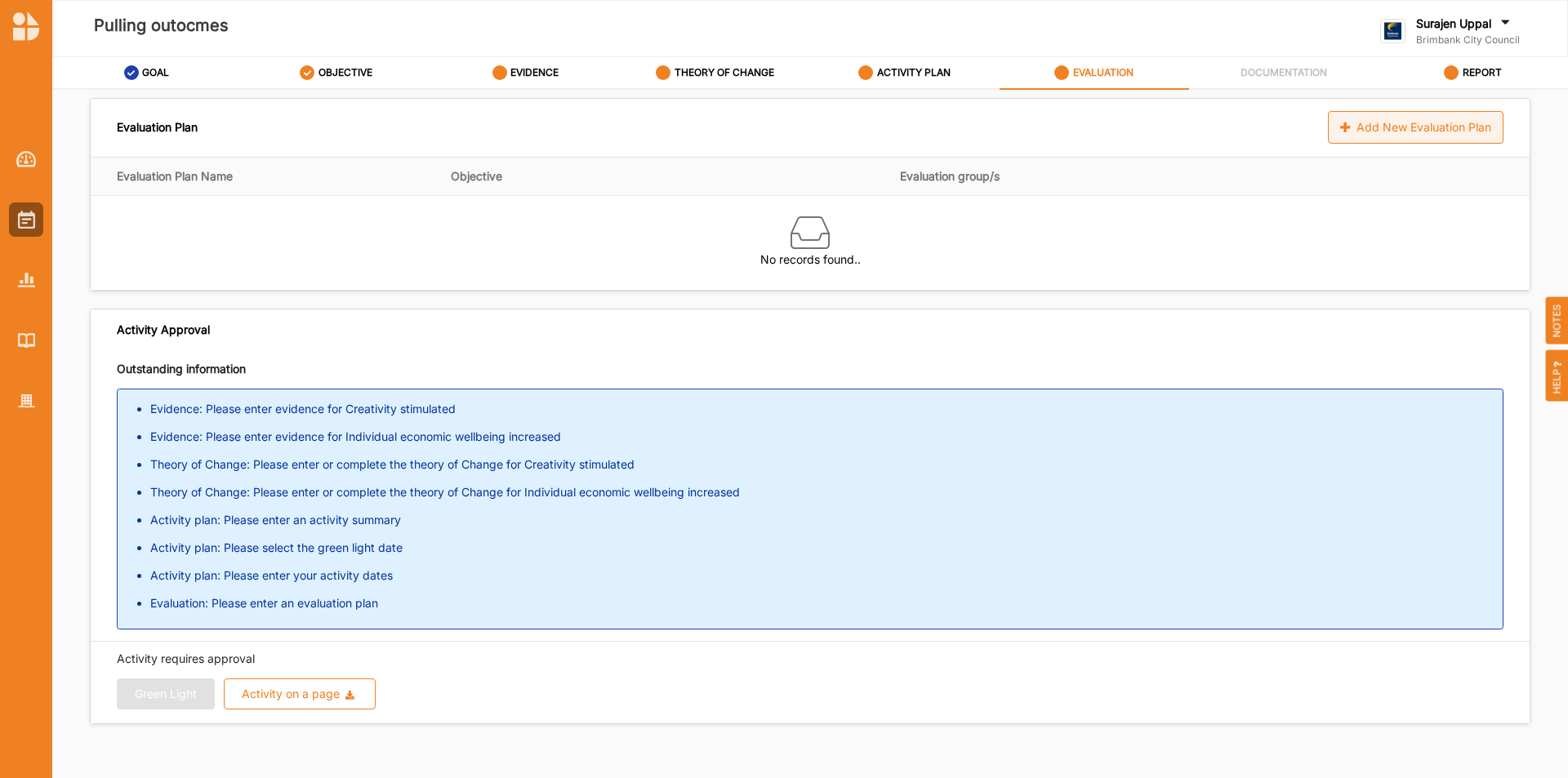
click at [1341, 122] on icon at bounding box center [1347, 127] width 14 height 11
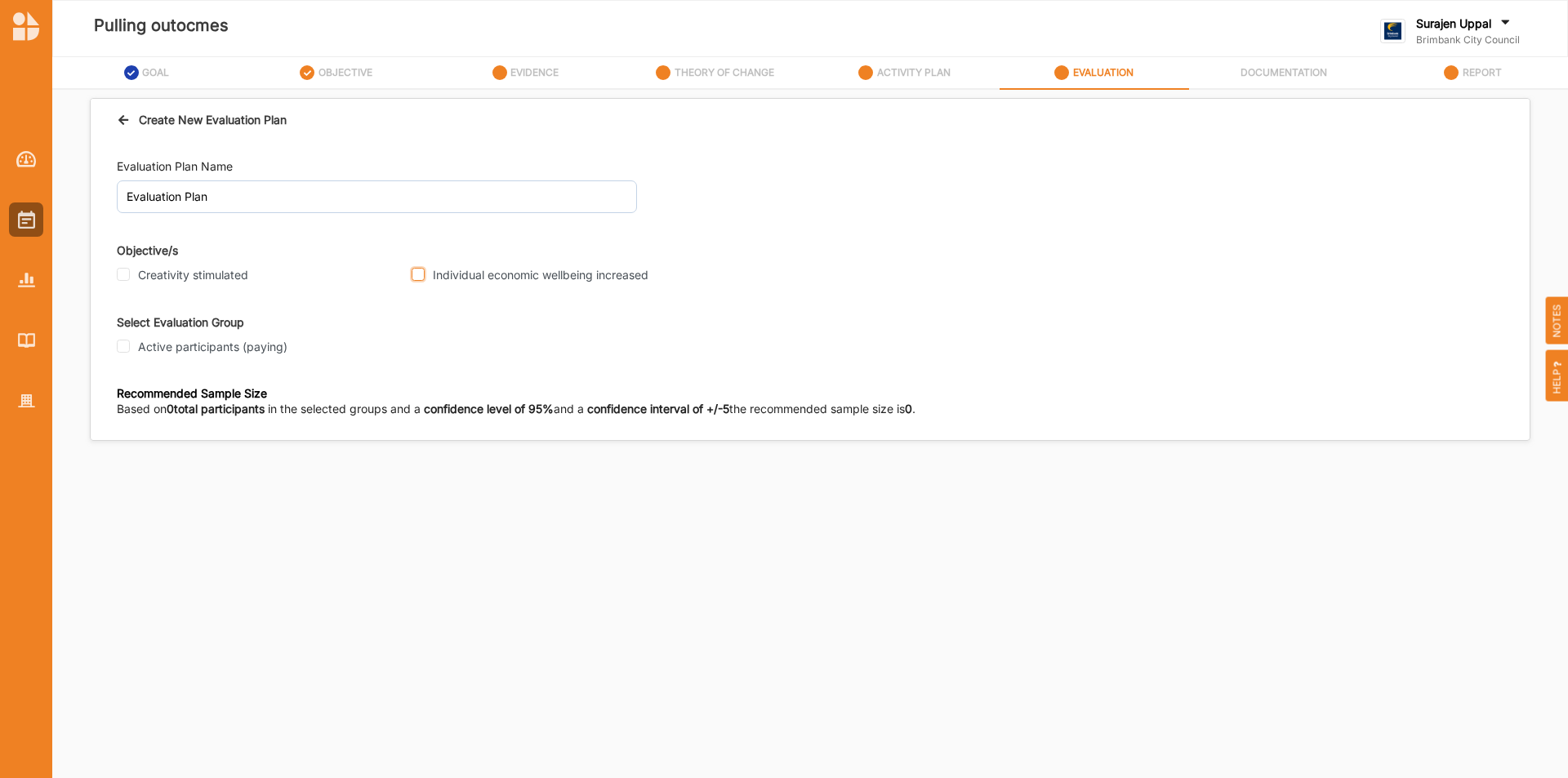
click at [419, 268] on input "Individual economic wellbeing increased" at bounding box center [418, 275] width 13 height 13
checkbox input "true"
click at [123, 348] on input "Active participants (paying)" at bounding box center [124, 347] width 13 height 13
checkbox input "true"
click at [125, 492] on input "Participant" at bounding box center [124, 491] width 13 height 13
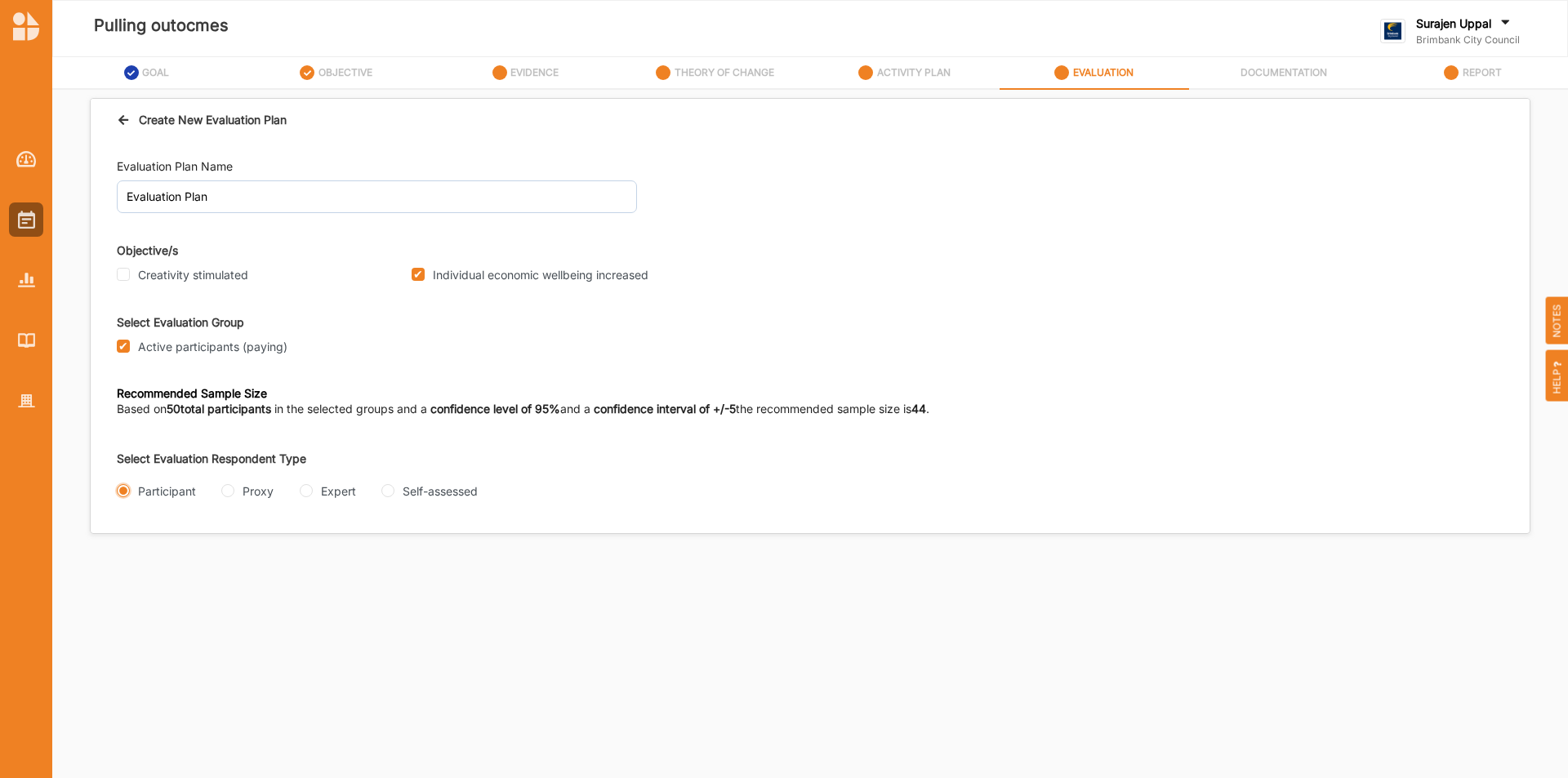
radio input "true"
click at [124, 567] on div "Select Evaluation Method Interview Questionnaire Focus Group Intercept" at bounding box center [464, 549] width 693 height 64
click at [124, 558] on input "Interview" at bounding box center [124, 556] width 13 height 13
radio input "true"
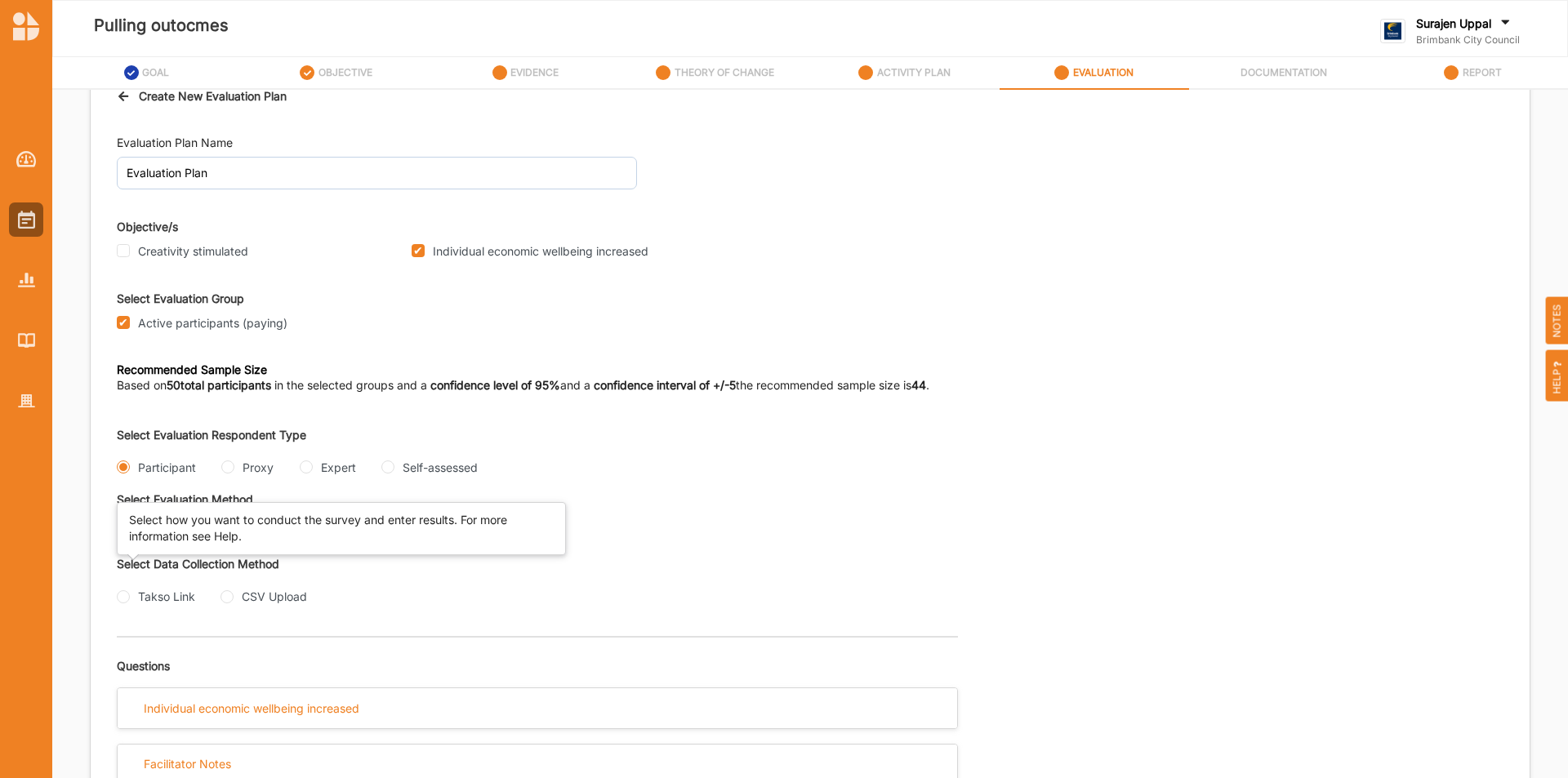
scroll to position [44, 0]
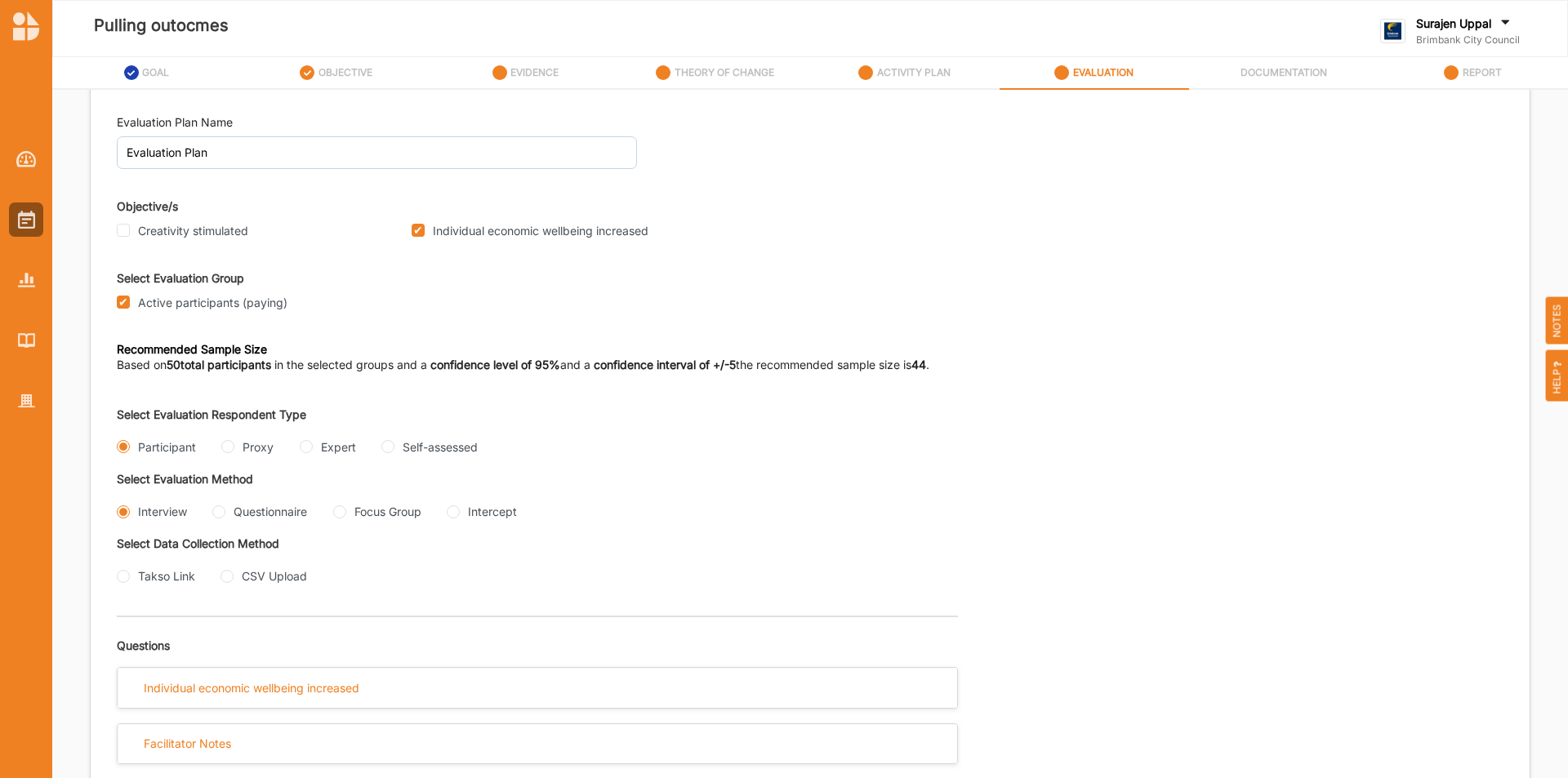
click at [255, 709] on div "Individual economic wellbeing increased" at bounding box center [537, 695] width 842 height 56
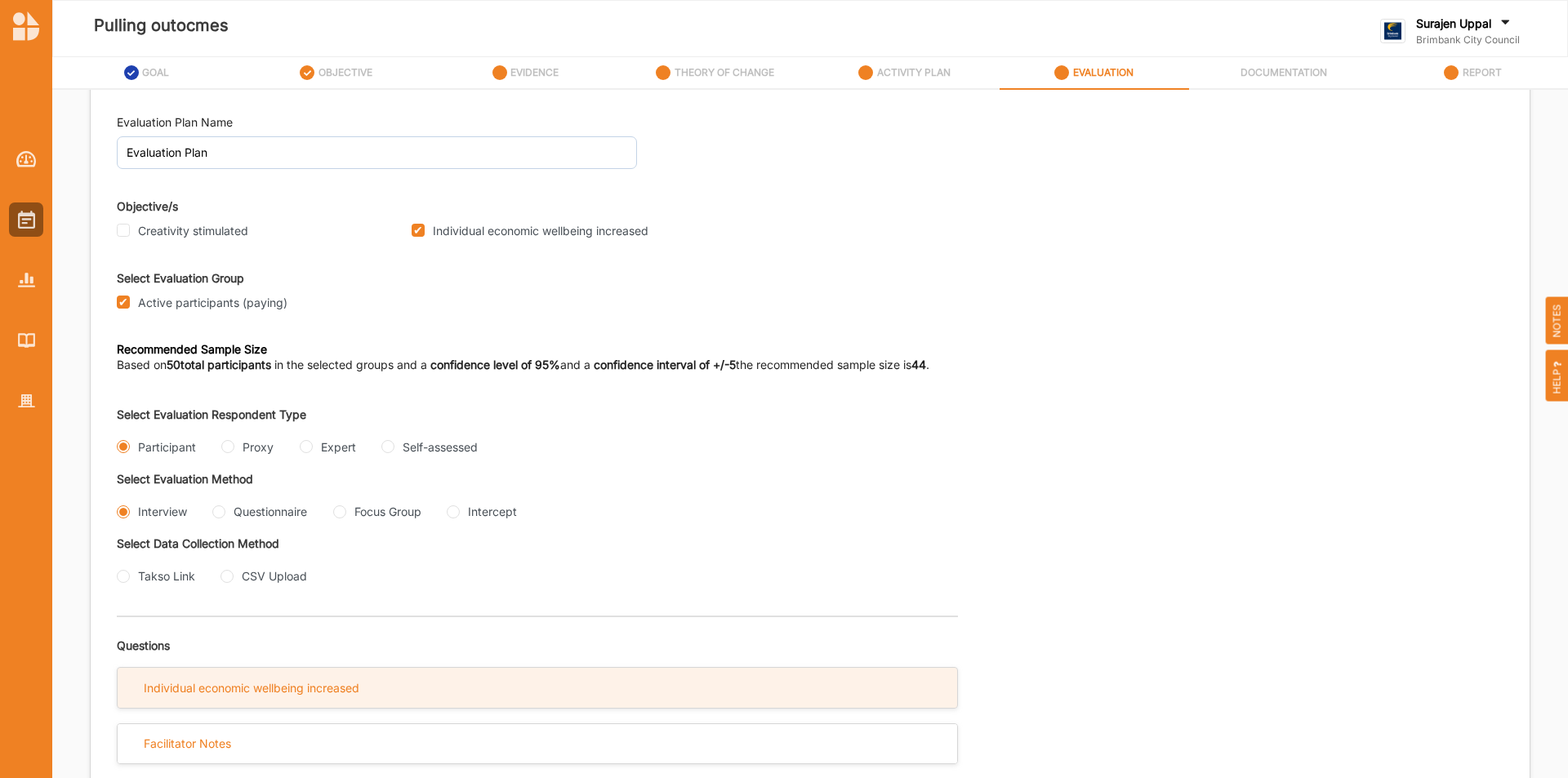
click at [256, 693] on div "Individual economic wellbeing increased" at bounding box center [251, 688] width 215 height 15
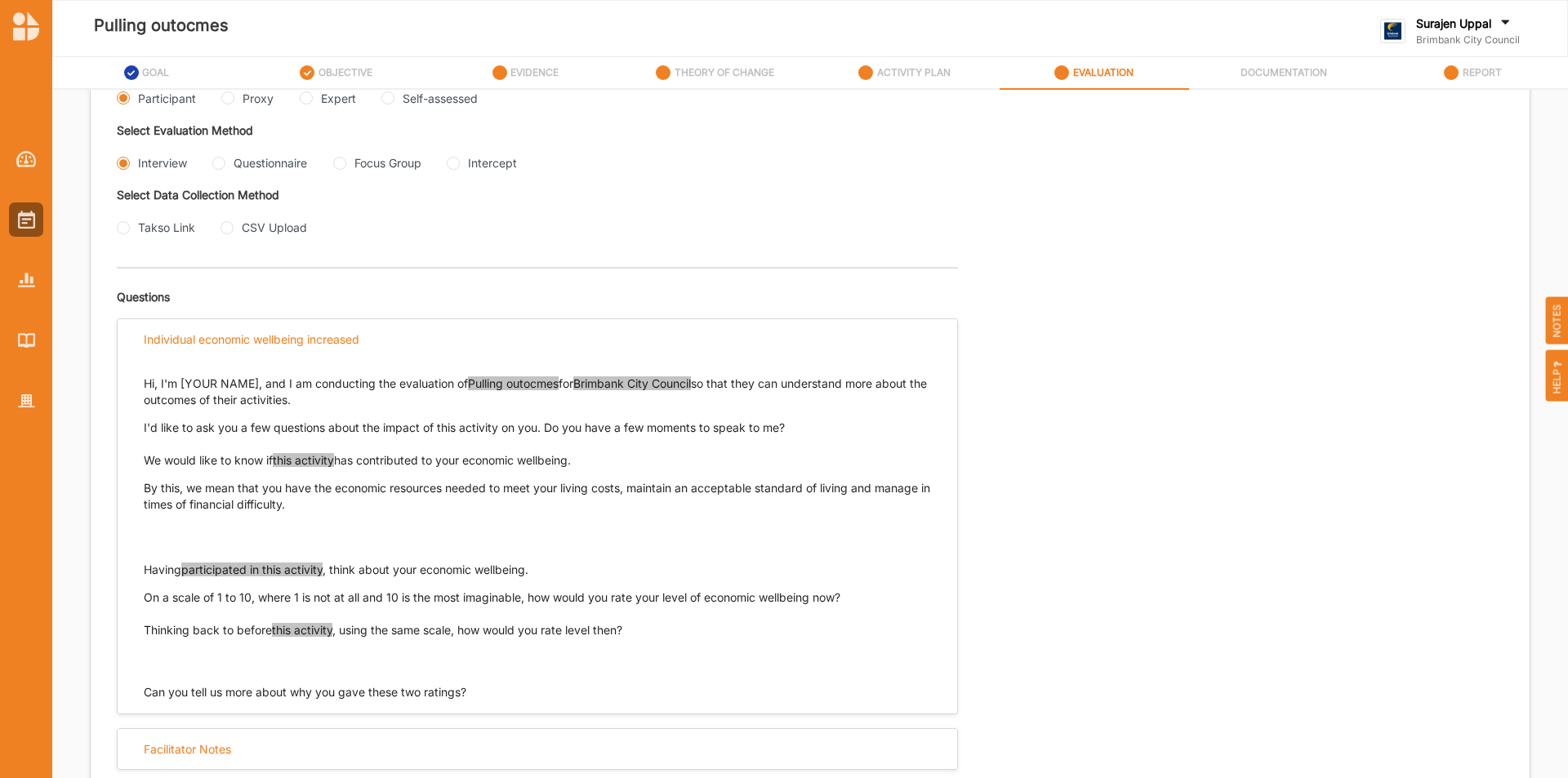
scroll to position [398, 0]
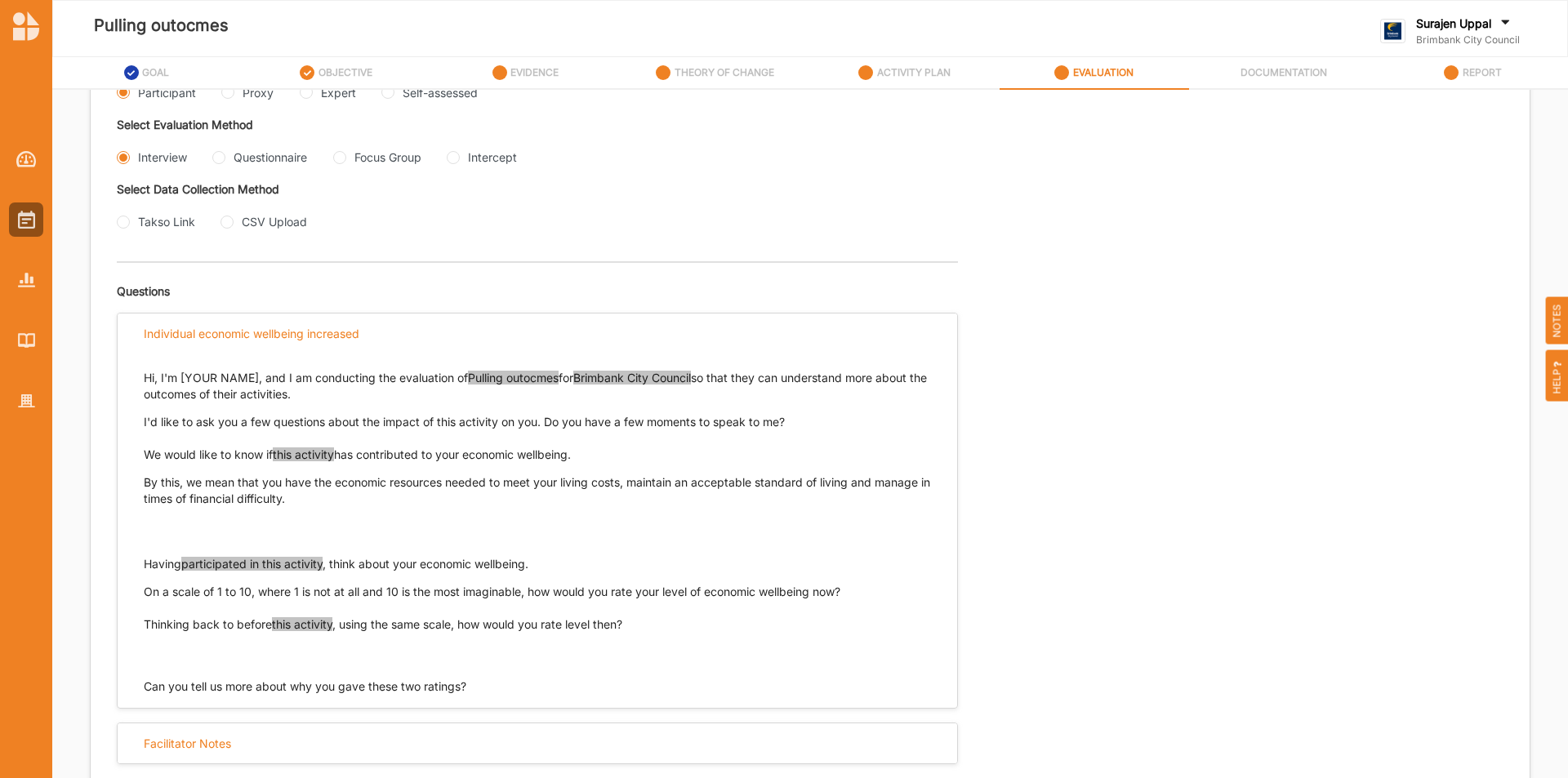
drag, startPoint x: 601, startPoint y: 451, endPoint x: 138, endPoint y: 453, distance: 463.0
click at [138, 453] on div "Hi, I'm [YOUR NAME], and I am conducting the evaluation of Pulling outocmes for…" at bounding box center [537, 523] width 840 height 341
copy p "We would like to know if this activity has contributed to your economic wellbei…"
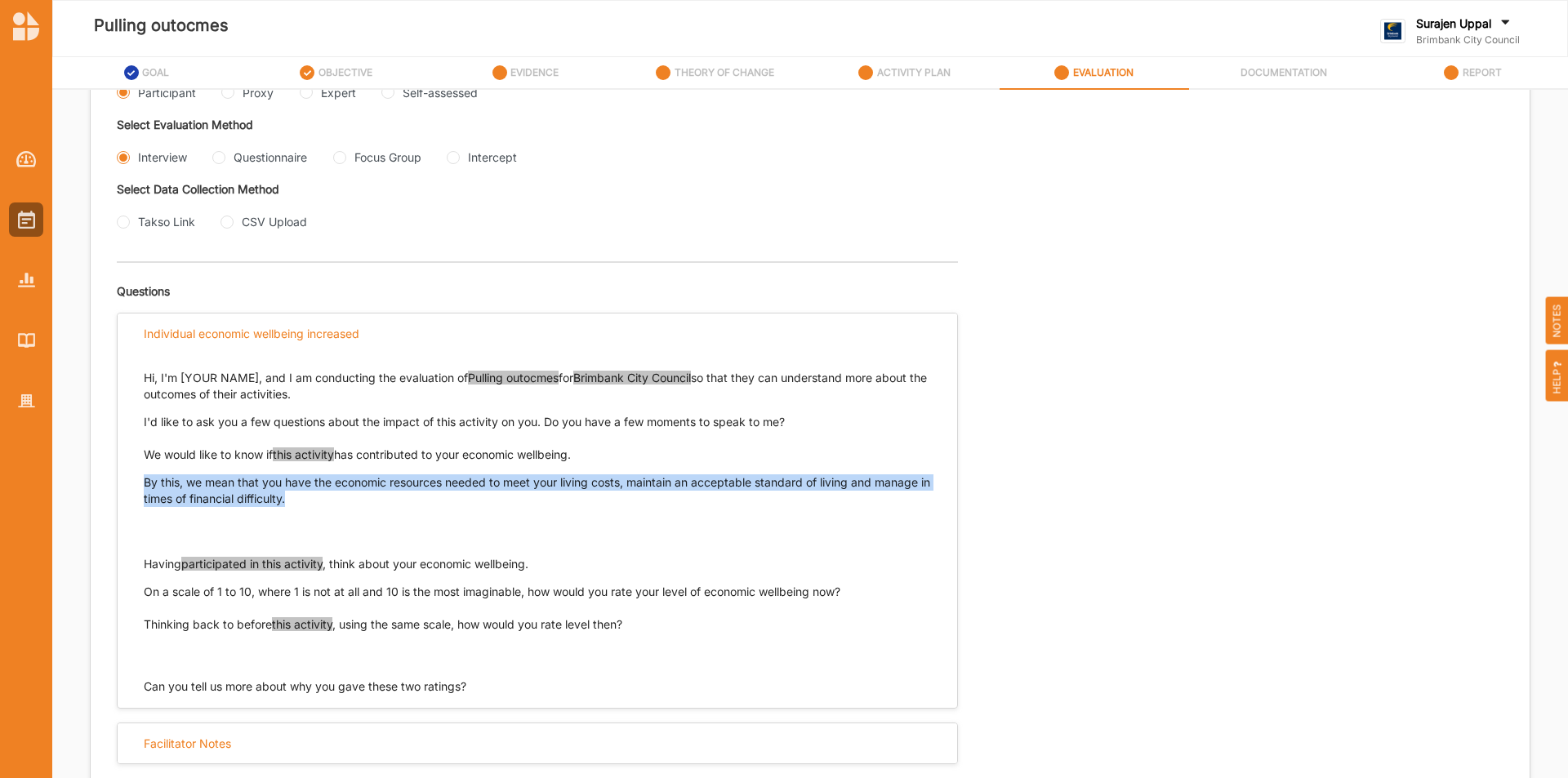
drag, startPoint x: 306, startPoint y: 502, endPoint x: 138, endPoint y: 491, distance: 168.4
click at [138, 491] on div "Hi, I'm [YOUR NAME], and I am conducting the evaluation of Pulling outocmes for…" at bounding box center [537, 523] width 840 height 341
copy p "By this, we mean that you have the economic resources needed to meet your livin…"
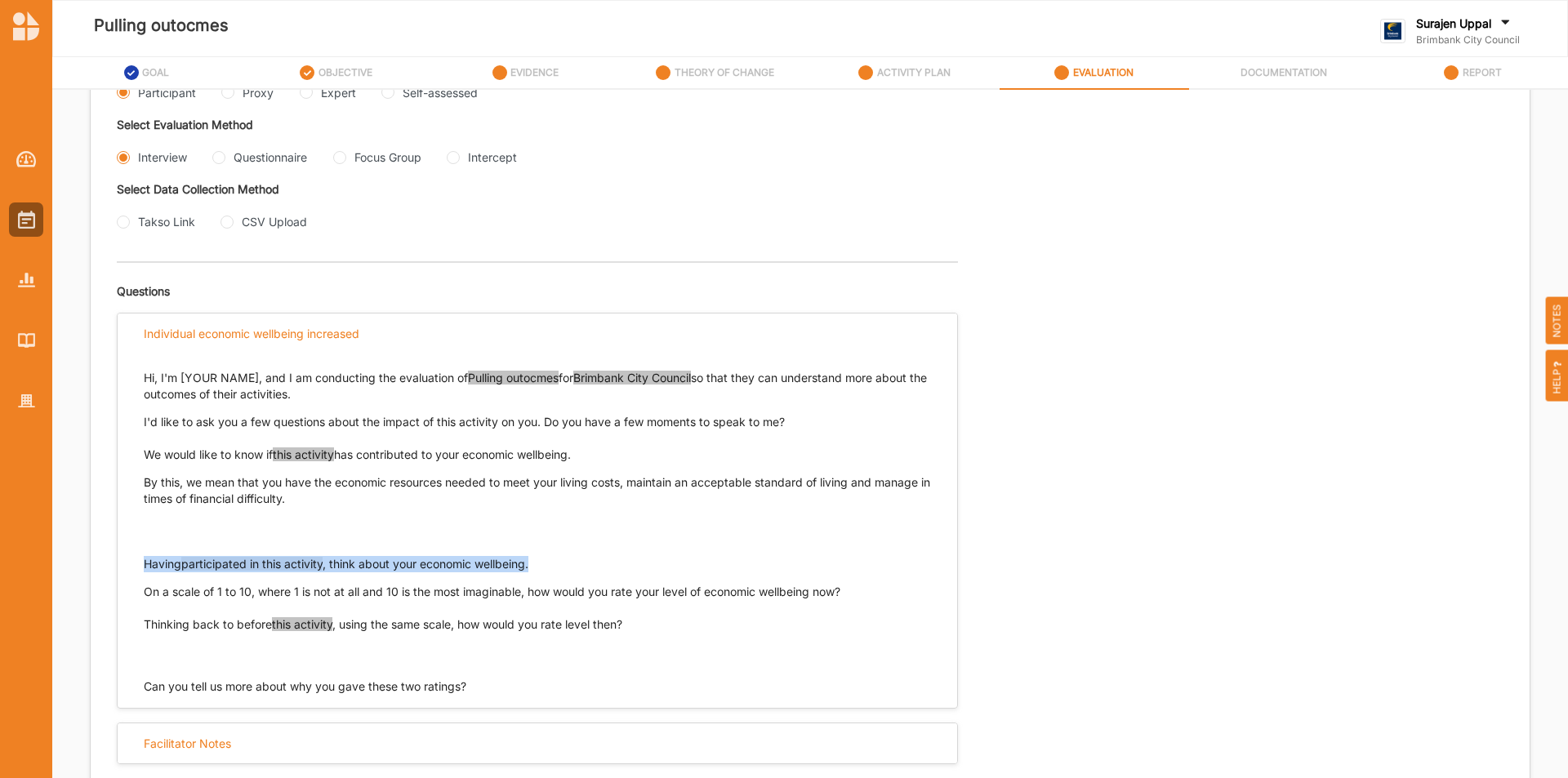
drag, startPoint x: 598, startPoint y: 566, endPoint x: 144, endPoint y: 567, distance: 454.0
click at [144, 567] on p "Having participated in this activity , think about your economic wellbeing." at bounding box center [537, 564] width 788 height 16
copy p "Having participated in this activity , think about your economic wellbeing."
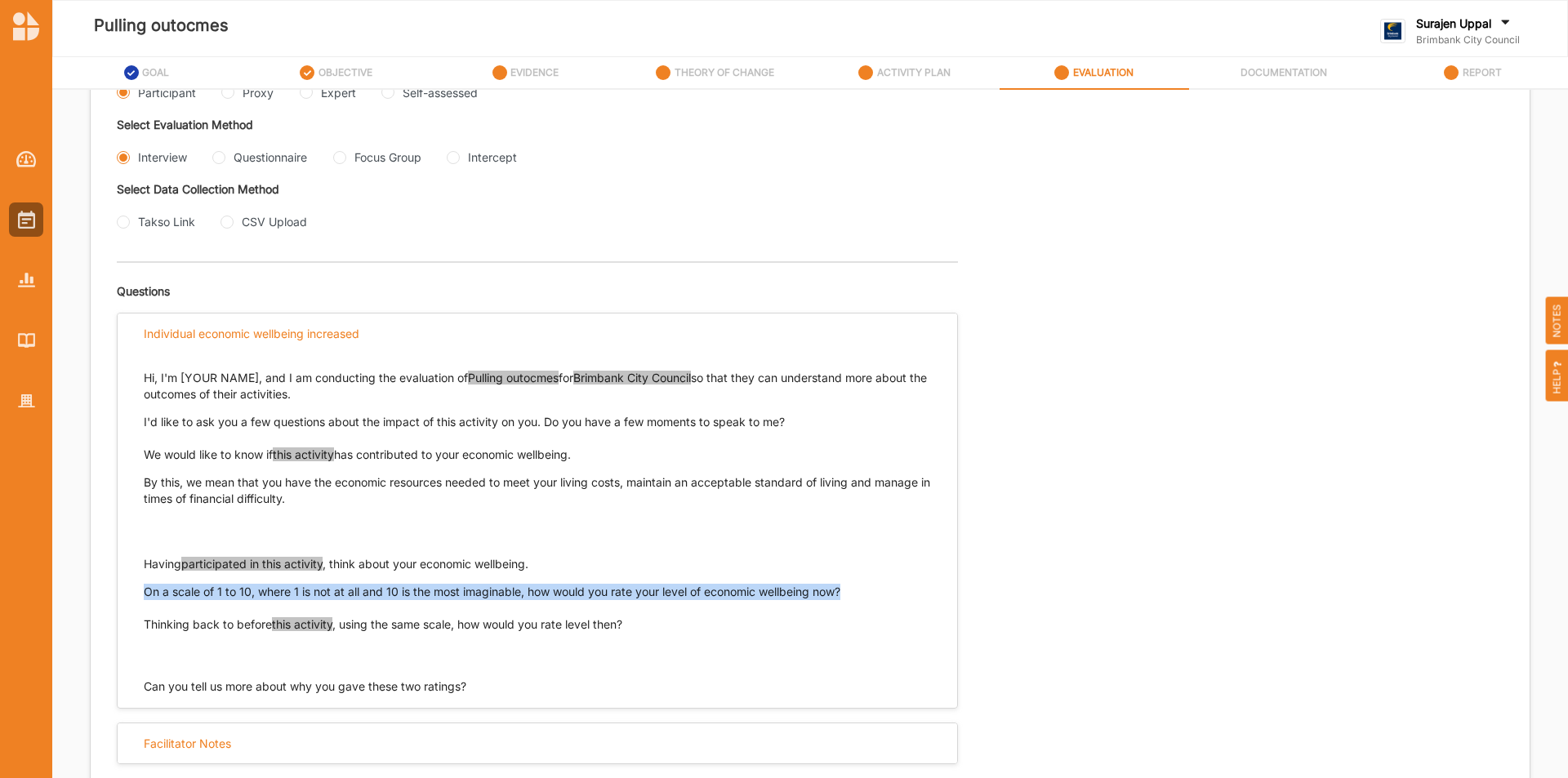
drag, startPoint x: 855, startPoint y: 594, endPoint x: 144, endPoint y: 594, distance: 711.0
click at [144, 594] on p "On a scale of 1 to 10, where 1 is not at all and 10 is the most imaginable, how…" at bounding box center [537, 591] width 788 height 16
copy p "On a scale of 1 to 10, where 1 is not at all and 10 is the most imaginable, how…"
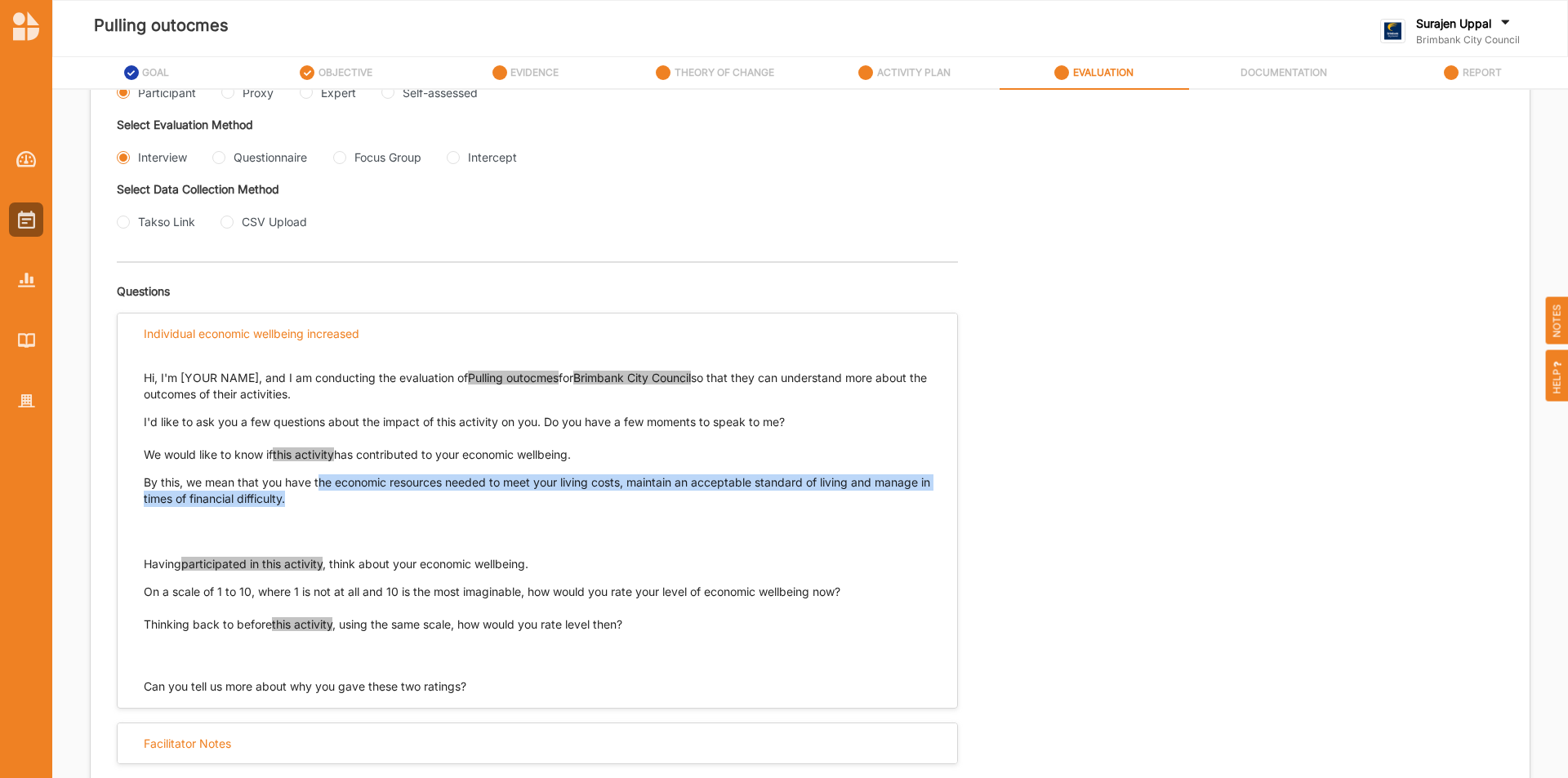
click at [318, 492] on p "By this, we mean that you have the economic resources needed to meet your livin…" at bounding box center [537, 506] width 788 height 65
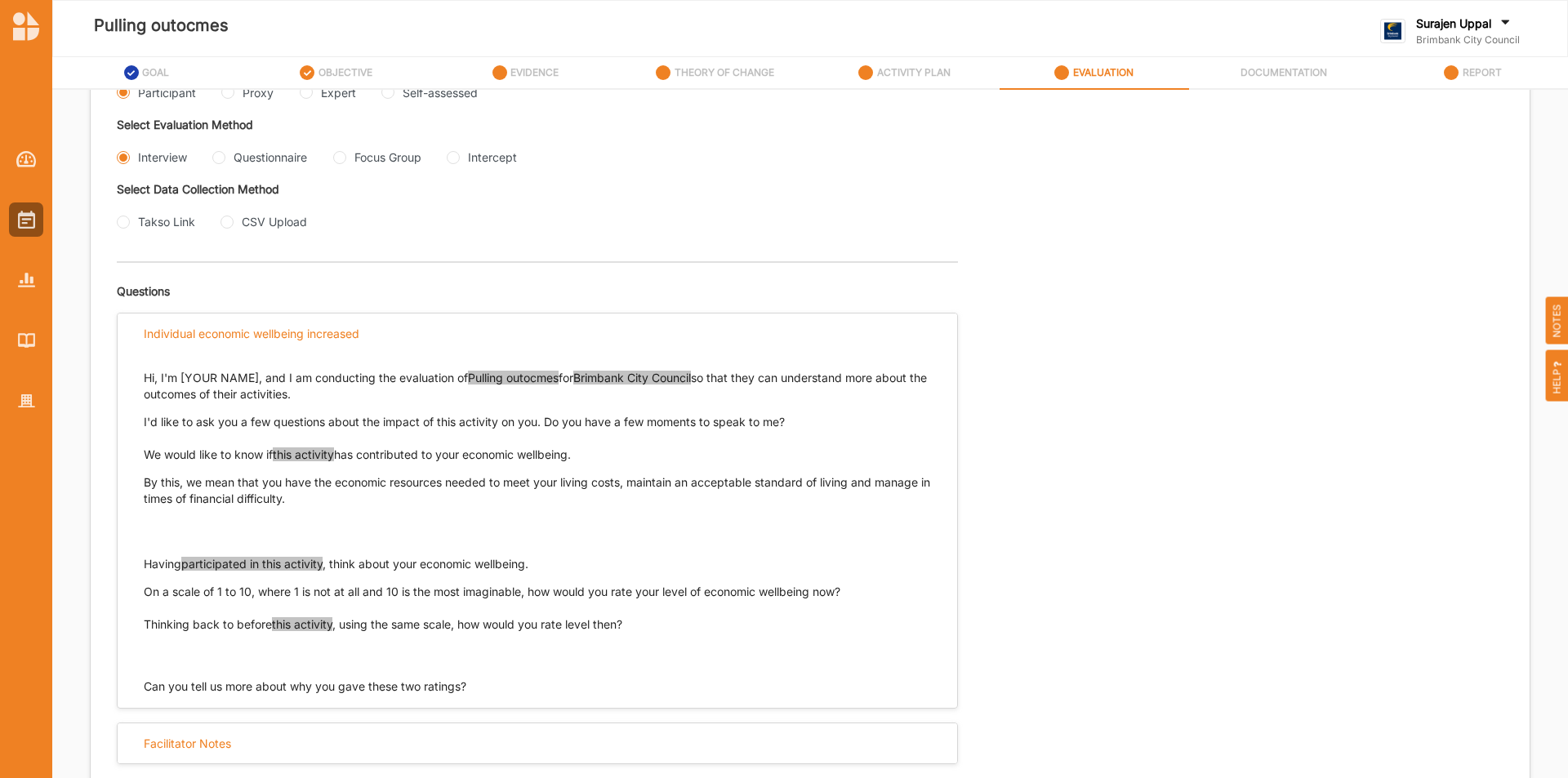
click at [575, 563] on p "Having participated in this activity , think about your economic wellbeing." at bounding box center [537, 564] width 788 height 16
drag, startPoint x: 656, startPoint y: 620, endPoint x: 137, endPoint y: 621, distance: 519.0
click at [137, 621] on div "Hi, I'm [YOUR NAME], and I am conducting the evaluation of Pulling outocmes for…" at bounding box center [537, 523] width 840 height 341
copy p "Thinking back to before this activity , using the same scale, how would you rat…"
click at [220, 154] on input "Questionnaire" at bounding box center [219, 158] width 13 height 13
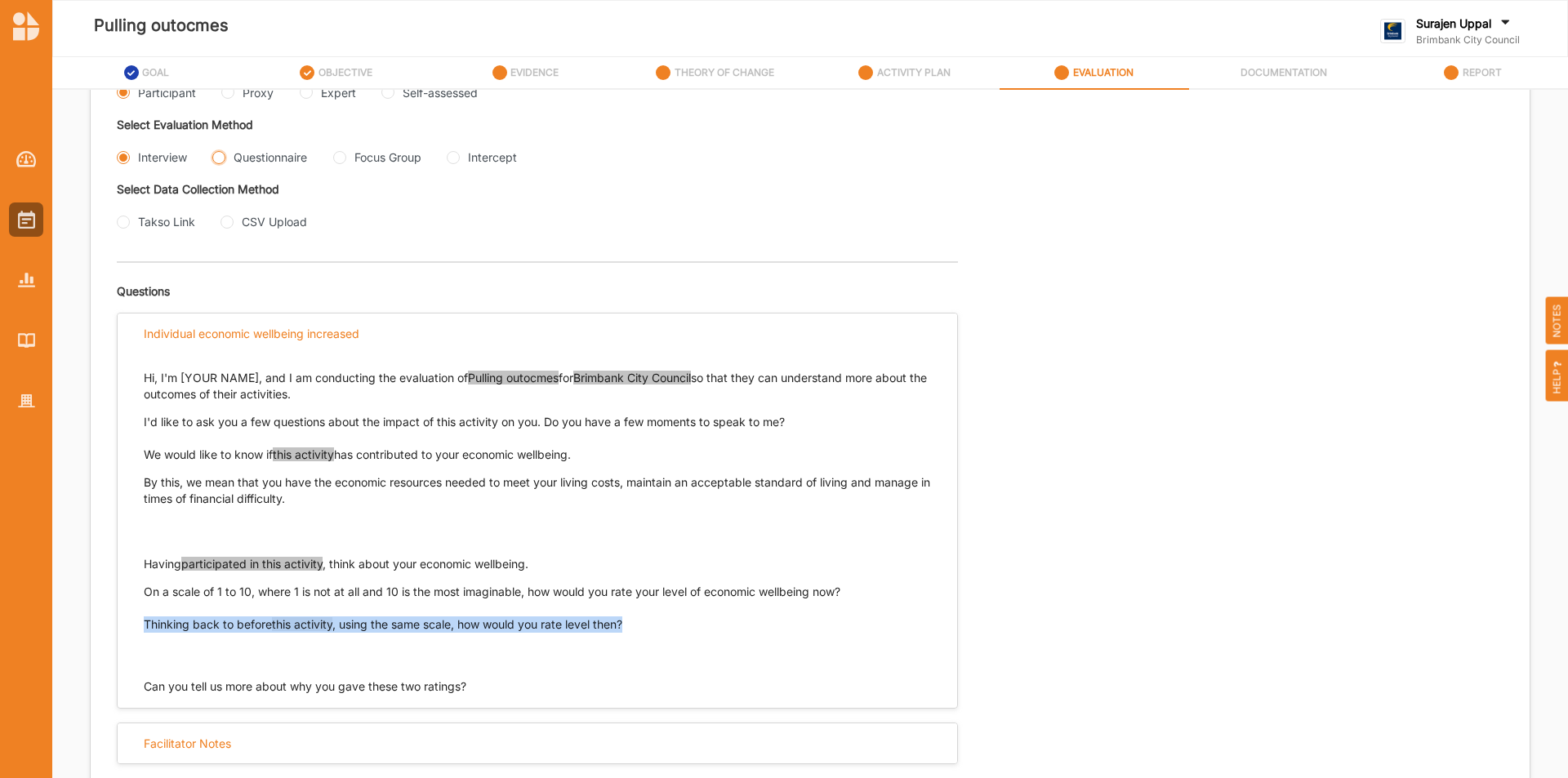
radio input "true"
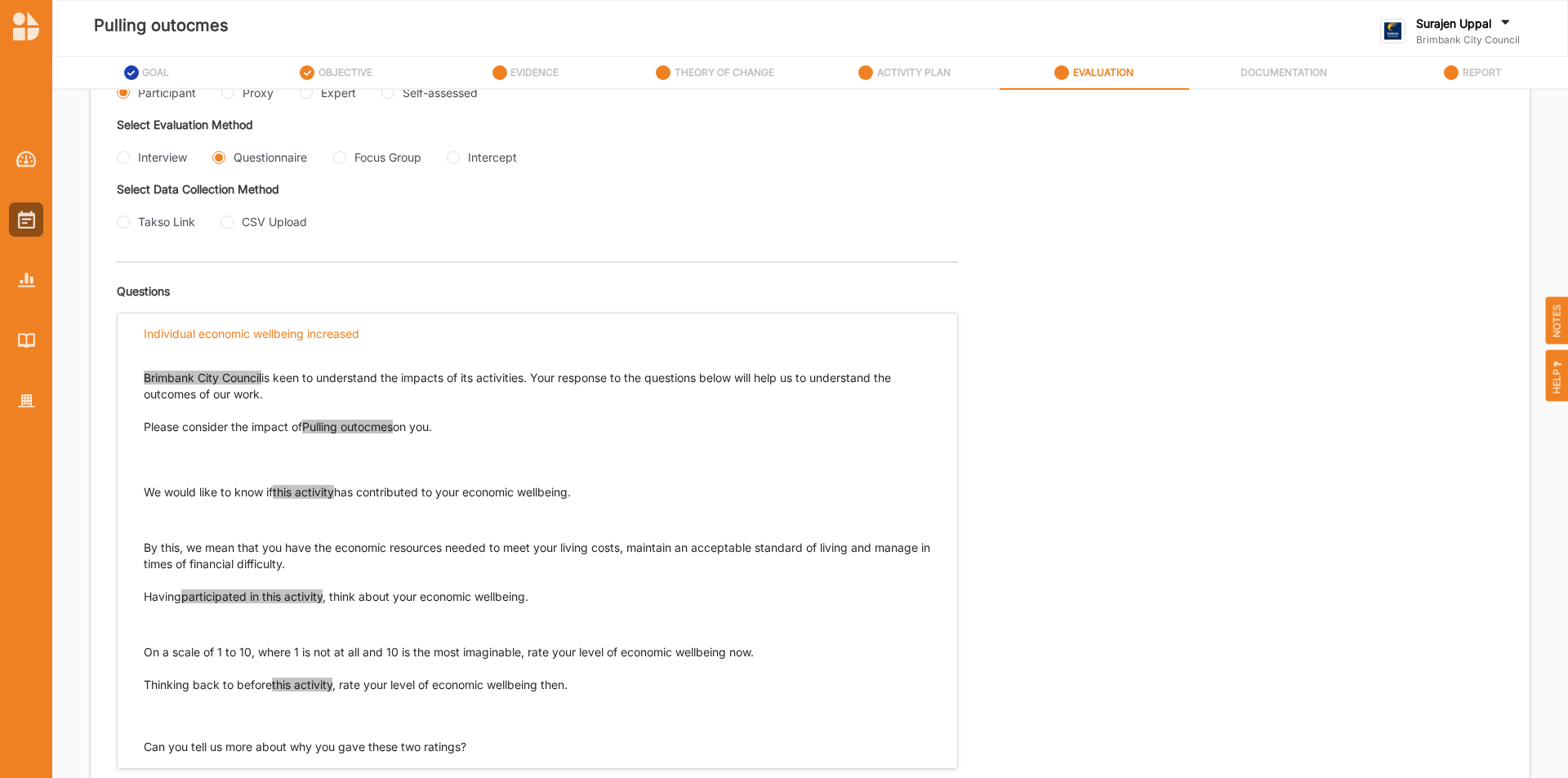
drag, startPoint x: 607, startPoint y: 486, endPoint x: 131, endPoint y: 488, distance: 476.0
click at [131, 488] on div "Brimbank City Council is keen to understand the impacts of its activities. Your…" at bounding box center [537, 553] width 840 height 401
copy p "We would like to know if this activity has contributed to your economic wellbei…"
click at [339, 156] on Group "Focus Group" at bounding box center [340, 158] width 13 height 13
radio Group "true"
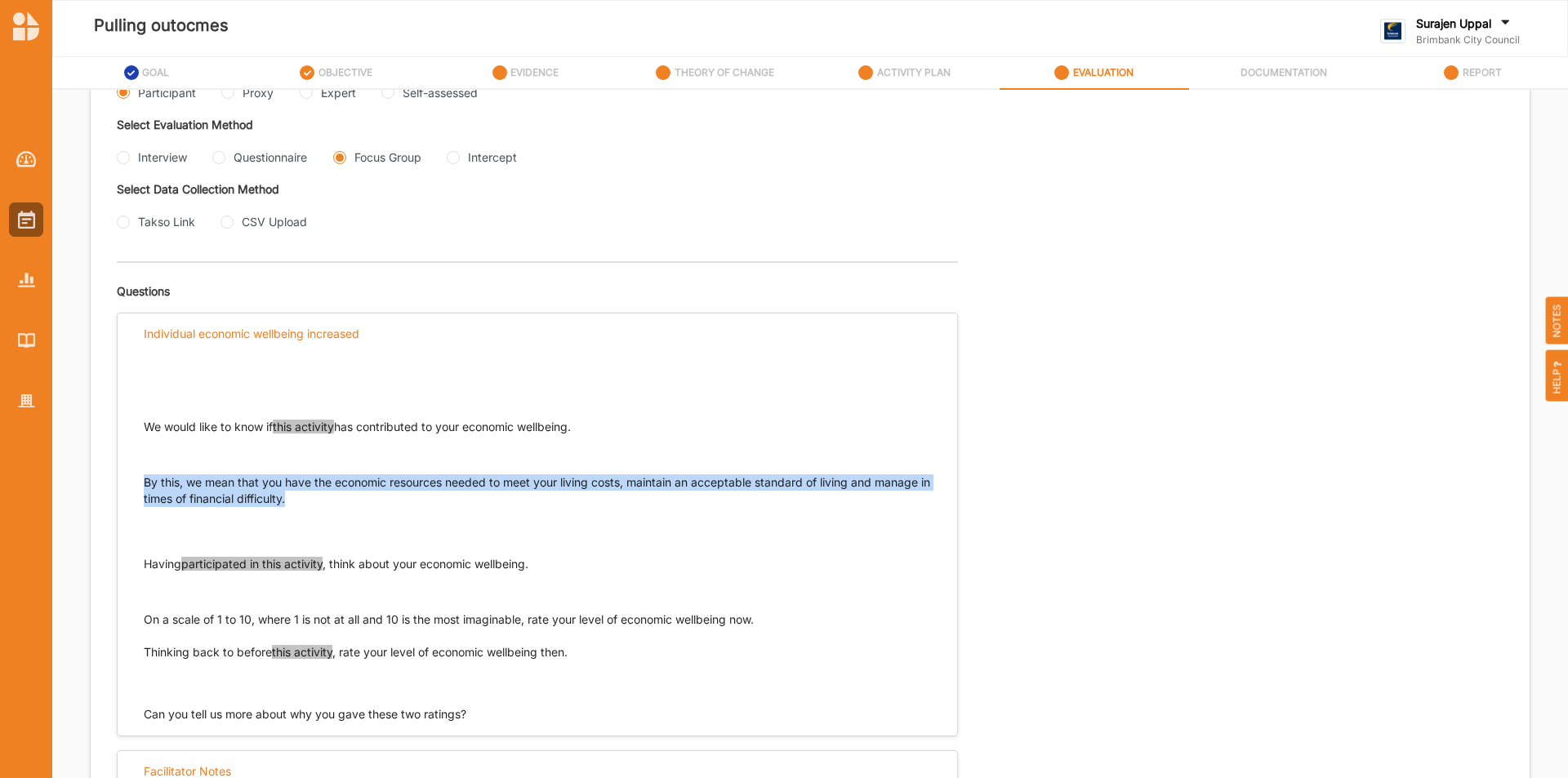
drag, startPoint x: 285, startPoint y: 501, endPoint x: 135, endPoint y: 482, distance: 151.2
click at [135, 482] on div "We would like to know if this activity has contributed to your economic wellbei…" at bounding box center [537, 537] width 840 height 369
copy p "By this, we mean that you have the economic resources needed to meet your livin…"
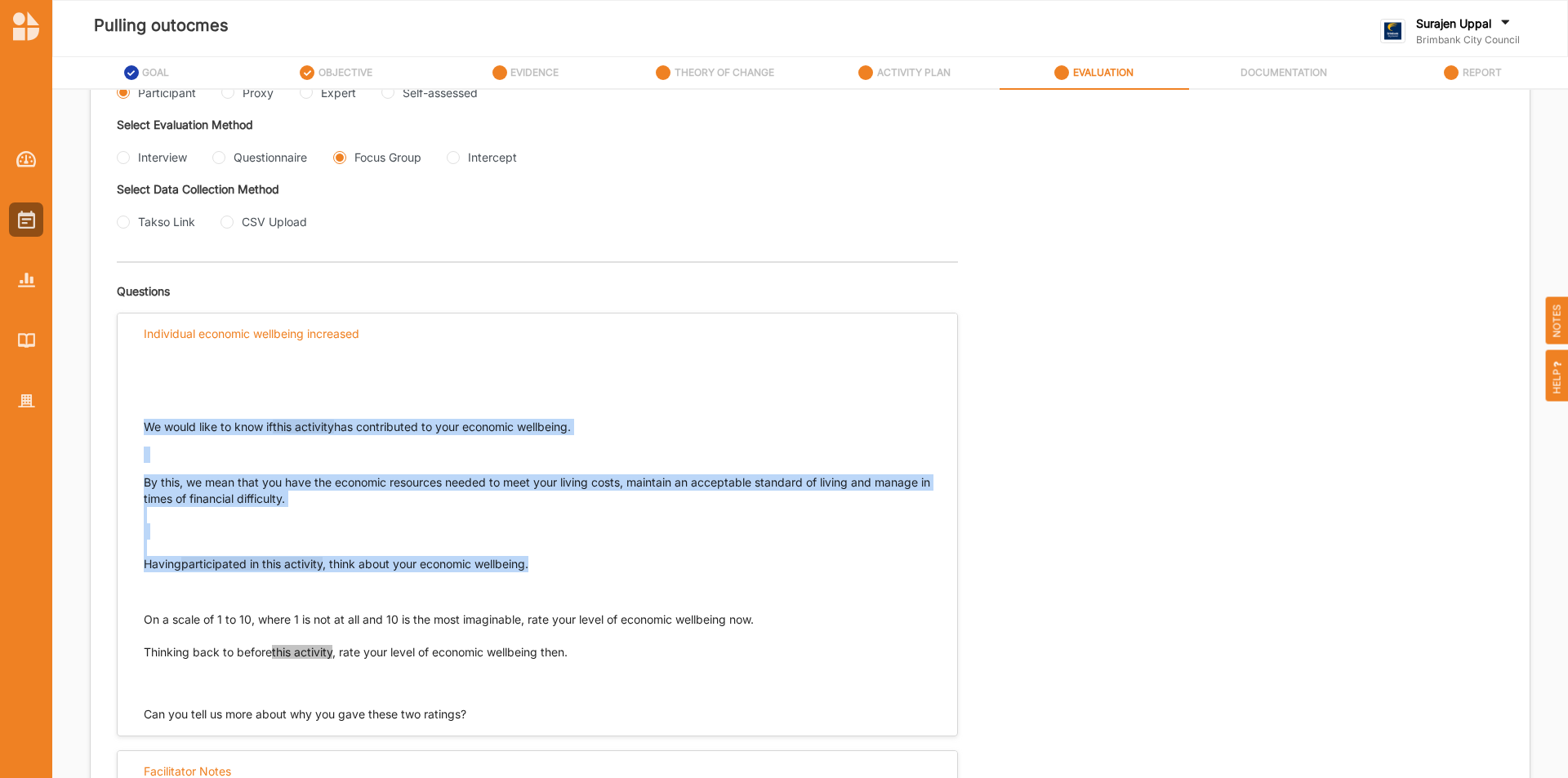
drag, startPoint x: 554, startPoint y: 556, endPoint x: 138, endPoint y: 555, distance: 416.0
click at [138, 555] on div "We would like to know if this activity has contributed to your economic wellbei…" at bounding box center [537, 537] width 840 height 369
click at [215, 155] on input "Questionnaire" at bounding box center [219, 158] width 13 height 13
radio input "true"
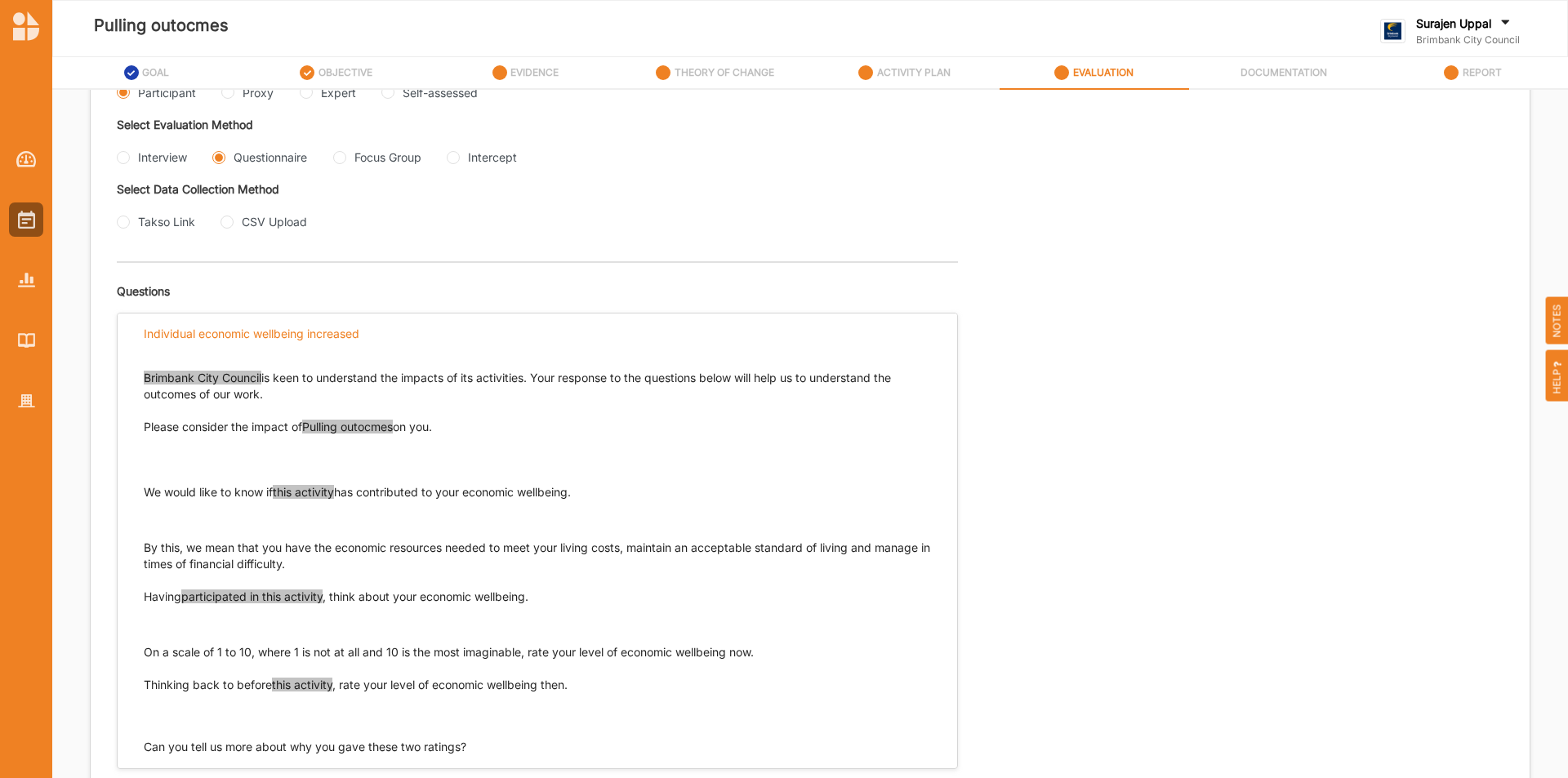
drag, startPoint x: 565, startPoint y: 600, endPoint x: 112, endPoint y: 595, distance: 453.0
click at [94, 590] on div "Evaluation Plan Name Evaluation Plan Objective/s Creativity stimulated Individu…" at bounding box center [810, 293] width 1440 height 1099
drag, startPoint x: 145, startPoint y: 595, endPoint x: 625, endPoint y: 585, distance: 480.1
click at [542, 598] on p "Having participated in this activity , think about your economic wellbeing." at bounding box center [537, 596] width 788 height 16
copy p "Having participated in this activity , think about your economic wellbeing."
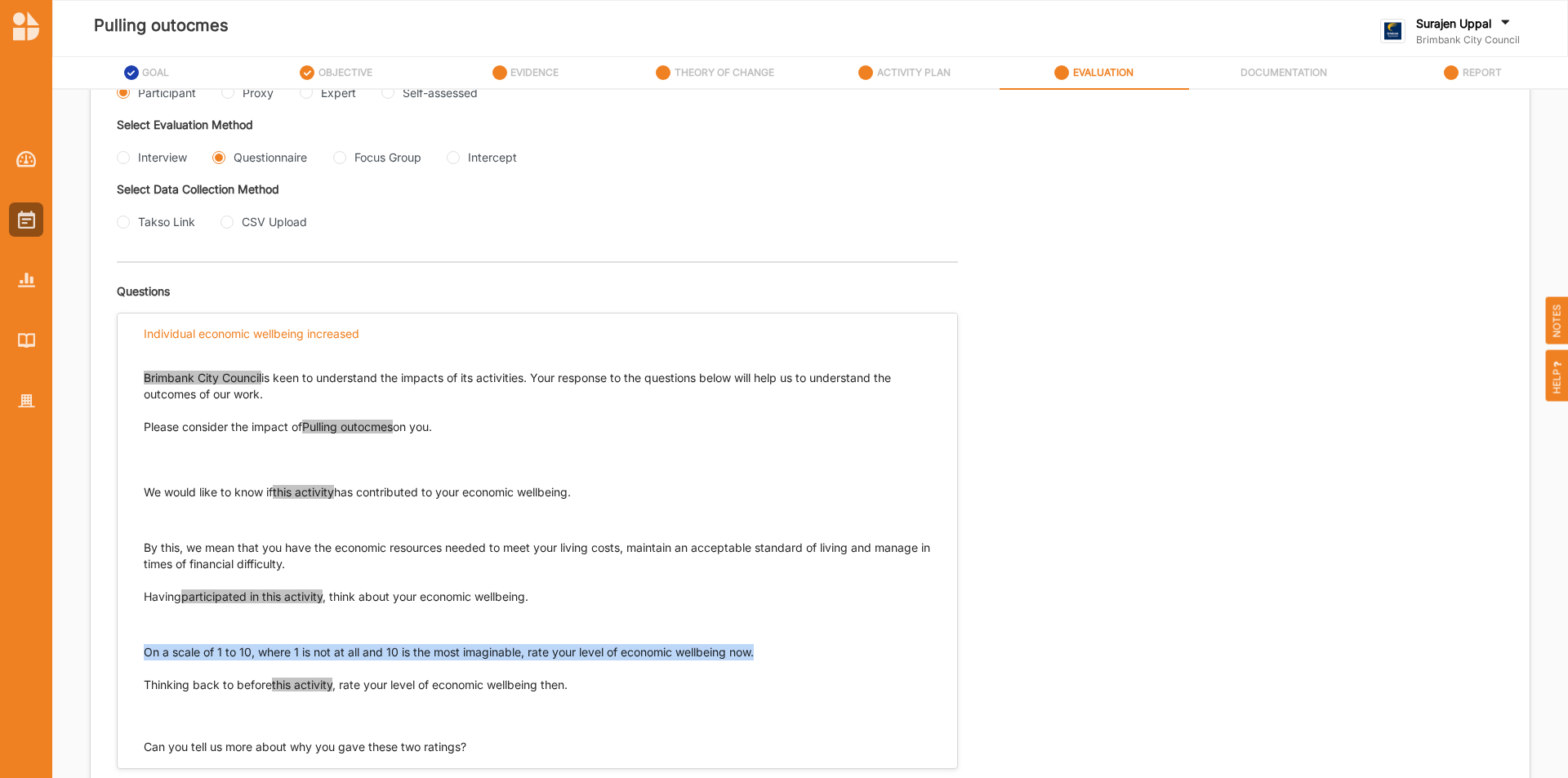
drag, startPoint x: 793, startPoint y: 651, endPoint x: 142, endPoint y: 661, distance: 651.1
click at [142, 661] on div "Brimbank City Council is keen to understand the impacts of its activities. Your…" at bounding box center [537, 553] width 840 height 401
copy p "On a scale of 1 to 10, where 1 is not at all and 10 is the most imaginable, rat…"
drag, startPoint x: 587, startPoint y: 682, endPoint x: 146, endPoint y: 687, distance: 441.0
click at [146, 687] on p "Thinking back to before this activity , rate your level of economic wellbeing t…" at bounding box center [537, 702] width 788 height 49
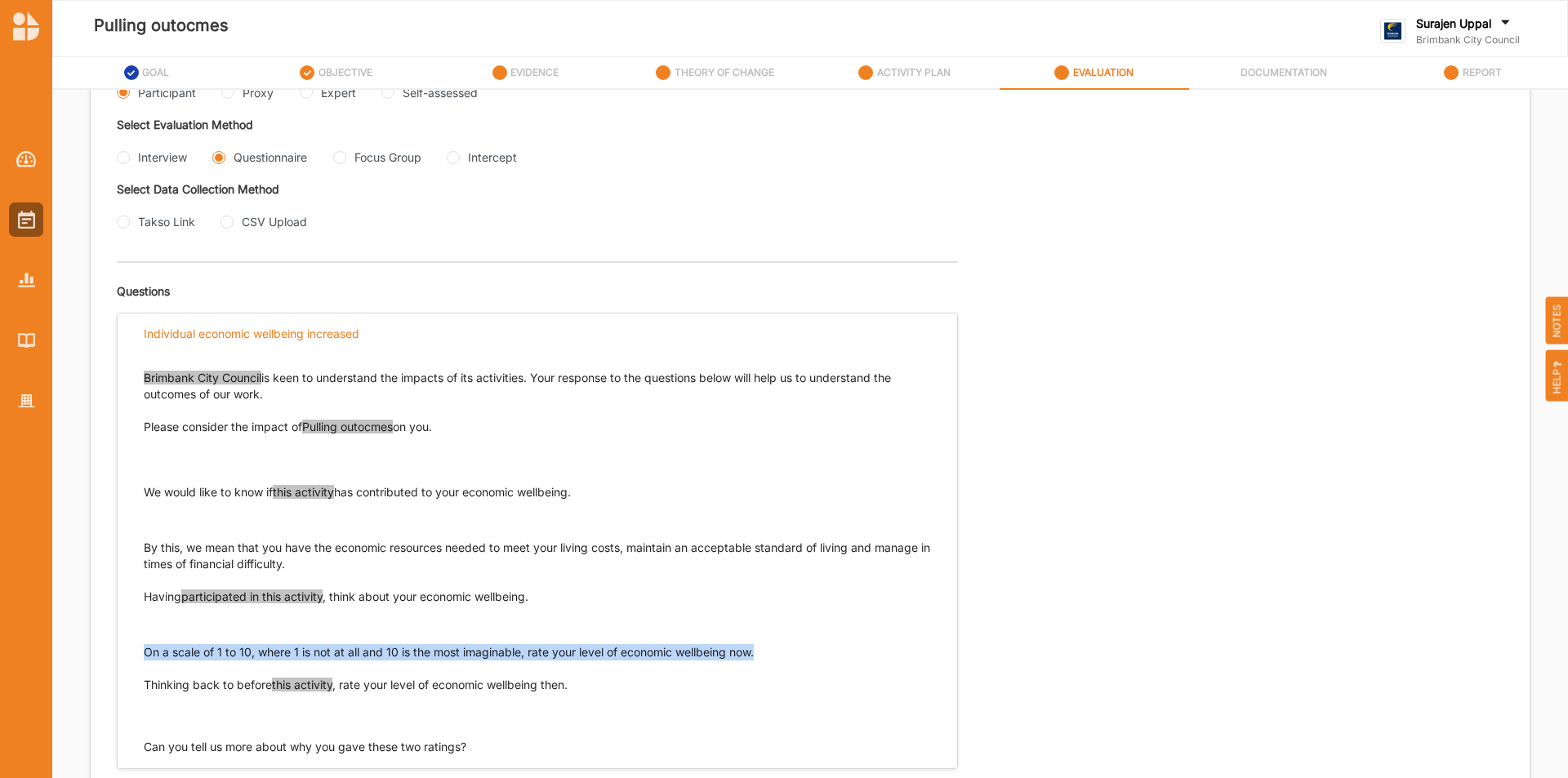
copy p "Thinking back to before this activity , rate your level of economic wellbeing t…"
click at [335, 157] on Group "Focus Group" at bounding box center [340, 158] width 13 height 13
radio Group "true"
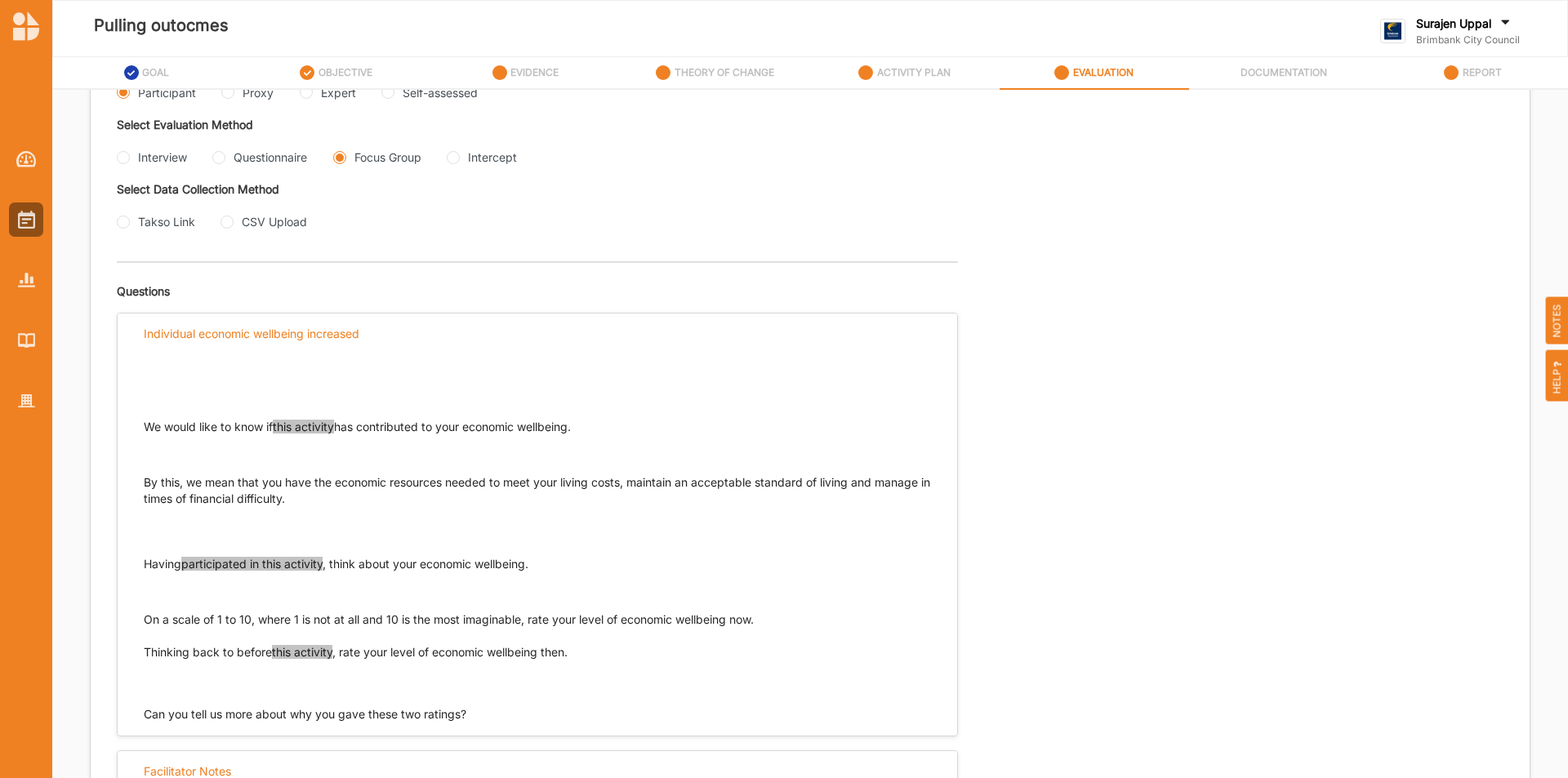
drag, startPoint x: 771, startPoint y: 615, endPoint x: 131, endPoint y: 618, distance: 640.0
click at [131, 618] on div "We would like to know if this activity has contributed to your economic wellbei…" at bounding box center [537, 537] width 840 height 369
drag, startPoint x: 147, startPoint y: 616, endPoint x: 708, endPoint y: 629, distance: 561.2
click at [708, 629] on div "We would like to know if this activity has contributed to your economic wellbei…" at bounding box center [537, 523] width 788 height 340
drag, startPoint x: 531, startPoint y: 564, endPoint x: 144, endPoint y: 567, distance: 387.0
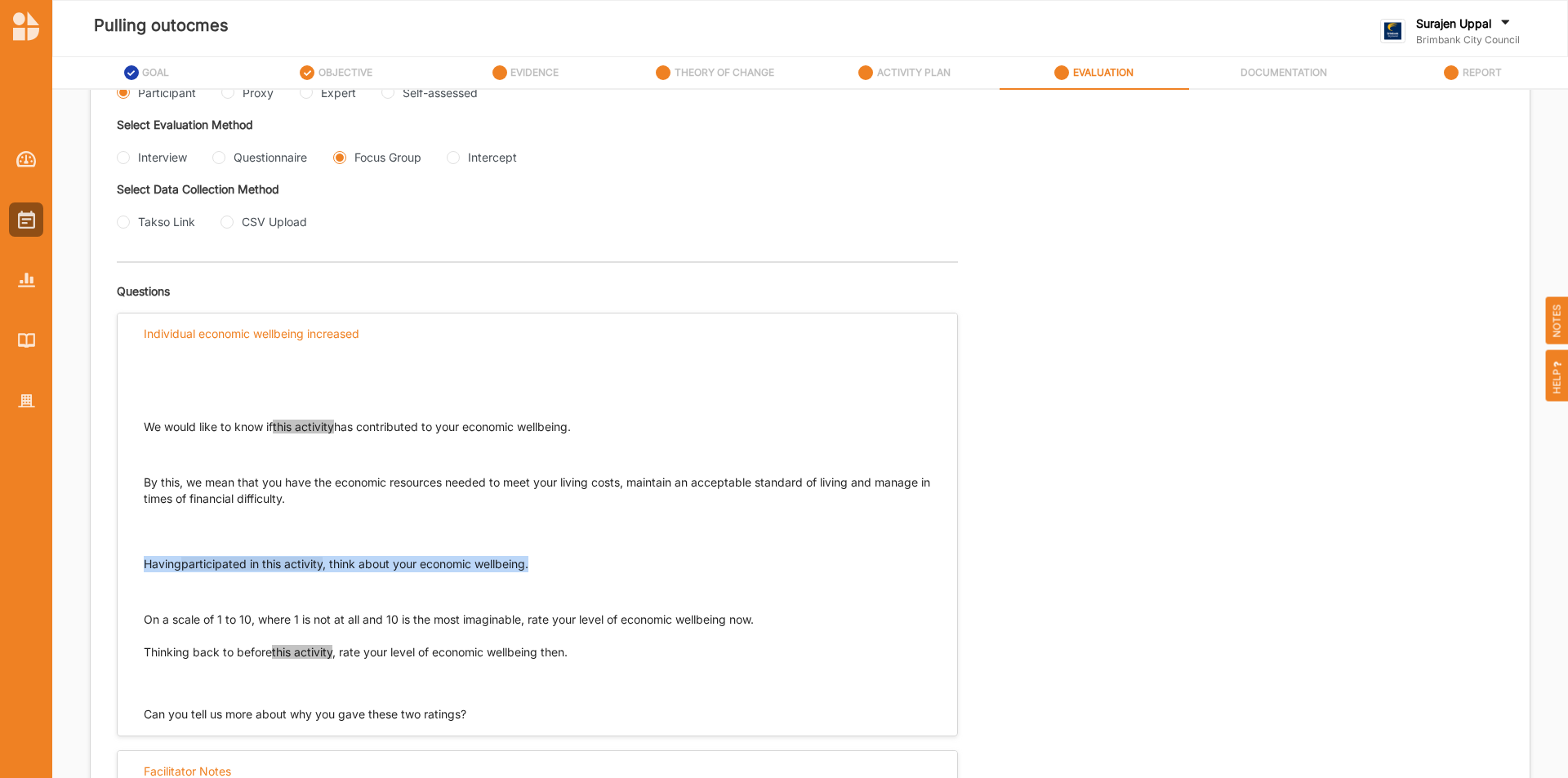
click at [144, 567] on p "Having participated in this activity , think about your economic wellbeing." at bounding box center [537, 564] width 788 height 16
click at [222, 93] on input "Proxy" at bounding box center [228, 93] width 13 height 13
radio input "true"
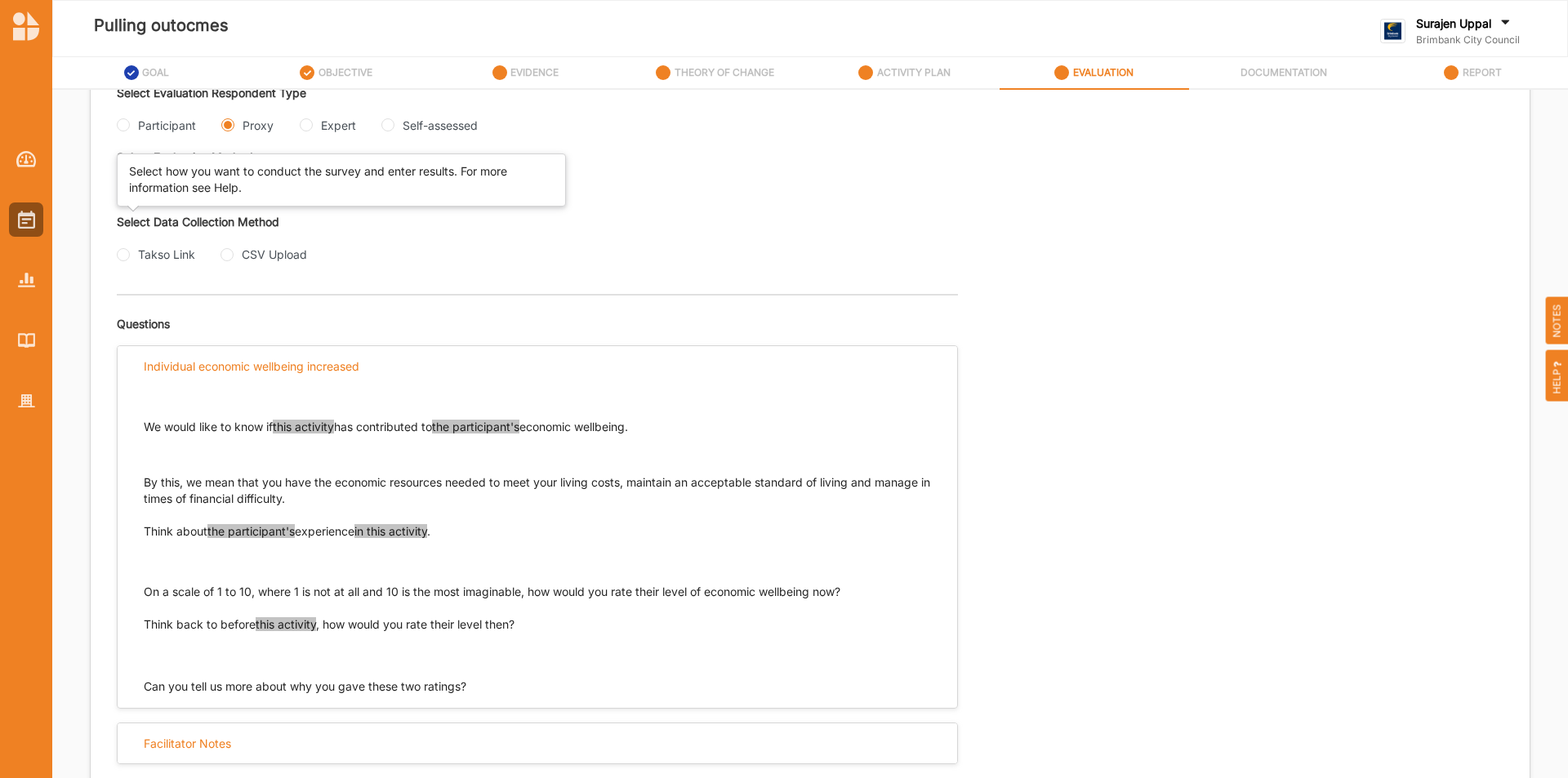
scroll to position [365, 0]
click at [117, 190] on input "Interview" at bounding box center [124, 191] width 13 height 13
radio input "true"
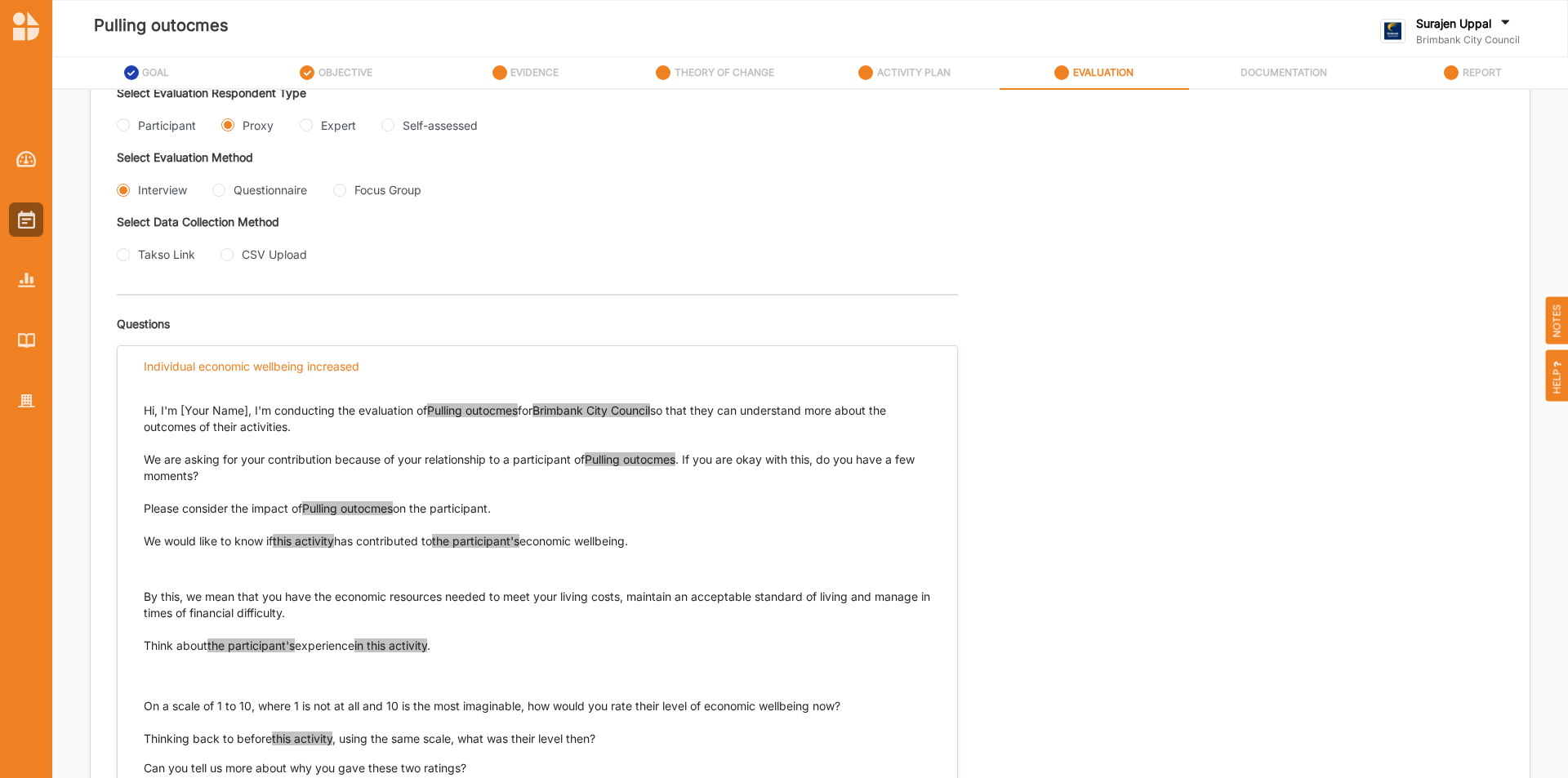
drag, startPoint x: 685, startPoint y: 543, endPoint x: 139, endPoint y: 545, distance: 546.0
click at [139, 545] on div "Hi, I'm [Your Name], I'm conducting the evaluation of Pulling outocmes for Brim…" at bounding box center [537, 581] width 840 height 390
click at [307, 126] on input "Expert" at bounding box center [306, 125] width 13 height 13
radio input "true"
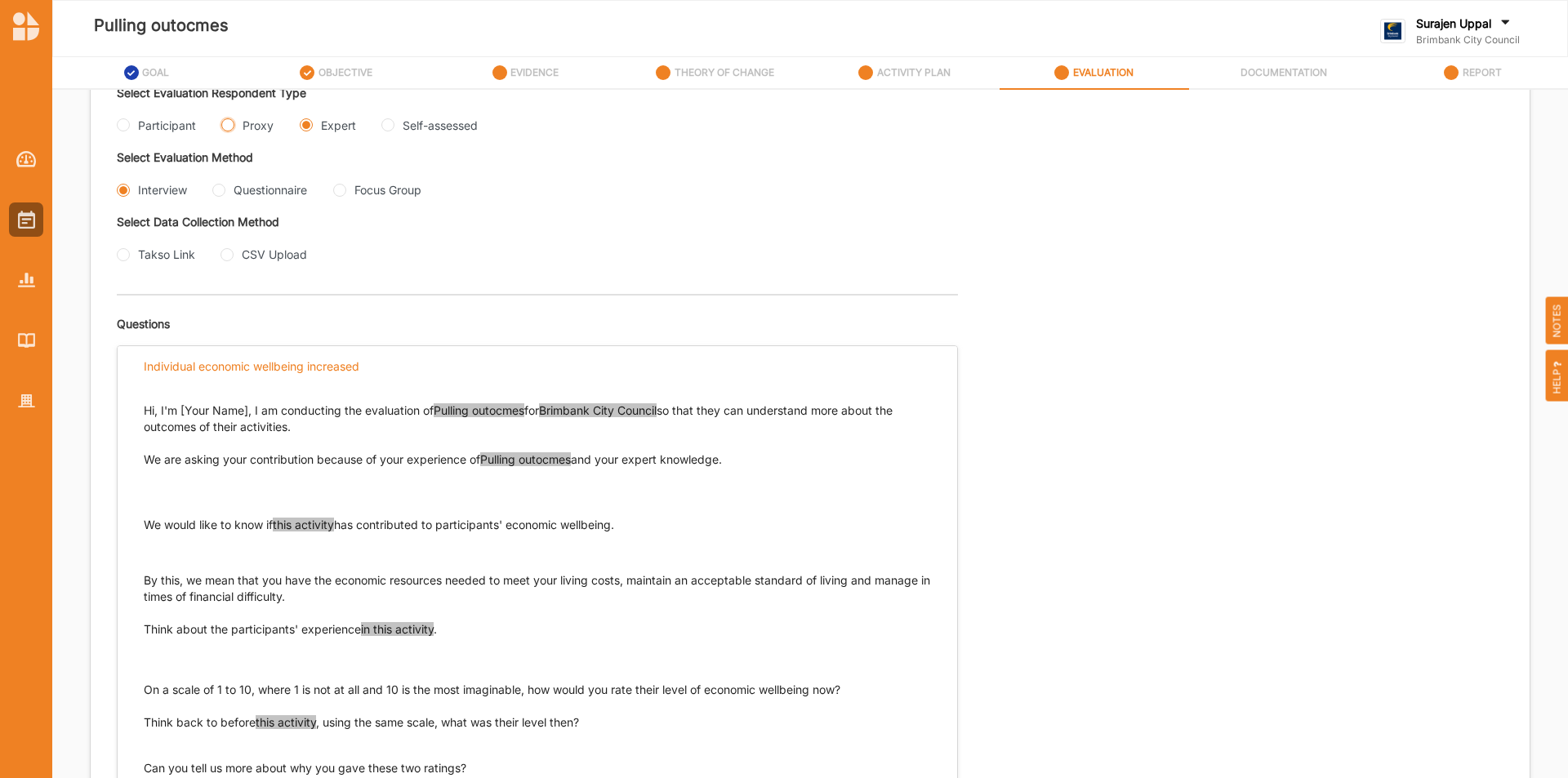
click at [225, 121] on input "Proxy" at bounding box center [228, 125] width 13 height 13
radio input "true"
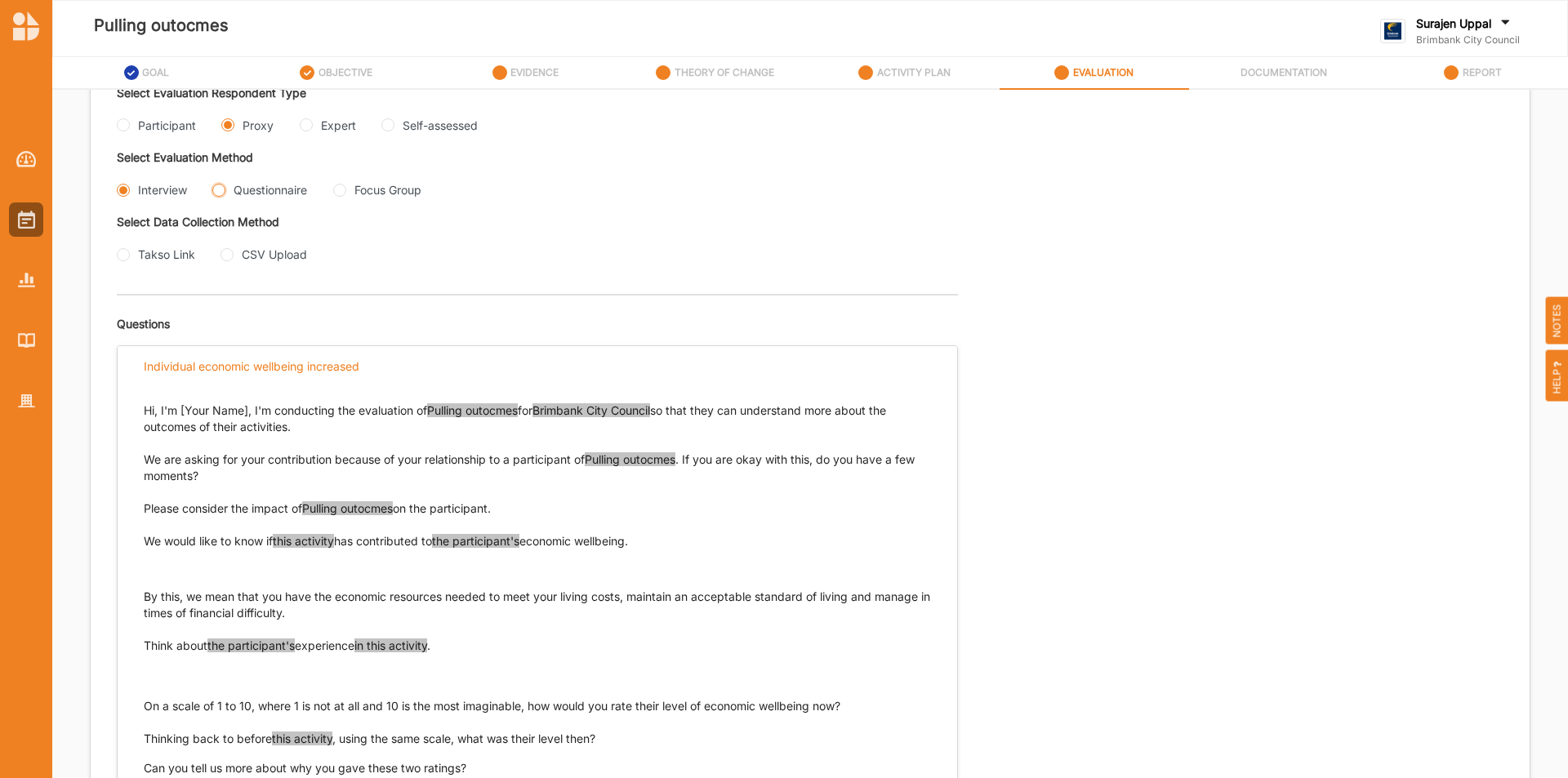
click at [224, 190] on input "Questionnaire" at bounding box center [219, 191] width 13 height 13
radio input "true"
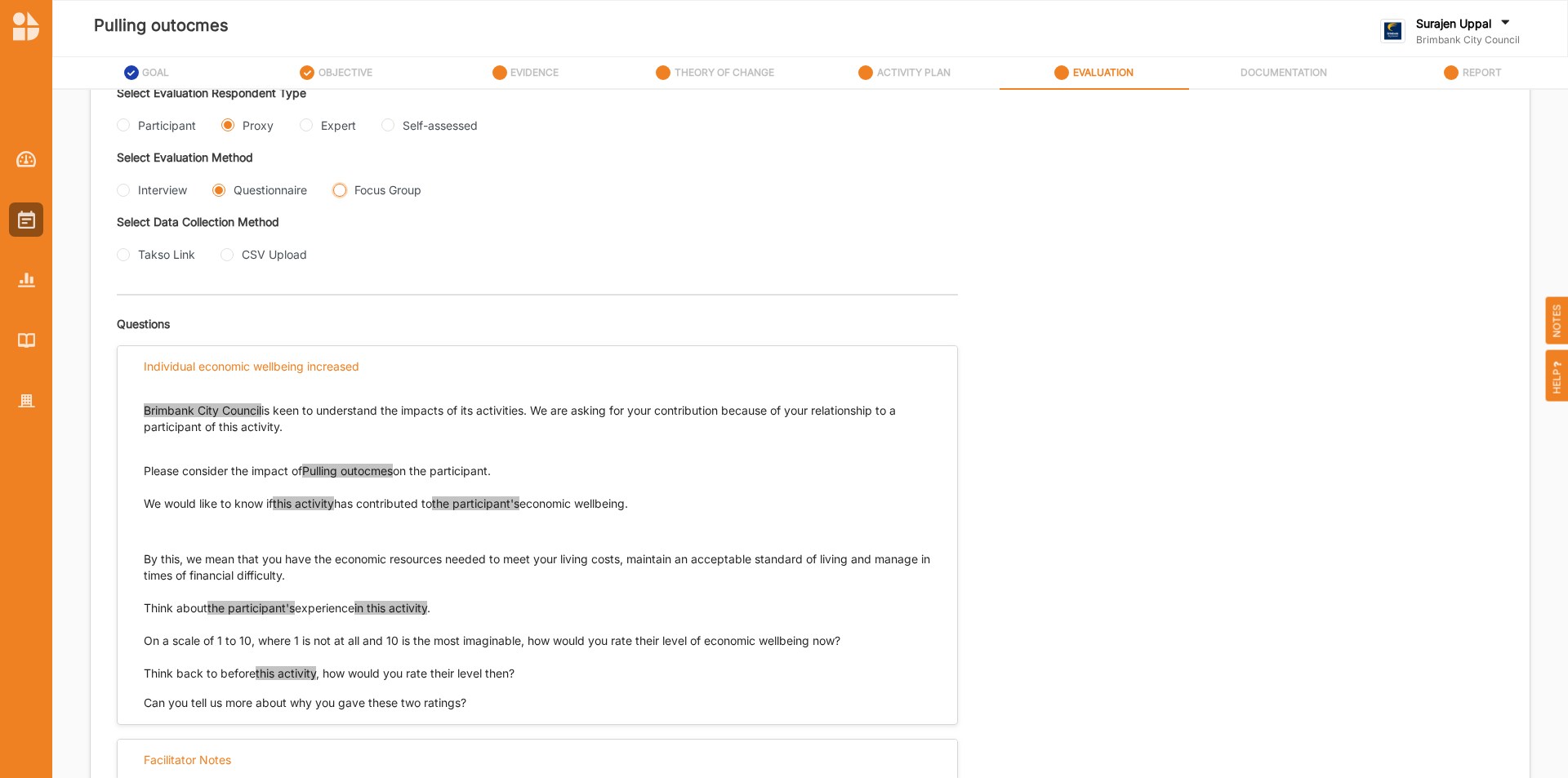
click at [345, 191] on Group "Focus Group" at bounding box center [340, 191] width 13 height 13
radio Group "true"
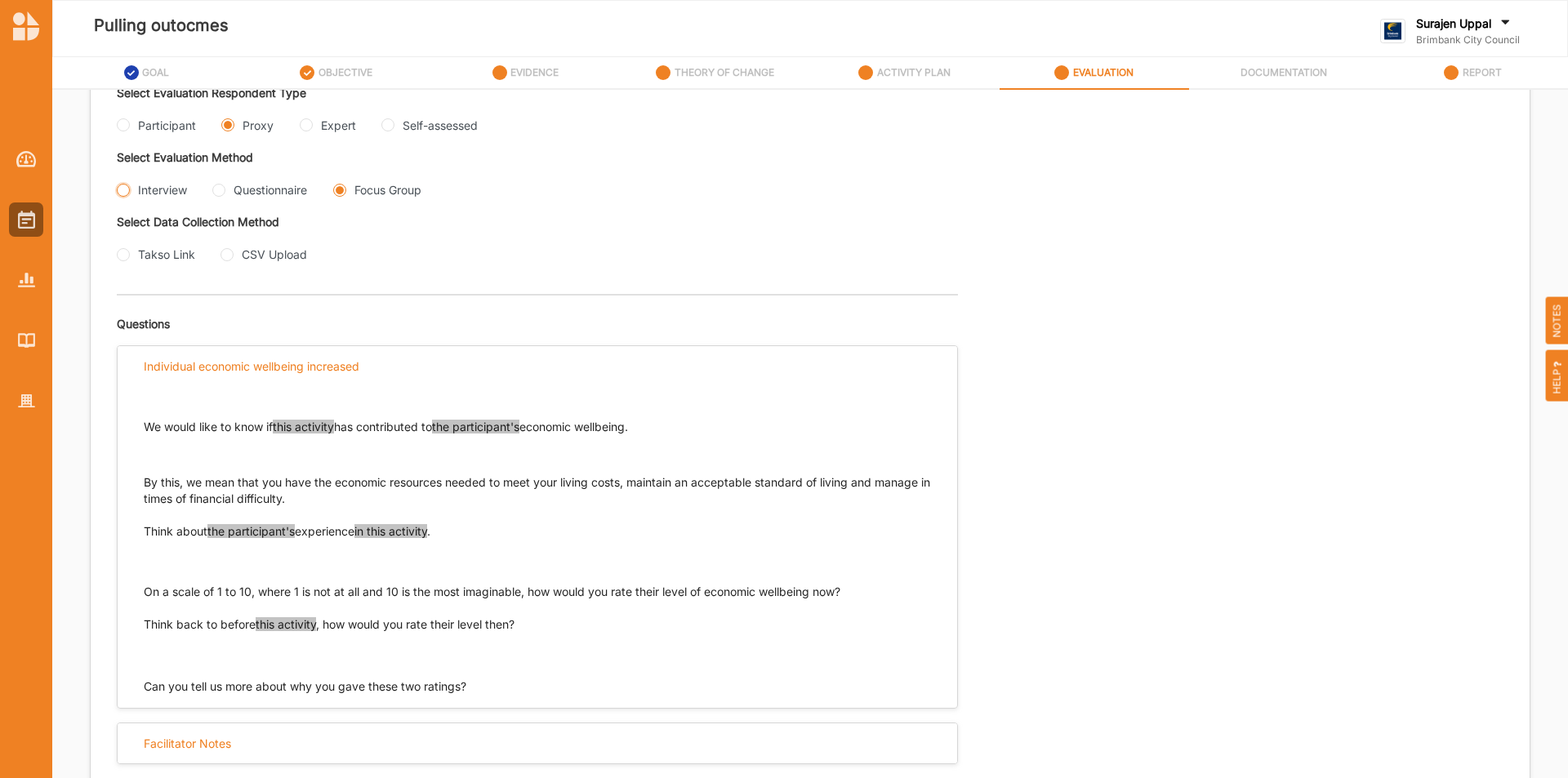
click at [124, 184] on input "Interview" at bounding box center [124, 191] width 13 height 13
radio input "true"
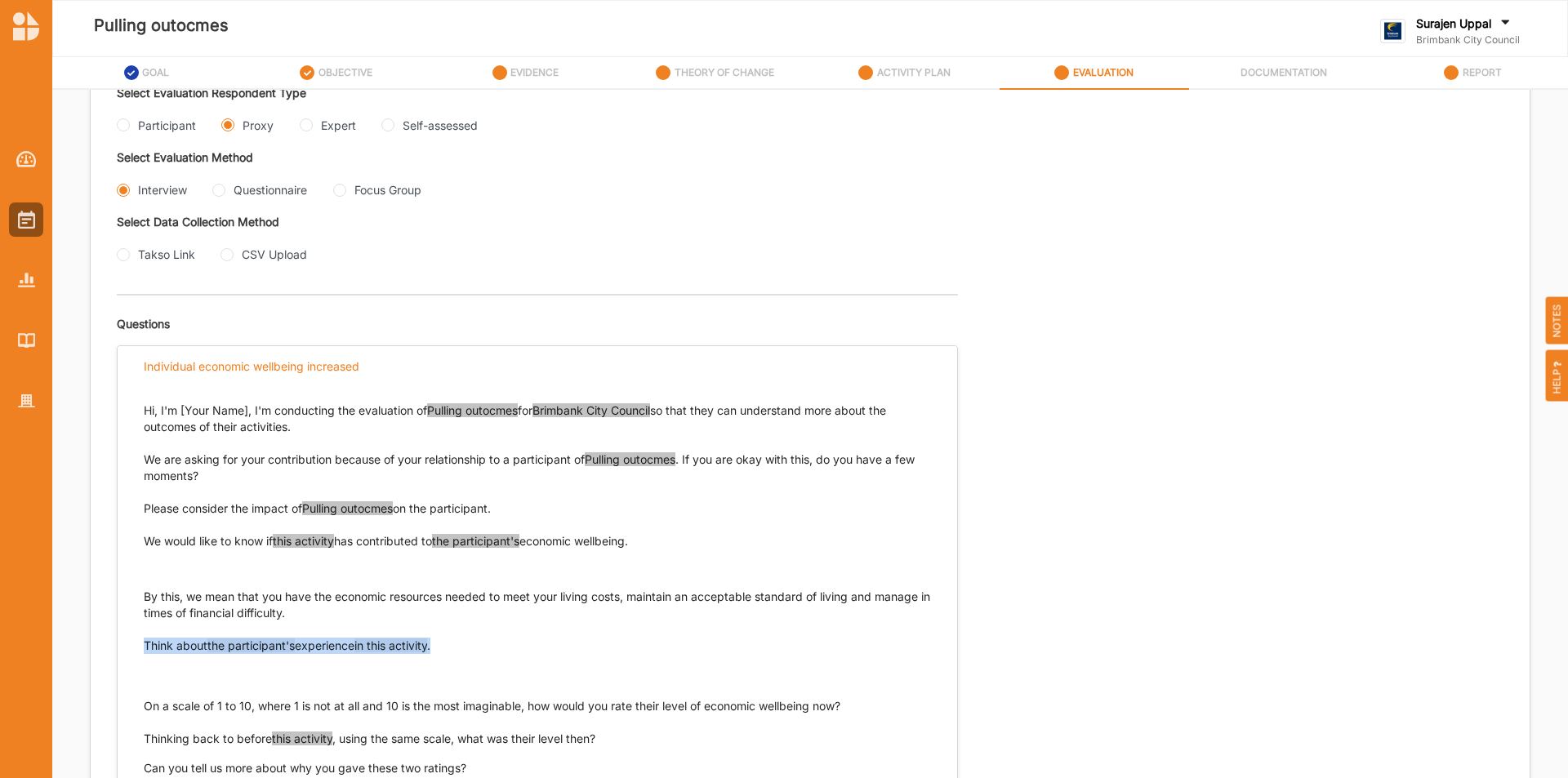
drag, startPoint x: 464, startPoint y: 644, endPoint x: 147, endPoint y: 648, distance: 317.0
click at [147, 648] on p "Think about the participant's experience in this activity ." at bounding box center [537, 645] width 788 height 16
click at [222, 192] on input "Questionnaire" at bounding box center [219, 191] width 13 height 13
radio input "true"
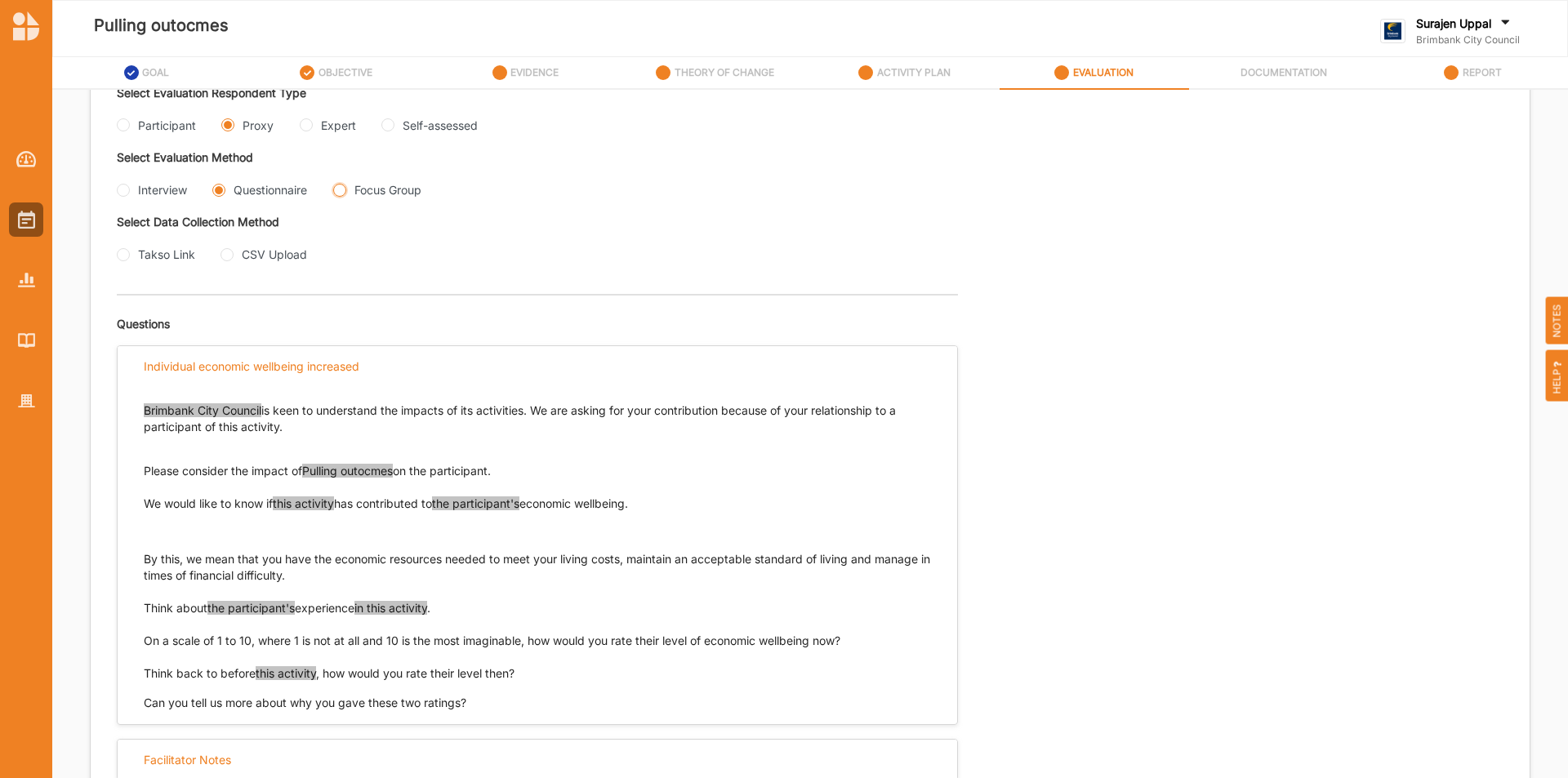
click at [347, 189] on Group "Focus Group" at bounding box center [340, 191] width 13 height 13
radio Group "true"
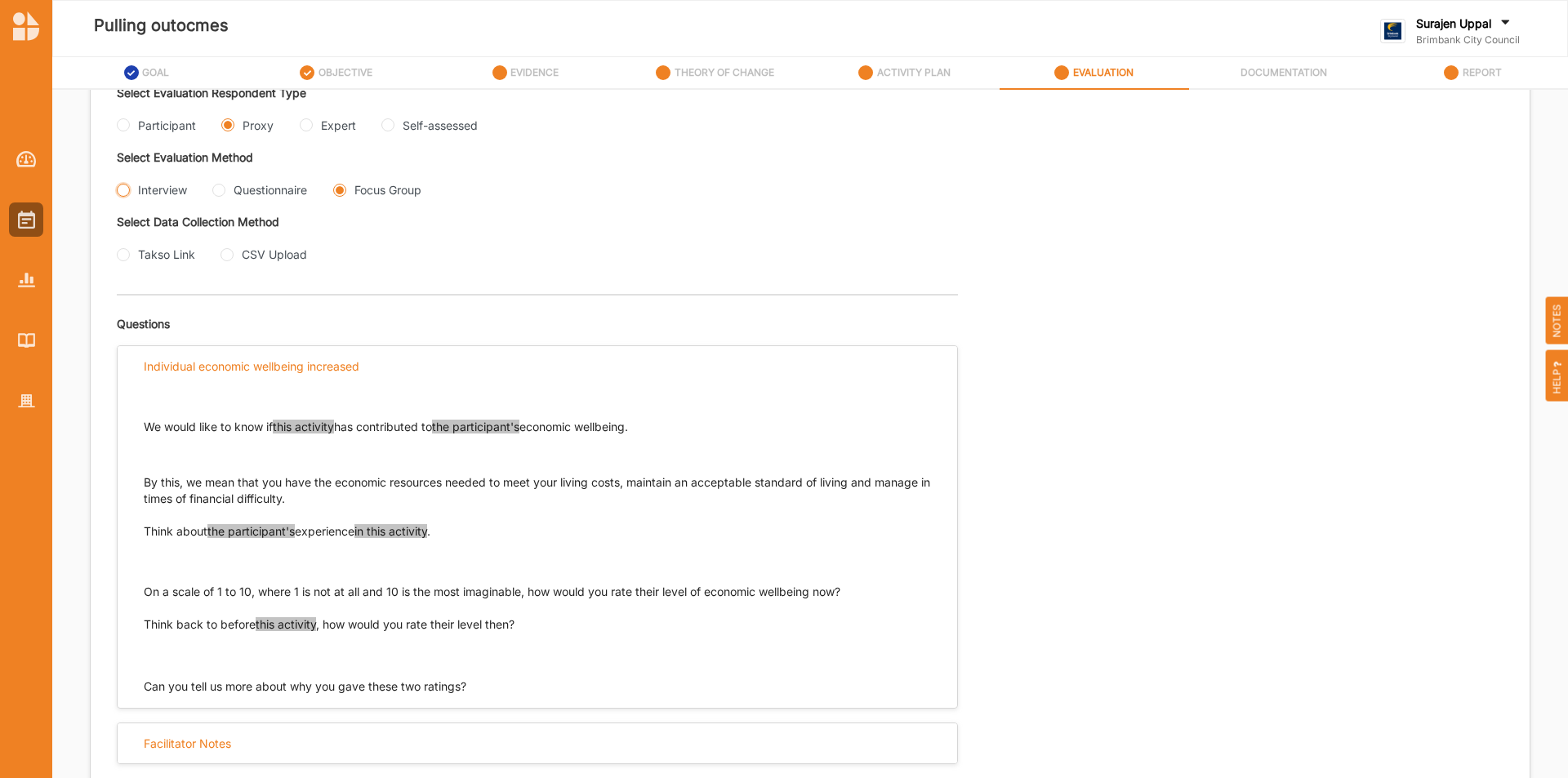
click at [124, 190] on input "Interview" at bounding box center [124, 191] width 13 height 13
radio input "true"
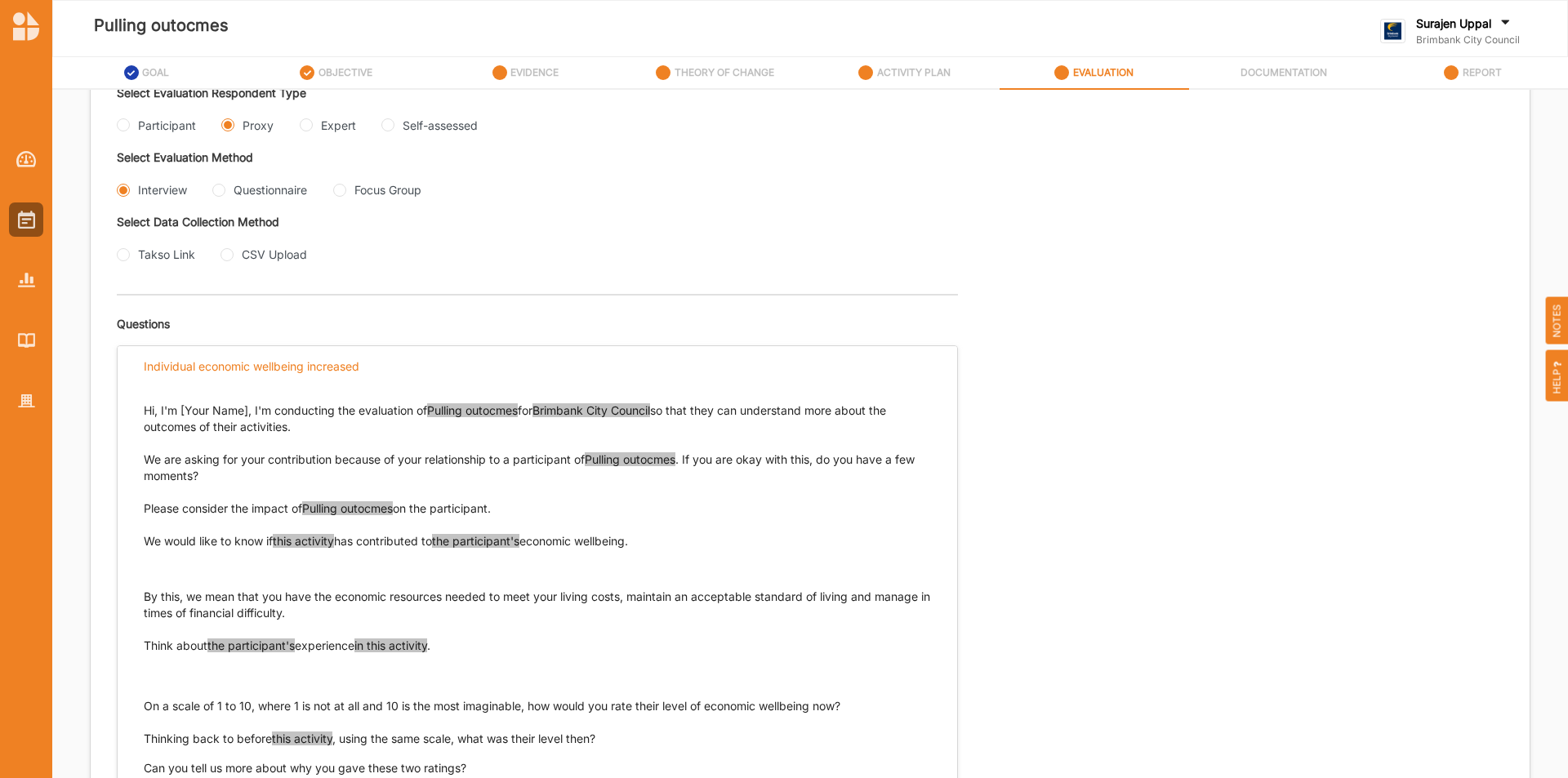
scroll to position [448, 0]
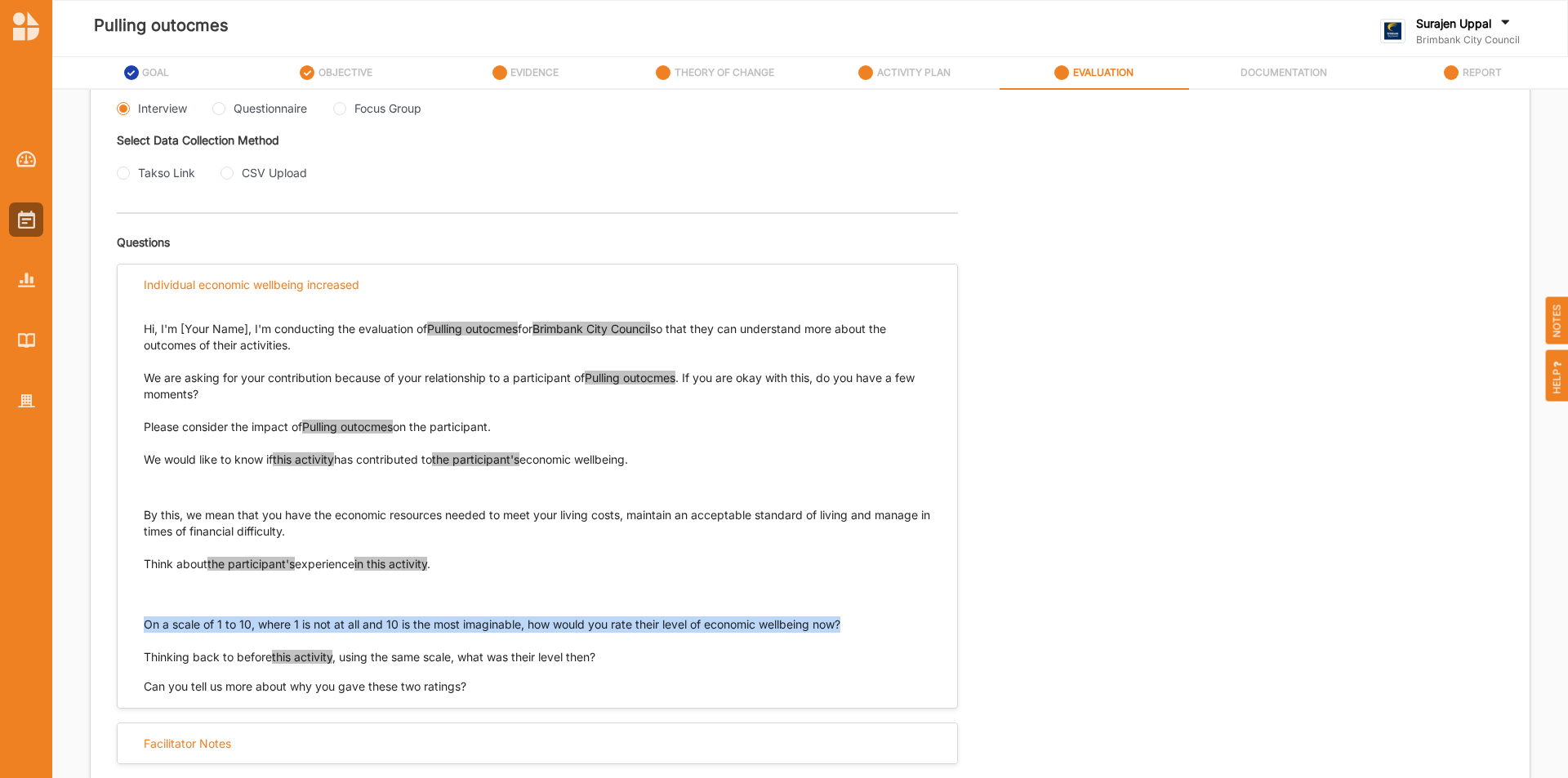
drag, startPoint x: 862, startPoint y: 621, endPoint x: 132, endPoint y: 647, distance: 730.5
click at [145, 625] on p "On a scale of 1 to 10, where 1 is not at all and 10 is the most imaginable, how…" at bounding box center [537, 608] width 788 height 49
click at [220, 109] on input "Questionnaire" at bounding box center [219, 109] width 13 height 13
radio input "true"
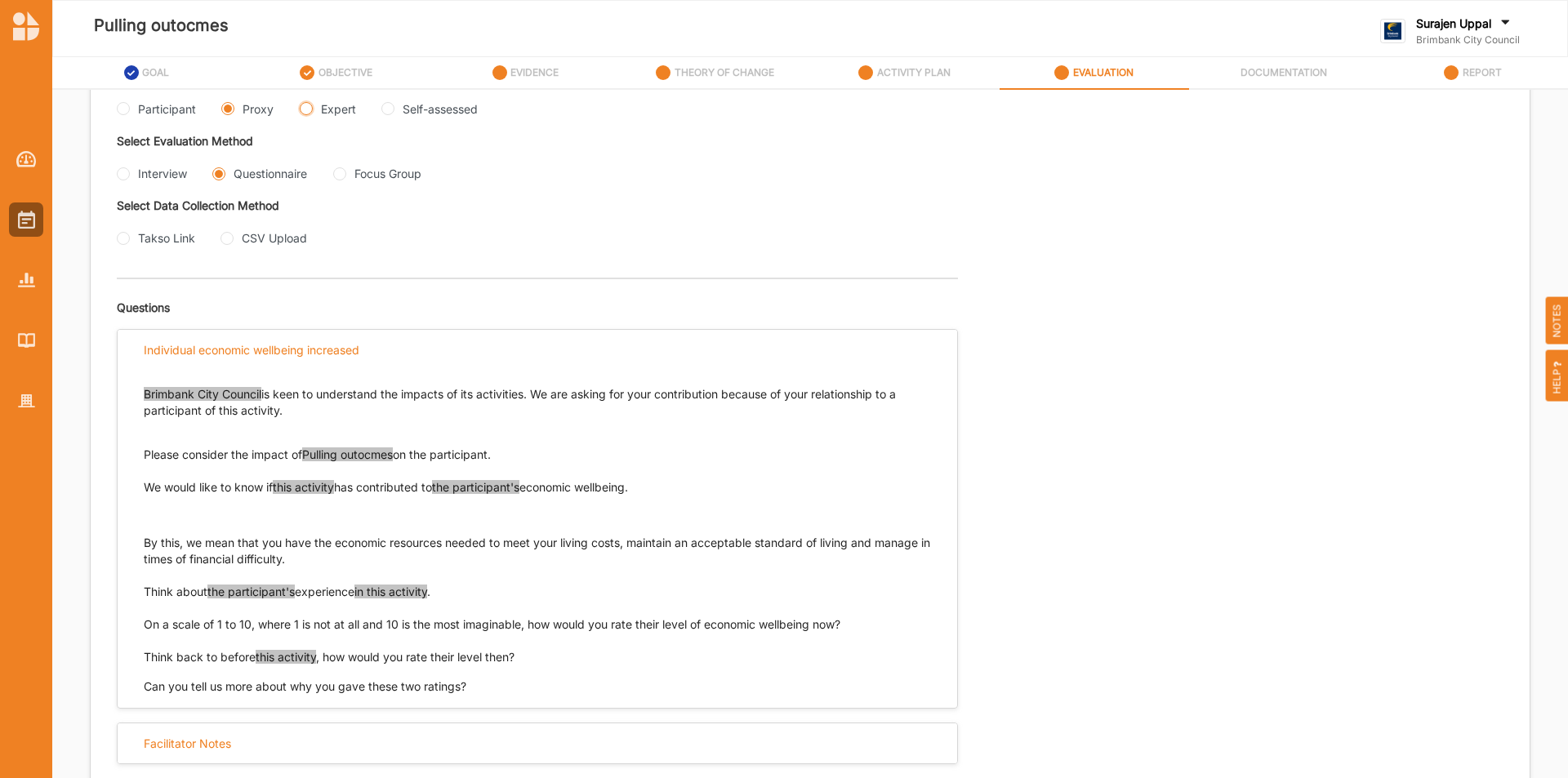
click at [303, 110] on input "Expert" at bounding box center [306, 109] width 13 height 13
radio input "true"
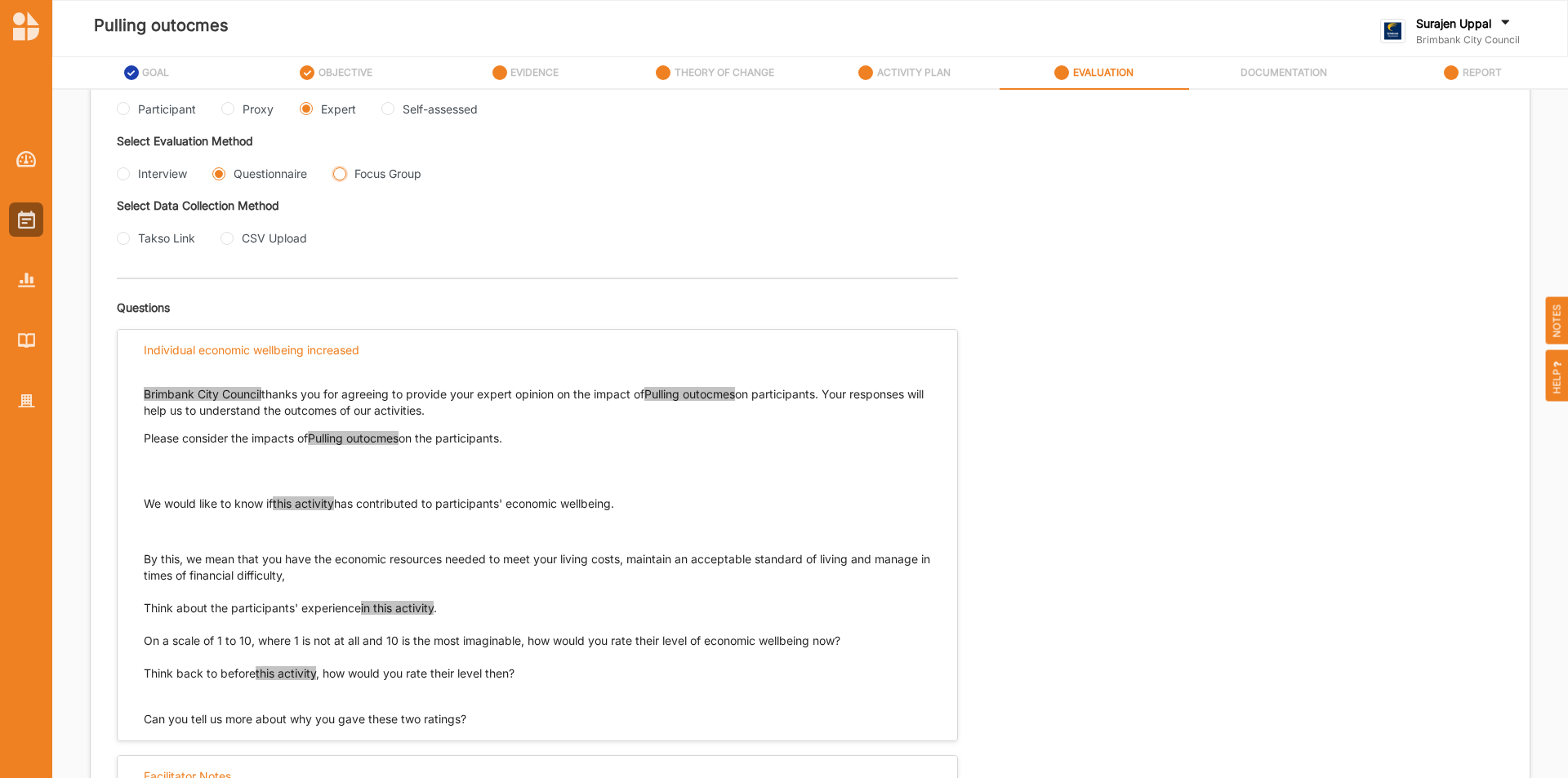
click at [347, 174] on Group "Focus Group" at bounding box center [340, 174] width 13 height 13
radio Group "true"
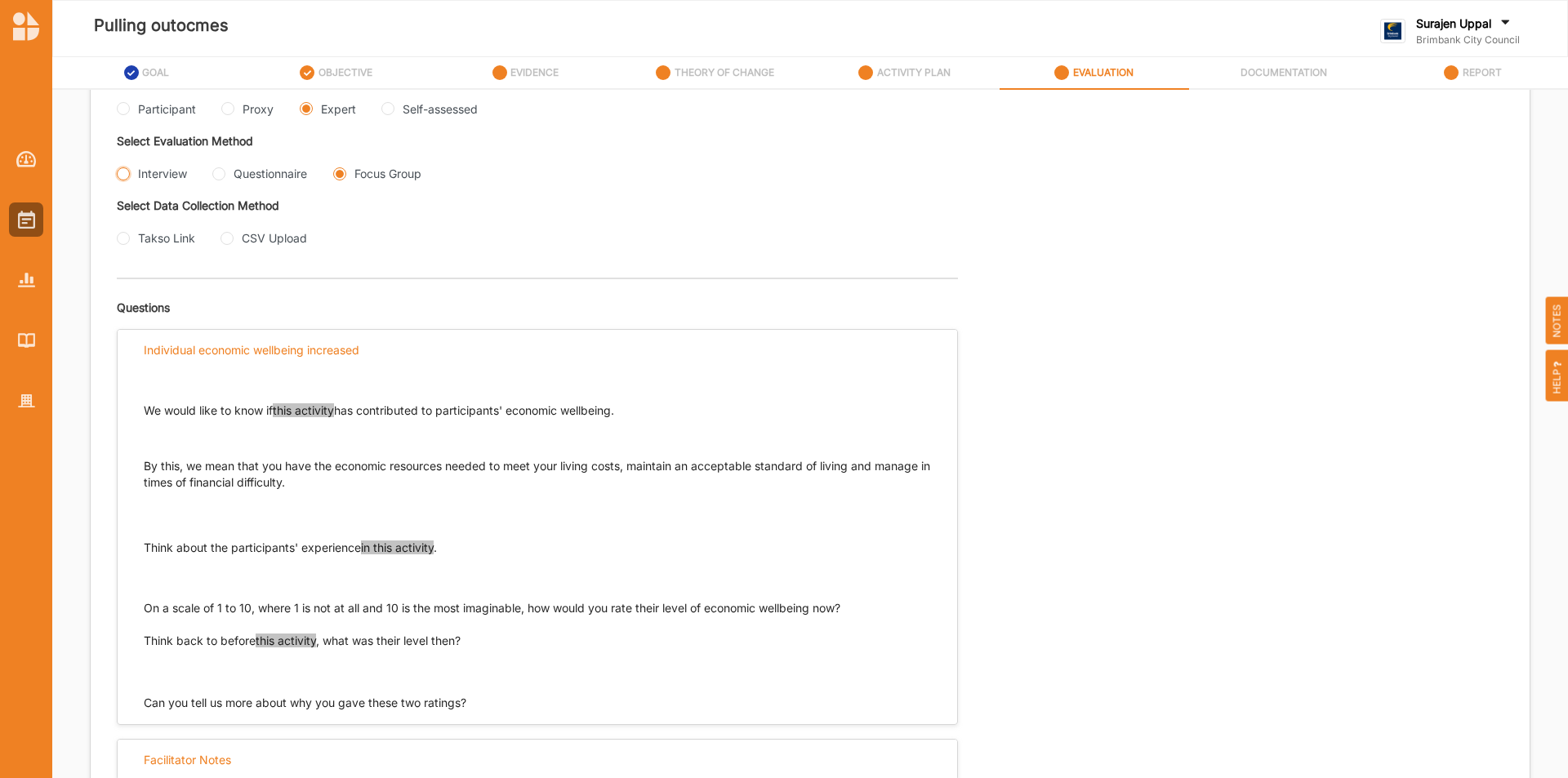
click at [125, 173] on input "Interview" at bounding box center [124, 174] width 13 height 13
radio input "true"
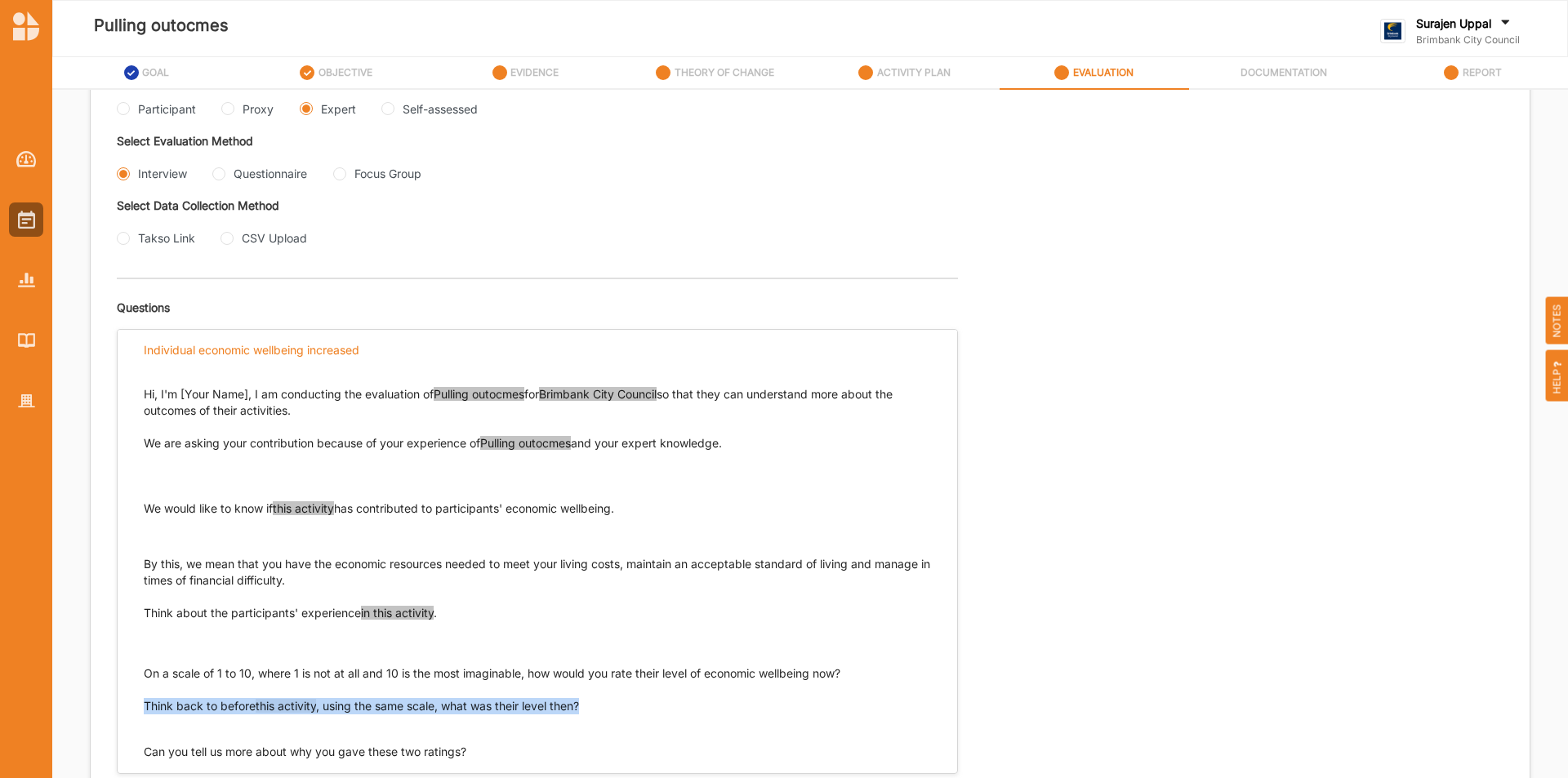
drag, startPoint x: 601, startPoint y: 708, endPoint x: 145, endPoint y: 720, distance: 456.2
click at [127, 702] on div "Hi, I'm [Your Name], I am conducting the evaluation of Pulling outocmes for Bri…" at bounding box center [537, 565] width 840 height 390
click at [222, 175] on input "Questionnaire" at bounding box center [219, 174] width 13 height 13
radio input "true"
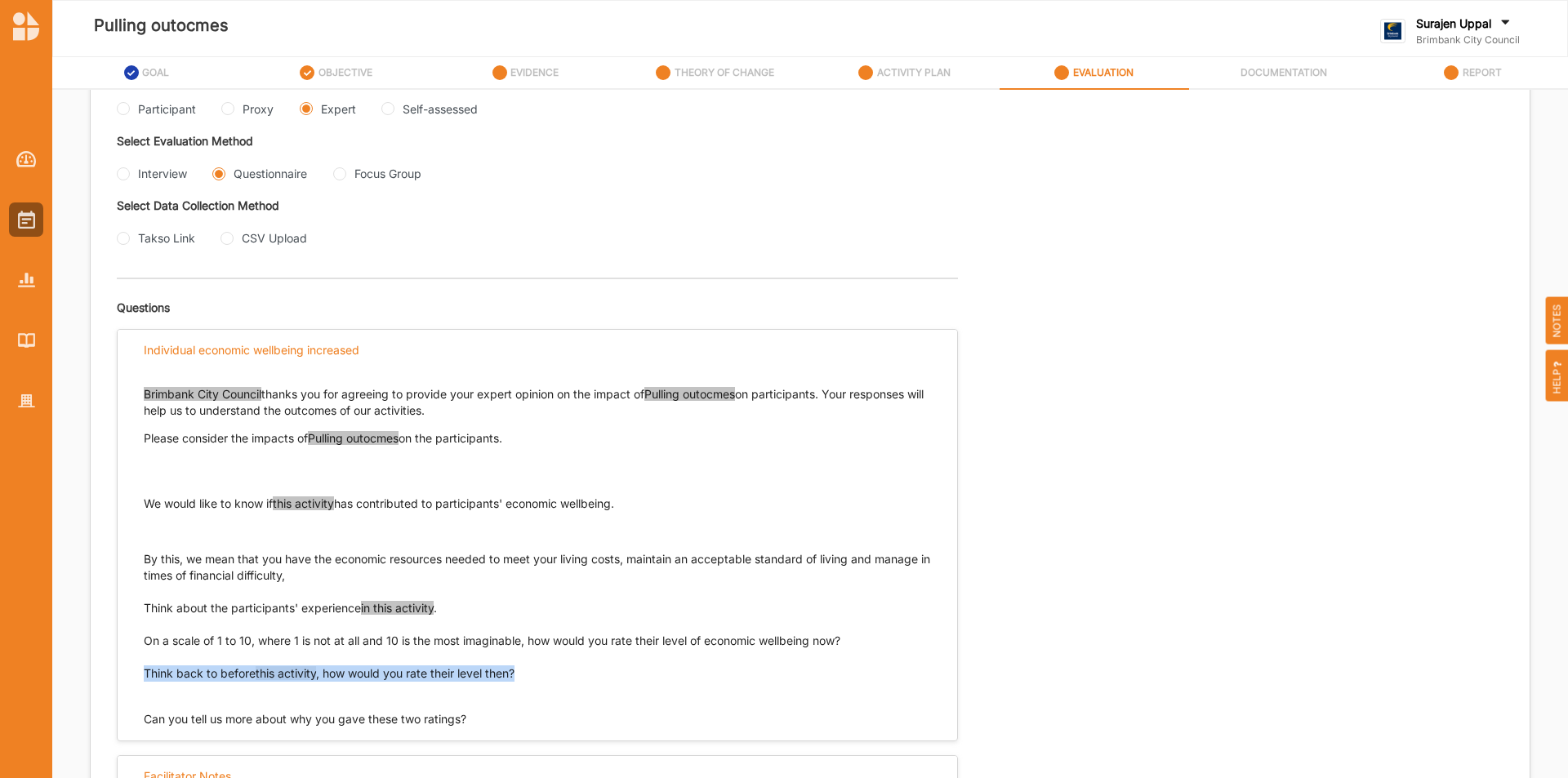
drag, startPoint x: 550, startPoint y: 678, endPoint x: 137, endPoint y: 673, distance: 413.0
click at [139, 675] on div "Brimbank City Council thanks you for agreeing to provide your expert opinion on…" at bounding box center [537, 549] width 840 height 358
click at [337, 177] on Group "Focus Group" at bounding box center [340, 174] width 13 height 13
radio Group "true"
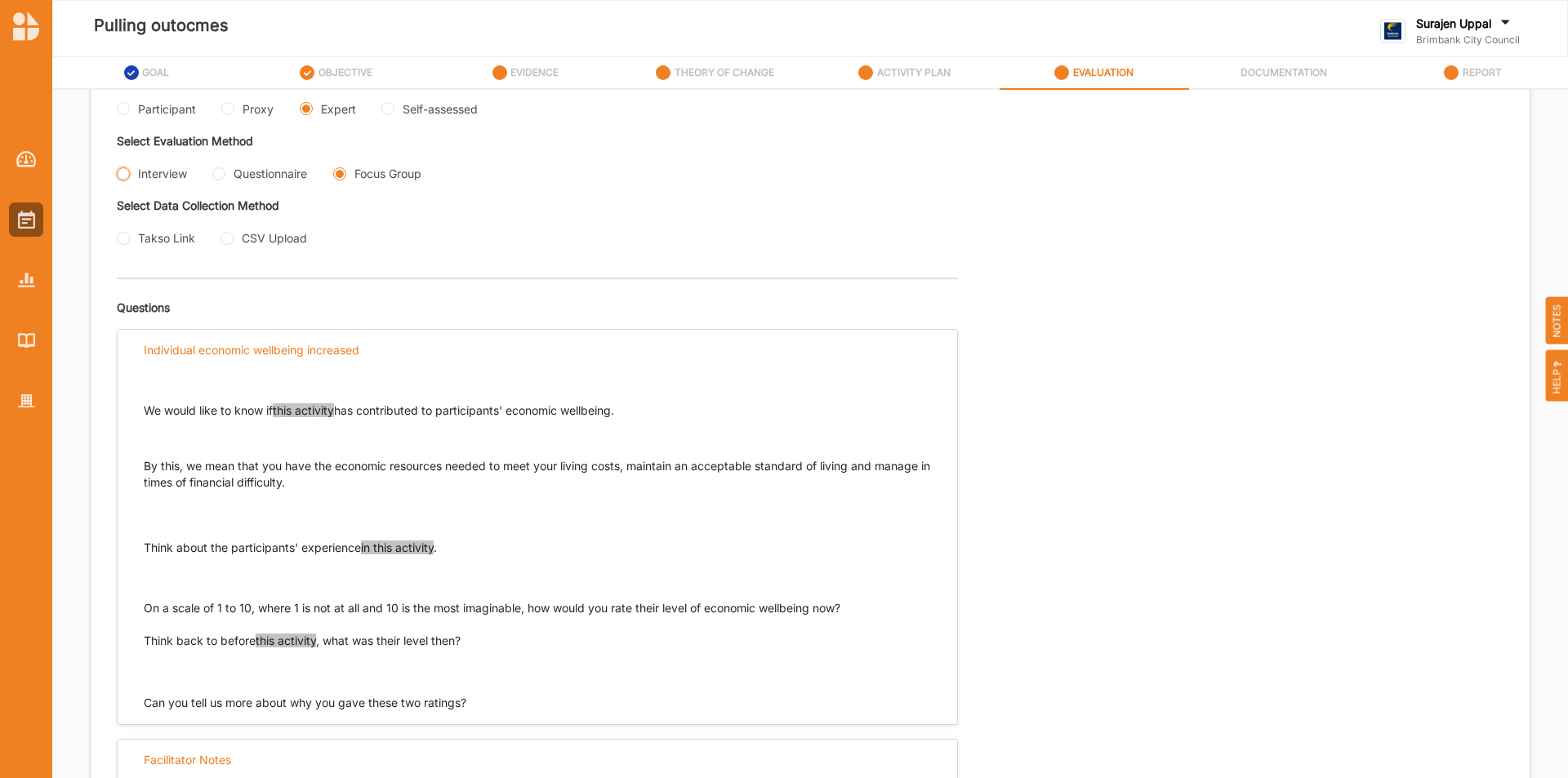
click at [122, 178] on input "Interview" at bounding box center [124, 174] width 13 height 13
radio input "true"
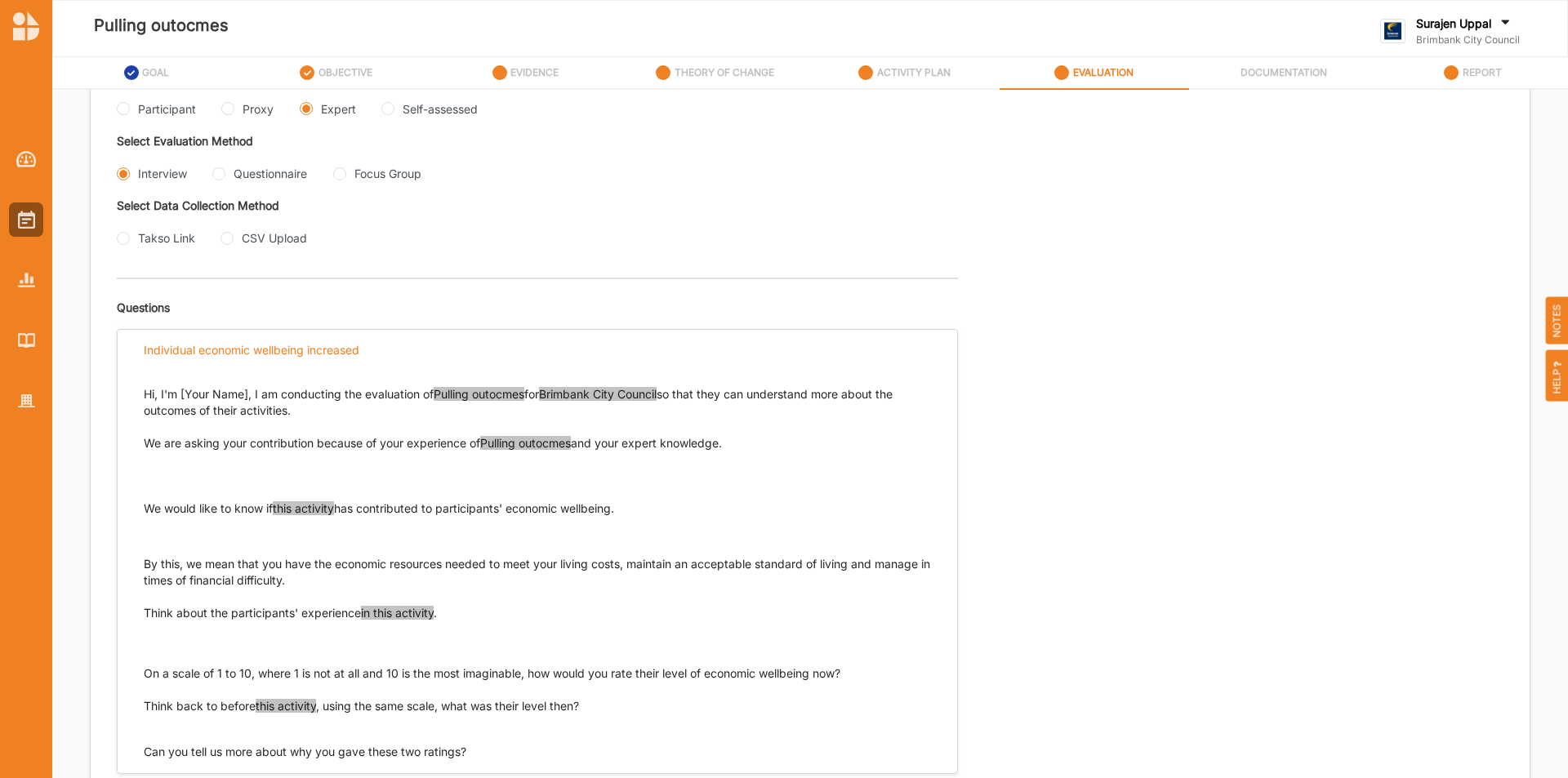
drag, startPoint x: 662, startPoint y: 514, endPoint x: 141, endPoint y: 506, distance: 521.1
click at [141, 506] on div "Hi, I'm [Your Name], I am conducting the evaluation of Pulling outocmes for Bri…" at bounding box center [537, 565] width 840 height 390
click at [220, 179] on input "Questionnaire" at bounding box center [219, 174] width 13 height 13
radio input "true"
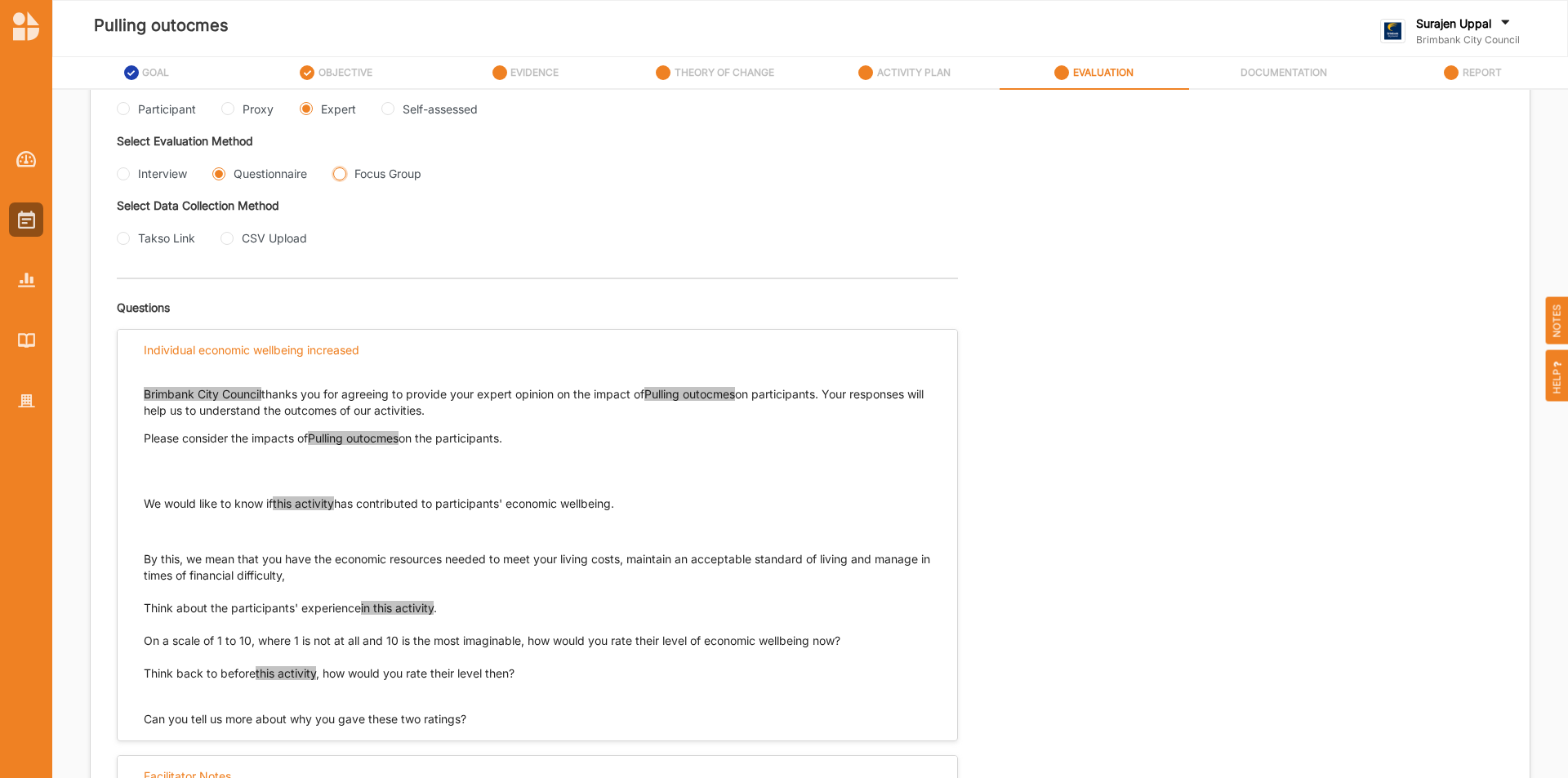
click at [341, 178] on Group "Focus Group" at bounding box center [340, 174] width 13 height 13
radio Group "true"
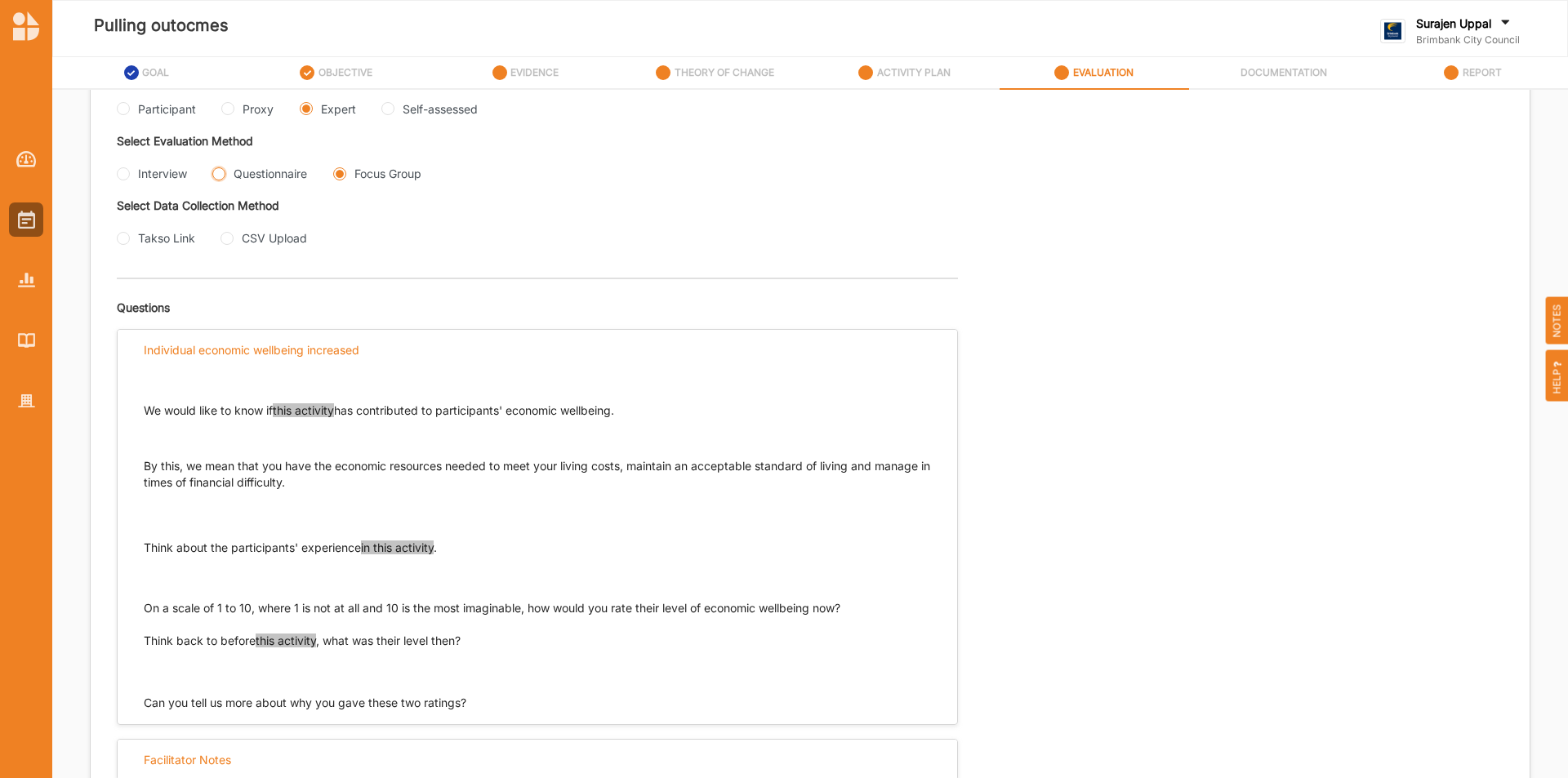
click at [224, 178] on input "Questionnaire" at bounding box center [219, 174] width 13 height 13
radio input "true"
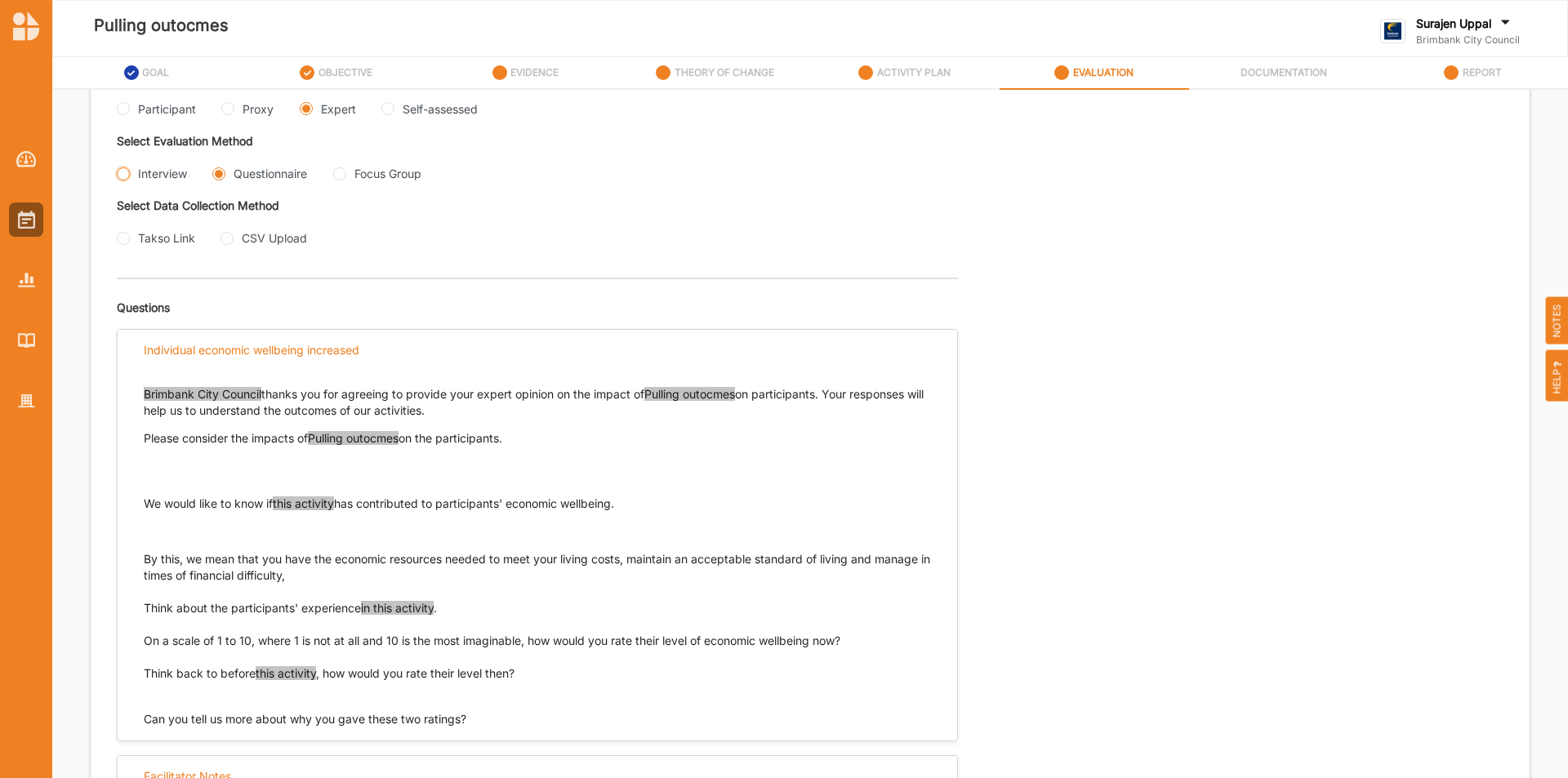
click at [127, 171] on input "Interview" at bounding box center [124, 174] width 13 height 13
radio input "true"
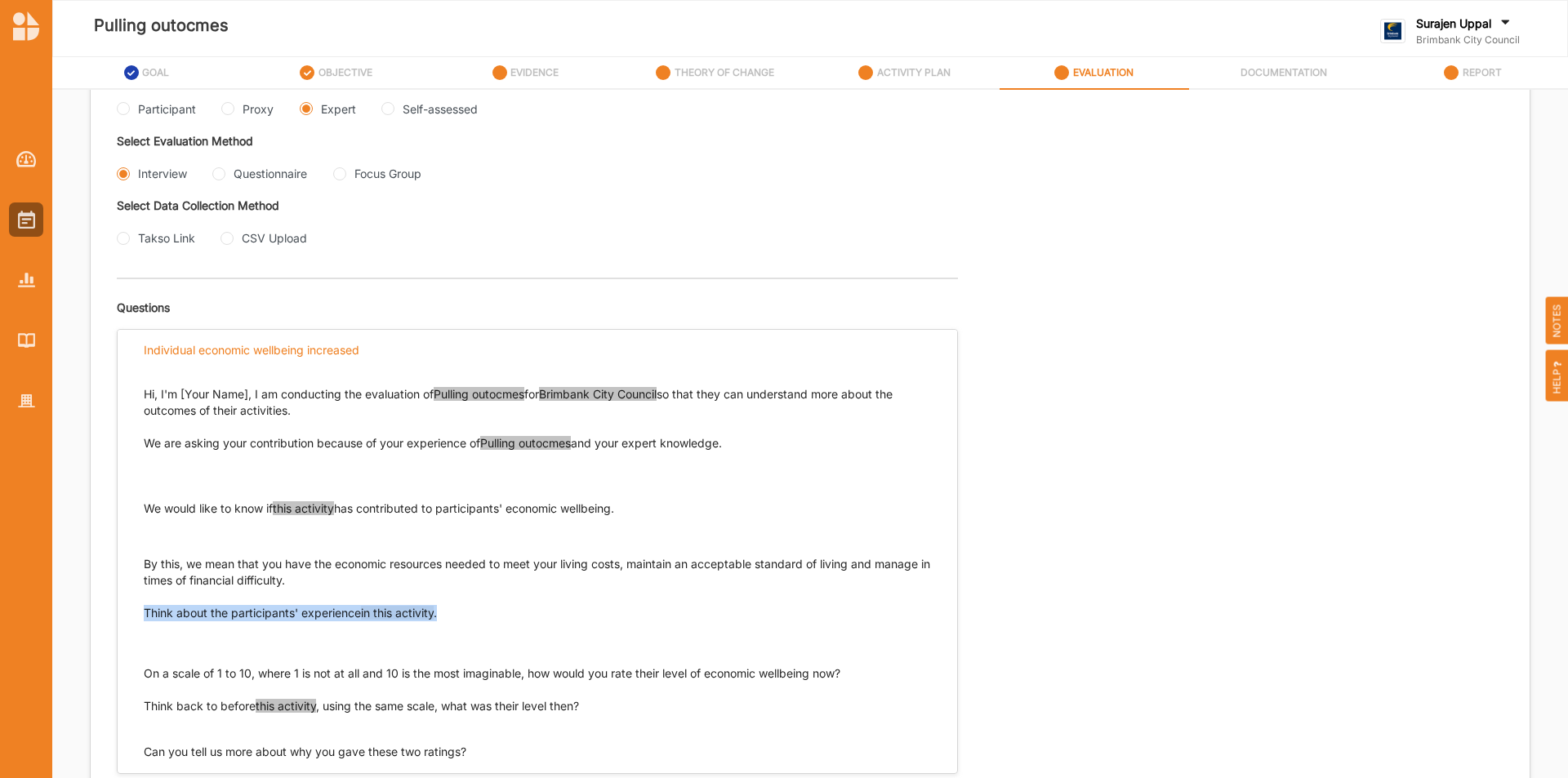
drag, startPoint x: 459, startPoint y: 616, endPoint x: 139, endPoint y: 616, distance: 320.0
click at [139, 616] on div "Hi, I'm [Your Name], I am conducting the evaluation of Pulling outocmes for Bri…" at bounding box center [537, 565] width 840 height 390
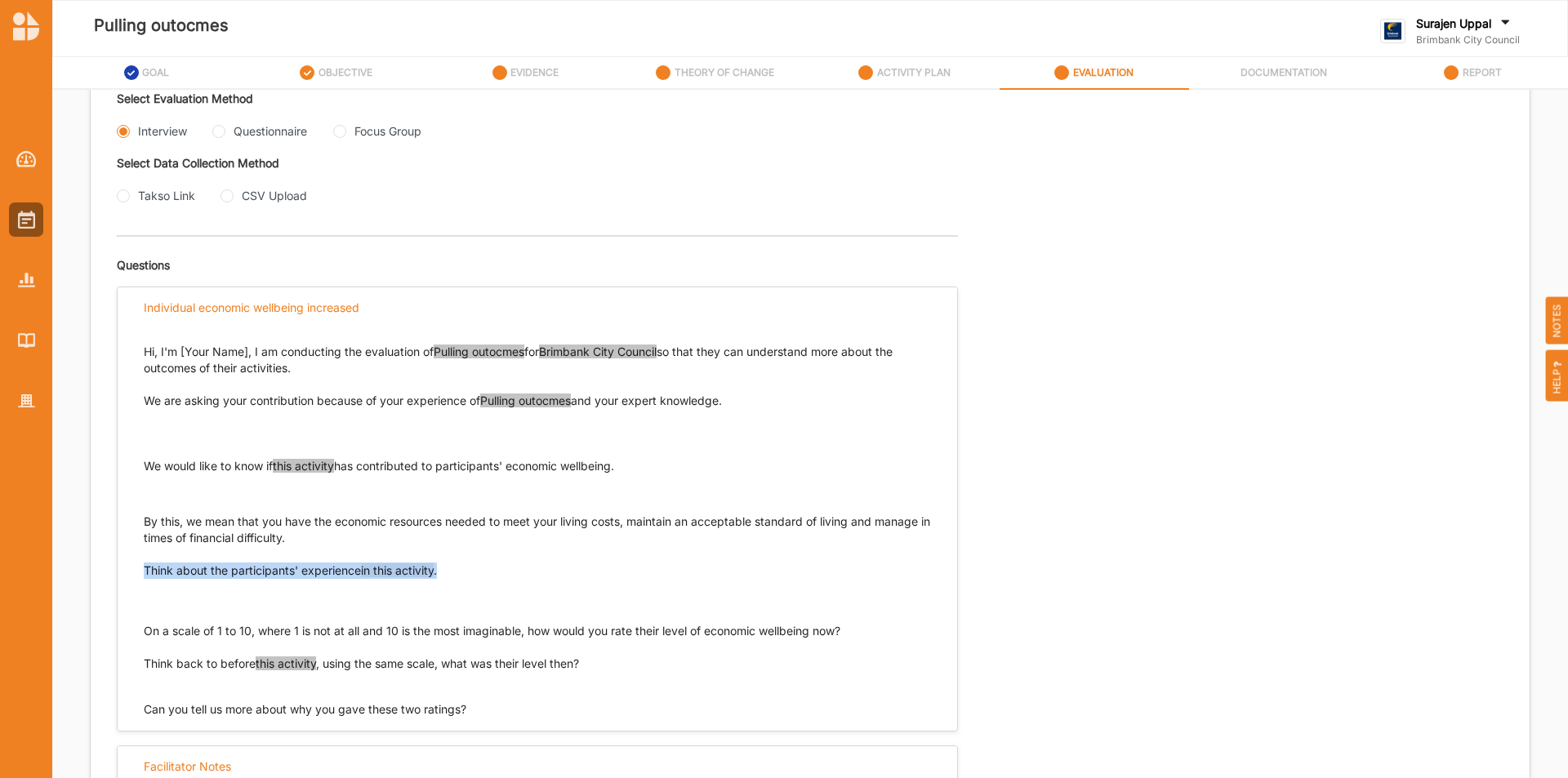
scroll to position [448, 0]
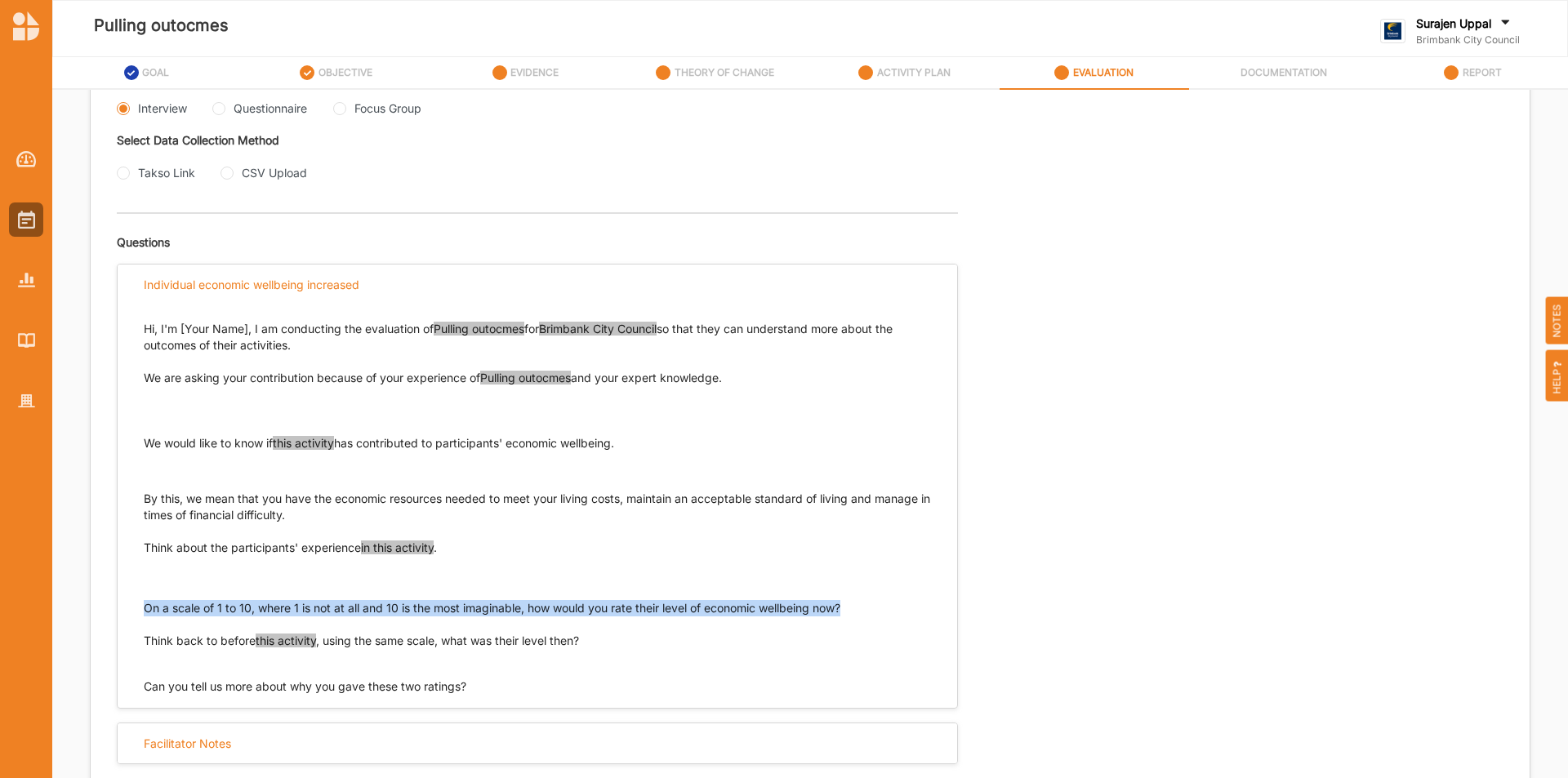
drag, startPoint x: 853, startPoint y: 607, endPoint x: 147, endPoint y: 605, distance: 706.0
click at [147, 605] on p "On a scale of 1 to 10, where 1 is not at all and 10 is the most imaginable, how…" at bounding box center [537, 608] width 788 height 16
click at [217, 108] on input "Questionnaire" at bounding box center [219, 109] width 13 height 13
radio input "true"
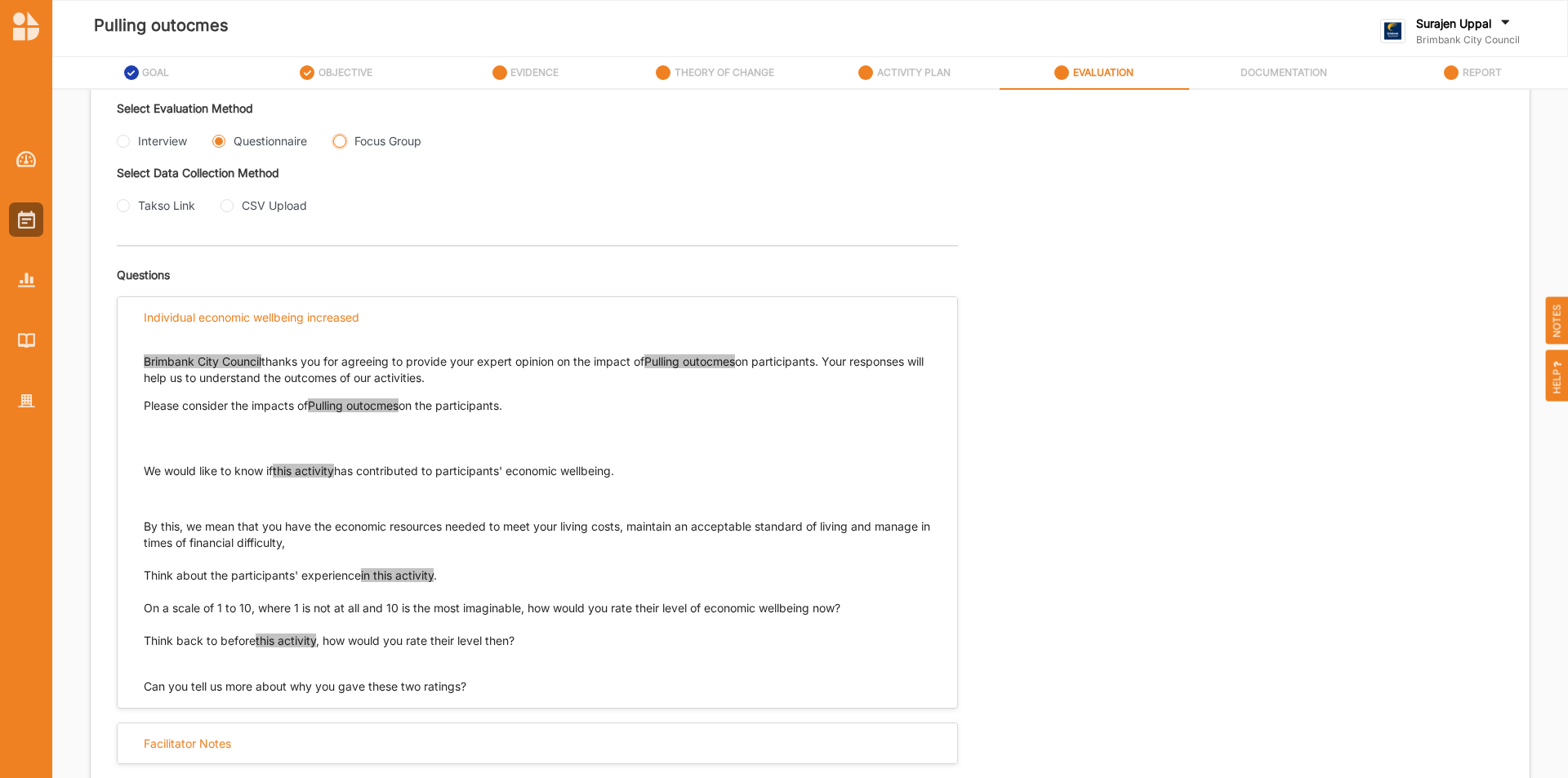
click at [339, 141] on Group "Focus Group" at bounding box center [340, 142] width 13 height 13
radio Group "true"
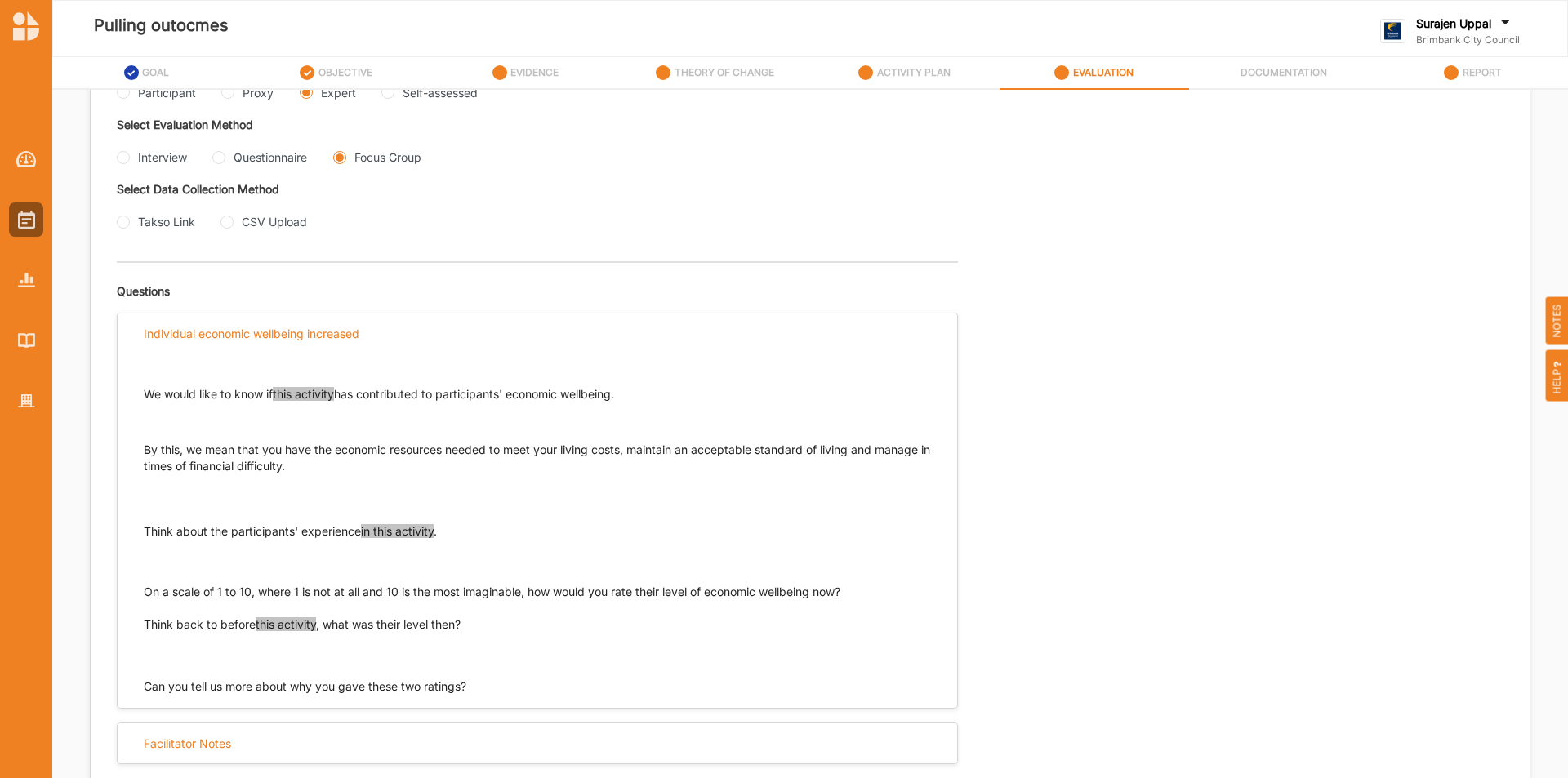
scroll to position [398, 0]
drag, startPoint x: 478, startPoint y: 625, endPoint x: 130, endPoint y: 622, distance: 348.0
click at [130, 622] on div "We would like to know if this activity has contributed to participants' economi…" at bounding box center [537, 523] width 840 height 341
drag, startPoint x: 144, startPoint y: 622, endPoint x: 463, endPoint y: 621, distance: 319.0
click at [463, 621] on p "Think back to before this activity , what was their level then?" at bounding box center [537, 641] width 788 height 49
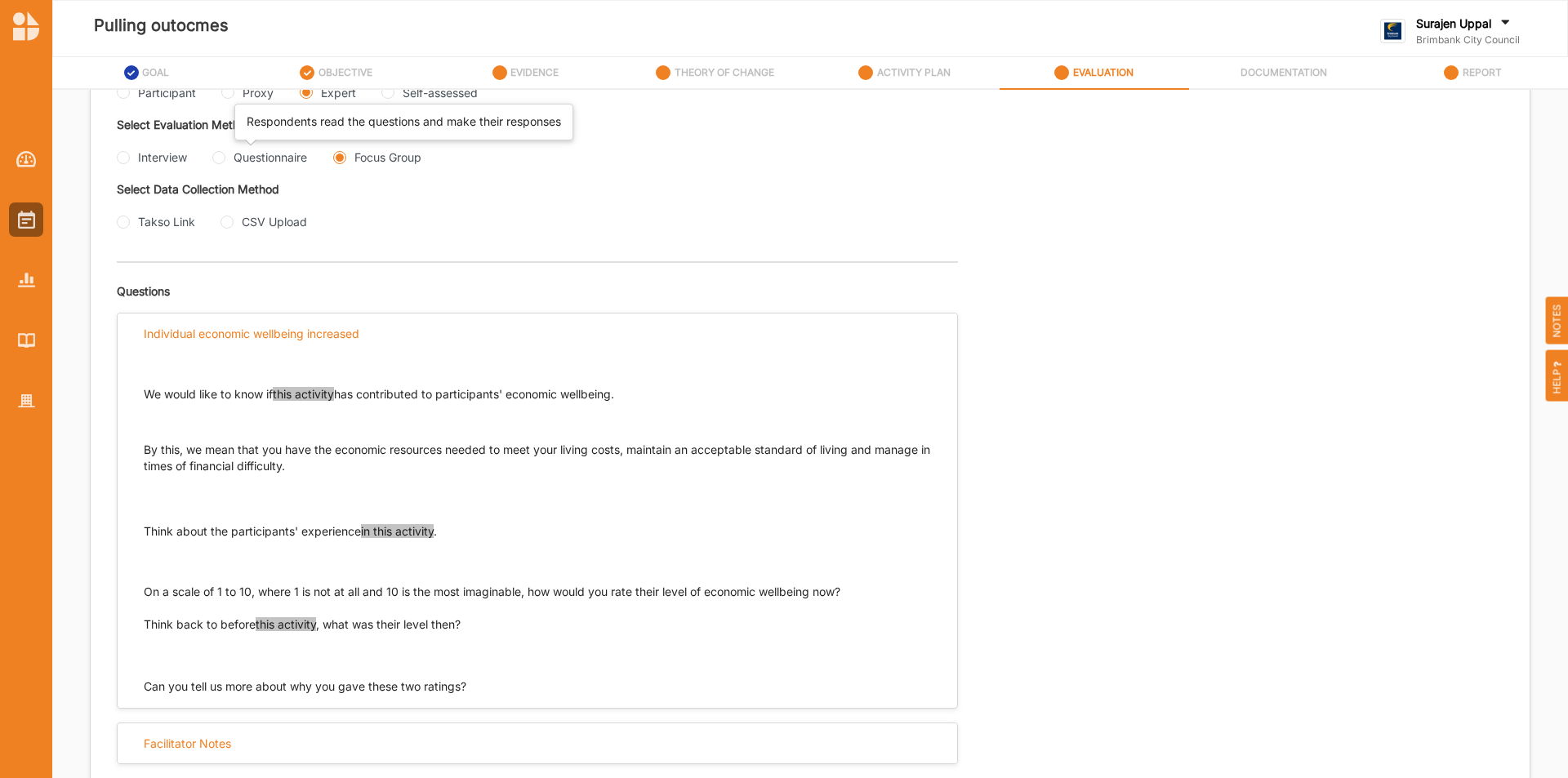
click at [263, 159] on div "Questionnaire" at bounding box center [270, 157] width 74 height 17
click at [226, 159] on input "Questionnaire" at bounding box center [219, 158] width 13 height 13
radio input "true"
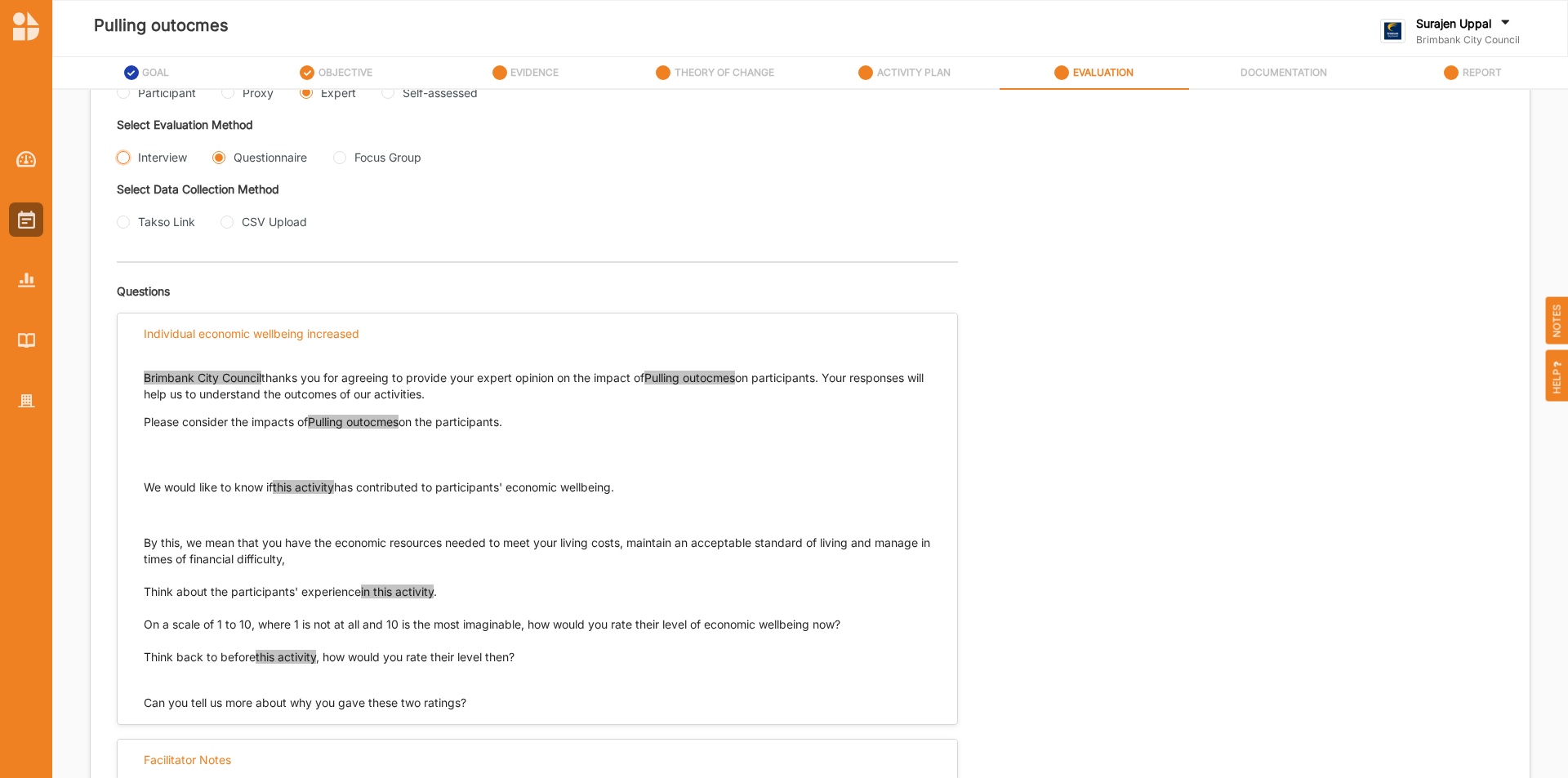
click at [127, 154] on input "Interview" at bounding box center [124, 158] width 13 height 13
radio input "true"
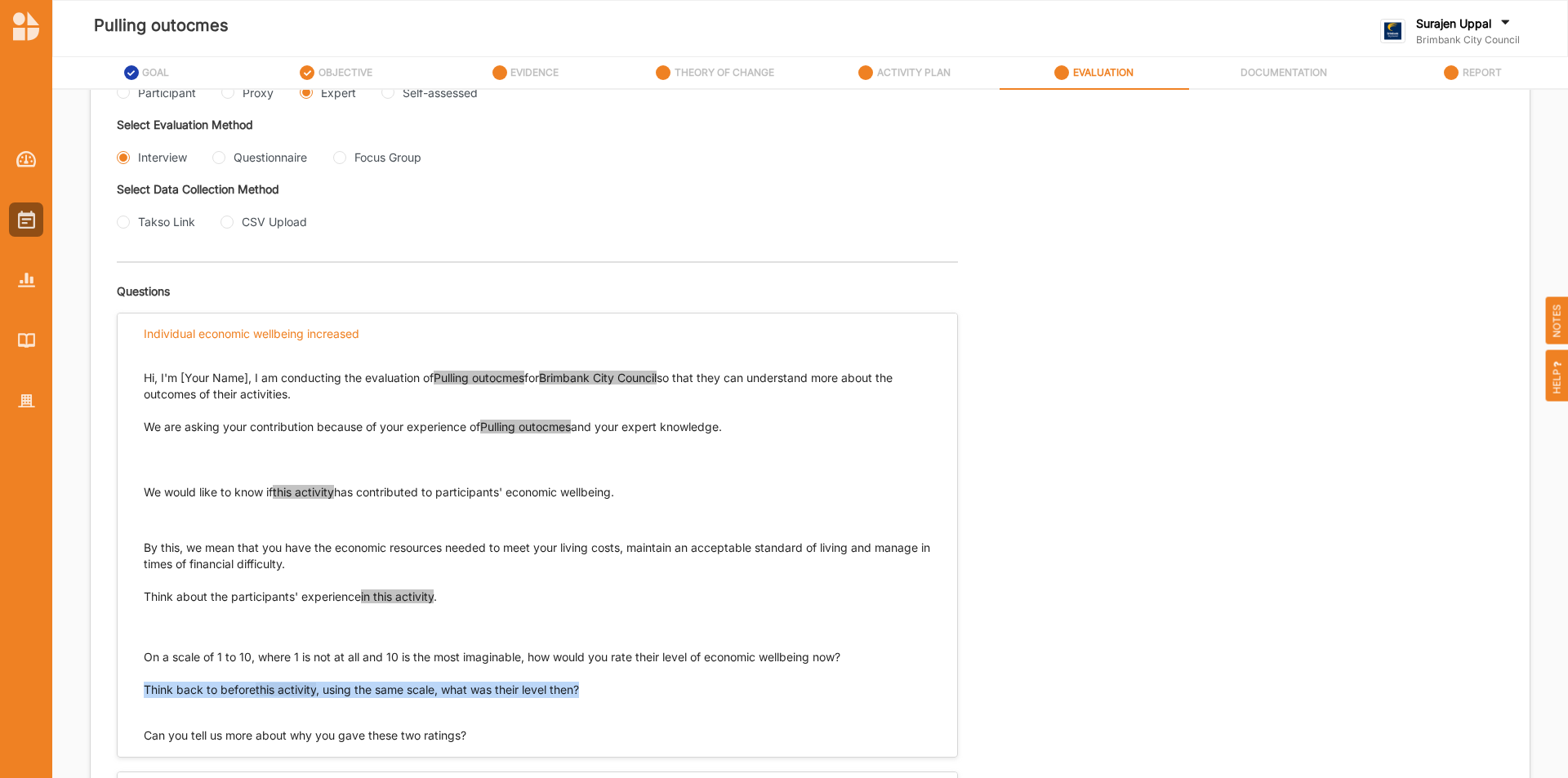
drag, startPoint x: 588, startPoint y: 686, endPoint x: 132, endPoint y: 689, distance: 456.0
click at [132, 689] on div "Hi, I'm [Your Name], I am conducting the evaluation of Pulling outocmes for Bri…" at bounding box center [537, 548] width 840 height 390
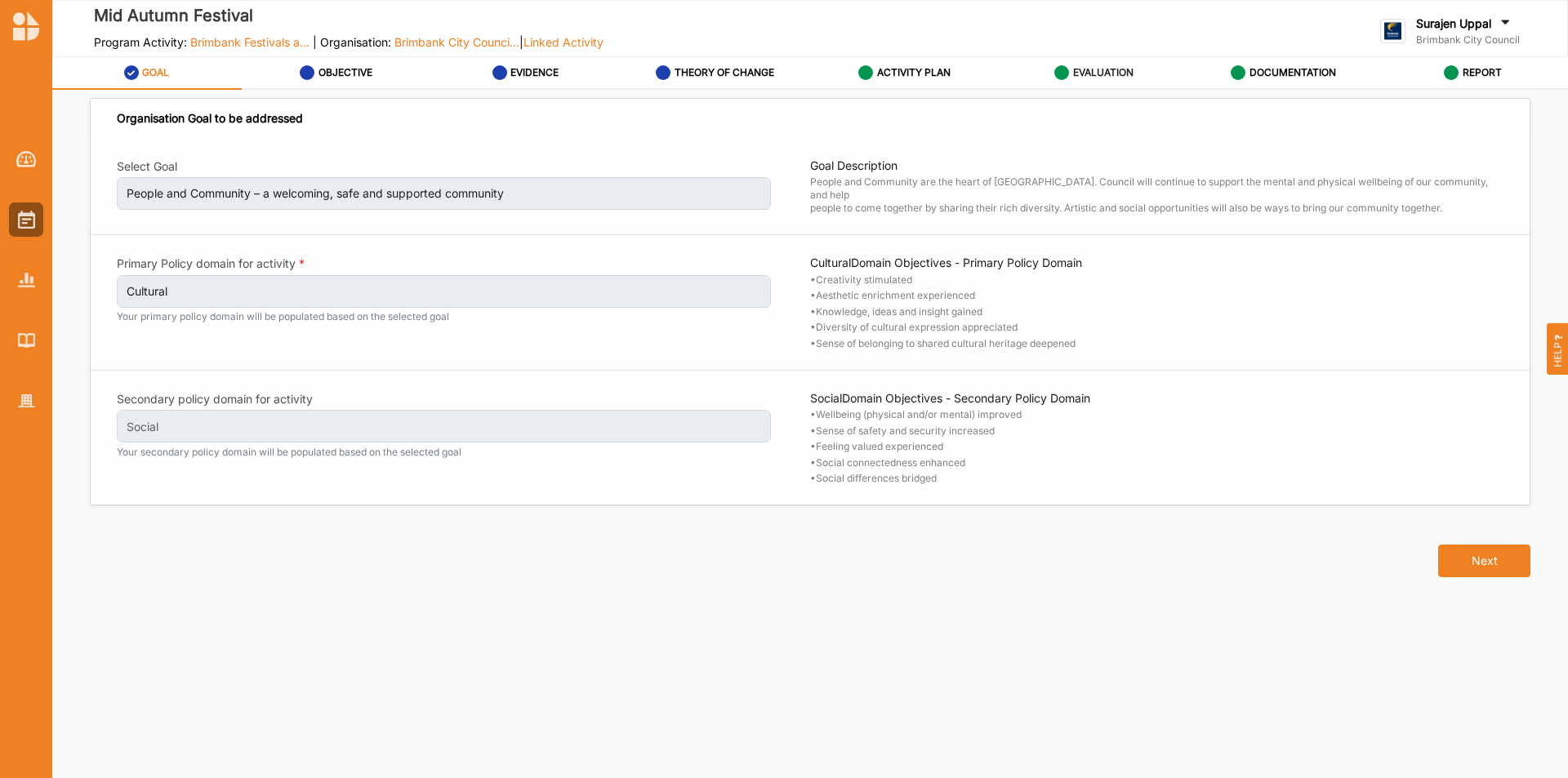
click at [1131, 70] on label "EVALUATION" at bounding box center [1103, 73] width 60 height 13
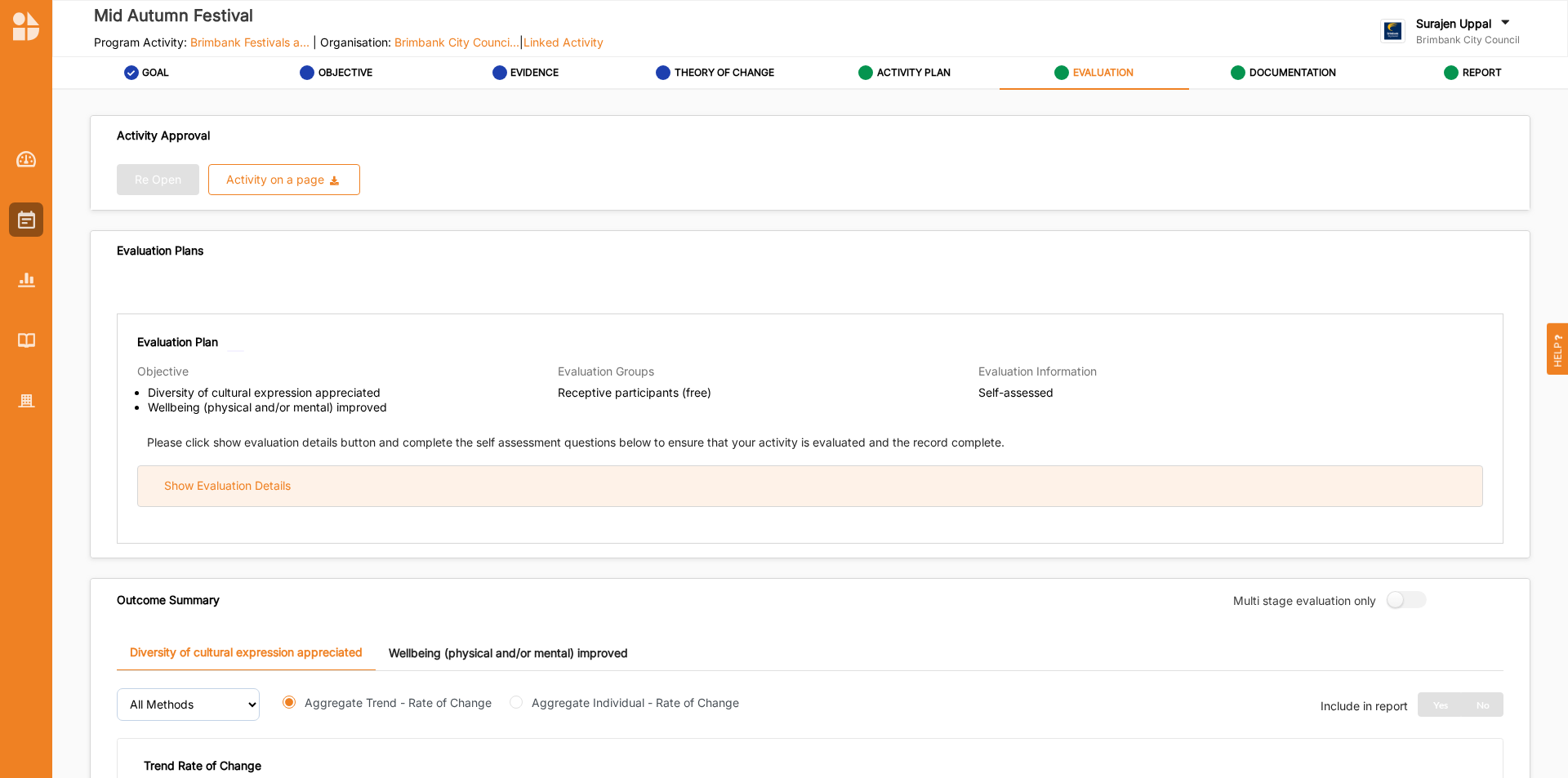
click at [366, 499] on div "Show Evaluation Details" at bounding box center [810, 486] width 1344 height 40
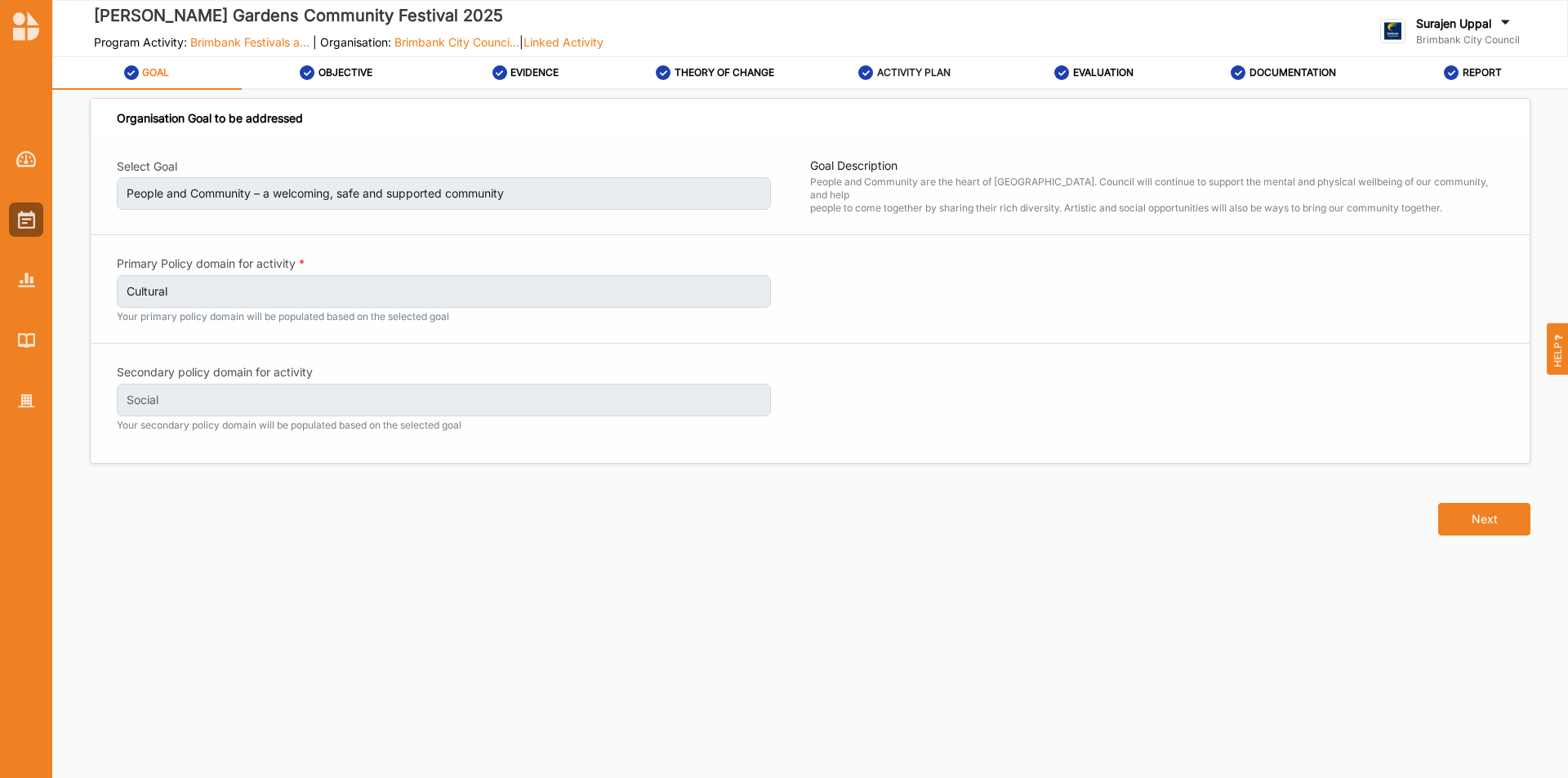
click at [933, 77] on label "ACTIVITY PLAN" at bounding box center [914, 73] width 74 height 13
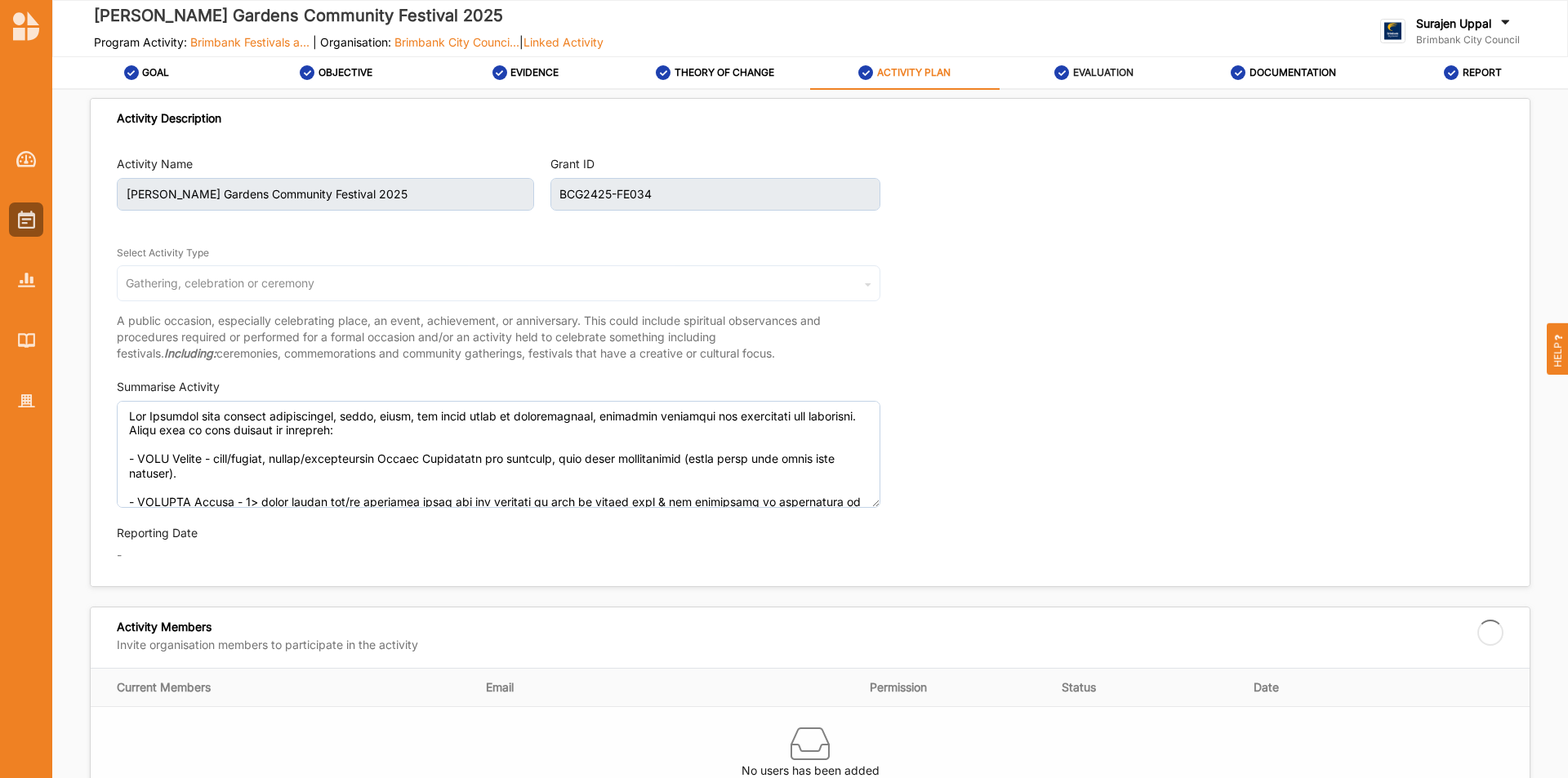
click at [1120, 74] on label "EVALUATION" at bounding box center [1103, 73] width 60 height 13
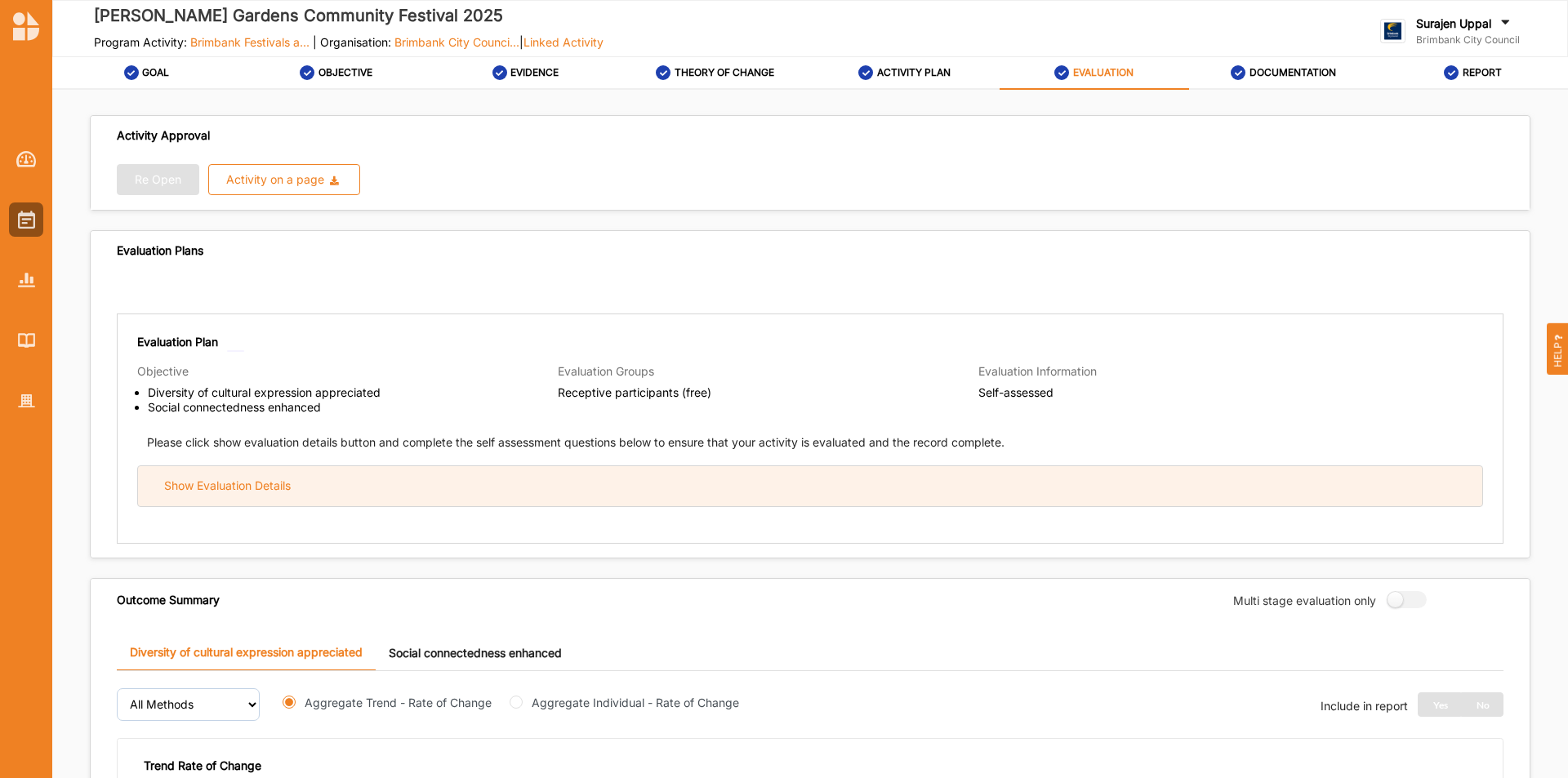
click at [570, 499] on div "Show Evaluation Details" at bounding box center [810, 486] width 1344 height 40
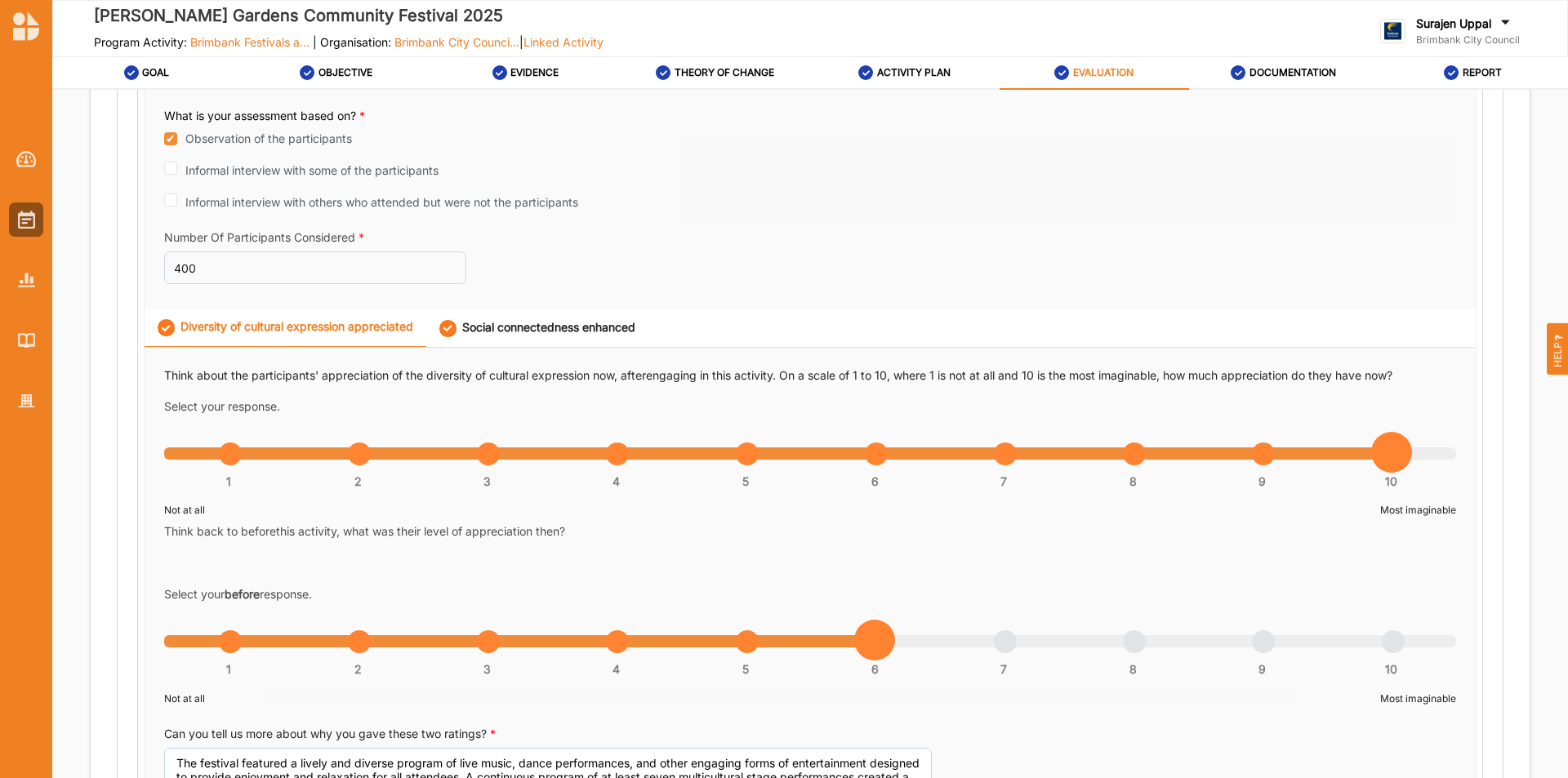
scroll to position [327, 0]
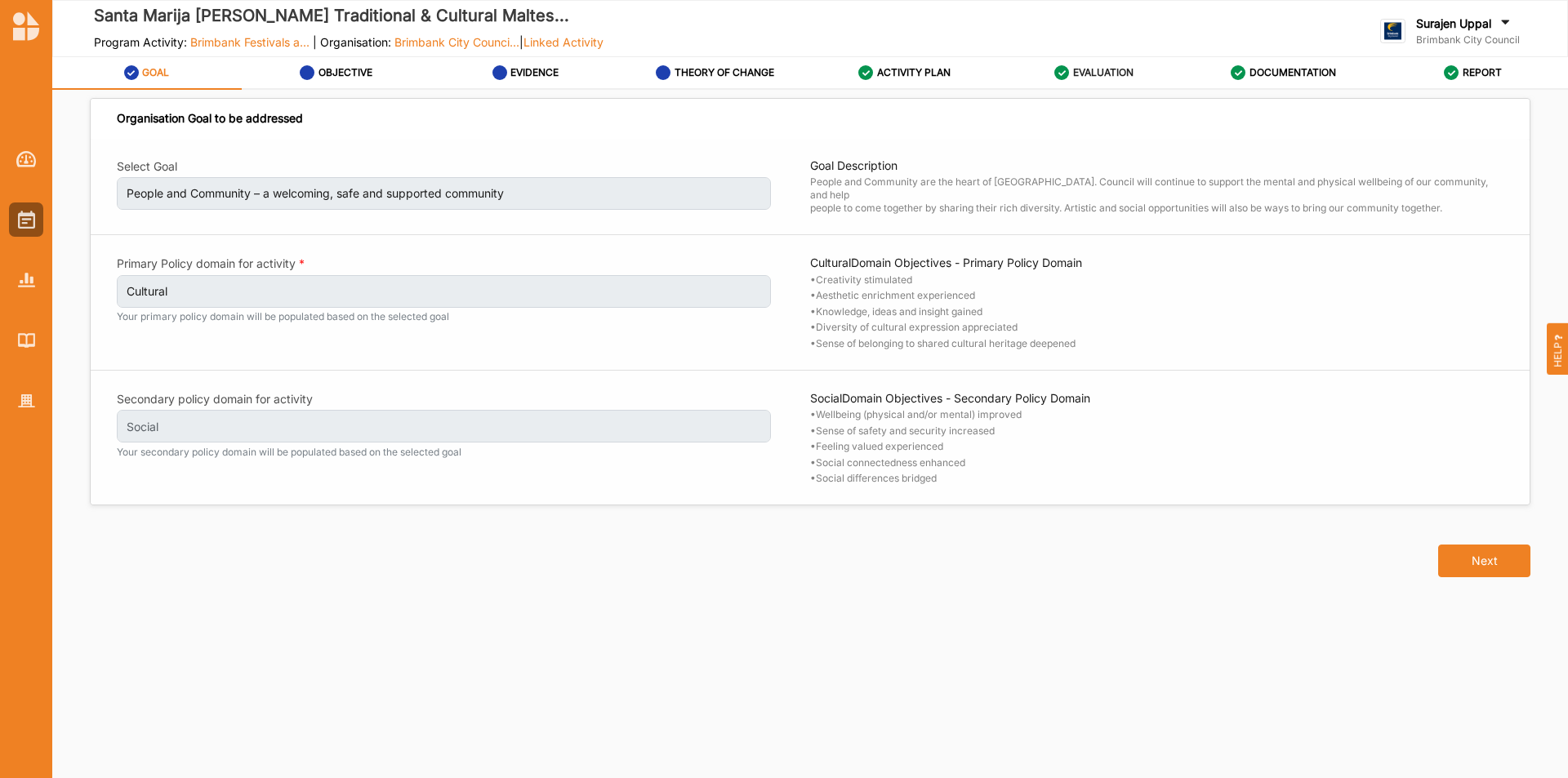
click at [1121, 72] on label "EVALUATION" at bounding box center [1103, 73] width 60 height 13
click at [1072, 64] on div "EVALUATION" at bounding box center [1094, 72] width 79 height 29
click at [1090, 70] on label "EVALUATION" at bounding box center [1103, 73] width 60 height 13
click at [1133, 78] on label "EVALUATION" at bounding box center [1103, 73] width 60 height 13
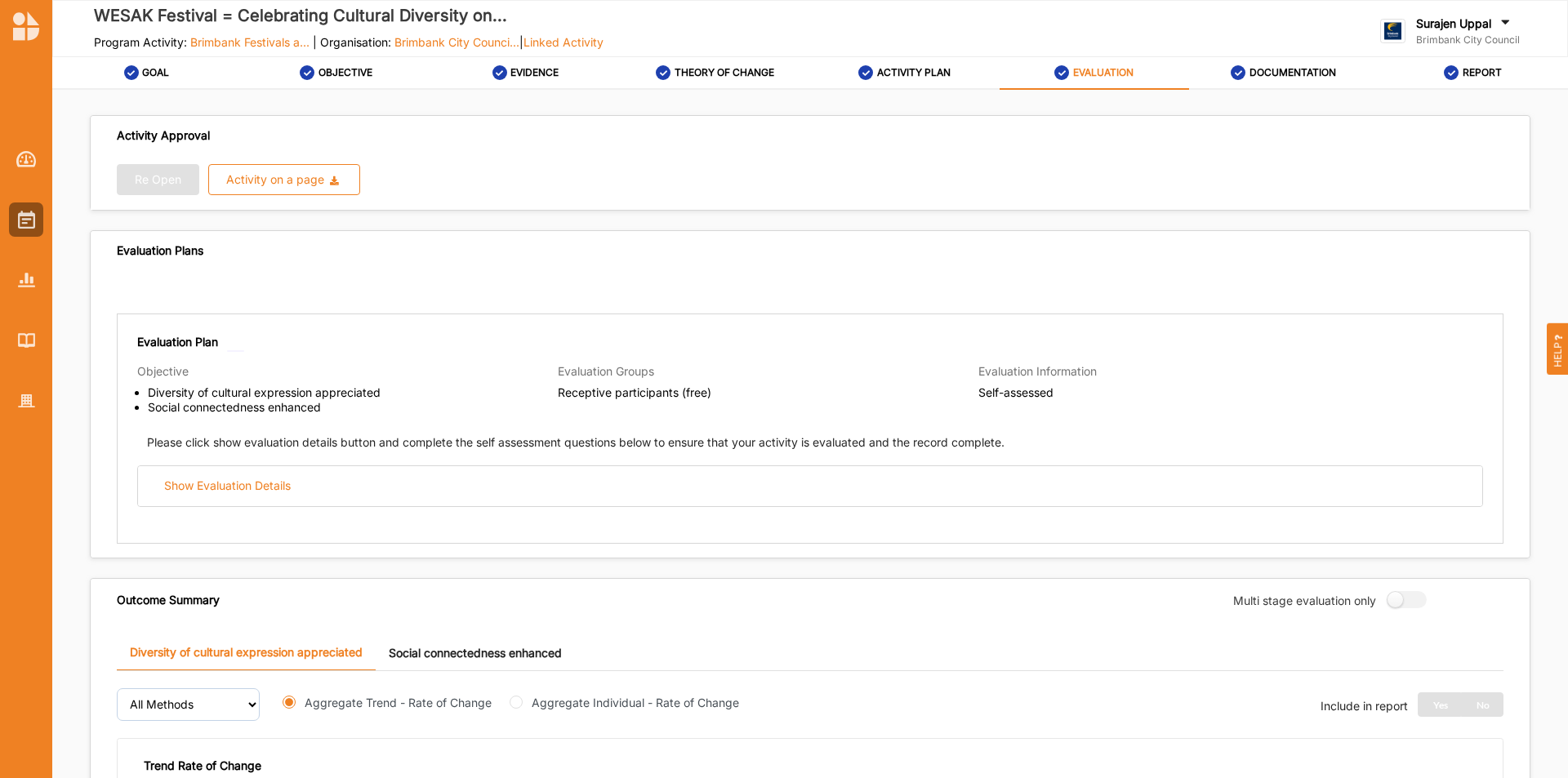
click at [1105, 69] on label "EVALUATION" at bounding box center [1103, 73] width 60 height 13
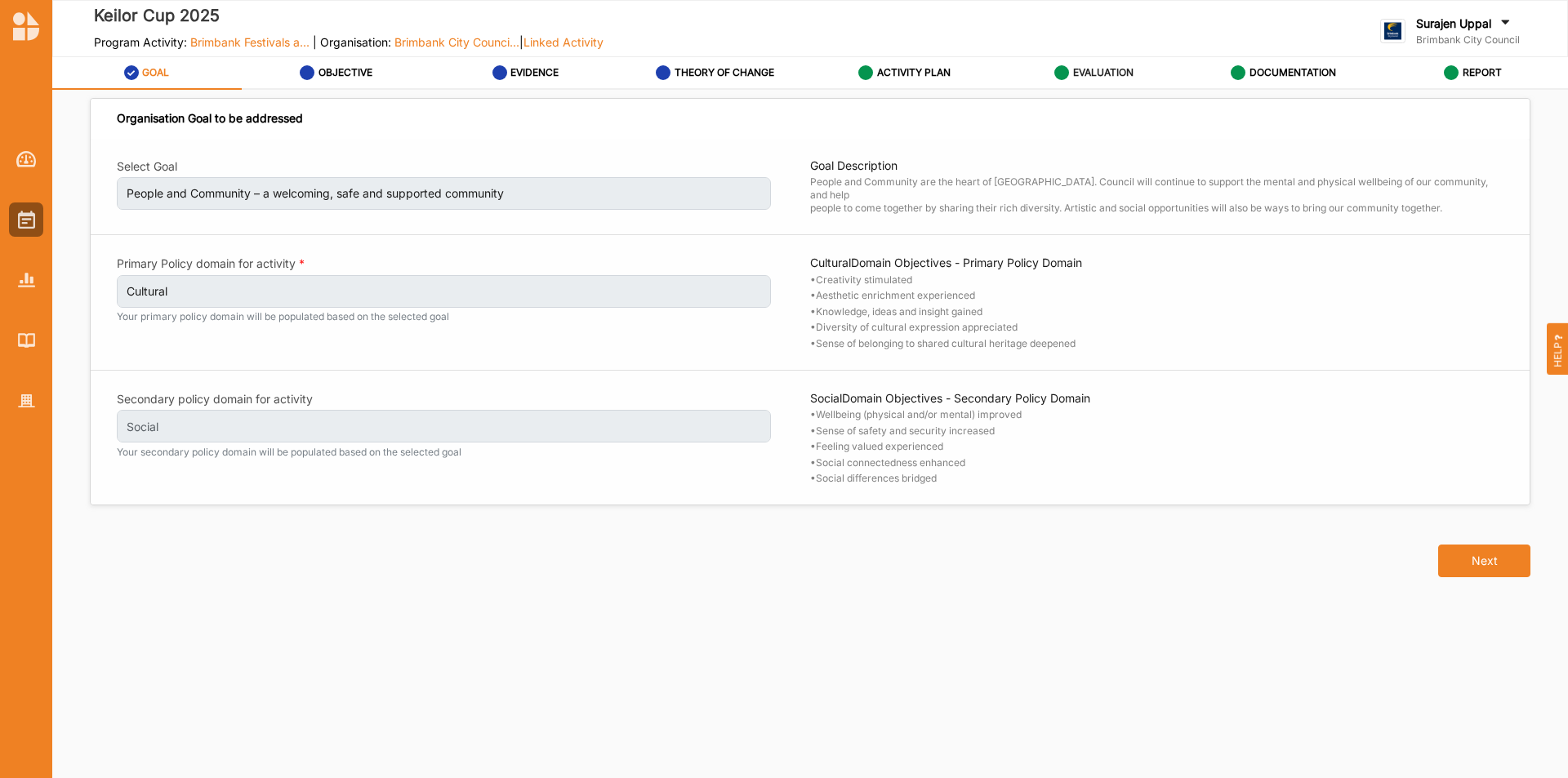
click at [1116, 60] on div "EVALUATION" at bounding box center [1094, 72] width 79 height 29
click at [1091, 70] on label "EVALUATION" at bounding box center [1103, 73] width 60 height 13
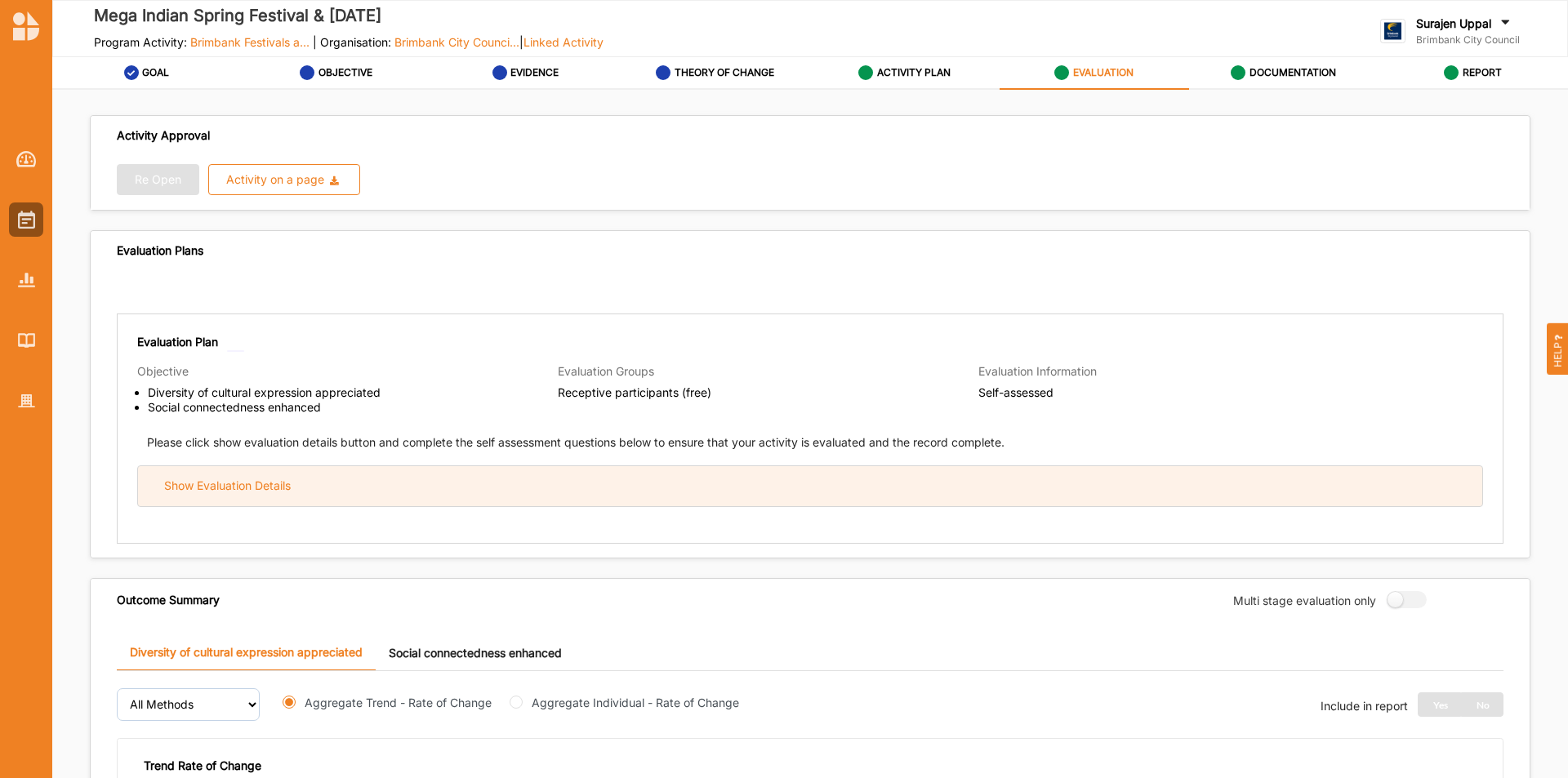
click at [324, 503] on div "Show Evaluation Details" at bounding box center [810, 486] width 1344 height 40
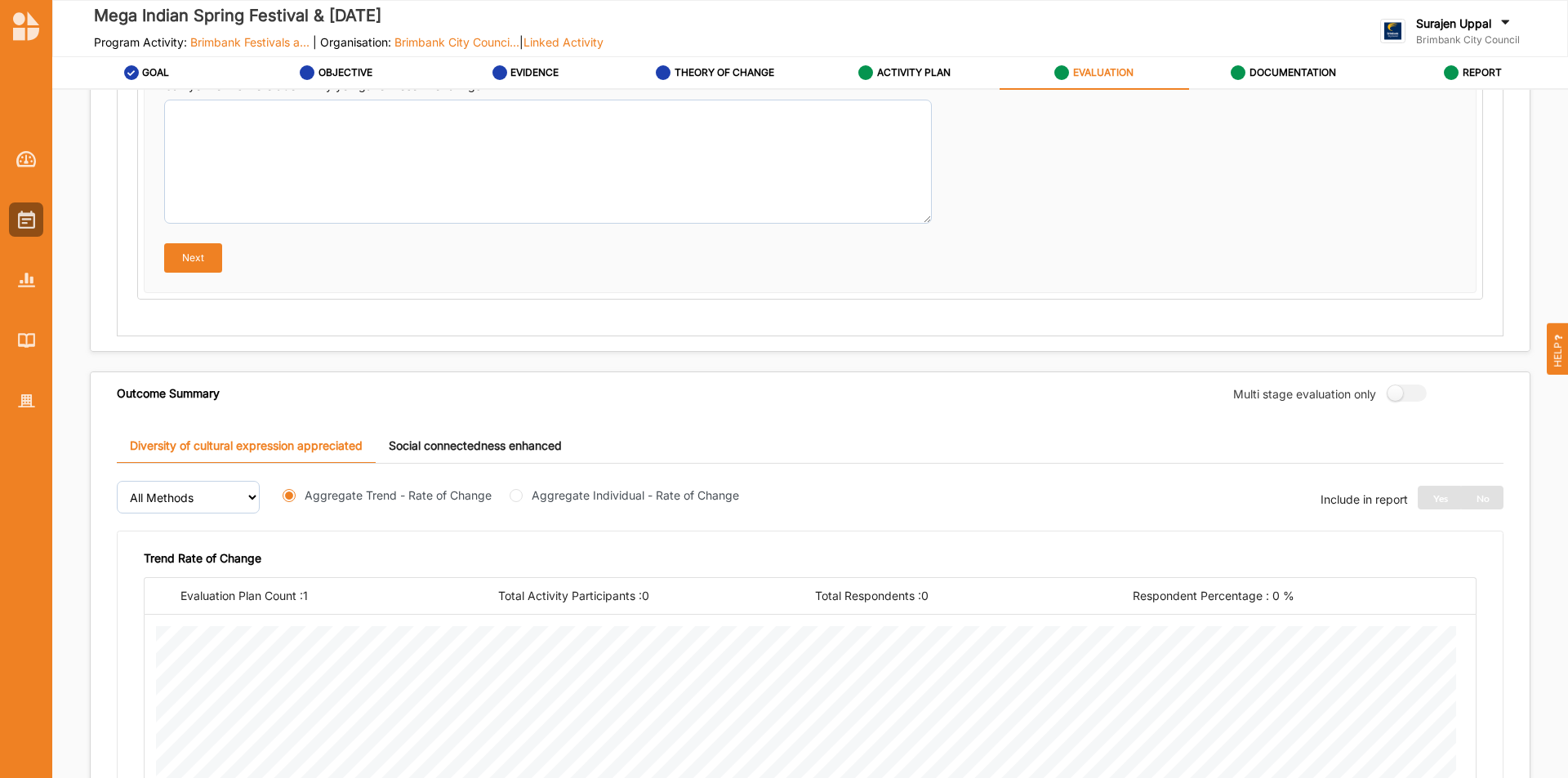
scroll to position [1307, 0]
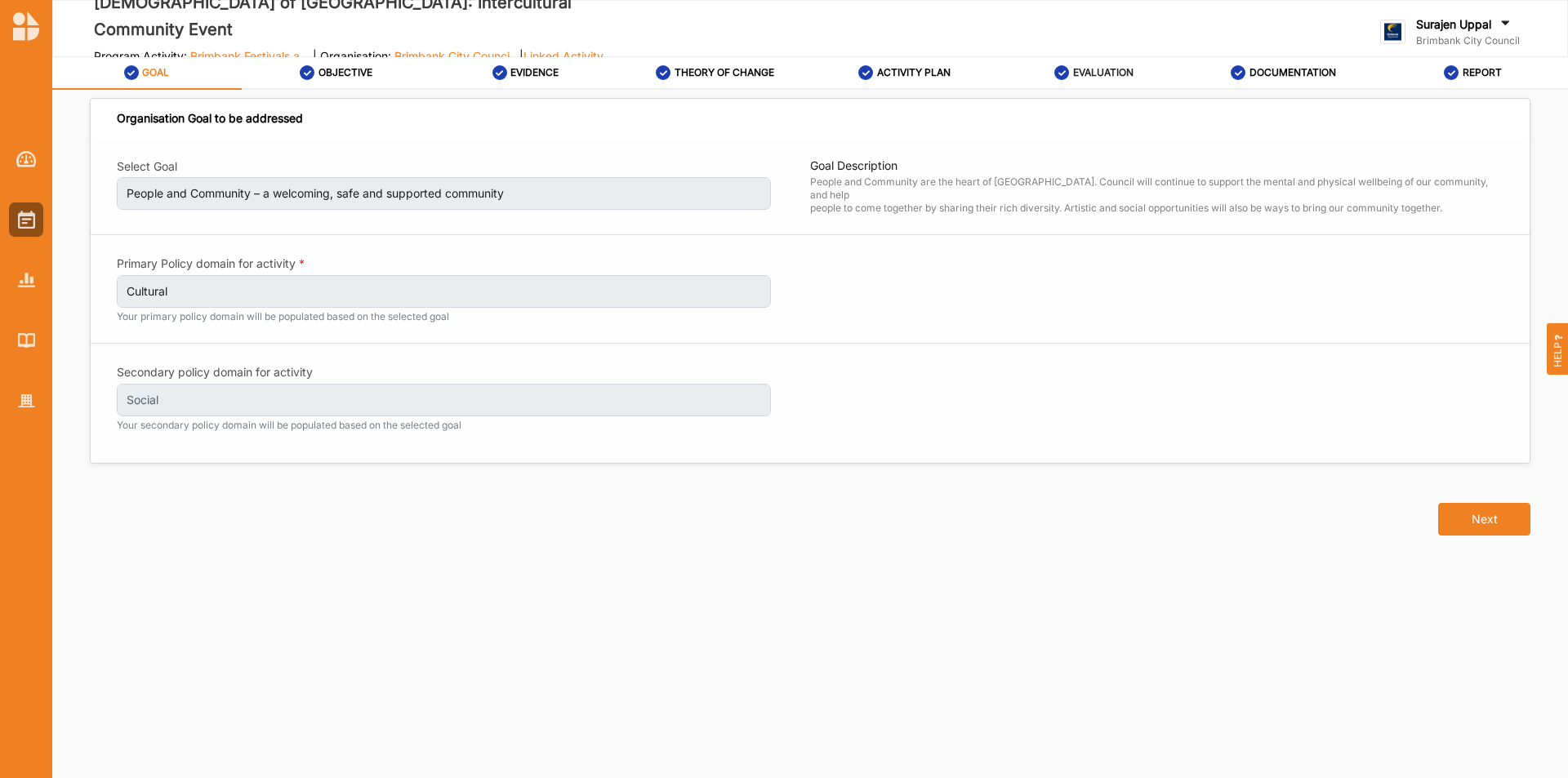
click at [1100, 68] on label "EVALUATION" at bounding box center [1103, 73] width 60 height 13
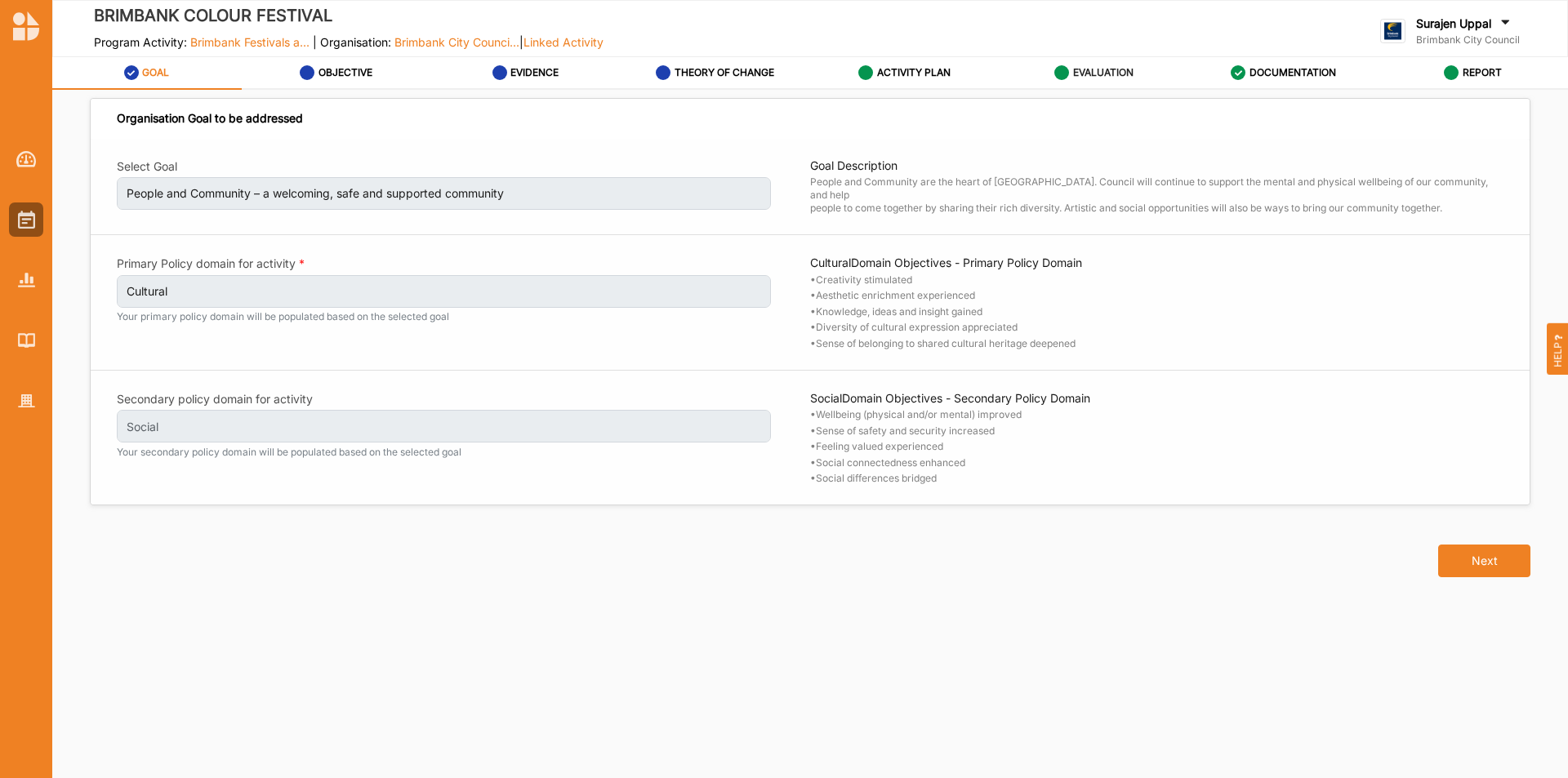
click at [1090, 79] on div "EVALUATION" at bounding box center [1094, 72] width 79 height 29
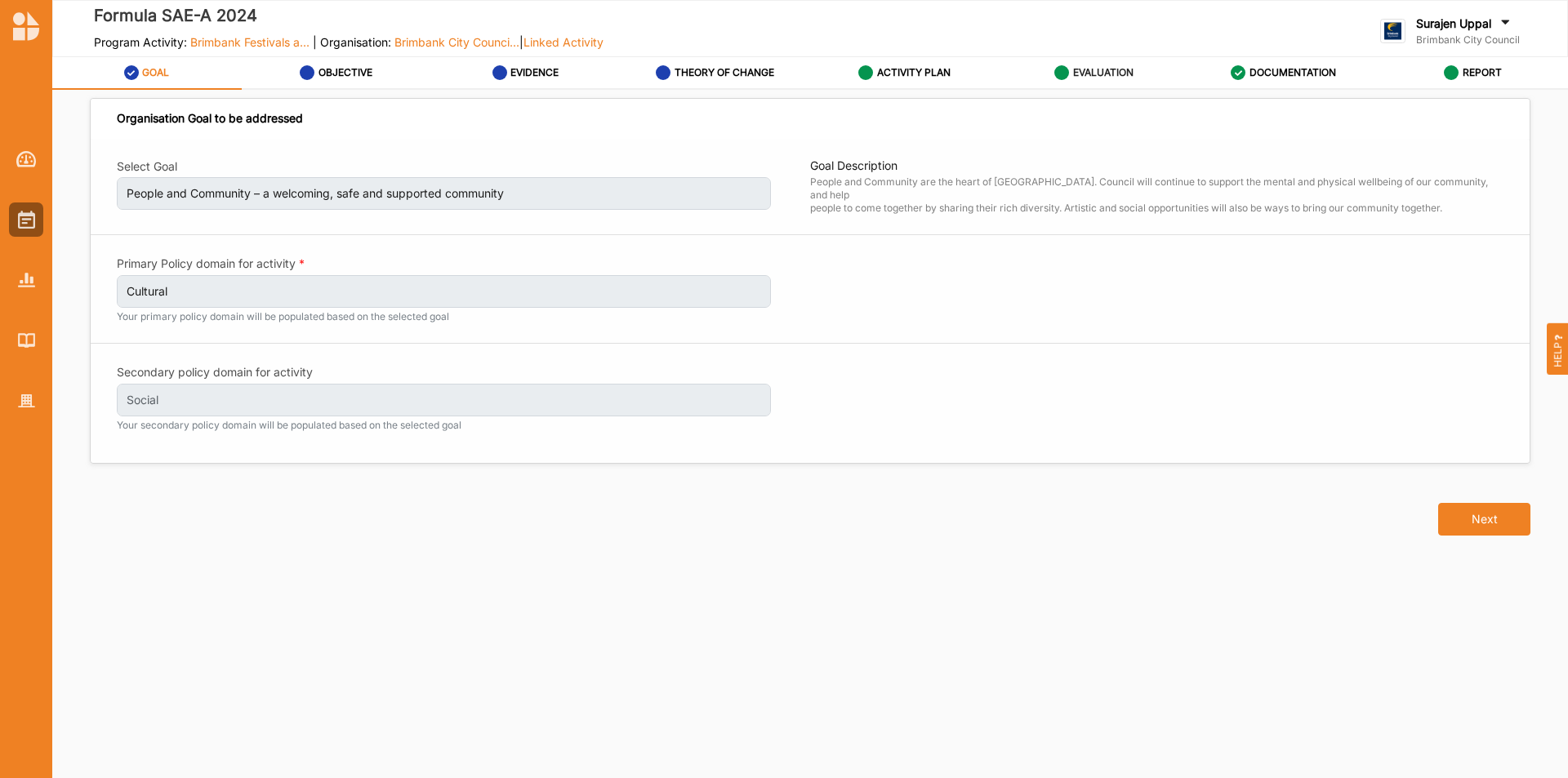
click at [1110, 72] on label "EVALUATION" at bounding box center [1103, 73] width 60 height 13
